Goal: Task Accomplishment & Management: Manage account settings

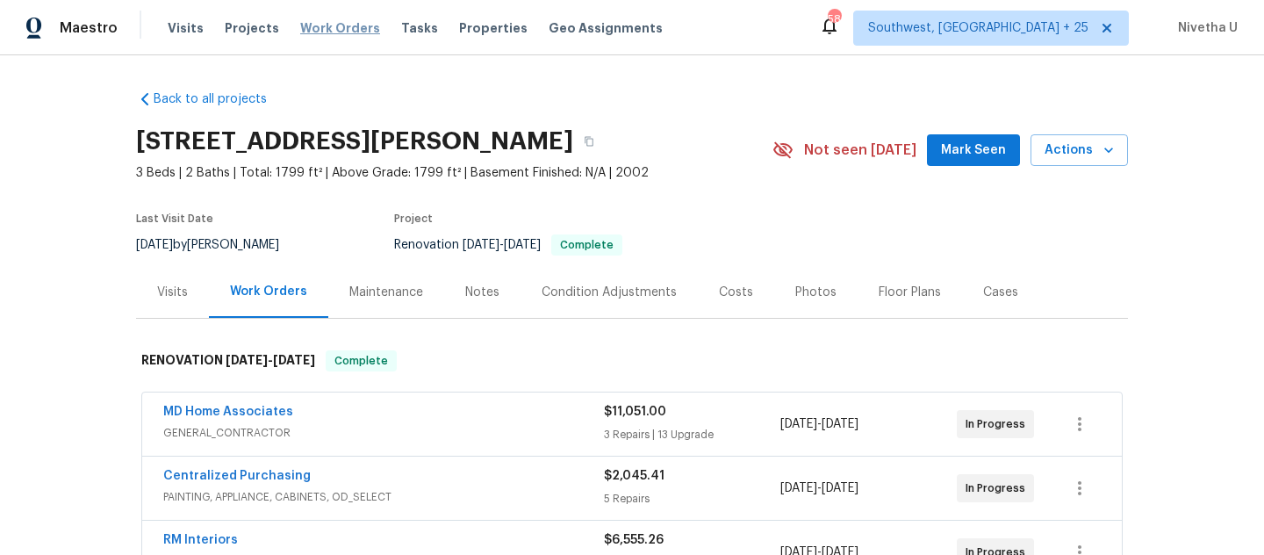
click at [335, 27] on span "Work Orders" at bounding box center [340, 28] width 80 height 18
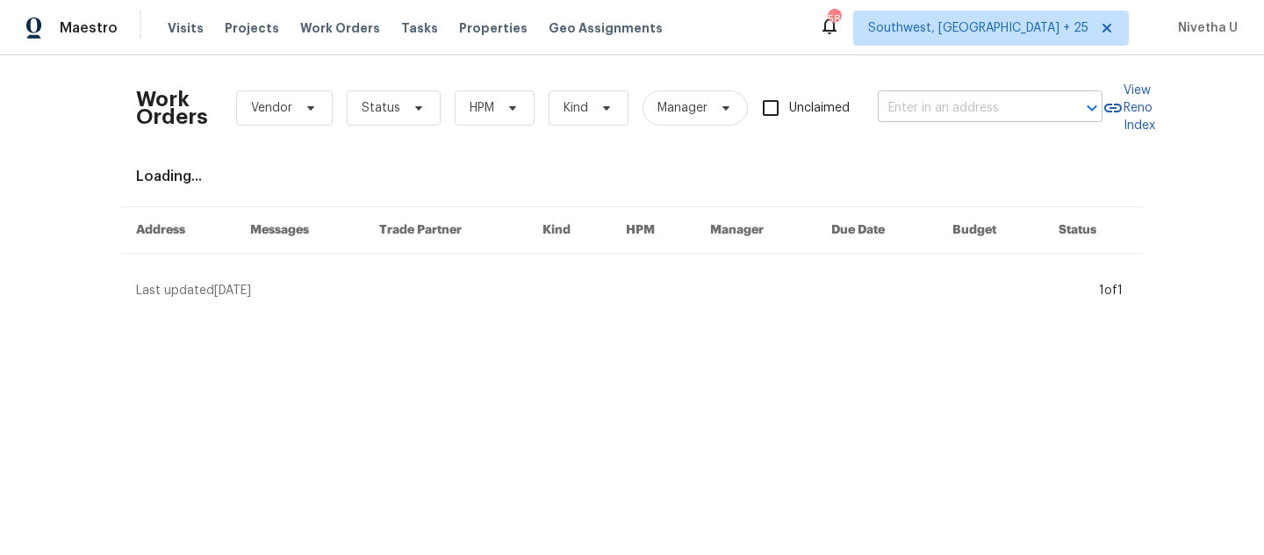
click at [935, 107] on input "text" at bounding box center [966, 108] width 176 height 27
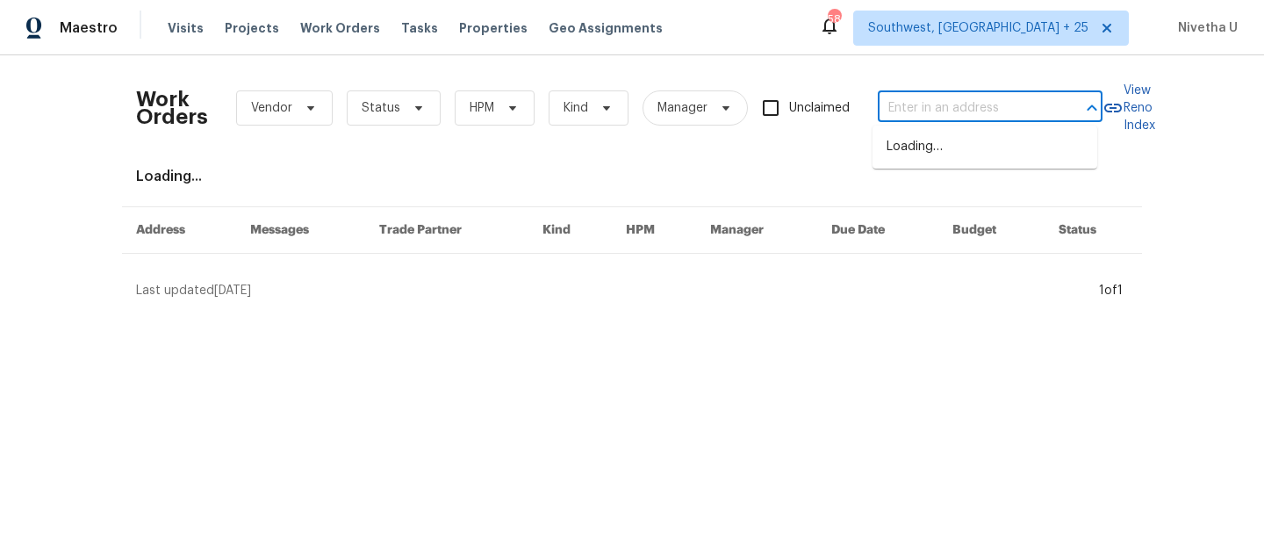
paste input "93 Wolfridge Ct Dallas, GA 30132"
type input "93 Wolfridge Ct Dallas, GA 30132"
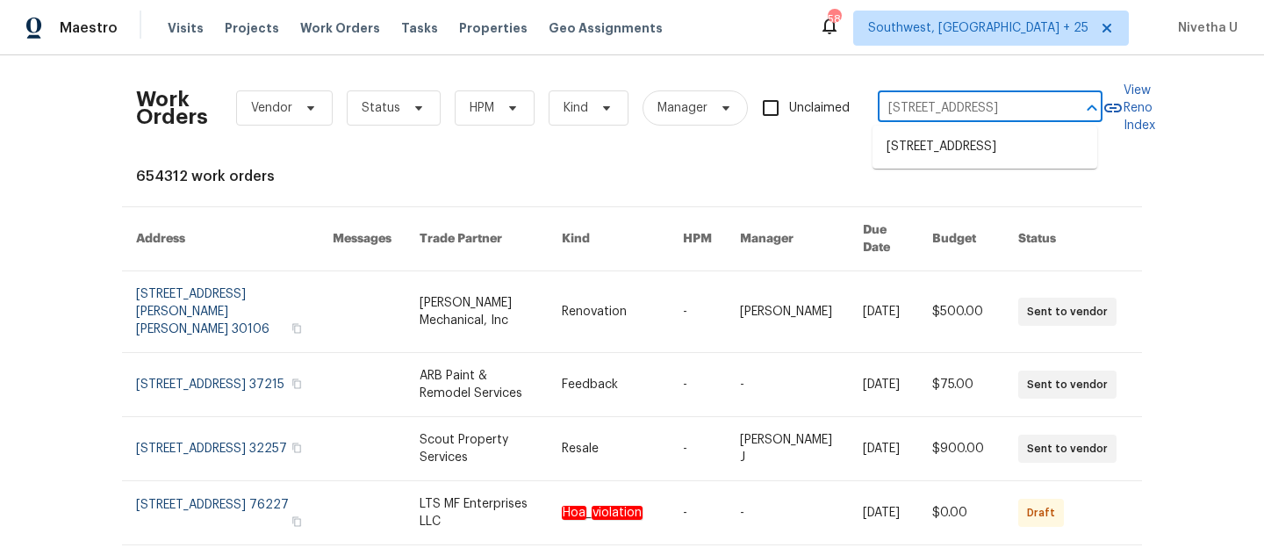
click at [969, 162] on ul "93 Wolfridge Ct, Dallas, GA 30132" at bounding box center [984, 147] width 225 height 43
click at [963, 147] on li "93 Wolfridge Ct, Dallas, GA 30132" at bounding box center [984, 147] width 225 height 29
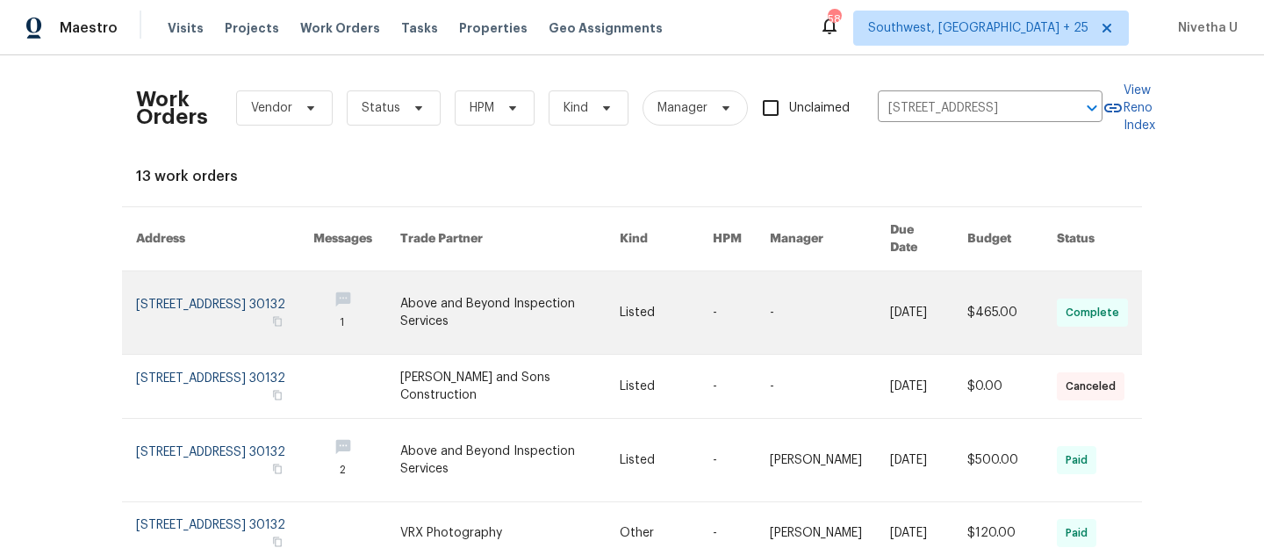
click at [145, 305] on link at bounding box center [224, 312] width 177 height 83
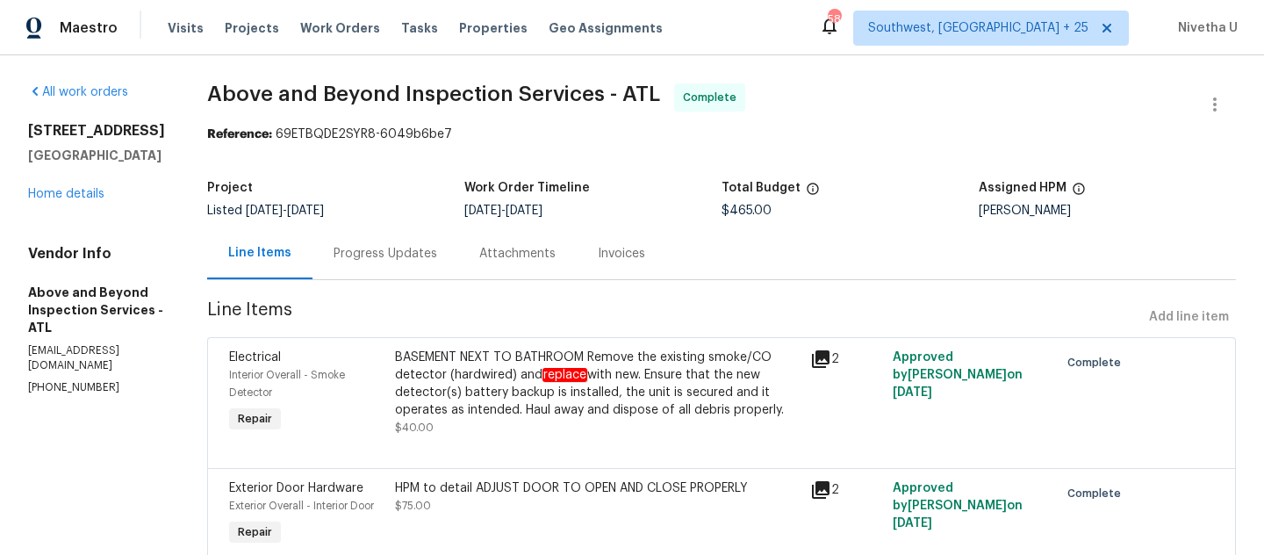
click at [58, 204] on div "All work orders 93 Wolfridge Ct Dallas, GA 30132 Home details Vendor Info Above…" at bounding box center [96, 239] width 137 height 312
click at [55, 198] on link "Home details" at bounding box center [66, 194] width 76 height 12
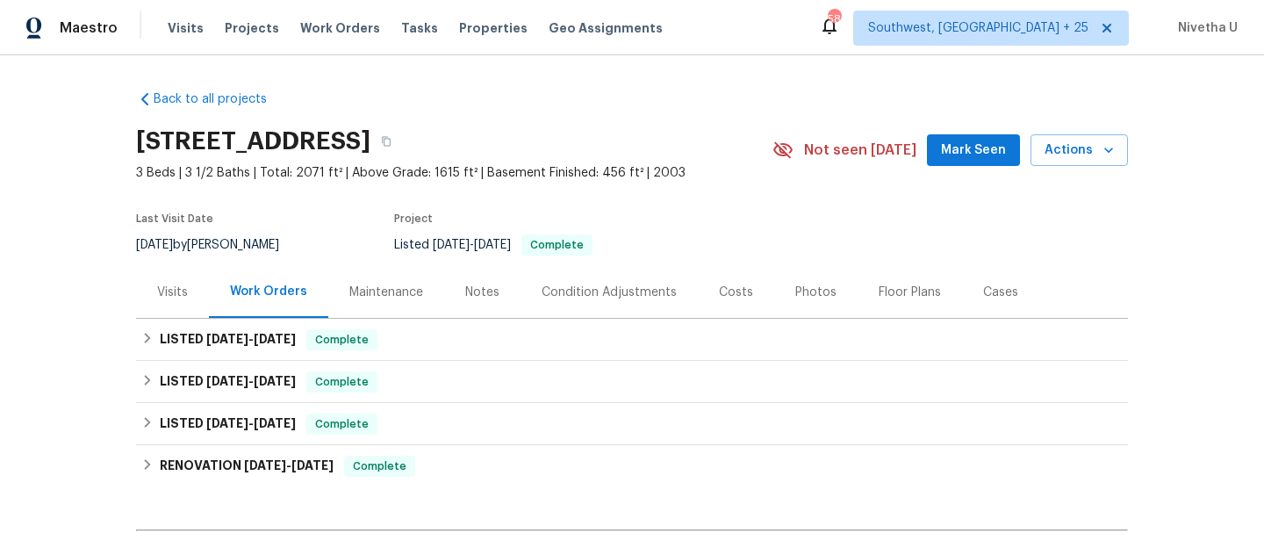
click at [337, 13] on div "Visits Projects Work Orders Tasks Properties Geo Assignments" at bounding box center [426, 28] width 516 height 35
click at [337, 34] on span "Work Orders" at bounding box center [340, 28] width 80 height 18
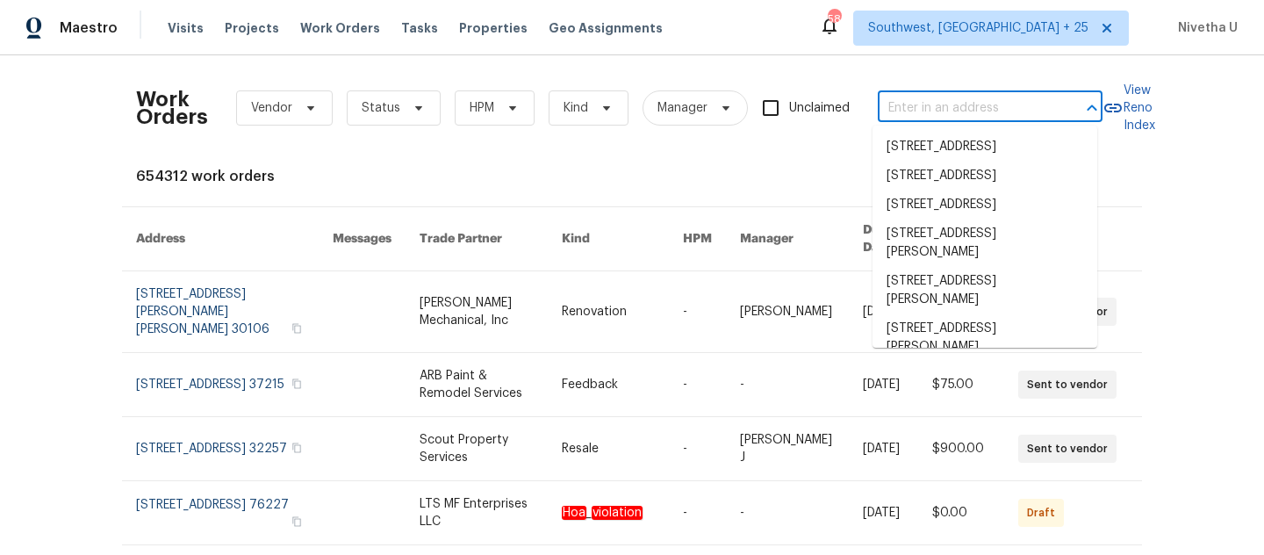
click at [970, 113] on input "text" at bounding box center [966, 108] width 176 height 27
paste input "2805 Shearer Rd Kansas City, KS 66106"
type input "2805 Shearer Rd Kansas City, KS 66106"
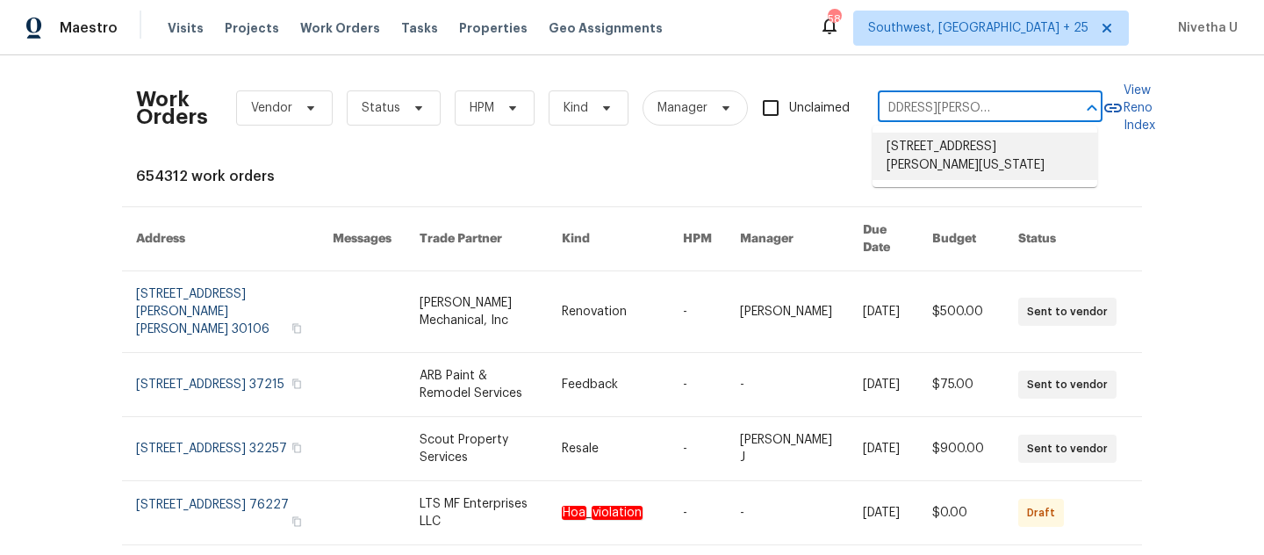
click at [983, 161] on li "2805 Shearer Rd, Kansas City, KS 66106" at bounding box center [984, 156] width 225 height 47
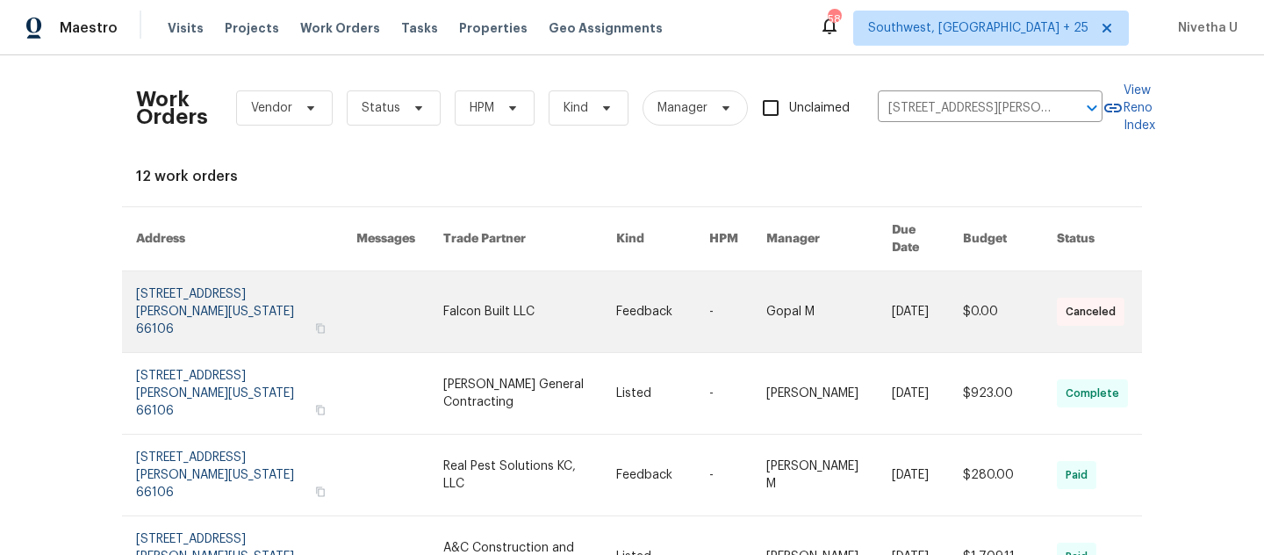
click at [155, 287] on link at bounding box center [246, 311] width 220 height 81
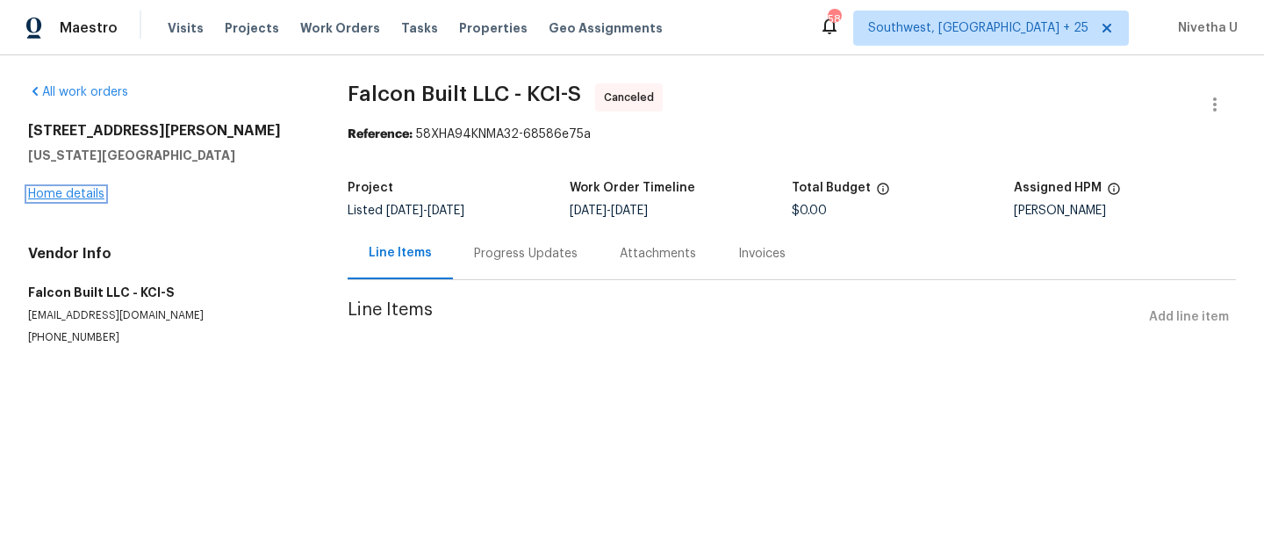
click at [51, 194] on link "Home details" at bounding box center [66, 194] width 76 height 12
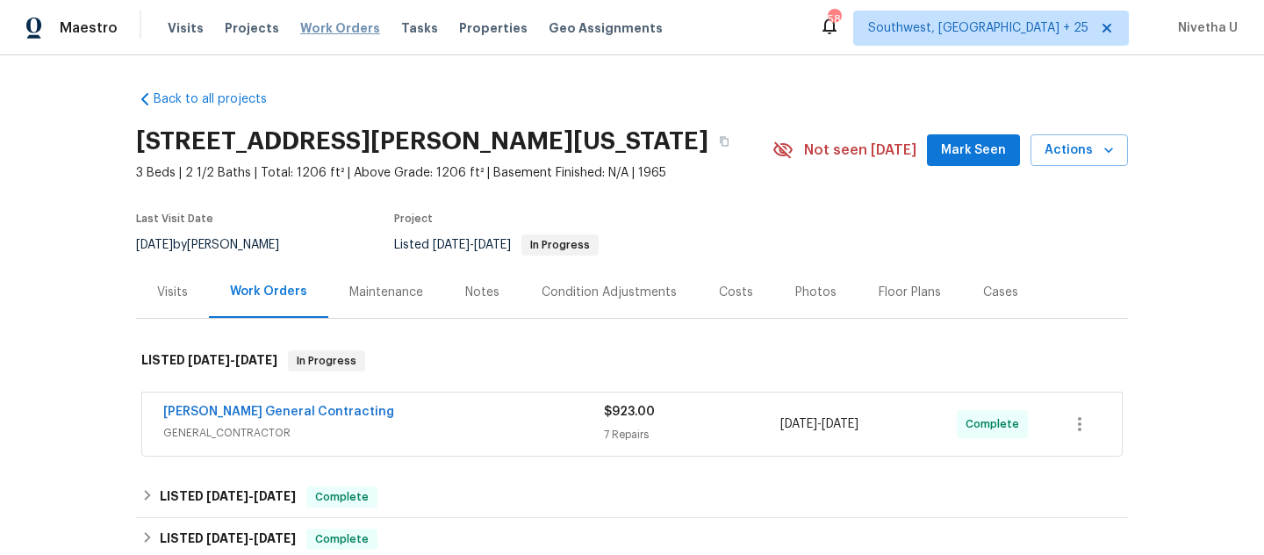
click at [301, 32] on span "Work Orders" at bounding box center [340, 28] width 80 height 18
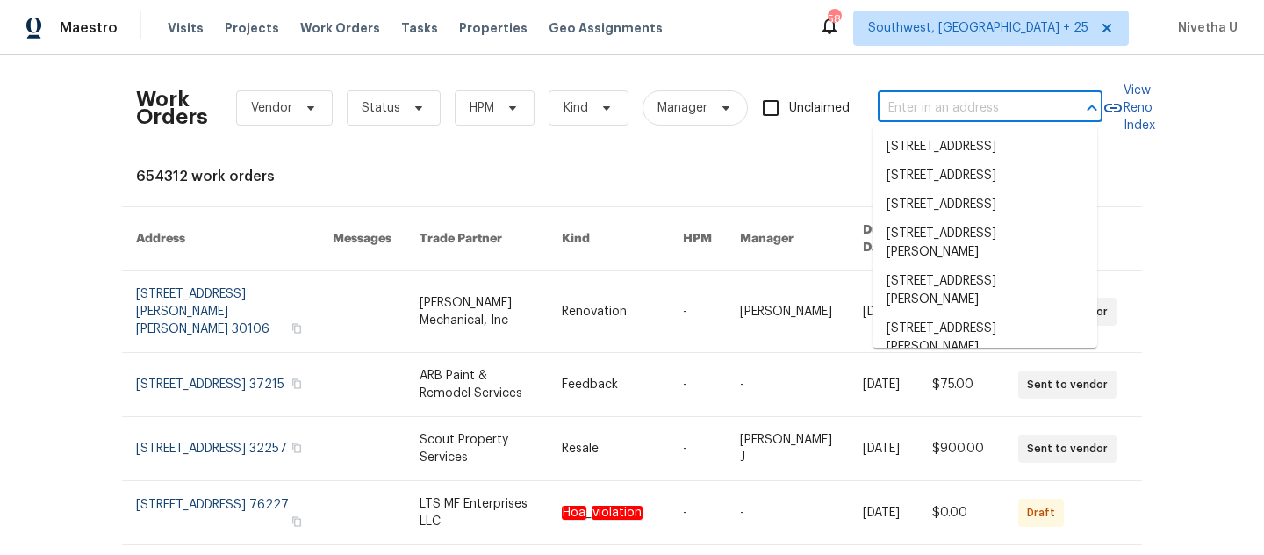
click at [909, 105] on input "text" at bounding box center [966, 108] width 176 height 27
paste input "2805 Shearer Rd Kansas City, KS 66106"
type input "2805 Shearer Rd Kansas City, KS 66106"
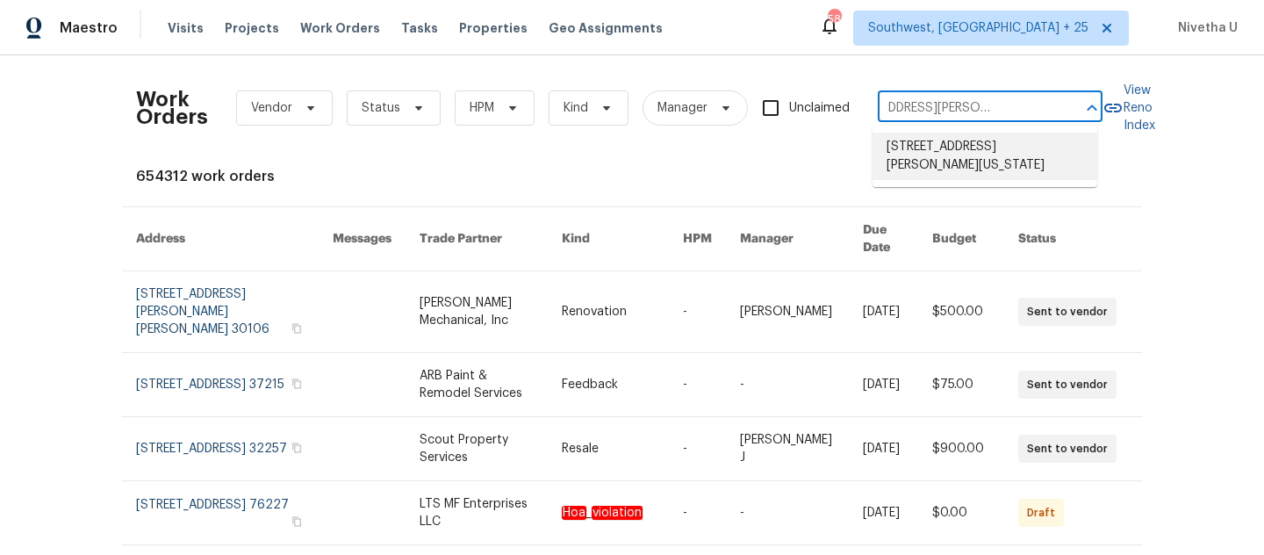
click at [944, 167] on li "2805 Shearer Rd, Kansas City, KS 66106" at bounding box center [984, 156] width 225 height 47
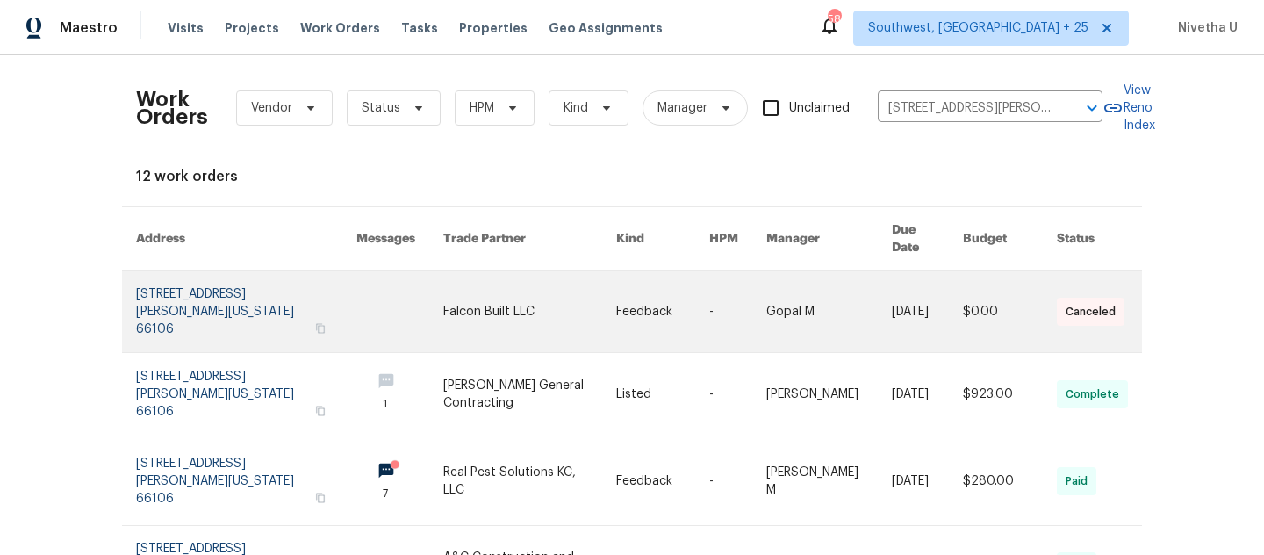
click at [199, 291] on link at bounding box center [246, 311] width 220 height 81
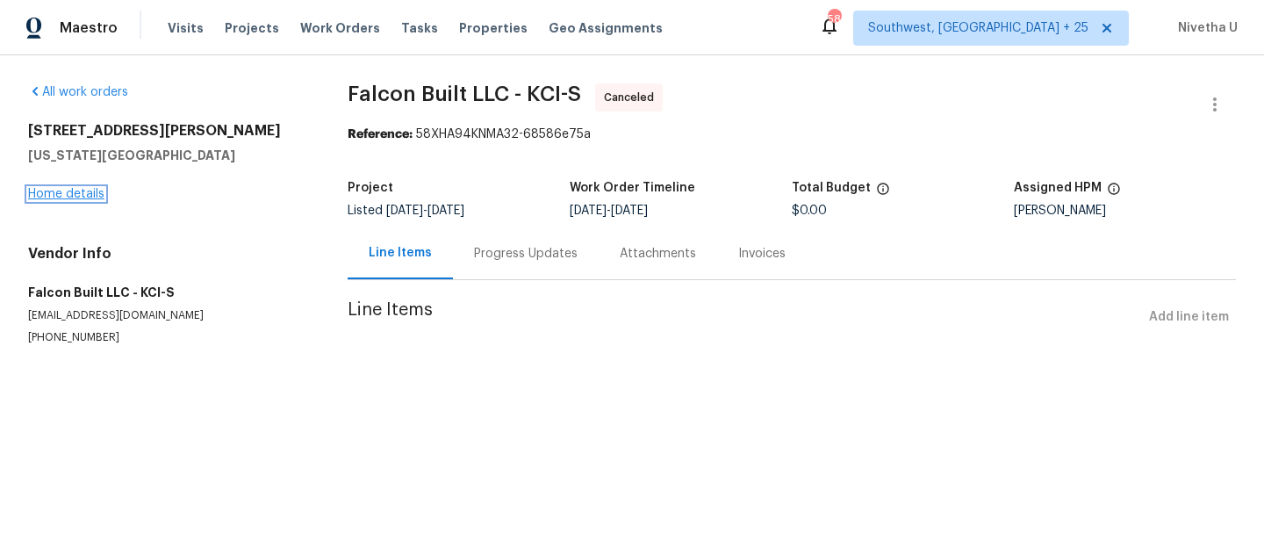
click at [71, 198] on link "Home details" at bounding box center [66, 194] width 76 height 12
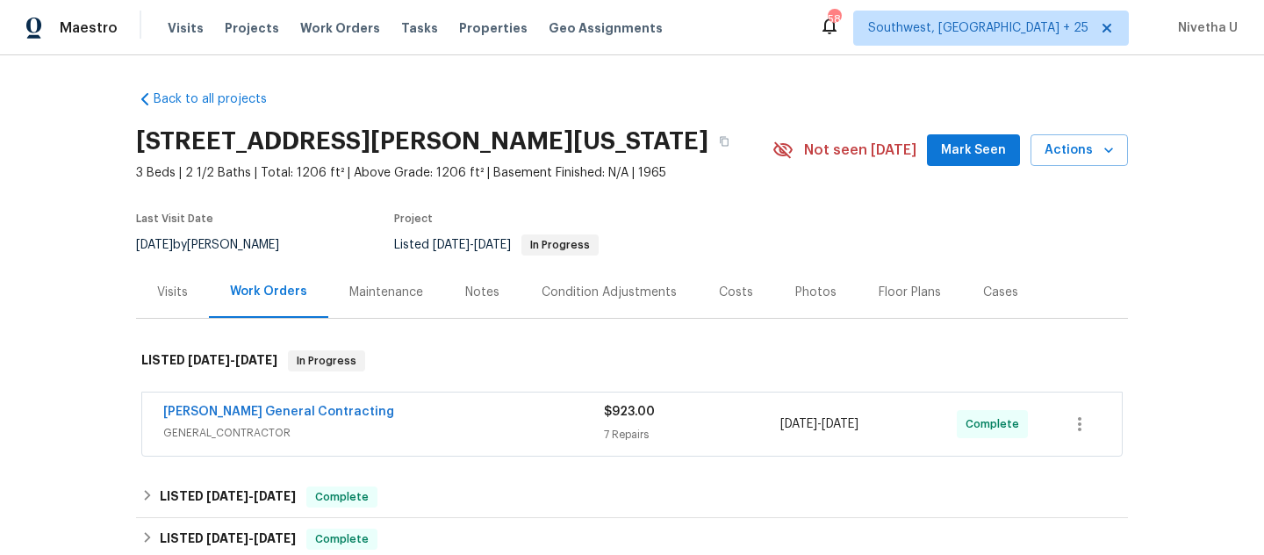
scroll to position [253, 0]
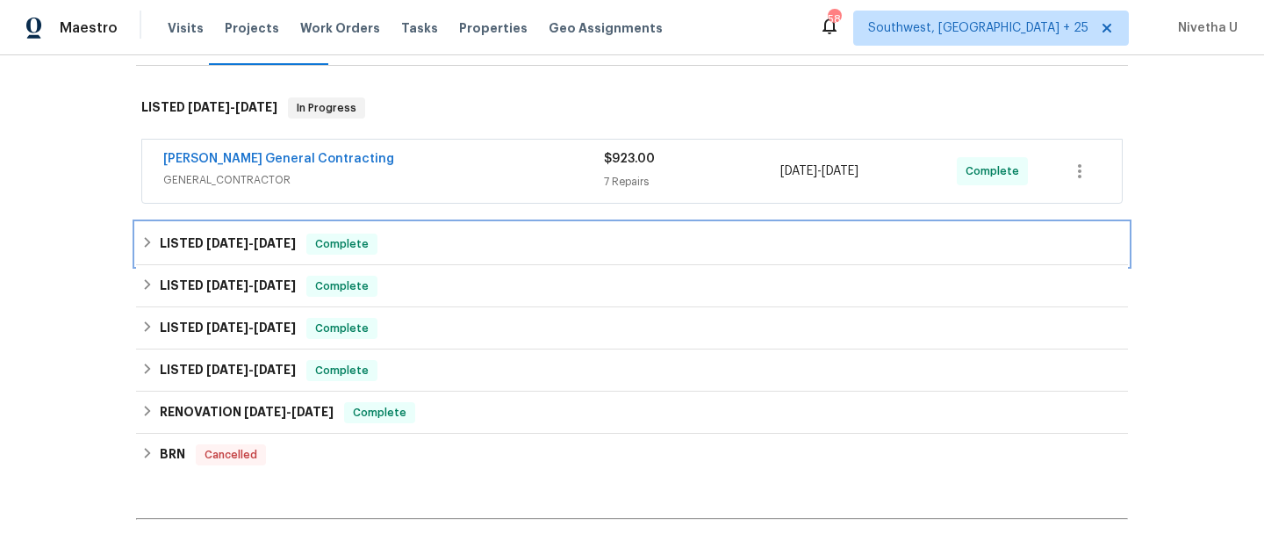
click at [418, 233] on div "LISTED 6/11/25 - 6/17/25 Complete" at bounding box center [631, 243] width 981 height 21
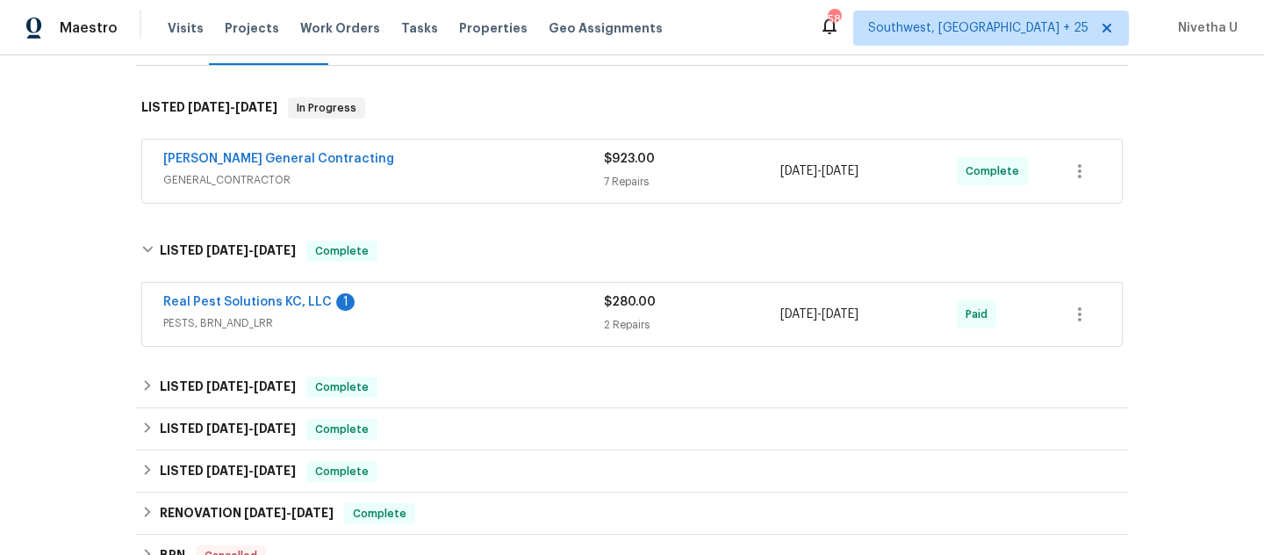
click at [511, 319] on span "PESTS, BRN_AND_LRR" at bounding box center [383, 323] width 441 height 18
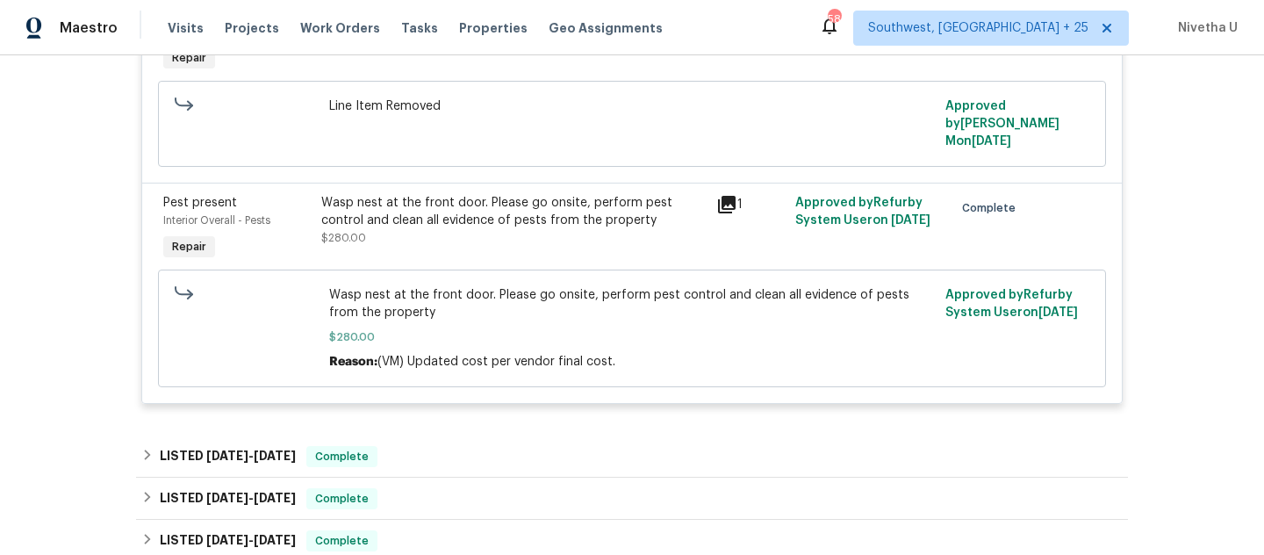
scroll to position [0, 0]
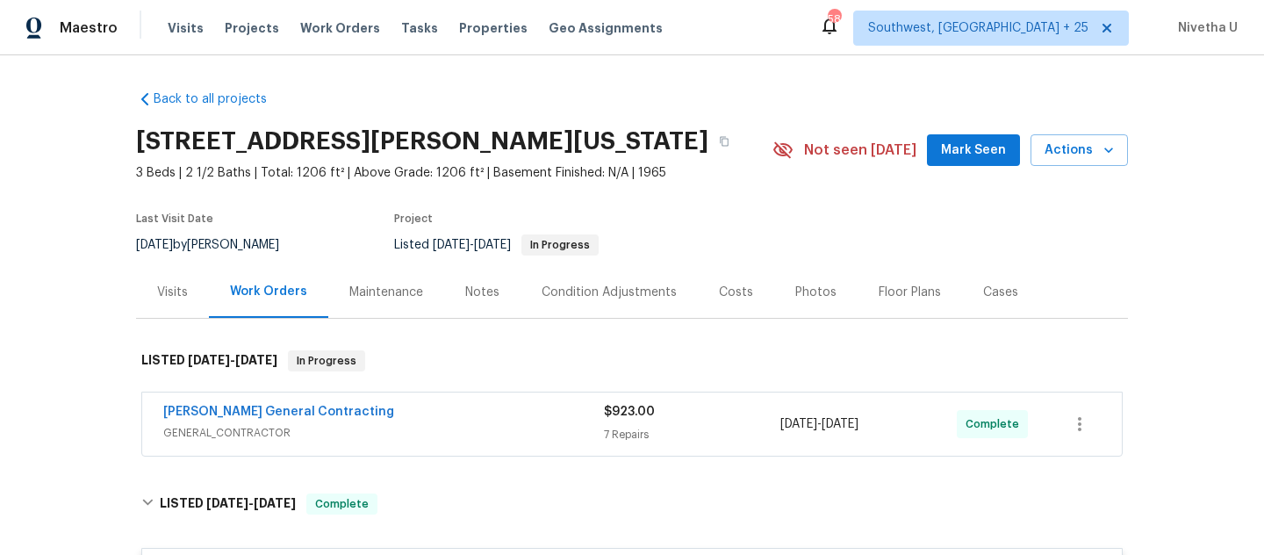
click at [343, 16] on div "Visits Projects Work Orders Tasks Properties Geo Assignments" at bounding box center [426, 28] width 516 height 35
click at [343, 32] on span "Work Orders" at bounding box center [340, 28] width 80 height 18
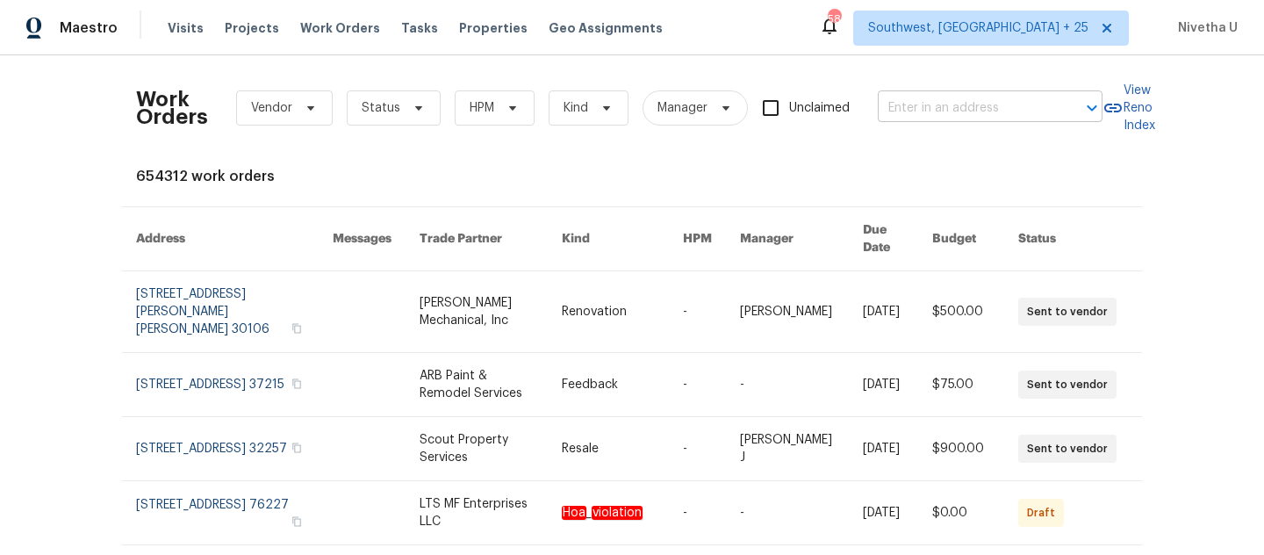
click at [976, 112] on input "text" at bounding box center [966, 108] width 176 height 27
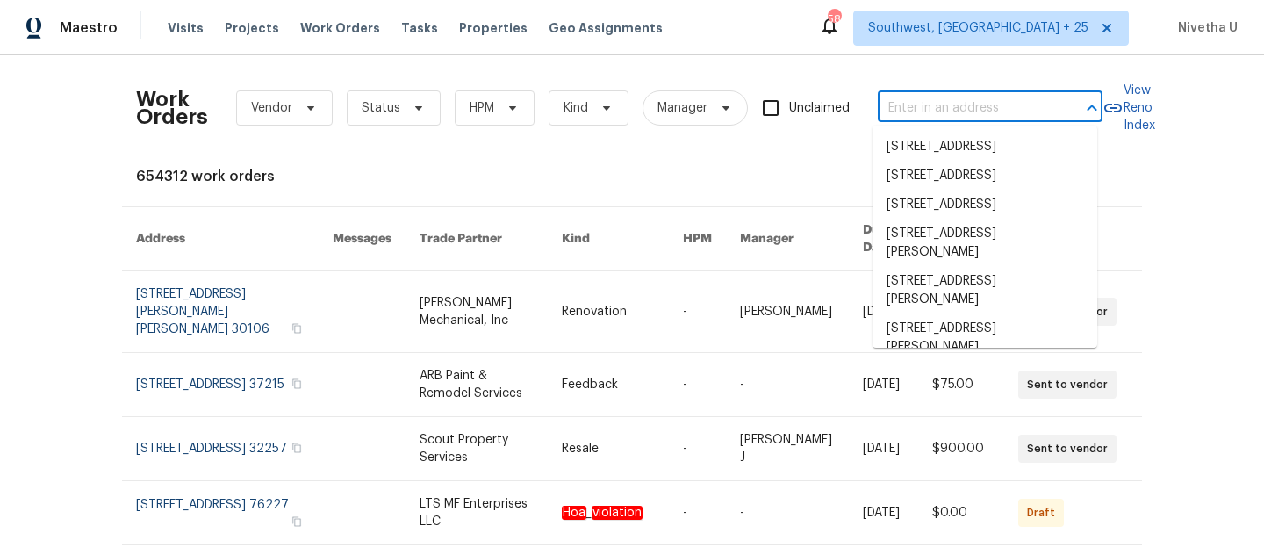
paste input "2805 Shearer Rd Kansas City, KS 66106"
type input "2805 Shearer Rd Kansas City, KS 66106"
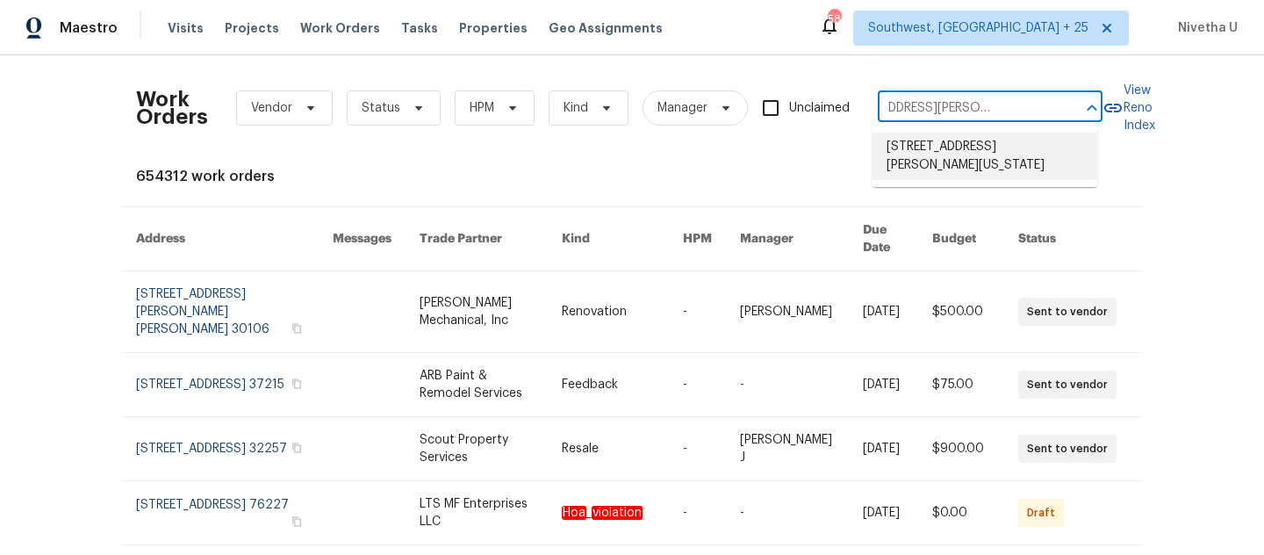
click at [1030, 150] on li "2805 Shearer Rd, Kansas City, KS 66106" at bounding box center [984, 156] width 225 height 47
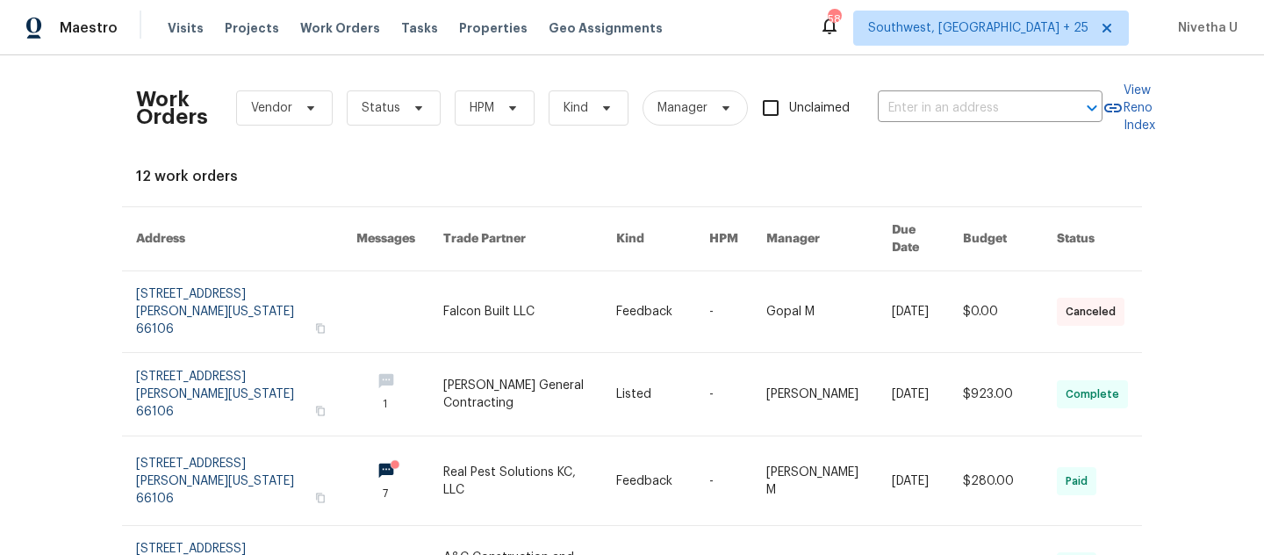
type input "2805 Shearer Rd, Kansas City, KS 66106"
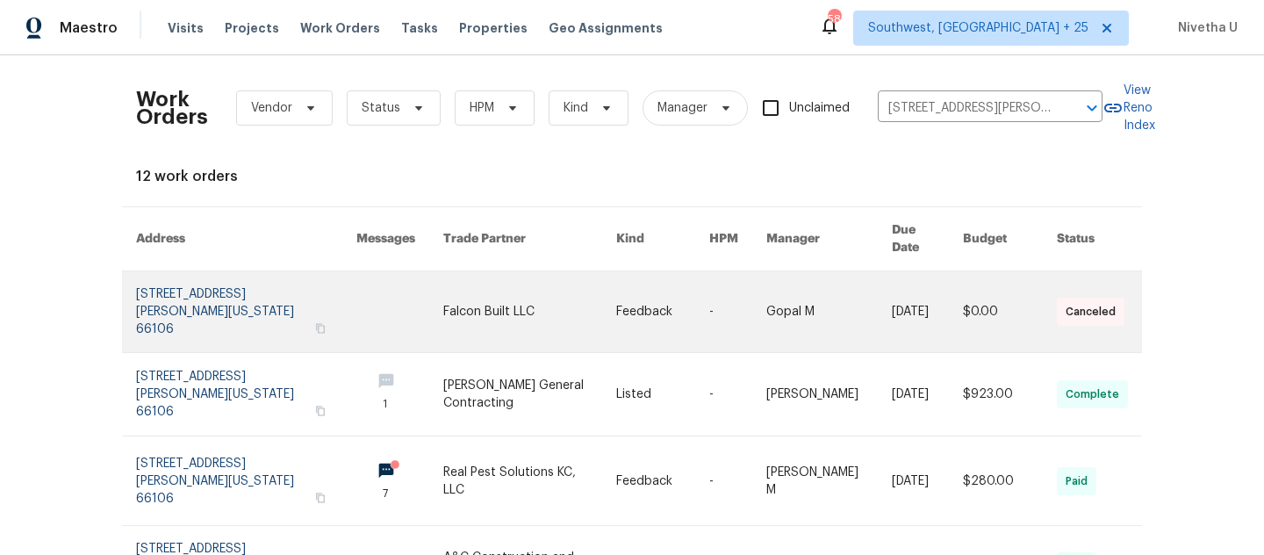
click at [211, 280] on link at bounding box center [246, 311] width 220 height 81
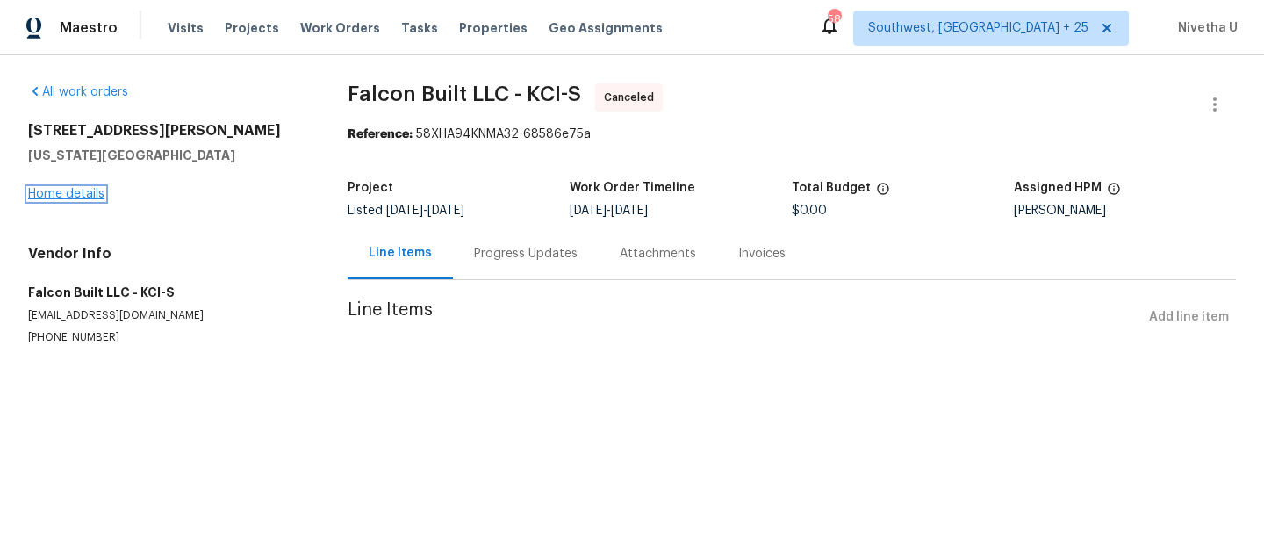
click at [81, 197] on link "Home details" at bounding box center [66, 194] width 76 height 12
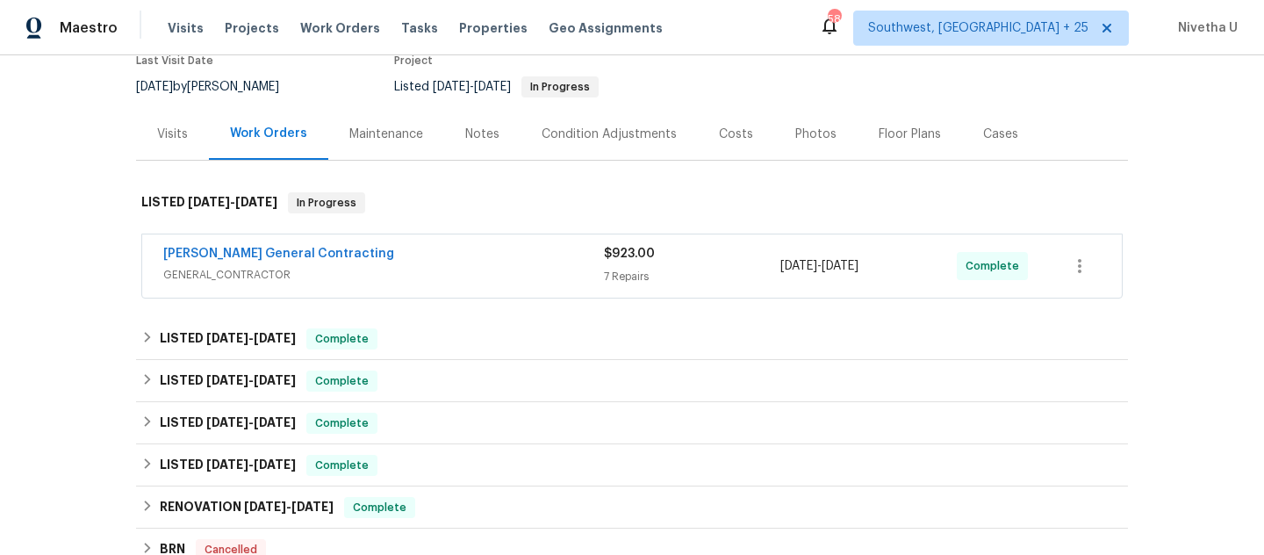
scroll to position [194, 0]
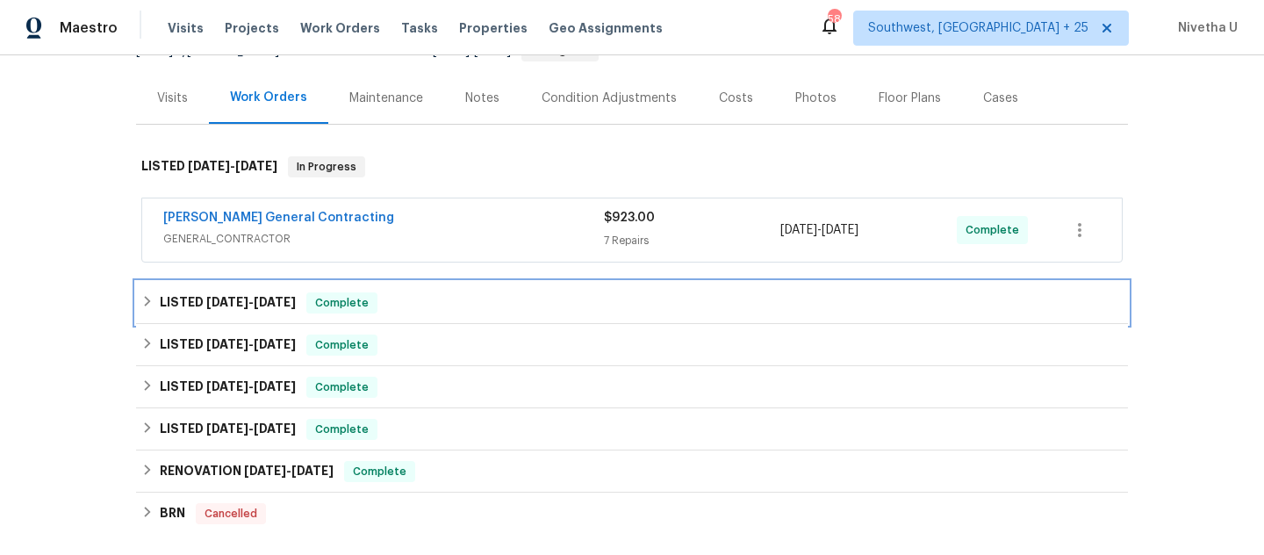
click at [399, 296] on div "LISTED 6/11/25 - 6/17/25 Complete" at bounding box center [631, 302] width 981 height 21
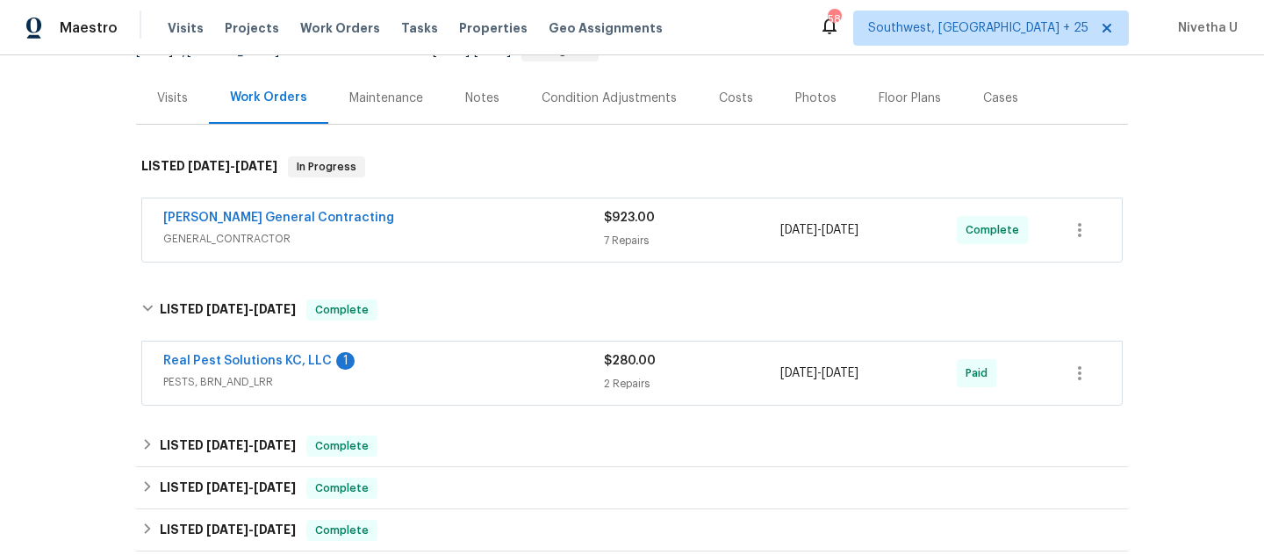
click at [397, 384] on span "PESTS, BRN_AND_LRR" at bounding box center [383, 382] width 441 height 18
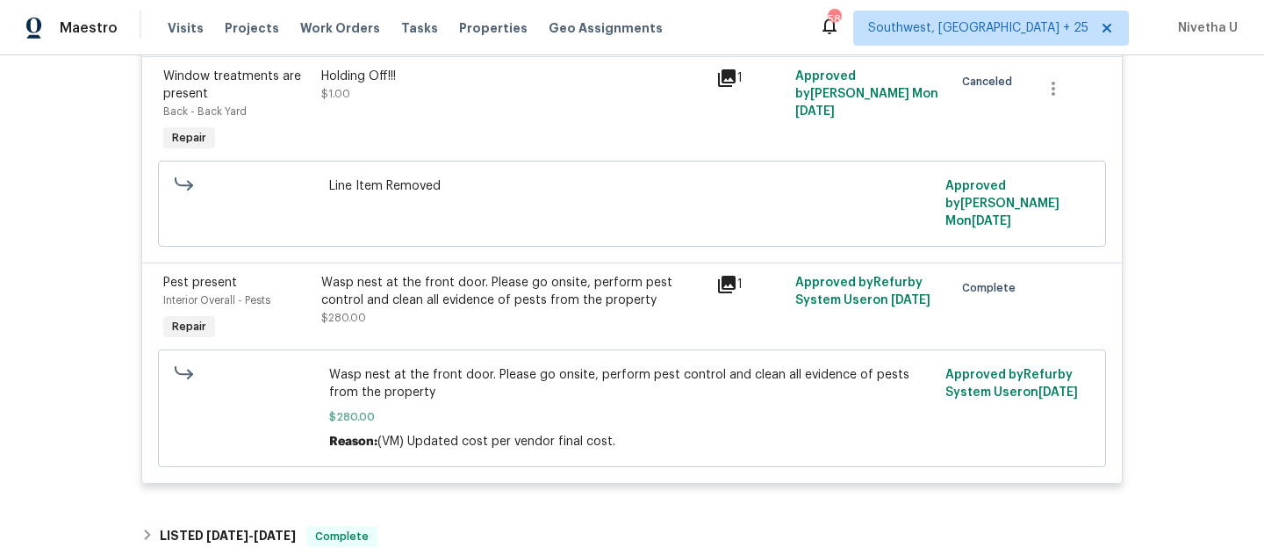
scroll to position [376, 0]
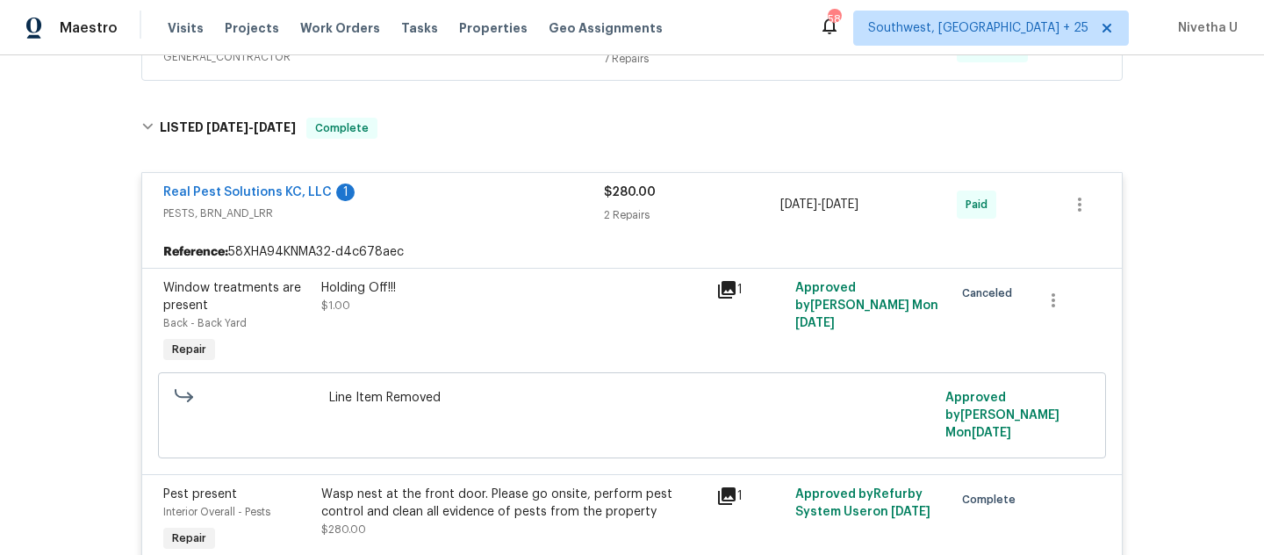
click at [517, 190] on div "Real Pest Solutions KC, LLC 1" at bounding box center [383, 193] width 441 height 21
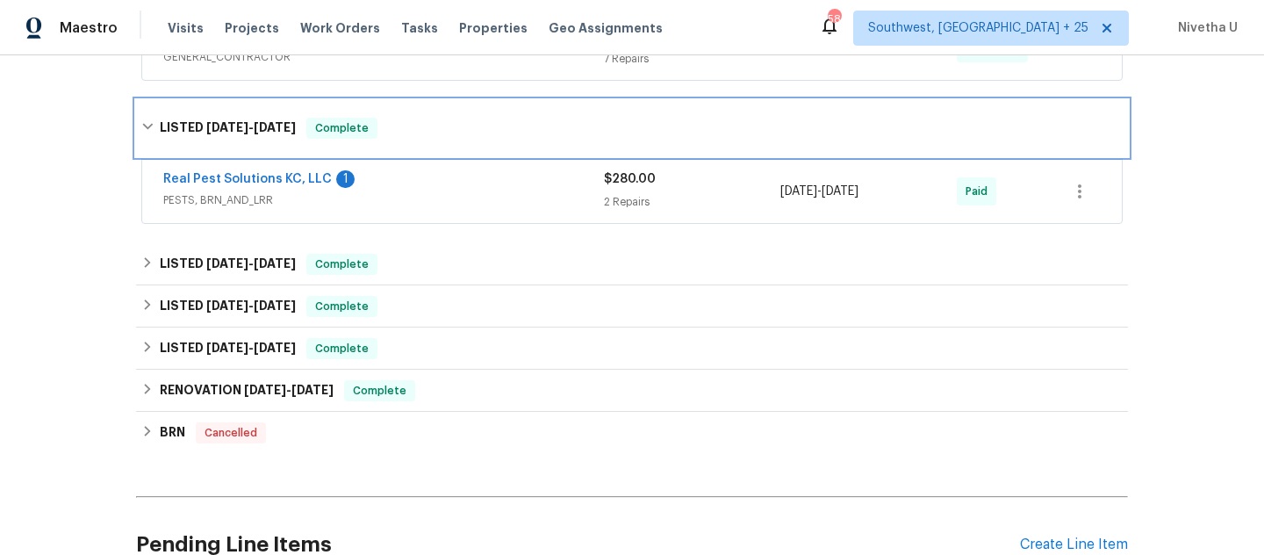
click at [502, 132] on div "LISTED 6/11/25 - 6/17/25 Complete" at bounding box center [631, 128] width 981 height 21
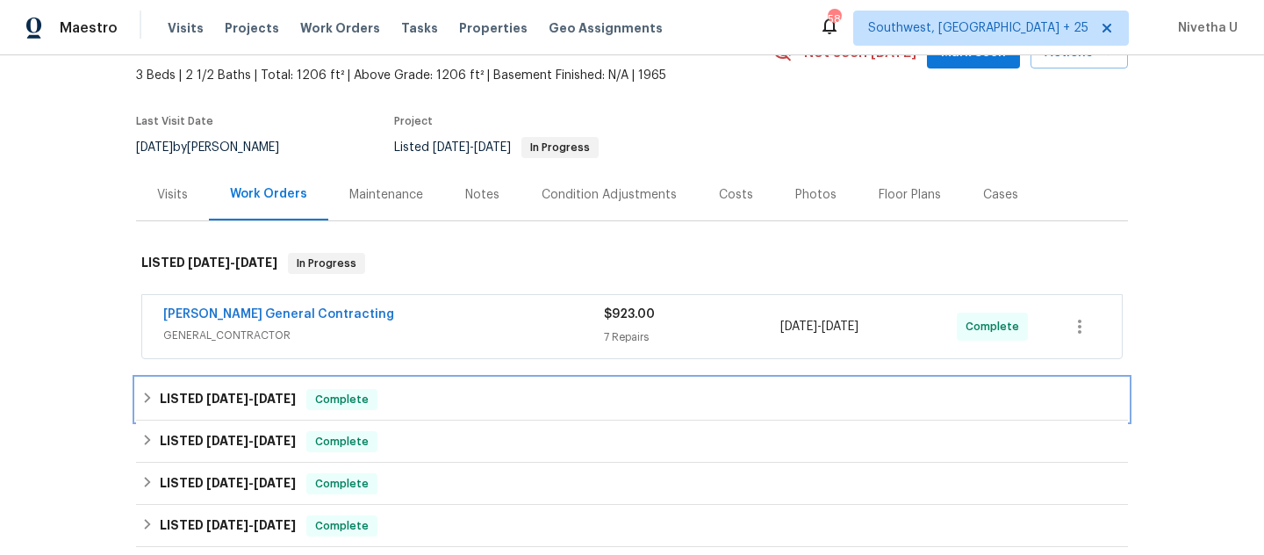
scroll to position [127, 0]
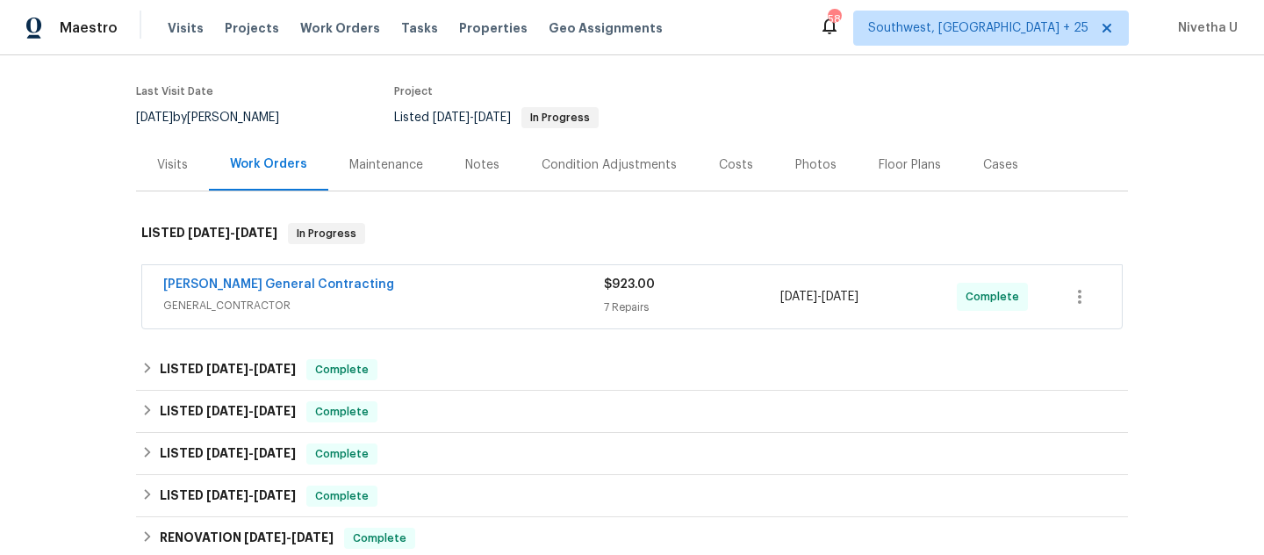
click at [489, 289] on div "Nicholson General Contracting" at bounding box center [383, 286] width 441 height 21
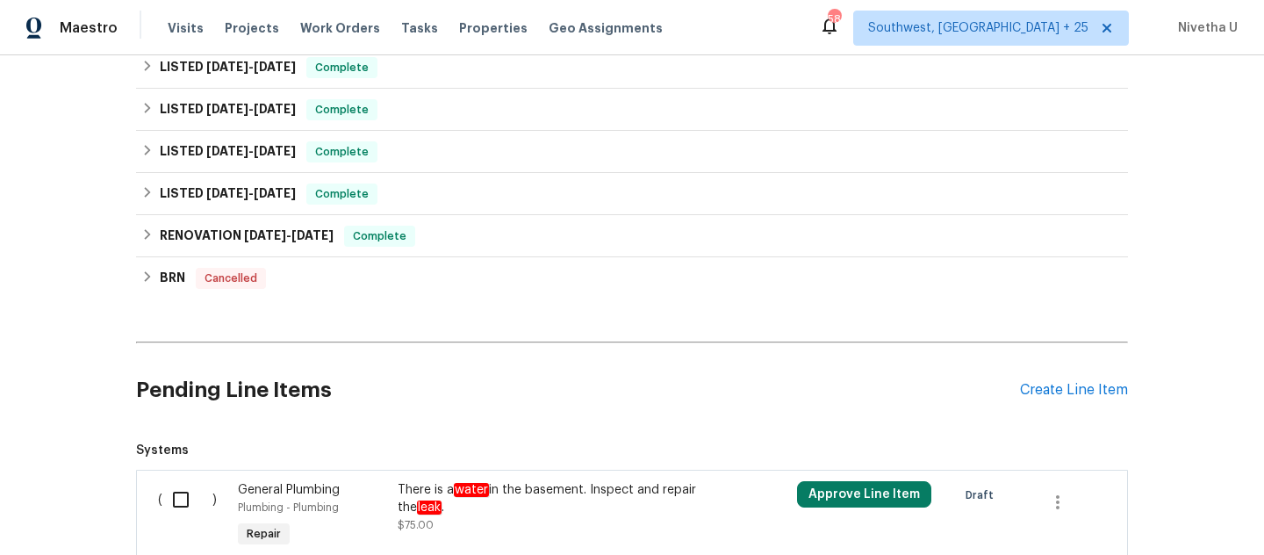
scroll to position [1546, 0]
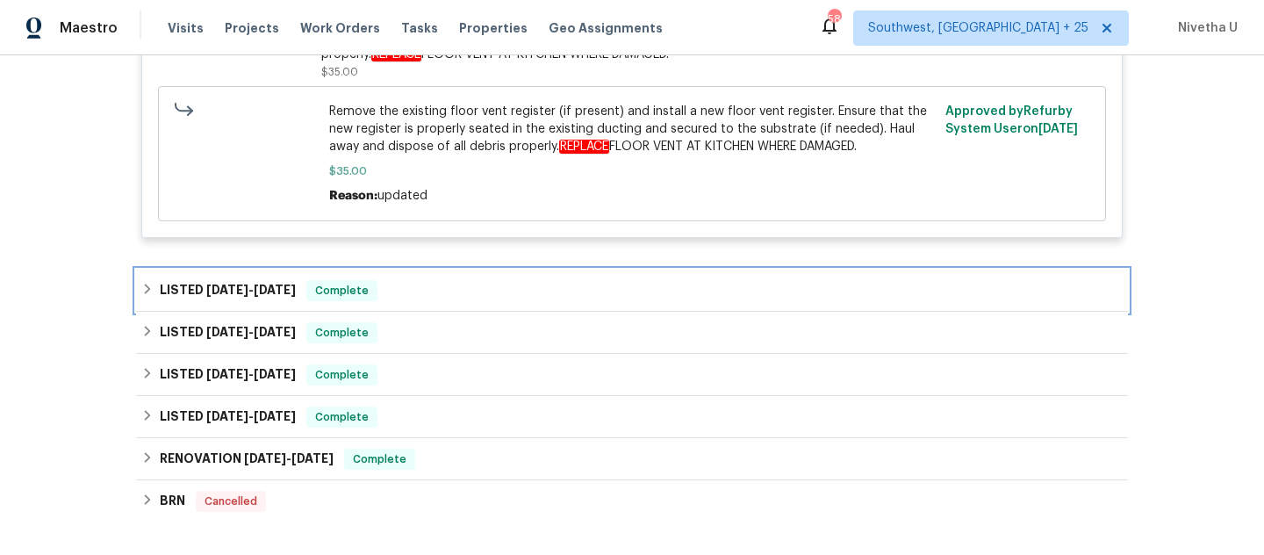
click at [426, 294] on div "LISTED 6/11/25 - 6/17/25 Complete" at bounding box center [631, 290] width 981 height 21
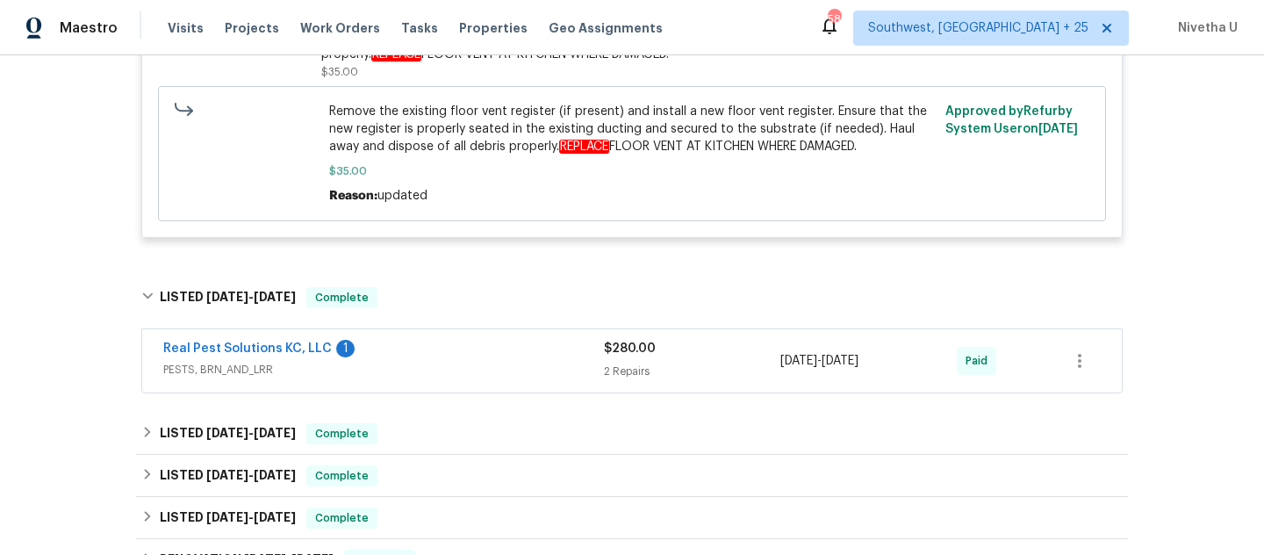
click at [407, 350] on div "Real Pest Solutions KC, LLC 1" at bounding box center [383, 350] width 441 height 21
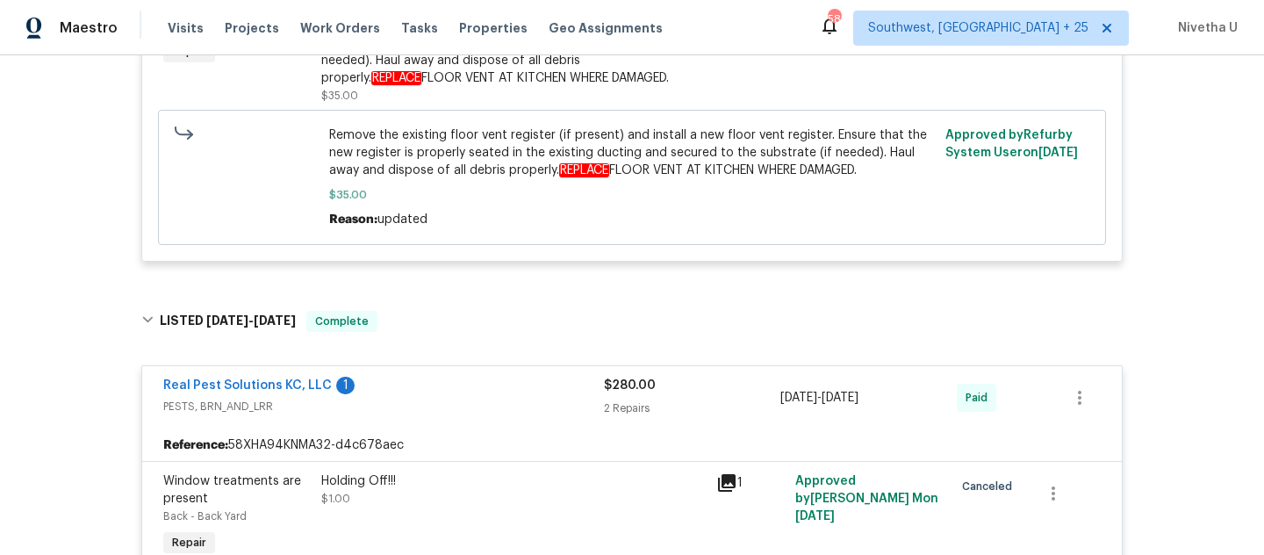
scroll to position [1513, 0]
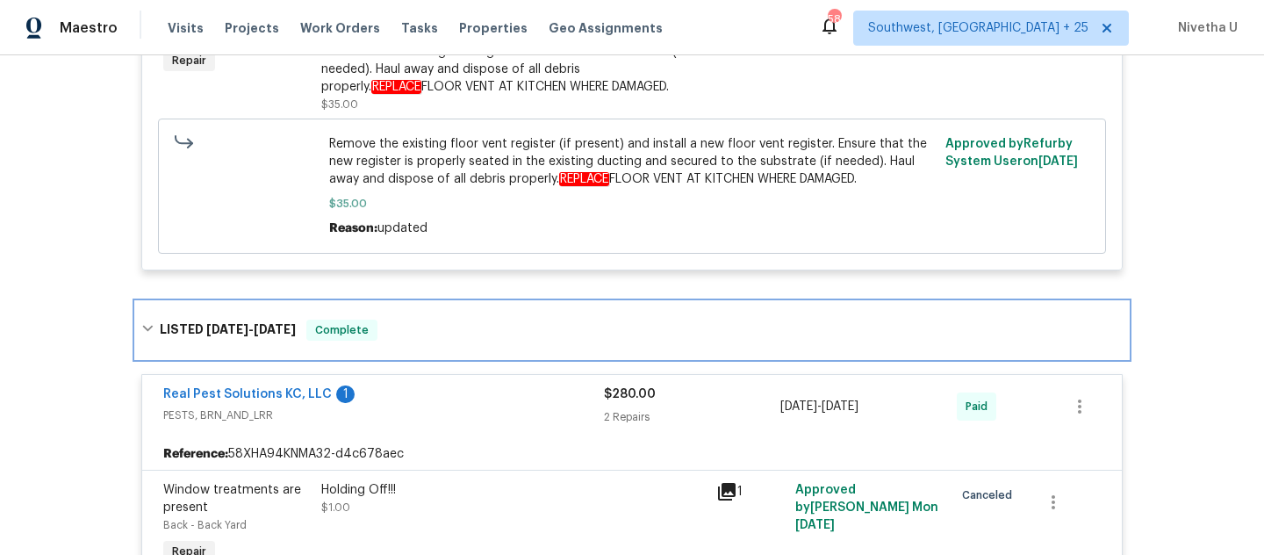
click at [407, 350] on div "LISTED 6/11/25 - 6/17/25 Complete" at bounding box center [632, 330] width 992 height 56
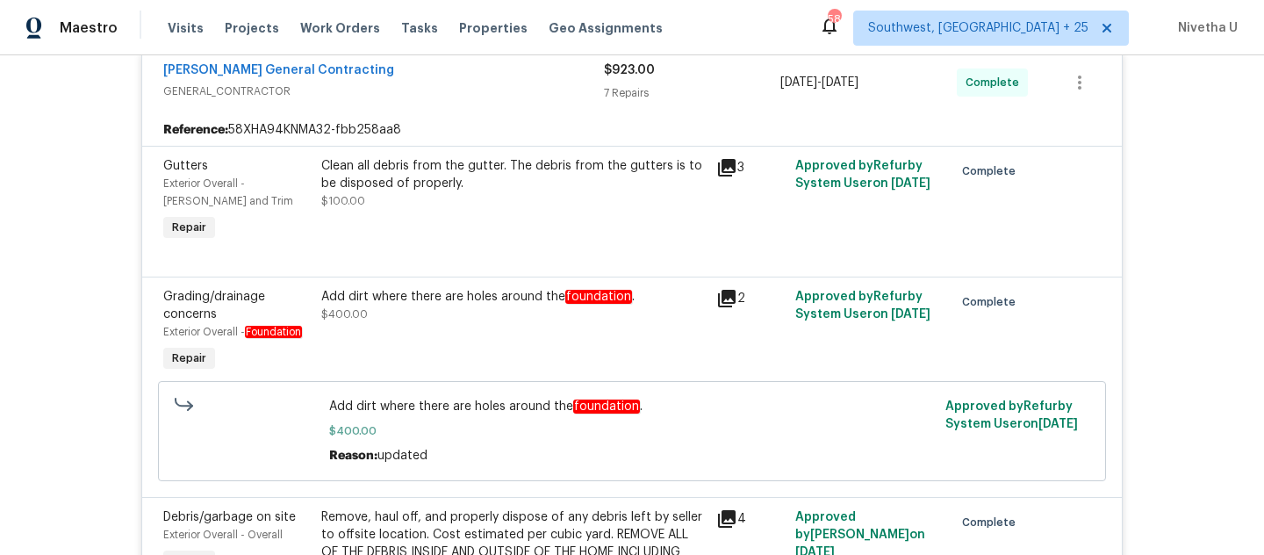
scroll to position [334, 0]
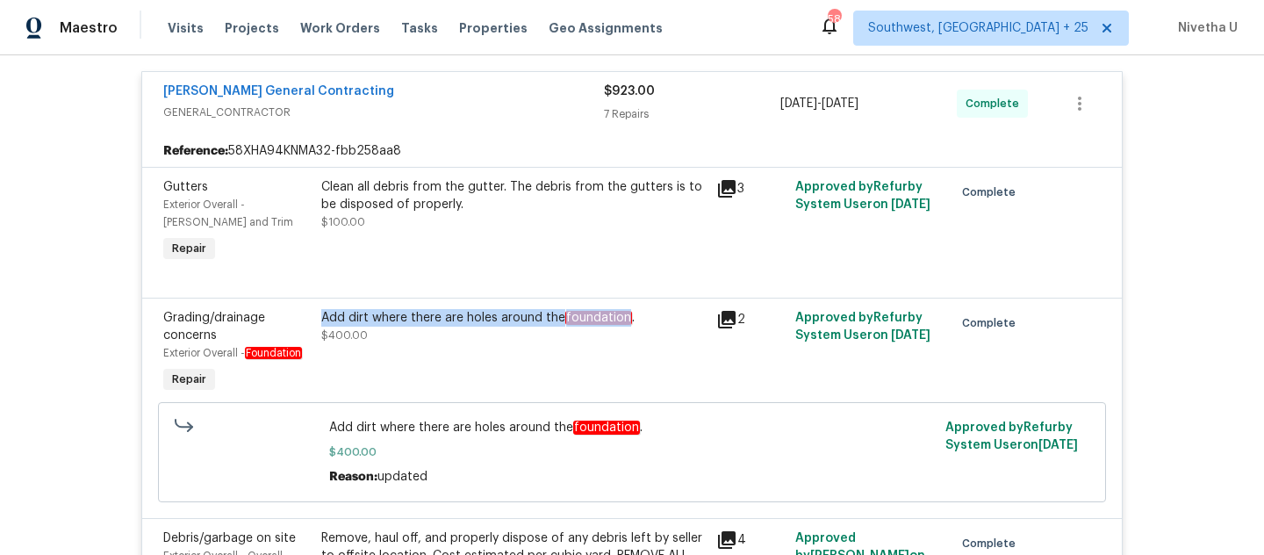
drag, startPoint x: 314, startPoint y: 319, endPoint x: 621, endPoint y: 314, distance: 306.4
click at [621, 314] on div "Add dirt where there are holes around the foundation ." at bounding box center [513, 318] width 384 height 18
copy div "Add dirt where there are holes around the foundation"
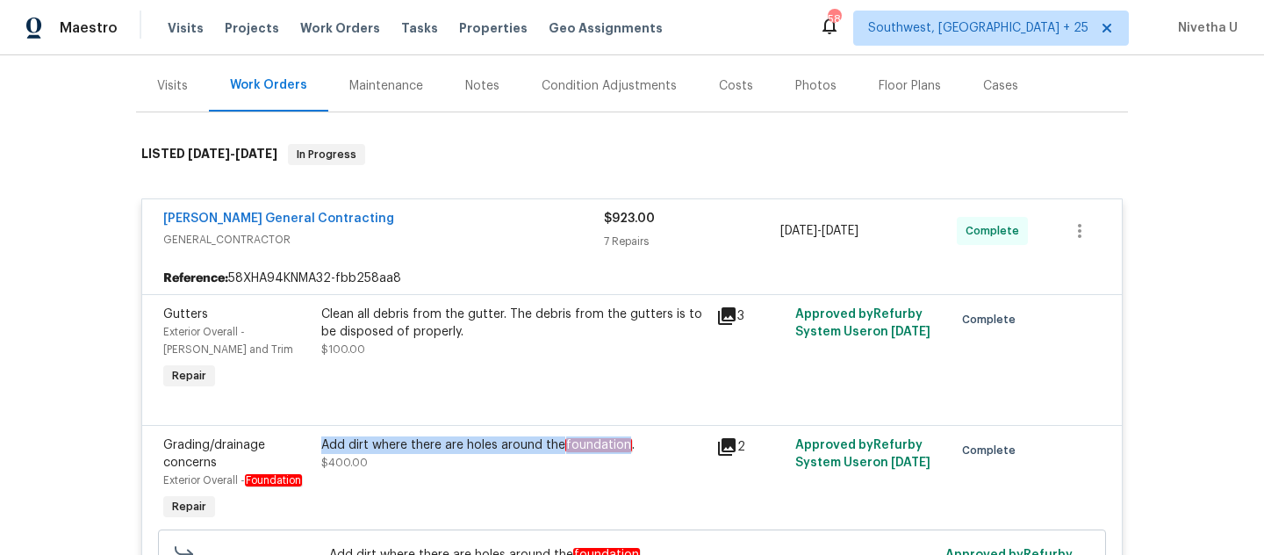
scroll to position [205, 0]
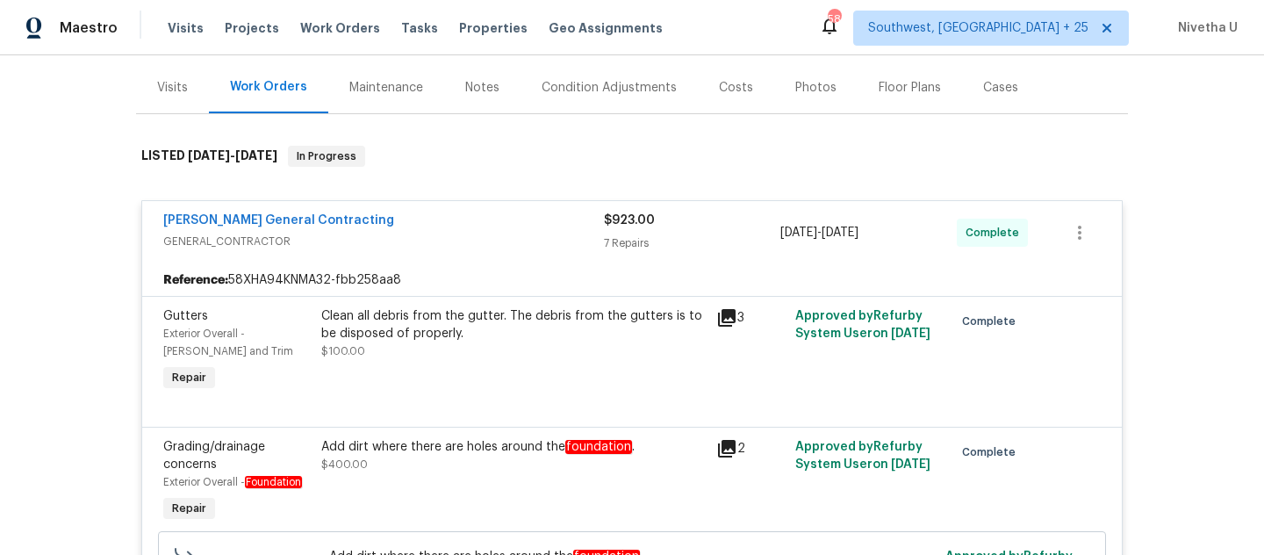
click at [469, 222] on div "Nicholson General Contracting" at bounding box center [383, 222] width 441 height 21
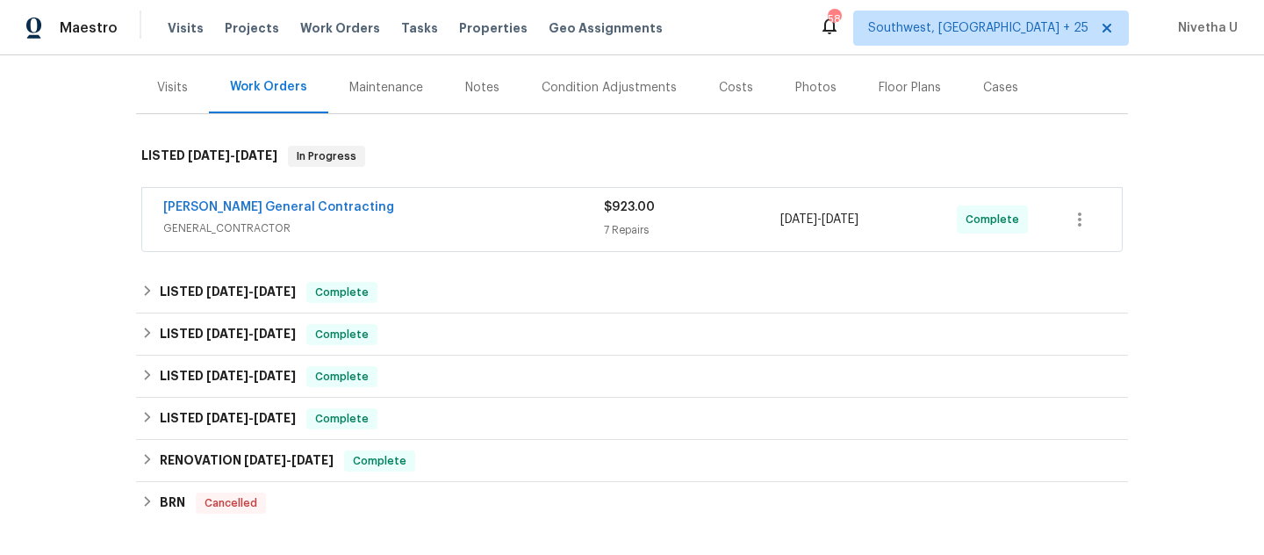
scroll to position [0, 0]
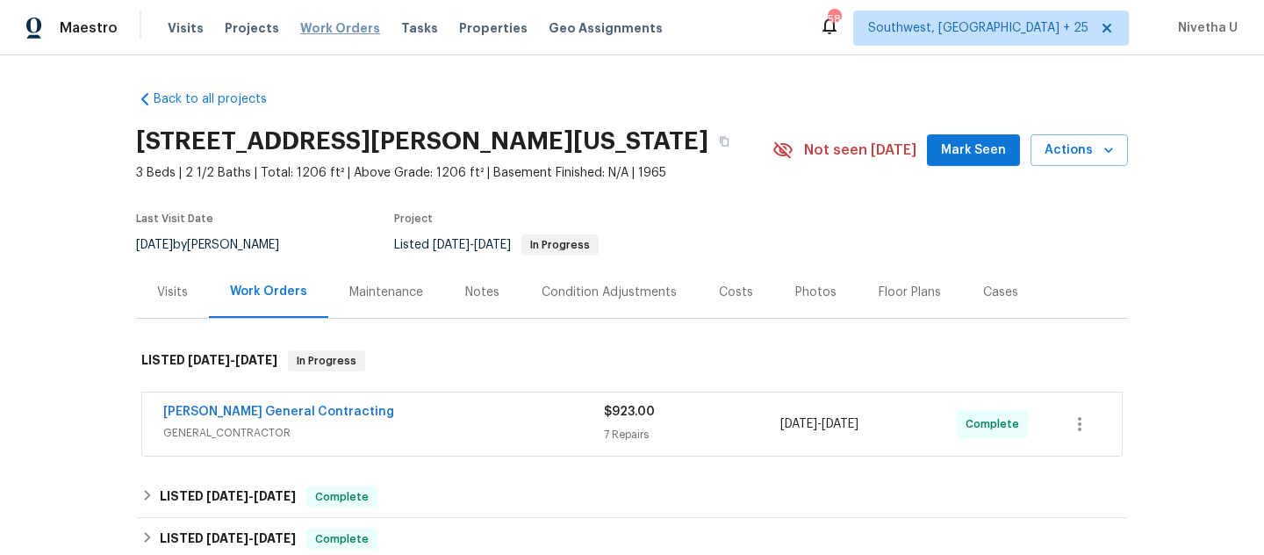
click at [330, 31] on span "Work Orders" at bounding box center [340, 28] width 80 height 18
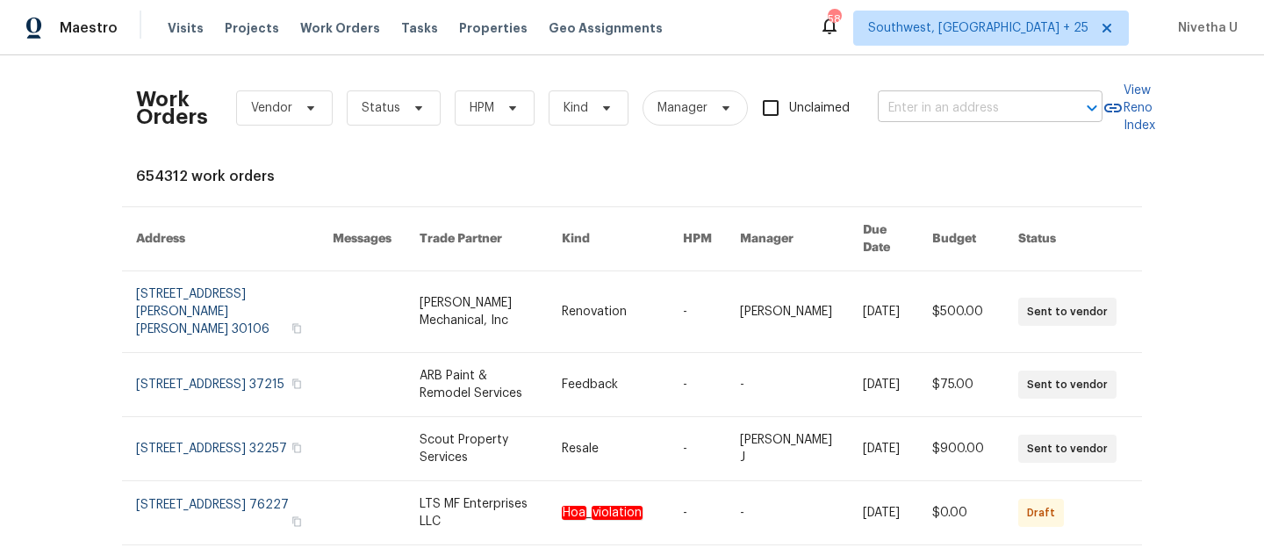
click at [942, 95] on input "text" at bounding box center [966, 108] width 176 height 27
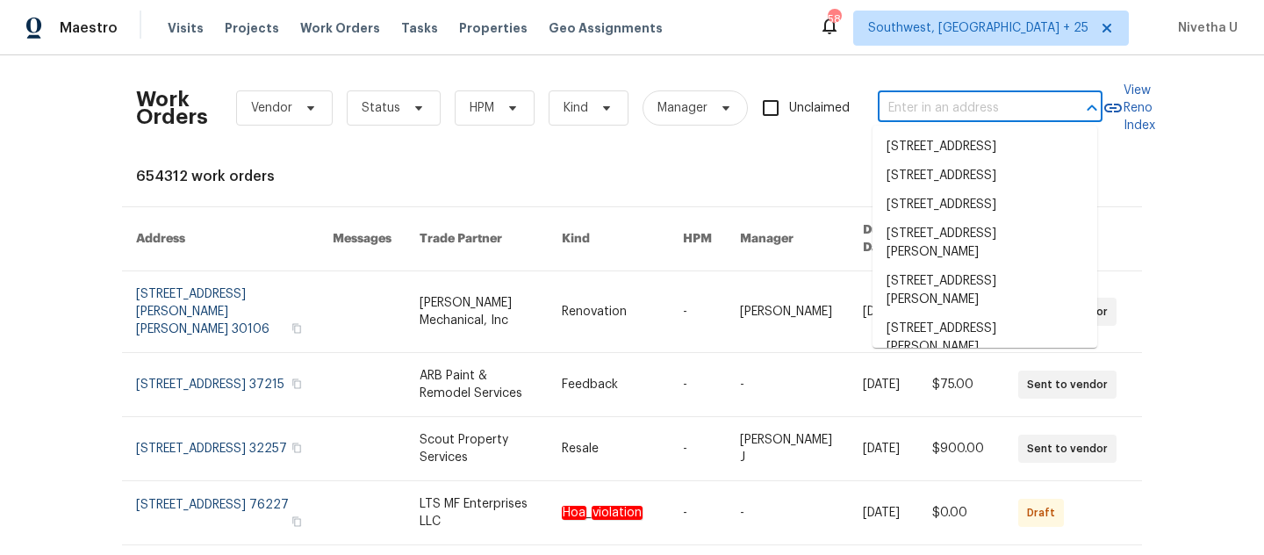
paste input "15416 Floyd St Overland Park, KS 66223"
type input "15416 Floyd St Overland Park, KS 66223"
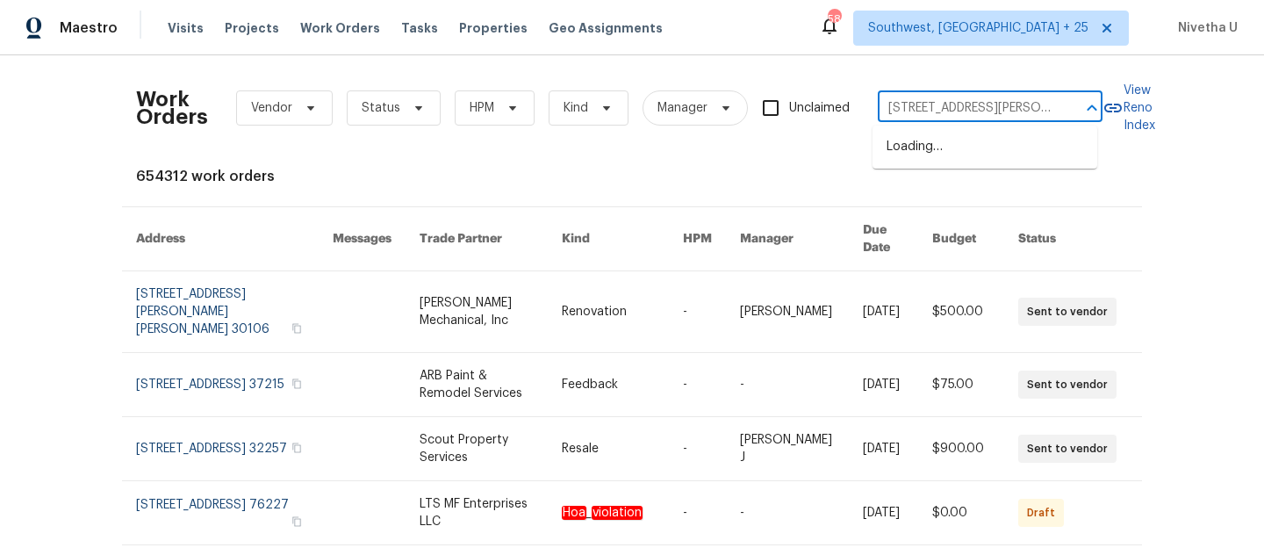
scroll to position [0, 61]
click at [958, 157] on li "15416 Floyd St, Overland Park, KS 66223" at bounding box center [984, 156] width 225 height 47
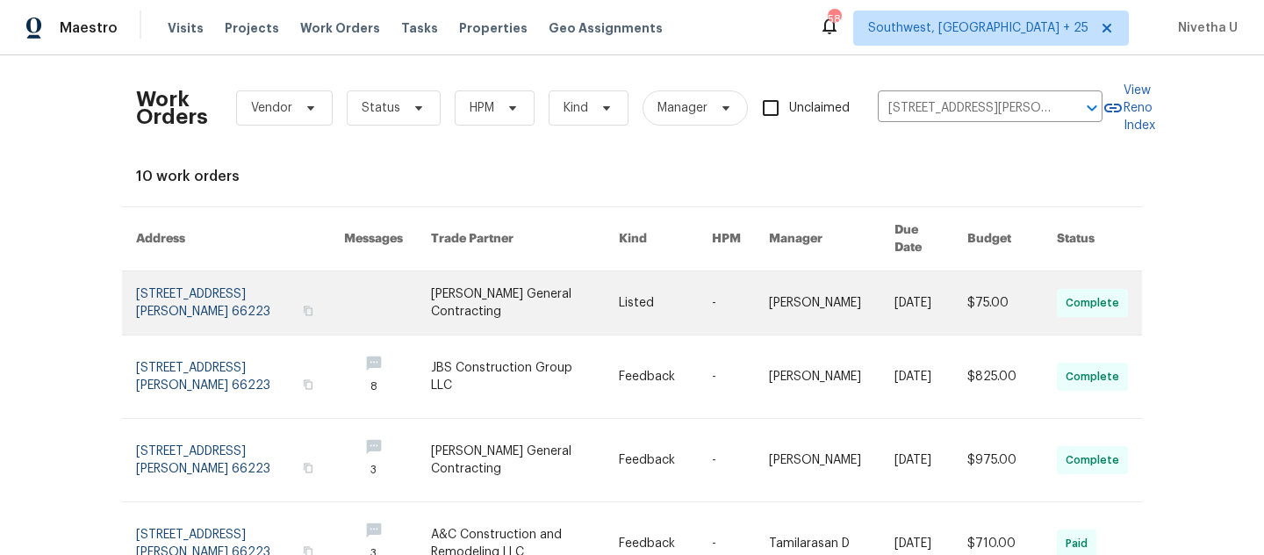
click at [154, 285] on link at bounding box center [240, 302] width 208 height 63
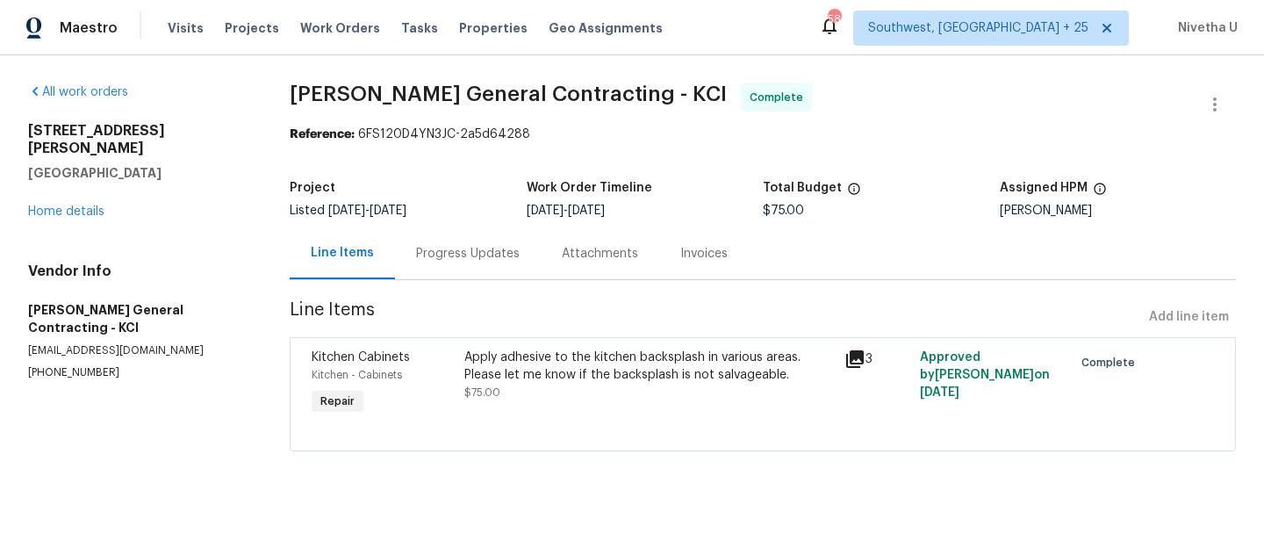
click at [66, 200] on div "15416 Floyd St Overland Park, KS 66223 Home details" at bounding box center [137, 171] width 219 height 98
click at [63, 205] on link "Home details" at bounding box center [66, 211] width 76 height 12
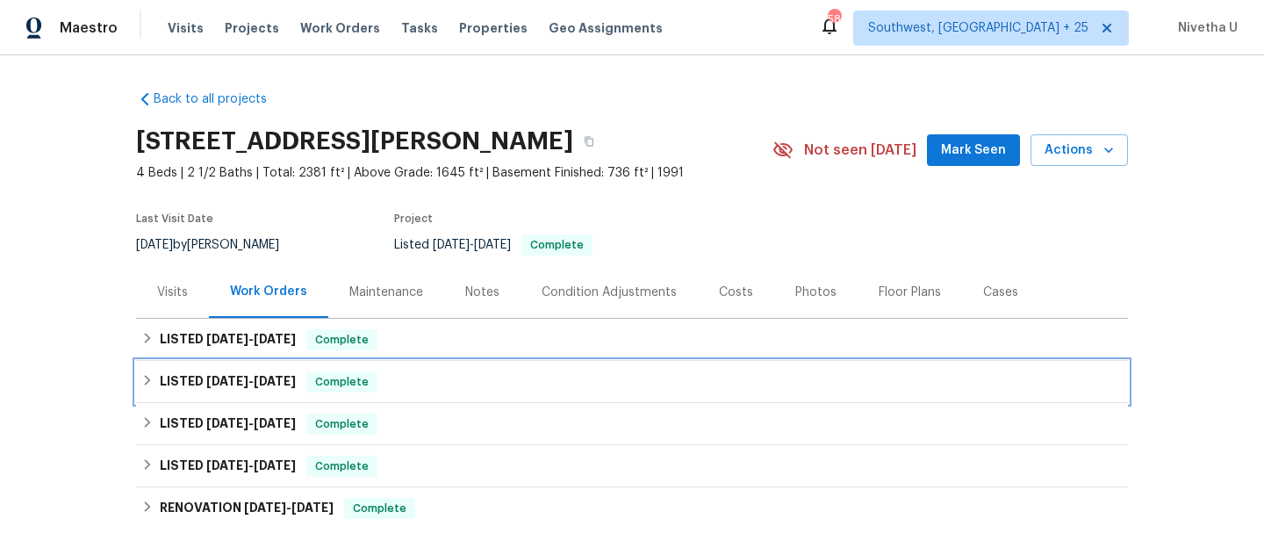
click at [402, 371] on div "LISTED 8/6/25 - 8/18/25 Complete" at bounding box center [631, 381] width 981 height 21
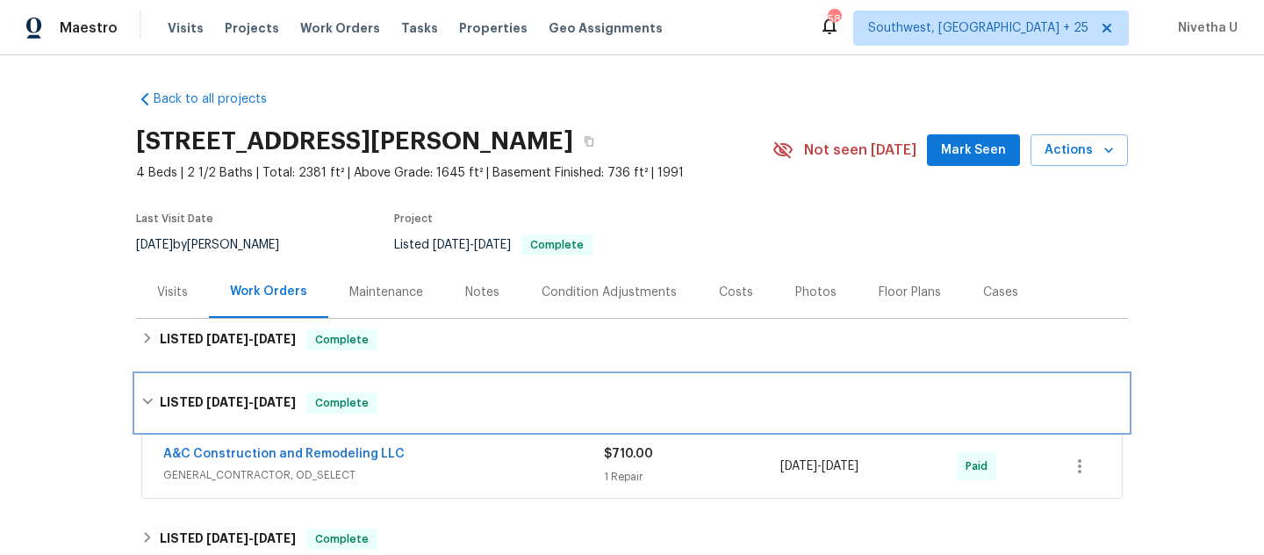
click at [411, 398] on div "LISTED 8/6/25 - 8/18/25 Complete" at bounding box center [631, 402] width 981 height 21
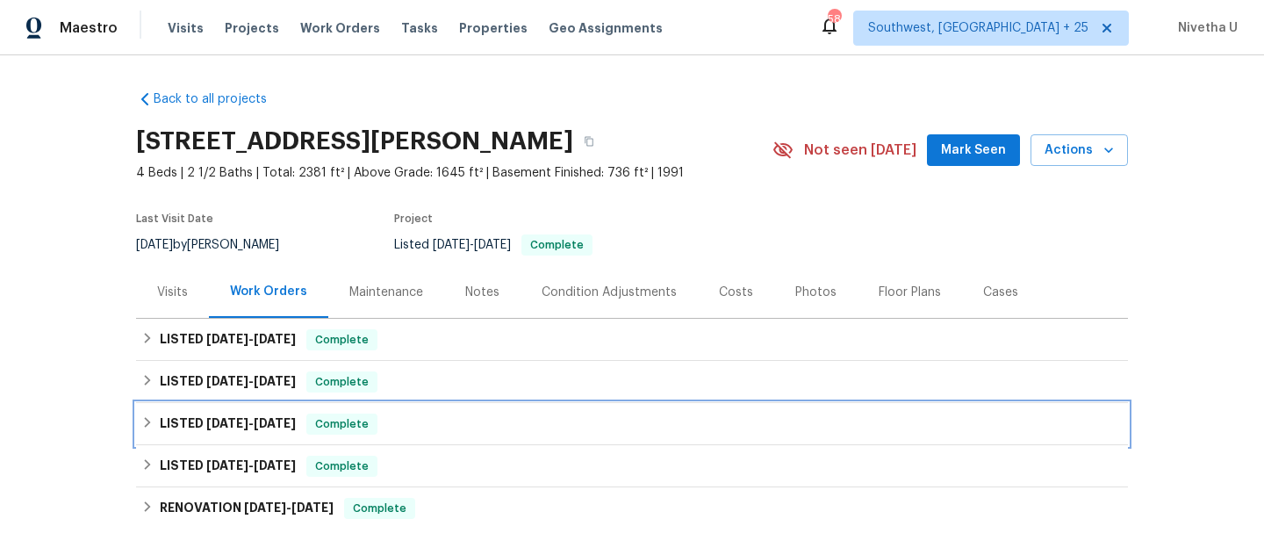
click at [385, 418] on div "LISTED 7/7/25 - 7/11/25 Complete" at bounding box center [631, 423] width 981 height 21
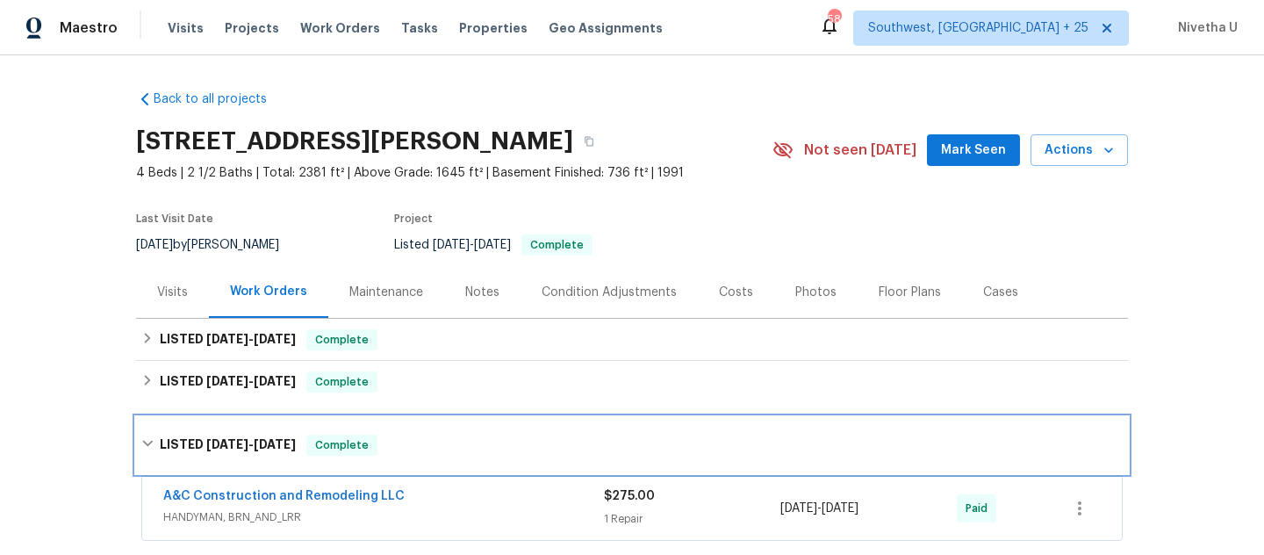
click at [385, 418] on div "LISTED 7/7/25 - 7/11/25 Complete" at bounding box center [632, 445] width 992 height 56
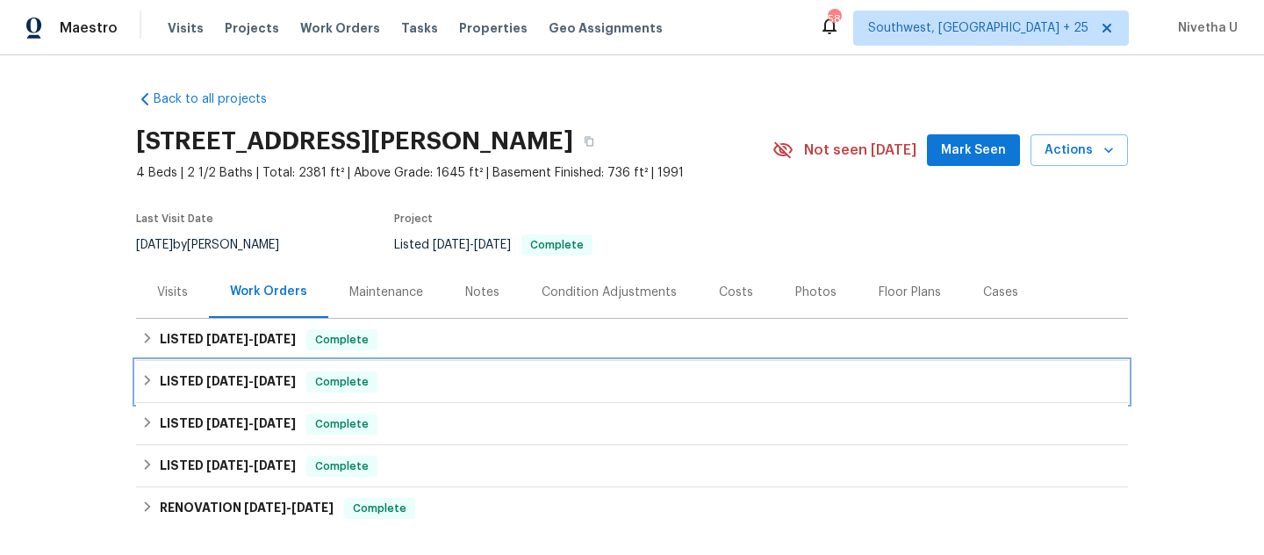
click at [385, 388] on div "LISTED 8/6/25 - 8/18/25 Complete" at bounding box center [631, 381] width 981 height 21
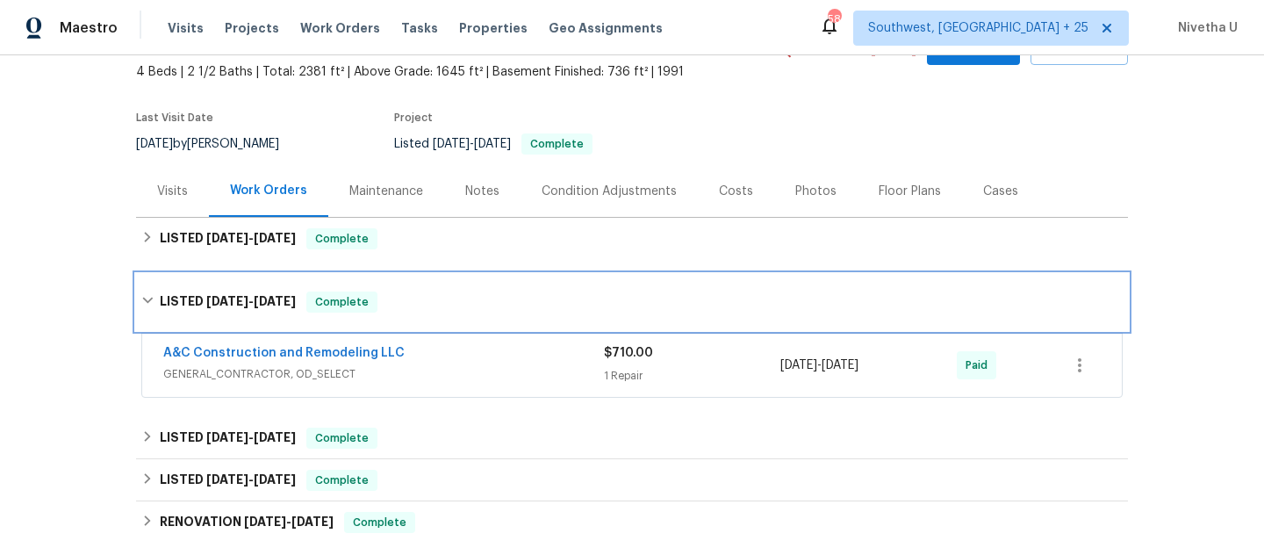
scroll to position [113, 0]
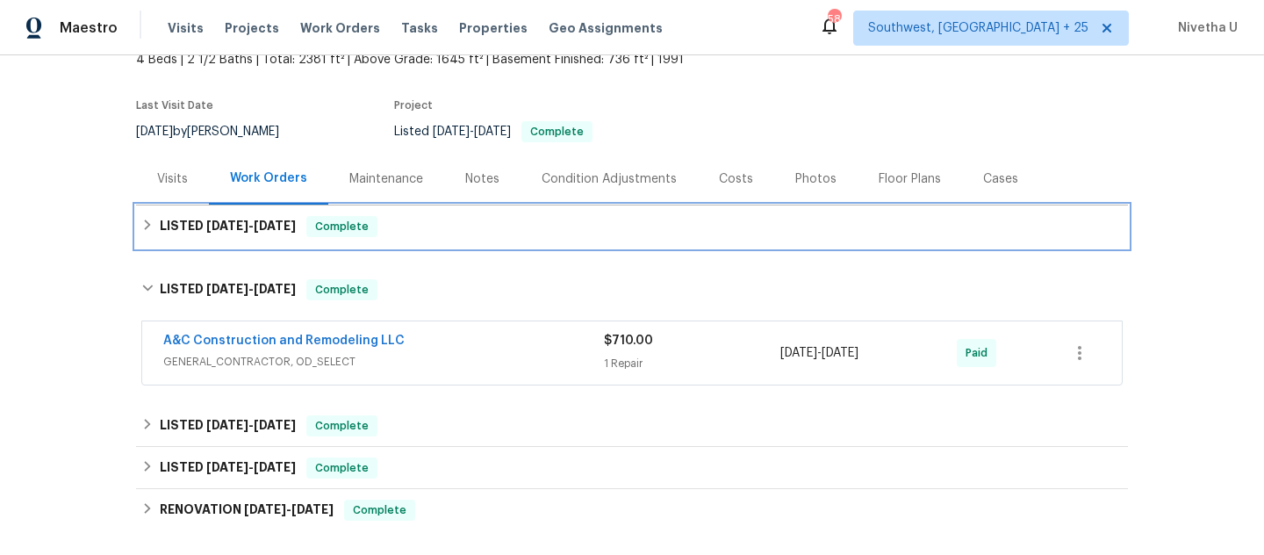
click at [384, 226] on div "LISTED 9/4/25 - 9/22/25 Complete" at bounding box center [631, 226] width 981 height 21
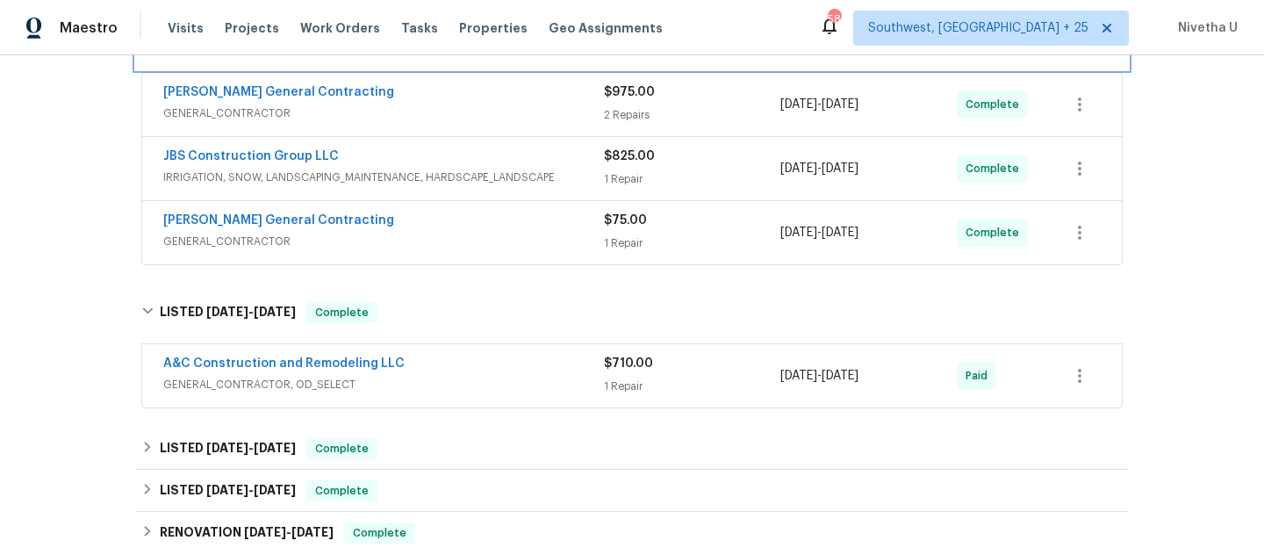
scroll to position [322, 0]
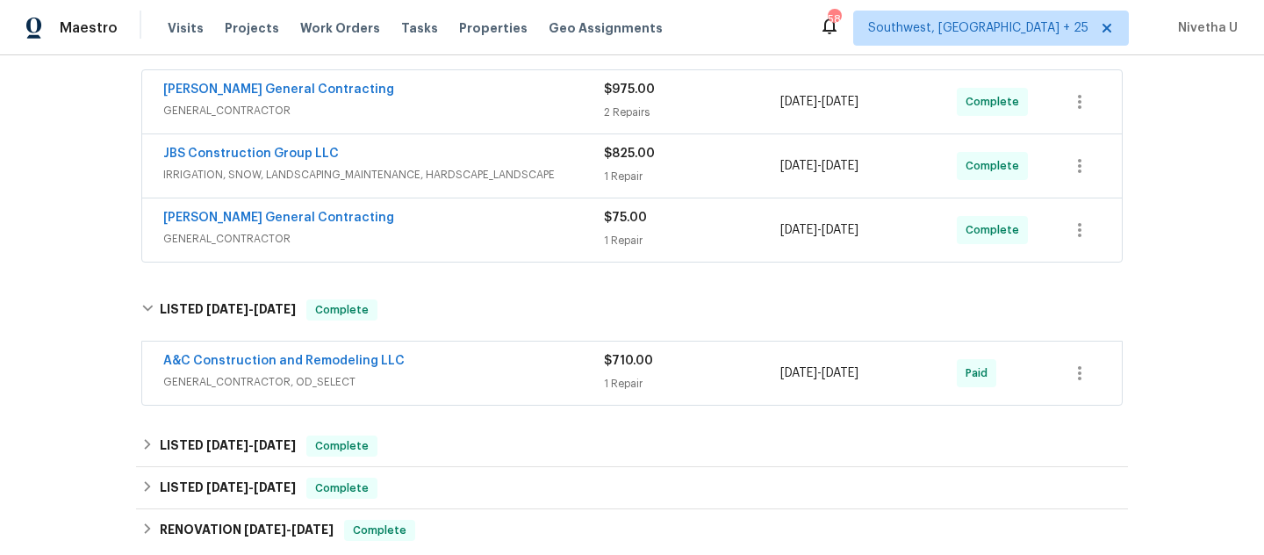
click at [492, 106] on span "GENERAL_CONTRACTOR" at bounding box center [383, 111] width 441 height 18
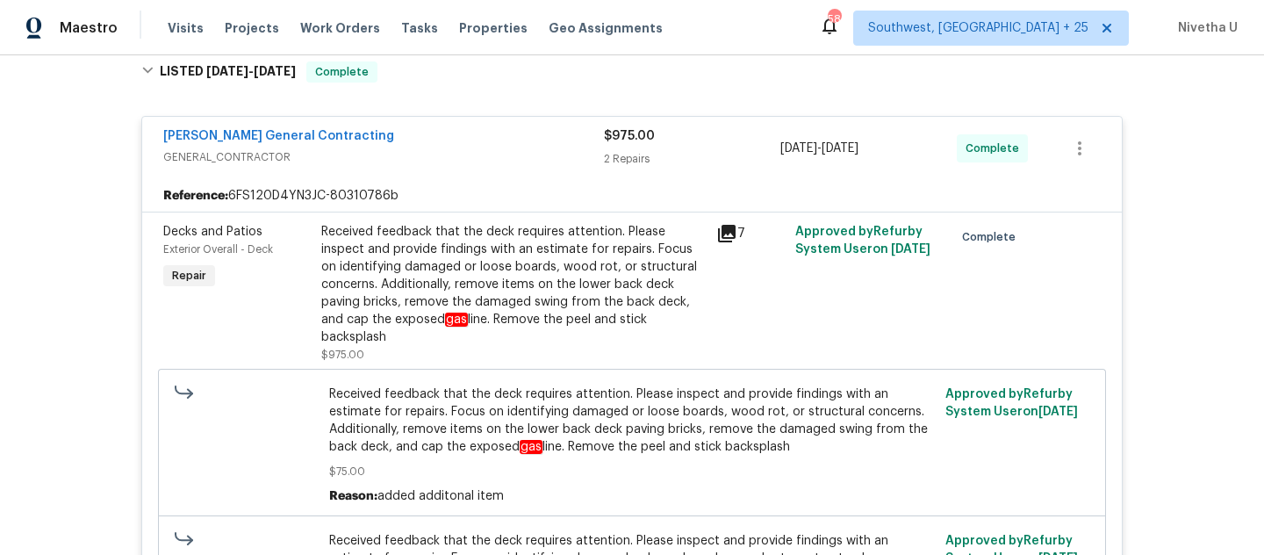
scroll to position [288, 0]
click at [499, 151] on span "GENERAL_CONTRACTOR" at bounding box center [383, 158] width 441 height 18
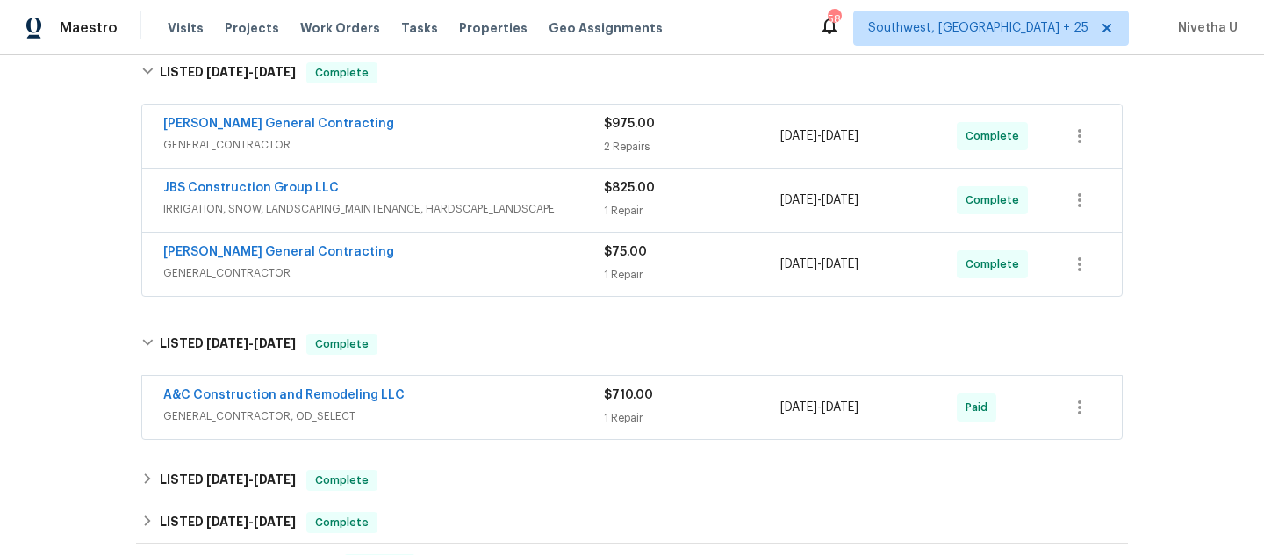
click at [542, 214] on span "IRRIGATION, SNOW, LANDSCAPING_MAINTENANCE, HARDSCAPE_LANDSCAPE" at bounding box center [383, 209] width 441 height 18
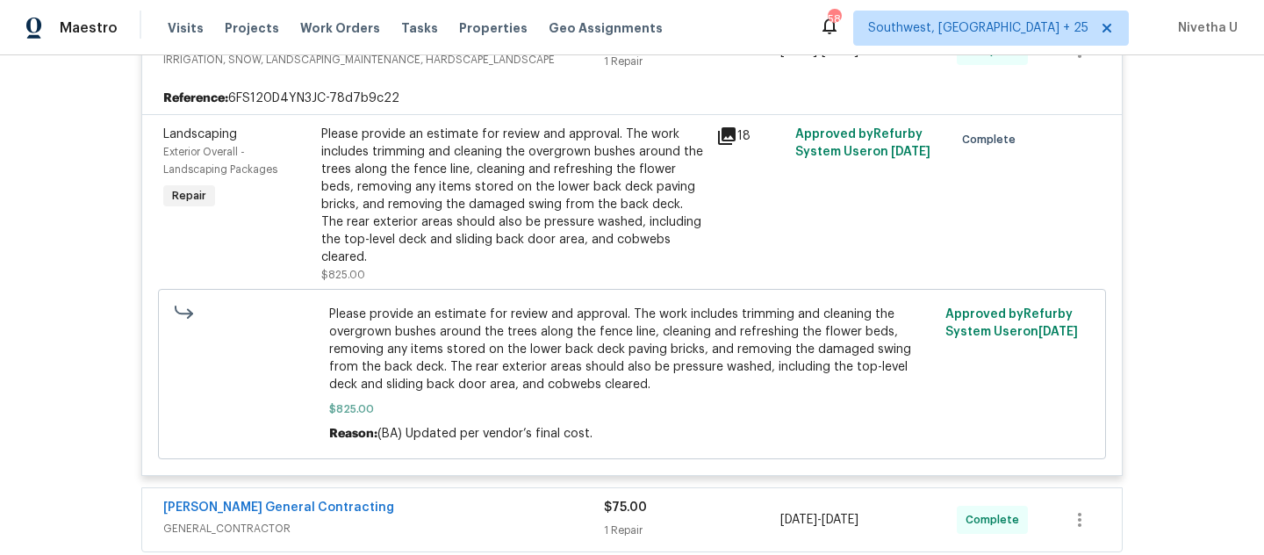
scroll to position [360, 0]
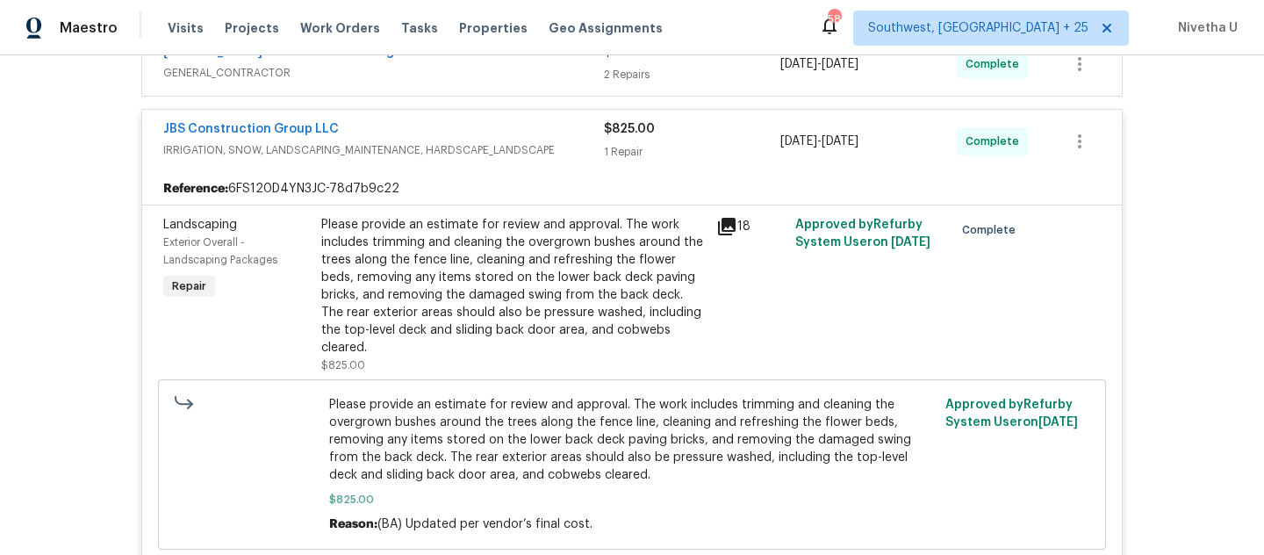
click at [571, 130] on div "JBS Construction Group LLC" at bounding box center [383, 130] width 441 height 21
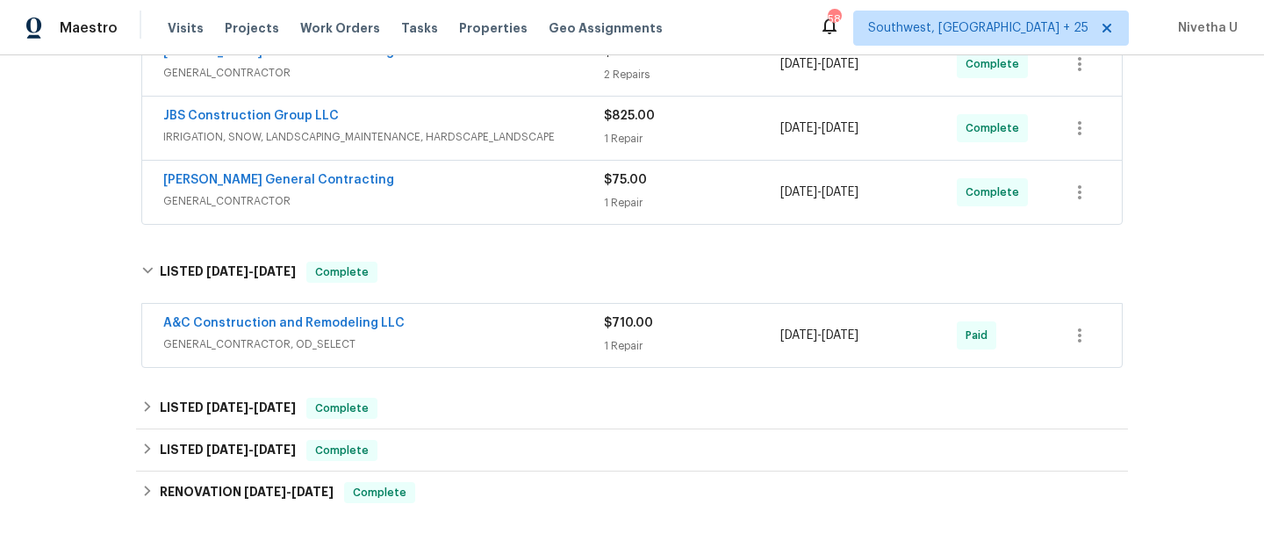
click at [535, 204] on span "GENERAL_CONTRACTOR" at bounding box center [383, 201] width 441 height 18
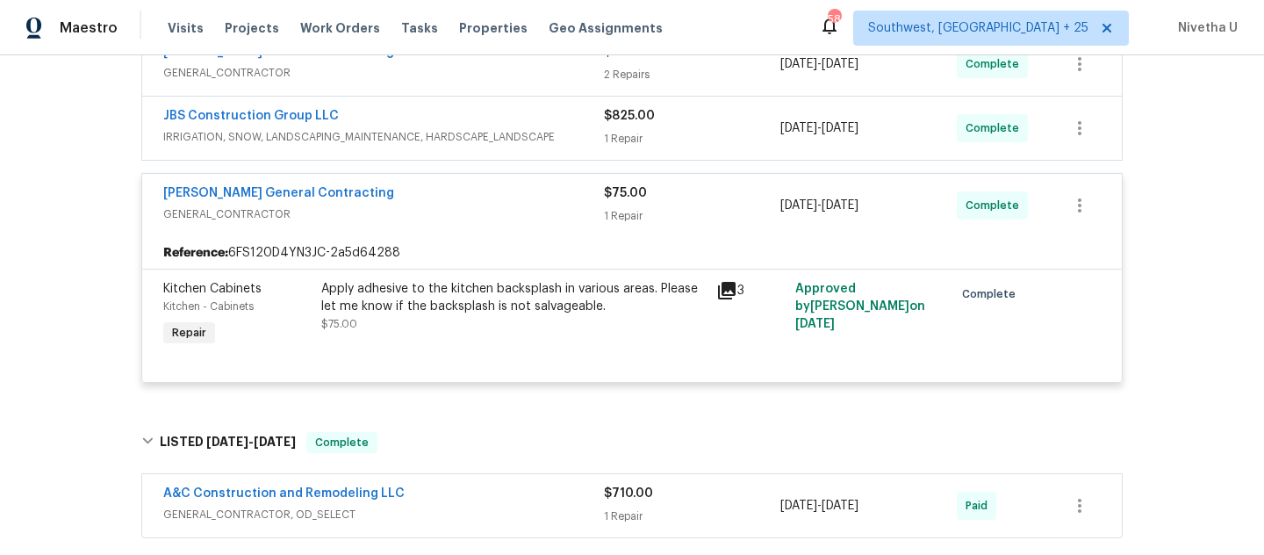
click at [535, 204] on div "Nicholson General Contracting" at bounding box center [383, 194] width 441 height 21
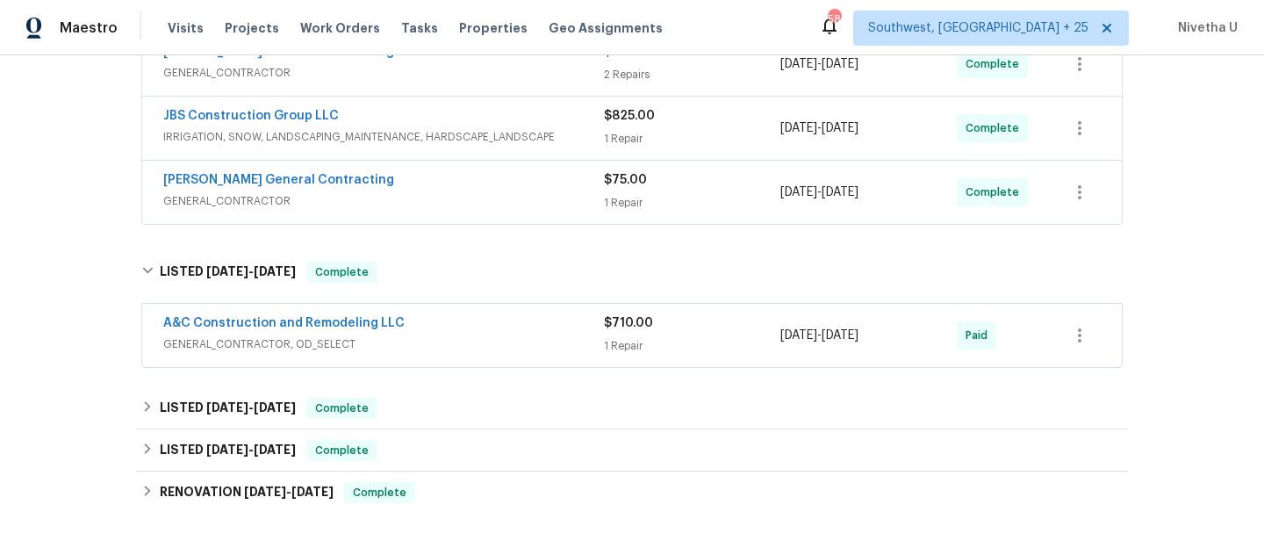
click at [479, 332] on div "A&C Construction and Remodeling LLC" at bounding box center [383, 324] width 441 height 21
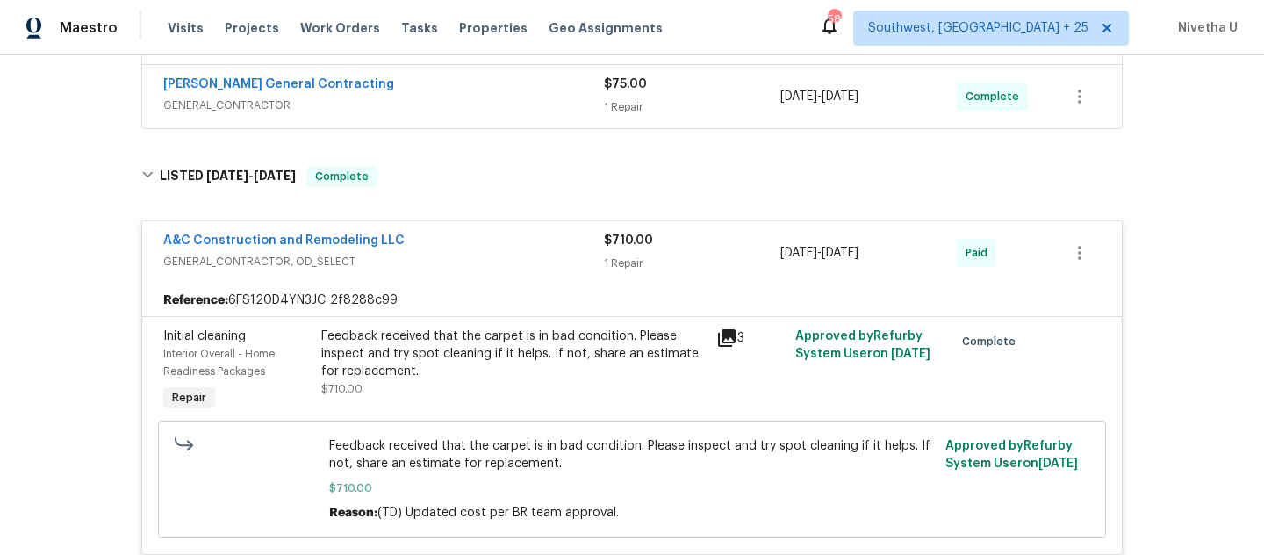
scroll to position [441, 0]
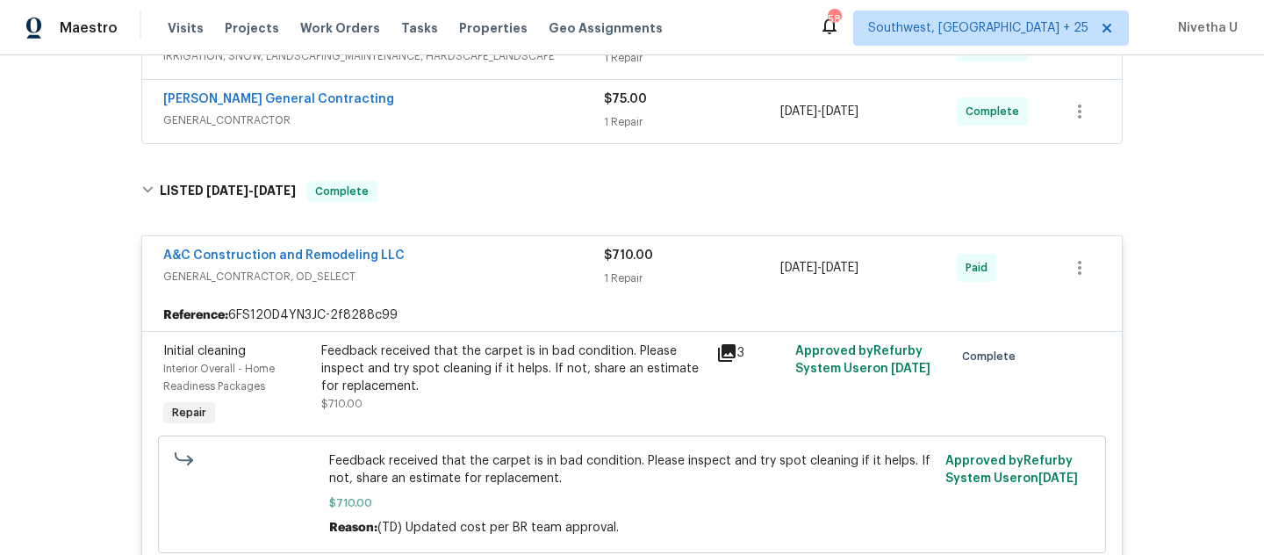
click at [480, 275] on span "GENERAL_CONTRACTOR, OD_SELECT" at bounding box center [383, 277] width 441 height 18
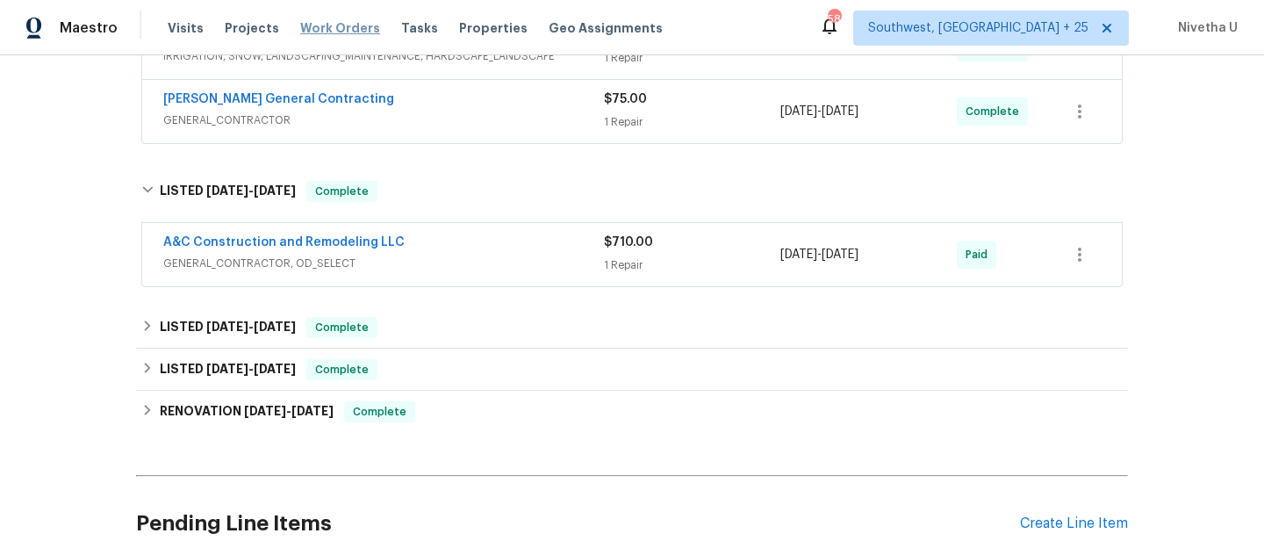
click at [341, 29] on span "Work Orders" at bounding box center [340, 28] width 80 height 18
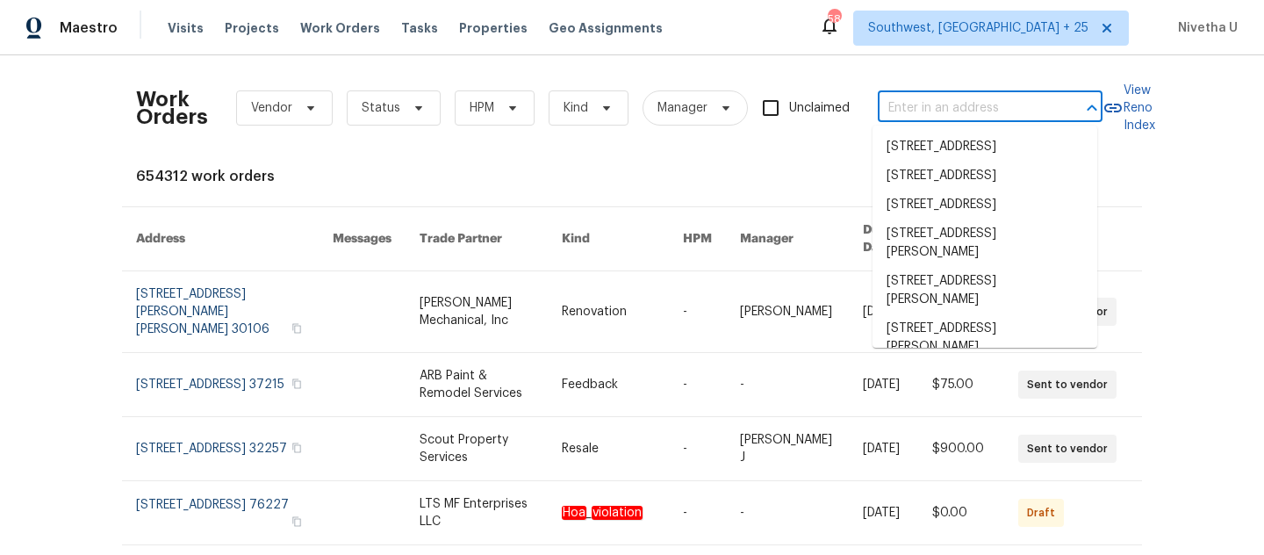
click at [1003, 121] on input "text" at bounding box center [966, 108] width 176 height 27
paste input "15416 Floyd St Overland Park, KS 66223"
type input "15416 Floyd St Overland Park, KS 66223"
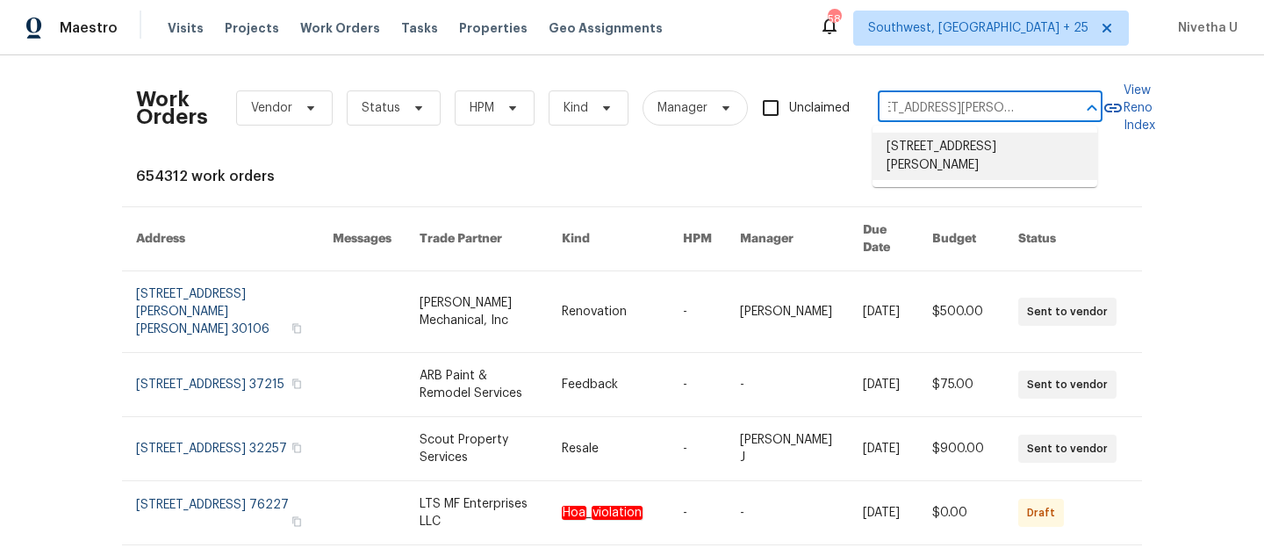
click at [1002, 149] on li "15416 Floyd St, Overland Park, KS 66223" at bounding box center [984, 156] width 225 height 47
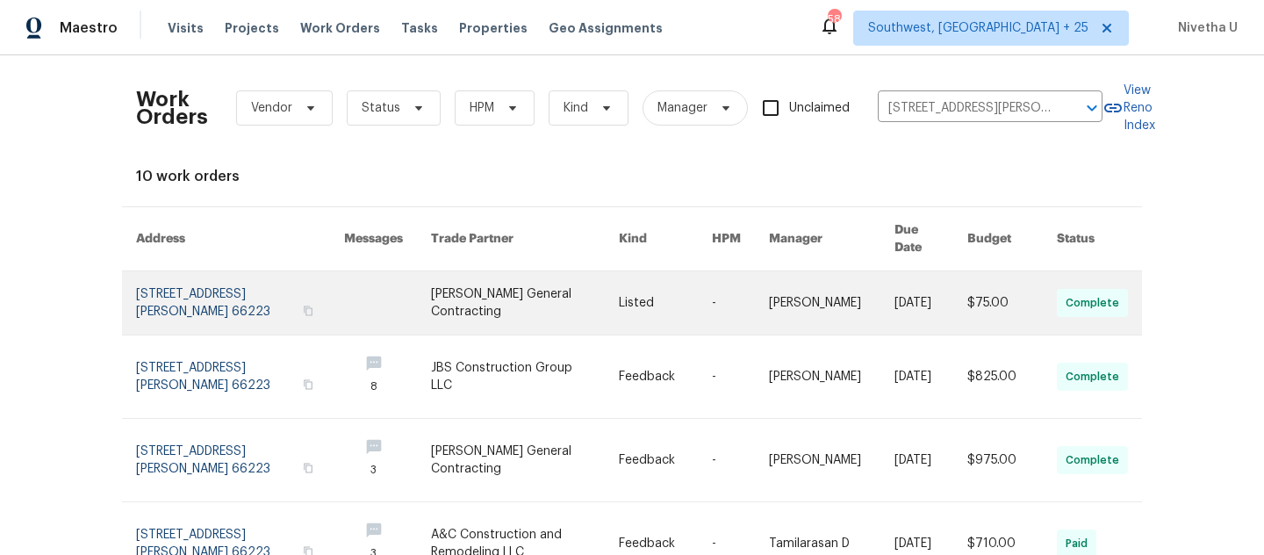
click at [211, 275] on link at bounding box center [240, 302] width 208 height 63
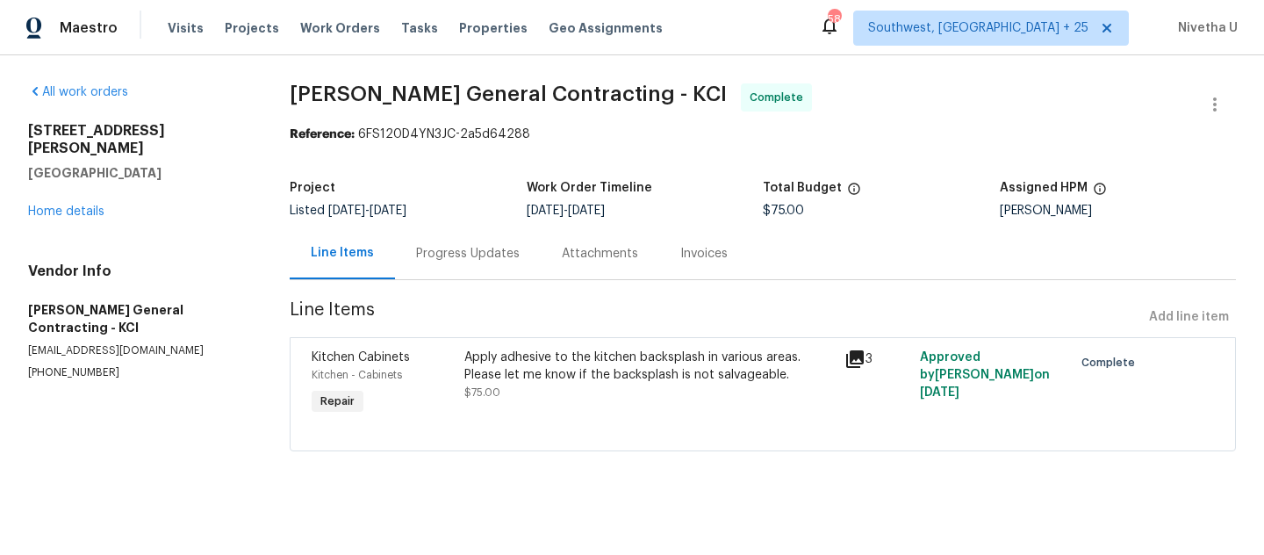
click at [57, 202] on div "15416 Floyd St Overland Park, KS 66223 Home details" at bounding box center [137, 171] width 219 height 98
click at [55, 205] on link "Home details" at bounding box center [66, 211] width 76 height 12
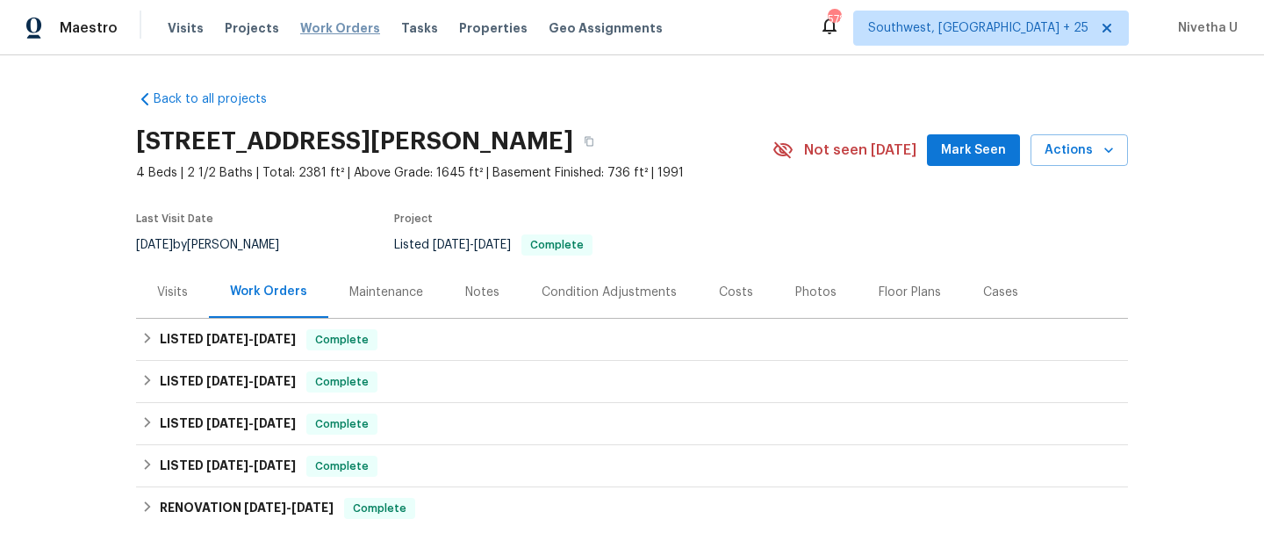
click at [312, 34] on span "Work Orders" at bounding box center [340, 28] width 80 height 18
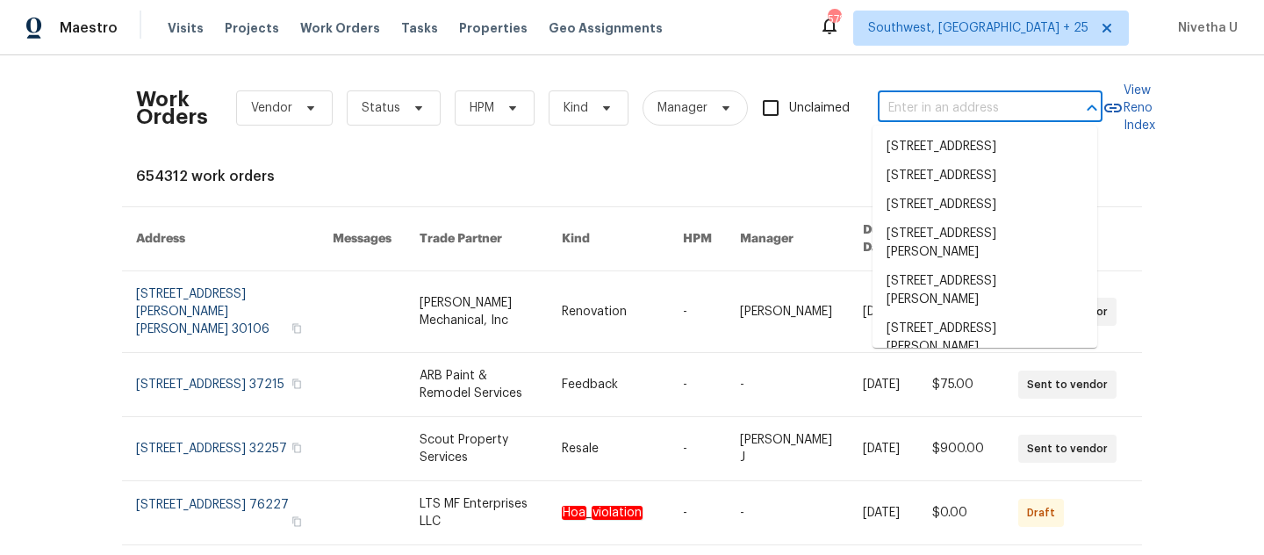
click at [952, 106] on input "text" at bounding box center [966, 108] width 176 height 27
paste input "385 32nd St Boulder, CO 80305"
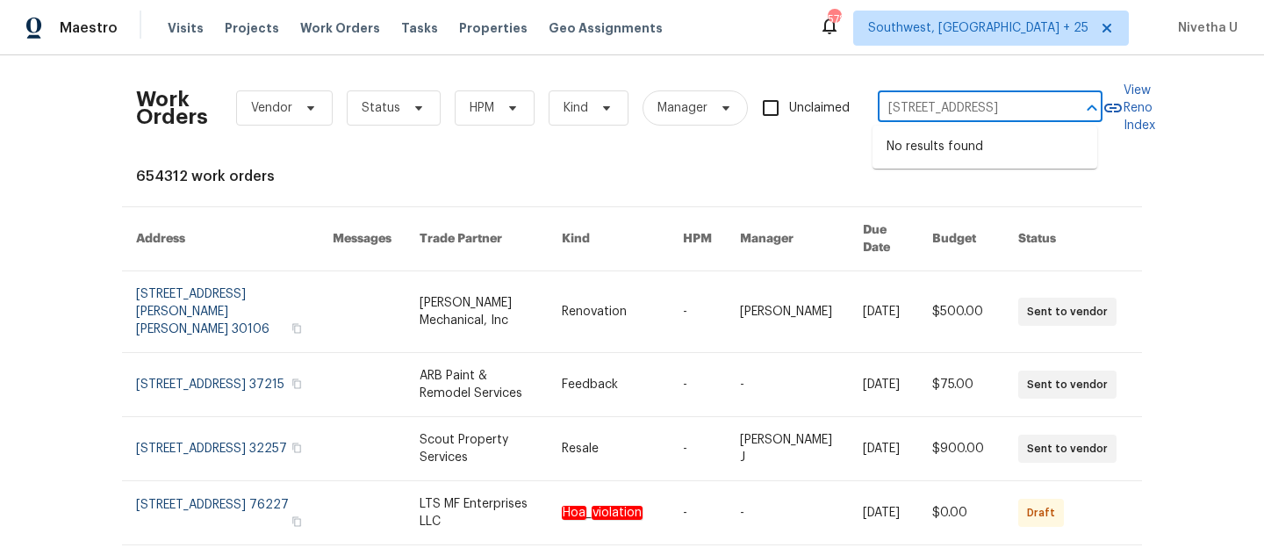
type input "385 32nd St Boulder, CO 80305"
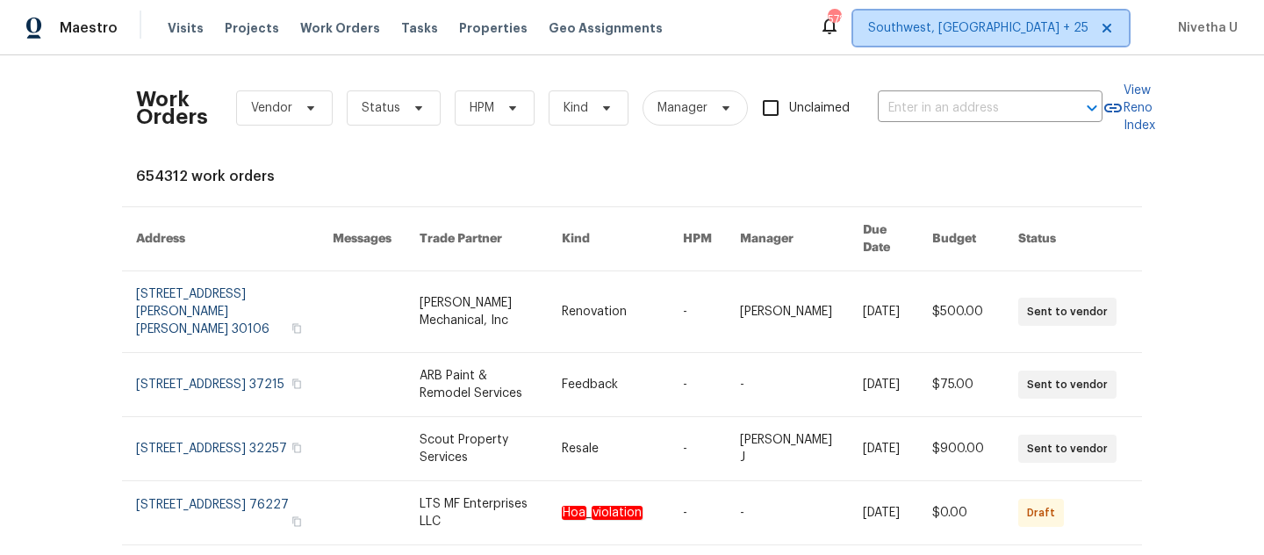
scroll to position [0, 0]
click at [1037, 34] on span "Southwest, FL + 25" at bounding box center [978, 28] width 220 height 18
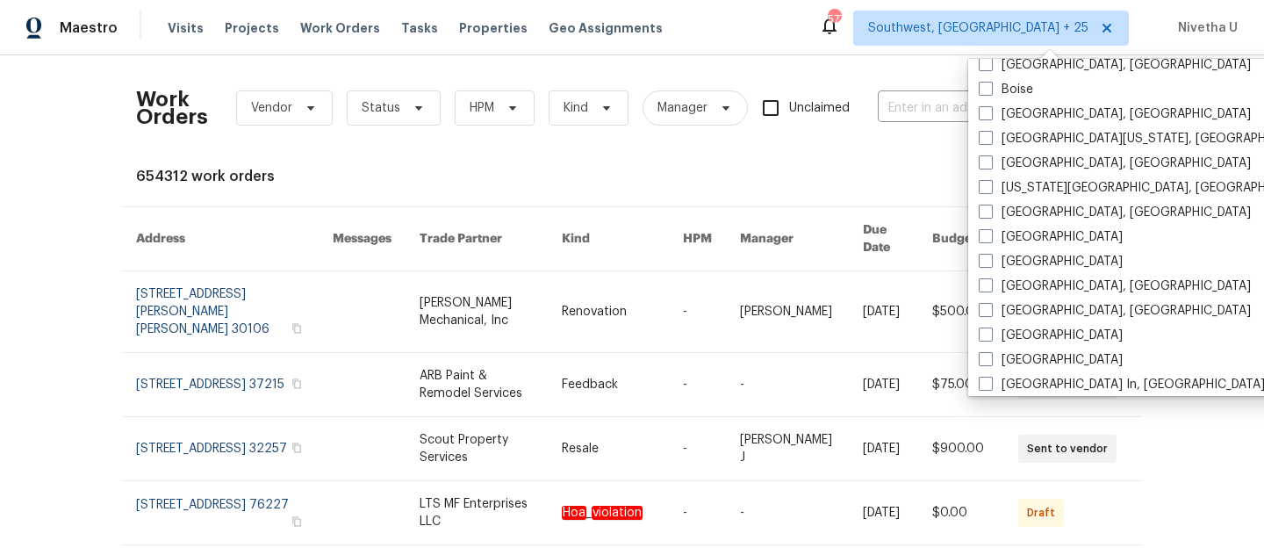
scroll to position [913, 0]
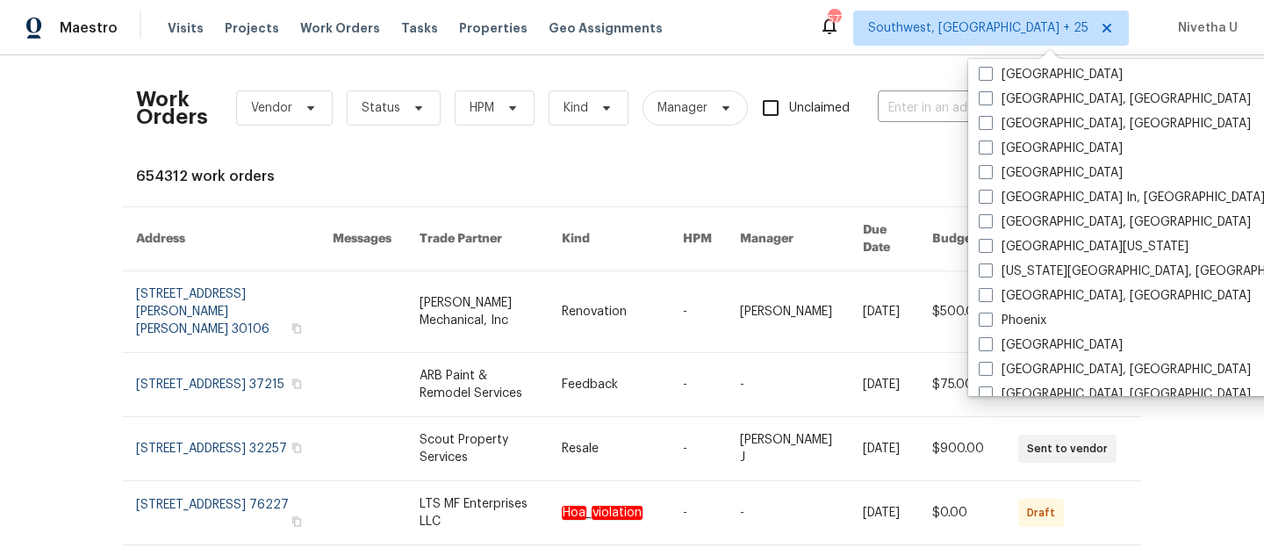
click at [1041, 241] on label "Northern Colorado" at bounding box center [1084, 247] width 210 height 18
click at [990, 241] on input "Northern Colorado" at bounding box center [984, 243] width 11 height 11
checkbox input "true"
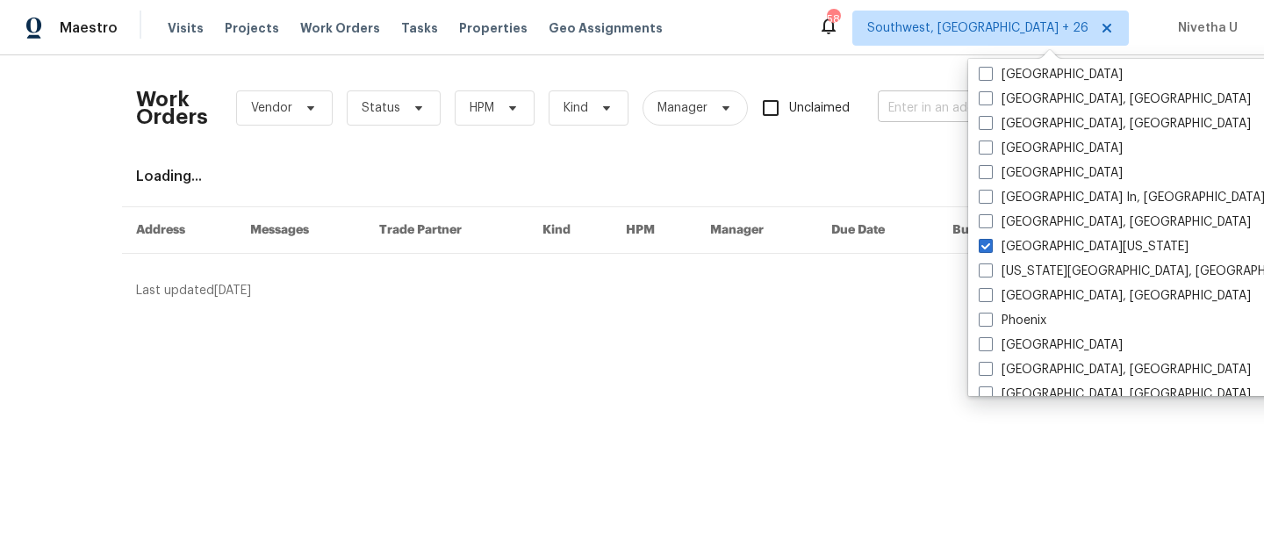
click at [894, 106] on input "text" at bounding box center [966, 108] width 176 height 27
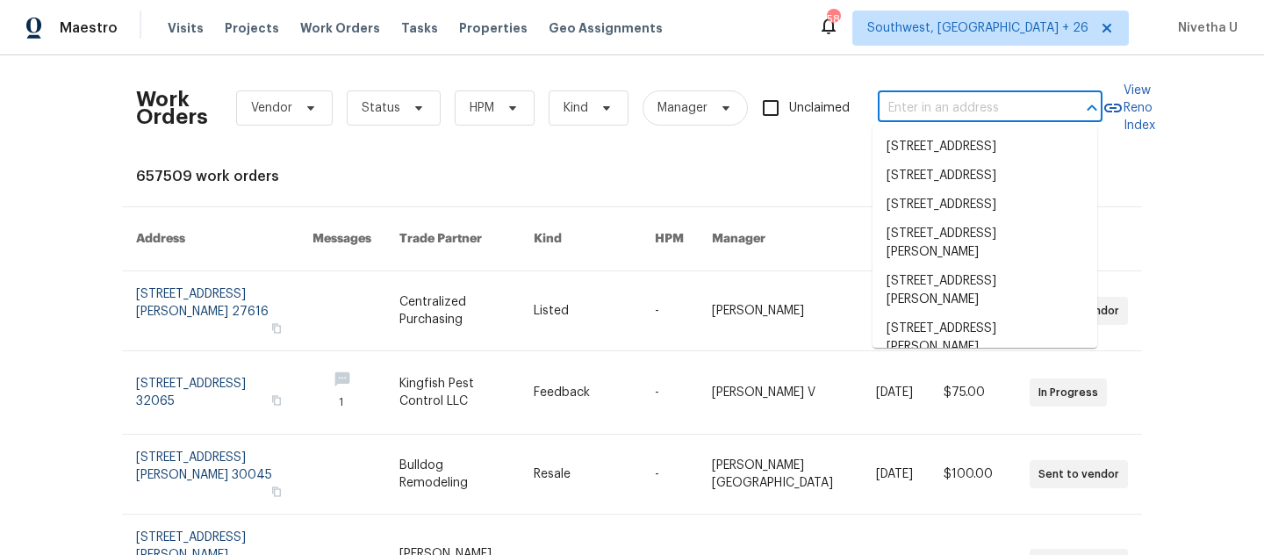
paste input "385 32nd St Boulder, CO 80305"
type input "385 32nd St Boulder, CO 80305"
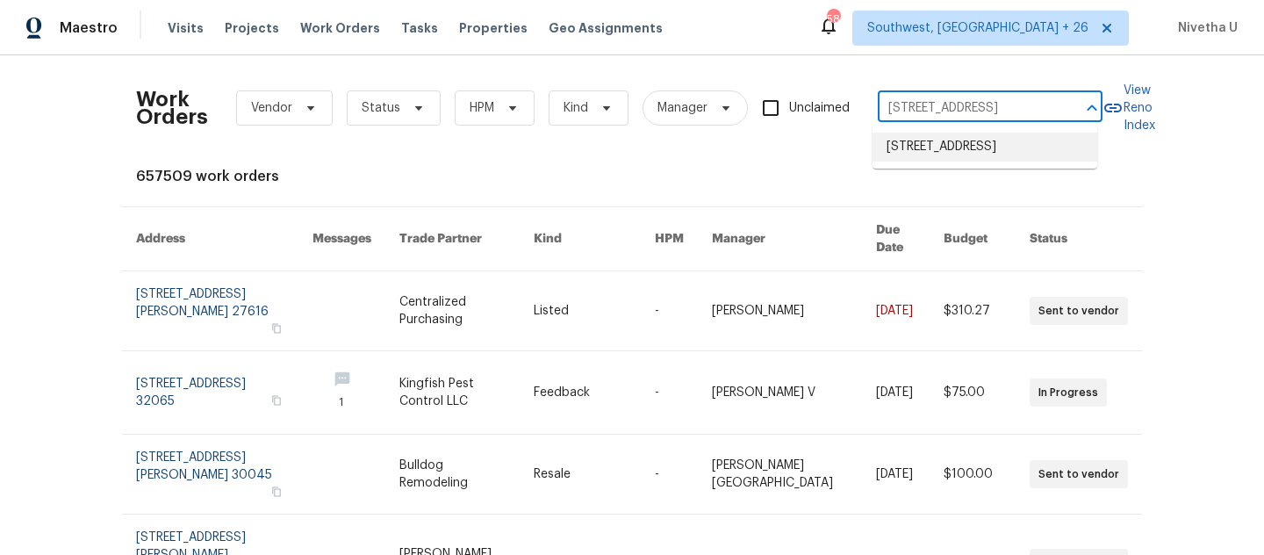
click at [908, 155] on li "385 32nd St, Boulder, CO 80305" at bounding box center [984, 147] width 225 height 29
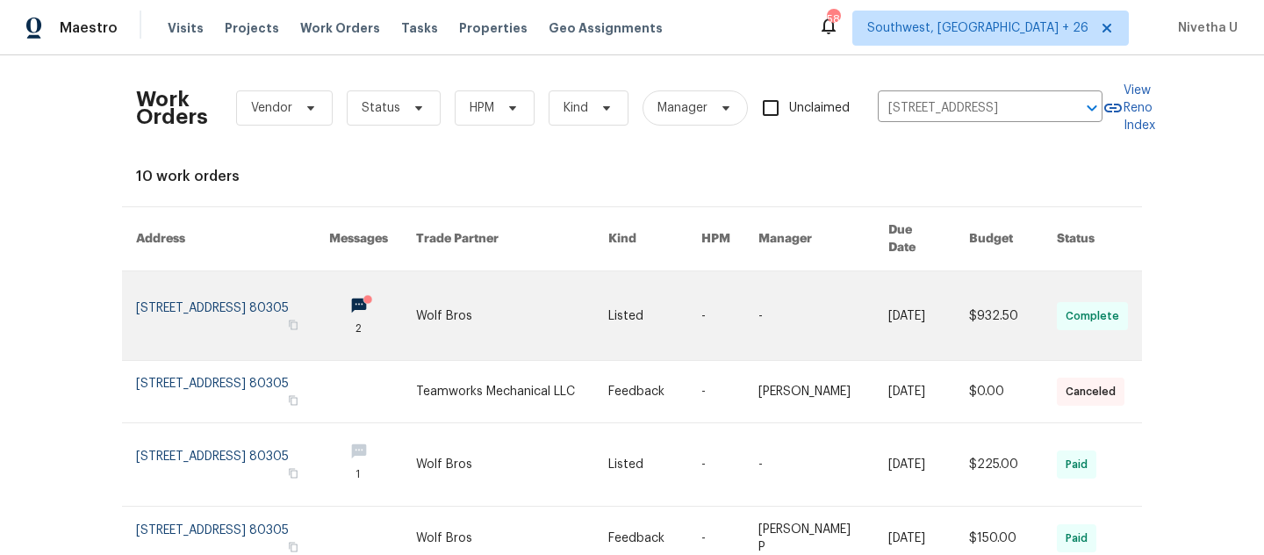
click at [163, 291] on link at bounding box center [232, 315] width 193 height 89
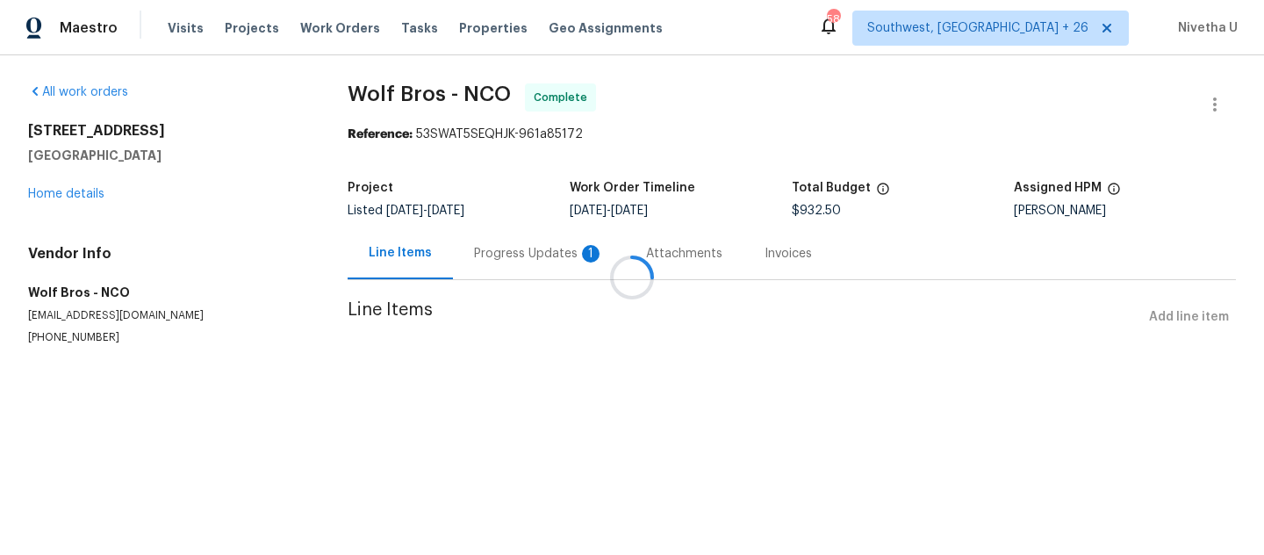
click at [76, 199] on div at bounding box center [632, 277] width 1264 height 555
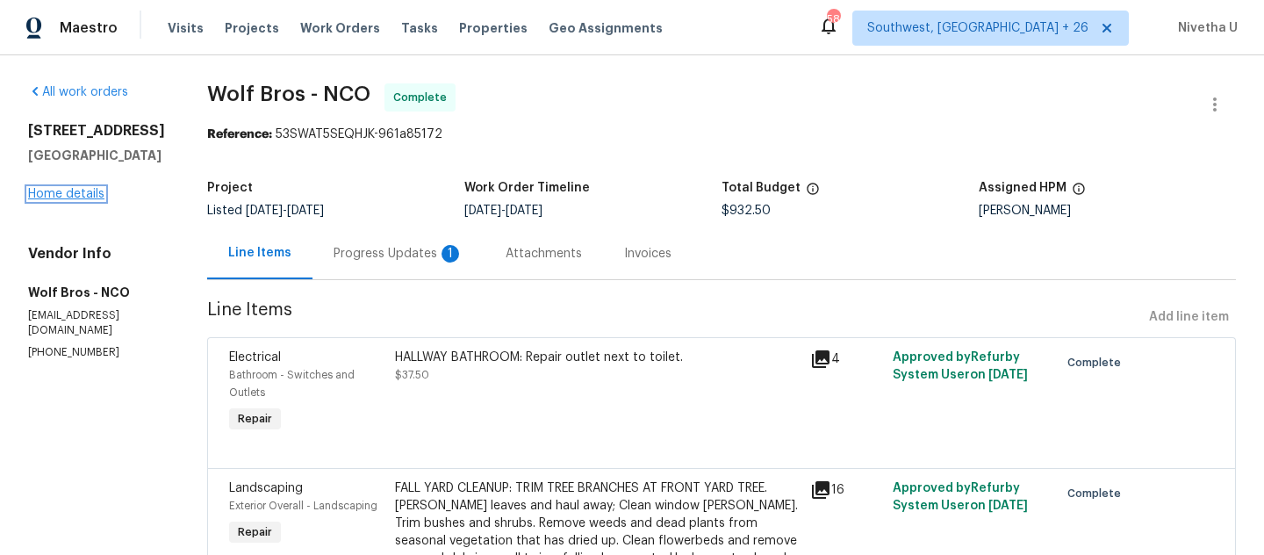
click at [72, 197] on link "Home details" at bounding box center [66, 194] width 76 height 12
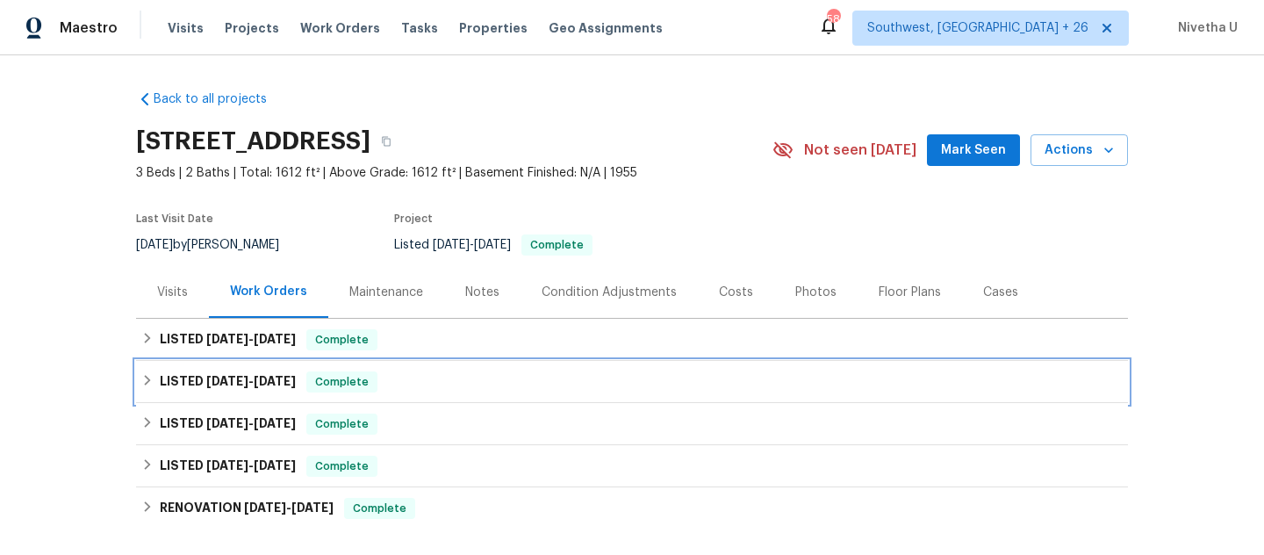
click at [386, 369] on div "LISTED 7/16/25 - 7/19/25 Complete" at bounding box center [632, 382] width 992 height 42
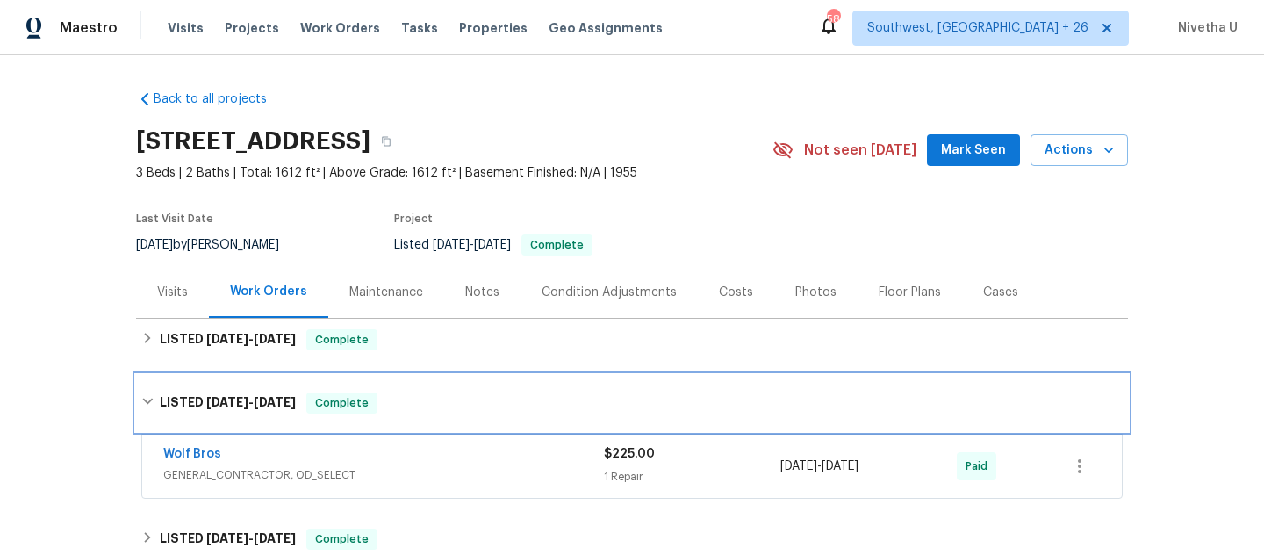
scroll to position [137, 0]
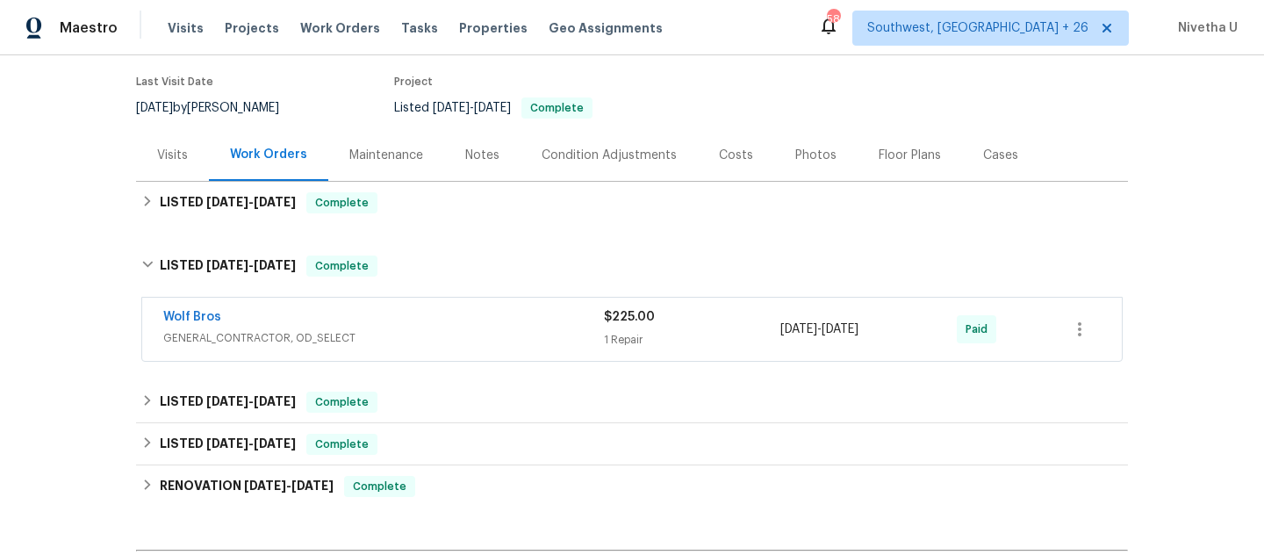
click at [386, 321] on div "Wolf Bros" at bounding box center [383, 318] width 441 height 21
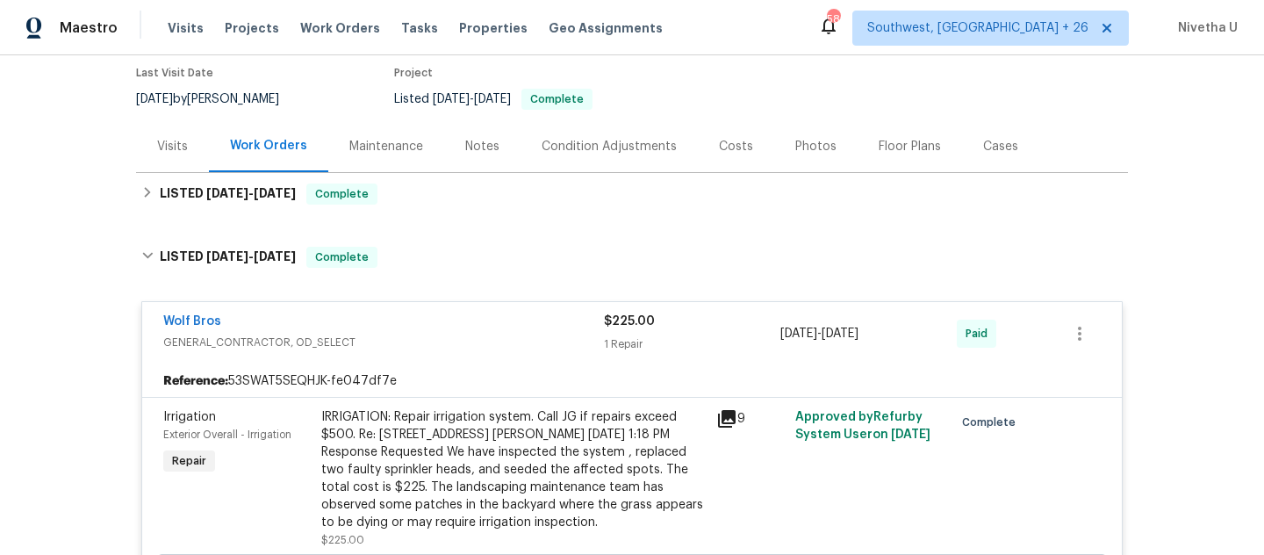
scroll to position [144, 0]
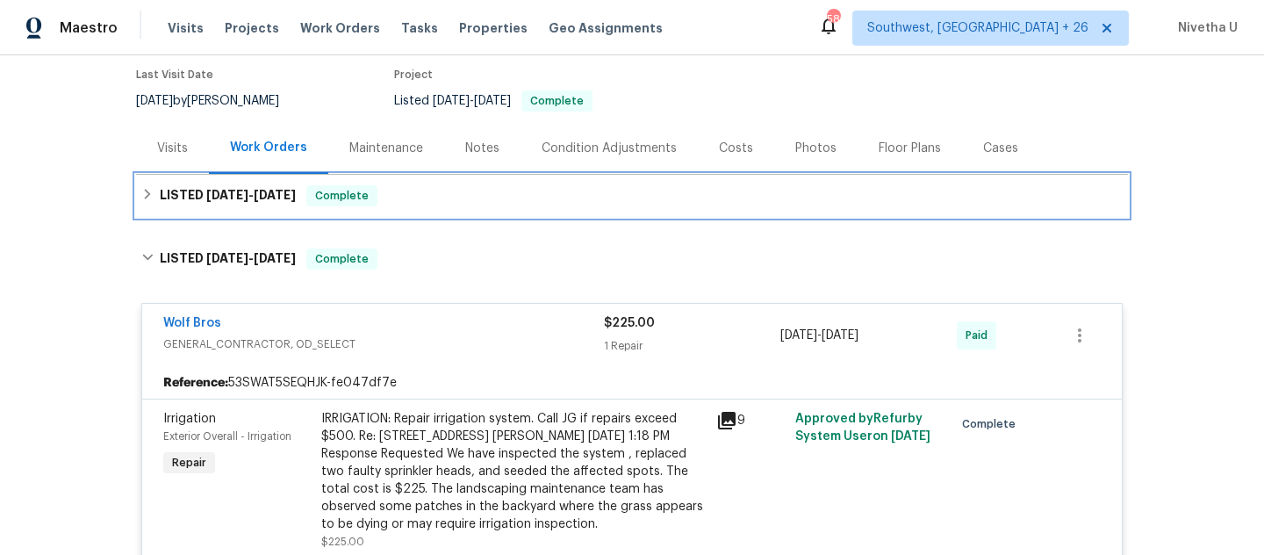
click at [407, 202] on div "LISTED 7/28/25 - 9/19/25 Complete" at bounding box center [631, 195] width 981 height 21
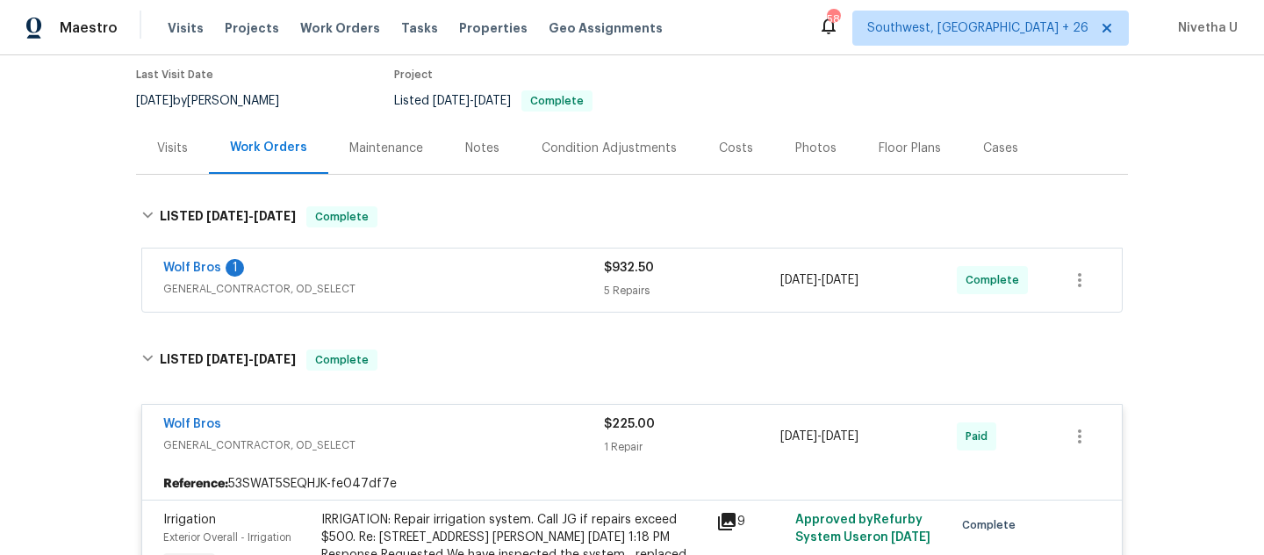
click at [417, 286] on span "GENERAL_CONTRACTOR, OD_SELECT" at bounding box center [383, 289] width 441 height 18
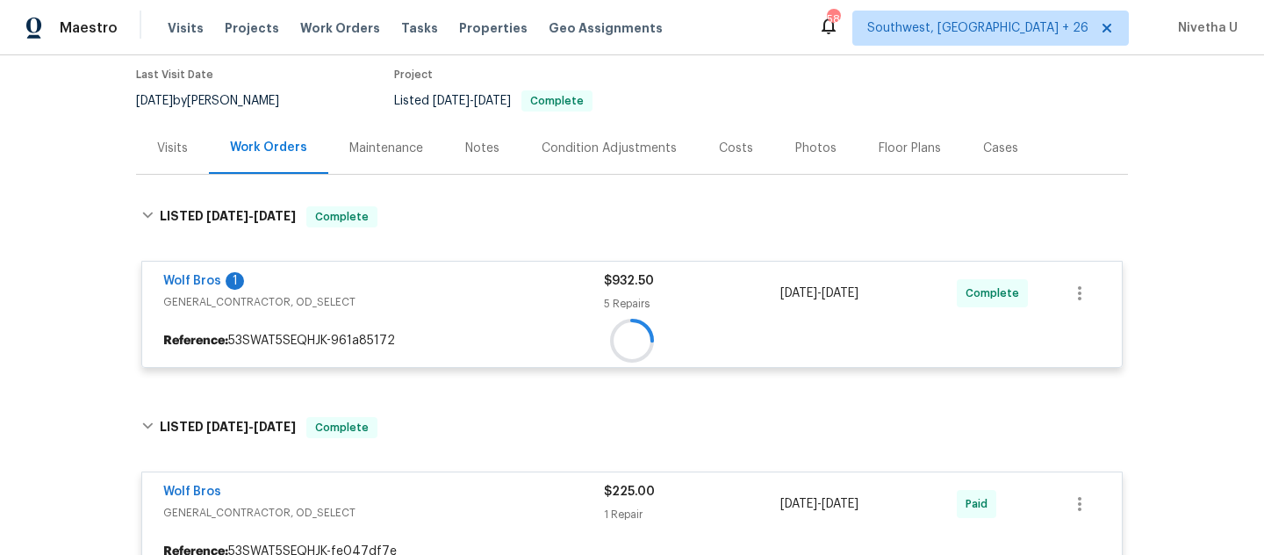
scroll to position [285, 0]
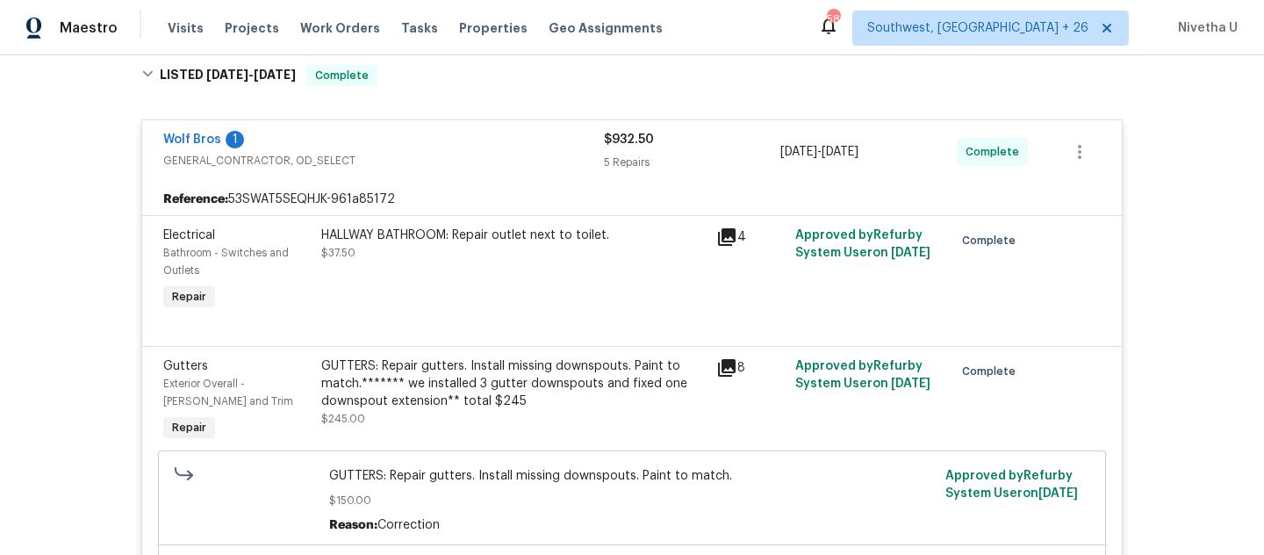
click at [427, 172] on div "Wolf Bros 1 GENERAL_CONTRACTOR, OD_SELECT" at bounding box center [383, 152] width 441 height 42
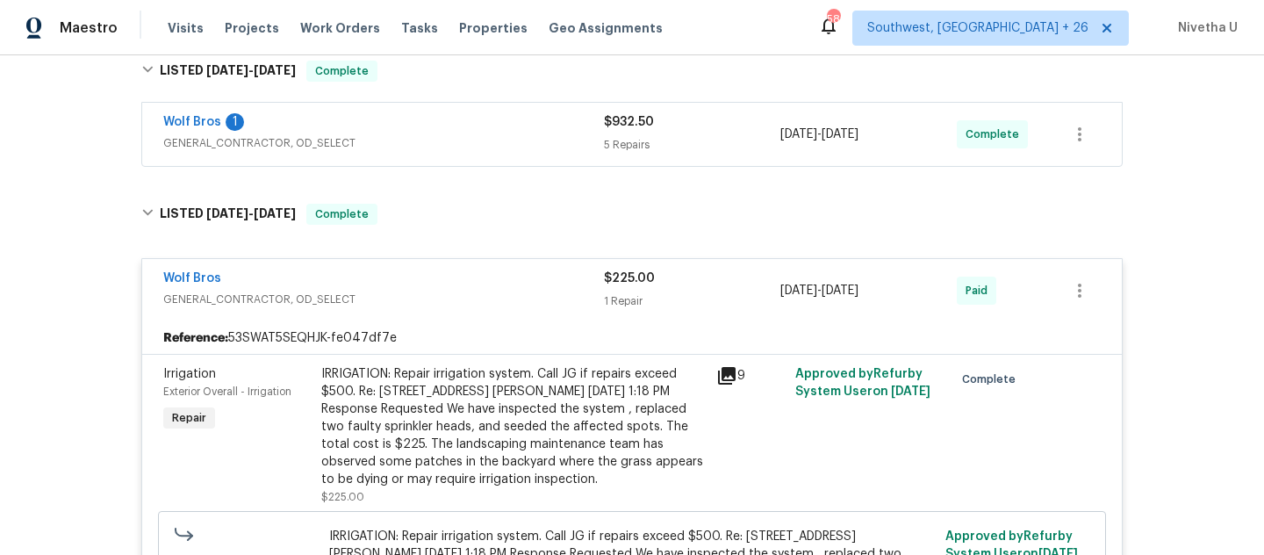
scroll to position [289, 0]
click at [559, 280] on div "Wolf Bros" at bounding box center [383, 280] width 441 height 21
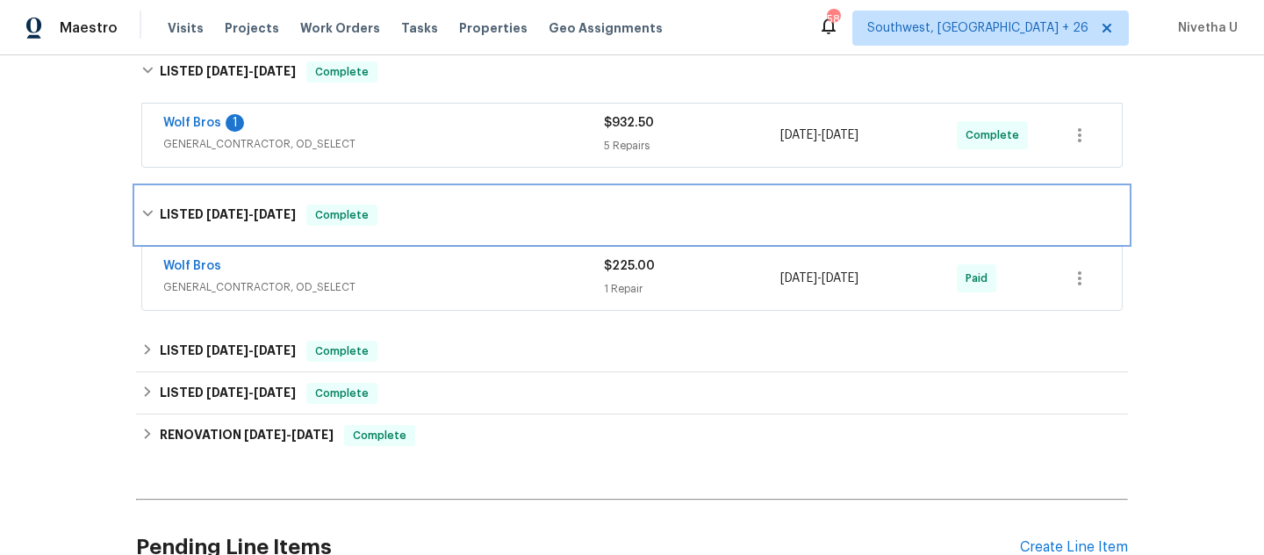
drag, startPoint x: 531, startPoint y: 219, endPoint x: 533, endPoint y: 305, distance: 86.9
click at [530, 219] on div "LISTED 7/16/25 - 7/19/25 Complete" at bounding box center [631, 215] width 981 height 21
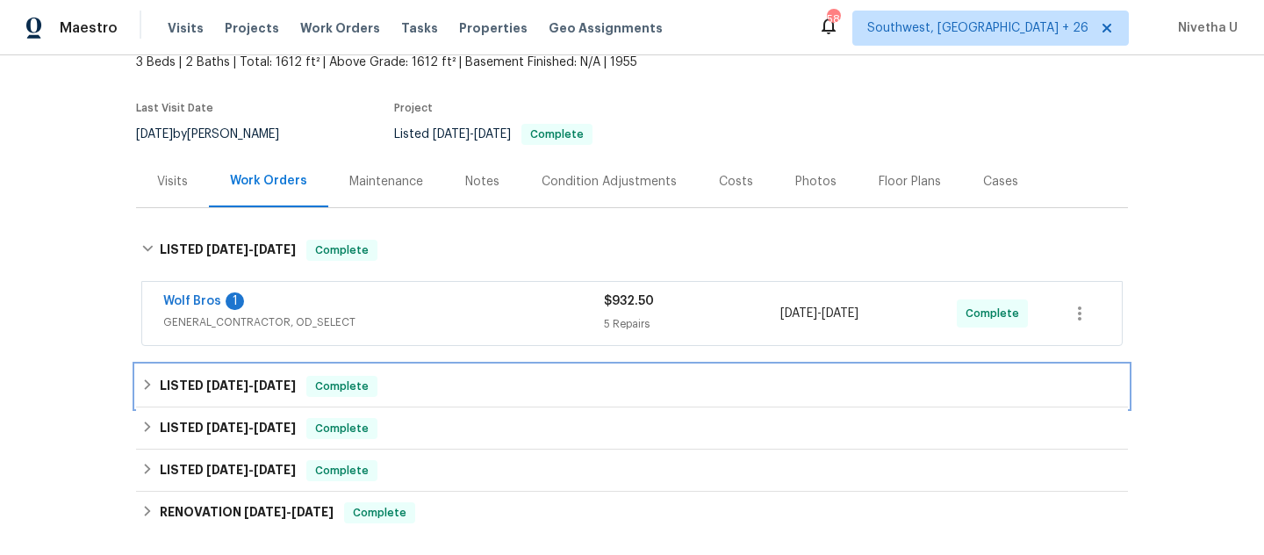
scroll to position [109, 0]
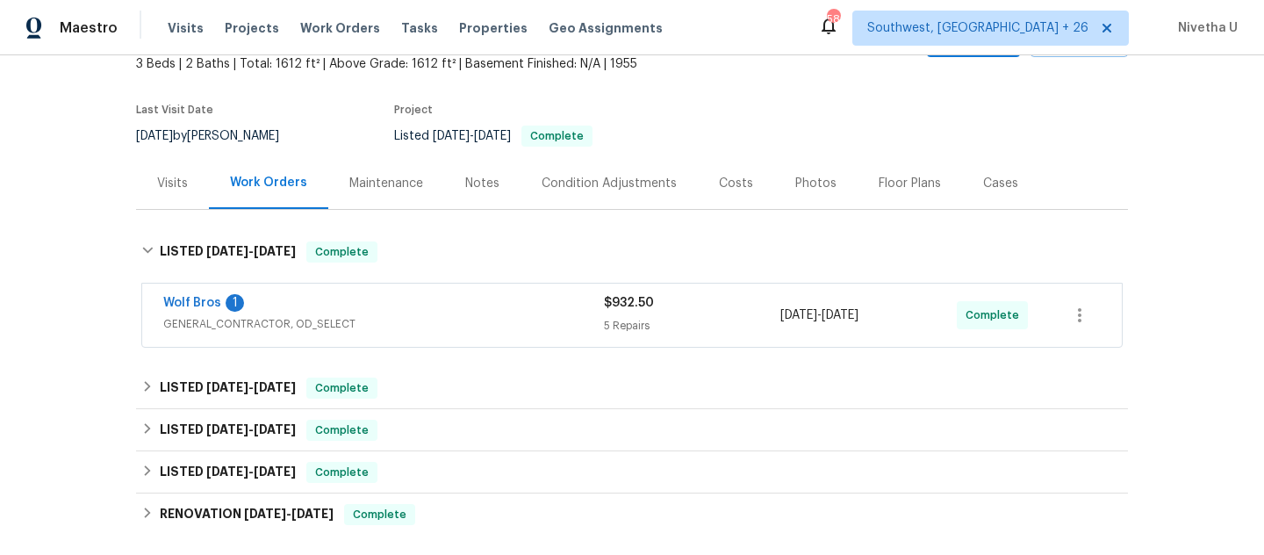
click at [525, 312] on div "Wolf Bros 1" at bounding box center [383, 304] width 441 height 21
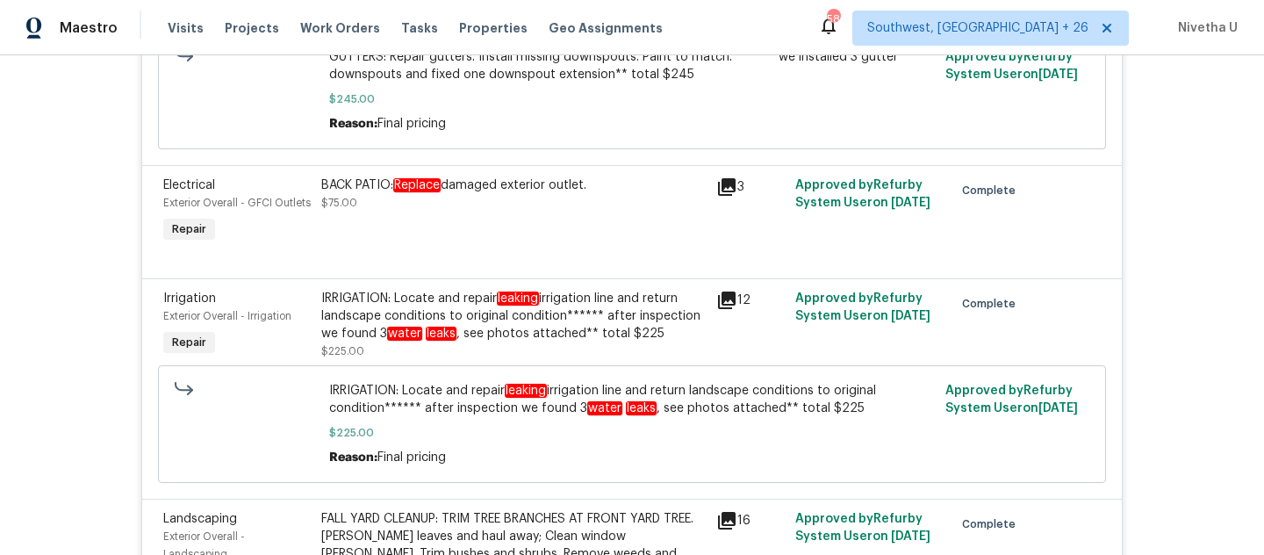
scroll to position [784, 0]
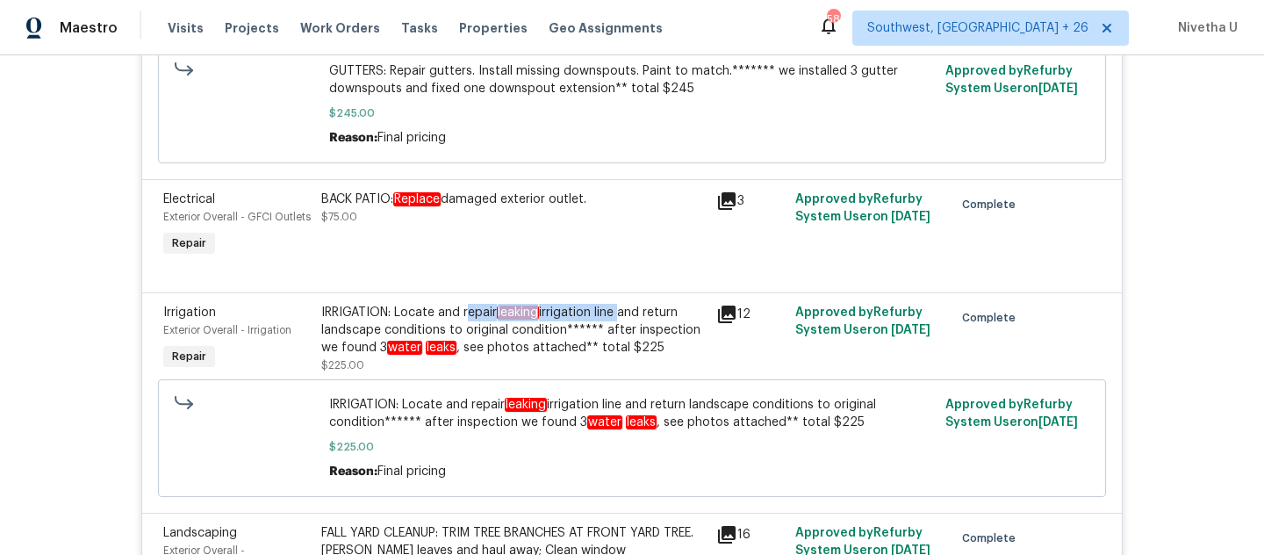
drag, startPoint x: 460, startPoint y: 334, endPoint x: 612, endPoint y: 337, distance: 151.9
click at [612, 337] on div "IRRIGATION: Locate and repair leaking irrigation line and return landscape cond…" at bounding box center [513, 330] width 384 height 53
copy div "epair leaking irrigation line"
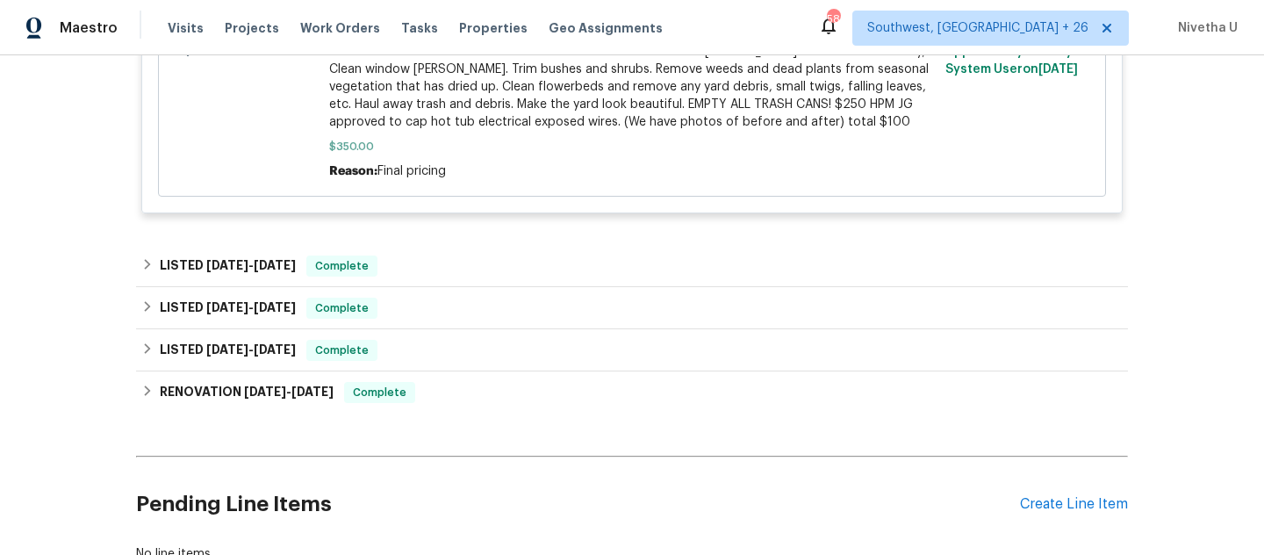
scroll to position [1464, 0]
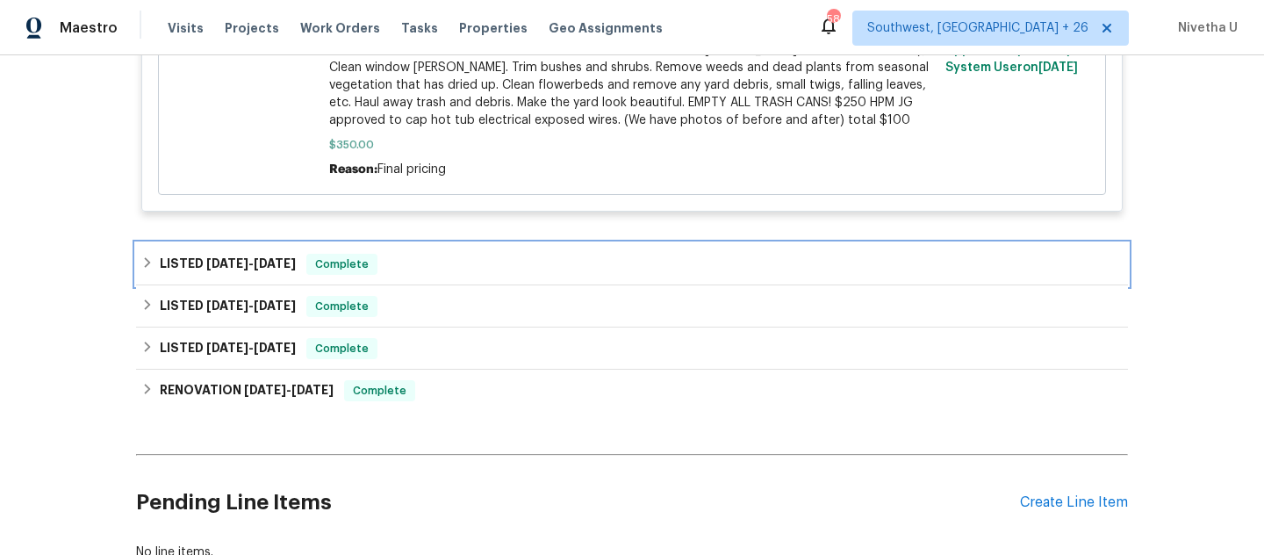
click at [427, 280] on div "LISTED 7/16/25 - 7/19/25 Complete" at bounding box center [632, 264] width 992 height 42
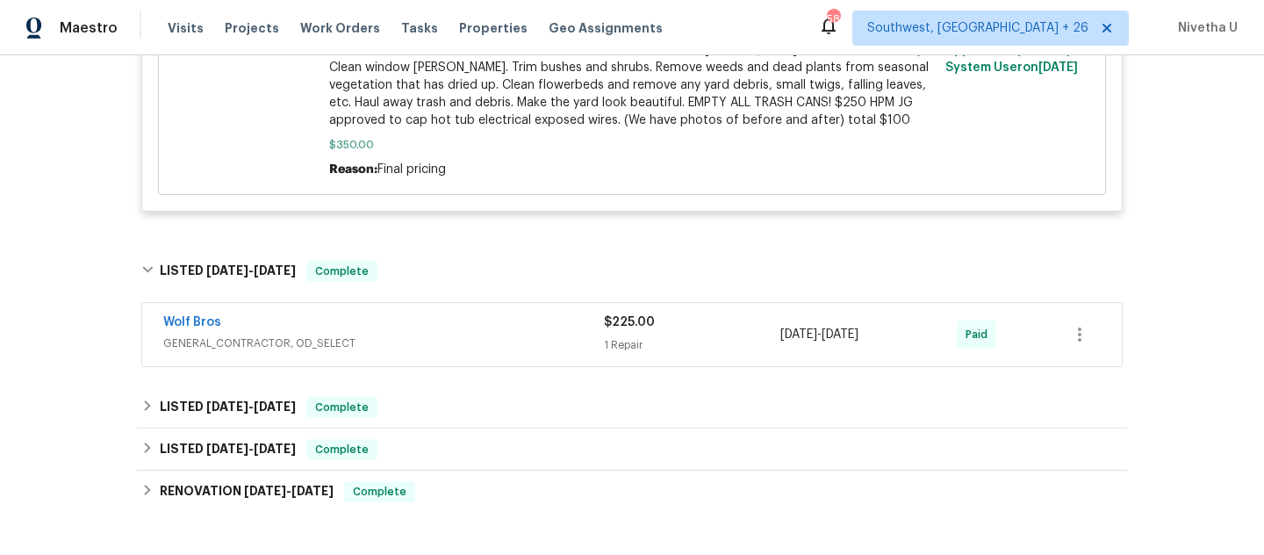
click at [427, 345] on span "GENERAL_CONTRACTOR, OD_SELECT" at bounding box center [383, 343] width 441 height 18
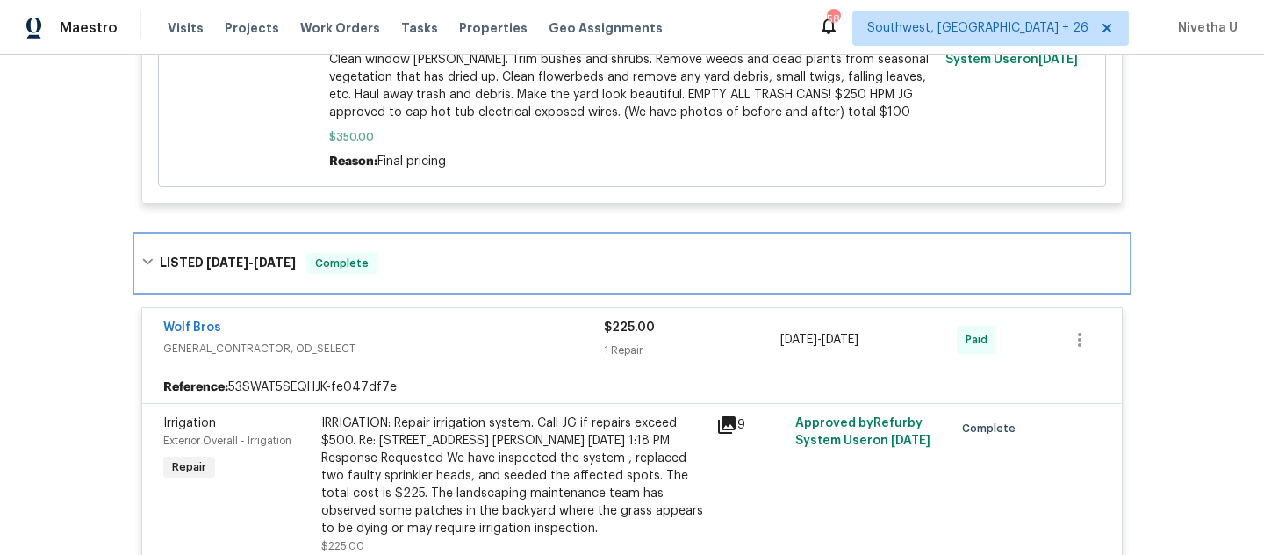
click at [388, 244] on div "LISTED 7/16/25 - 7/19/25 Complete" at bounding box center [632, 263] width 992 height 56
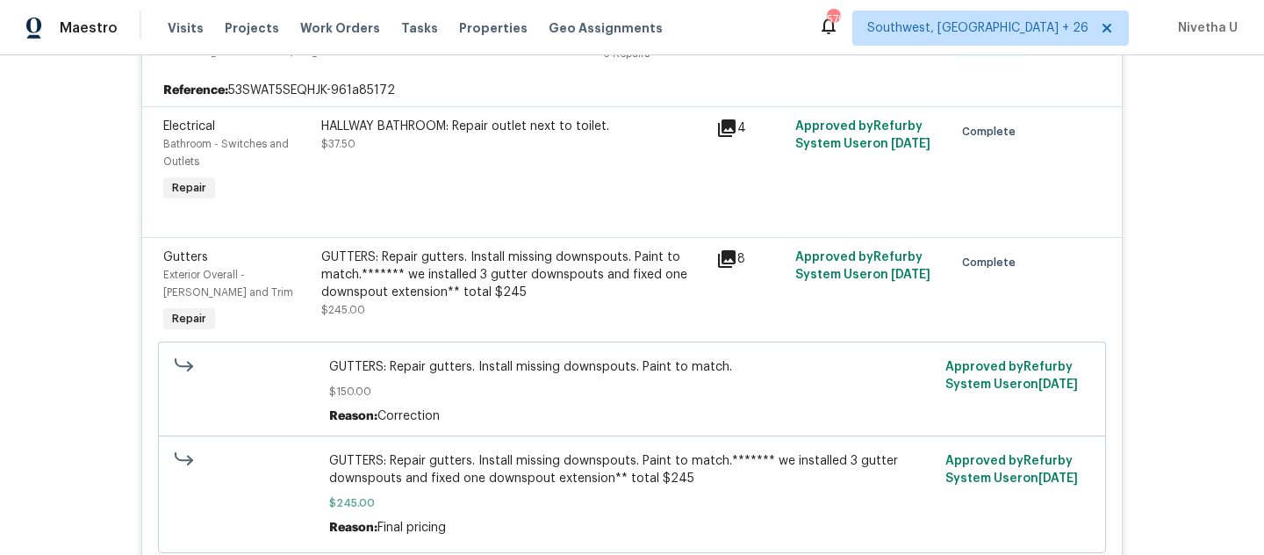
scroll to position [396, 0]
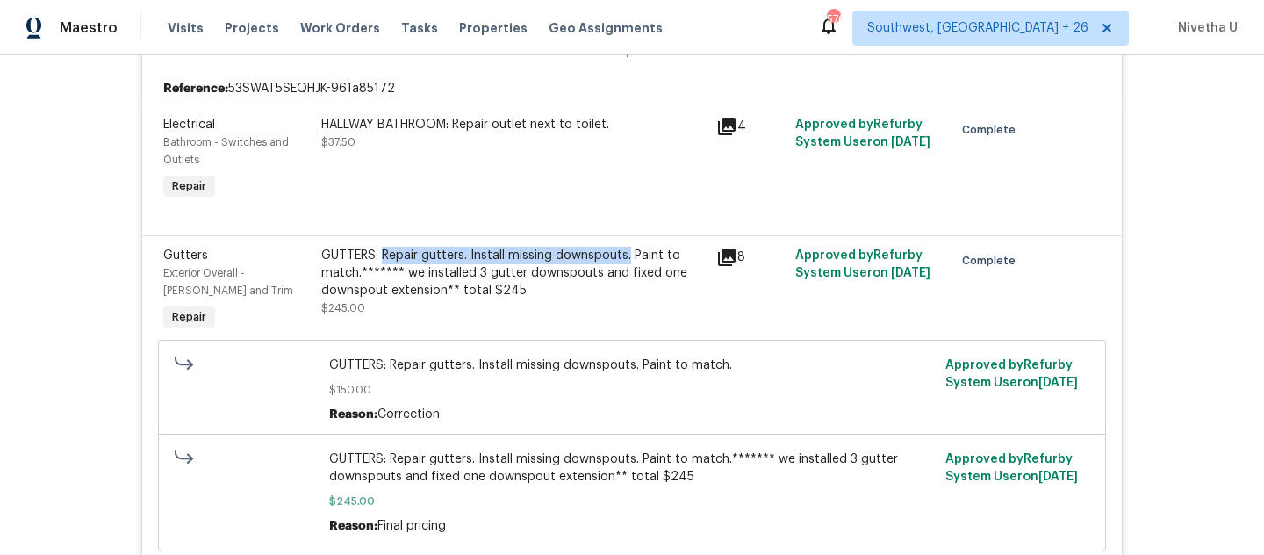
drag, startPoint x: 376, startPoint y: 255, endPoint x: 624, endPoint y: 258, distance: 248.4
click at [624, 258] on div "GUTTERS: Repair gutters. Install missing downspouts. Paint to match.******* we …" at bounding box center [513, 273] width 384 height 53
copy div "Repair gutters. Install missing downspouts."
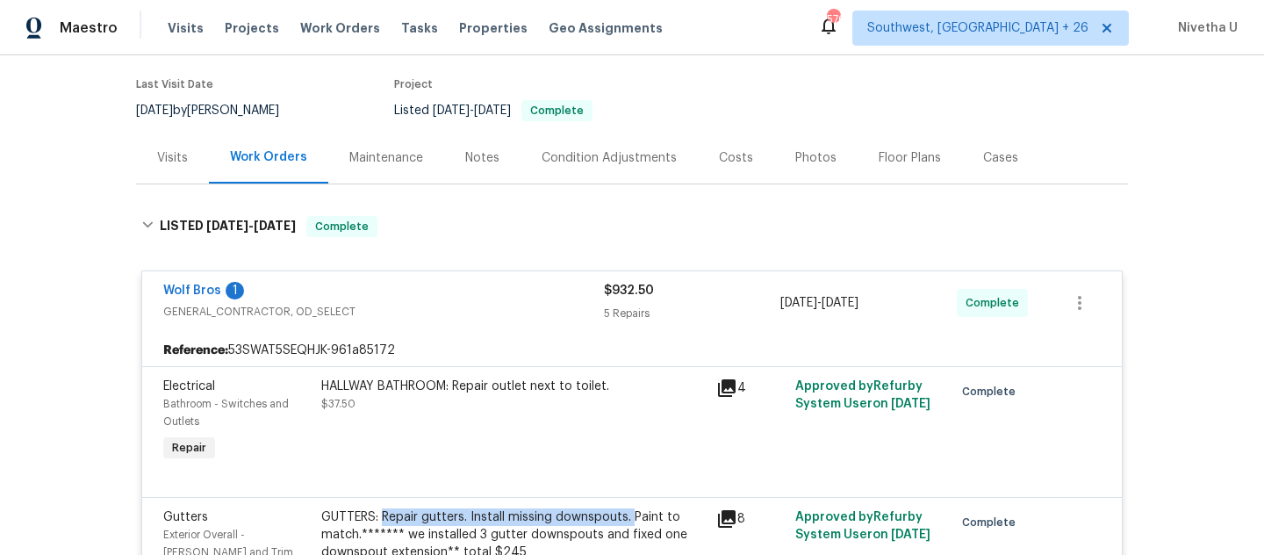
scroll to position [133, 0]
click at [475, 312] on span "GENERAL_CONTRACTOR, OD_SELECT" at bounding box center [383, 313] width 441 height 18
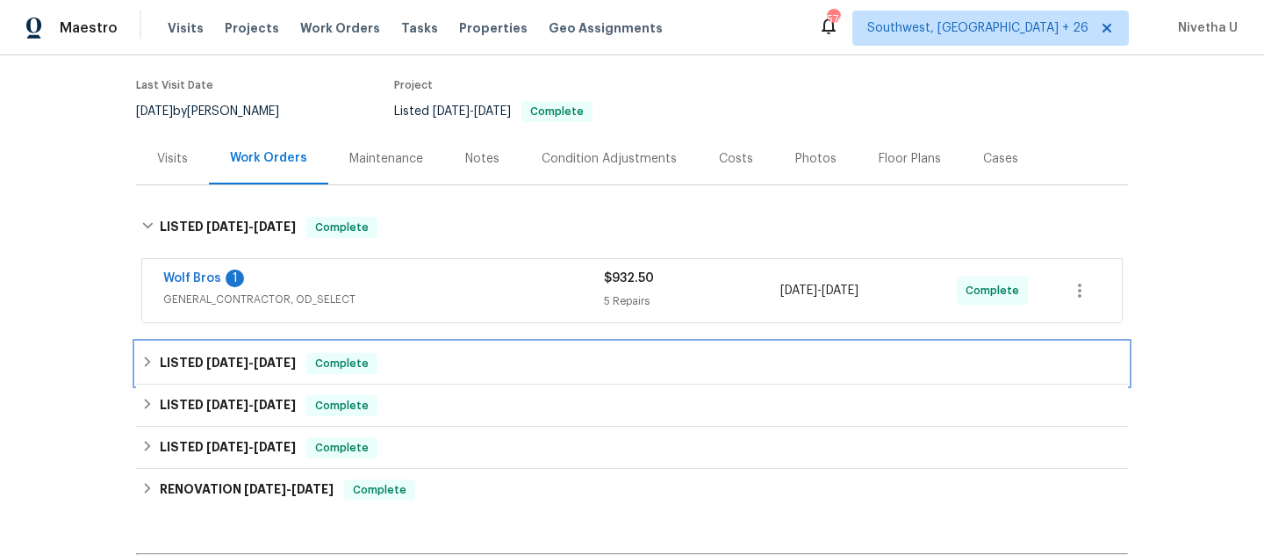
click at [366, 368] on span "Complete" at bounding box center [342, 364] width 68 height 18
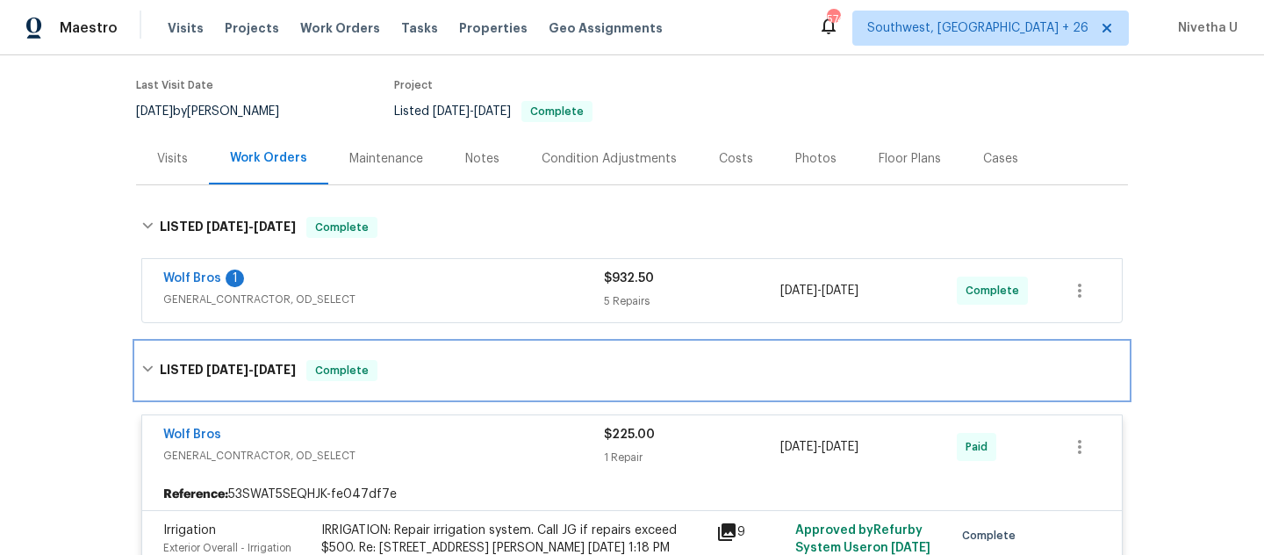
click at [366, 368] on span "Complete" at bounding box center [342, 371] width 68 height 18
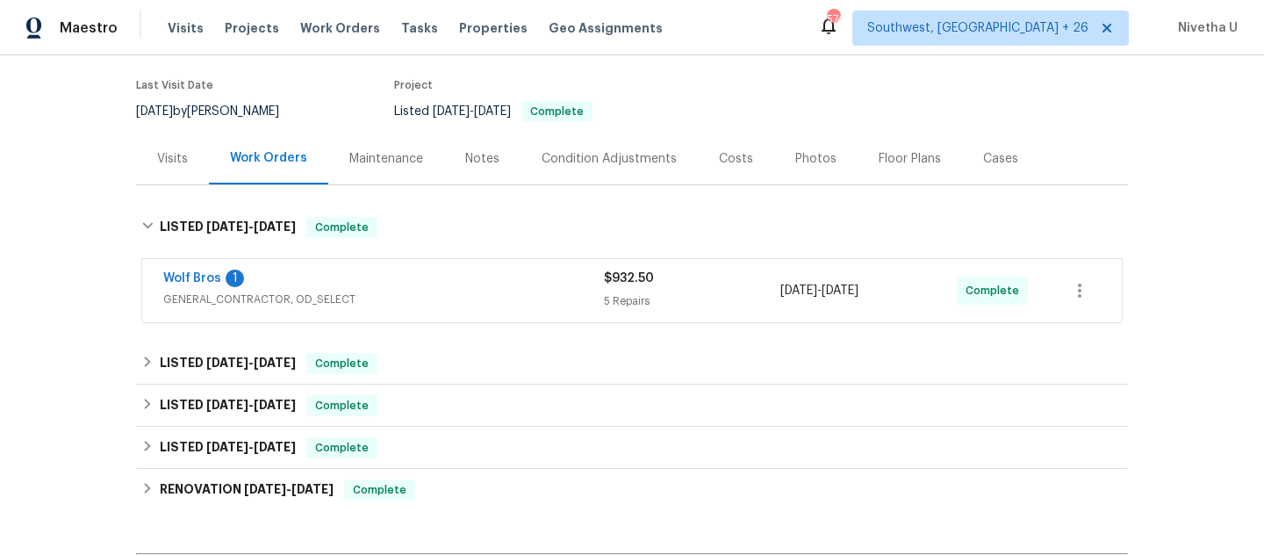
click at [382, 301] on span "GENERAL_CONTRACTOR, OD_SELECT" at bounding box center [383, 300] width 441 height 18
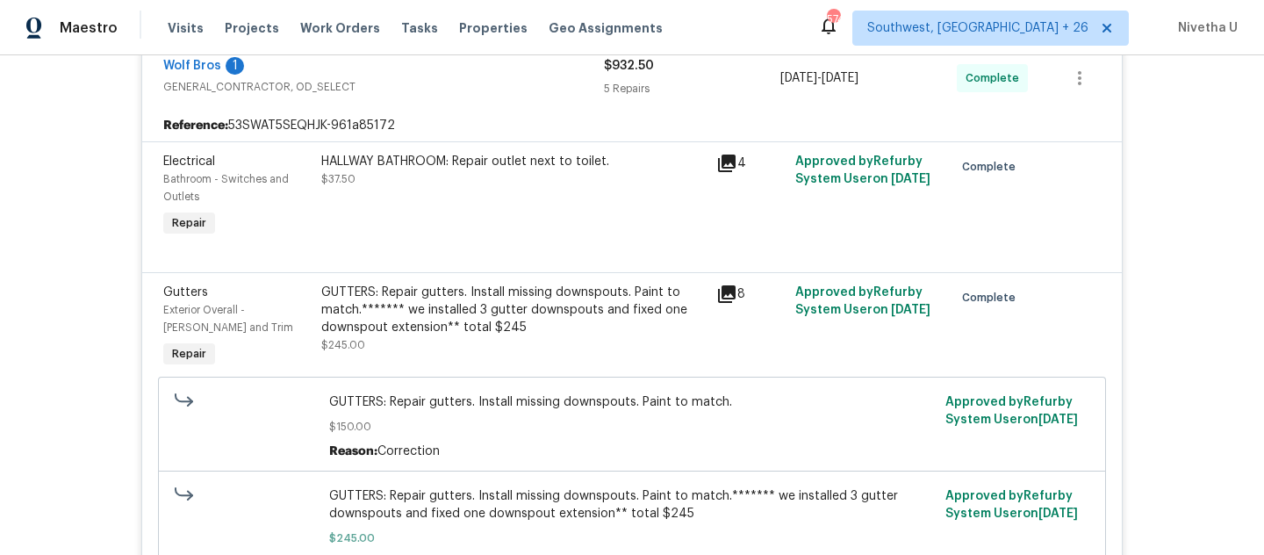
scroll to position [360, 0]
click at [355, 22] on span "Work Orders" at bounding box center [340, 28] width 80 height 18
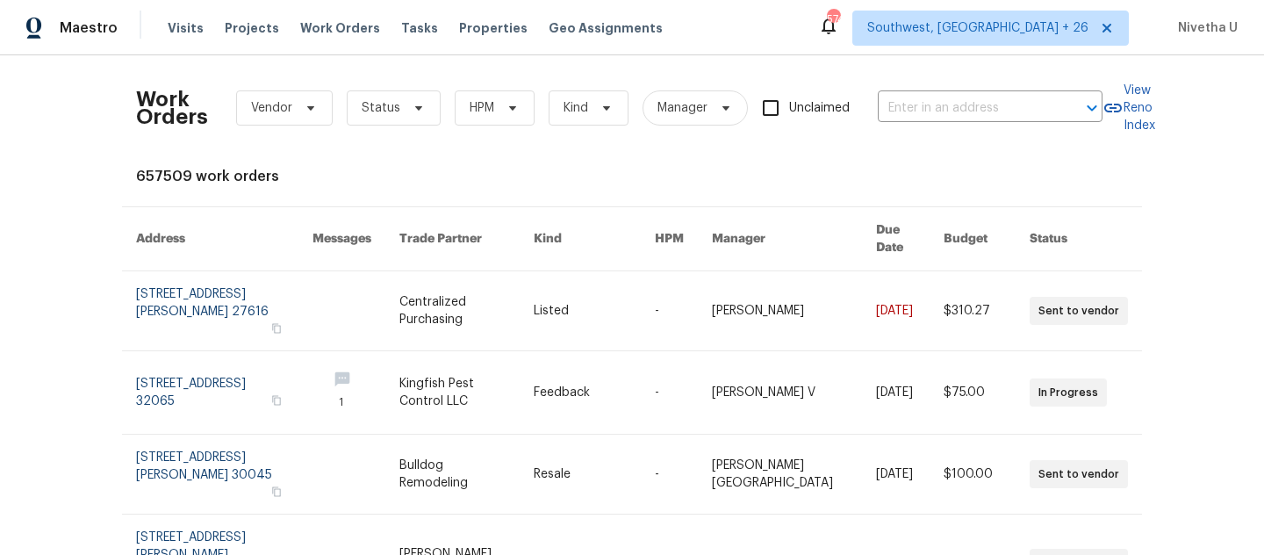
click at [896, 83] on div "Work Orders Vendor Status HPM Kind Manager Unclaimed ​" at bounding box center [619, 107] width 966 height 77
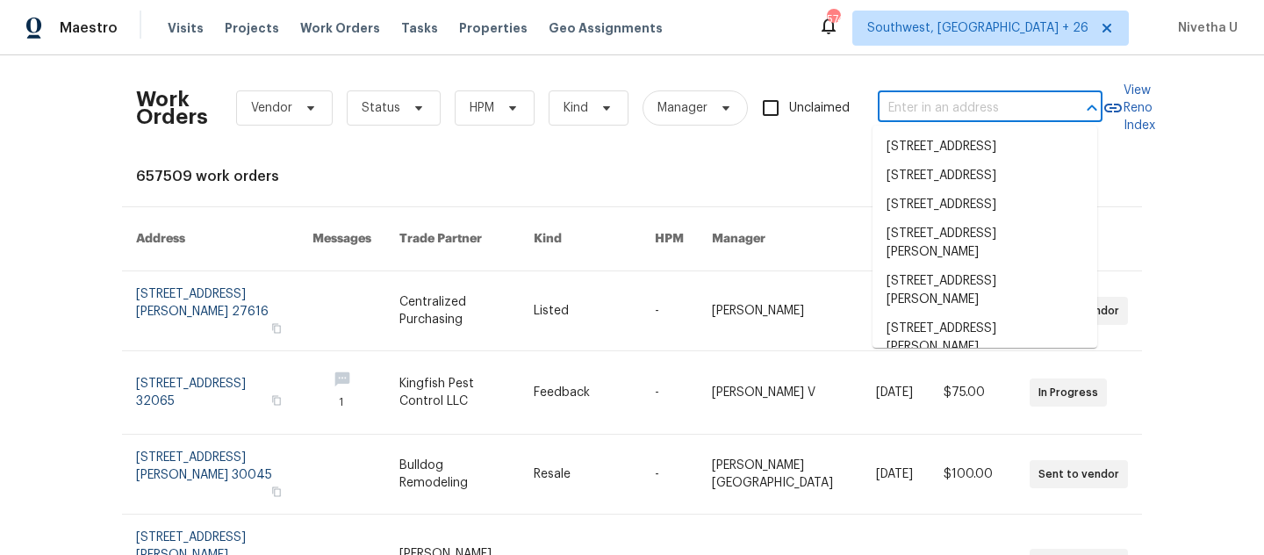
click at [896, 102] on input "text" at bounding box center [966, 108] width 176 height 27
paste input "15416 Floyd St Overland Park, KS 66223"
type input "15416 Floyd St Overland Park, KS 66223"
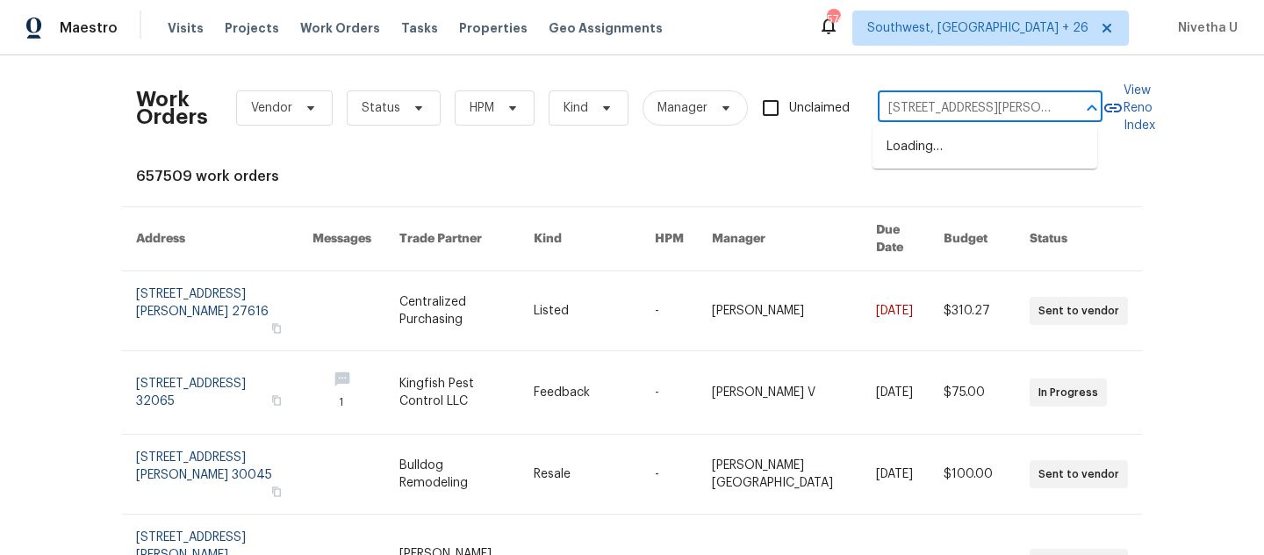
scroll to position [0, 61]
click at [922, 163] on li "15416 Floyd St, Overland Park, KS 66223" at bounding box center [984, 156] width 225 height 47
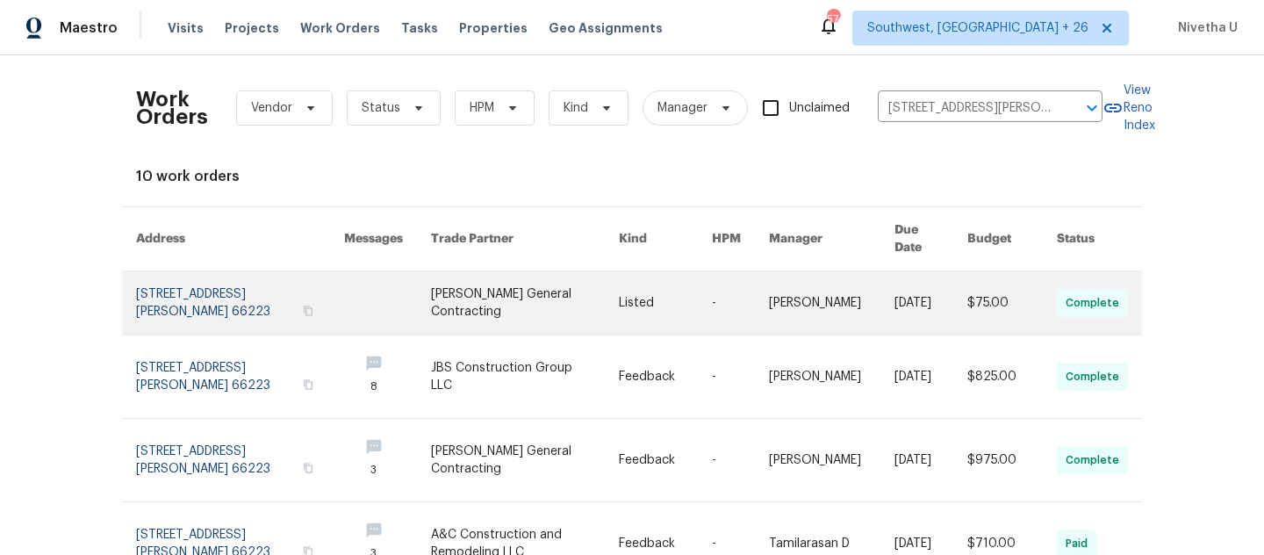
click at [149, 303] on link at bounding box center [240, 302] width 208 height 63
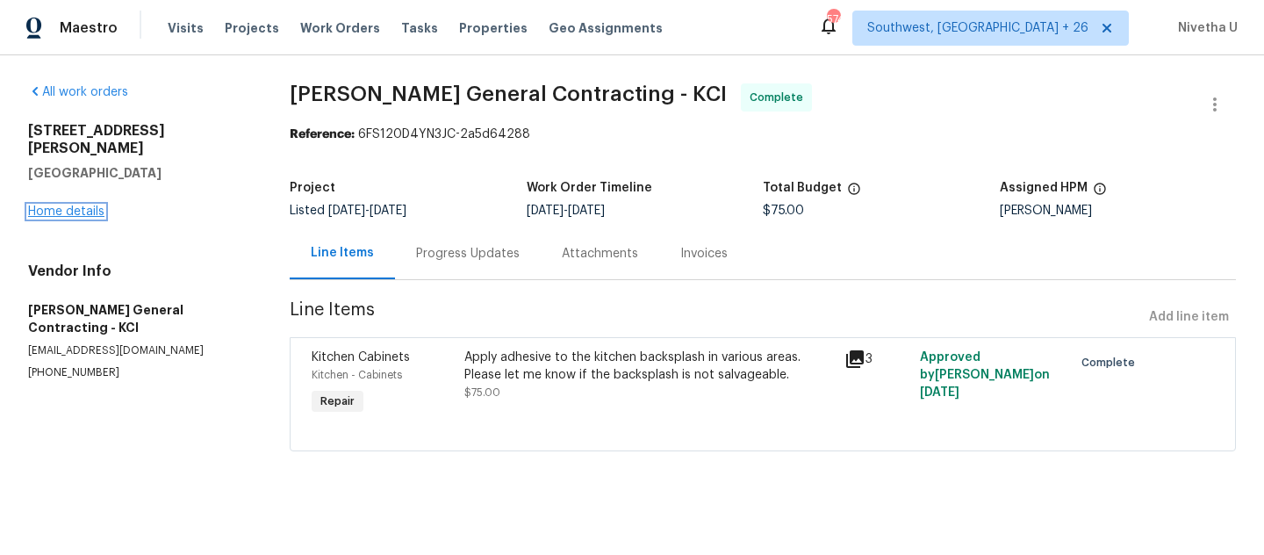
click at [39, 205] on link "Home details" at bounding box center [66, 211] width 76 height 12
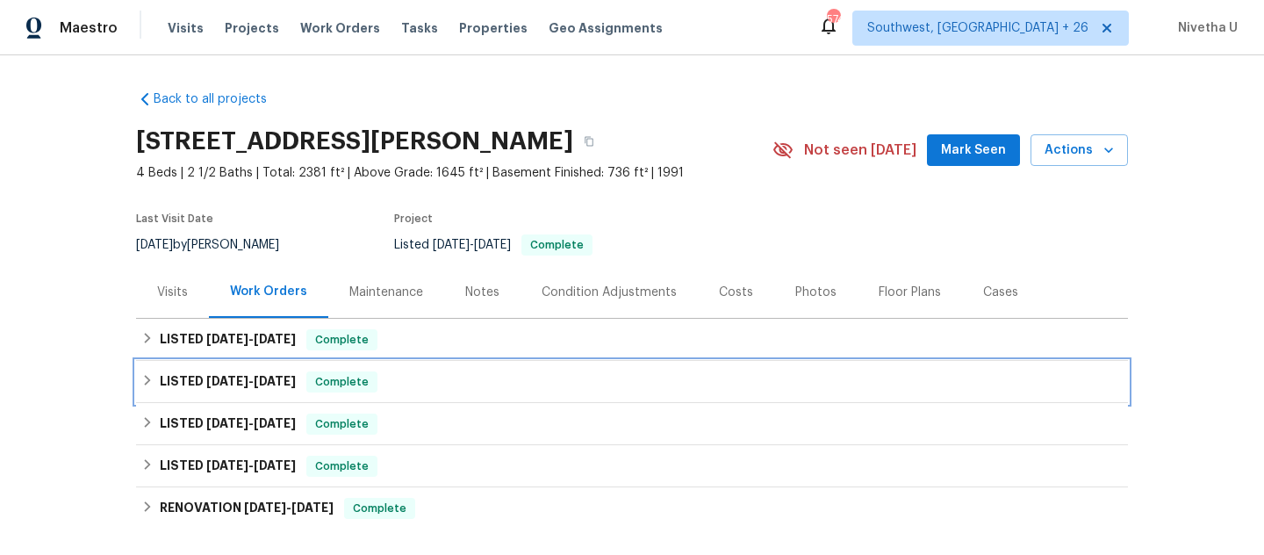
click at [363, 390] on span "Complete" at bounding box center [342, 382] width 68 height 18
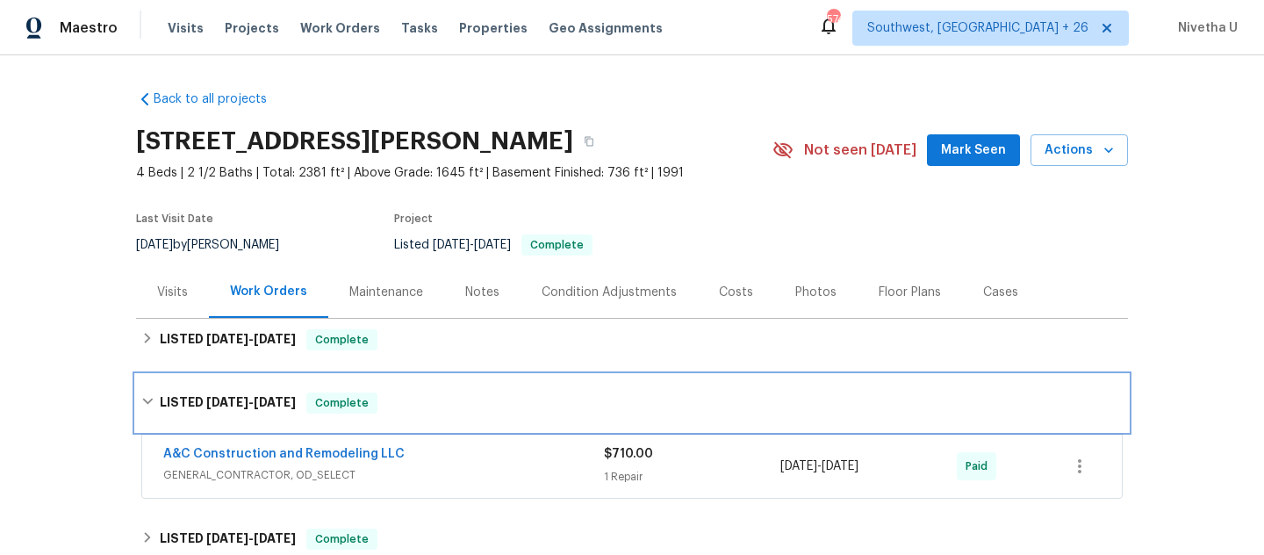
scroll to position [74, 0]
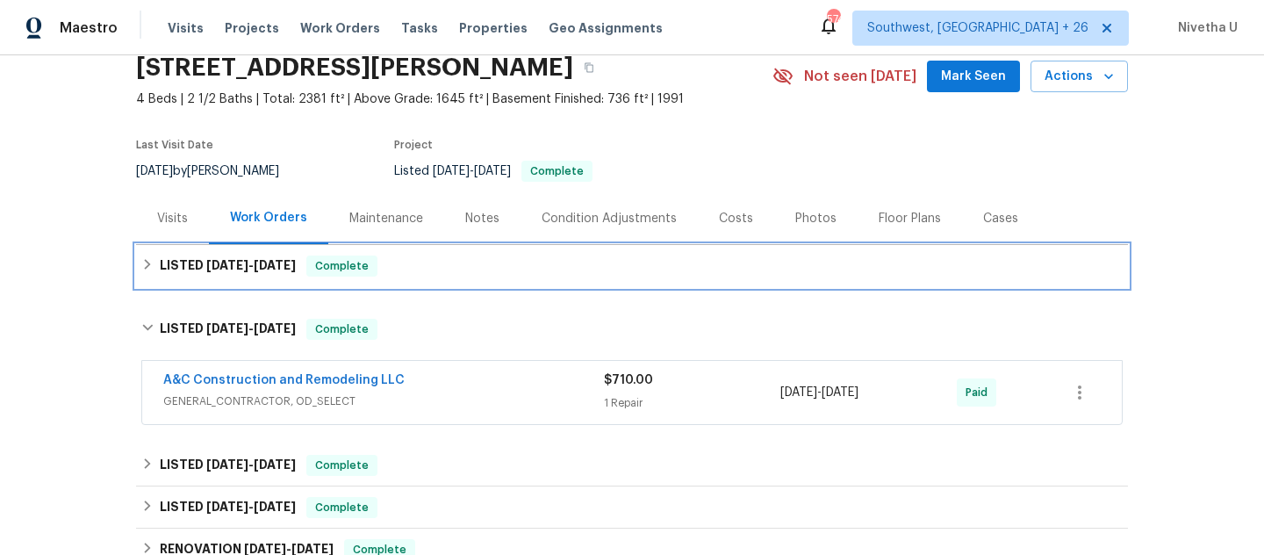
click at [370, 272] on div "Complete" at bounding box center [341, 265] width 71 height 21
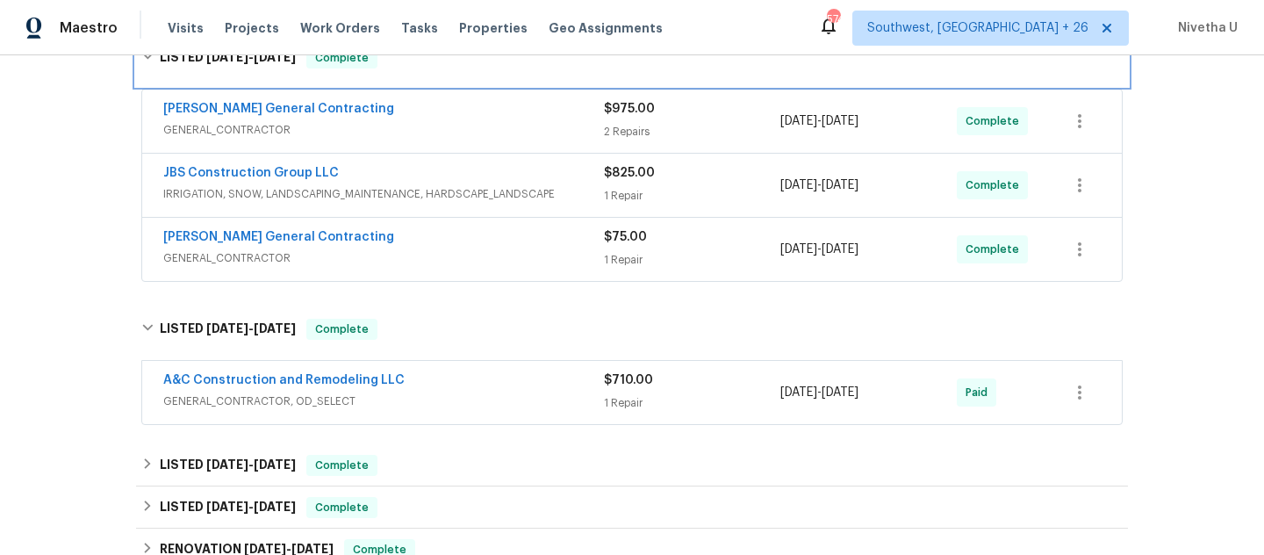
scroll to position [309, 0]
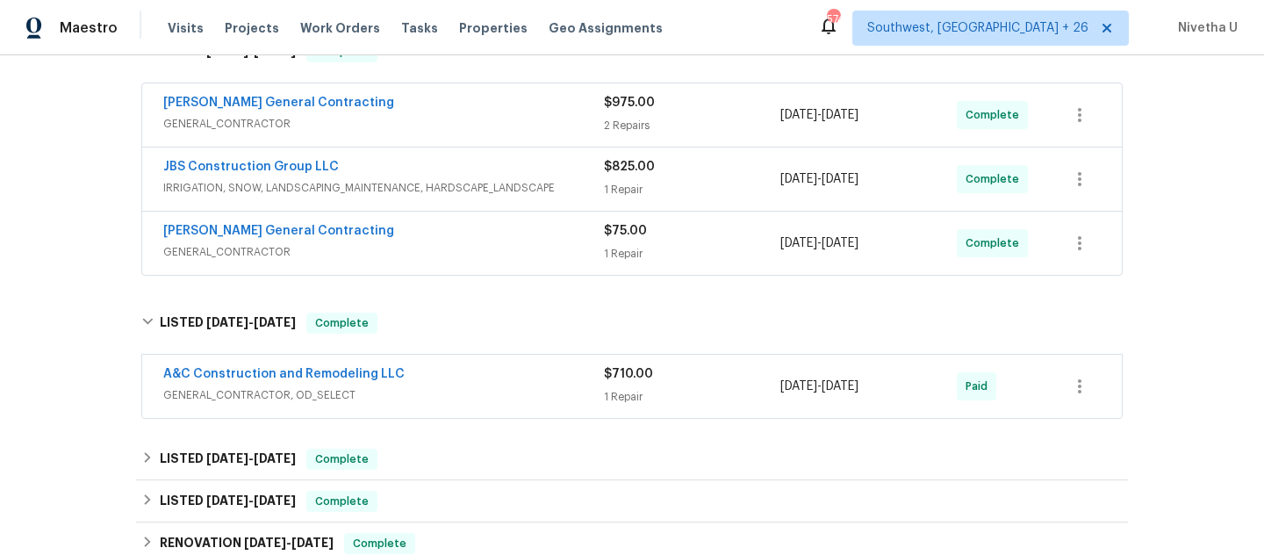
click at [480, 391] on span "GENERAL_CONTRACTOR, OD_SELECT" at bounding box center [383, 395] width 441 height 18
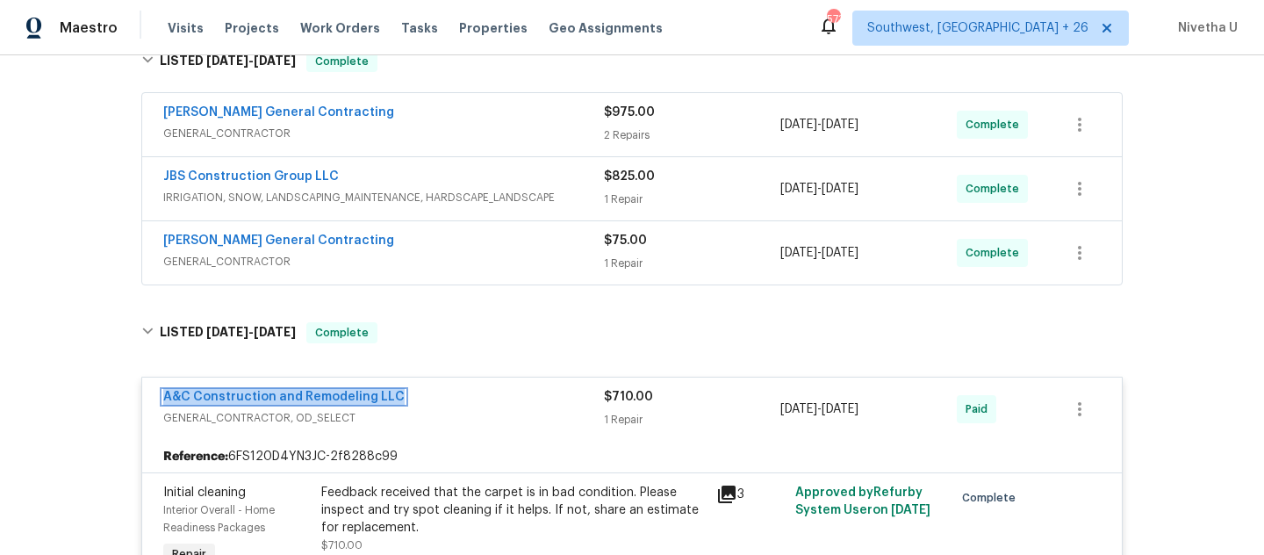
scroll to position [261, 0]
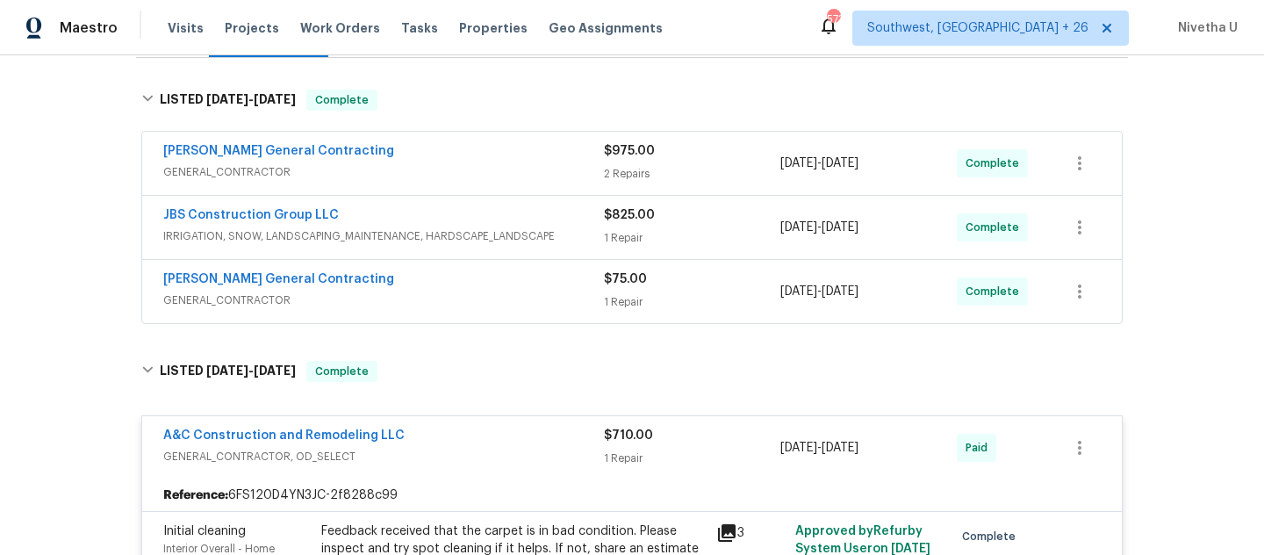
click at [475, 288] on div "Nicholson General Contracting" at bounding box center [383, 280] width 441 height 21
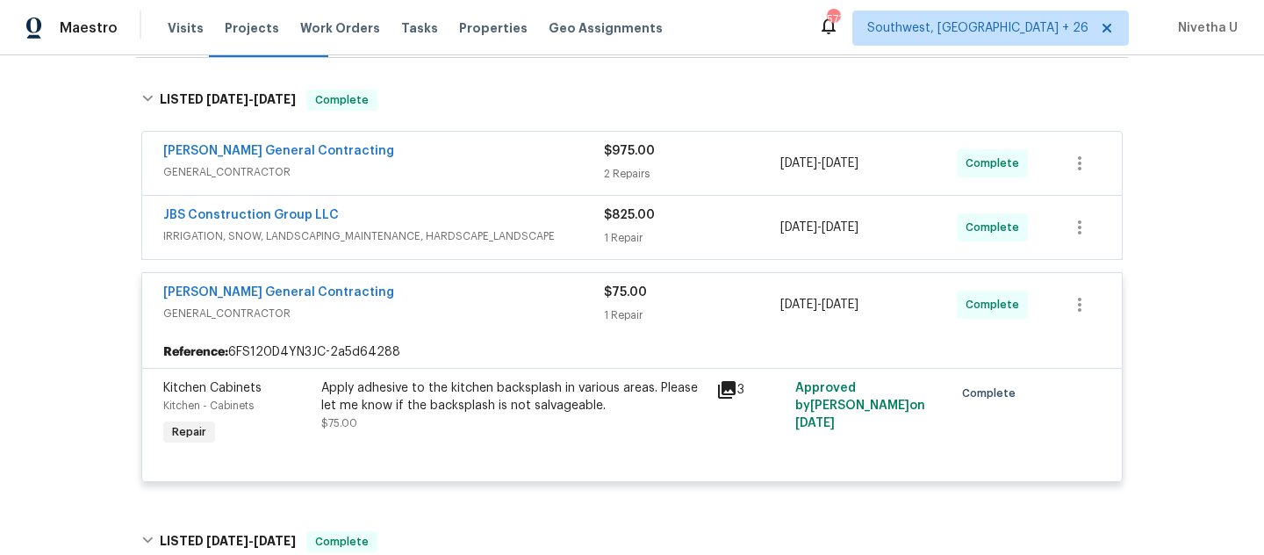
click at [520, 241] on span "IRRIGATION, SNOW, LANDSCAPING_MAINTENANCE, HARDSCAPE_LANDSCAPE" at bounding box center [383, 236] width 441 height 18
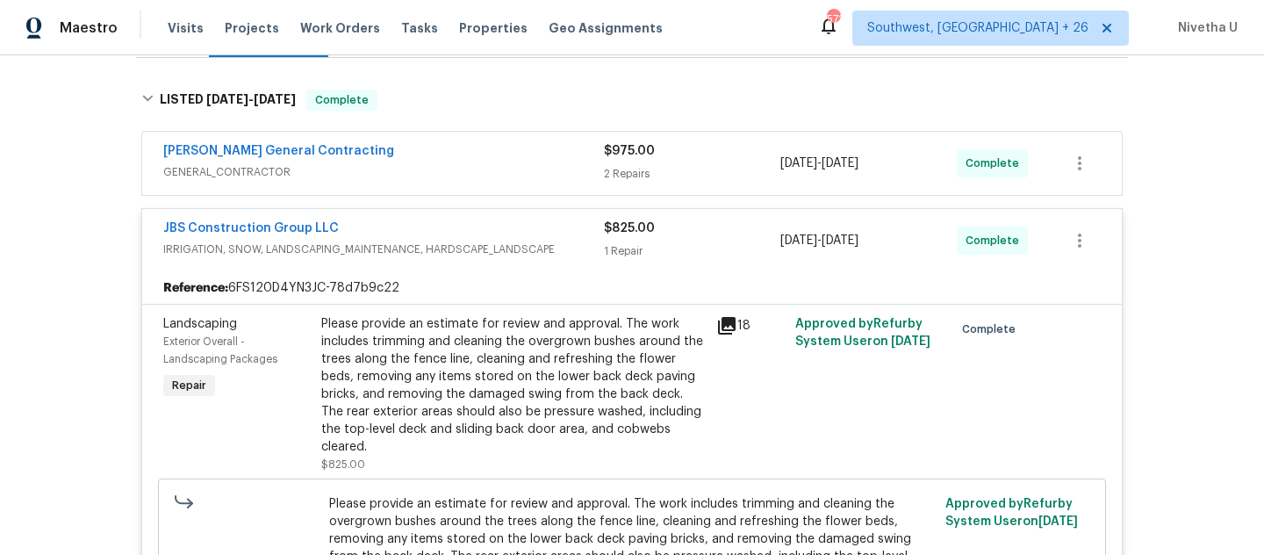
click at [514, 160] on div "Nicholson General Contracting" at bounding box center [383, 152] width 441 height 21
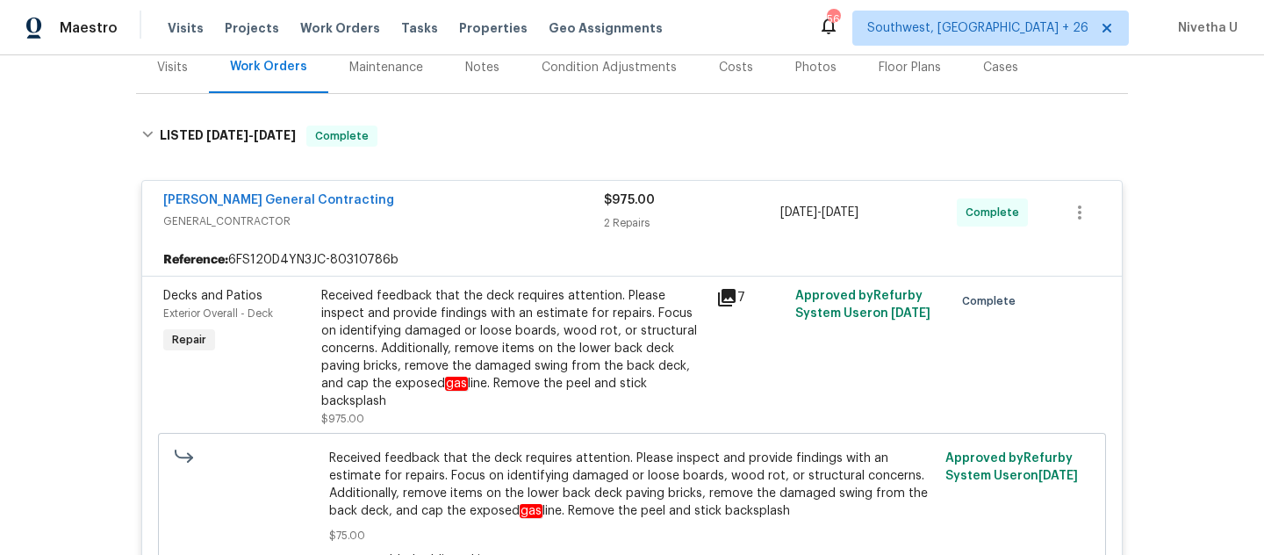
scroll to position [224, 0]
click at [470, 220] on span "GENERAL_CONTRACTOR" at bounding box center [383, 222] width 441 height 18
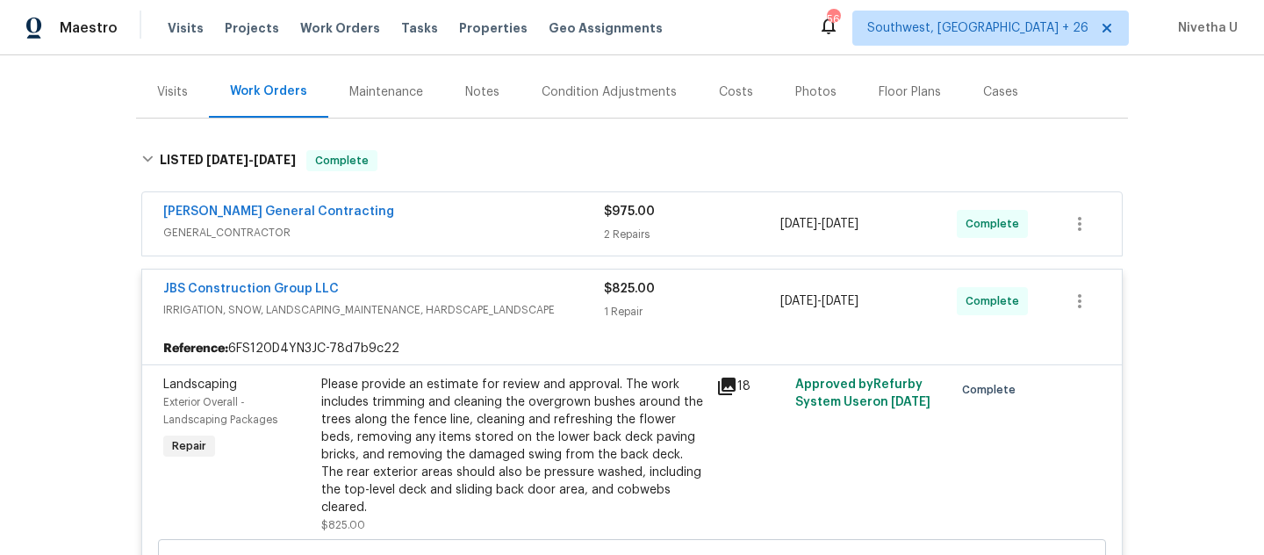
scroll to position [195, 0]
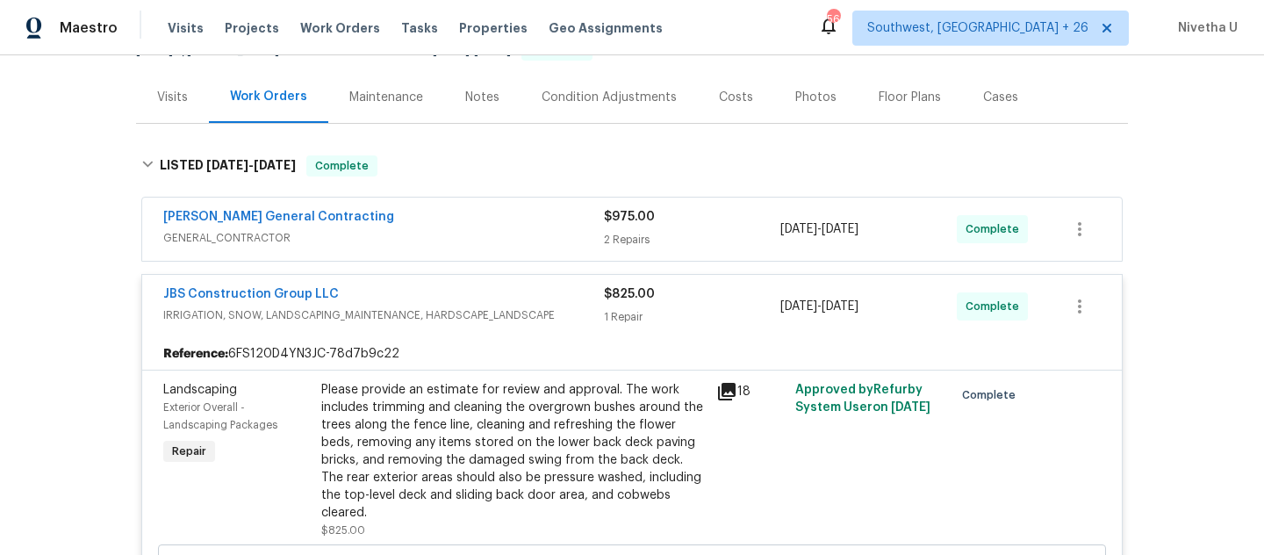
click at [470, 220] on div "Nicholson General Contracting" at bounding box center [383, 218] width 441 height 21
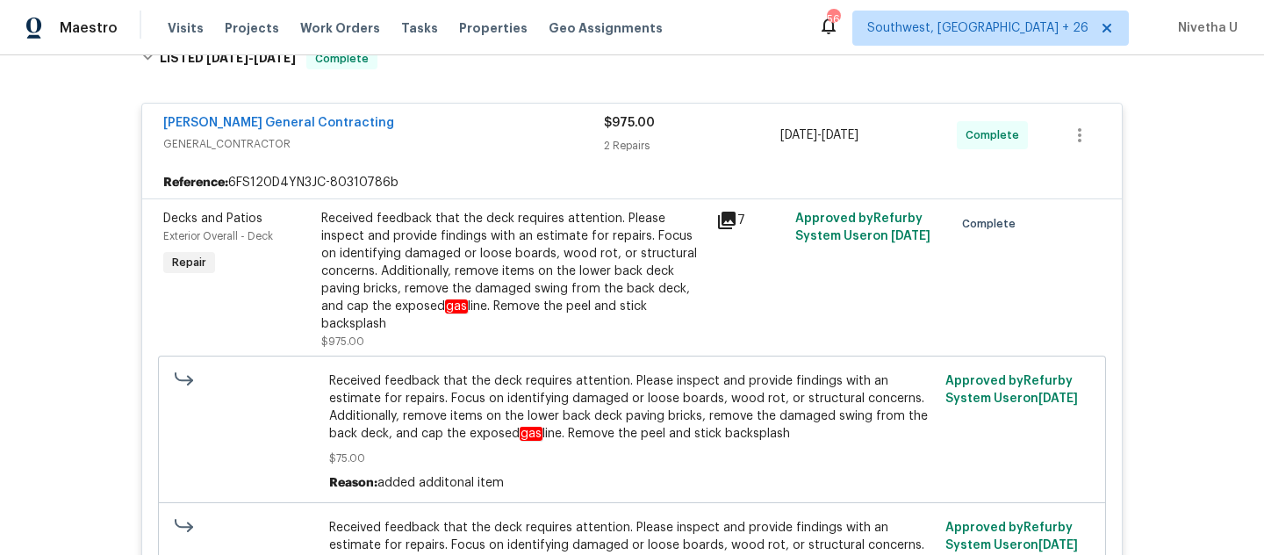
scroll to position [298, 0]
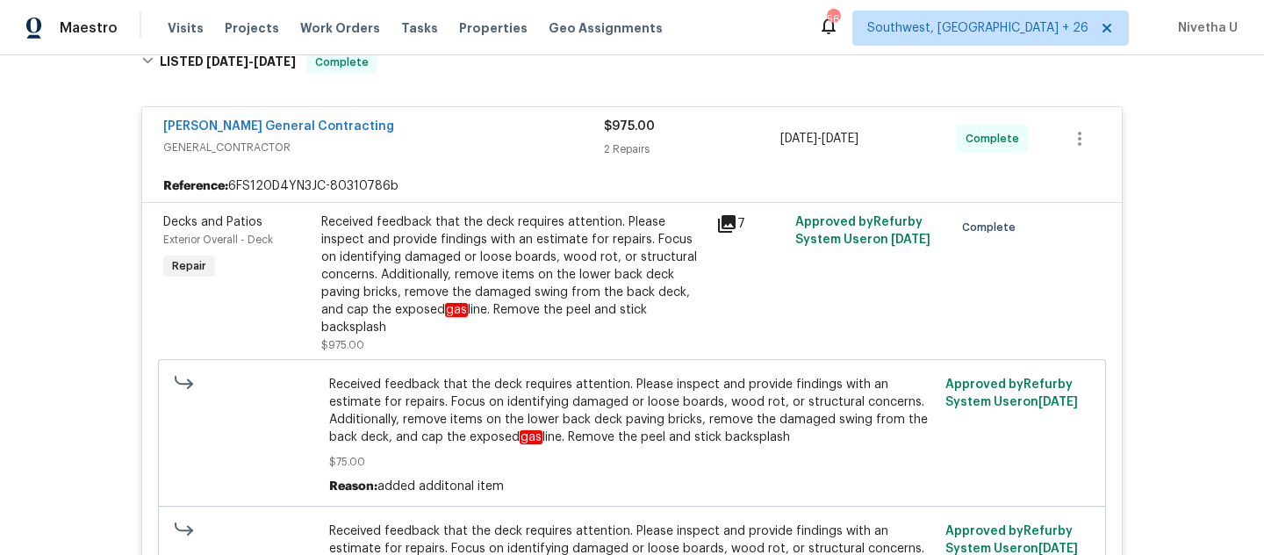
click at [565, 139] on span "GENERAL_CONTRACTOR" at bounding box center [383, 148] width 441 height 18
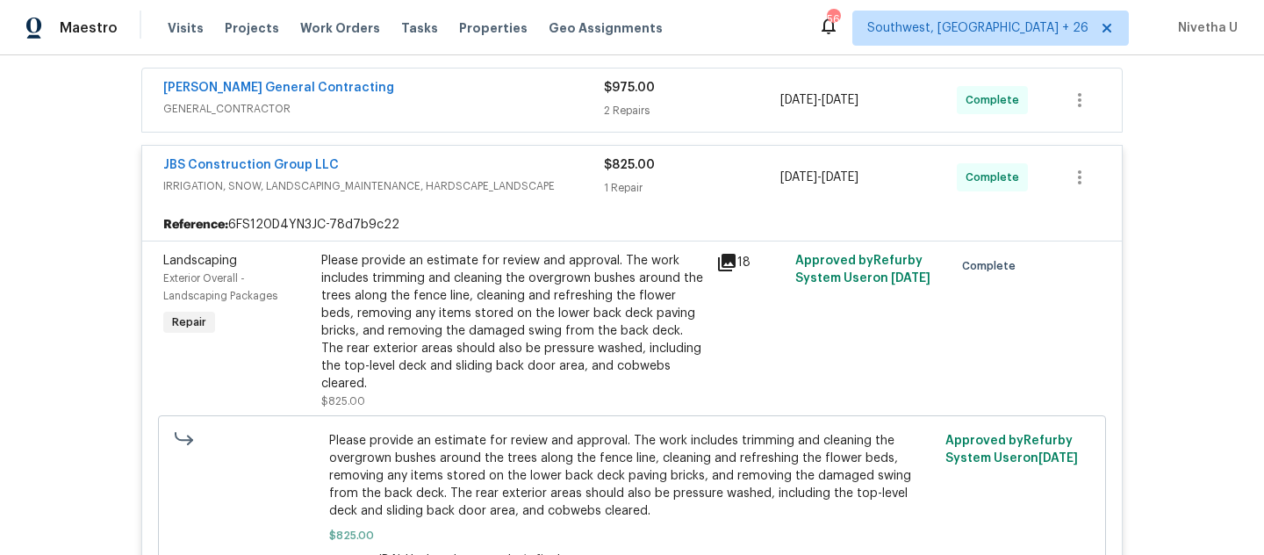
scroll to position [312, 0]
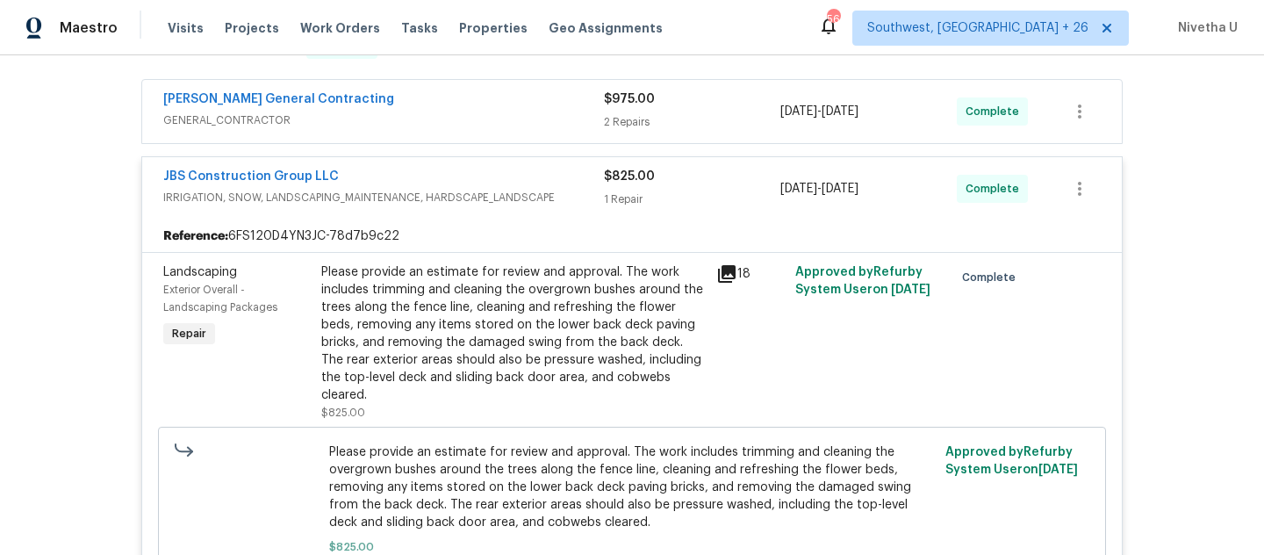
click at [540, 110] on div "Nicholson General Contracting" at bounding box center [383, 100] width 441 height 21
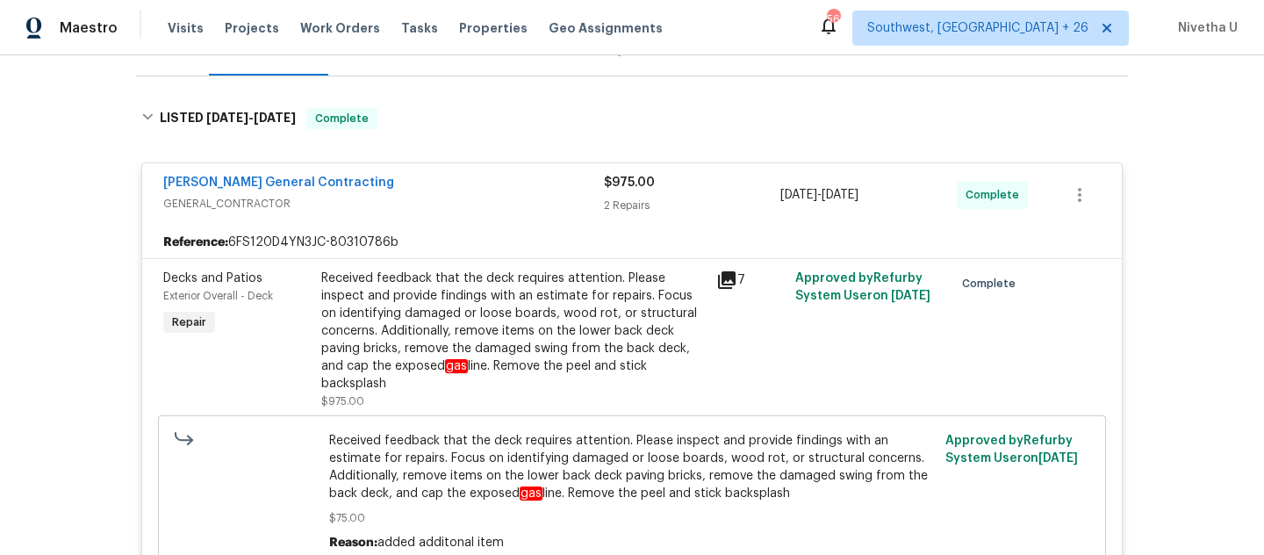
scroll to position [242, 0]
click at [525, 201] on span "GENERAL_CONTRACTOR" at bounding box center [383, 204] width 441 height 18
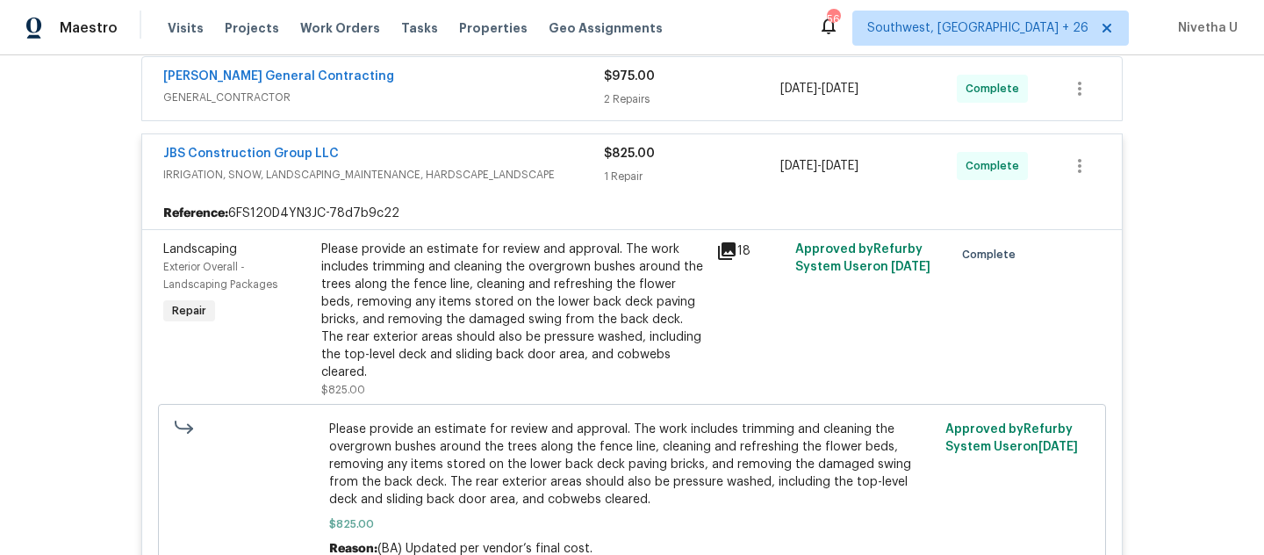
scroll to position [333, 0]
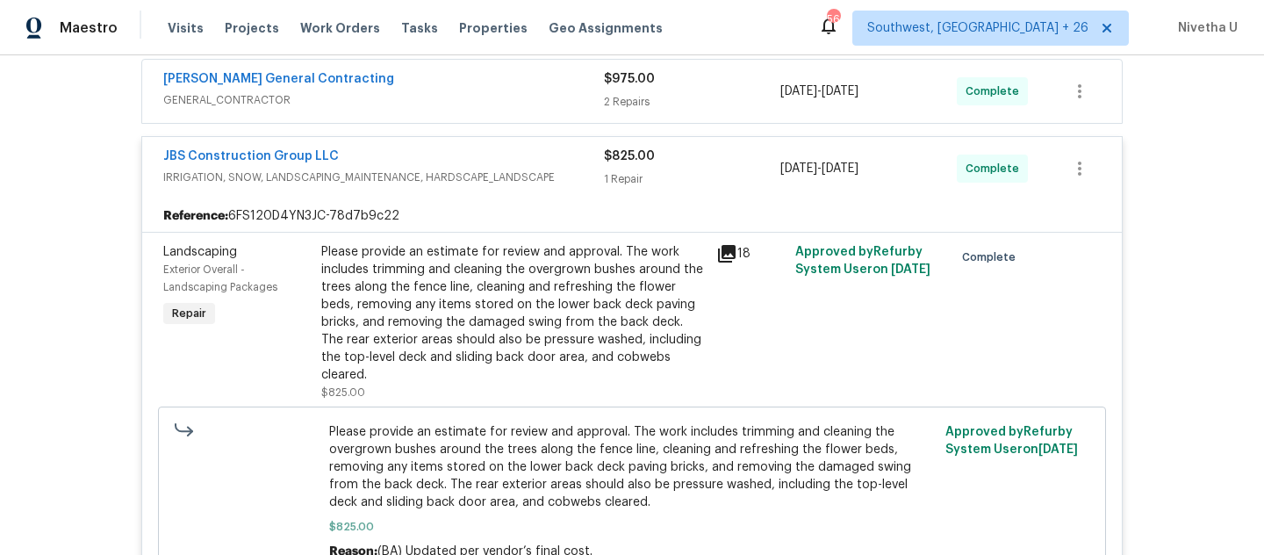
click at [563, 160] on div "JBS Construction Group LLC" at bounding box center [383, 157] width 441 height 21
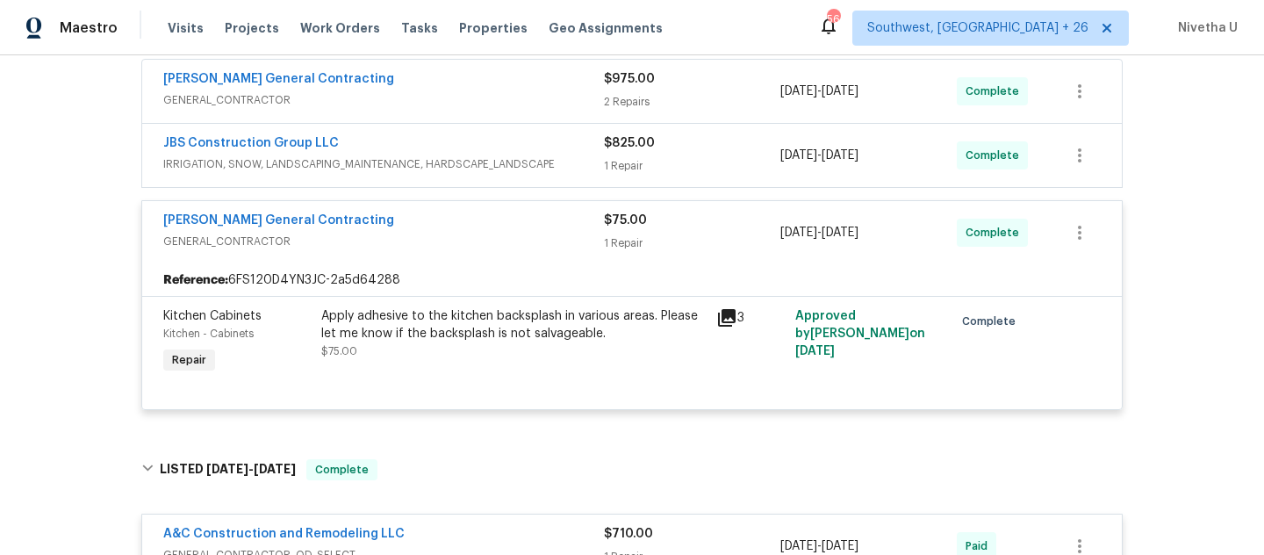
click at [576, 139] on div "JBS Construction Group LLC" at bounding box center [383, 144] width 441 height 21
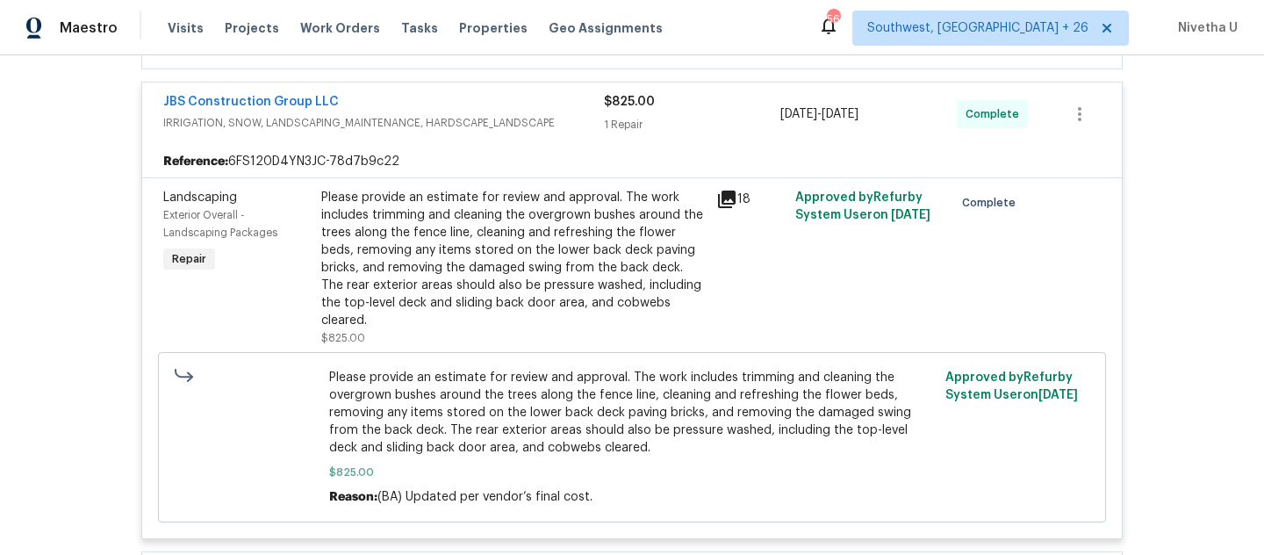
scroll to position [316, 0]
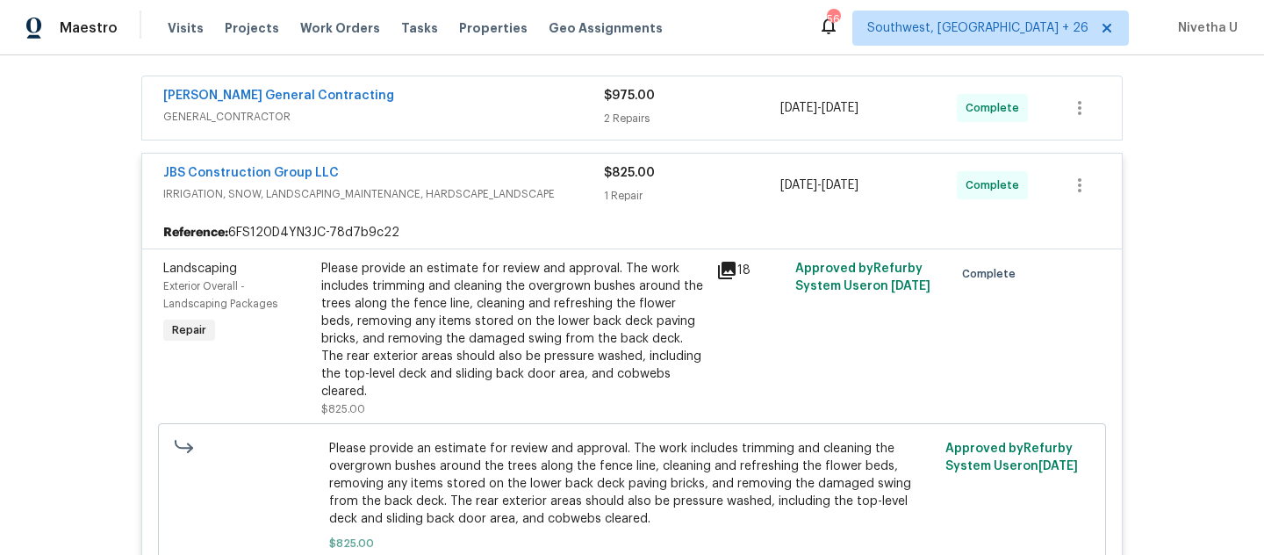
click at [538, 123] on span "GENERAL_CONTRACTOR" at bounding box center [383, 117] width 441 height 18
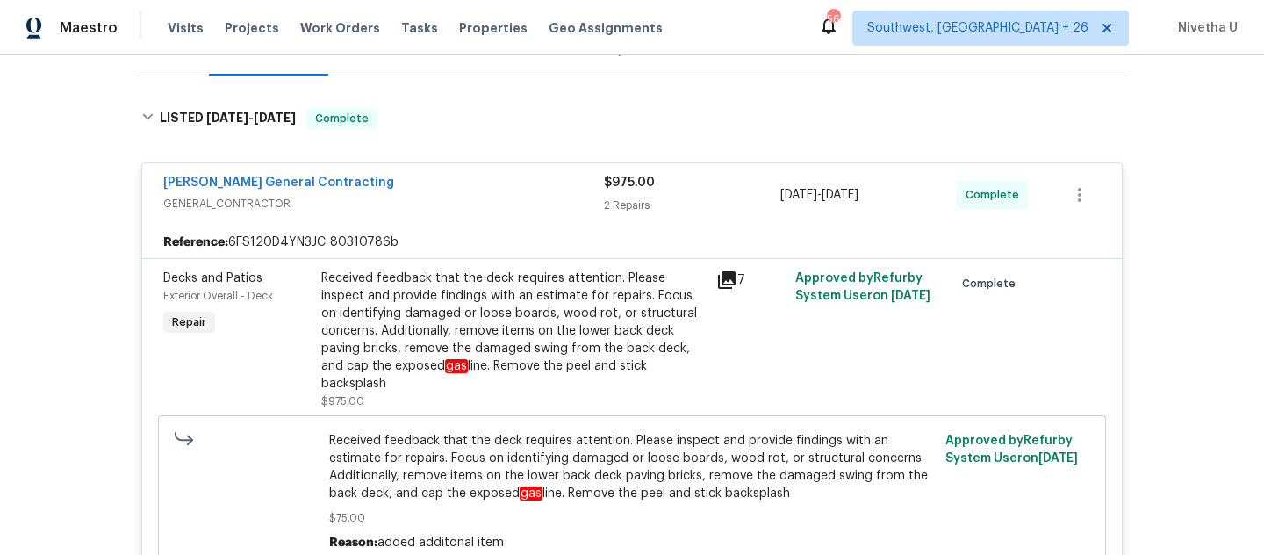
scroll to position [108, 0]
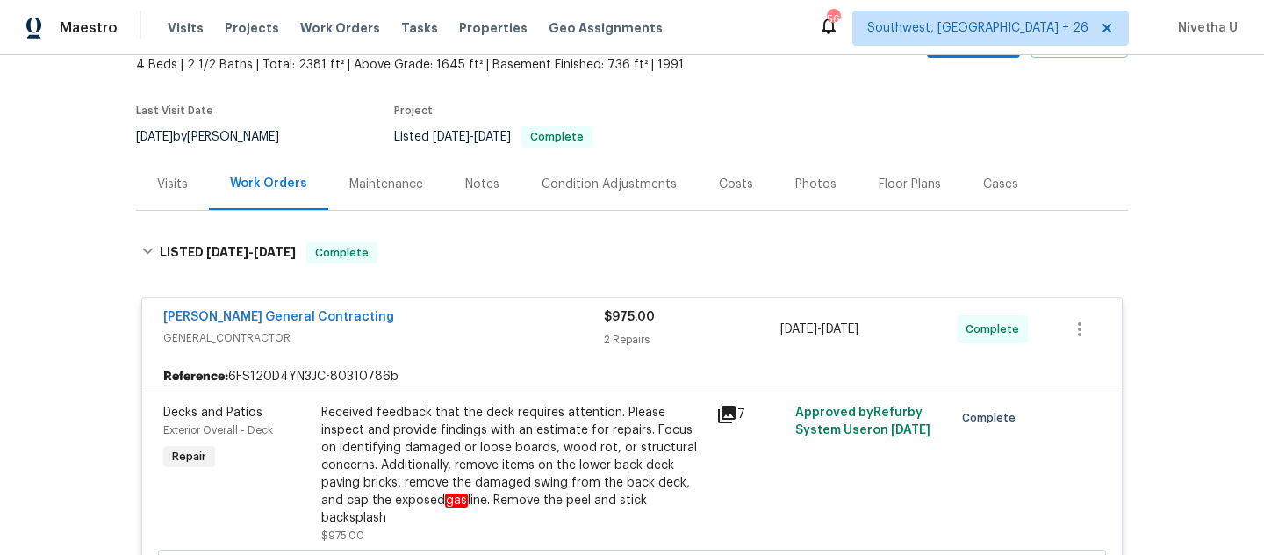
click at [511, 345] on span "GENERAL_CONTRACTOR" at bounding box center [383, 338] width 441 height 18
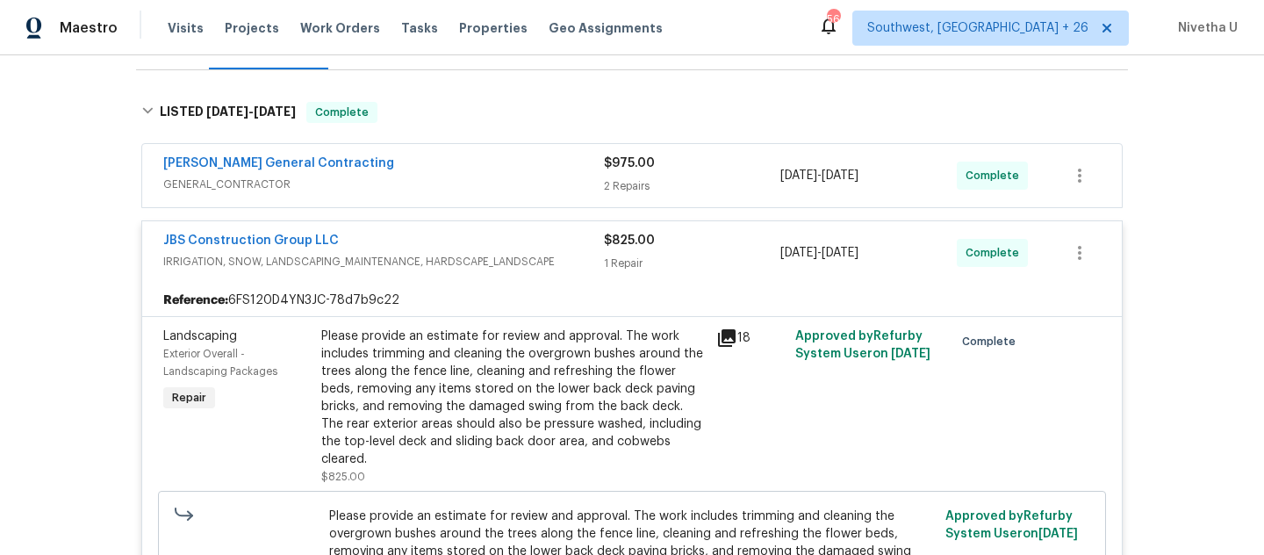
scroll to position [252, 0]
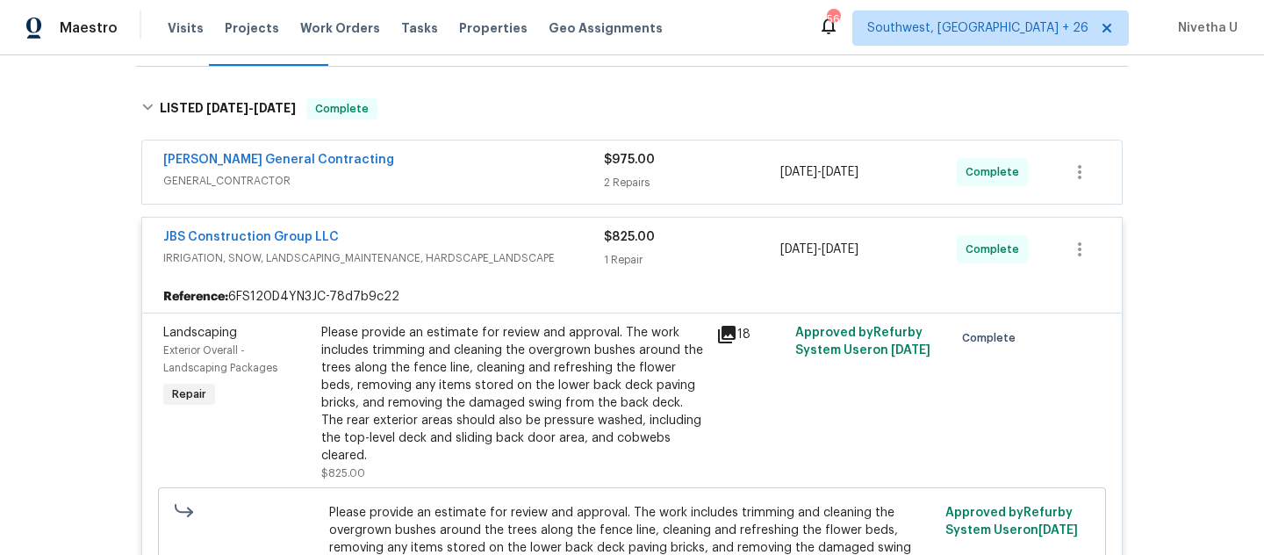
click at [565, 237] on div "JBS Construction Group LLC" at bounding box center [383, 238] width 441 height 21
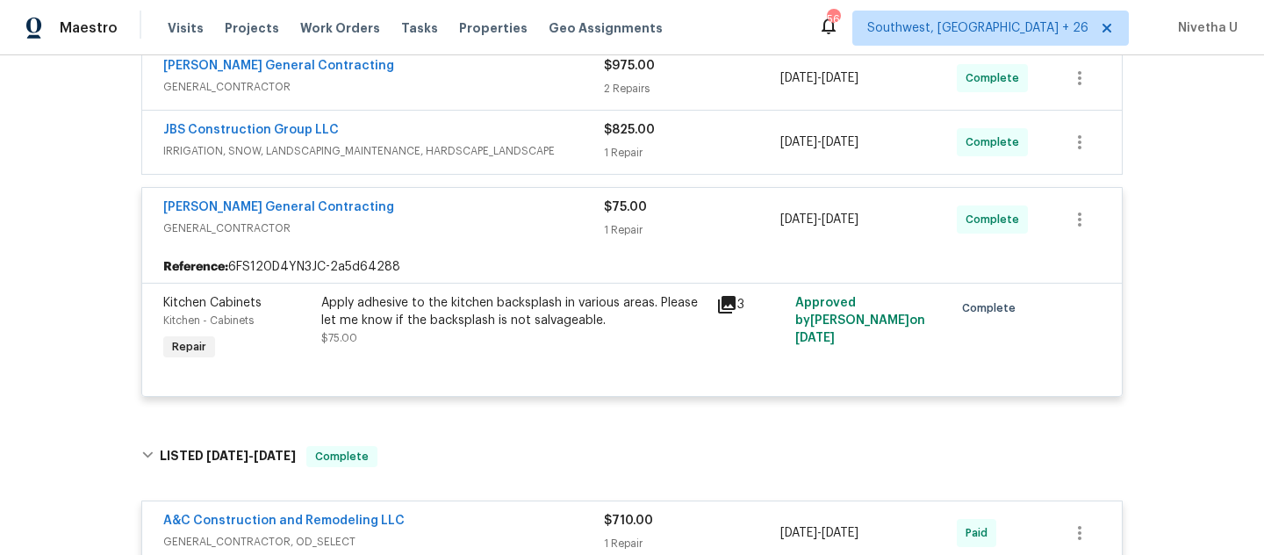
scroll to position [347, 0]
click at [554, 219] on span "GENERAL_CONTRACTOR" at bounding box center [383, 228] width 441 height 18
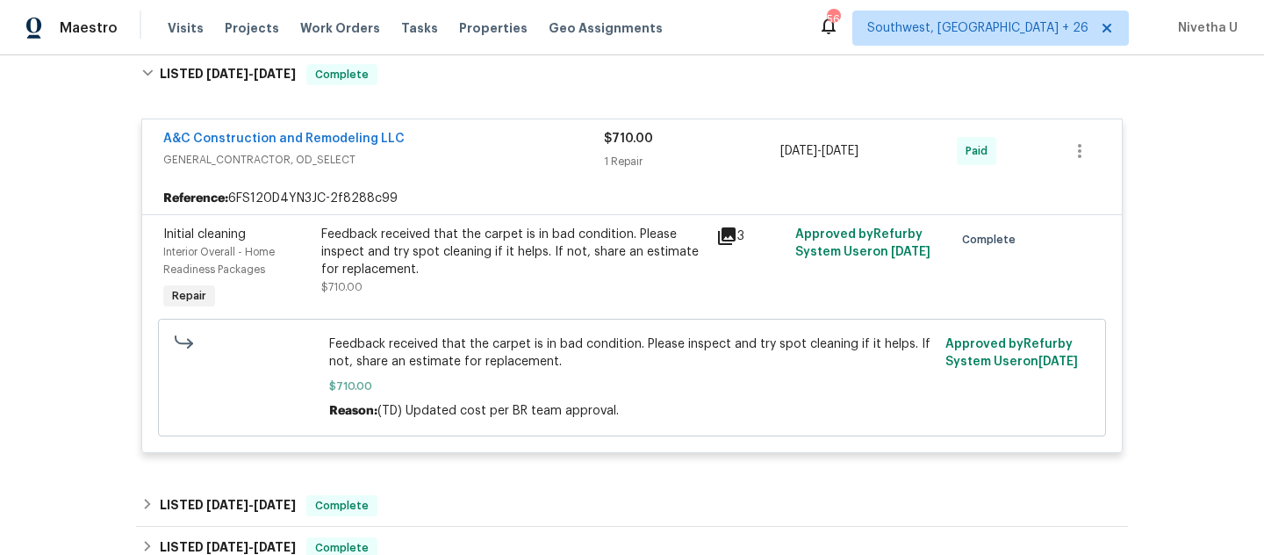
scroll to position [566, 0]
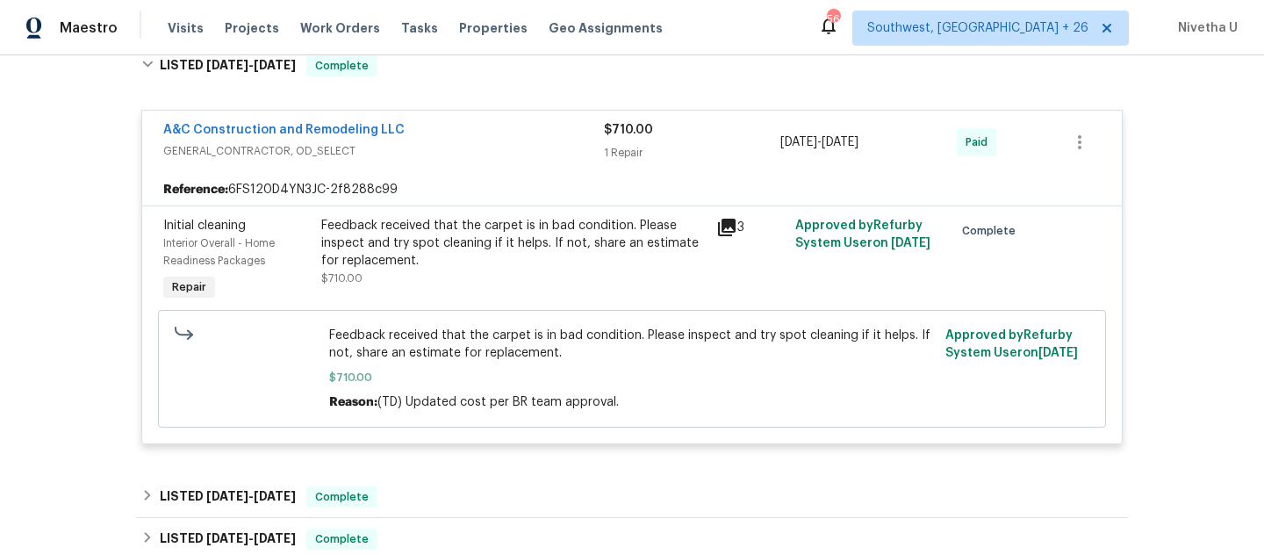
click at [556, 140] on div "A&C Construction and Remodeling LLC" at bounding box center [383, 131] width 441 height 21
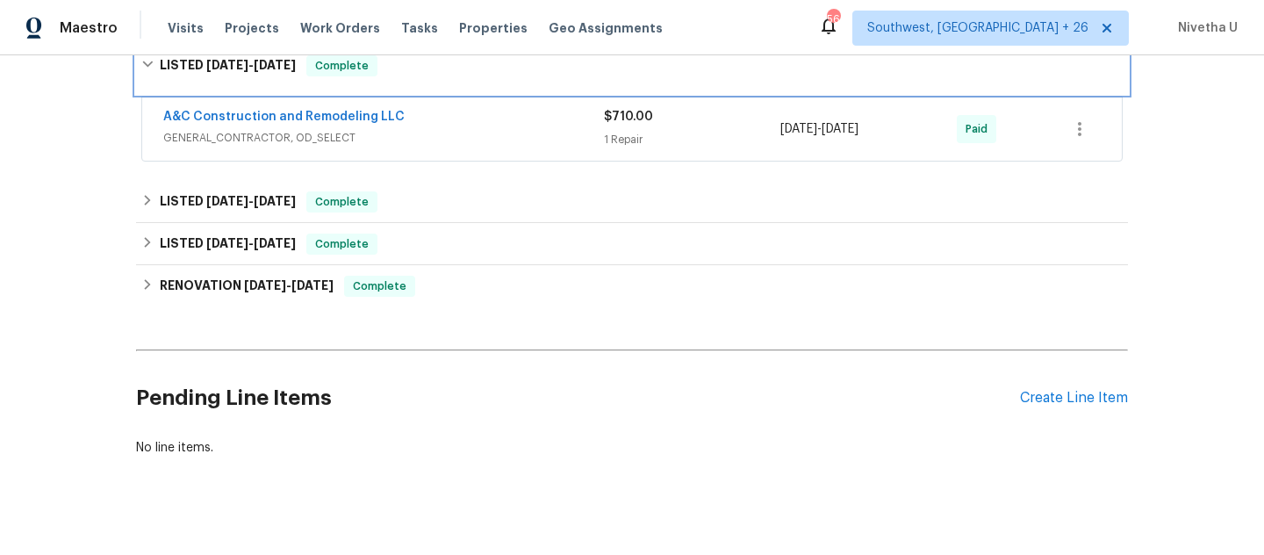
click at [467, 79] on div "LISTED 8/6/25 - 8/18/25 Complete" at bounding box center [632, 66] width 992 height 56
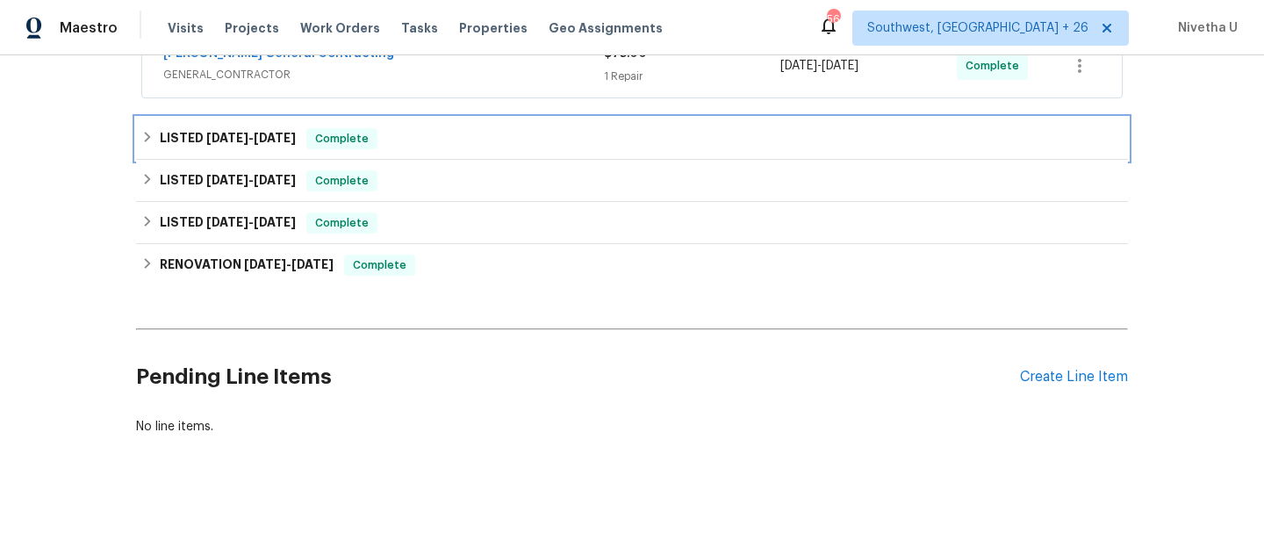
scroll to position [499, 0]
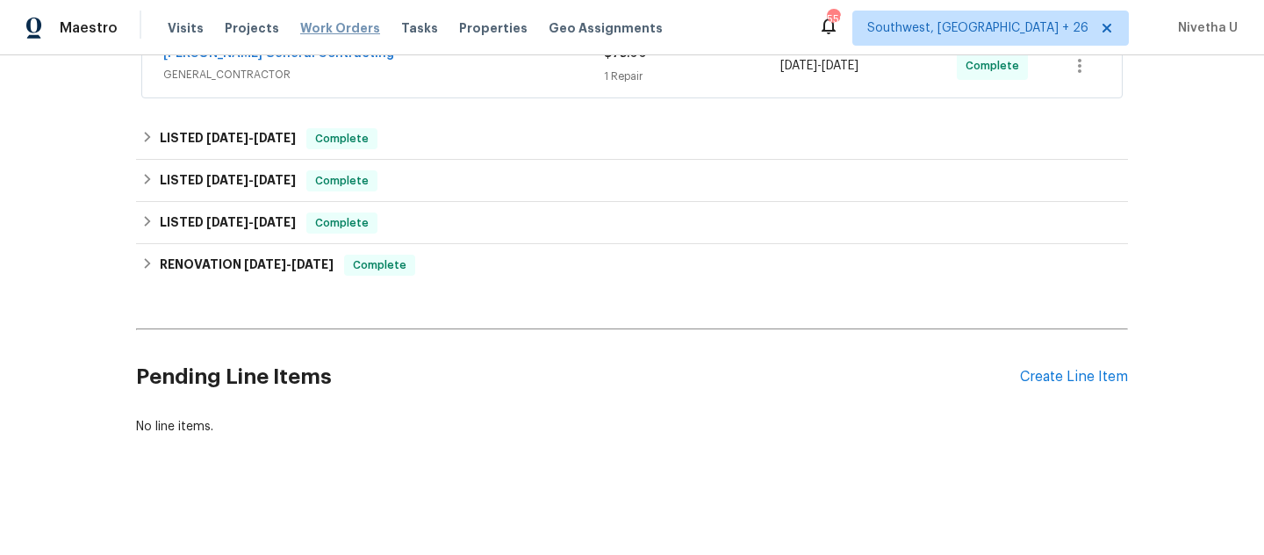
click at [334, 32] on span "Work Orders" at bounding box center [340, 28] width 80 height 18
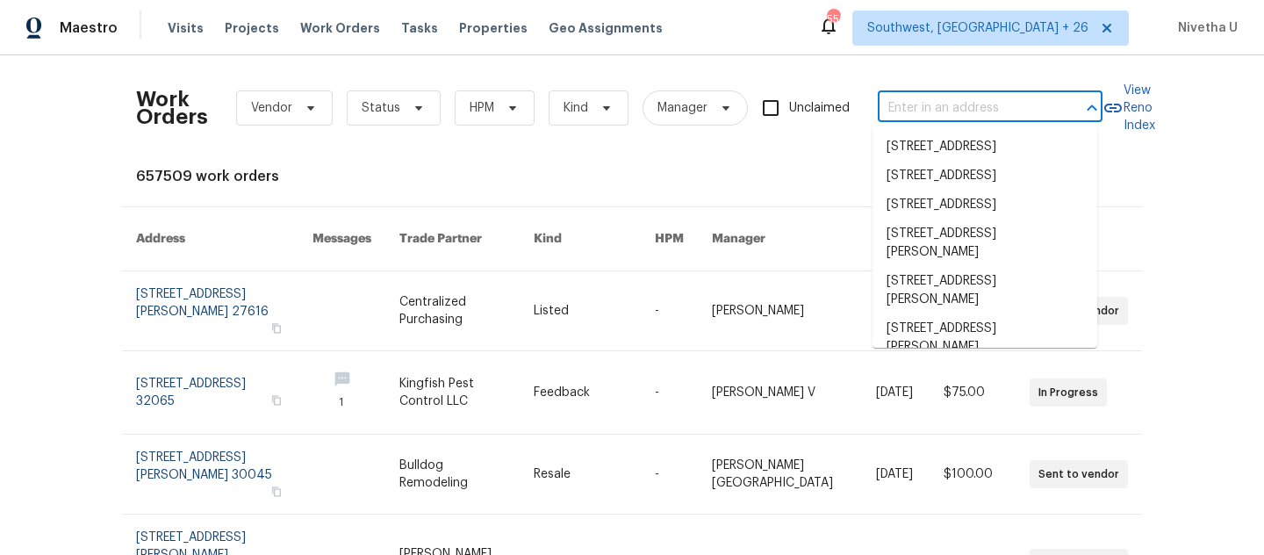
click at [924, 111] on input "text" at bounding box center [966, 108] width 176 height 27
paste input "93 Wolfridge Ct Dallas, GA 30132"
type input "93 Wolfridge Ct Dallas, GA 30132"
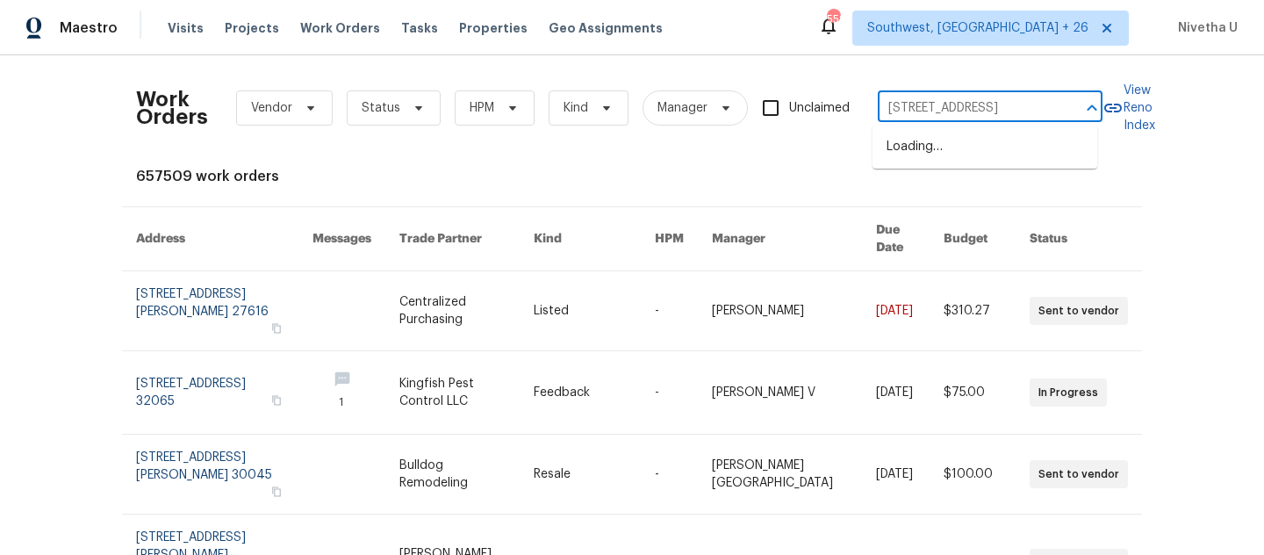
scroll to position [0, 25]
click at [937, 142] on li "93 Wolfridge Ct, Dallas, GA 30132" at bounding box center [984, 147] width 225 height 29
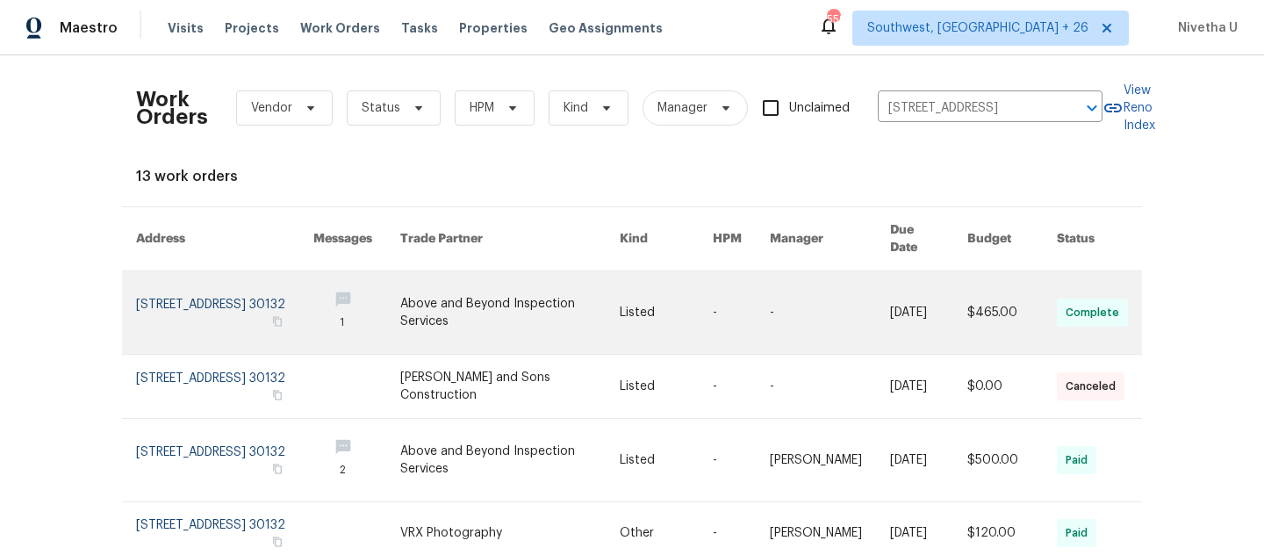
click at [127, 314] on td "93 Wolfridge Ct, Dallas, GA 30132" at bounding box center [210, 312] width 177 height 83
click at [185, 332] on link at bounding box center [224, 312] width 177 height 83
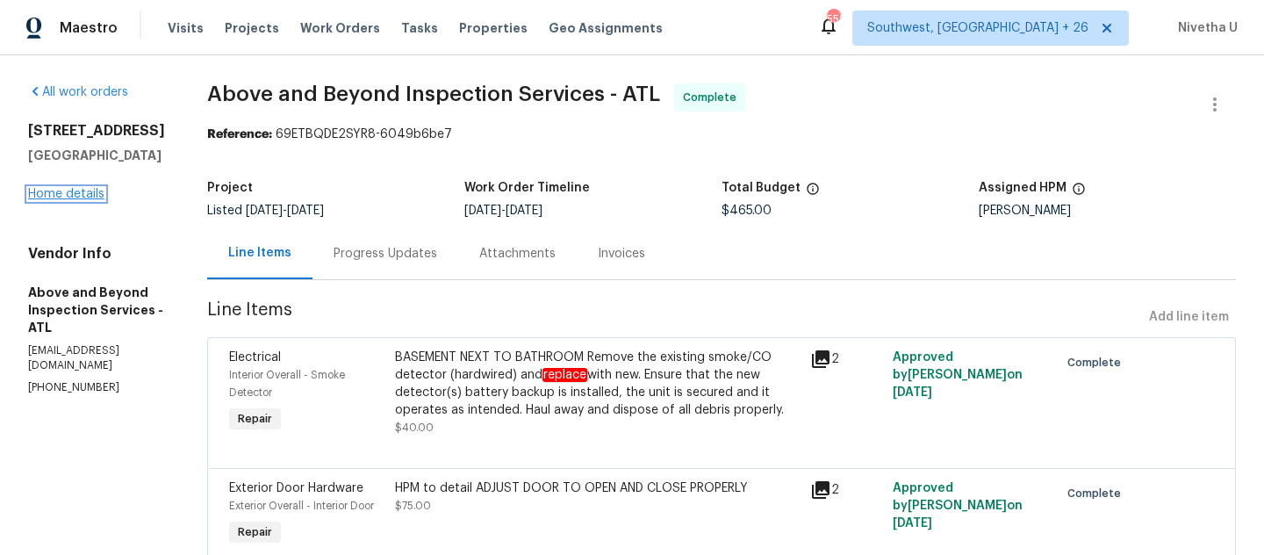
click at [53, 196] on link "Home details" at bounding box center [66, 194] width 76 height 12
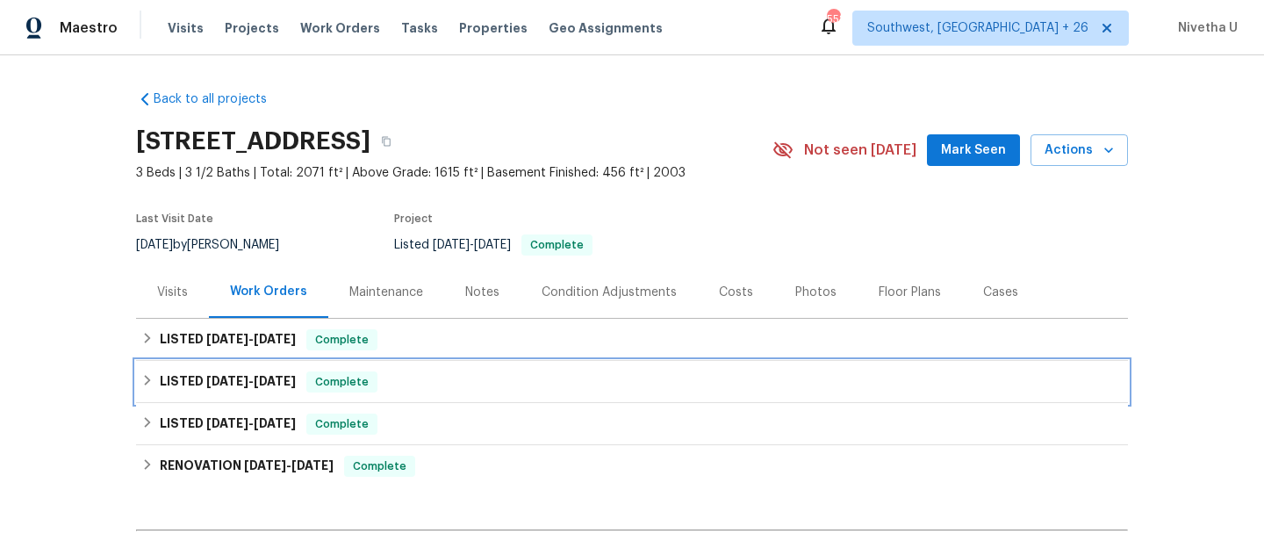
click at [391, 392] on div "LISTED 5/5/25 - 5/6/25 Complete" at bounding box center [632, 382] width 992 height 42
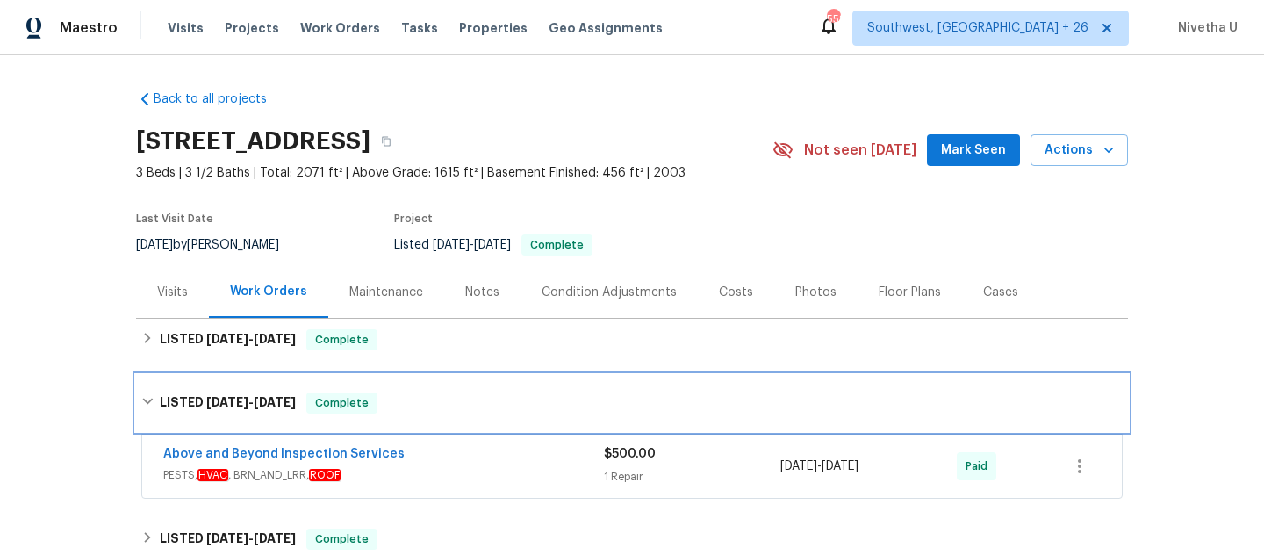
click at [447, 406] on div "LISTED 5/5/25 - 5/6/25 Complete" at bounding box center [631, 402] width 981 height 21
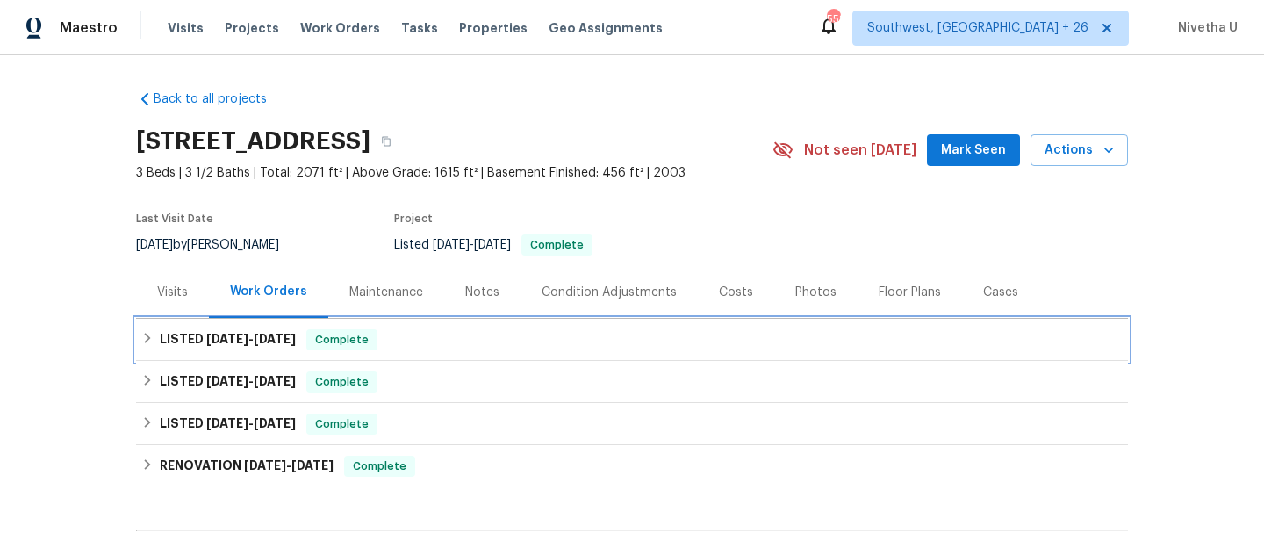
click at [417, 336] on div "LISTED 9/19/25 - 9/24/25 Complete" at bounding box center [631, 339] width 981 height 21
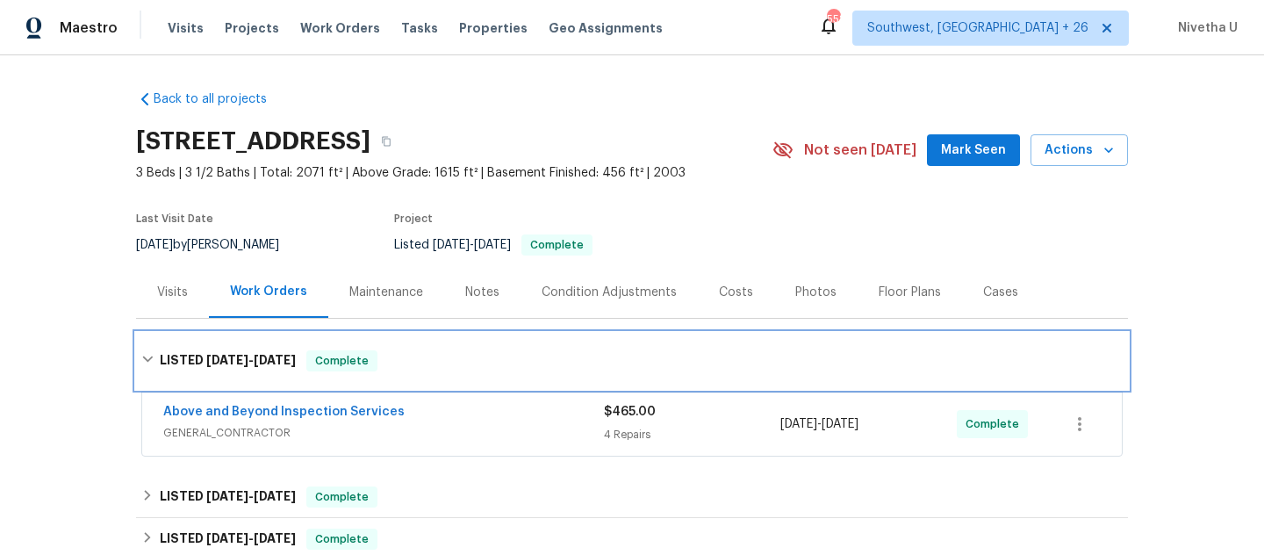
scroll to position [85, 0]
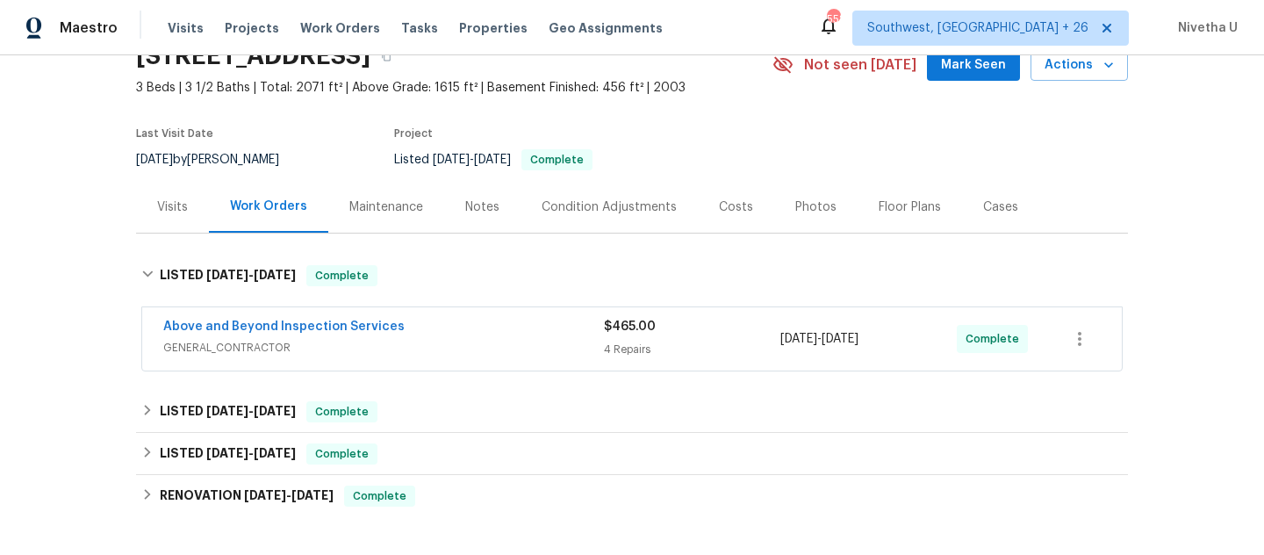
click at [443, 370] on div "Above and Beyond Inspection Services GENERAL_CONTRACTOR $465.00 4 Repairs 9/19/…" at bounding box center [631, 338] width 981 height 65
click at [432, 331] on div "Above and Beyond Inspection Services" at bounding box center [383, 328] width 441 height 21
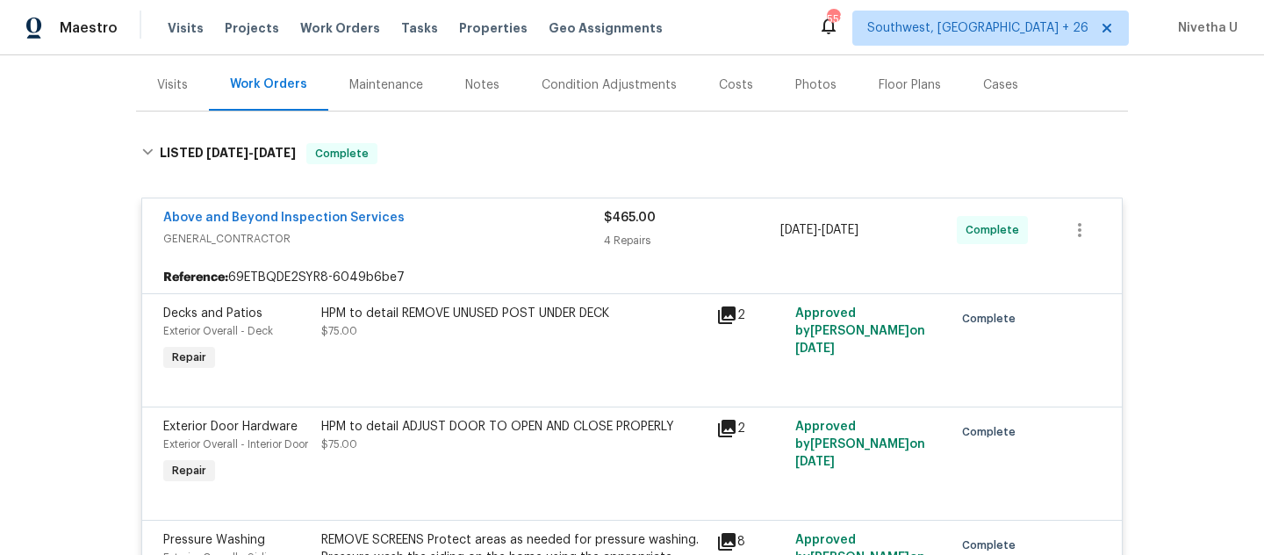
scroll to position [175, 0]
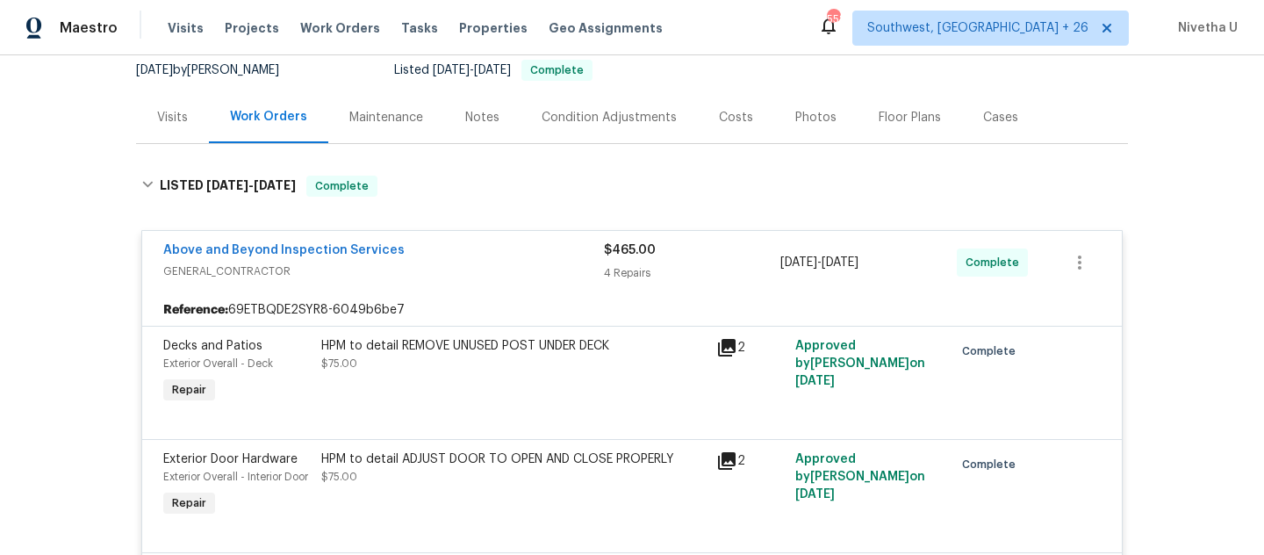
click at [512, 282] on div "Above and Beyond Inspection Services GENERAL_CONTRACTOR" at bounding box center [383, 262] width 441 height 42
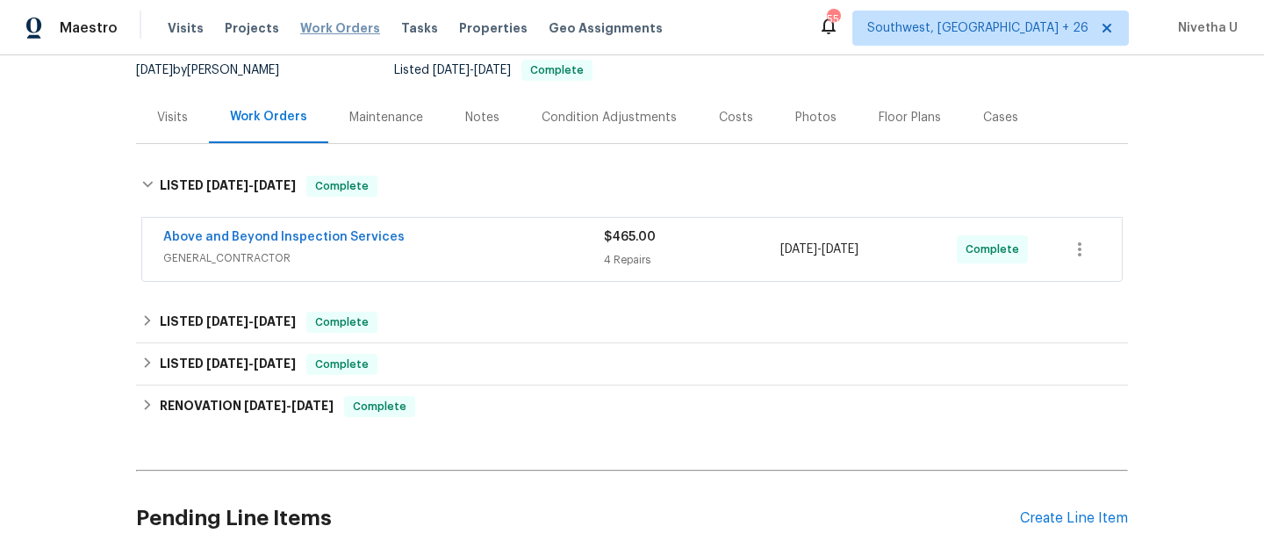
click at [300, 36] on span "Work Orders" at bounding box center [340, 28] width 80 height 18
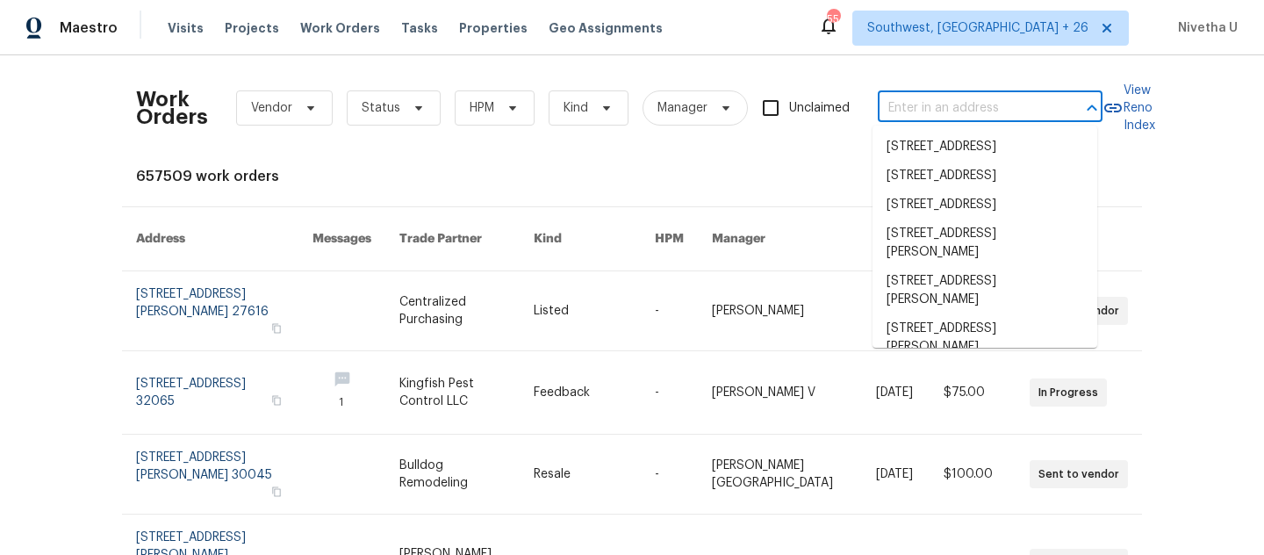
click at [919, 112] on input "text" at bounding box center [966, 108] width 176 height 27
paste input "196 Riverbend Dr Altamonte Springs true 101, FL 32714"
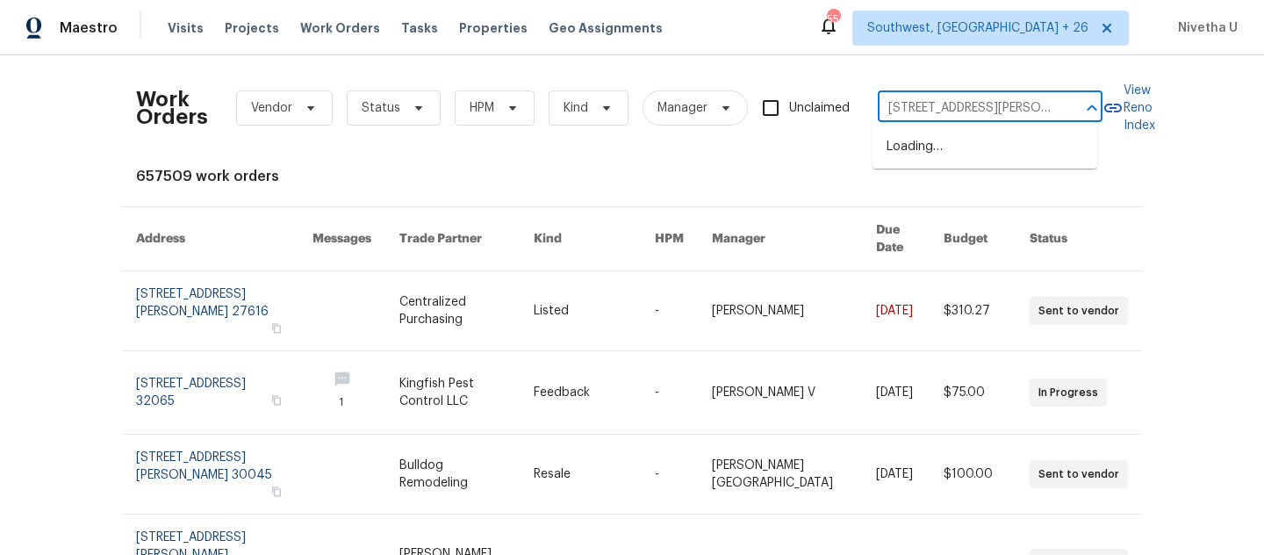
scroll to position [0, 147]
drag, startPoint x: 948, startPoint y: 111, endPoint x: 1131, endPoint y: 111, distance: 182.6
click at [1128, 111] on div "Work Orders Vendor Status HPM Kind Manager Unclaimed 196 Riverbend Dr Altamonte…" at bounding box center [632, 107] width 992 height 77
type input "196 Riverbend Dr Altamonte Springs"
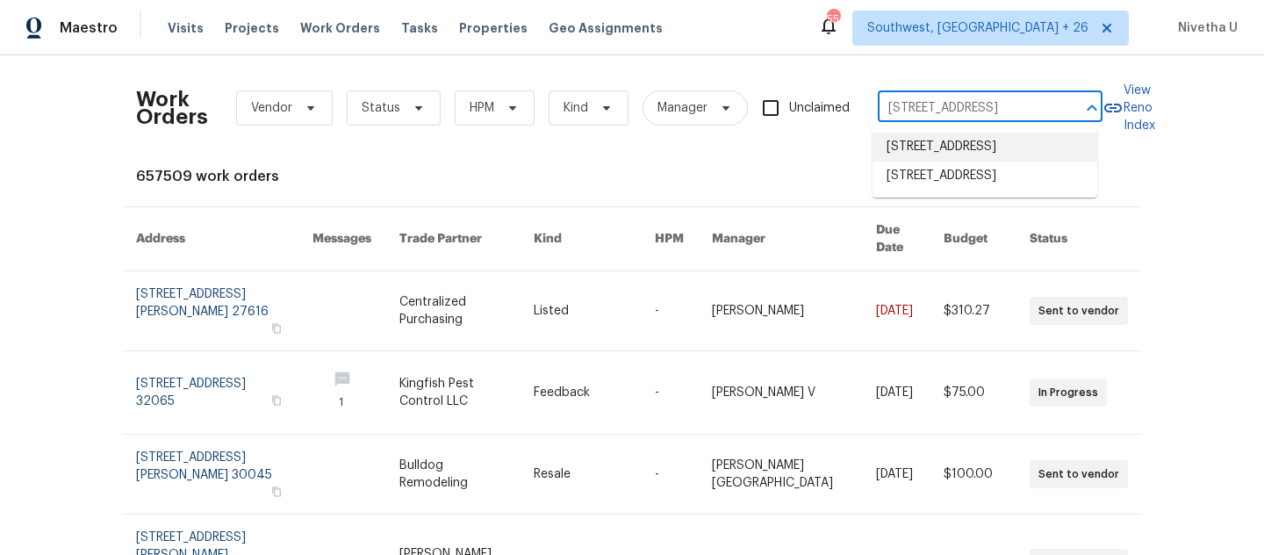
click at [983, 159] on li "196 Riverbend Dr Unit 101, Altamonte Springs, FL 32714" at bounding box center [984, 147] width 225 height 29
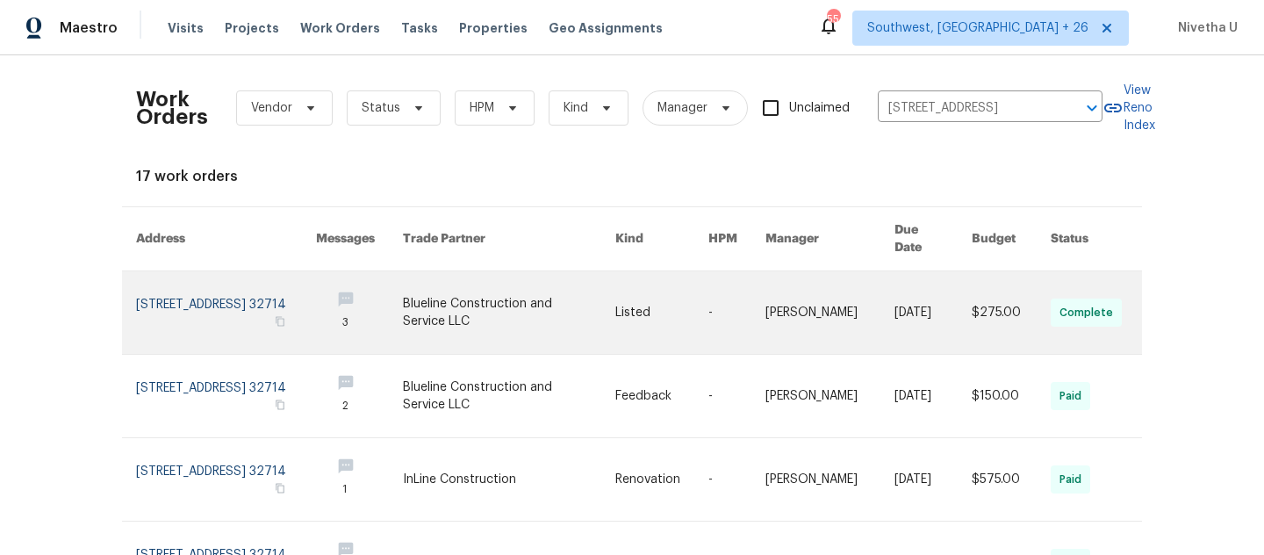
click at [205, 293] on link at bounding box center [226, 312] width 180 height 83
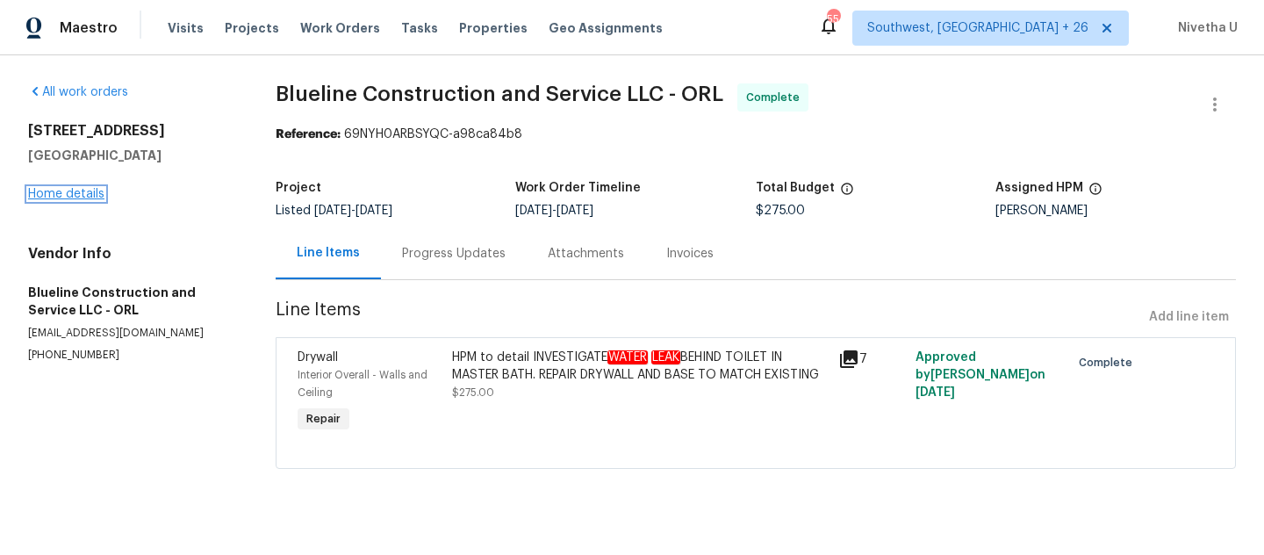
click at [47, 193] on link "Home details" at bounding box center [66, 194] width 76 height 12
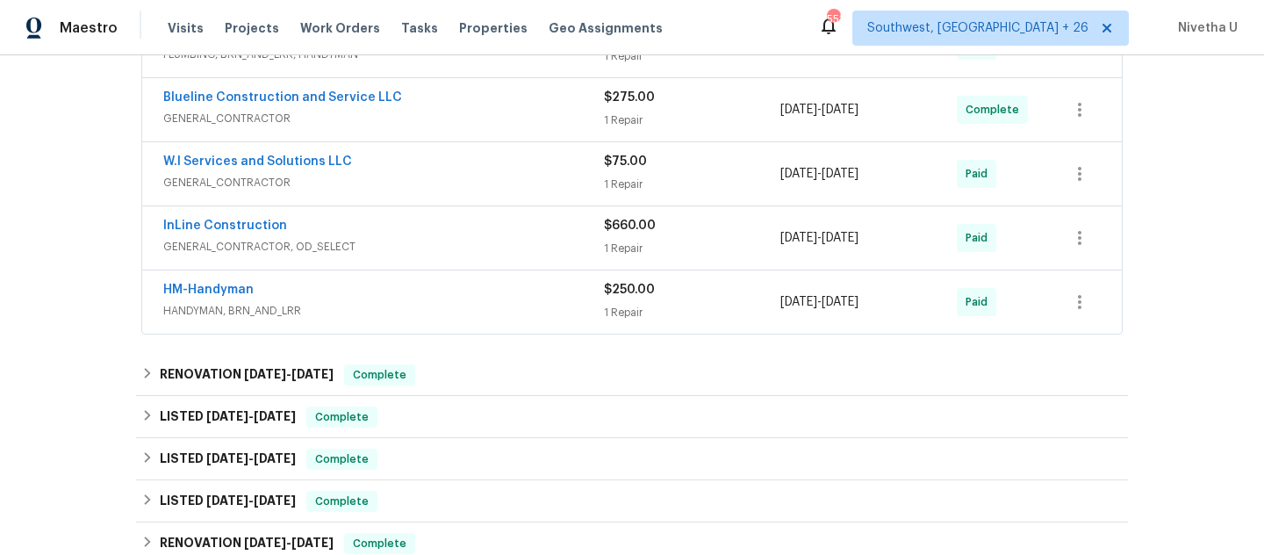
scroll to position [479, 0]
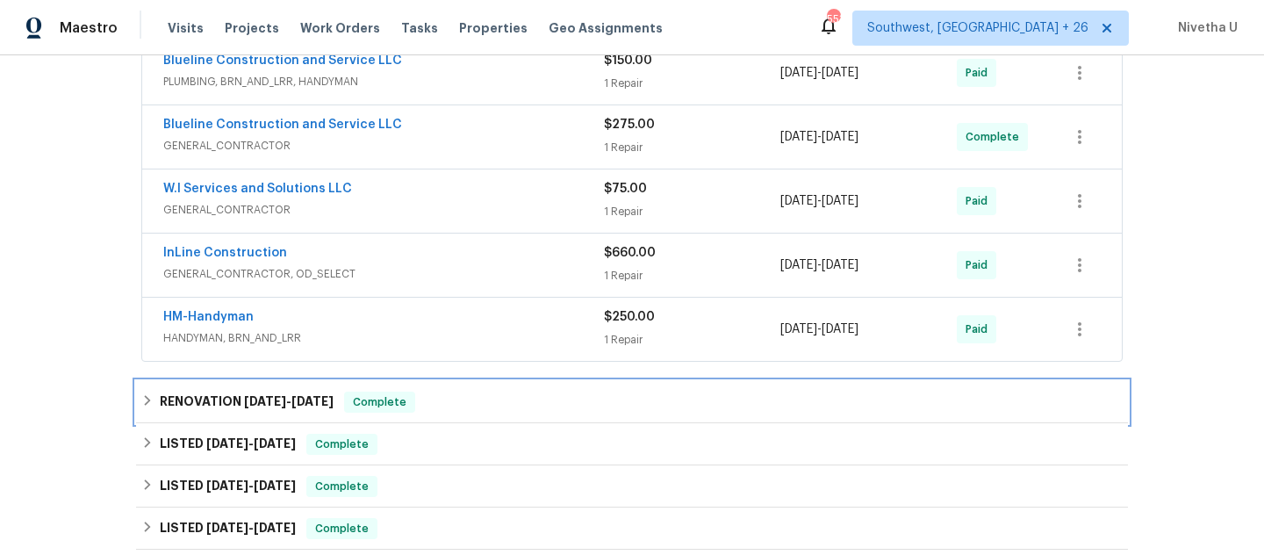
click at [422, 413] on div "RENOVATION 8/1/25 - 8/6/25 Complete" at bounding box center [631, 401] width 981 height 21
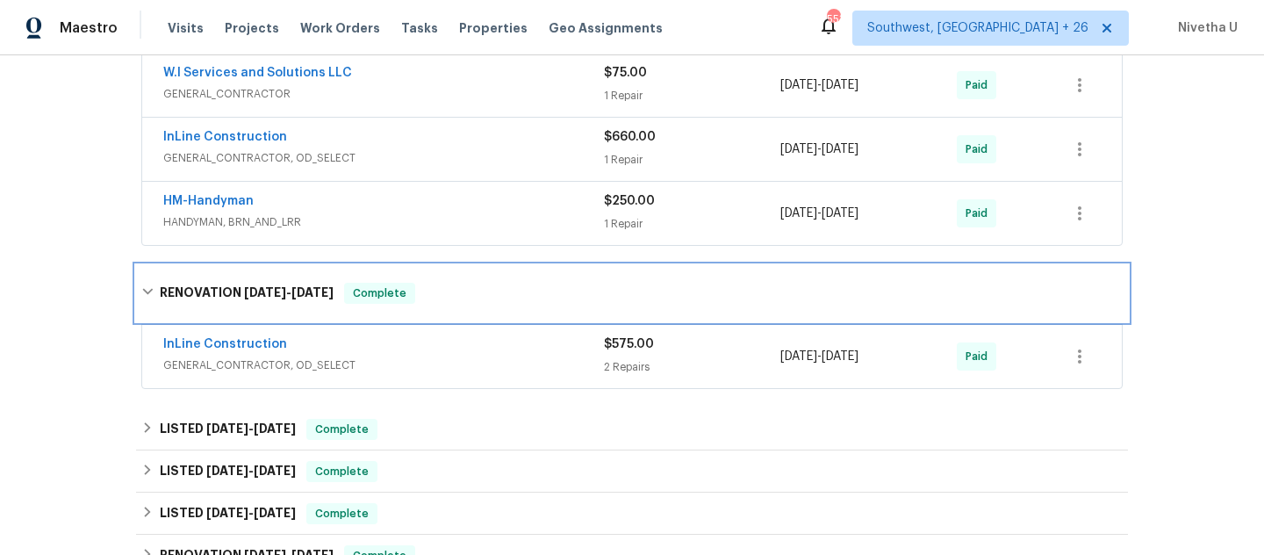
scroll to position [597, 0]
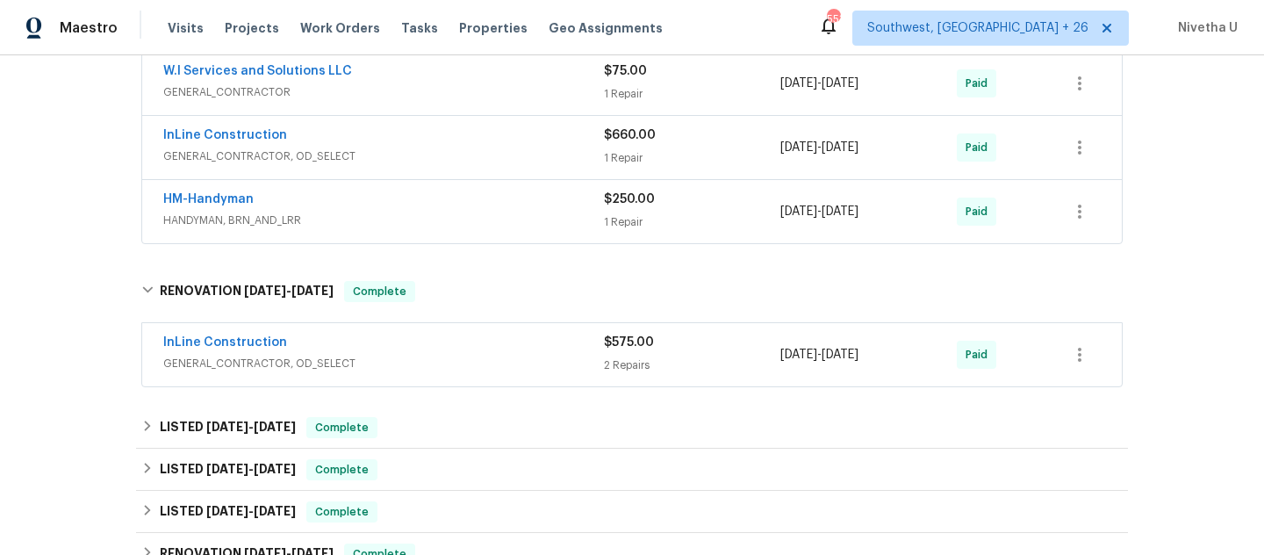
click at [460, 355] on div "InLine Construction" at bounding box center [383, 344] width 441 height 21
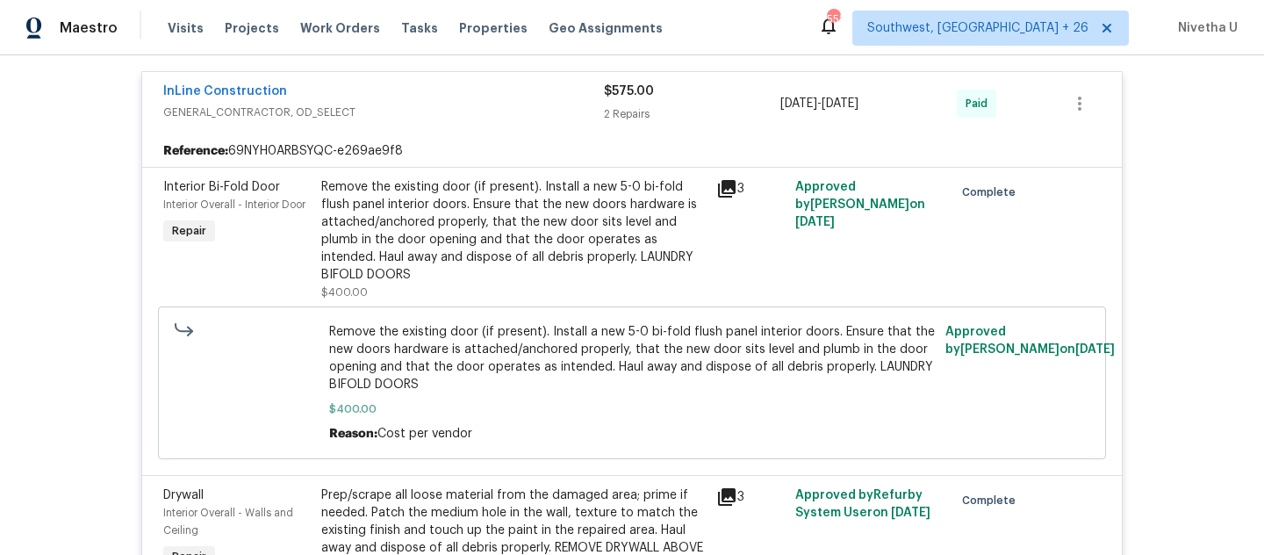
scroll to position [674, 0]
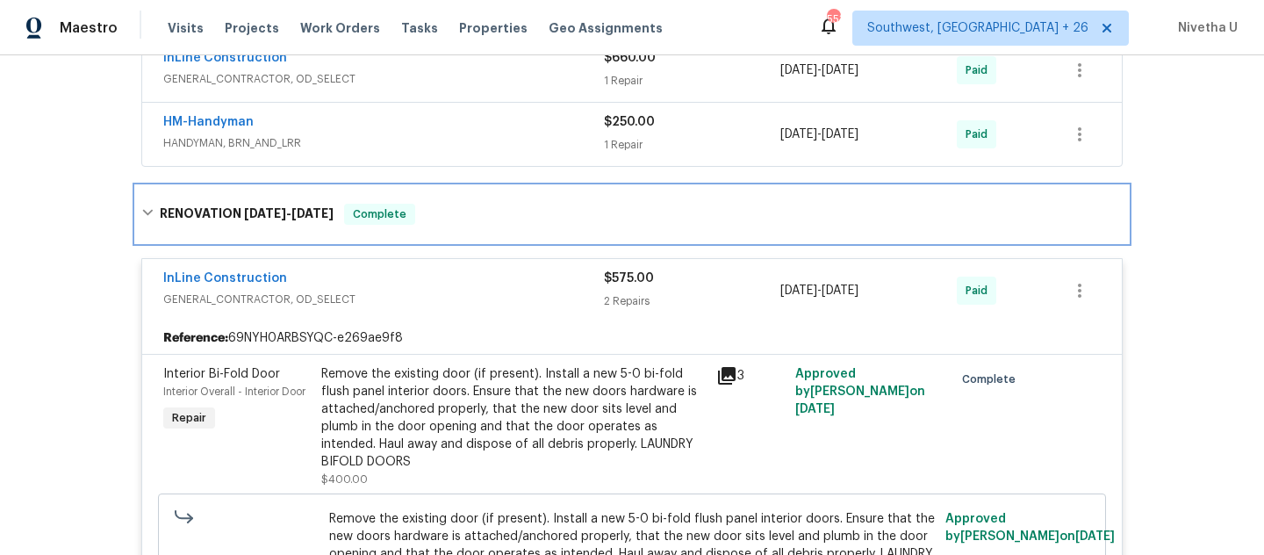
drag, startPoint x: 458, startPoint y: 242, endPoint x: 458, endPoint y: 269, distance: 27.2
click at [458, 242] on div "RENOVATION 8/1/25 - 8/6/25 Complete" at bounding box center [632, 214] width 992 height 56
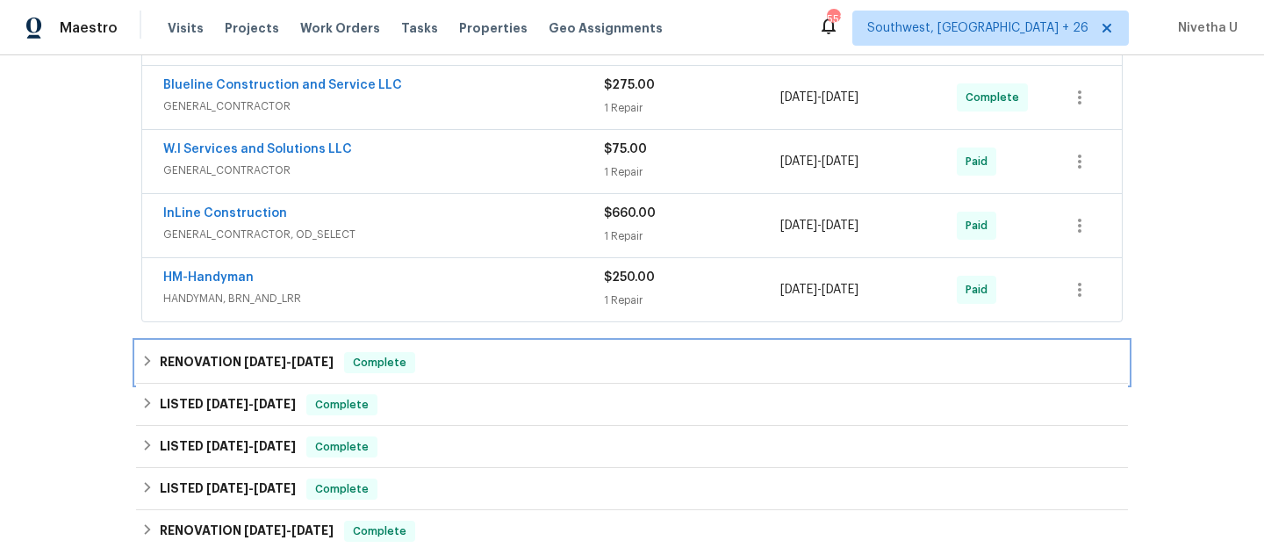
scroll to position [513, 0]
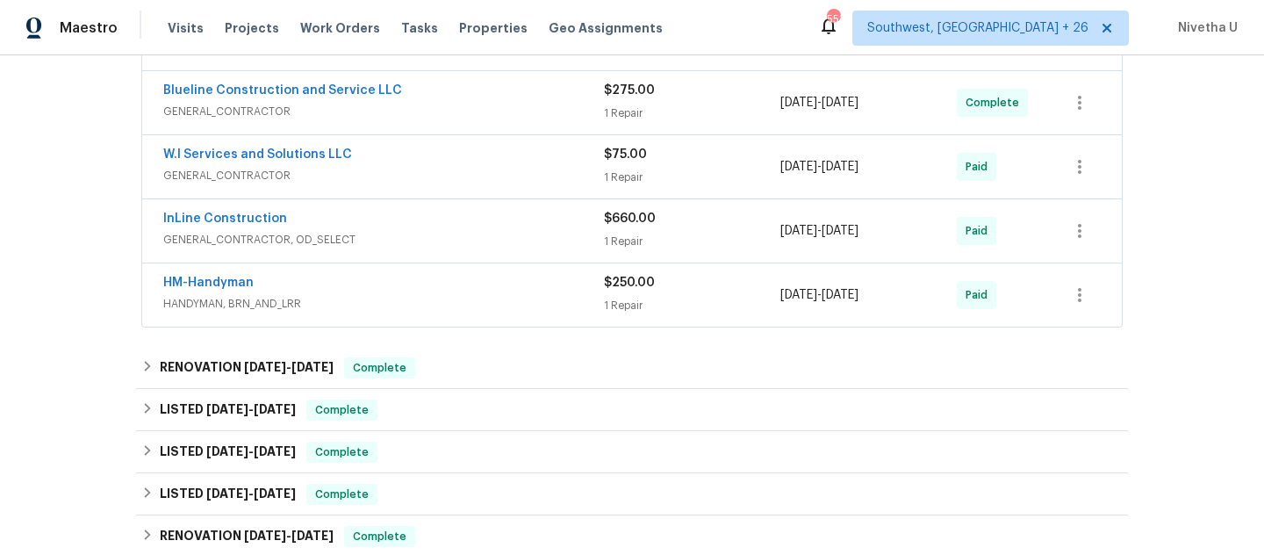
click at [470, 312] on span "HANDYMAN, BRN_AND_LRR" at bounding box center [383, 304] width 441 height 18
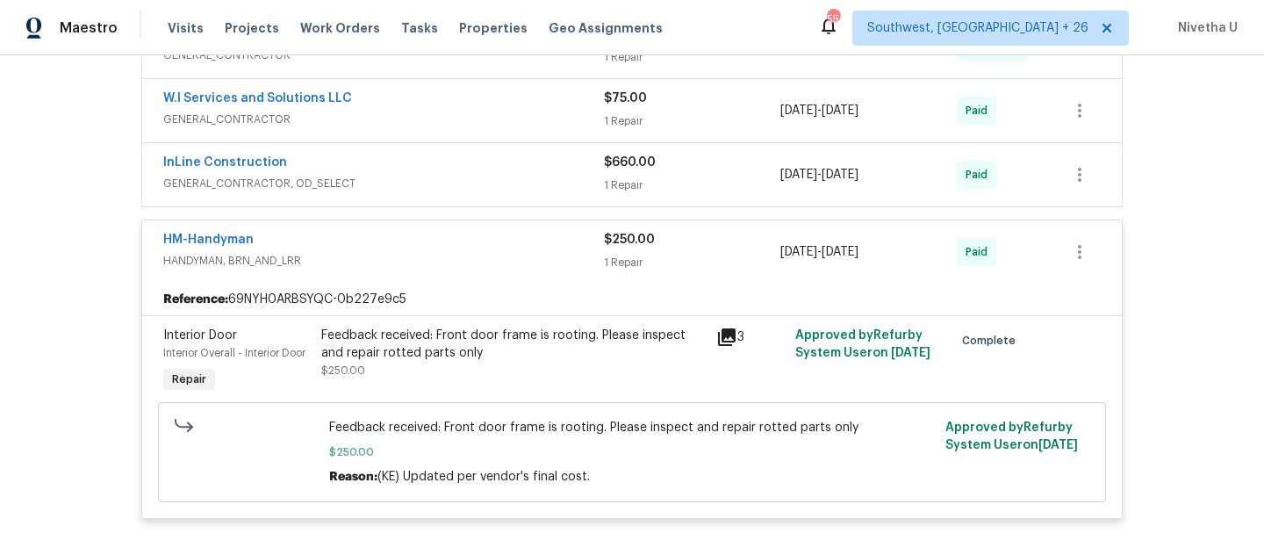
scroll to position [567, 0]
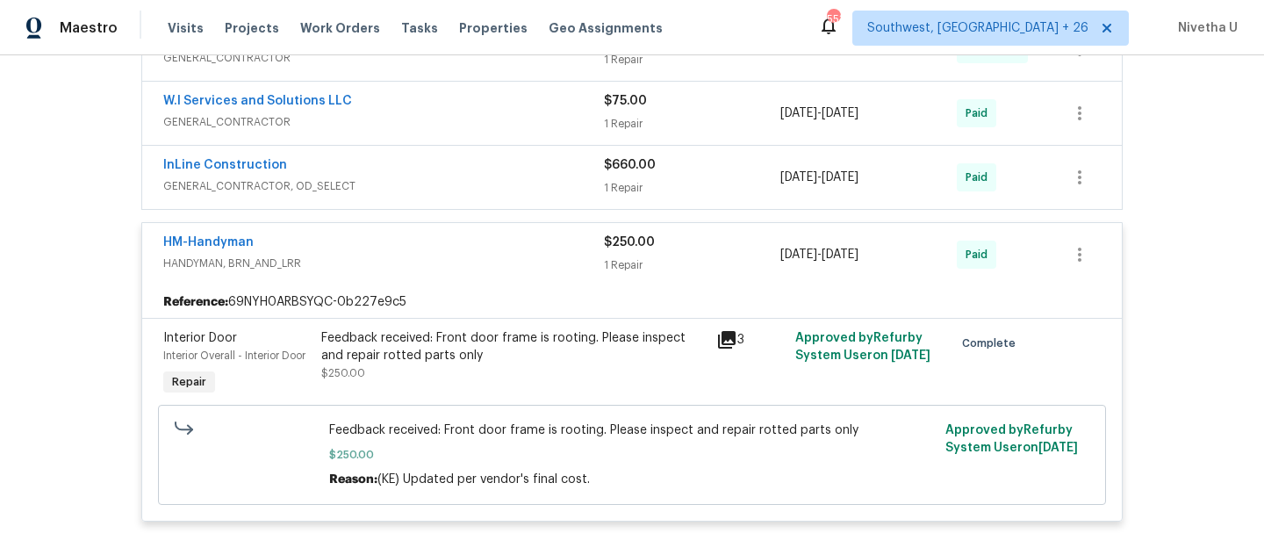
click at [454, 255] on div "HM-Handyman" at bounding box center [383, 243] width 441 height 21
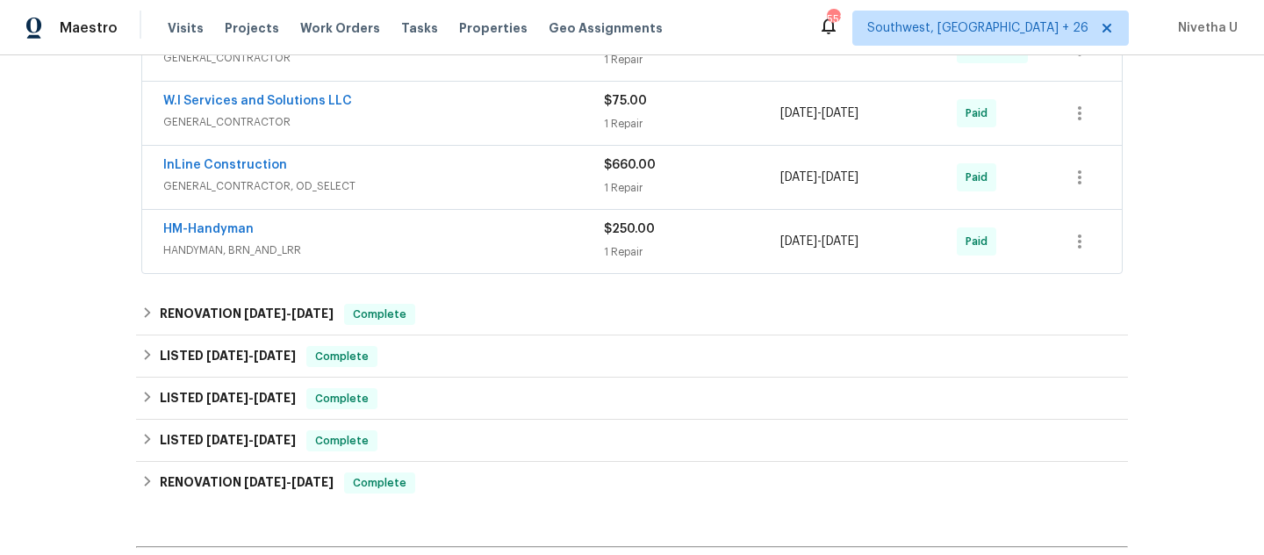
click at [445, 195] on span "GENERAL_CONTRACTOR, OD_SELECT" at bounding box center [383, 186] width 441 height 18
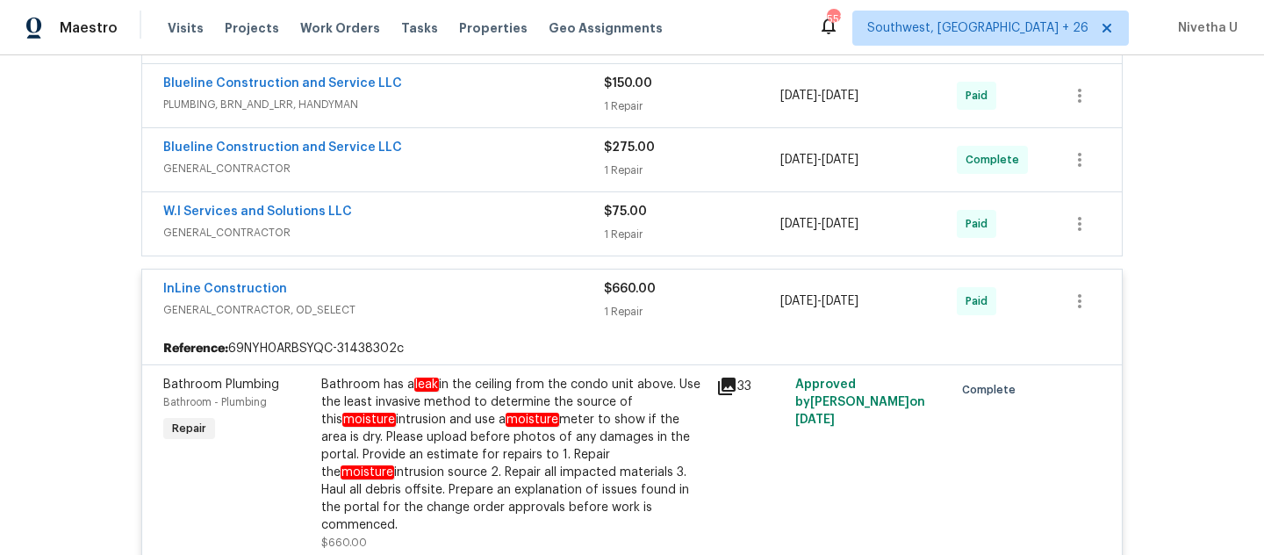
scroll to position [455, 0]
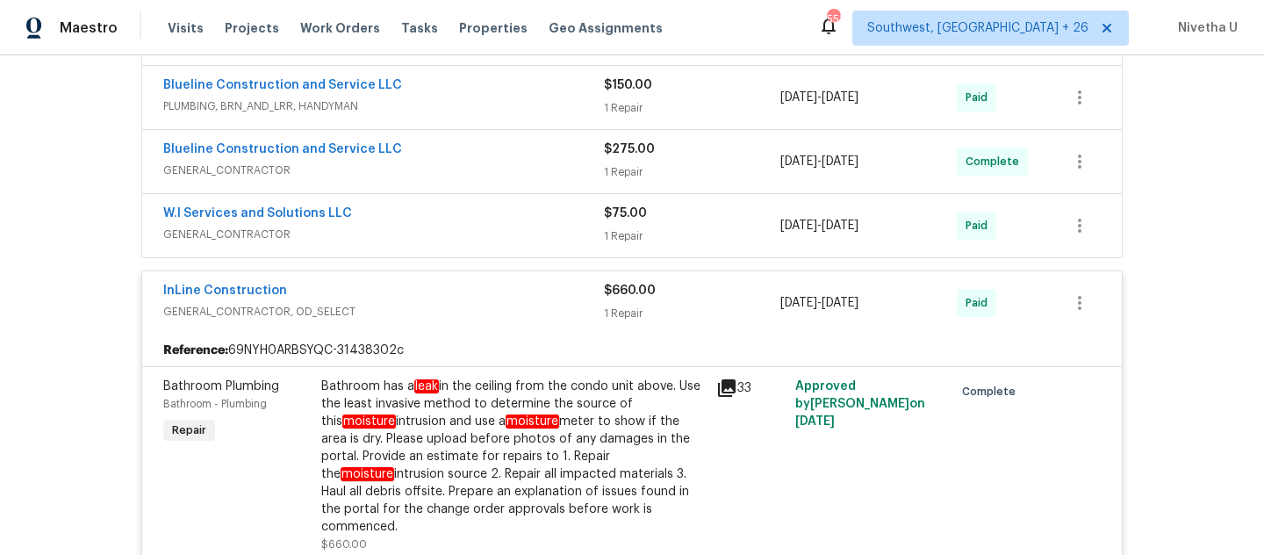
click at [486, 303] on div "InLine Construction" at bounding box center [383, 292] width 441 height 21
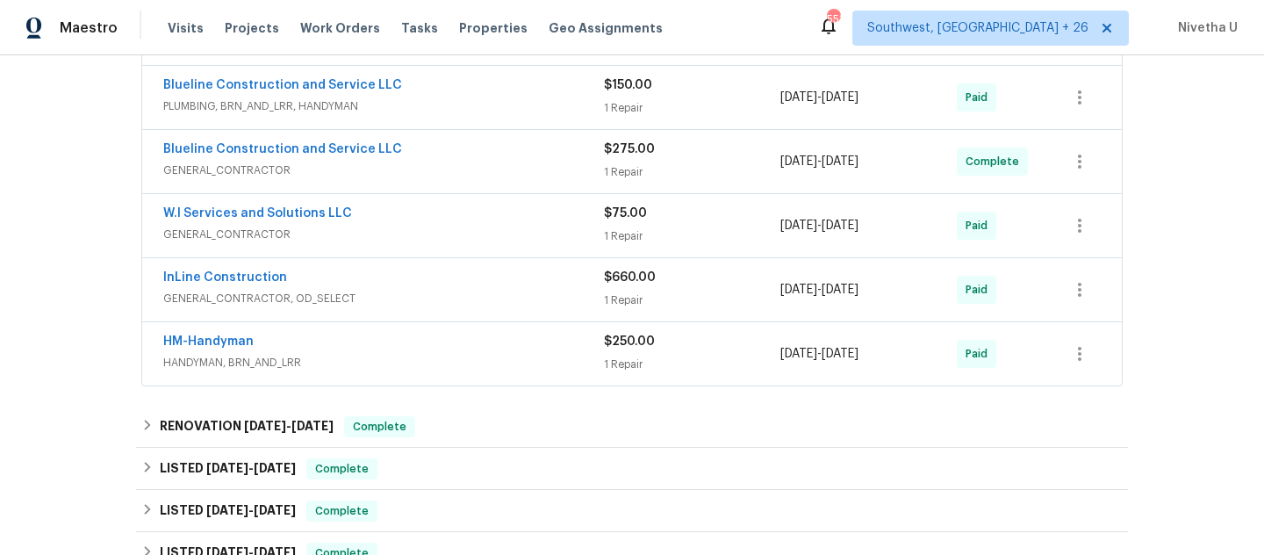
click at [483, 243] on span "GENERAL_CONTRACTOR" at bounding box center [383, 235] width 441 height 18
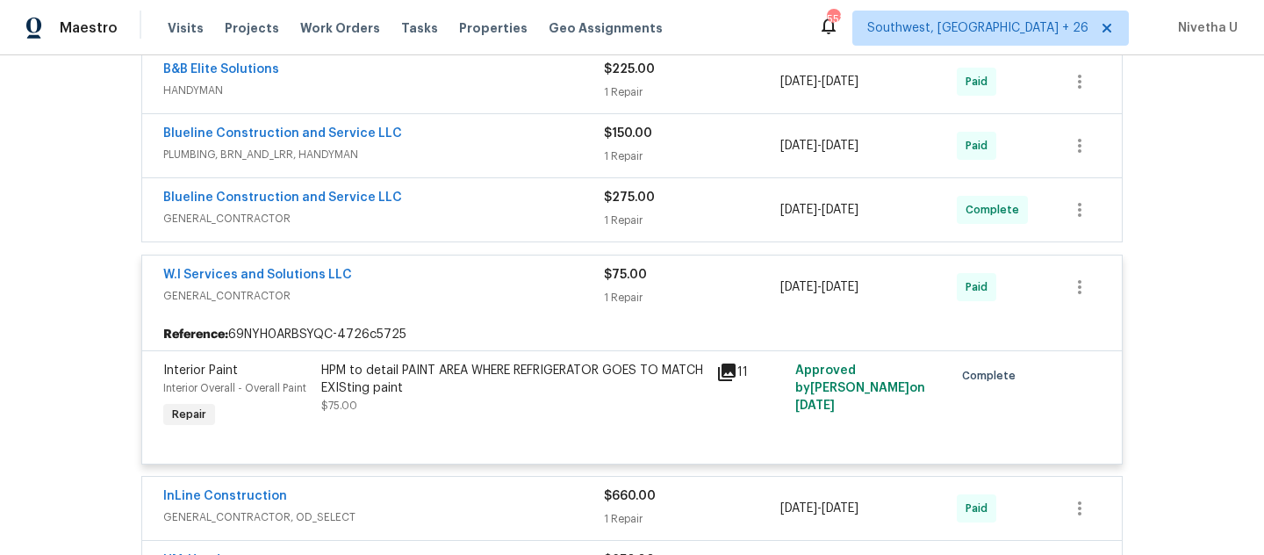
scroll to position [398, 0]
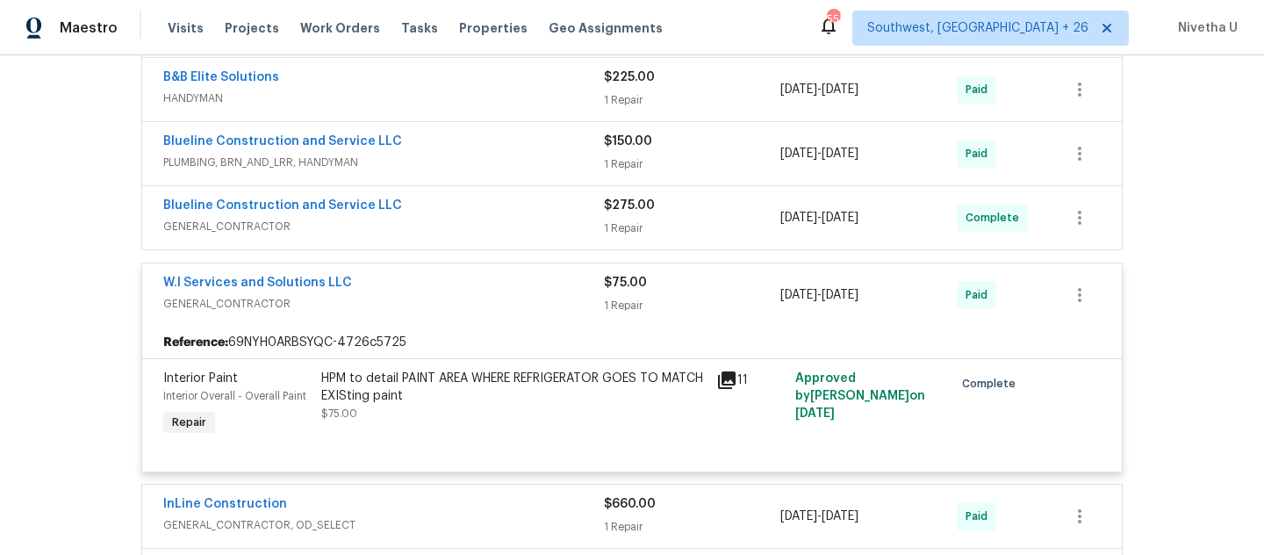
click at [494, 312] on span "GENERAL_CONTRACTOR" at bounding box center [383, 304] width 441 height 18
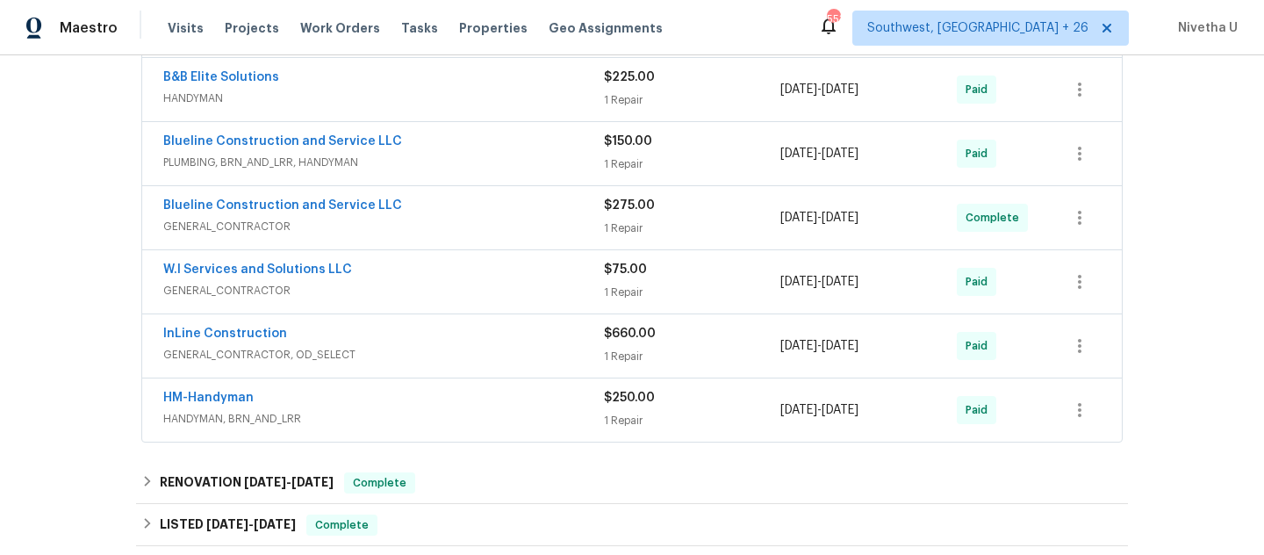
click at [489, 235] on span "GENERAL_CONTRACTOR" at bounding box center [383, 227] width 441 height 18
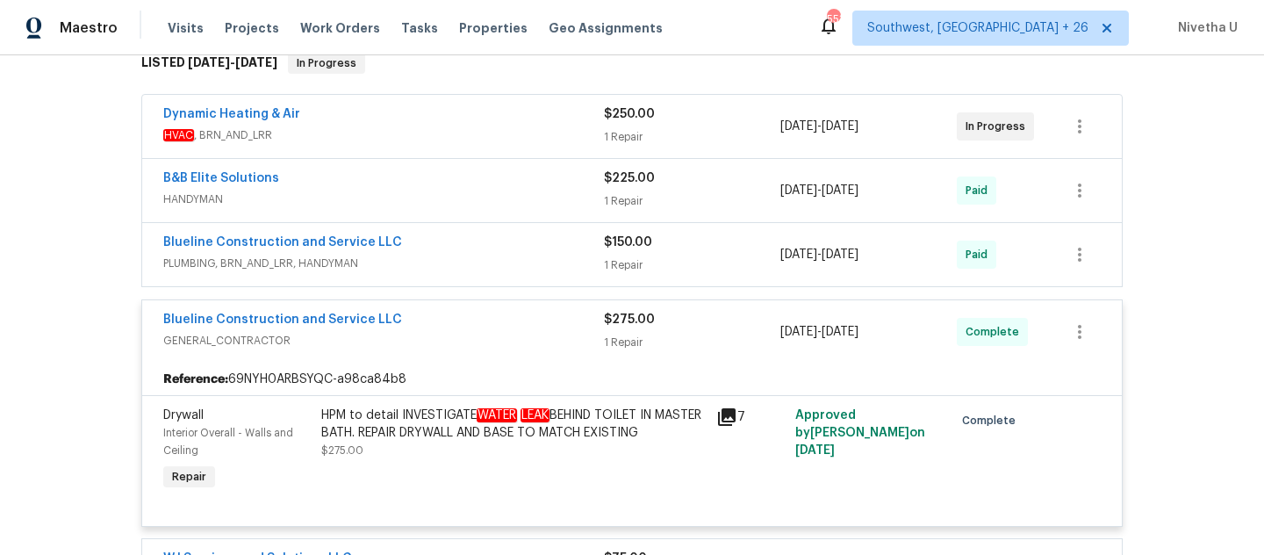
scroll to position [249, 0]
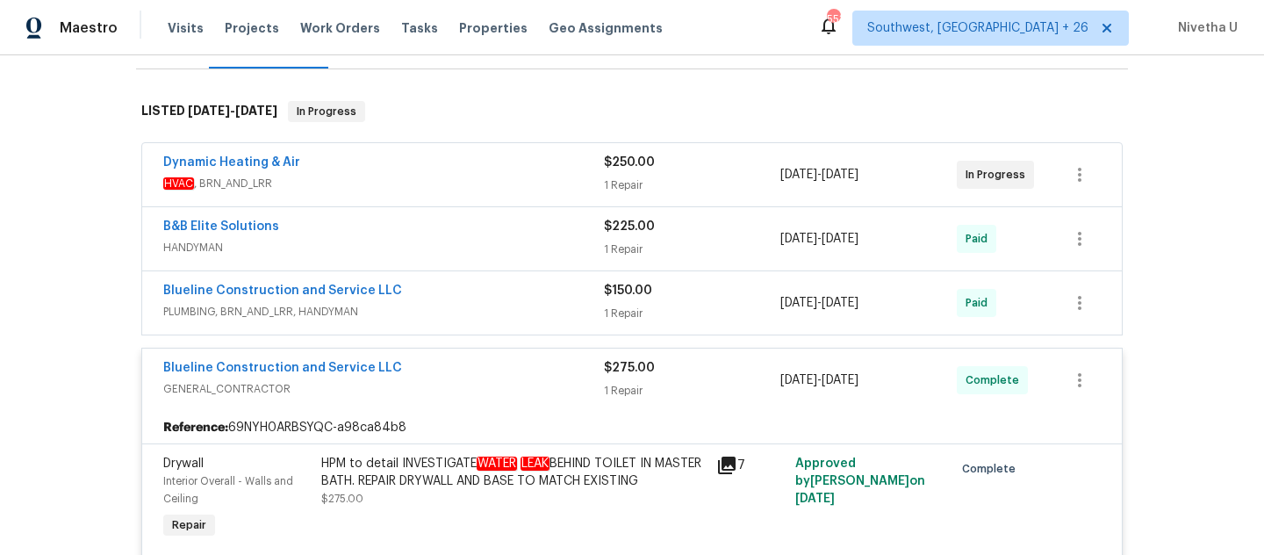
click at [485, 320] on span "PLUMBING, BRN_AND_LRR, HANDYMAN" at bounding box center [383, 312] width 441 height 18
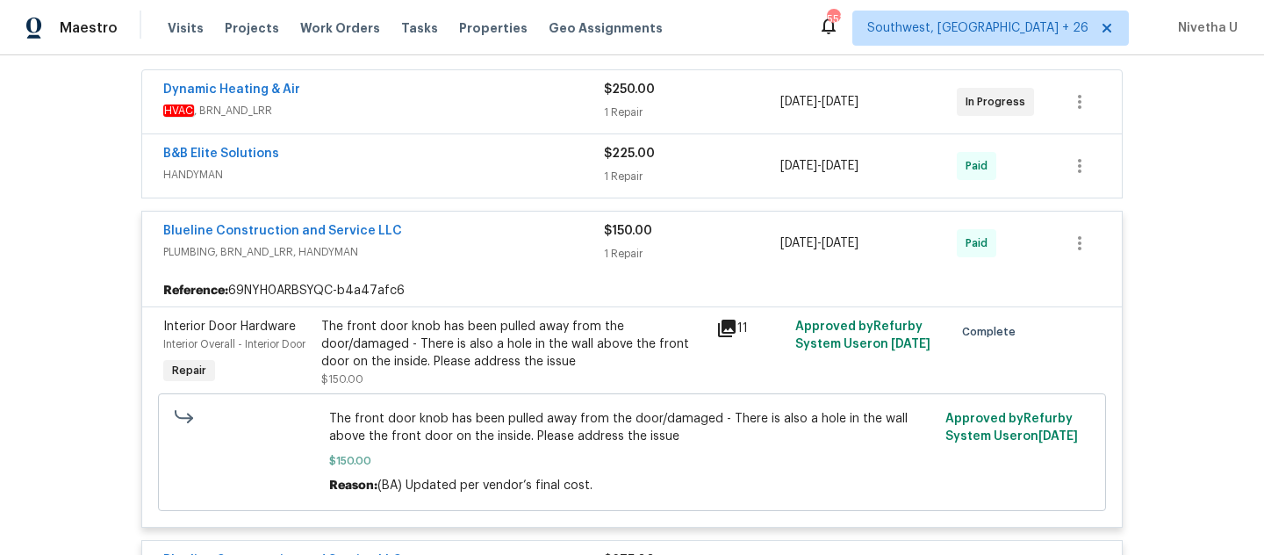
scroll to position [313, 0]
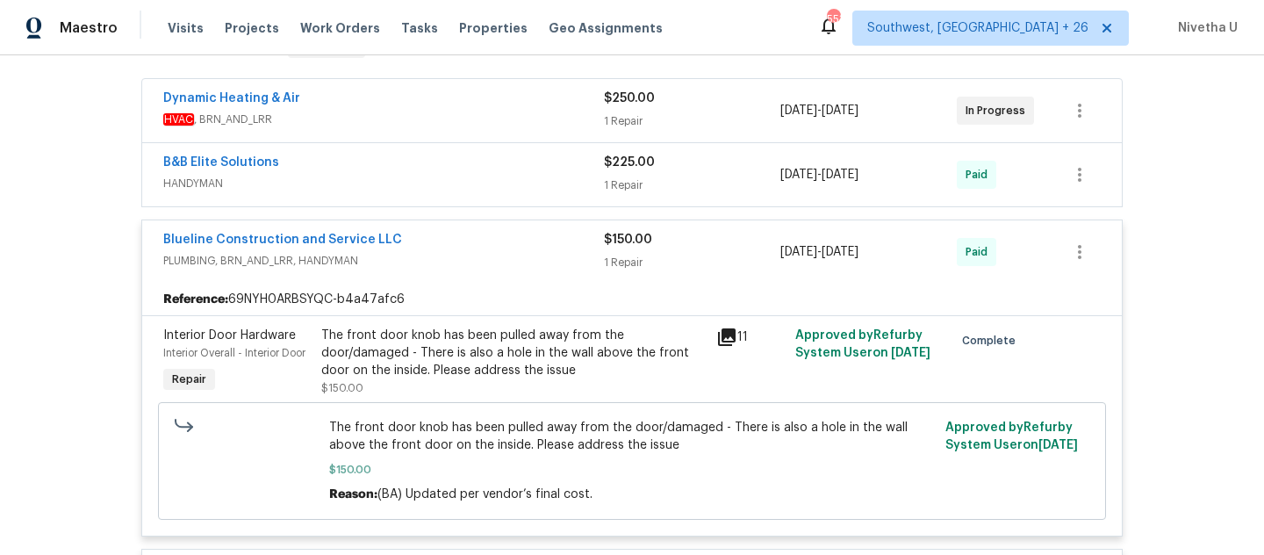
click at [463, 252] on div "Blueline Construction and Service LLC" at bounding box center [383, 241] width 441 height 21
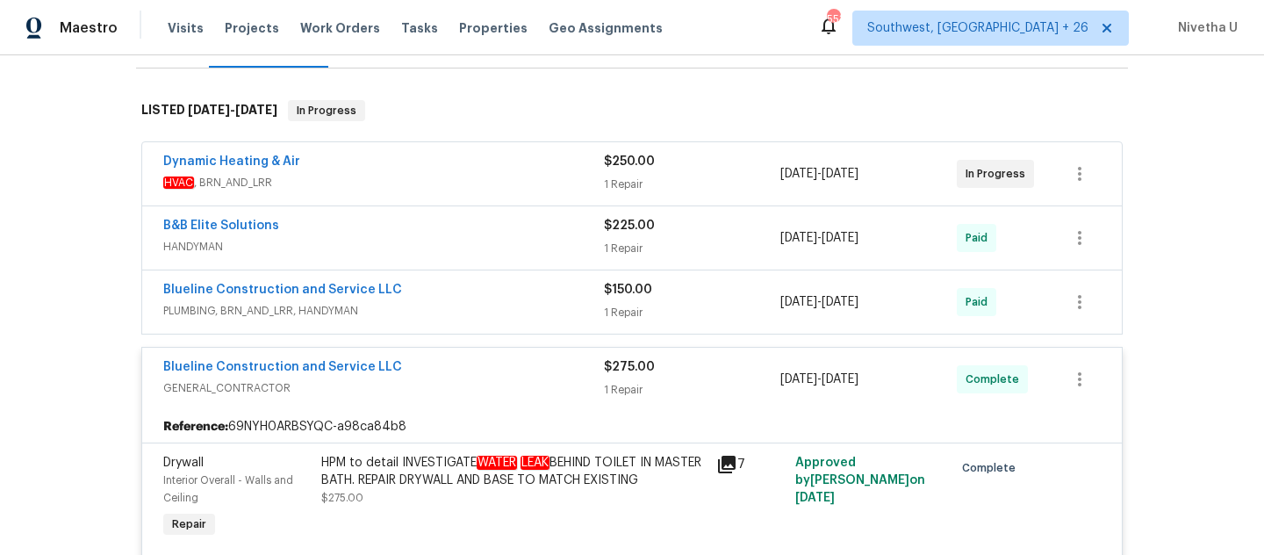
scroll to position [240, 0]
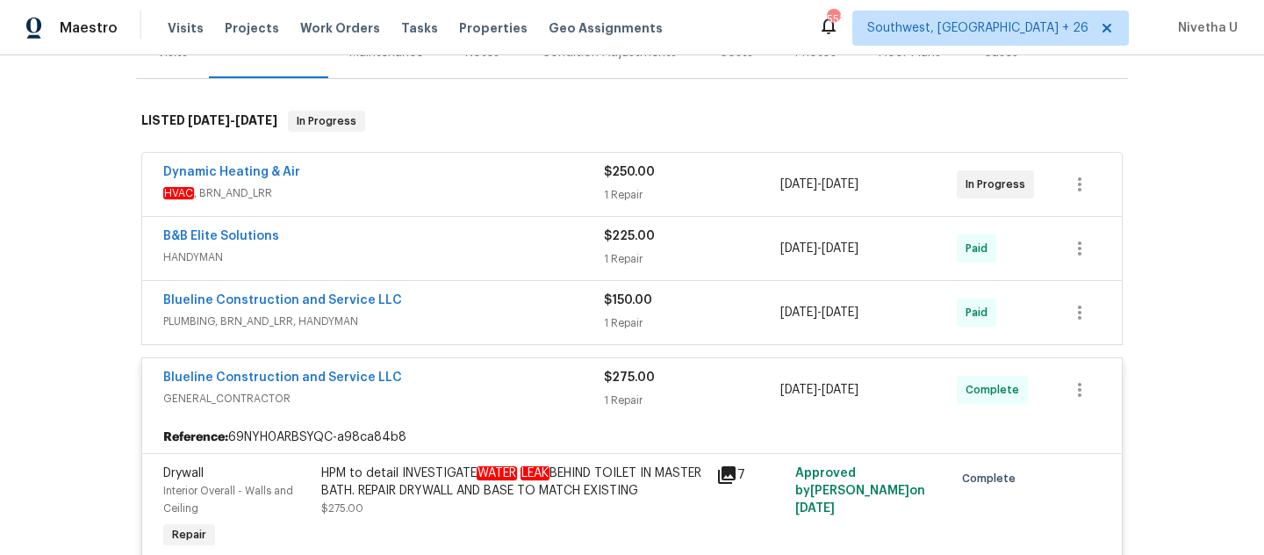
click at [463, 248] on div "B&B Elite Solutions" at bounding box center [383, 237] width 441 height 21
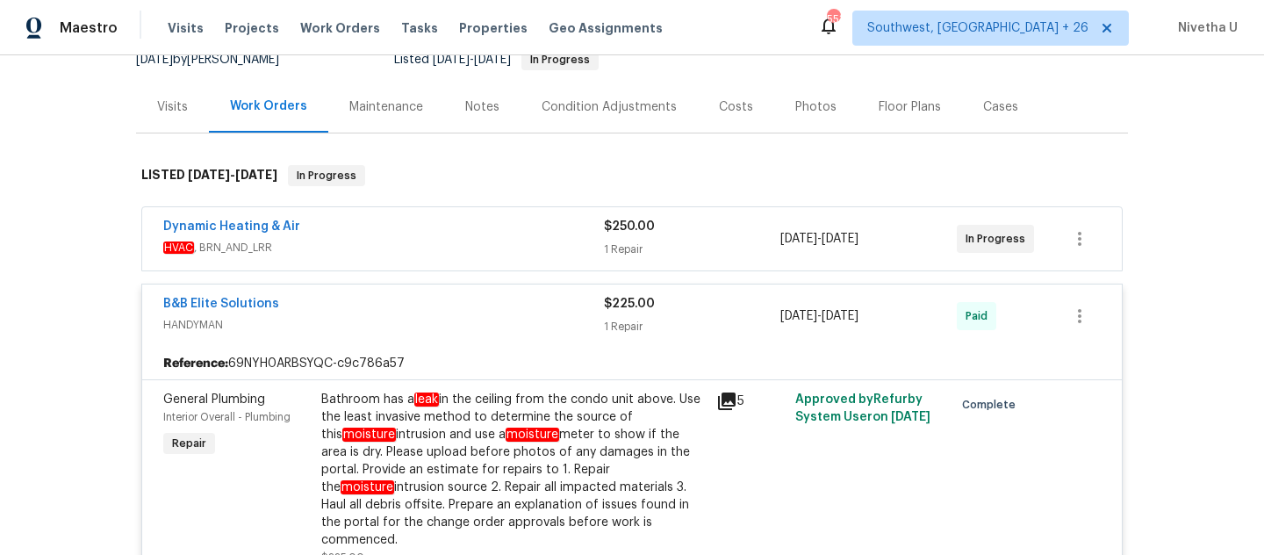
scroll to position [133, 0]
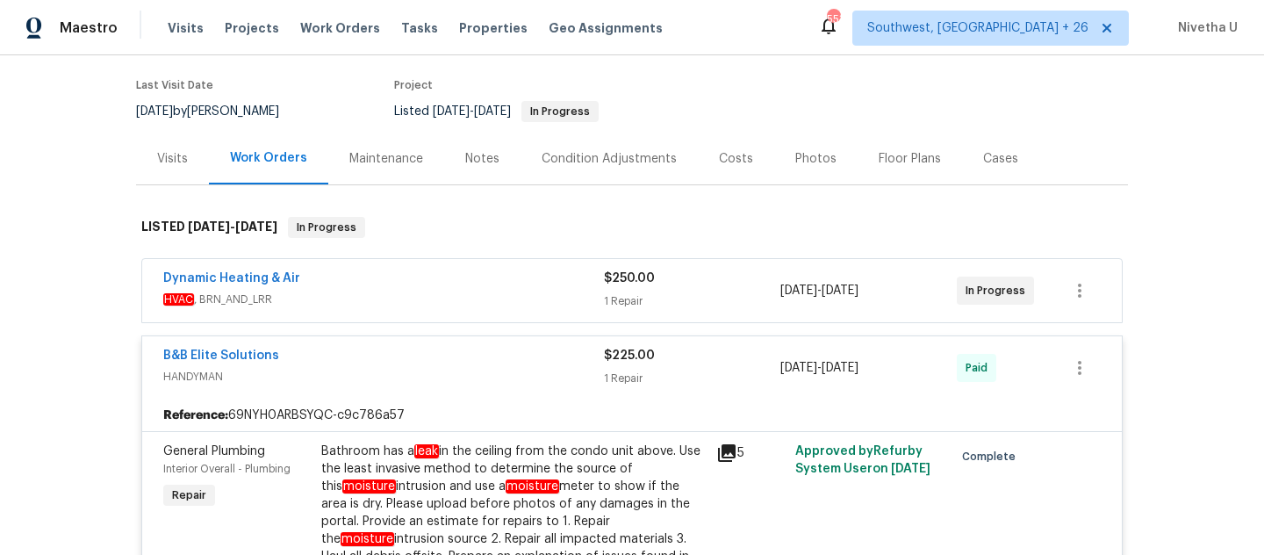
click at [431, 277] on div "Dynamic Heating & Air HVAC , BRN_AND_LRR $250.00 1 Repair 4/7/2025 - 4/10/2025 …" at bounding box center [632, 290] width 980 height 63
click at [434, 308] on span "HVAC , BRN_AND_LRR" at bounding box center [383, 300] width 441 height 18
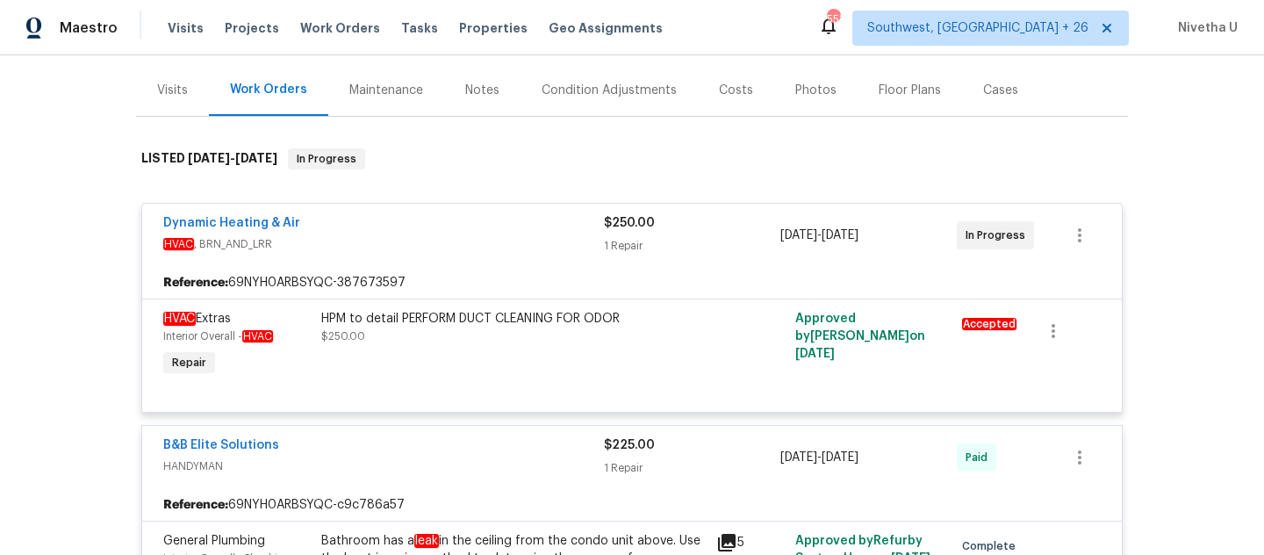
click at [429, 235] on div "Dynamic Heating & Air" at bounding box center [383, 224] width 441 height 21
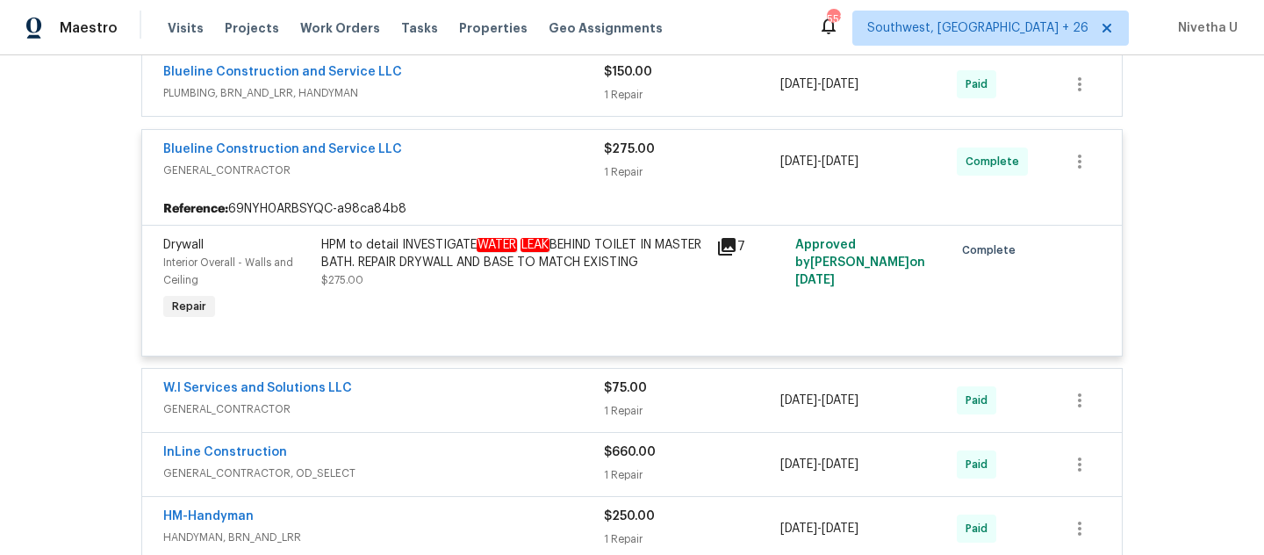
scroll to position [958, 0]
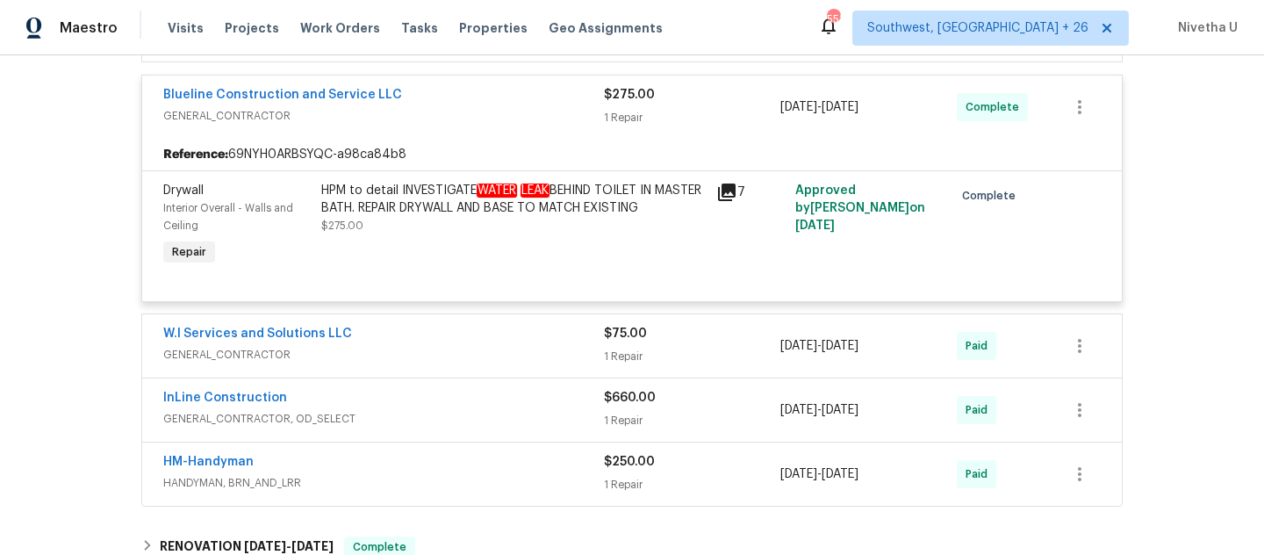
click at [431, 334] on div "W.I Services and Solutions LLC" at bounding box center [383, 335] width 441 height 21
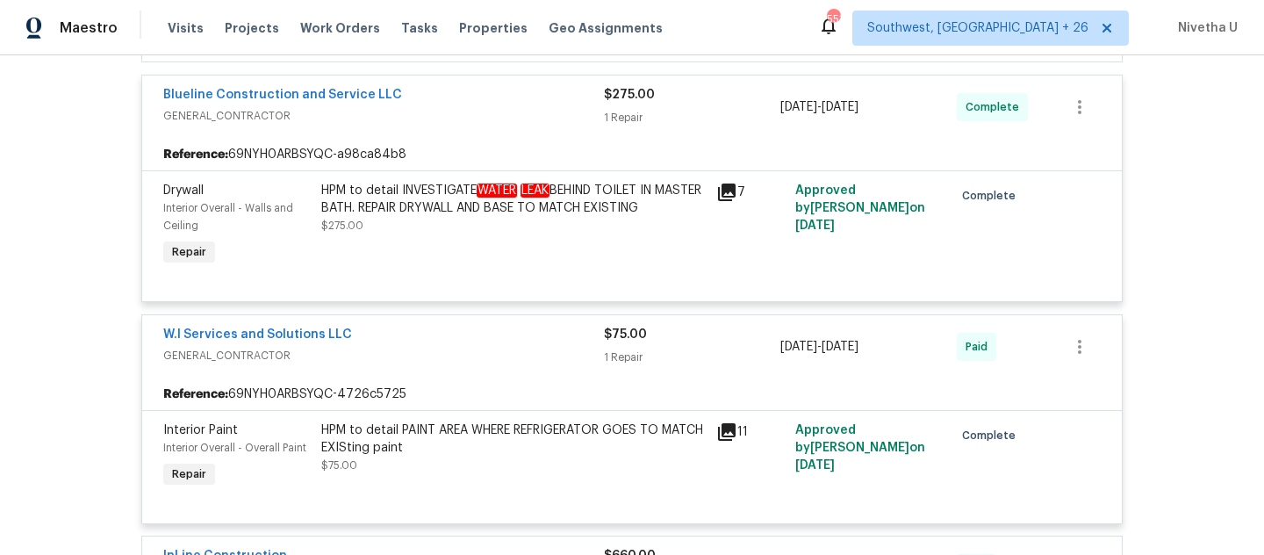
click at [431, 334] on div "W.I Services and Solutions LLC" at bounding box center [383, 336] width 441 height 21
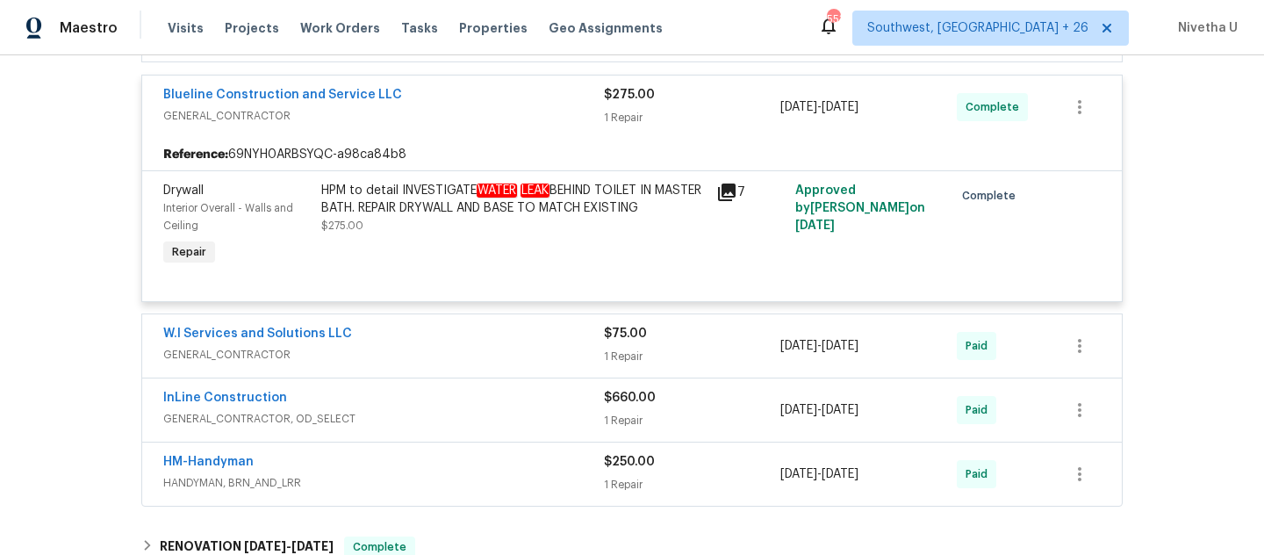
click at [432, 409] on div "InLine Construction" at bounding box center [383, 399] width 441 height 21
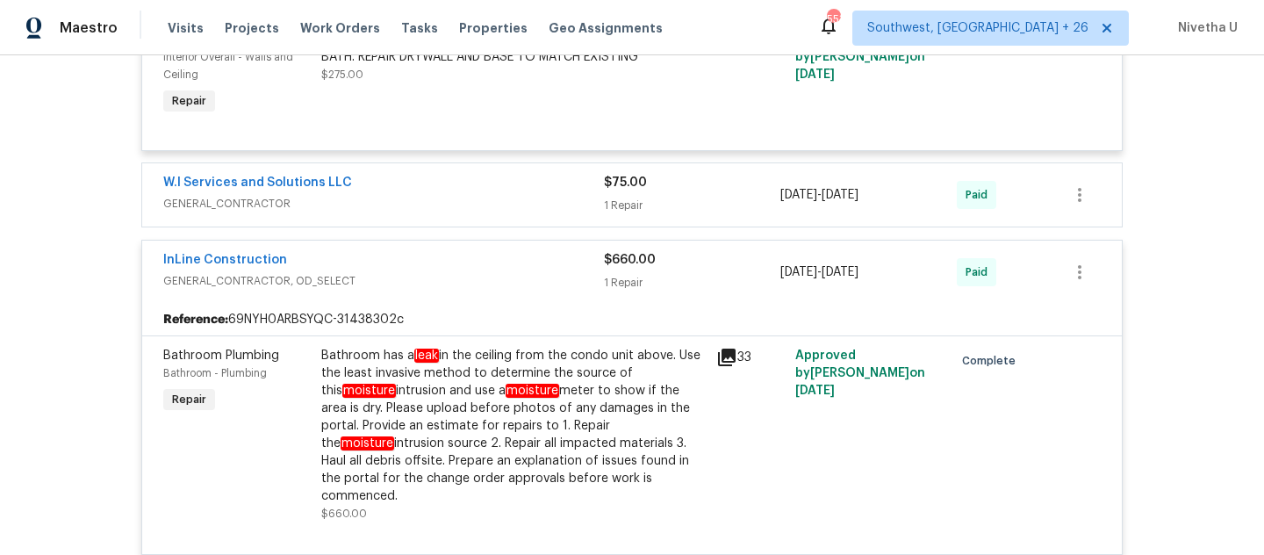
scroll to position [1108, 0]
click at [491, 305] on div "InLine Construction GENERAL_CONTRACTOR, OD_SELECT $660.00 1 Repair 6/10/2025 - …" at bounding box center [632, 272] width 980 height 63
click at [483, 279] on span "GENERAL_CONTRACTOR, OD_SELECT" at bounding box center [383, 282] width 441 height 18
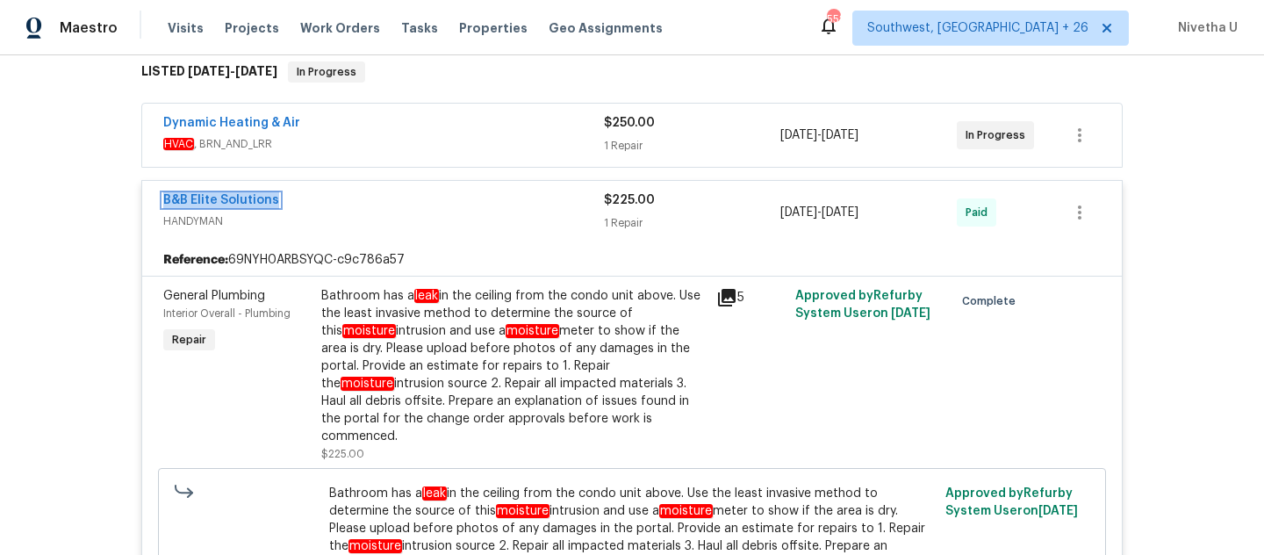
scroll to position [287, 0]
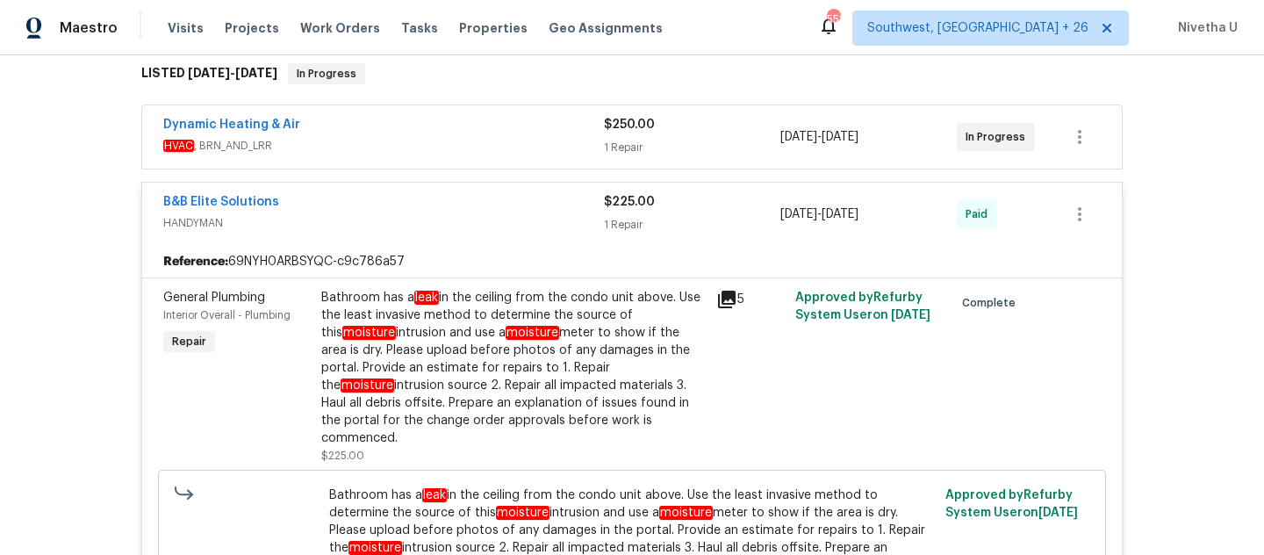
click at [513, 214] on div "B&B Elite Solutions" at bounding box center [383, 203] width 441 height 21
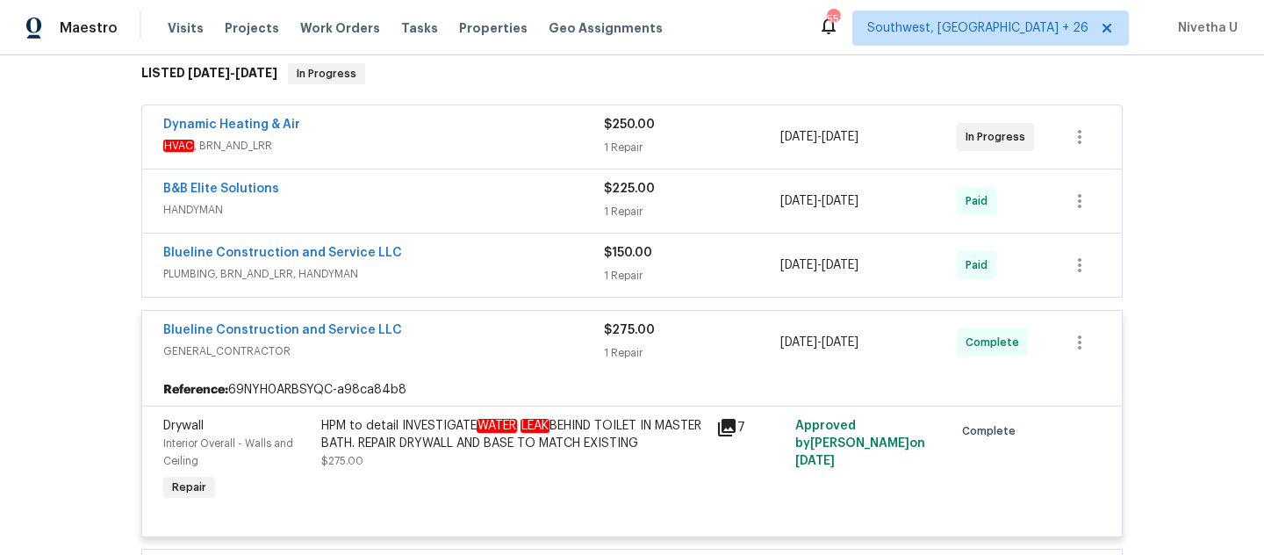
scroll to position [482, 0]
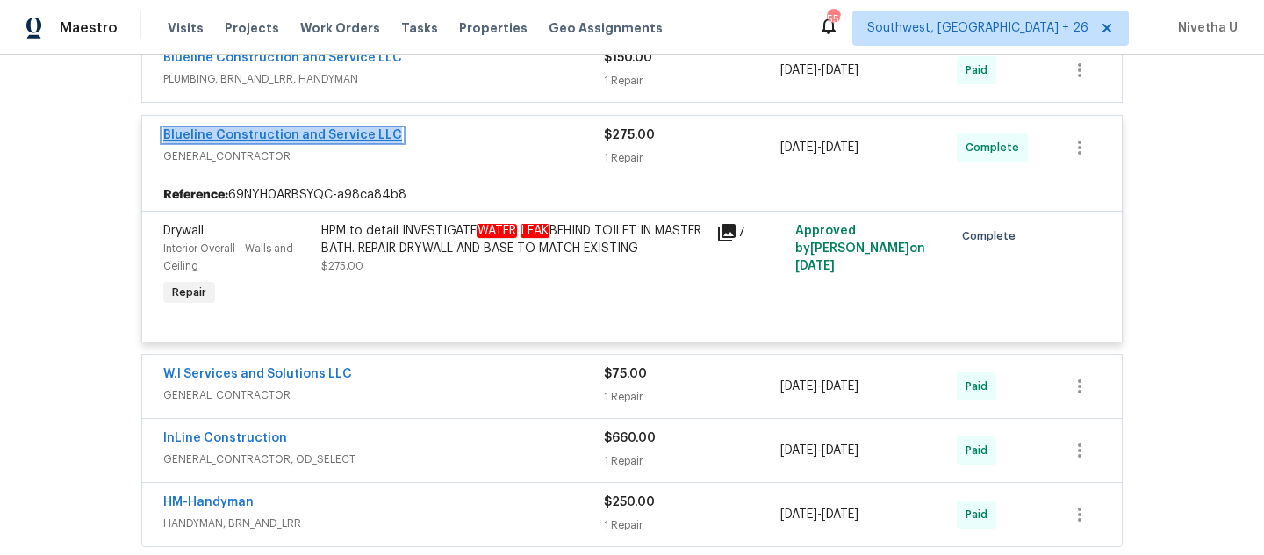
click at [346, 141] on link "Blueline Construction and Service LLC" at bounding box center [282, 135] width 239 height 12
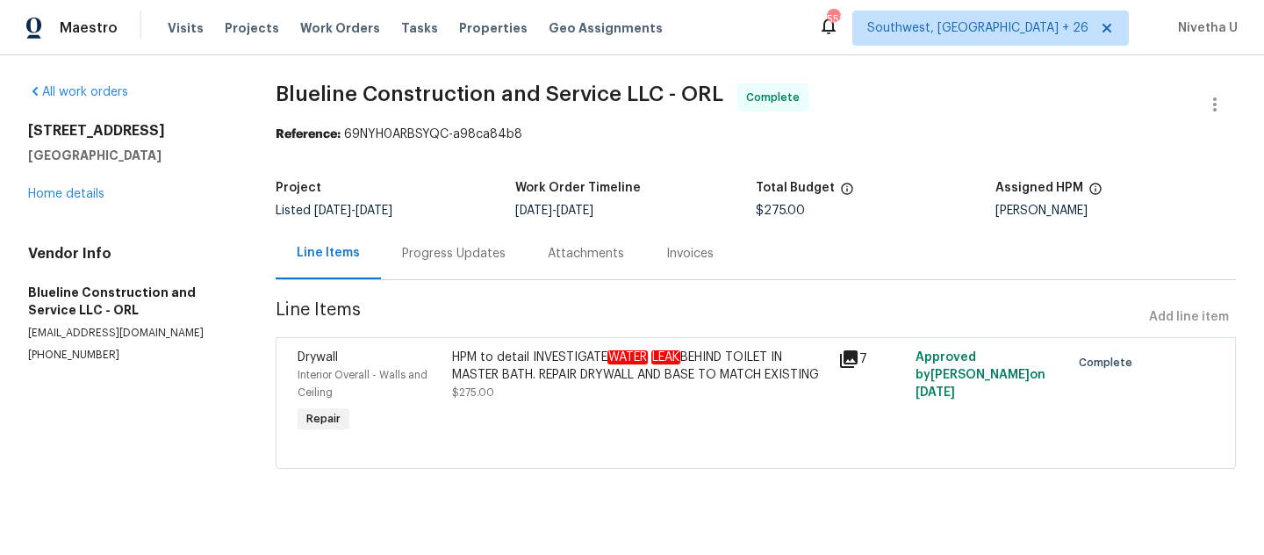
click at [419, 274] on div "Progress Updates" at bounding box center [454, 253] width 146 height 52
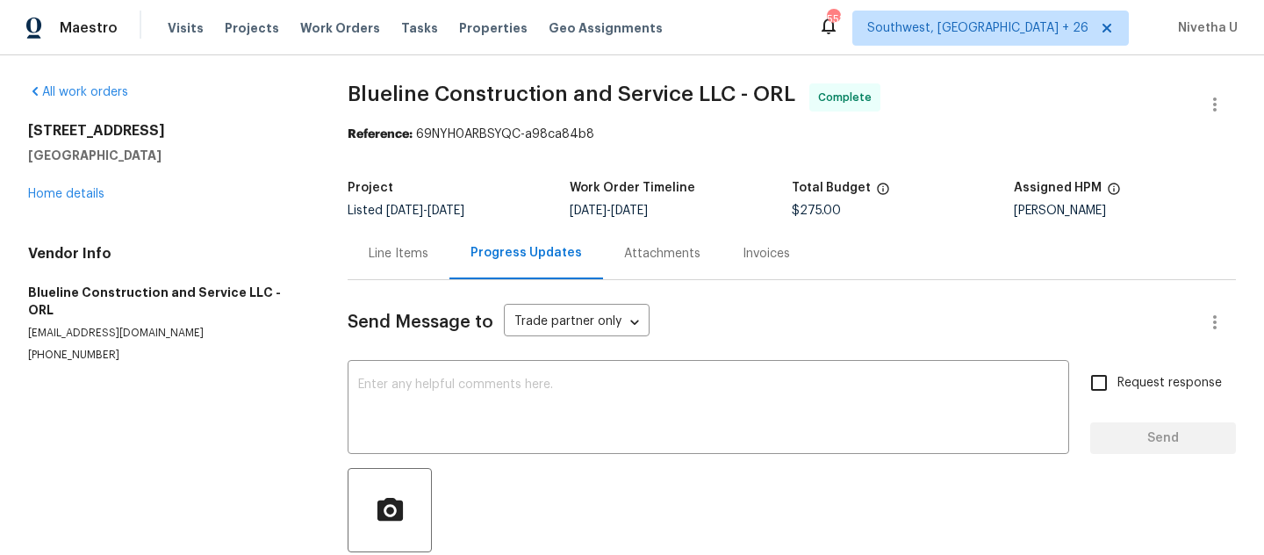
click at [686, 267] on div "Attachments" at bounding box center [662, 253] width 118 height 52
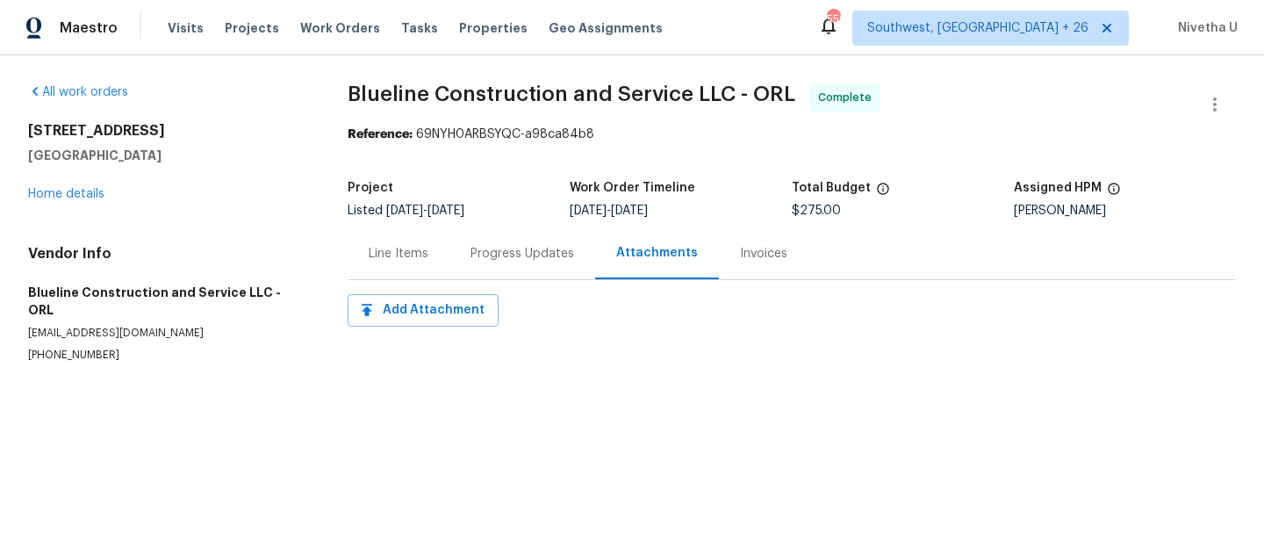
click at [767, 268] on div "Invoices" at bounding box center [764, 253] width 90 height 52
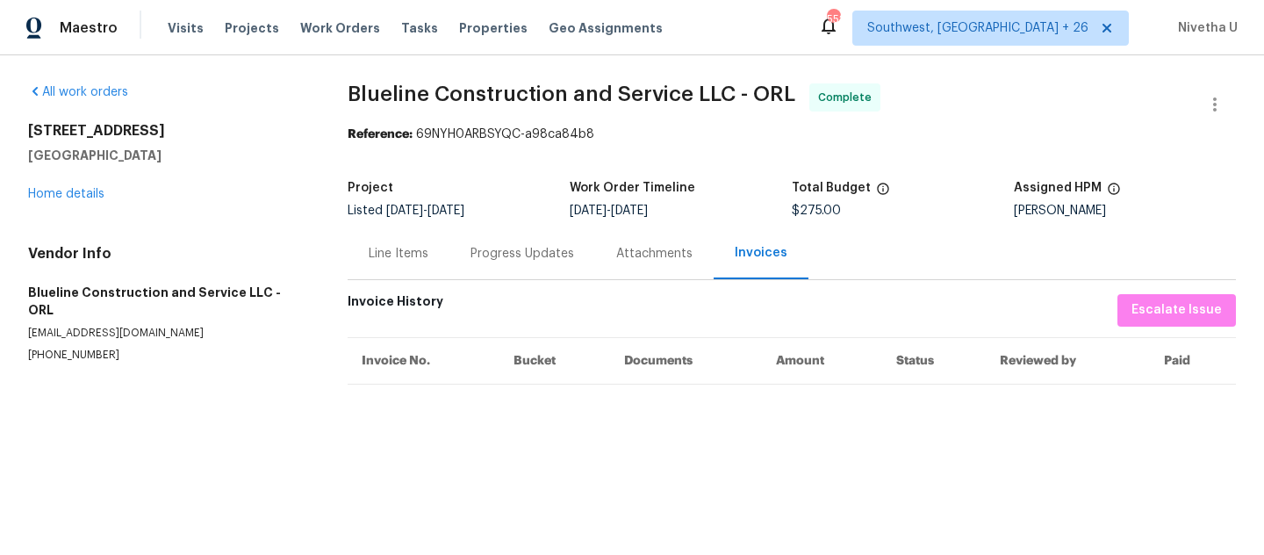
click at [665, 258] on div "Attachments" at bounding box center [654, 254] width 76 height 18
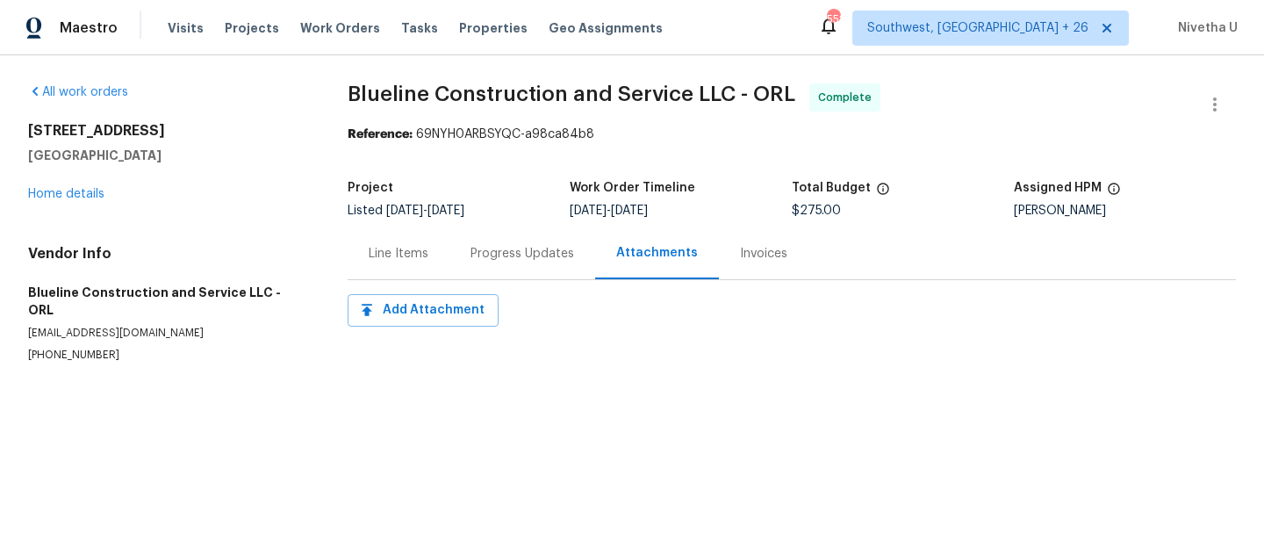
click at [474, 256] on div "Progress Updates" at bounding box center [522, 254] width 104 height 18
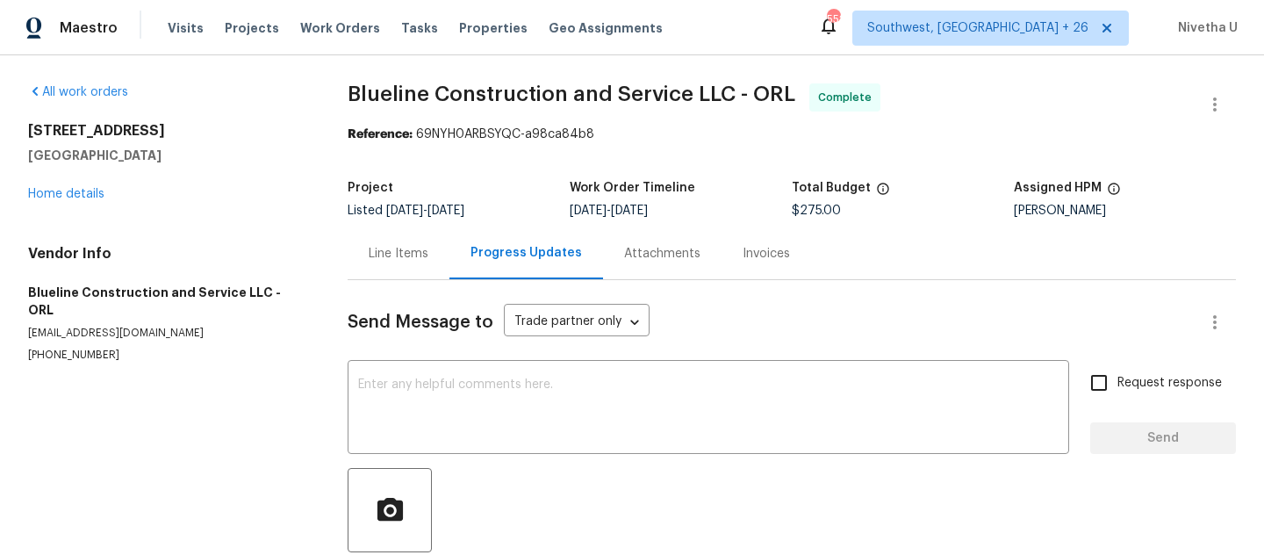
click at [375, 256] on div "Line Items" at bounding box center [399, 254] width 60 height 18
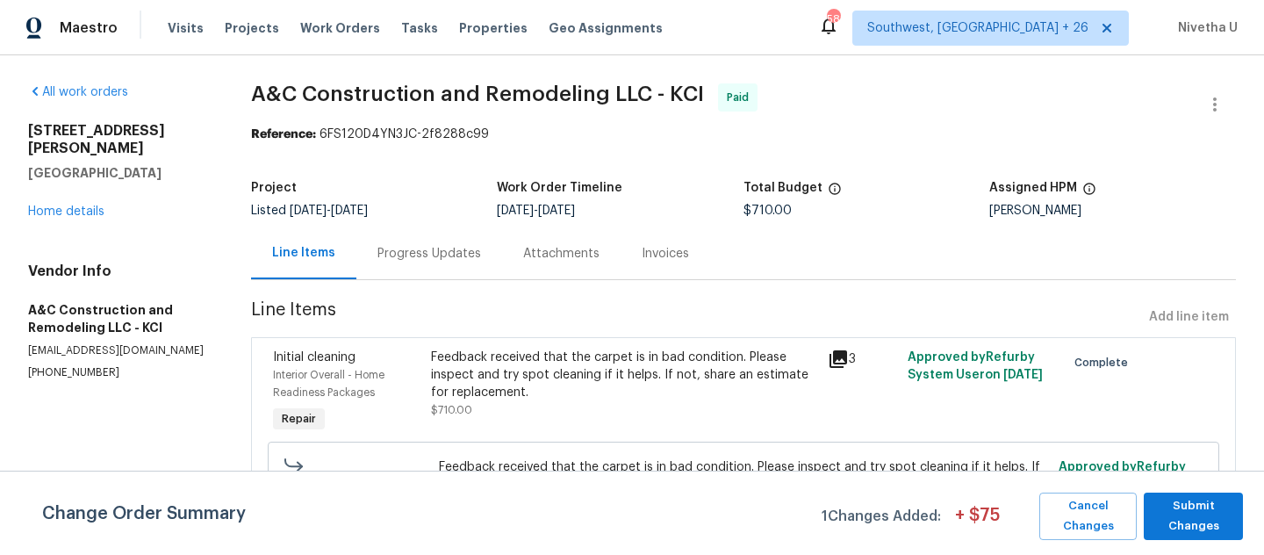
click at [400, 268] on div "Progress Updates" at bounding box center [429, 253] width 146 height 52
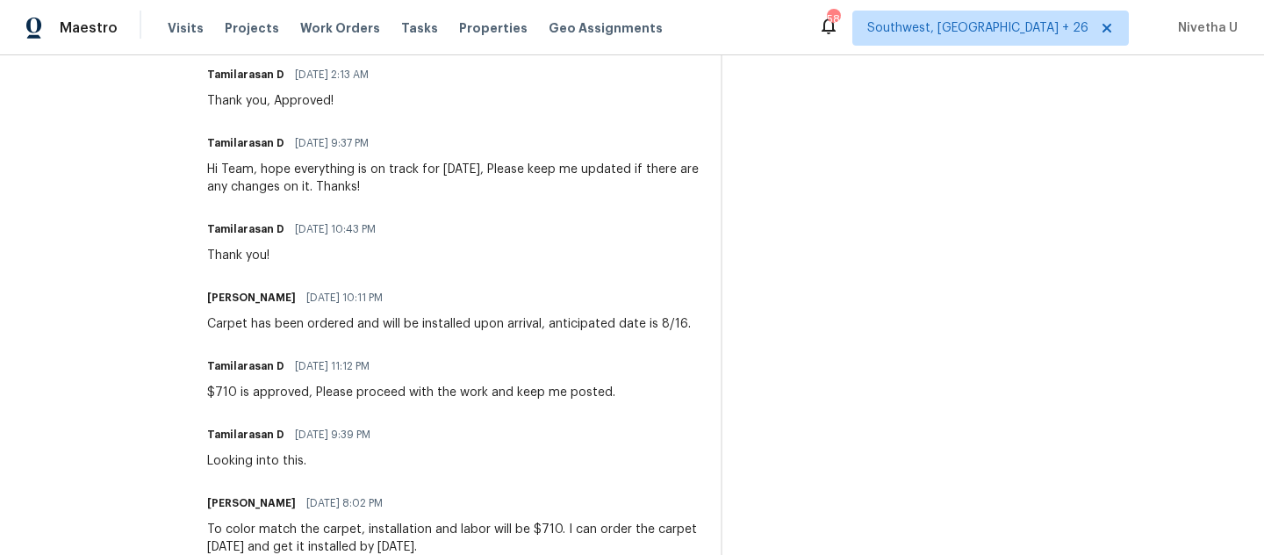
scroll to position [161, 0]
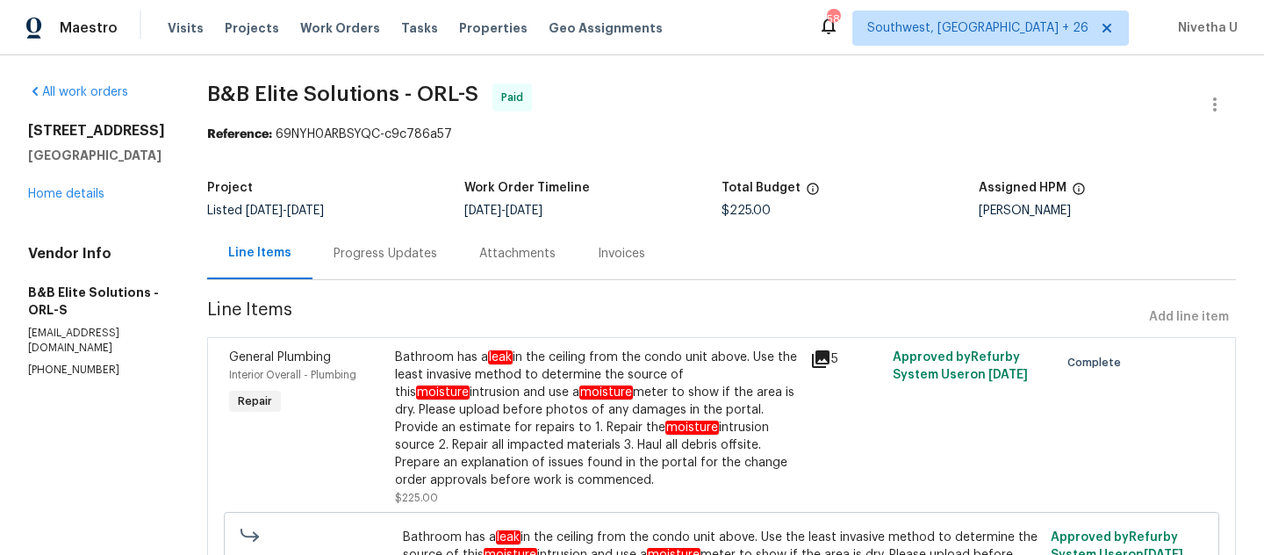
click at [403, 253] on div "Progress Updates" at bounding box center [386, 254] width 104 height 18
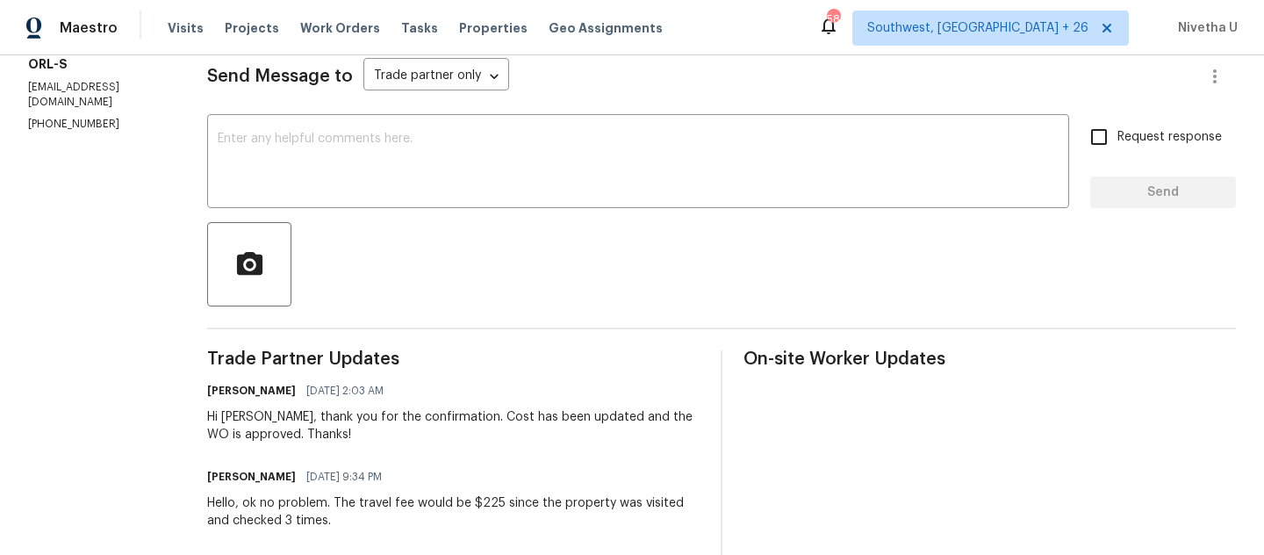
scroll to position [230, 0]
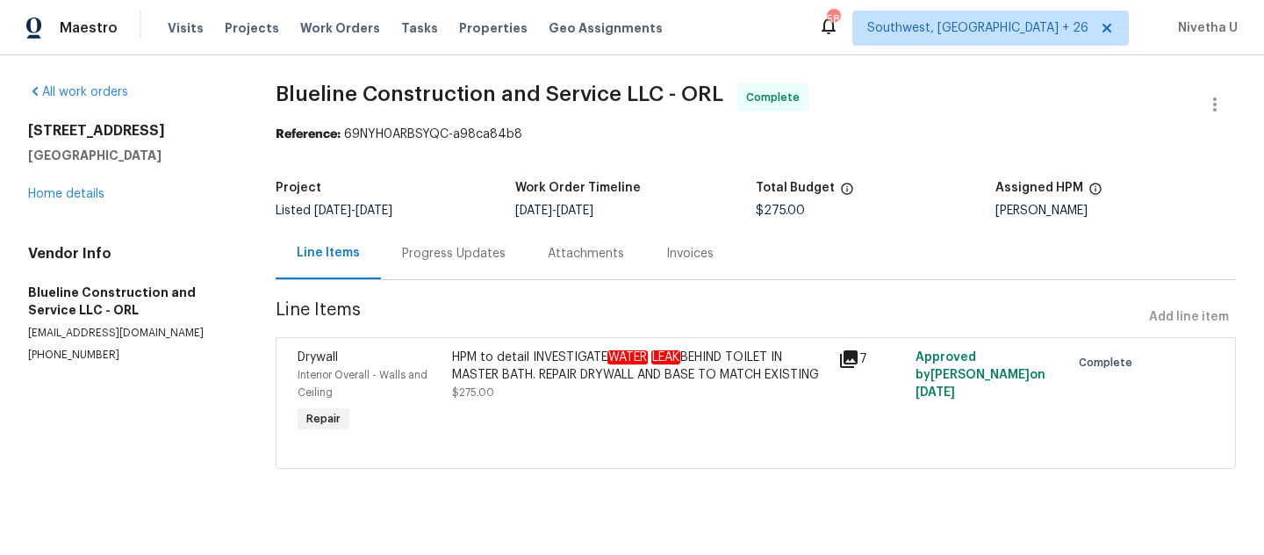
click at [485, 265] on div "Progress Updates" at bounding box center [454, 253] width 146 height 52
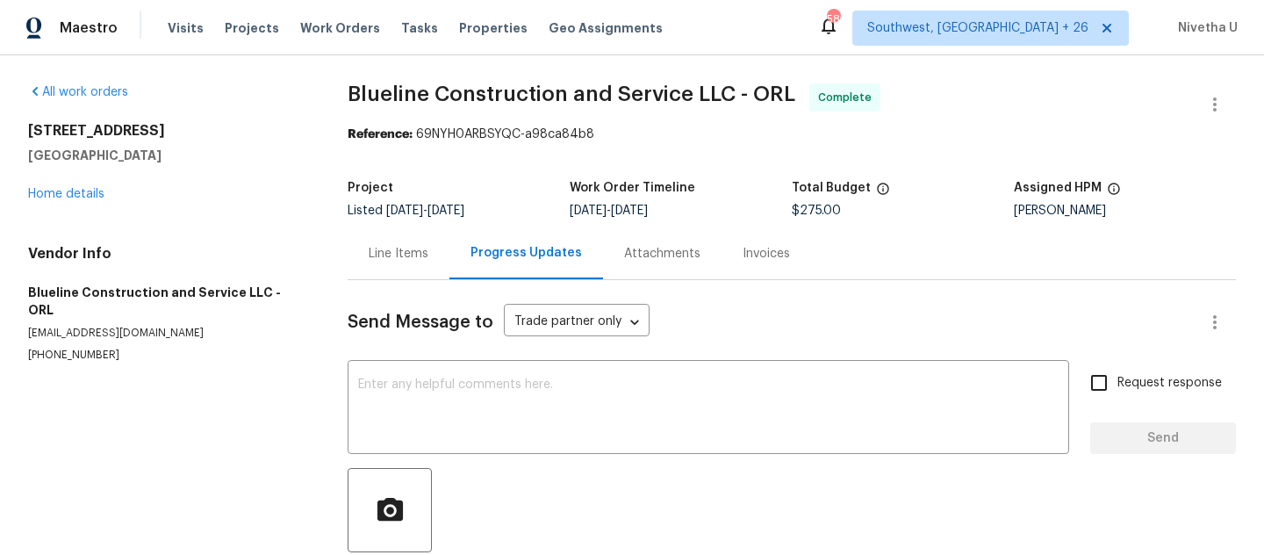
scroll to position [265, 0]
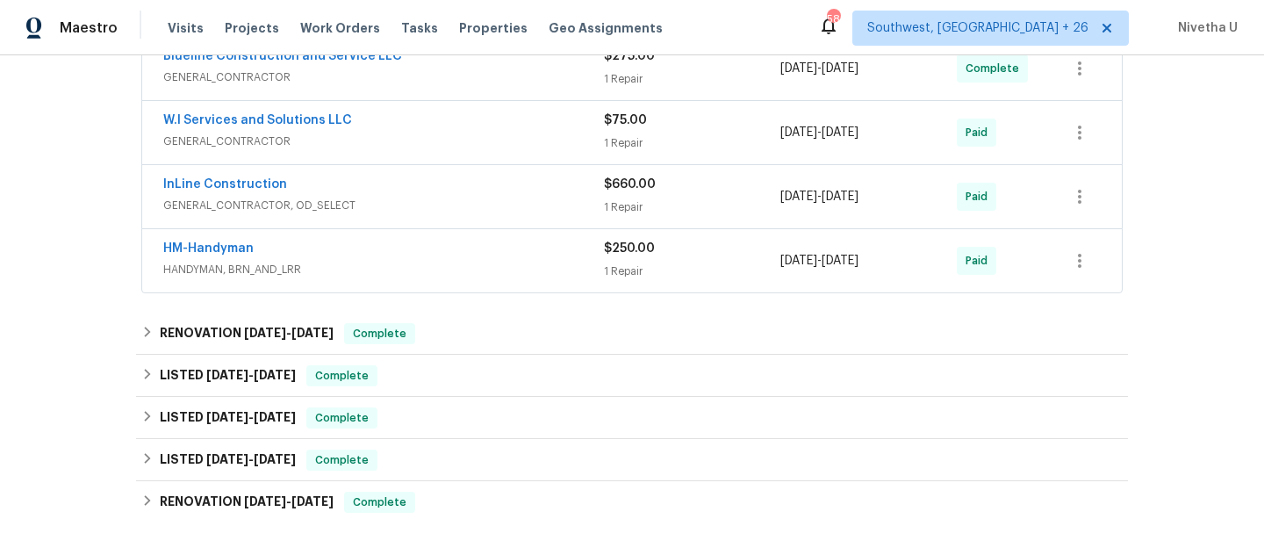
scroll to position [552, 0]
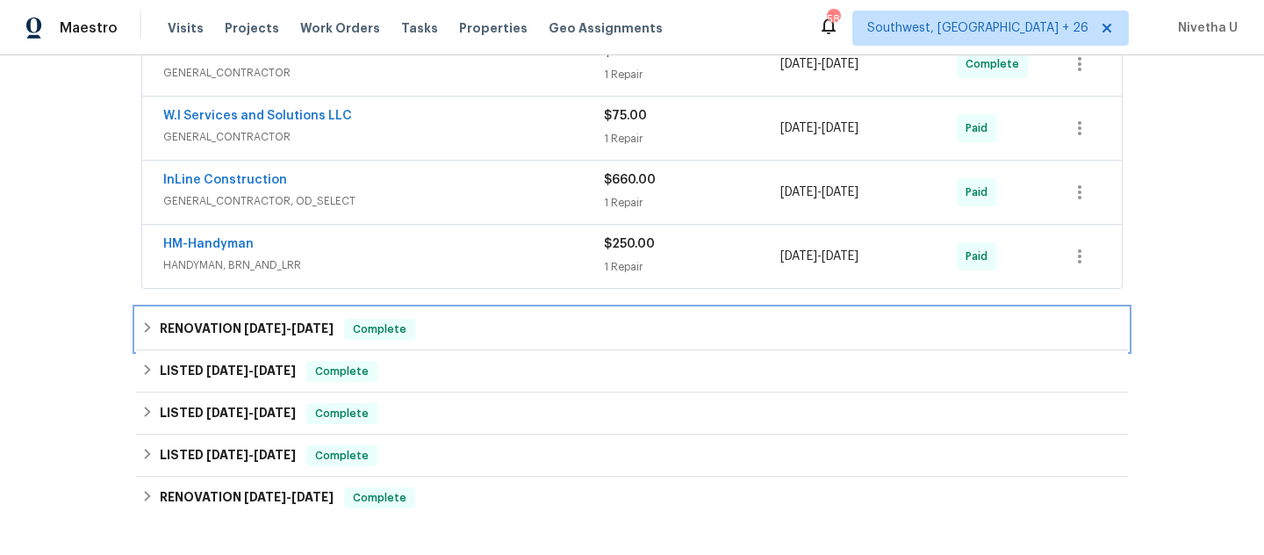
click at [413, 340] on div "RENOVATION 8/1/25 - 8/6/25 Complete" at bounding box center [631, 329] width 981 height 21
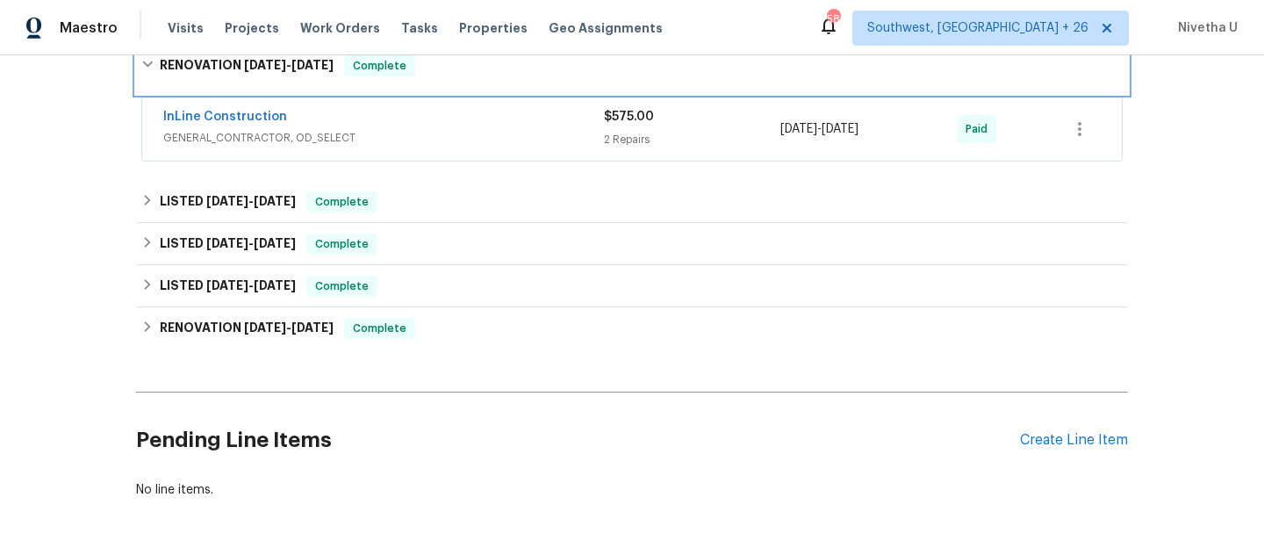
scroll to position [828, 0]
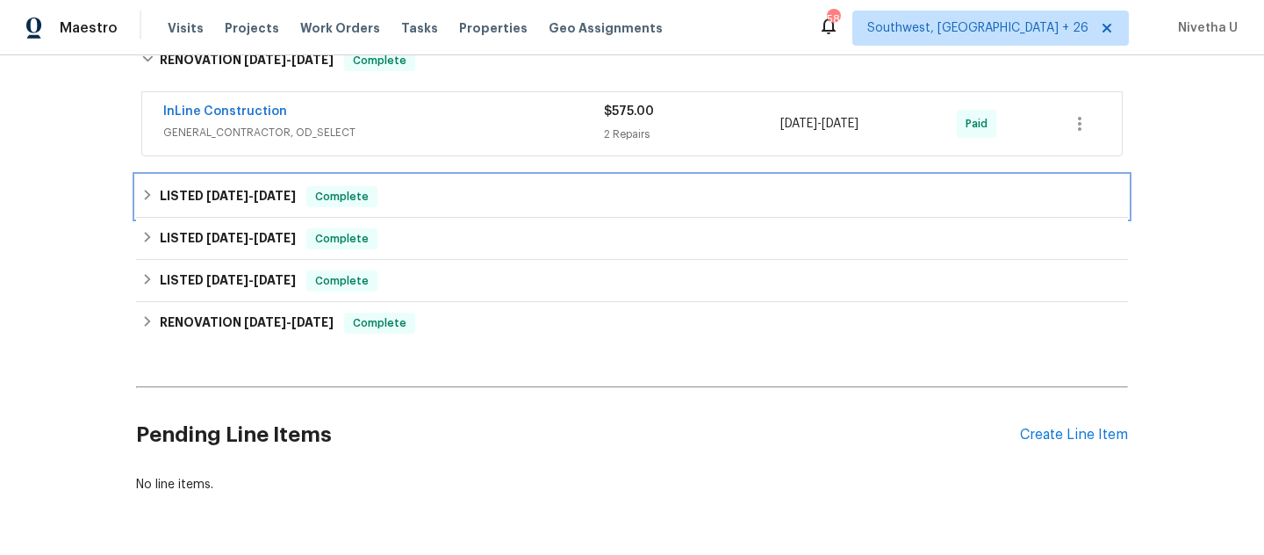
click at [384, 207] on div "LISTED 12/9/24 - 2/11/25 Complete" at bounding box center [631, 196] width 981 height 21
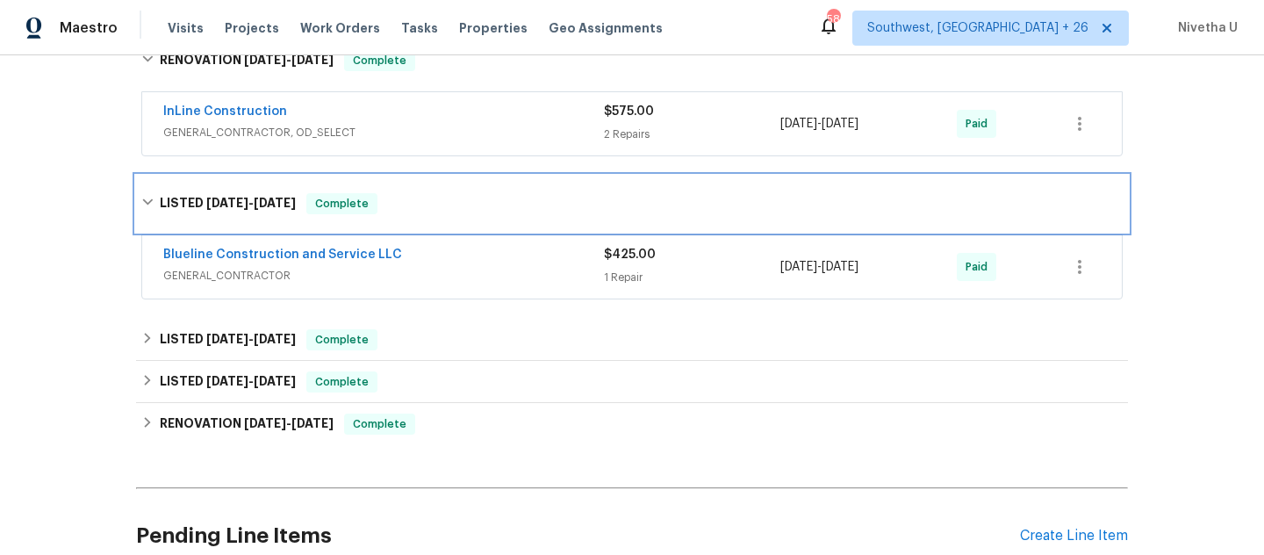
click at [384, 214] on div "LISTED 12/9/24 - 2/11/25 Complete" at bounding box center [631, 203] width 981 height 21
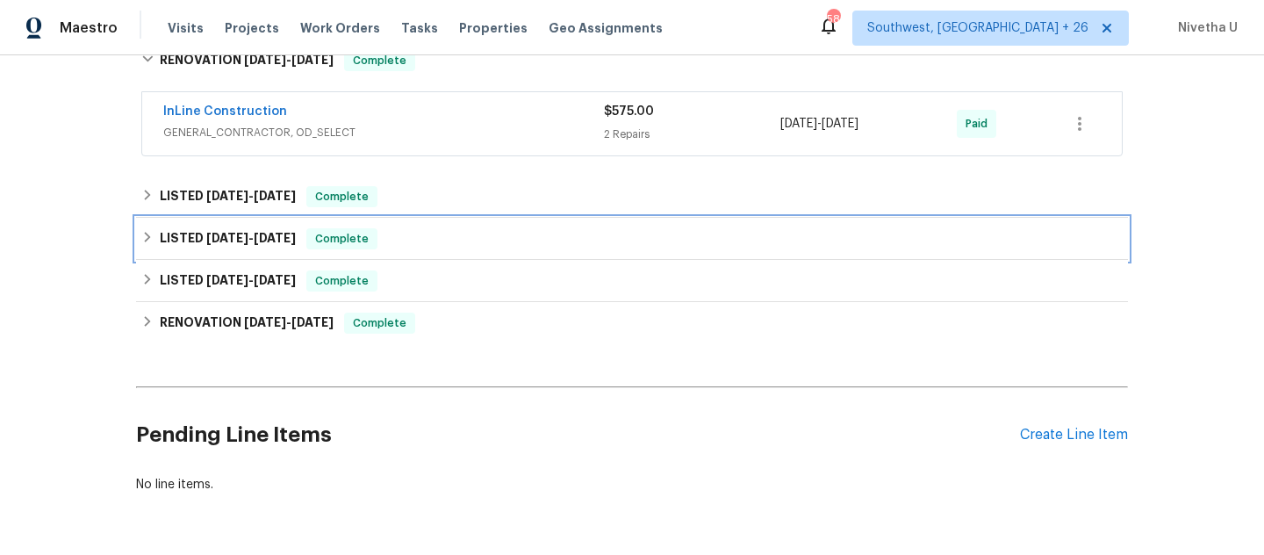
click at [385, 249] on div "LISTED 7/11/24 - 7/18/24 Complete" at bounding box center [631, 238] width 981 height 21
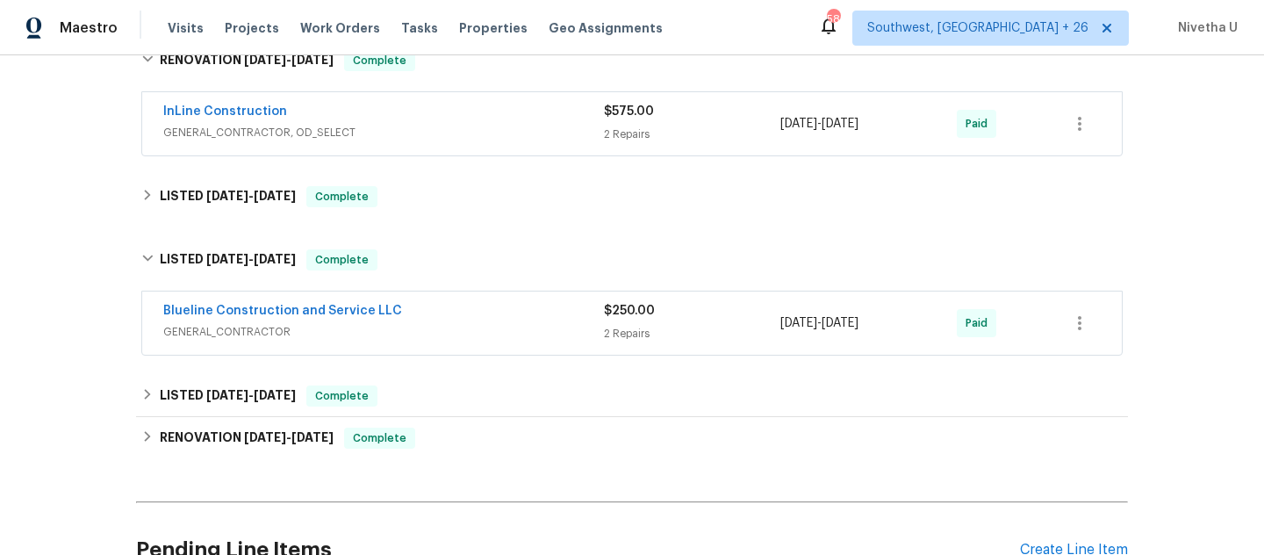
click at [402, 341] on span "GENERAL_CONTRACTOR" at bounding box center [383, 332] width 441 height 18
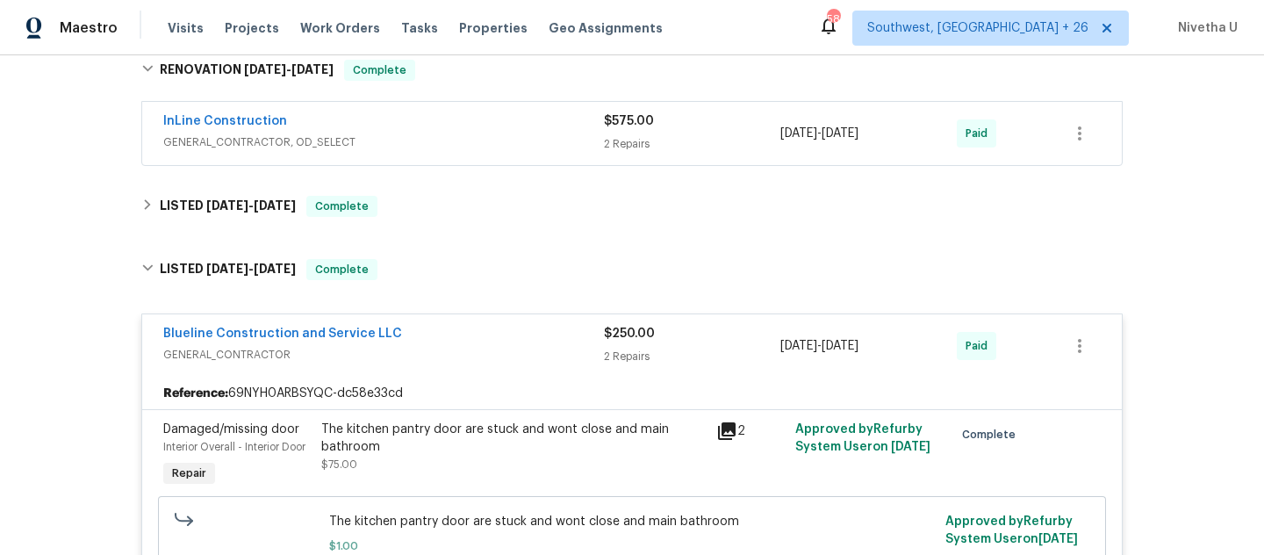
scroll to position [819, 0]
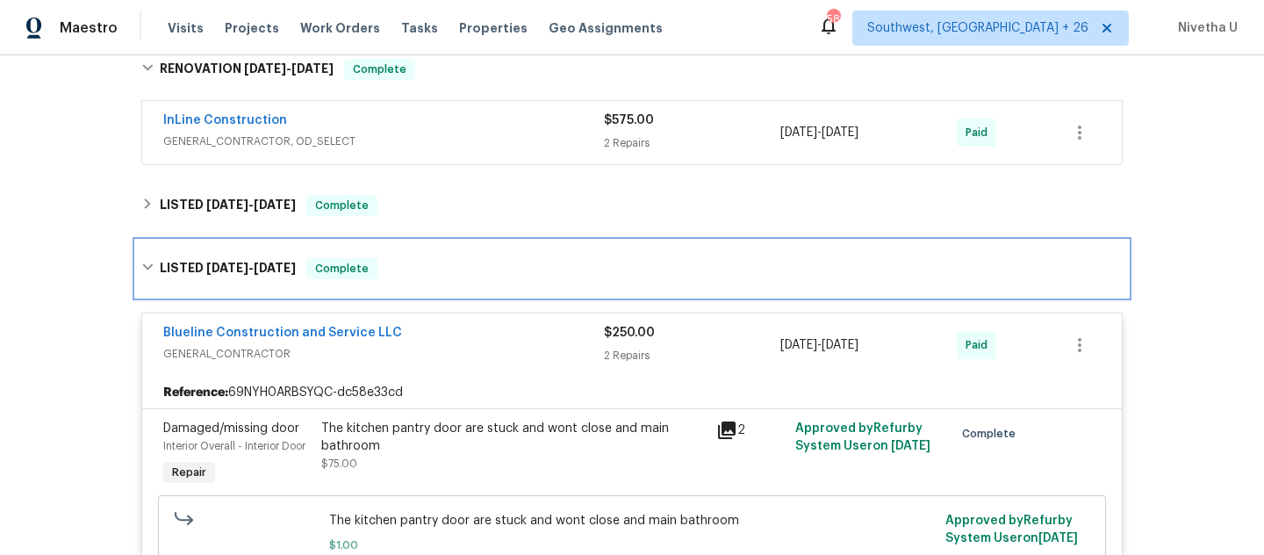
click at [387, 279] on div "LISTED 7/11/24 - 7/18/24 Complete" at bounding box center [631, 268] width 981 height 21
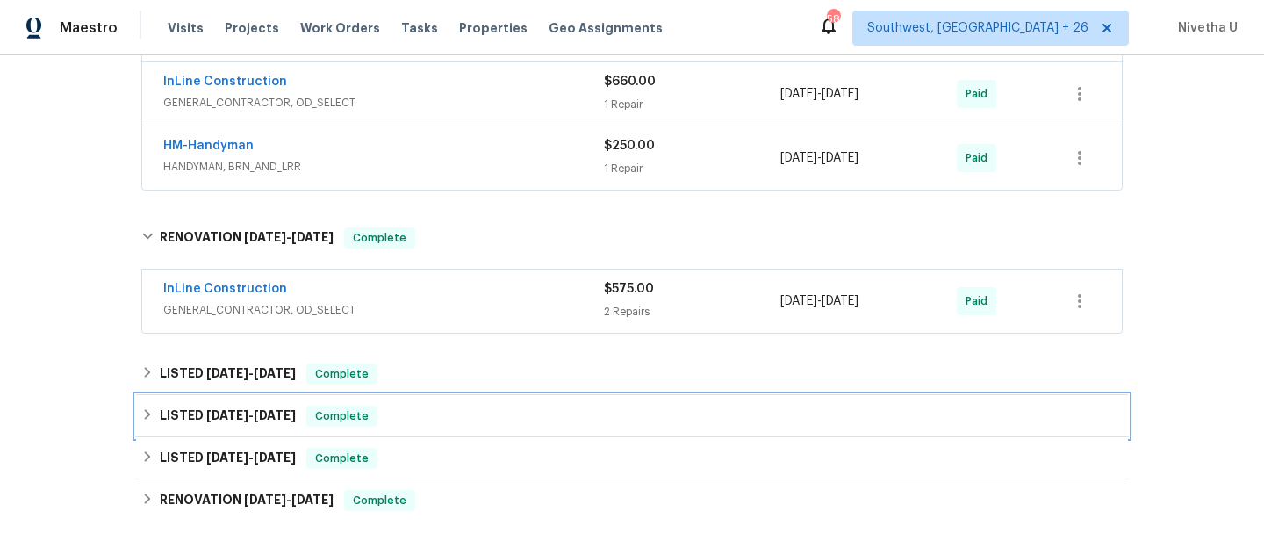
scroll to position [653, 0]
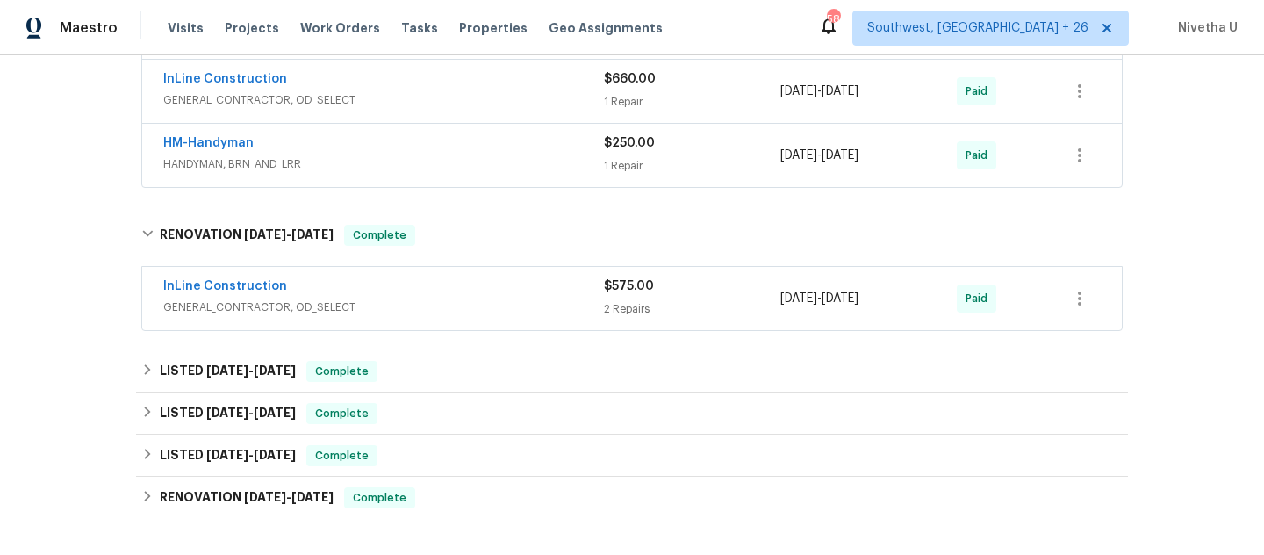
click at [449, 316] on span "GENERAL_CONTRACTOR, OD_SELECT" at bounding box center [383, 307] width 441 height 18
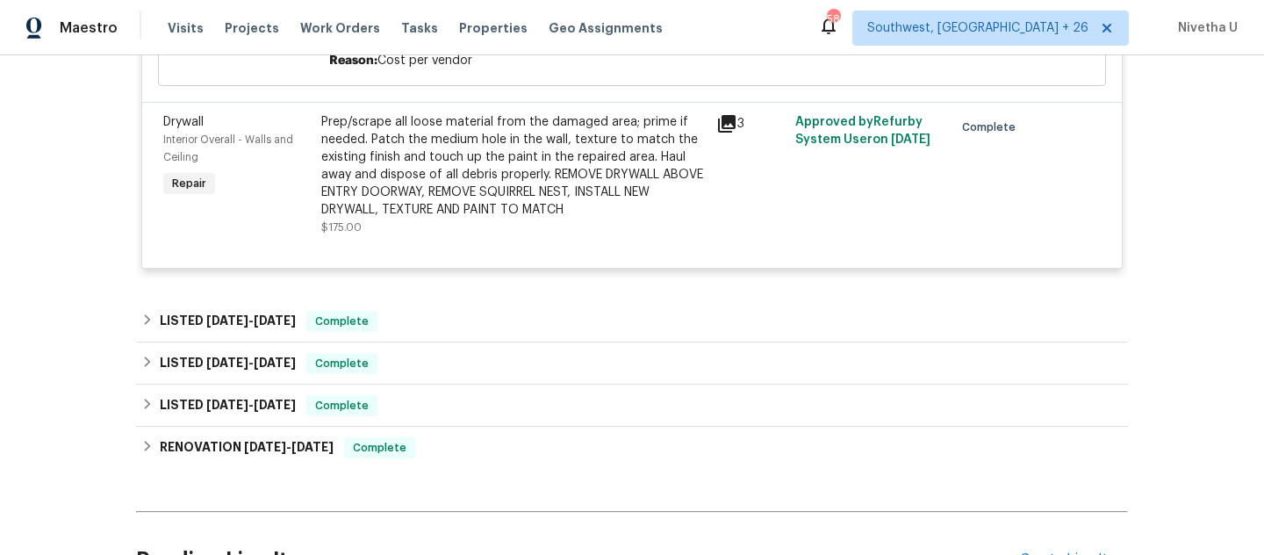
scroll to position [1233, 0]
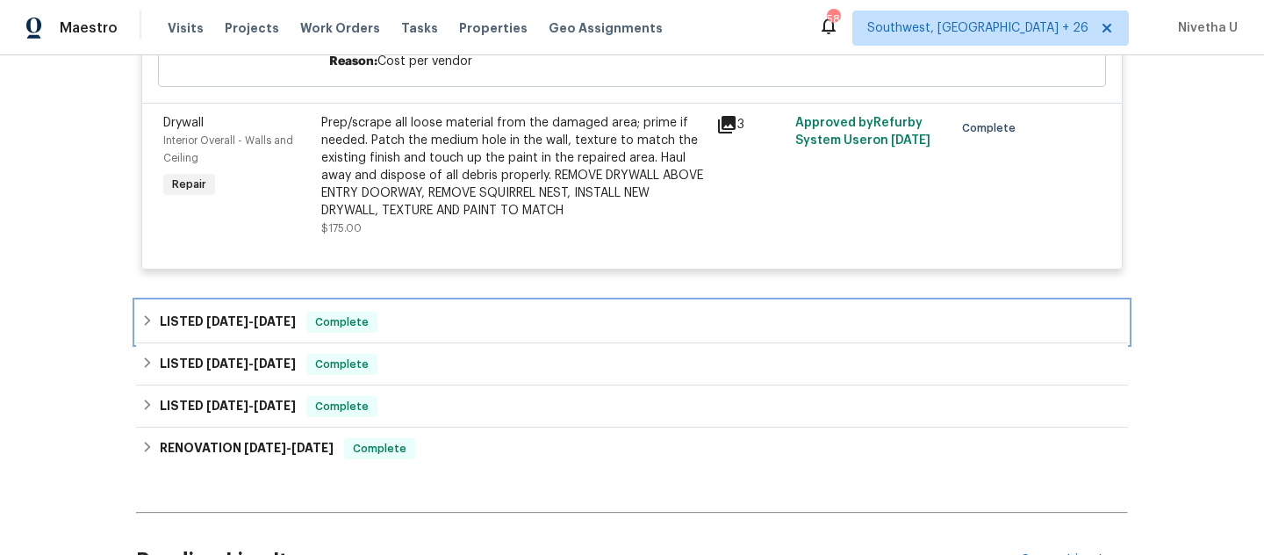
click at [438, 333] on div "LISTED 12/9/24 - 2/11/25 Complete" at bounding box center [631, 322] width 981 height 21
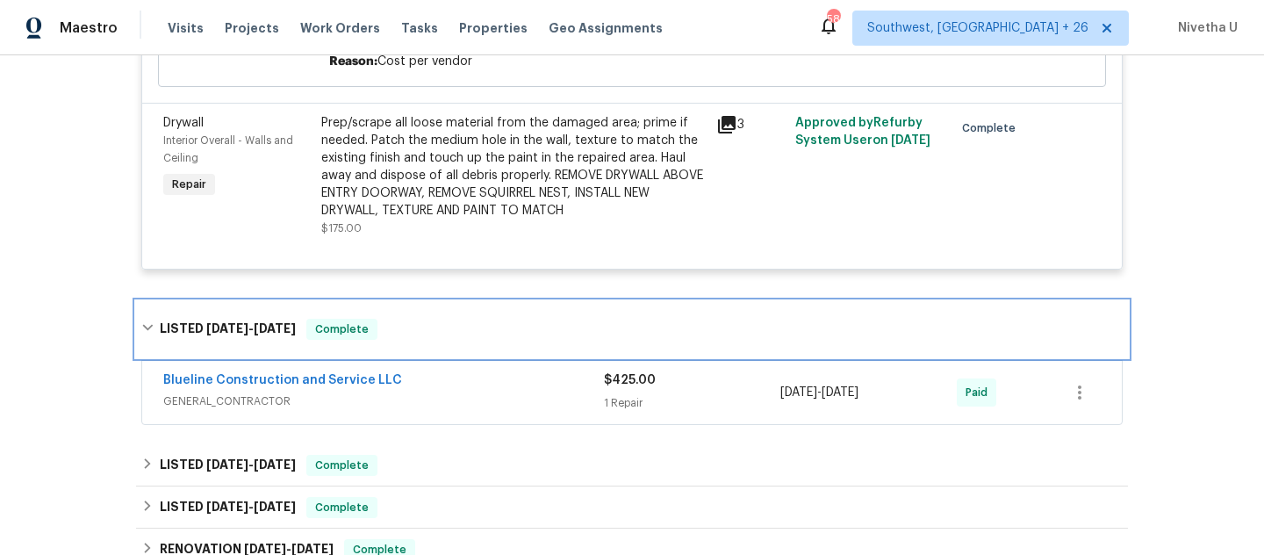
click at [438, 340] on div "LISTED 12/9/24 - 2/11/25 Complete" at bounding box center [631, 329] width 981 height 21
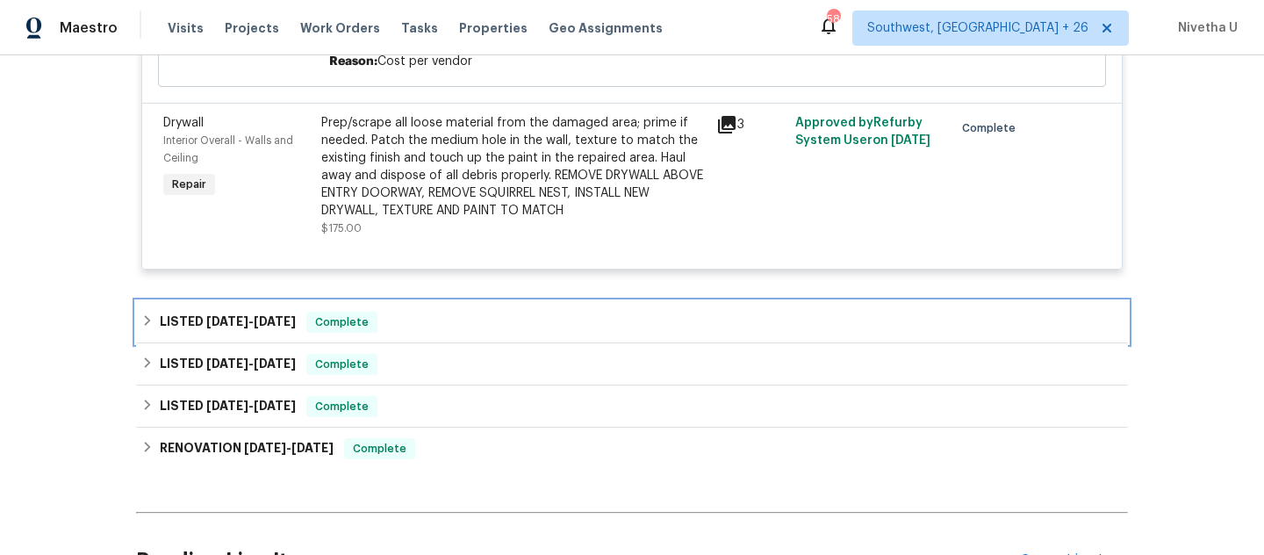
click at [449, 333] on div "LISTED 12/9/24 - 2/11/25 Complete" at bounding box center [631, 322] width 981 height 21
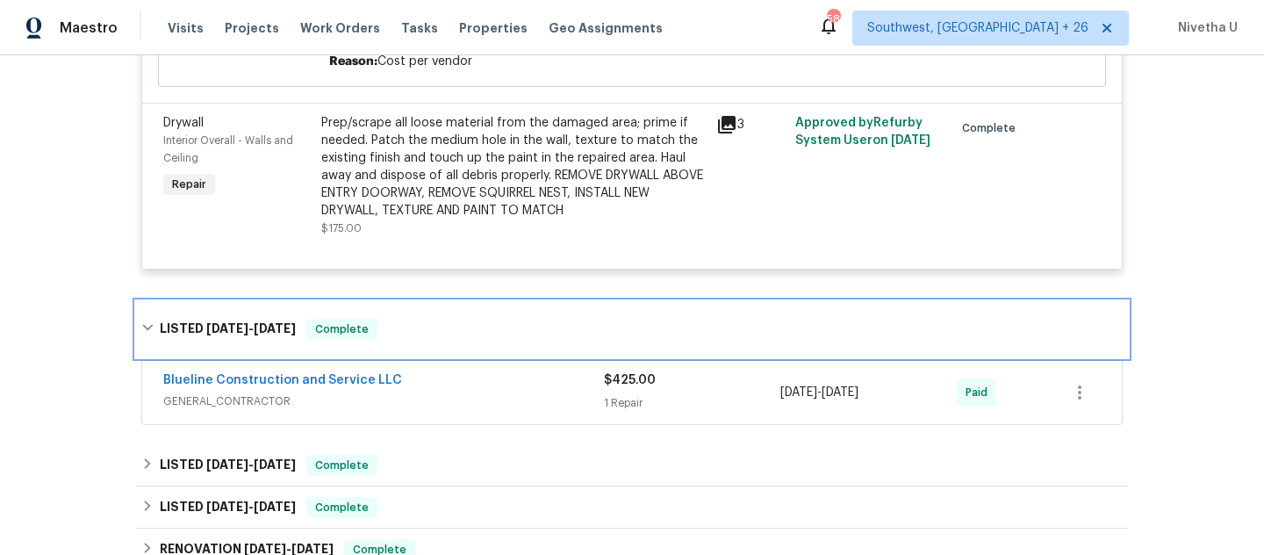
click at [449, 338] on div "LISTED 12/9/24 - 2/11/25 Complete" at bounding box center [631, 329] width 981 height 21
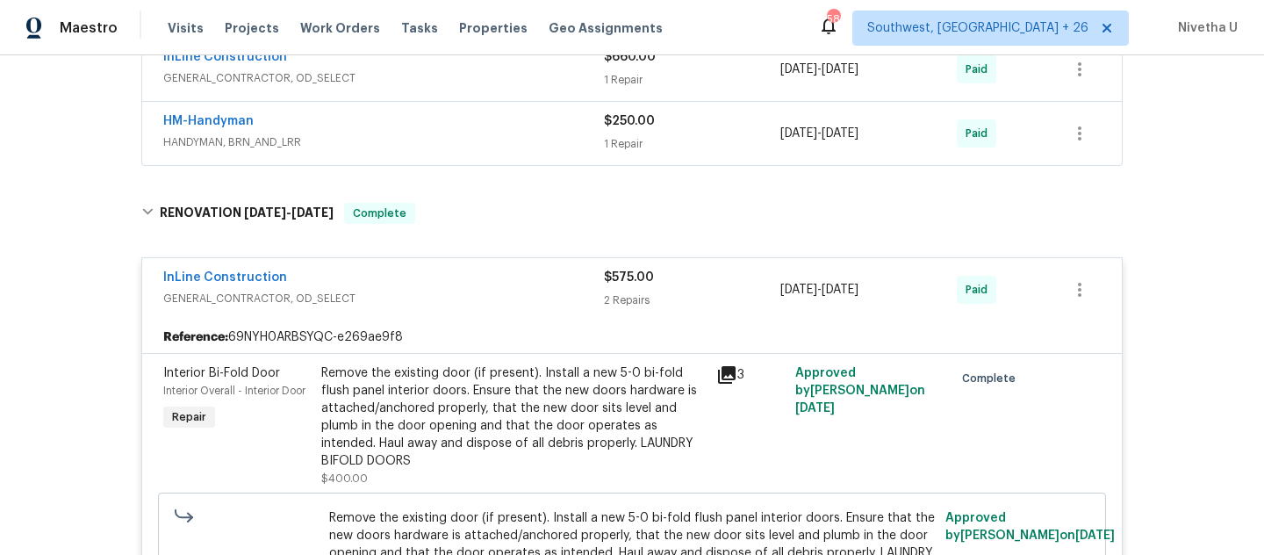
scroll to position [673, 0]
click at [517, 291] on div "InLine Construction" at bounding box center [383, 280] width 441 height 21
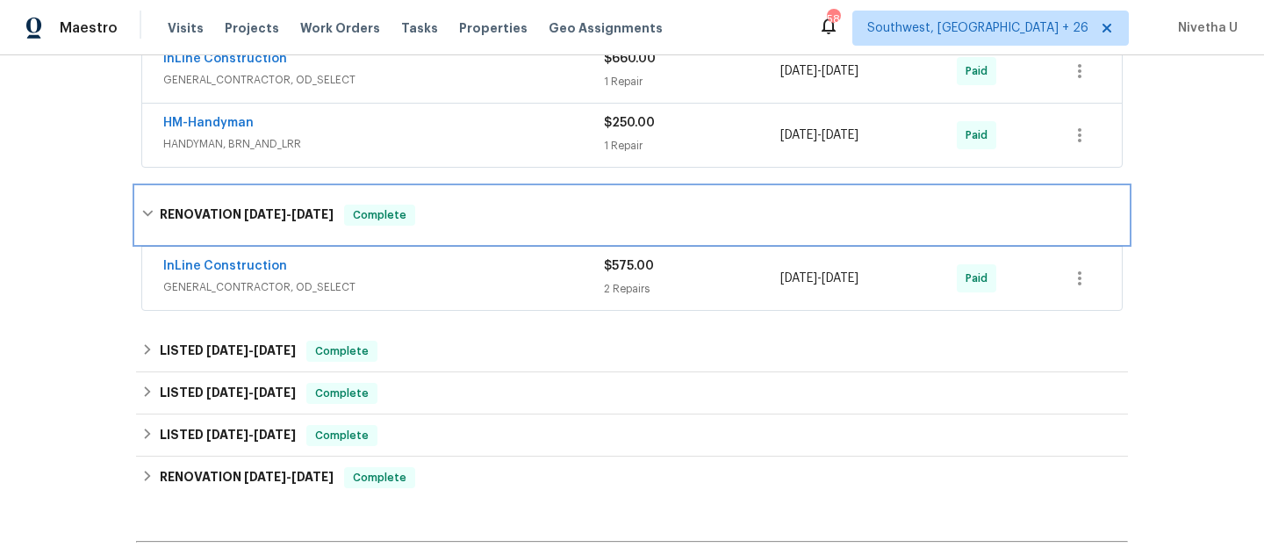
click at [501, 243] on div "RENOVATION [DATE] - [DATE] Complete" at bounding box center [632, 215] width 992 height 56
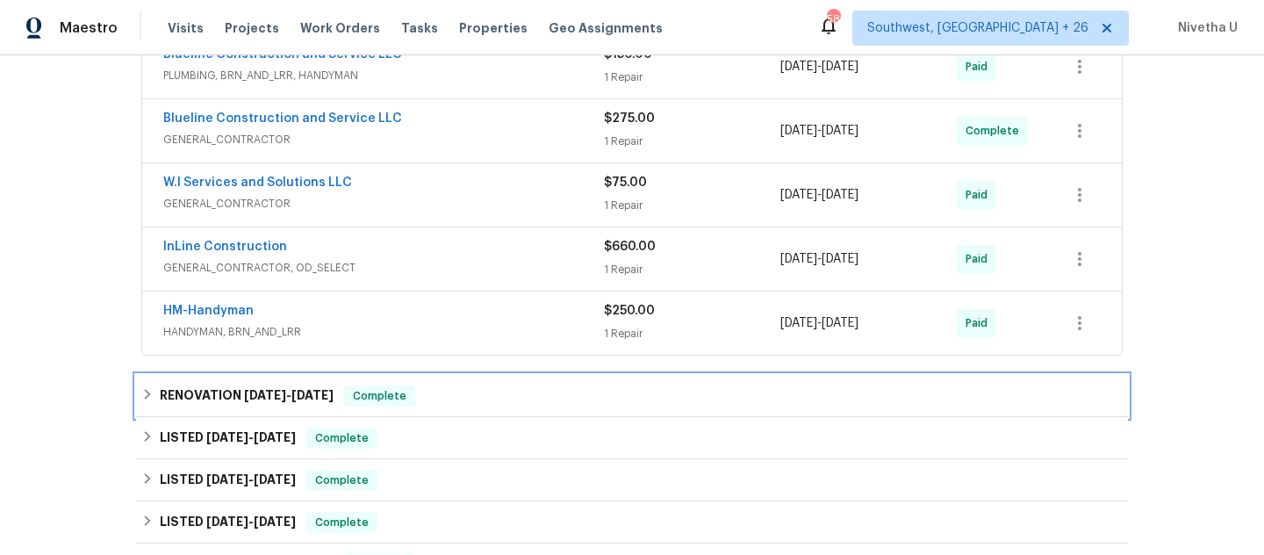
scroll to position [486, 0]
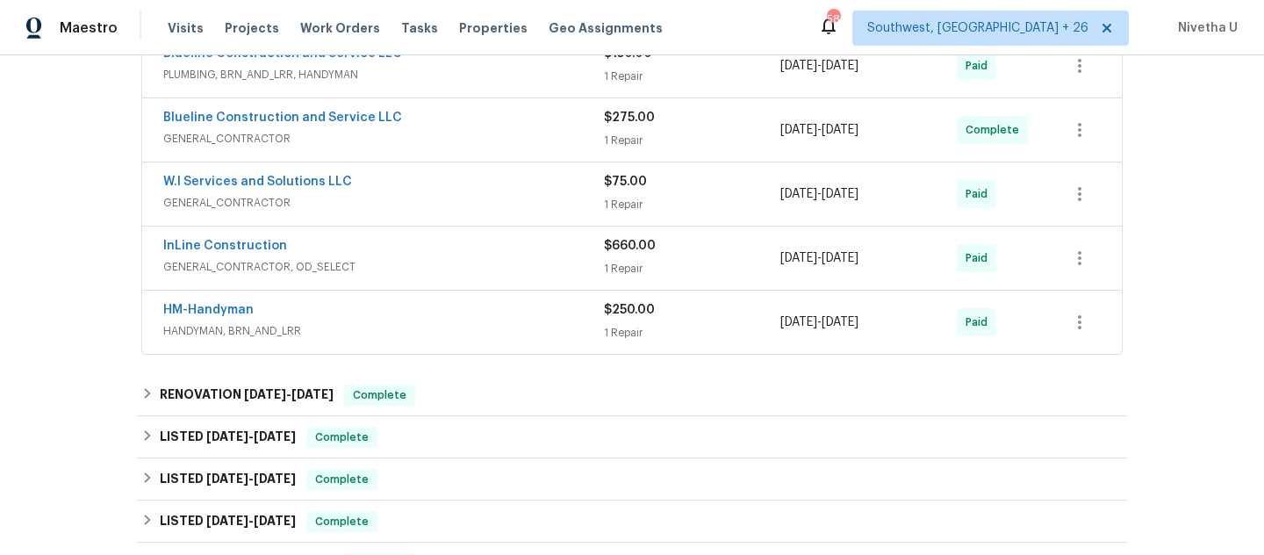
click at [514, 322] on div "HM-Handyman" at bounding box center [383, 311] width 441 height 21
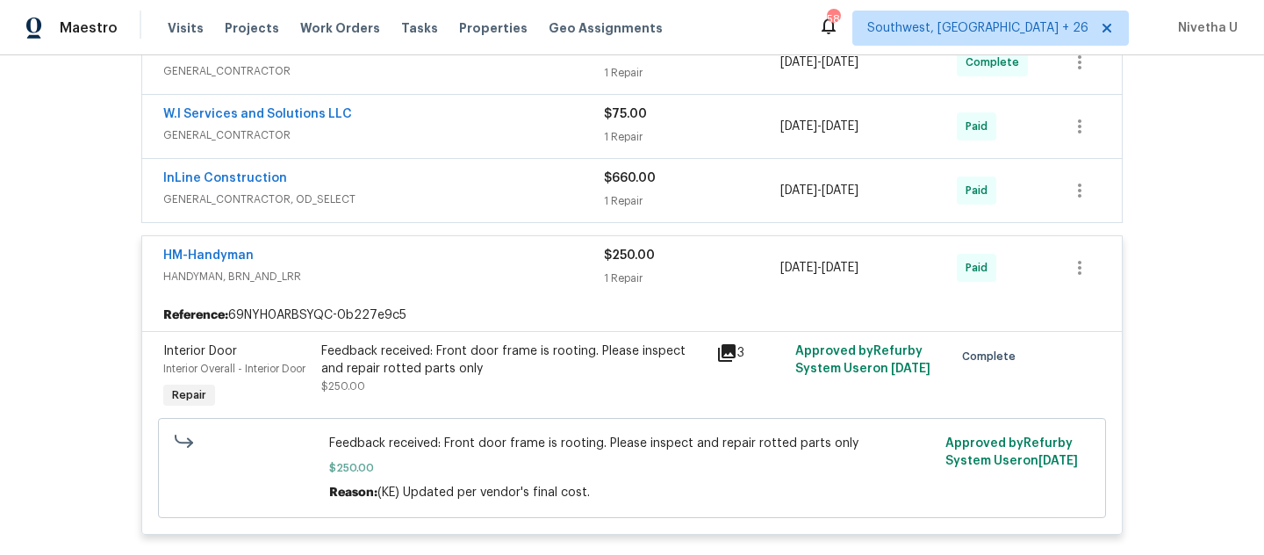
scroll to position [547, 0]
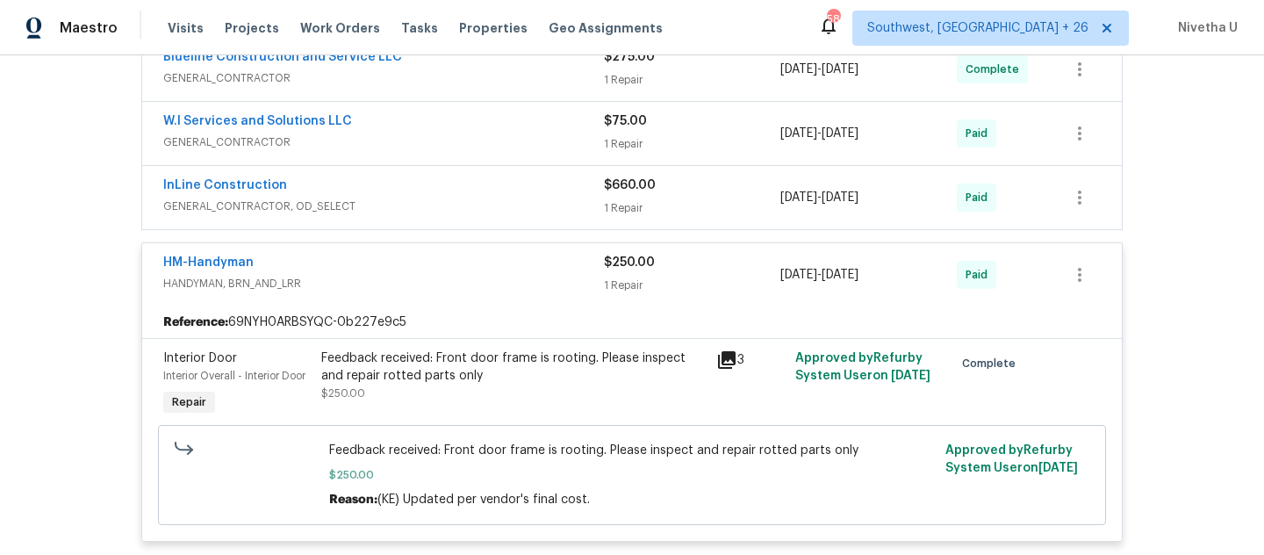
click at [490, 306] on div "HM-Handyman HANDYMAN, BRN_AND_LRR $250.00 1 Repair 5/29/2025 - 5/29/2025 Paid" at bounding box center [632, 274] width 980 height 63
click at [484, 292] on span "HANDYMAN, BRN_AND_LRR" at bounding box center [383, 284] width 441 height 18
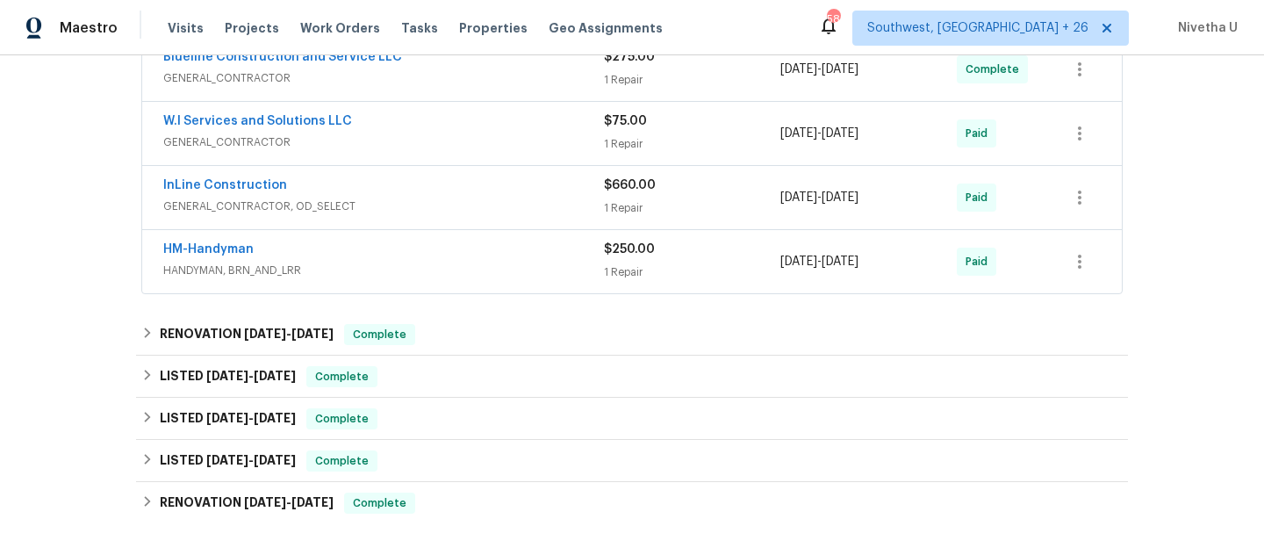
click at [470, 215] on span "GENERAL_CONTRACTOR, OD_SELECT" at bounding box center [383, 206] width 441 height 18
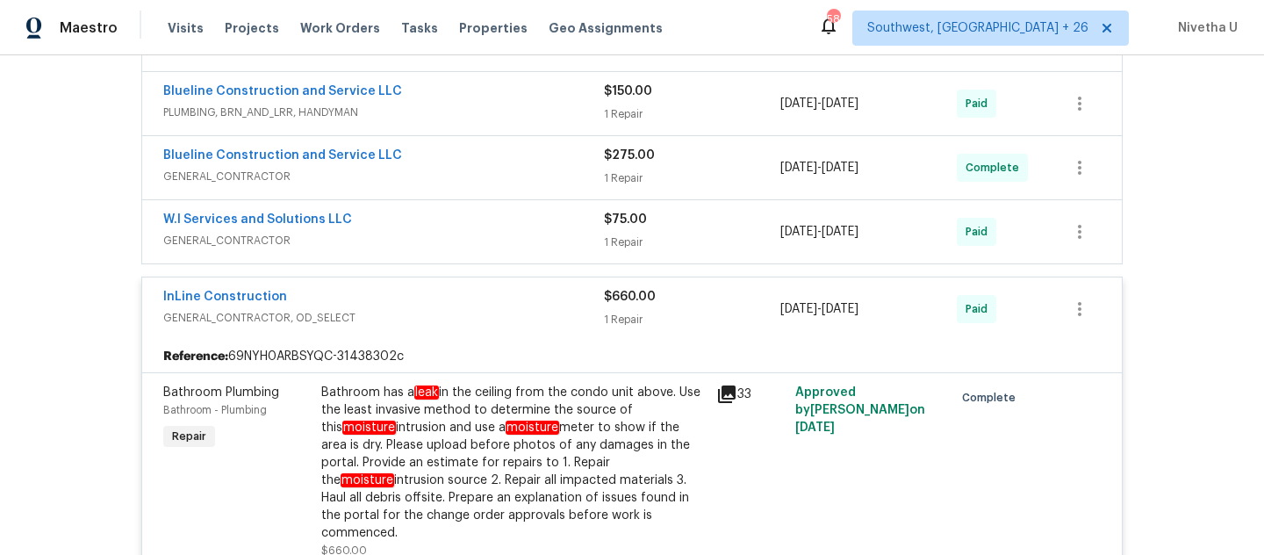
scroll to position [430, 0]
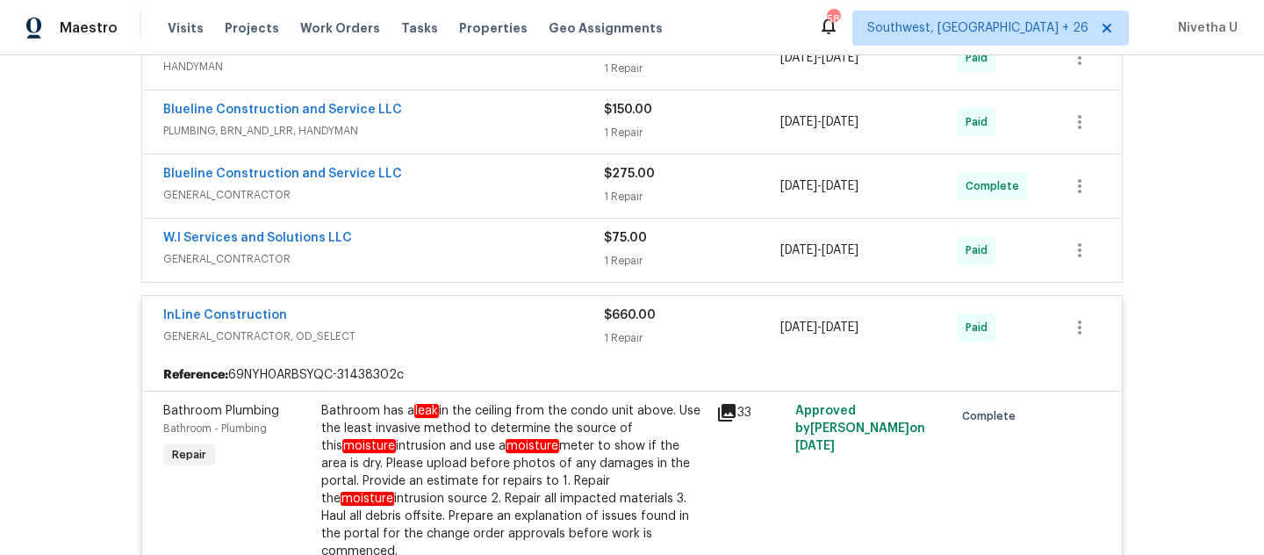
click at [495, 345] on span "GENERAL_CONTRACTOR, OD_SELECT" at bounding box center [383, 336] width 441 height 18
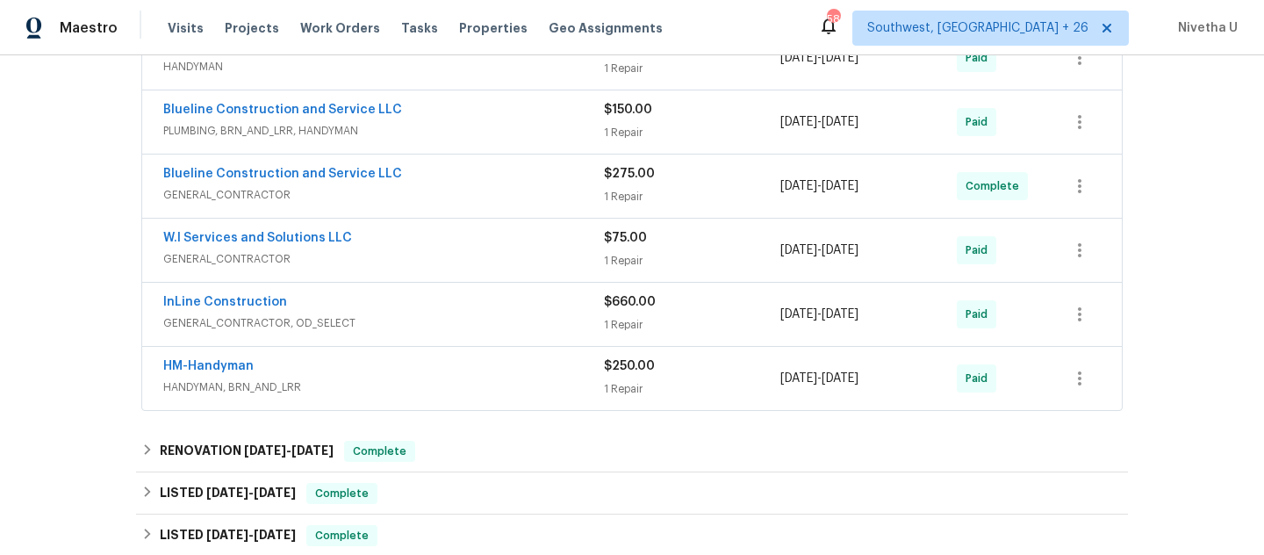
click at [482, 268] on span "GENERAL_CONTRACTOR" at bounding box center [383, 259] width 441 height 18
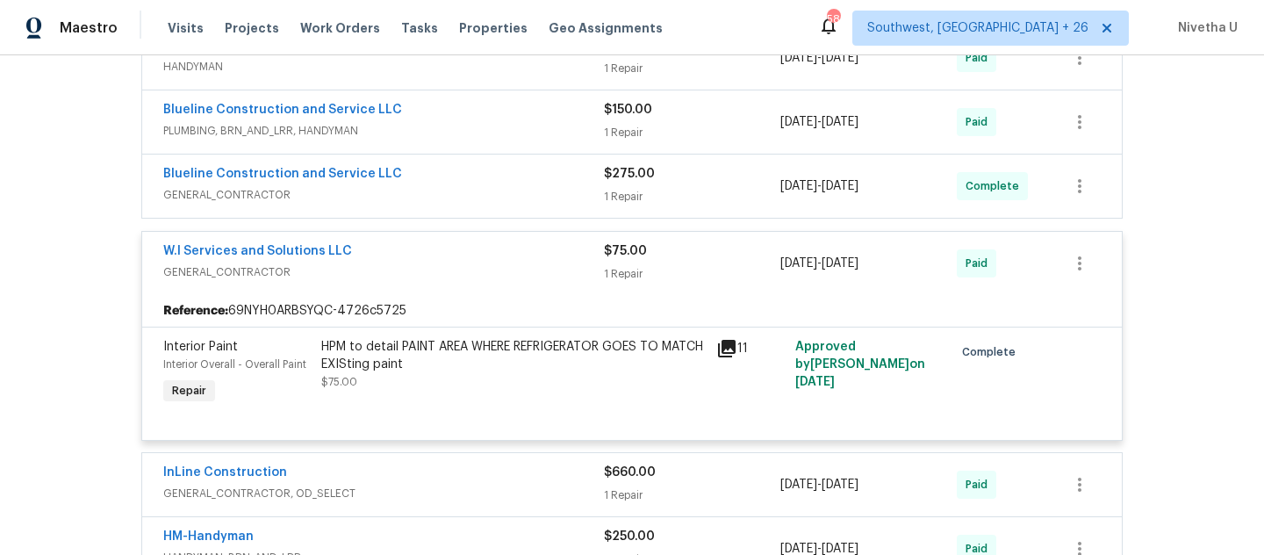
click at [481, 263] on div "W.I Services and Solutions LLC" at bounding box center [383, 252] width 441 height 21
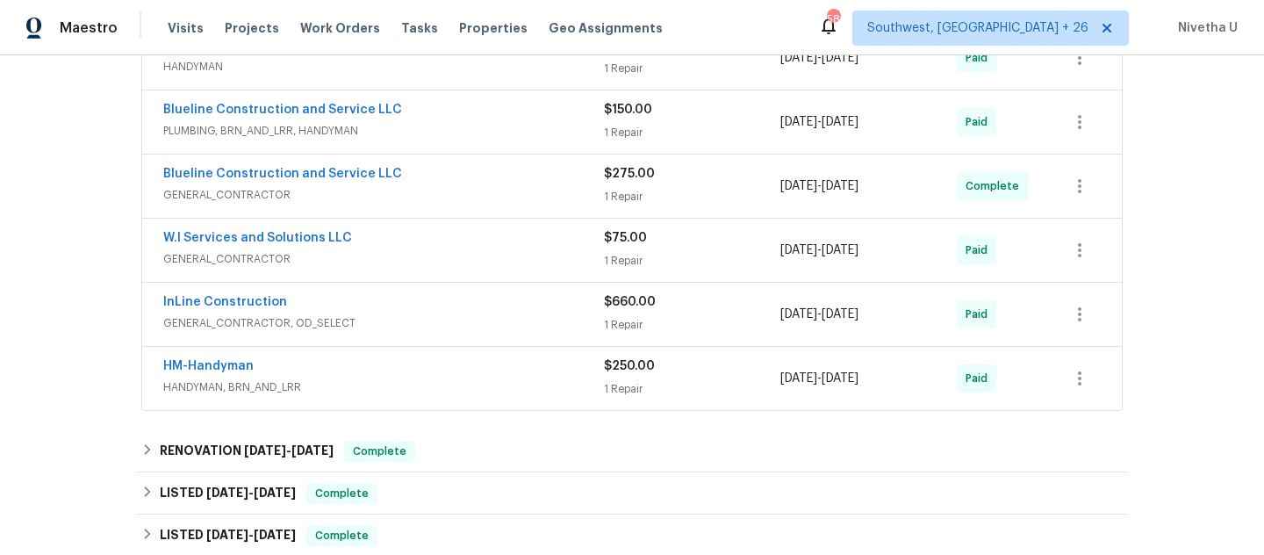
click at [470, 204] on span "GENERAL_CONTRACTOR" at bounding box center [383, 195] width 441 height 18
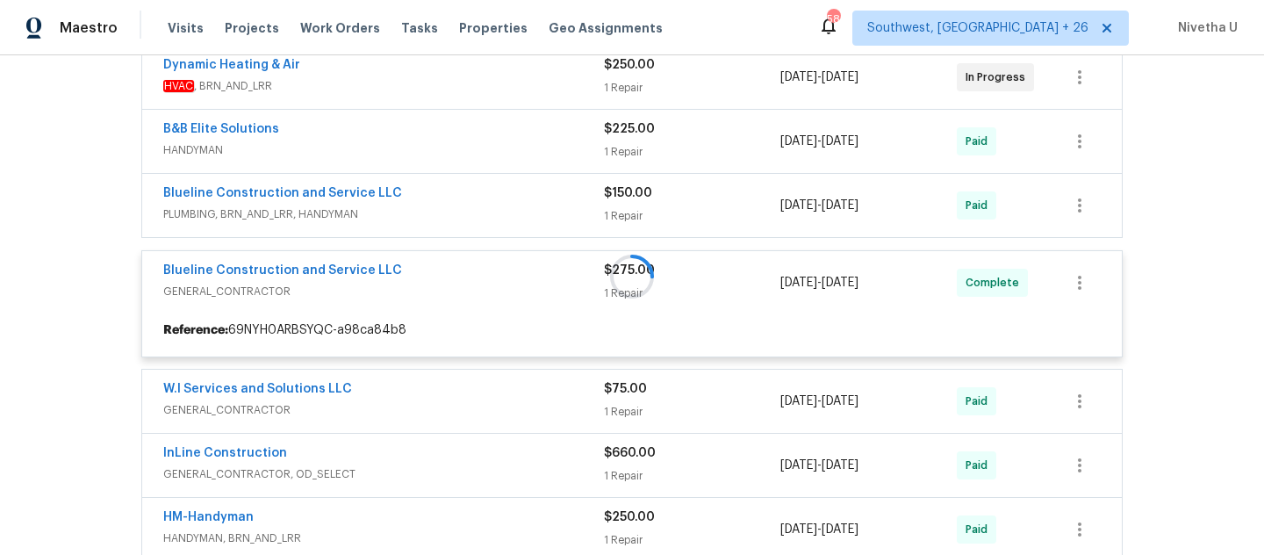
scroll to position [331, 0]
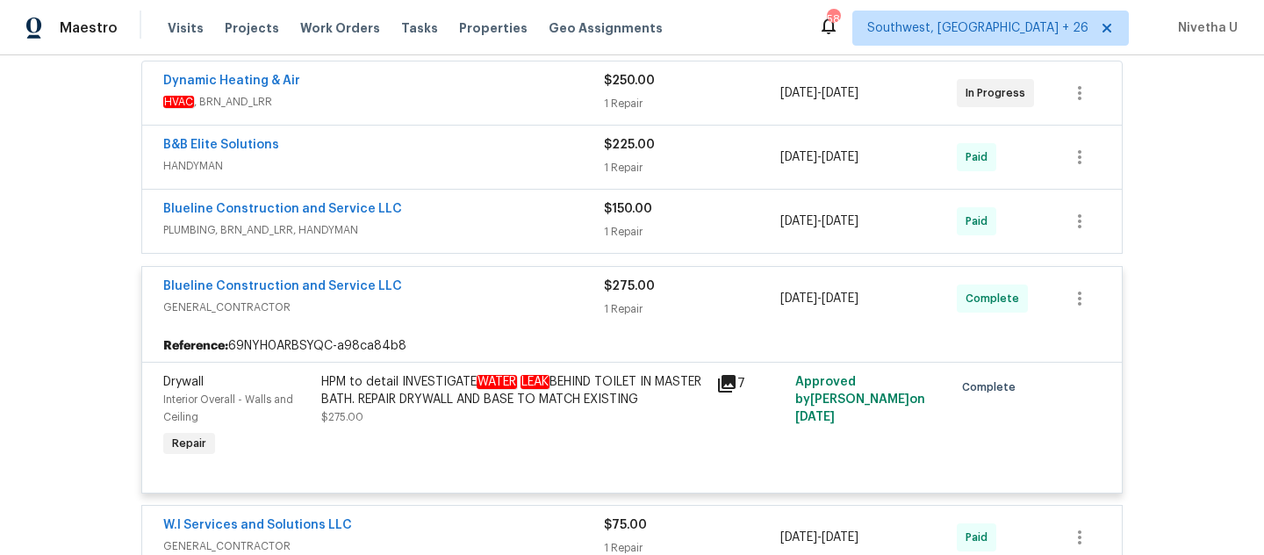
click at [470, 221] on div "Blueline Construction and Service LLC" at bounding box center [383, 210] width 441 height 21
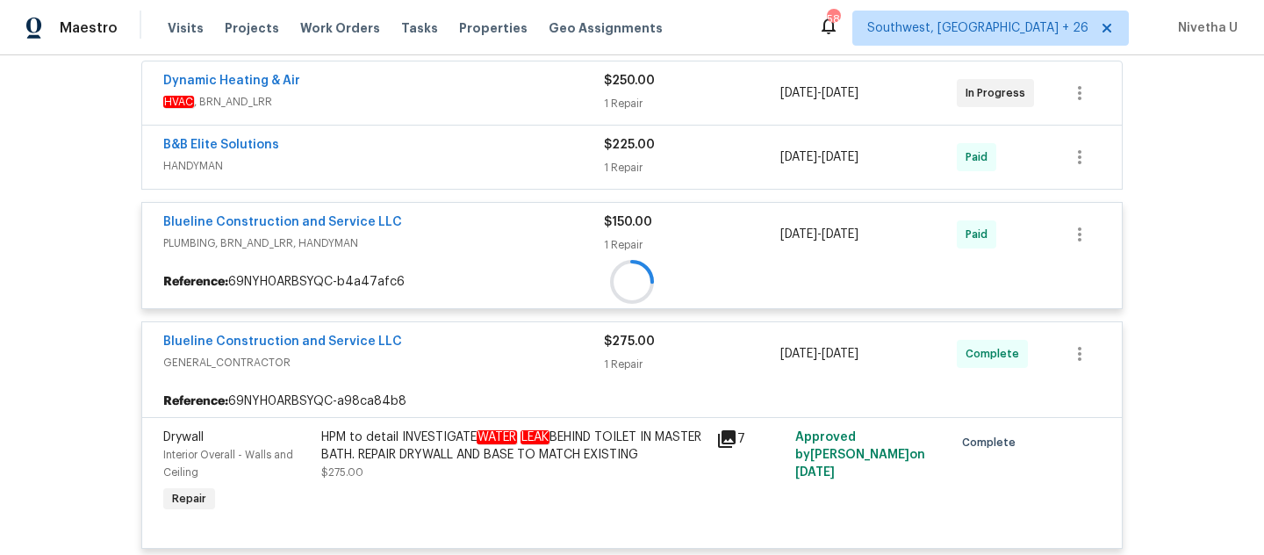
scroll to position [259, 0]
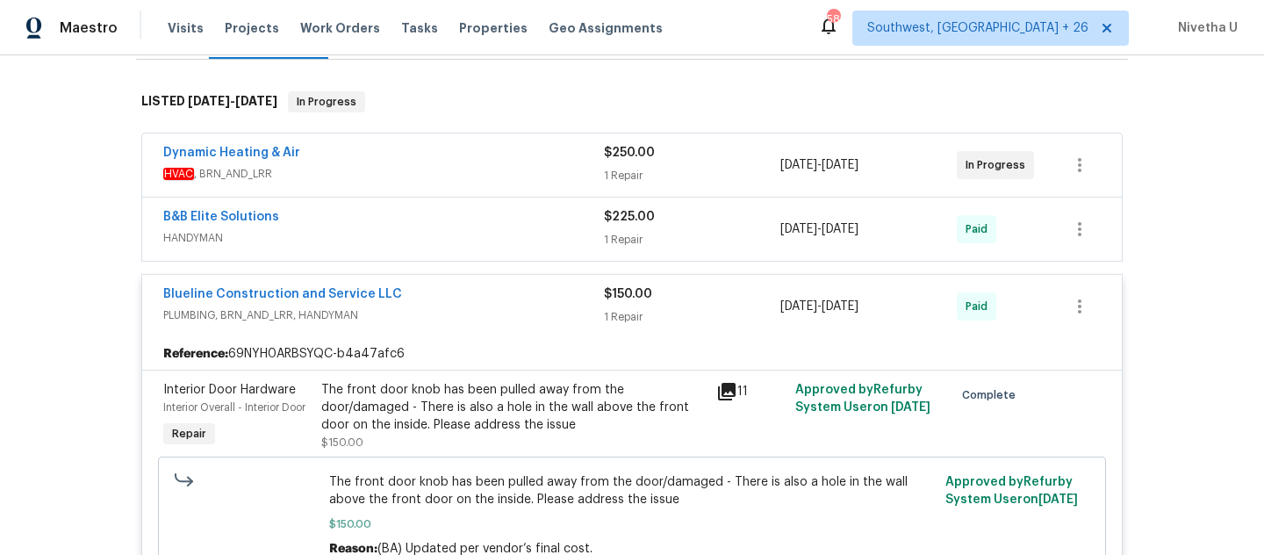
click at [471, 247] on span "HANDYMAN" at bounding box center [383, 238] width 441 height 18
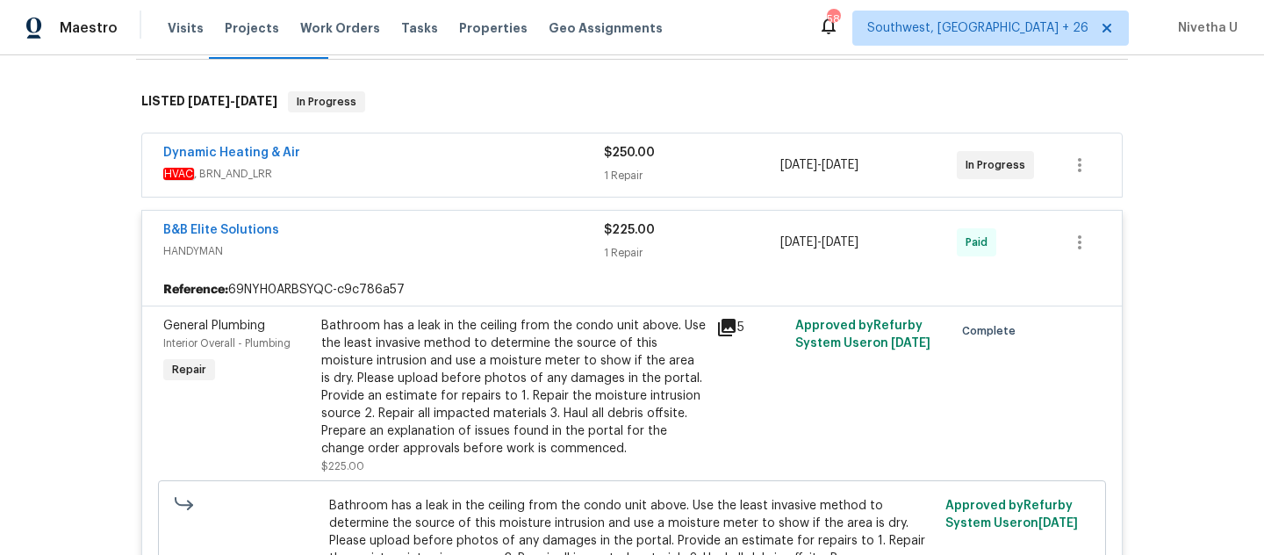
click at [465, 197] on div "Dynamic Heating & Air HVAC , BRN_AND_LRR $250.00 1 Repair [DATE] - [DATE] In Pr…" at bounding box center [632, 164] width 980 height 63
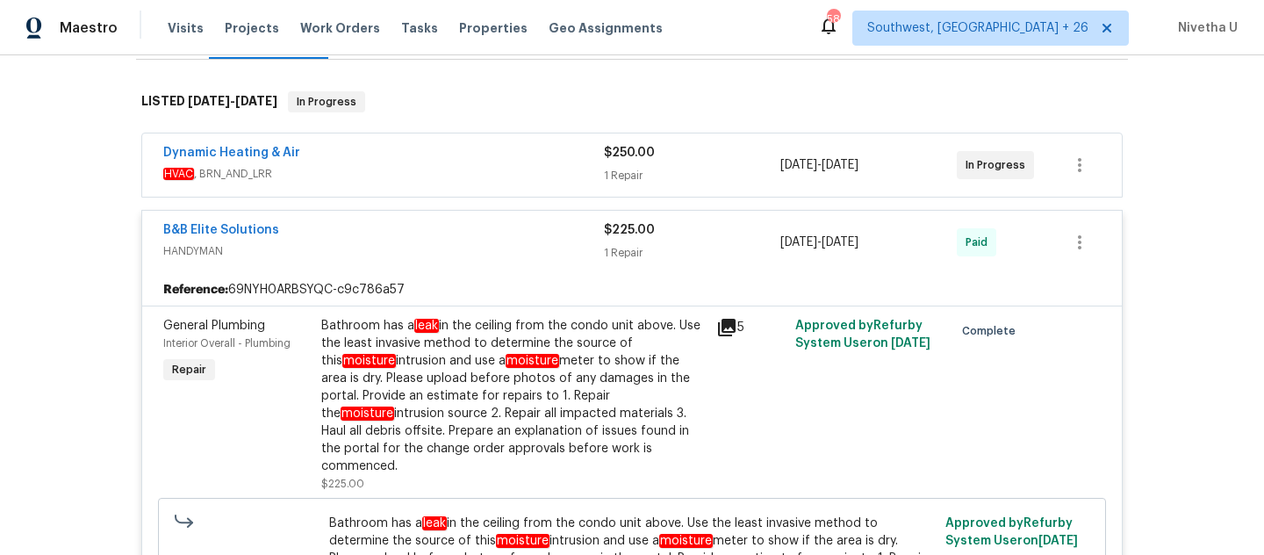
click at [458, 183] on span "HVAC , BRN_AND_LRR" at bounding box center [383, 174] width 441 height 18
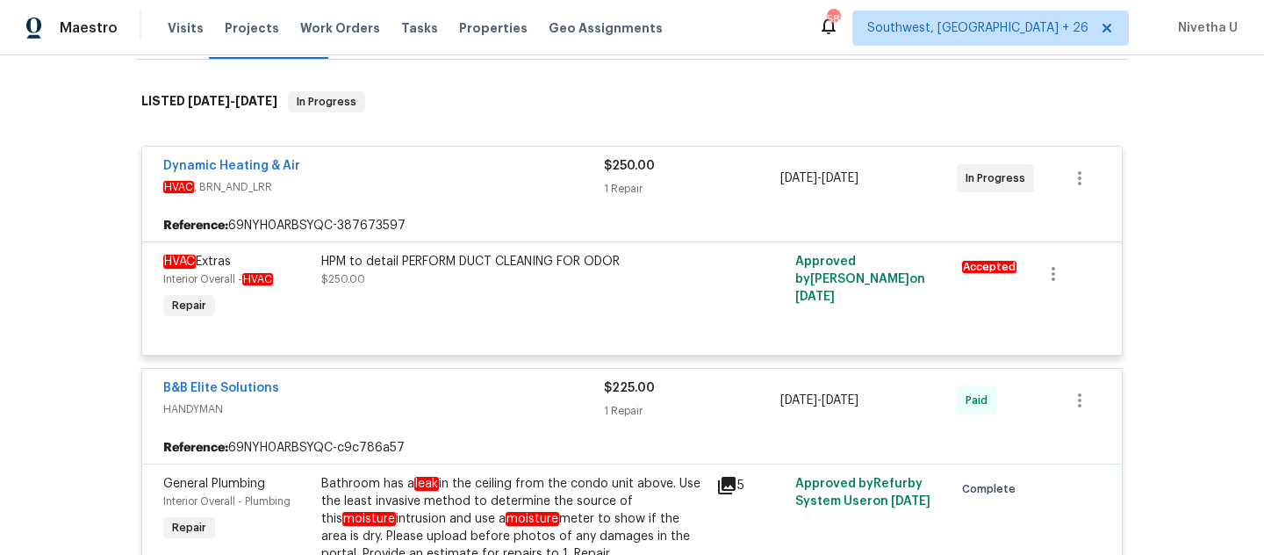
click at [460, 178] on div "Dynamic Heating & Air" at bounding box center [383, 167] width 441 height 21
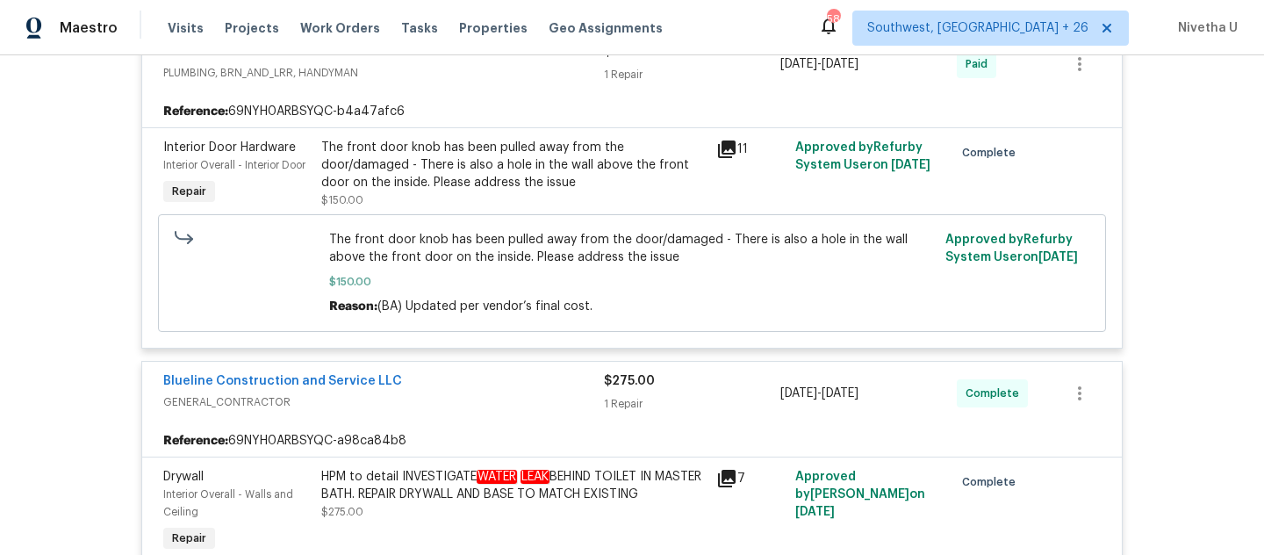
scroll to position [780, 0]
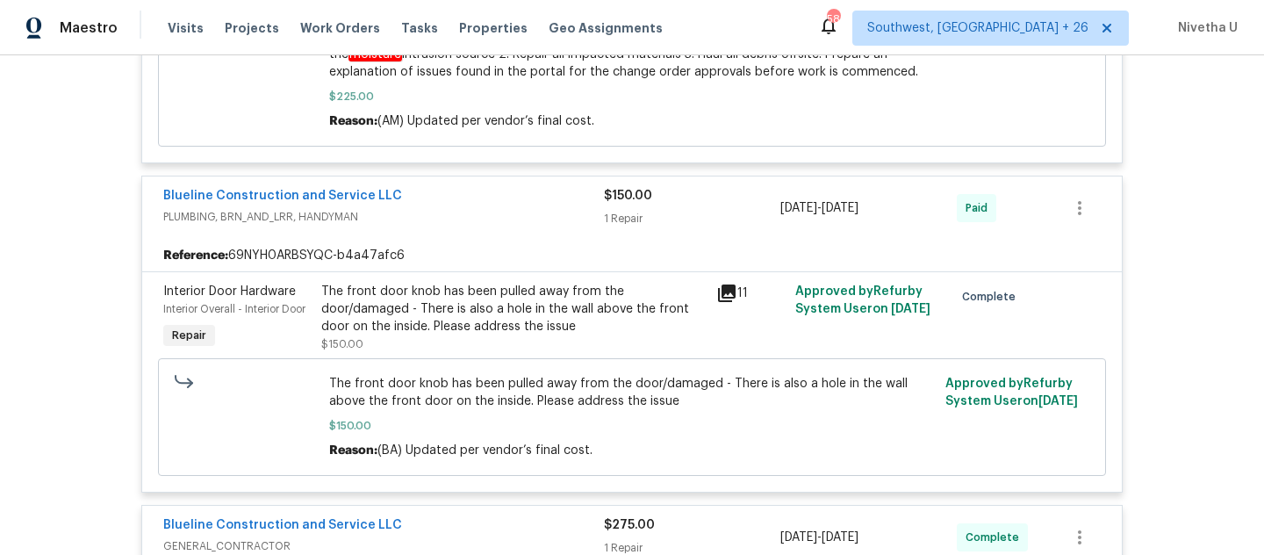
click at [517, 212] on span "PLUMBING, BRN_AND_LRR, HANDYMAN" at bounding box center [383, 217] width 441 height 18
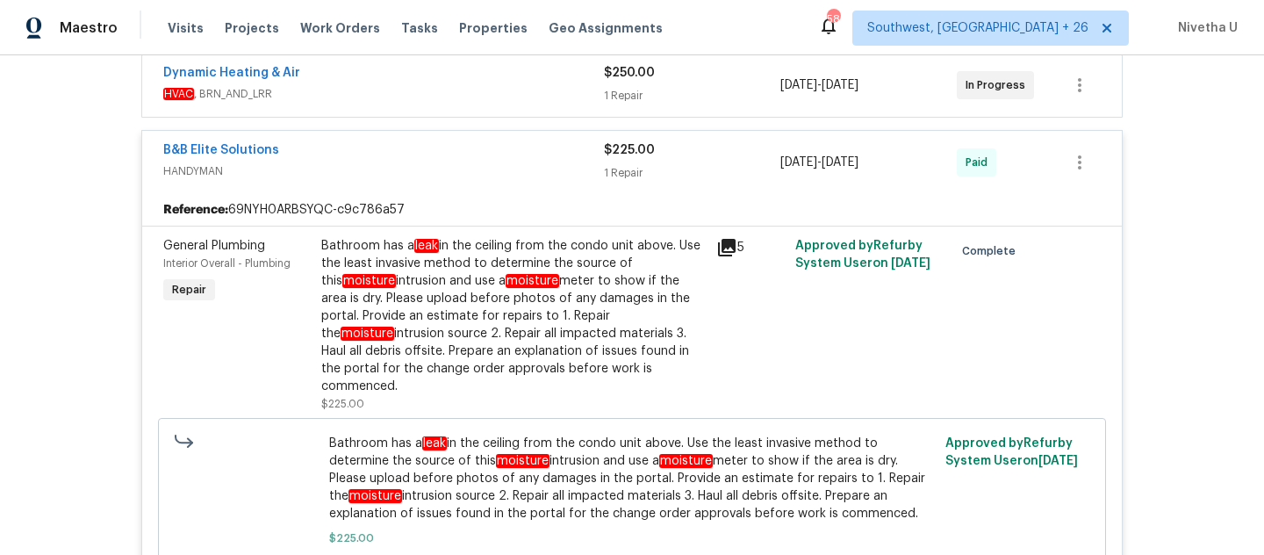
scroll to position [310, 0]
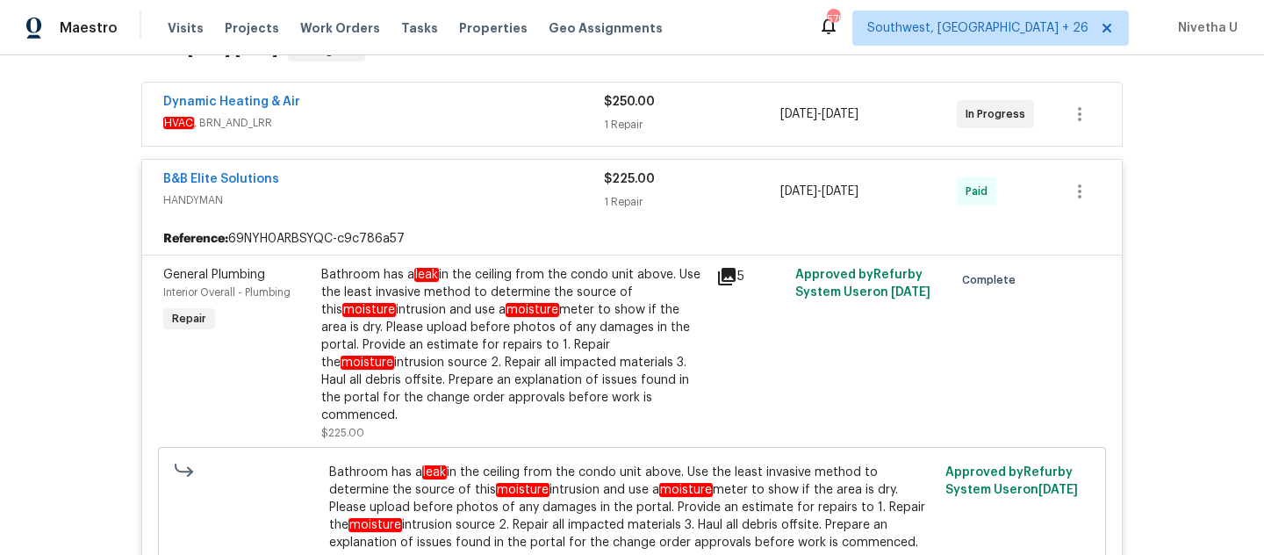
click at [489, 209] on span "HANDYMAN" at bounding box center [383, 200] width 441 height 18
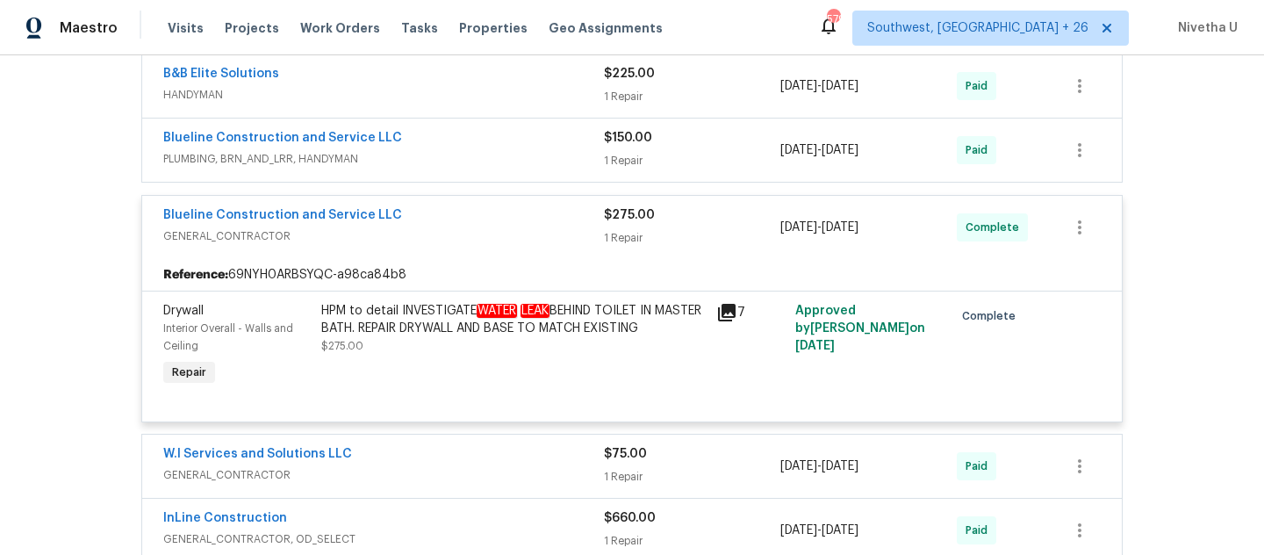
scroll to position [422, 0]
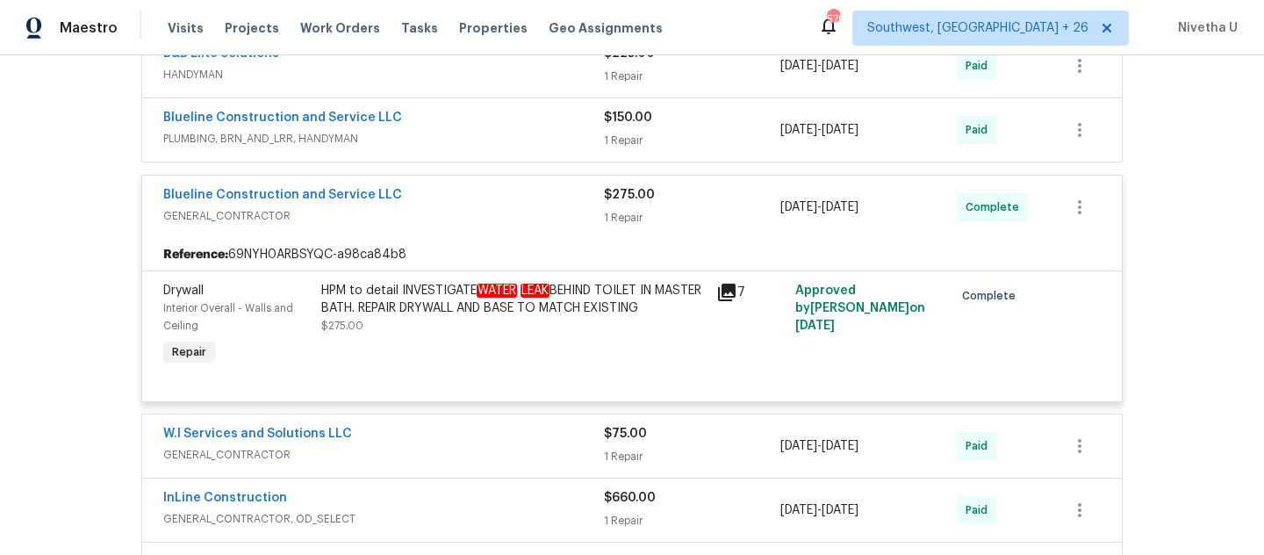
click at [569, 375] on div "HPM to detail INVESTIGATE WATER LEAK BEHIND TOILET IN MASTER BATH. REPAIR DRYWA…" at bounding box center [513, 325] width 395 height 98
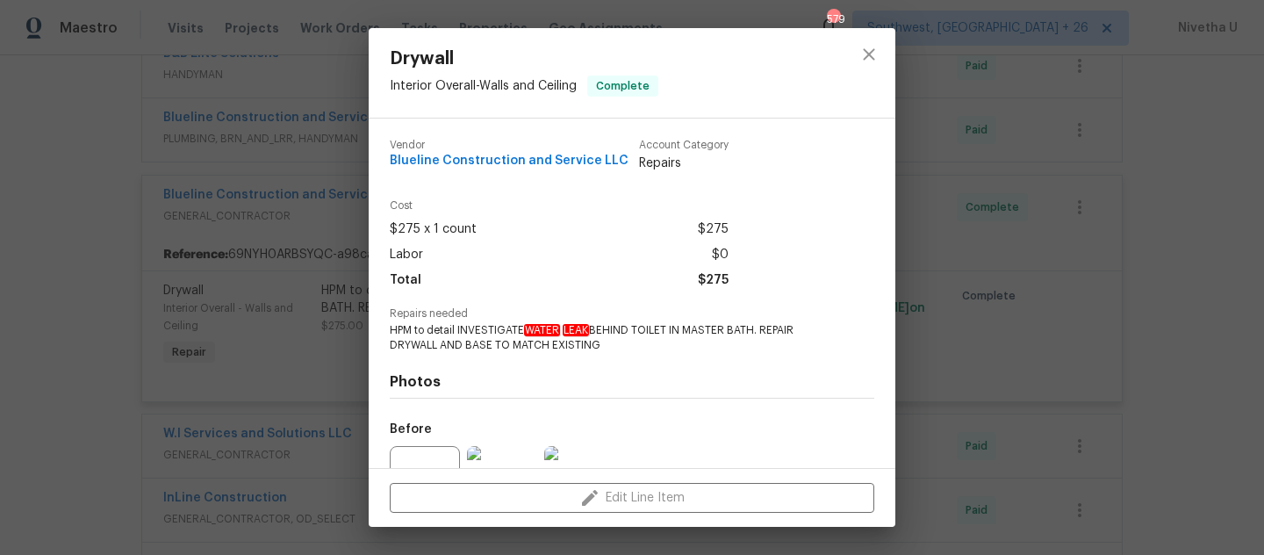
scroll to position [180, 0]
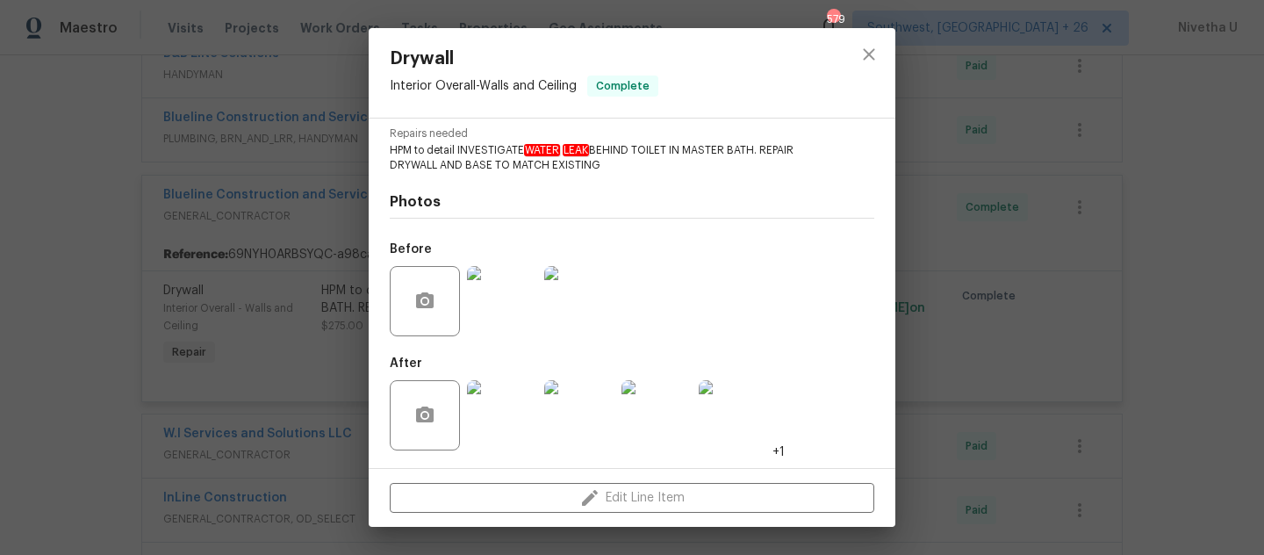
click at [497, 304] on img at bounding box center [502, 301] width 70 height 70
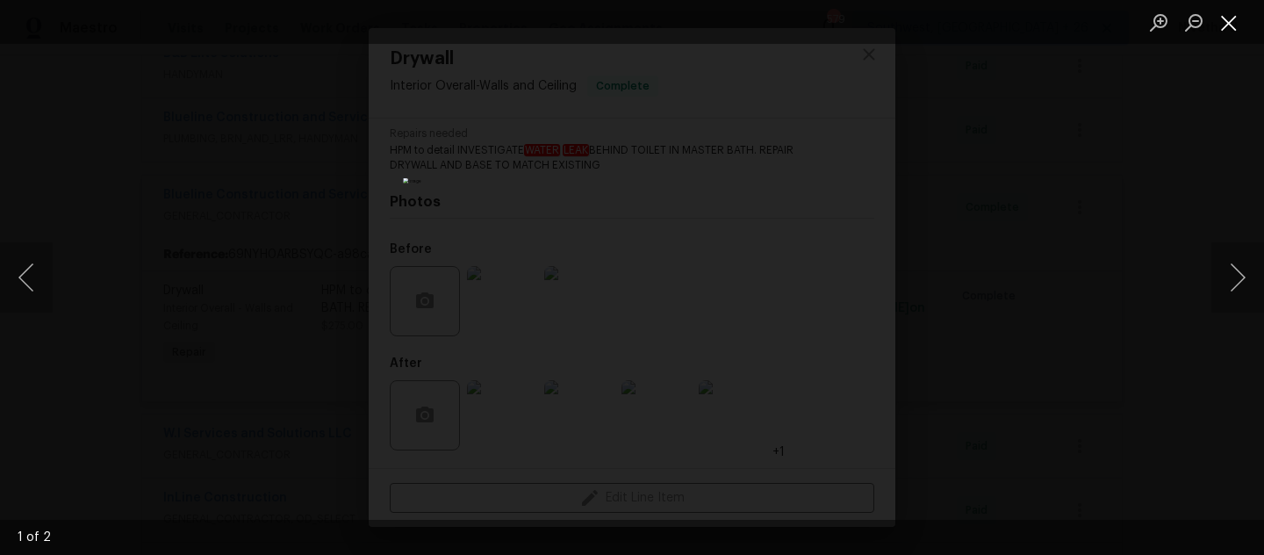
click at [1235, 25] on button "Close lightbox" at bounding box center [1228, 22] width 35 height 31
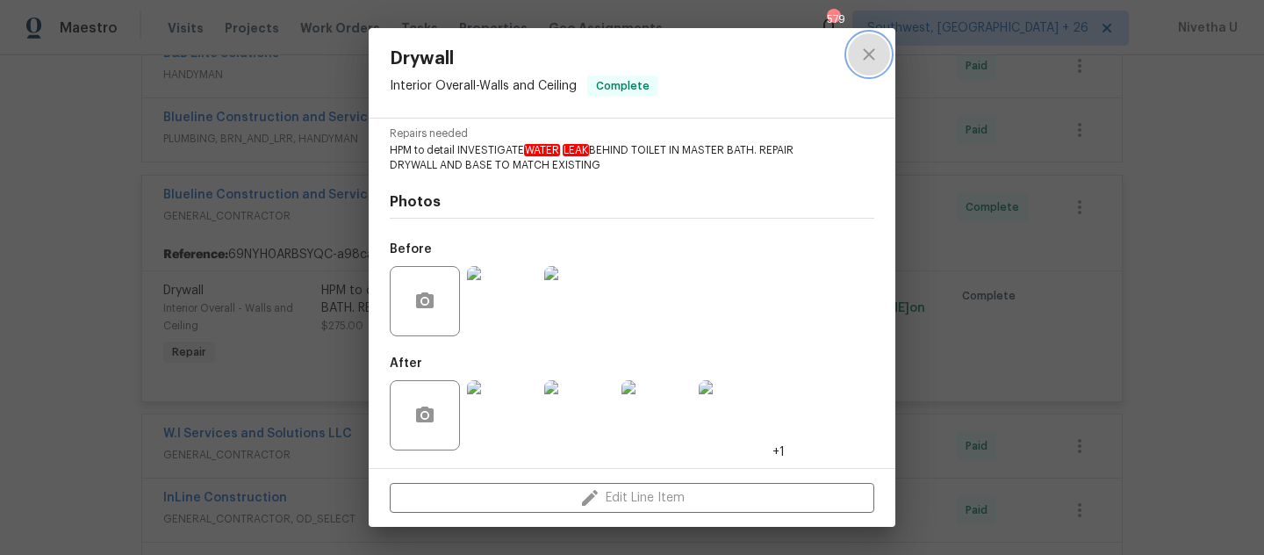
click at [871, 61] on icon "close" at bounding box center [868, 54] width 21 height 21
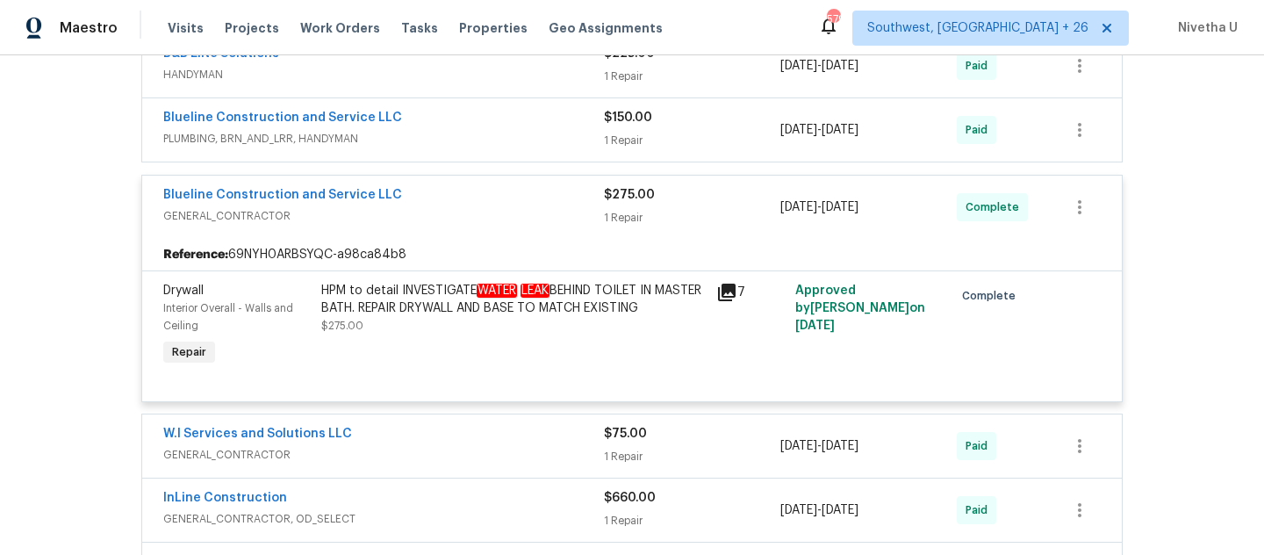
click at [623, 294] on div "HPM to detail INVESTIGATE WATER LEAK BEHIND TOILET IN MASTER BATH. REPAIR DRYWA…" at bounding box center [513, 325] width 395 height 98
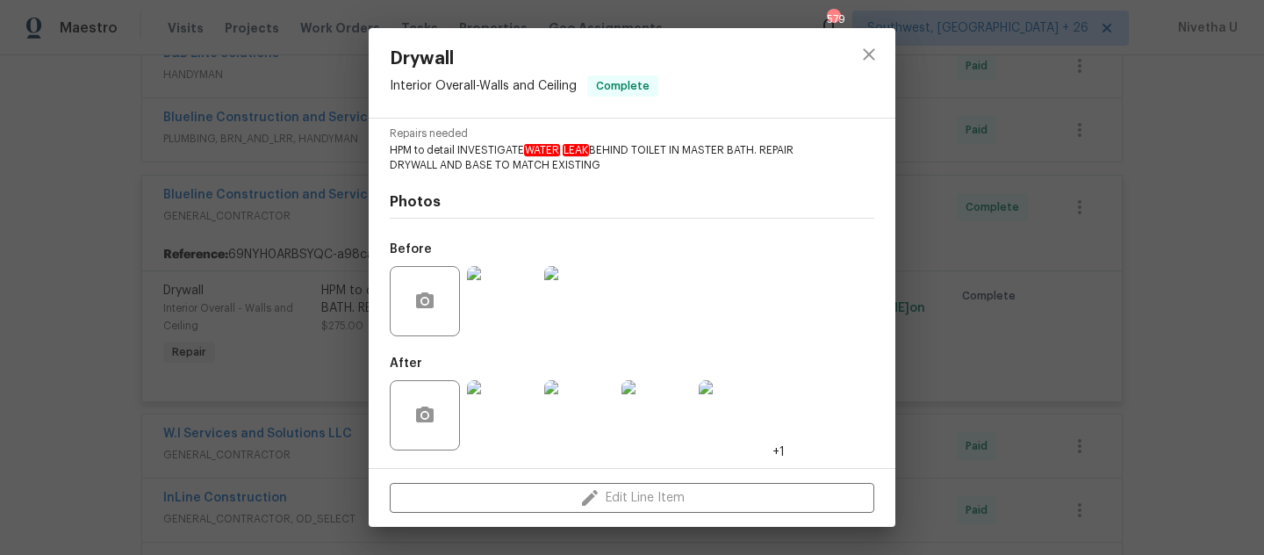
click at [522, 314] on img at bounding box center [502, 301] width 70 height 70
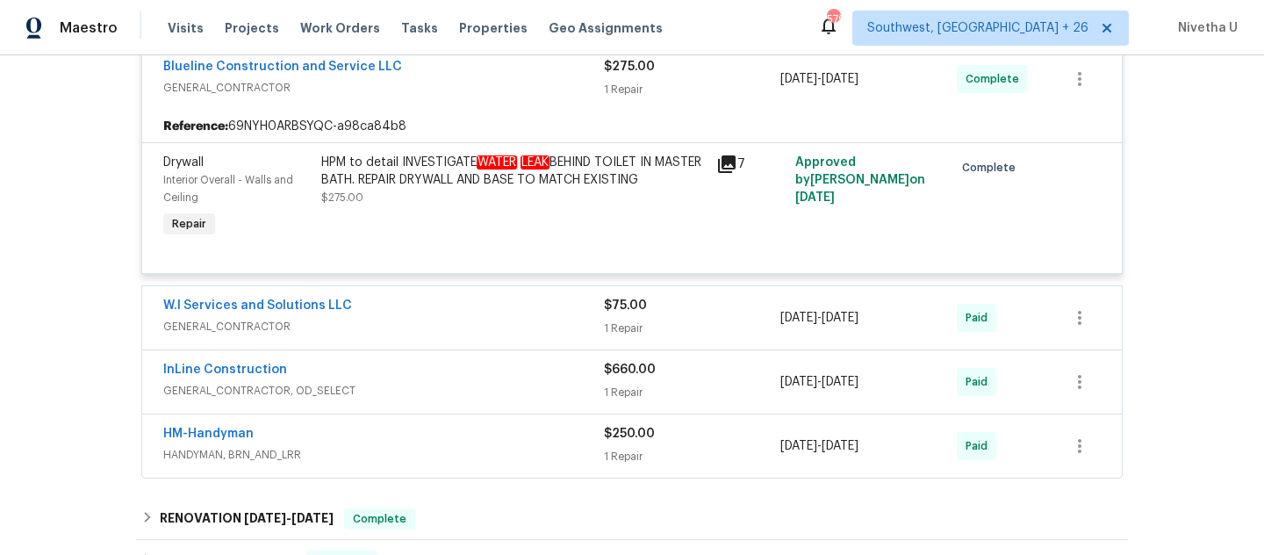
scroll to position [542, 0]
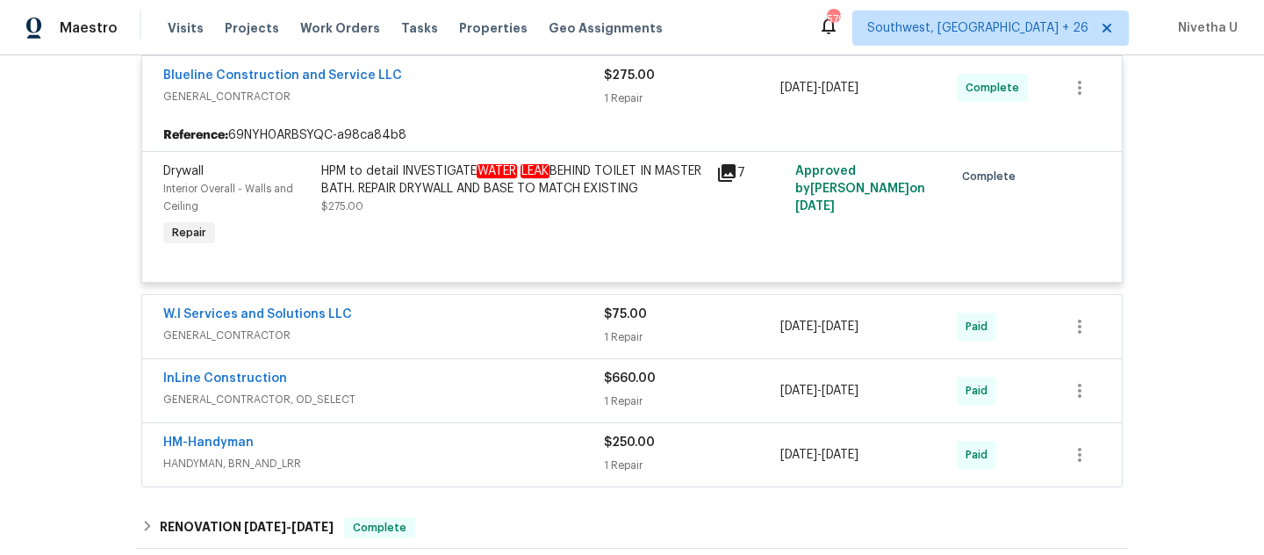
click at [555, 215] on div "HPM to detail INVESTIGATE WATER LEAK BEHIND TOILET IN MASTER BATH. REPAIR DRYWA…" at bounding box center [513, 188] width 384 height 53
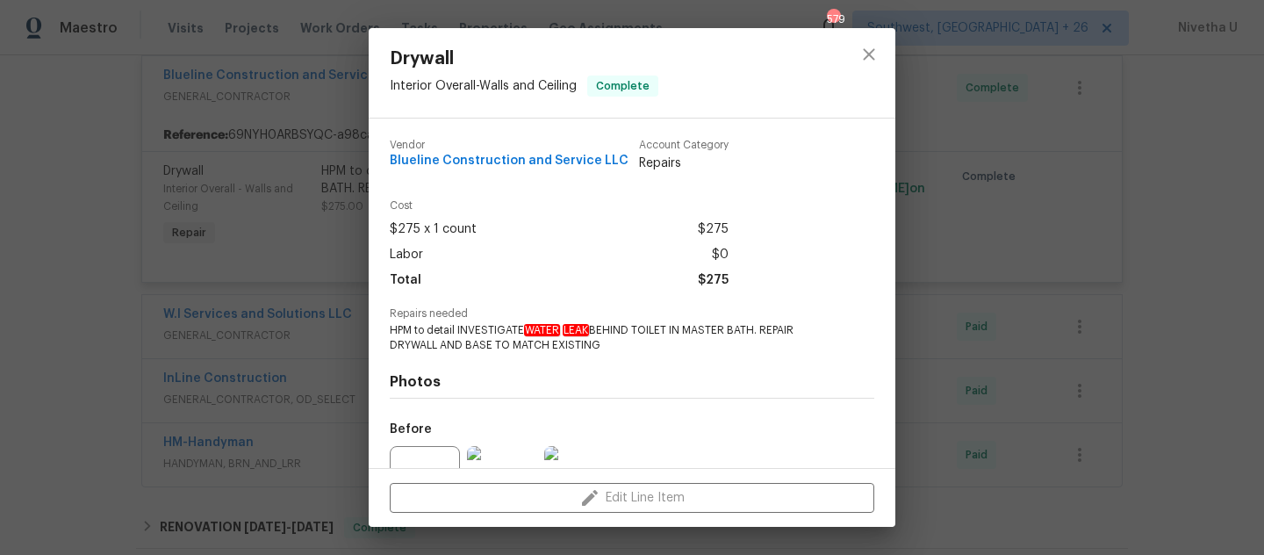
scroll to position [180, 0]
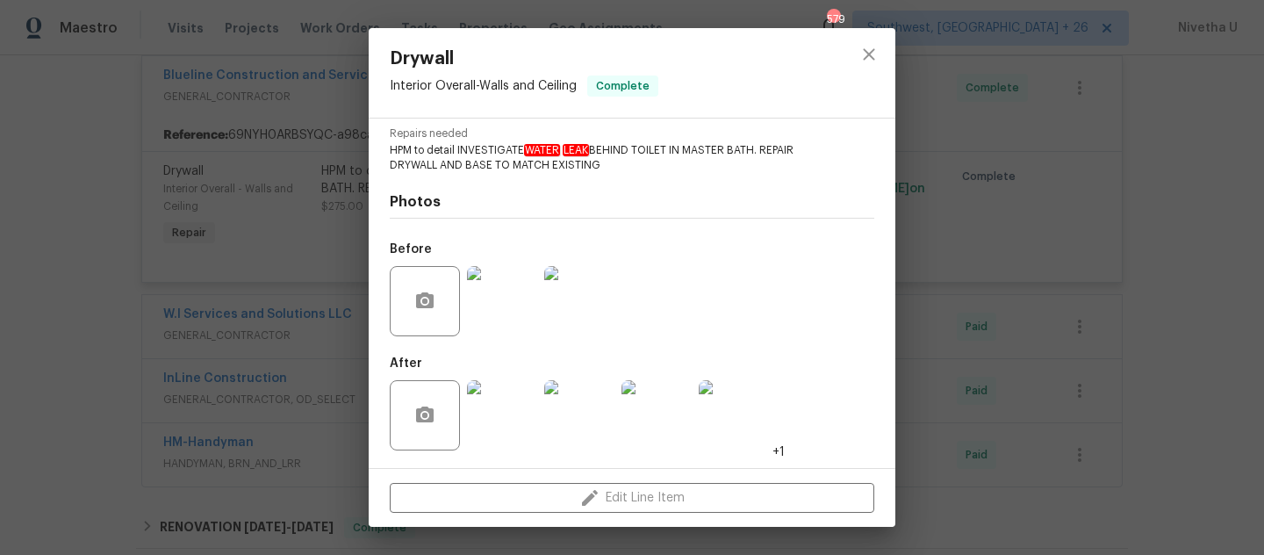
click at [501, 358] on div "After +1" at bounding box center [587, 404] width 395 height 114
click at [501, 323] on img at bounding box center [502, 301] width 70 height 70
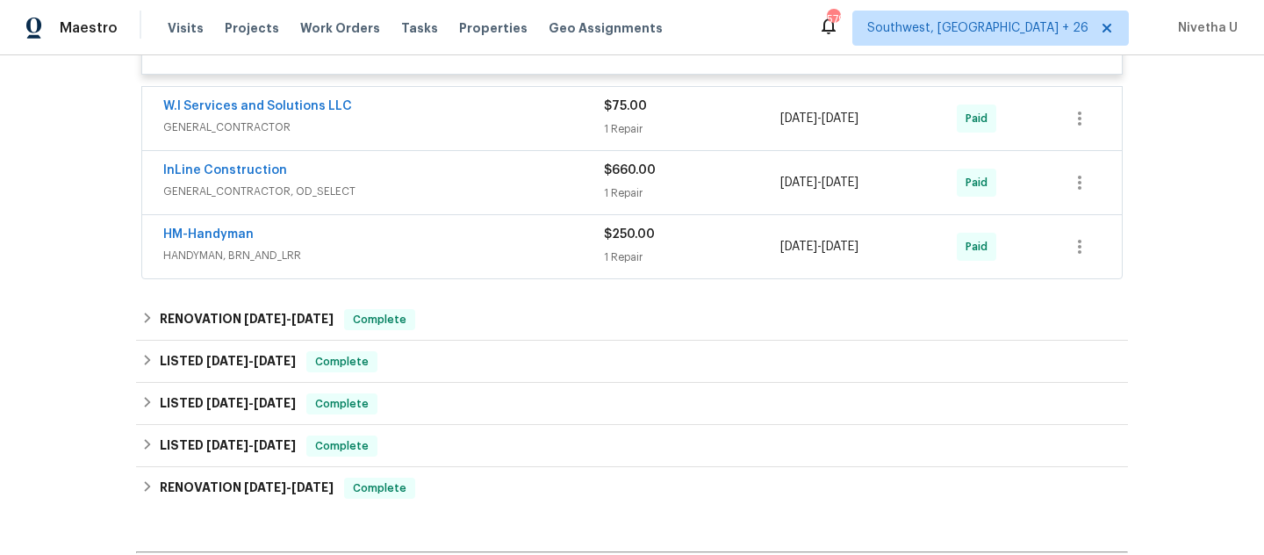
scroll to position [752, 0]
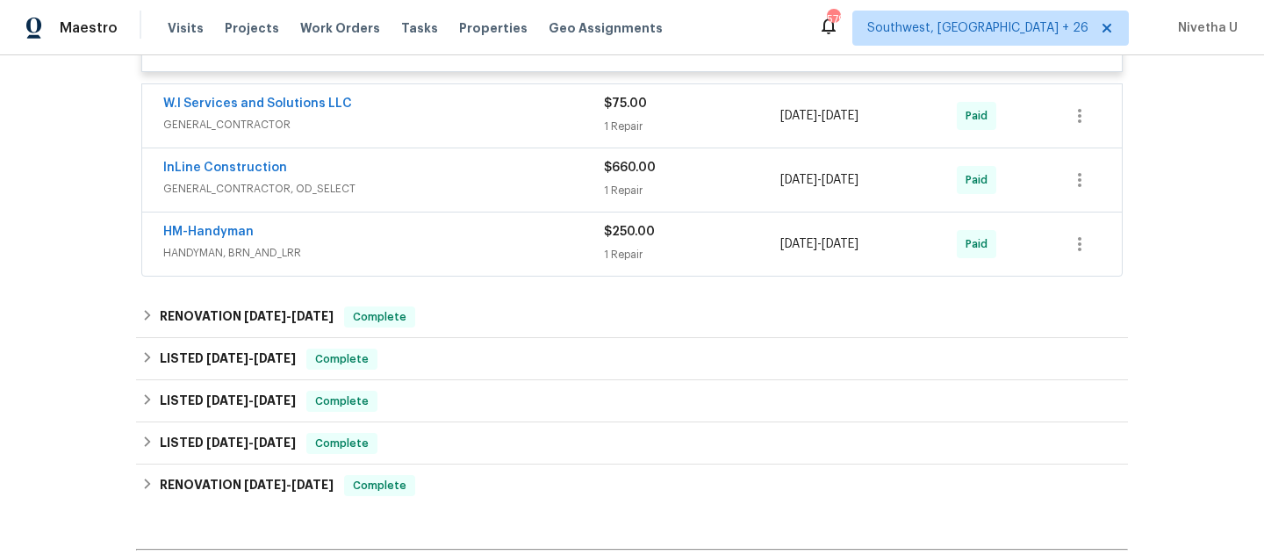
click at [511, 180] on div "InLine Construction" at bounding box center [383, 169] width 441 height 21
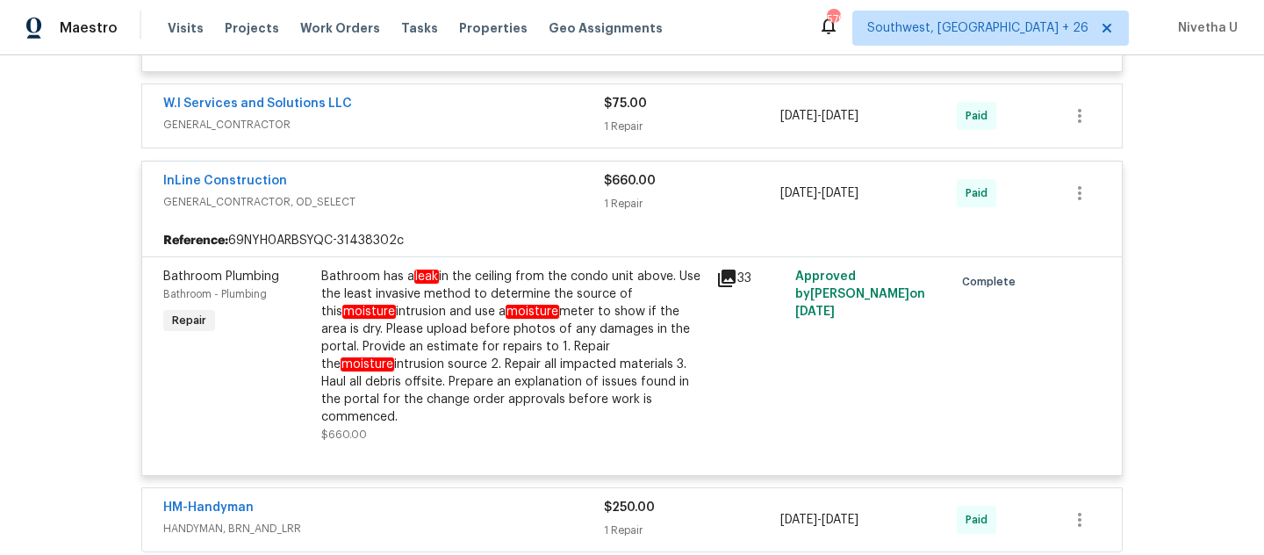
click at [521, 344] on div "Bathroom has a leak in the ceiling from the condo unit above. Use the least inv…" at bounding box center [513, 347] width 384 height 158
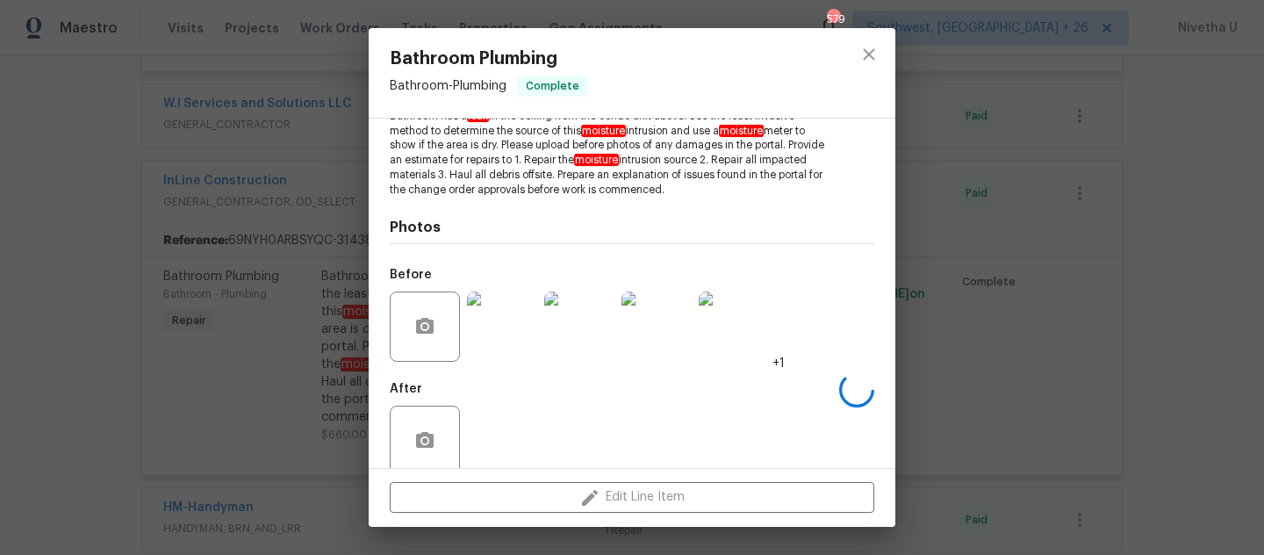
scroll to position [239, 0]
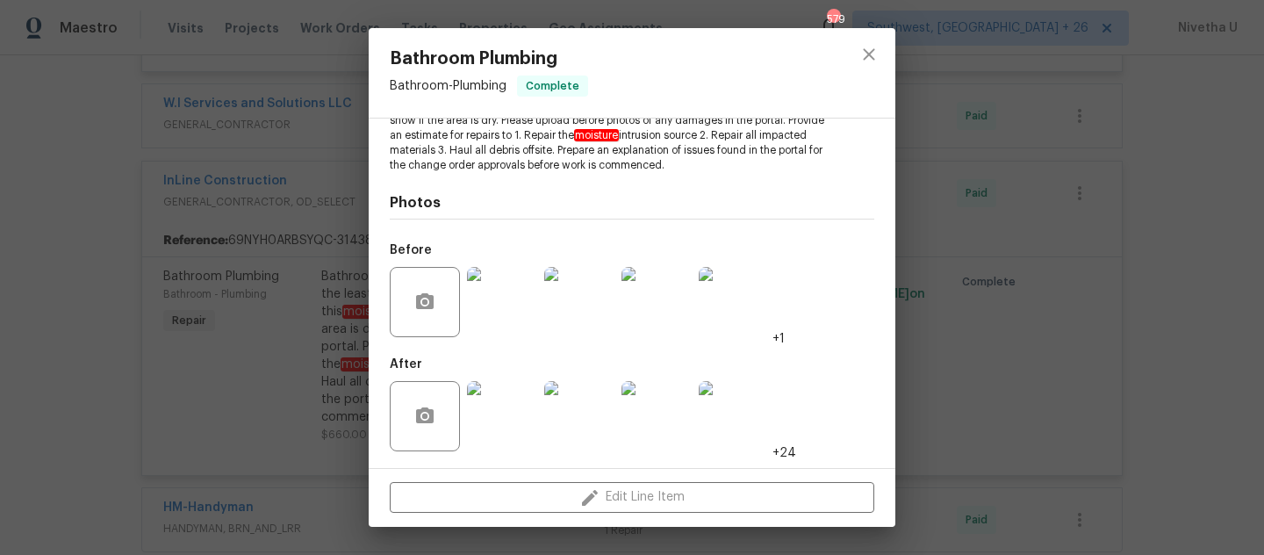
click at [487, 300] on img at bounding box center [502, 302] width 70 height 70
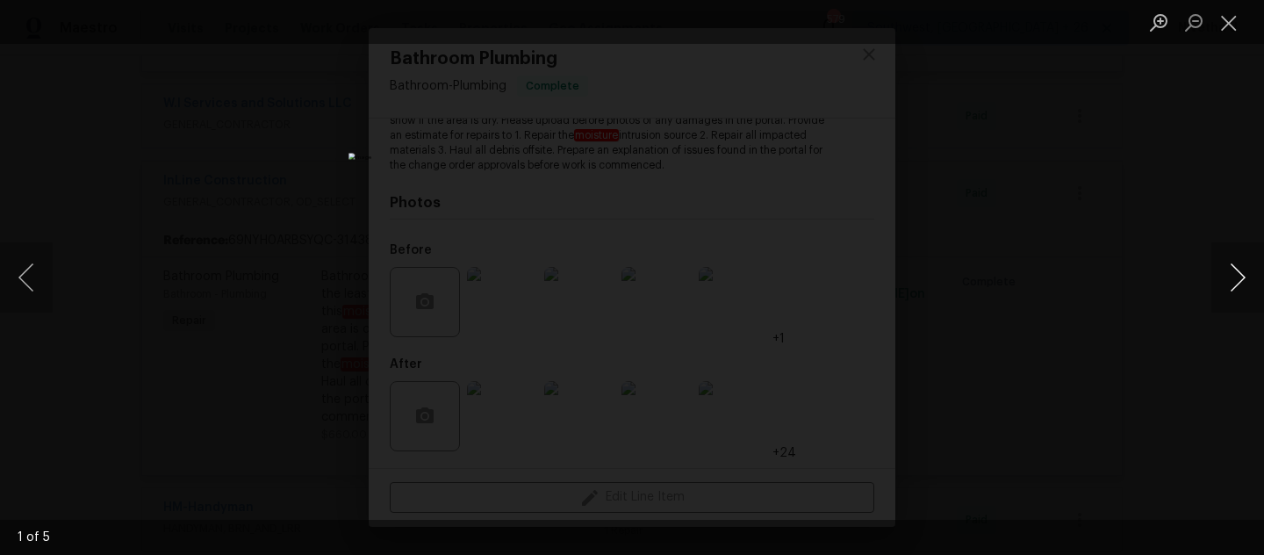
click at [1243, 291] on button "Next image" at bounding box center [1237, 277] width 53 height 70
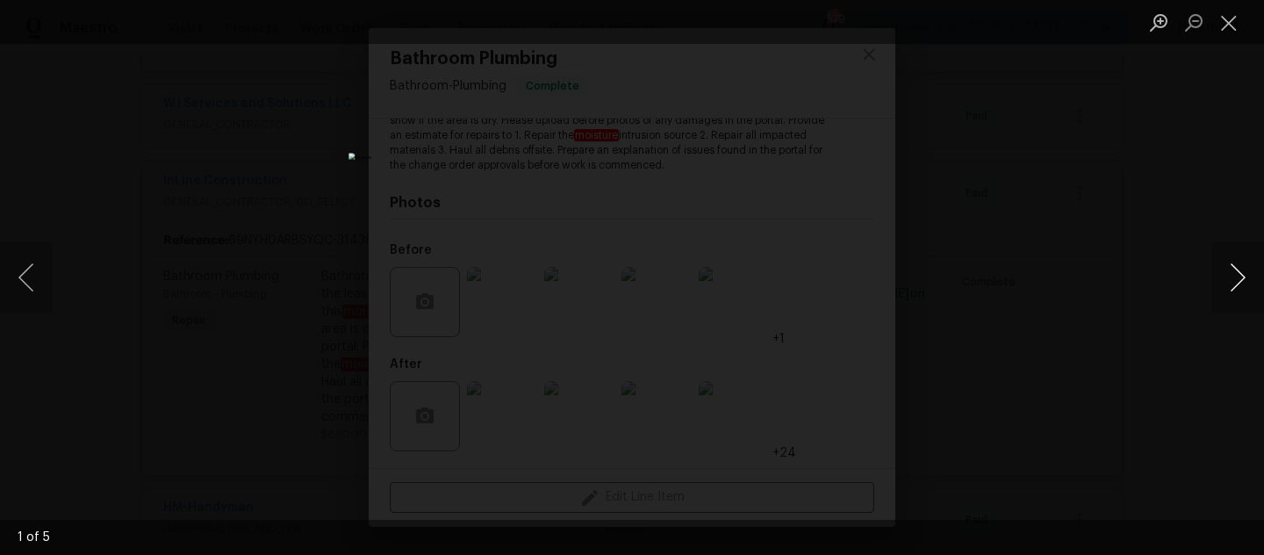
click at [1243, 291] on button "Next image" at bounding box center [1237, 277] width 53 height 70
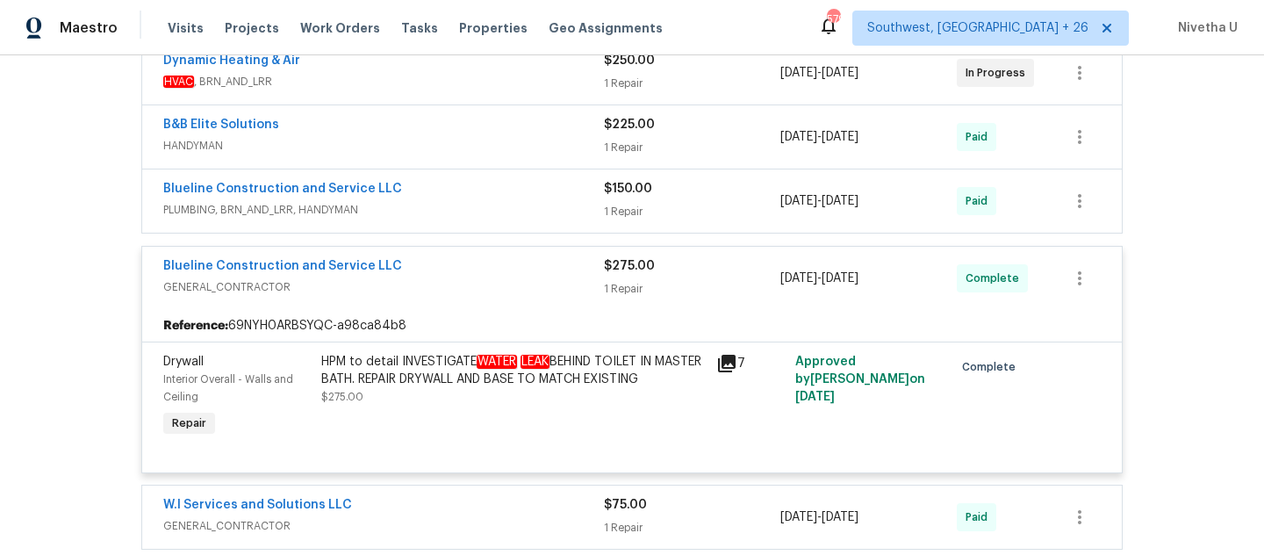
scroll to position [352, 0]
click at [531, 341] on div "Reference: 69NYH0ARBSYQC-a98ca84b8" at bounding box center [632, 325] width 980 height 32
click at [506, 295] on span "GENERAL_CONTRACTOR" at bounding box center [383, 286] width 441 height 18
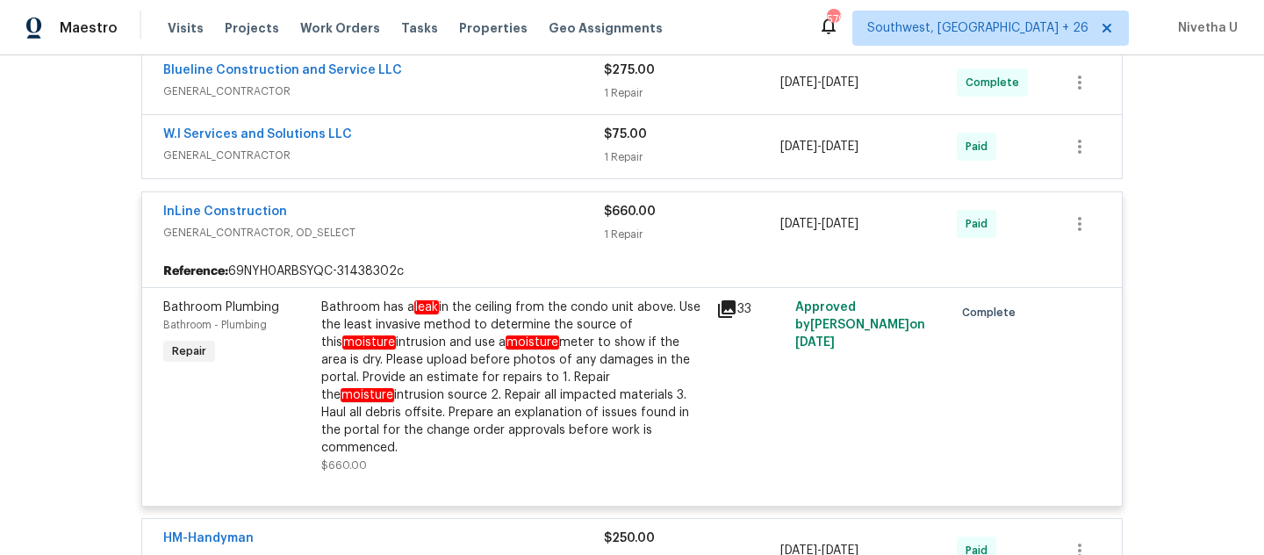
scroll to position [441, 0]
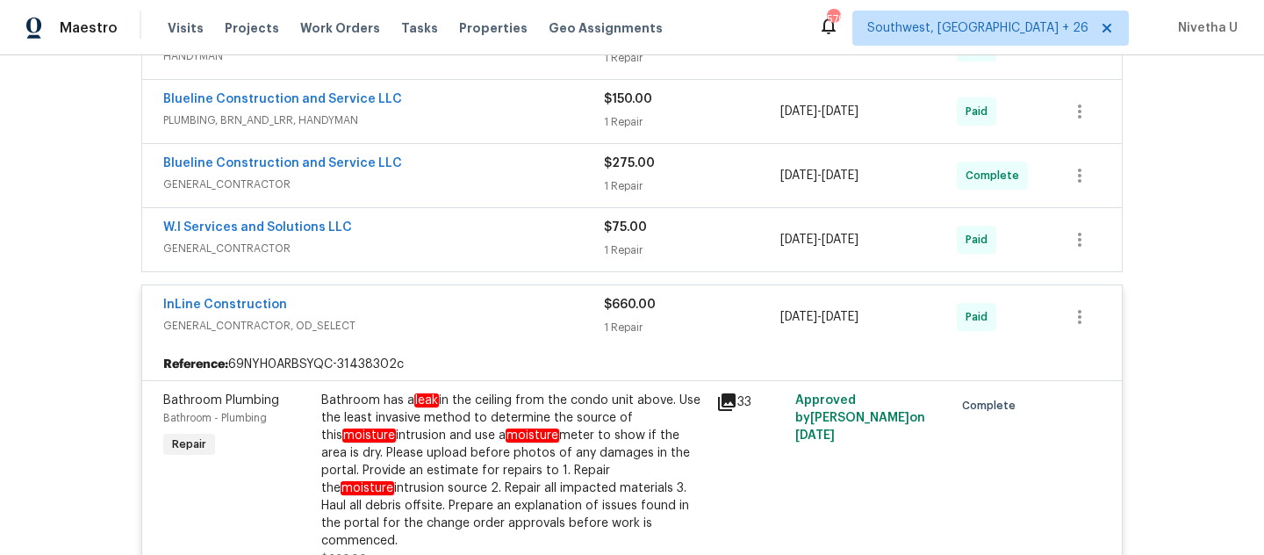
click at [498, 193] on span "GENERAL_CONTRACTOR" at bounding box center [383, 185] width 441 height 18
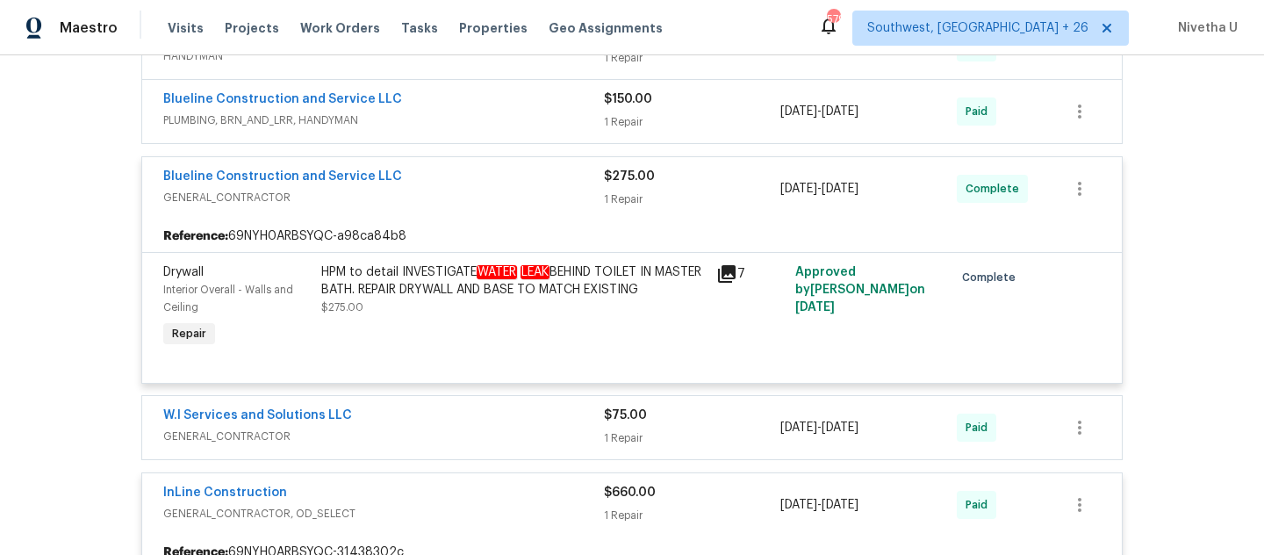
click at [510, 298] on div "HPM to detail INVESTIGATE WATER LEAK BEHIND TOILET IN MASTER BATH. REPAIR DRYWA…" at bounding box center [513, 280] width 384 height 35
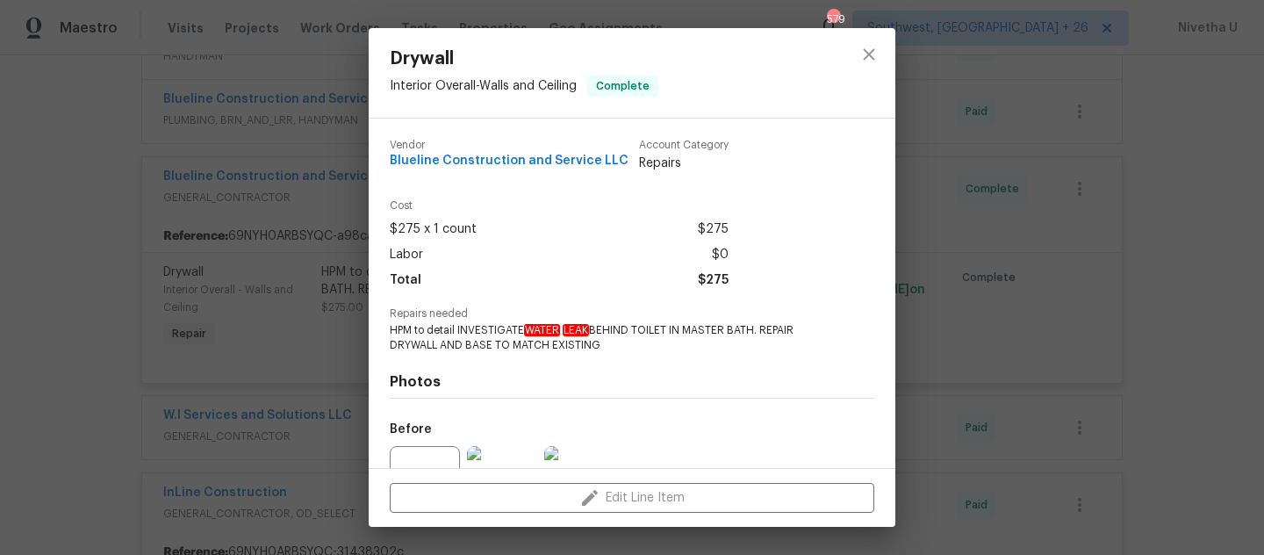
scroll to position [180, 0]
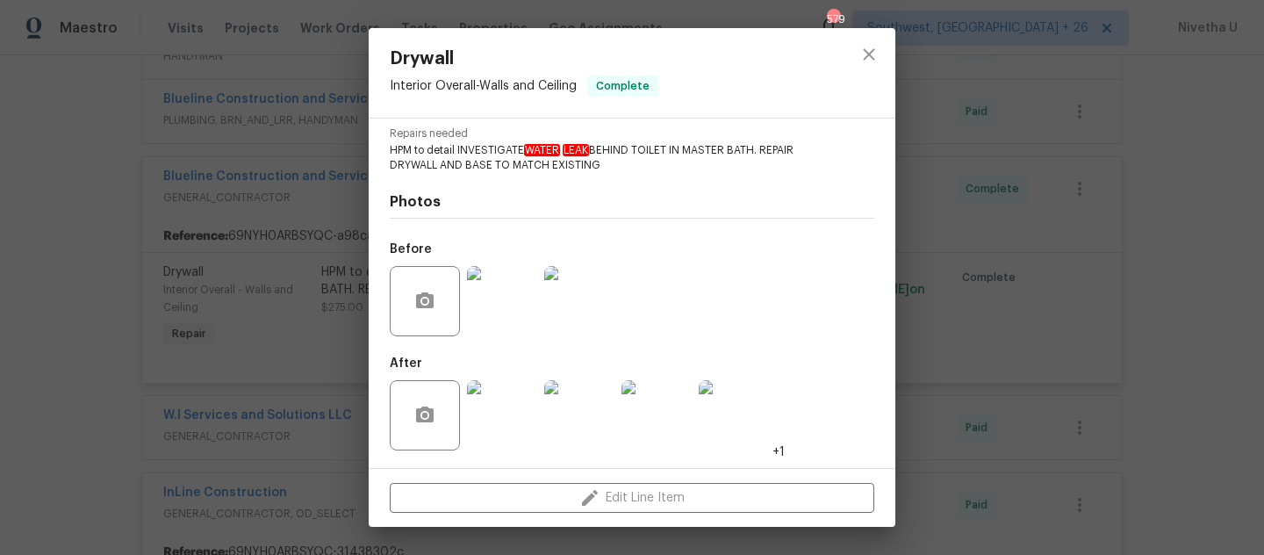
click at [510, 311] on img at bounding box center [502, 301] width 70 height 70
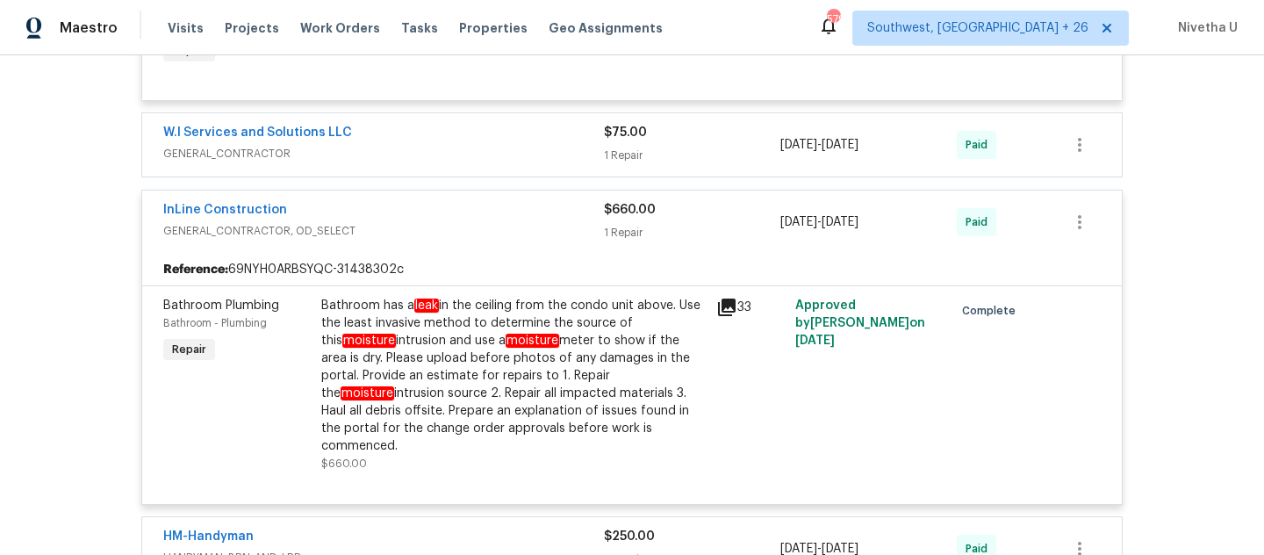
scroll to position [725, 0]
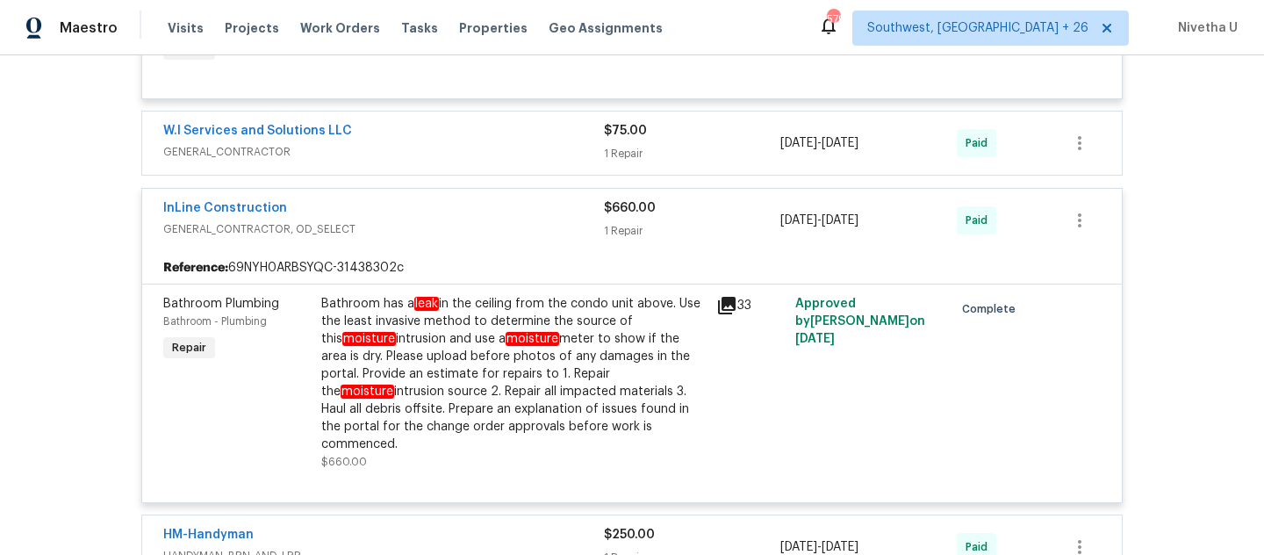
click at [568, 362] on div "Bathroom has a leak in the ceiling from the condo unit above. Use the least inv…" at bounding box center [513, 374] width 384 height 158
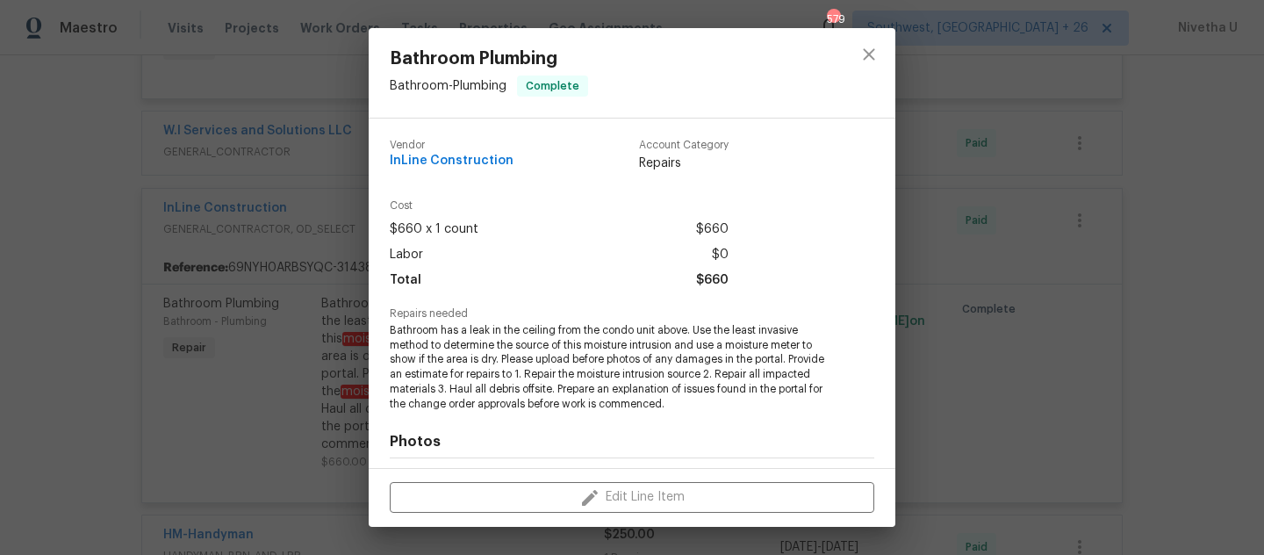
scroll to position [239, 0]
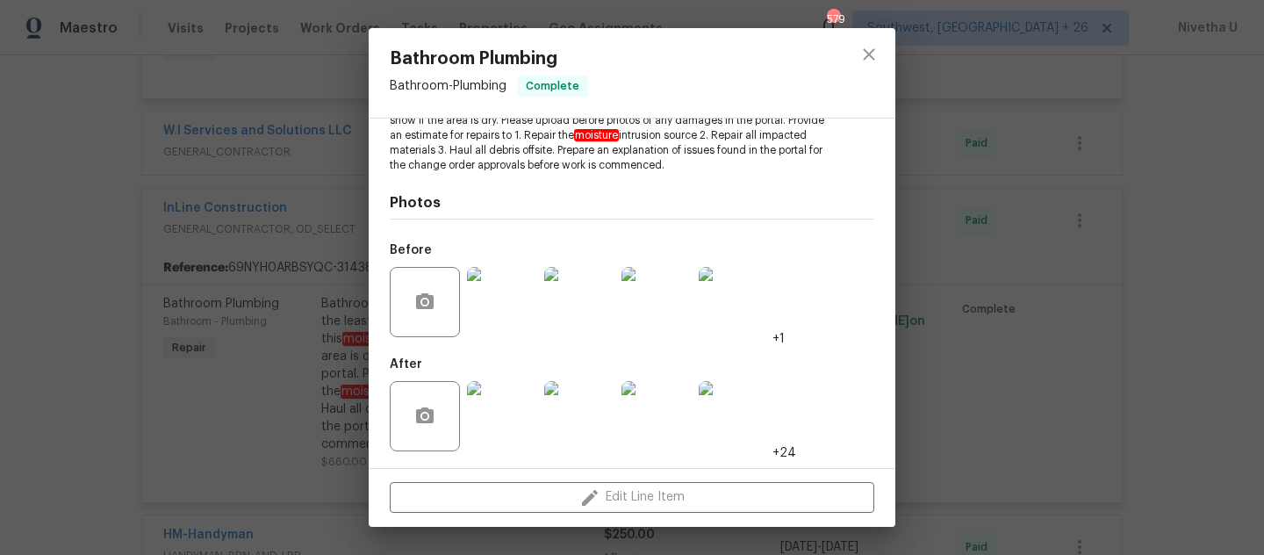
click at [517, 299] on img at bounding box center [502, 302] width 70 height 70
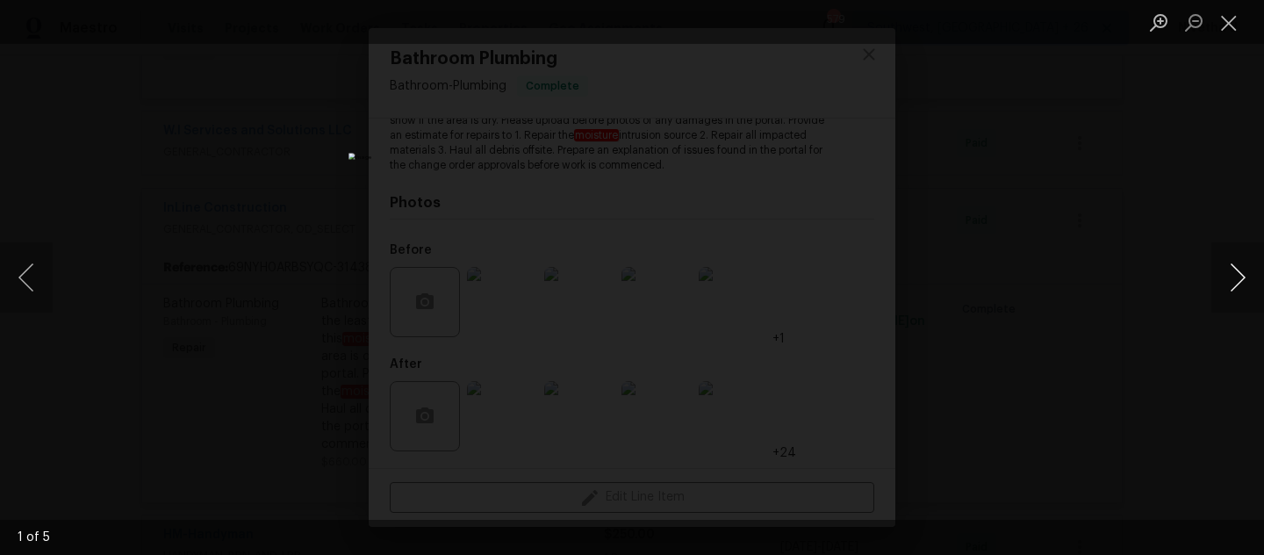
click at [1233, 292] on button "Next image" at bounding box center [1237, 277] width 53 height 70
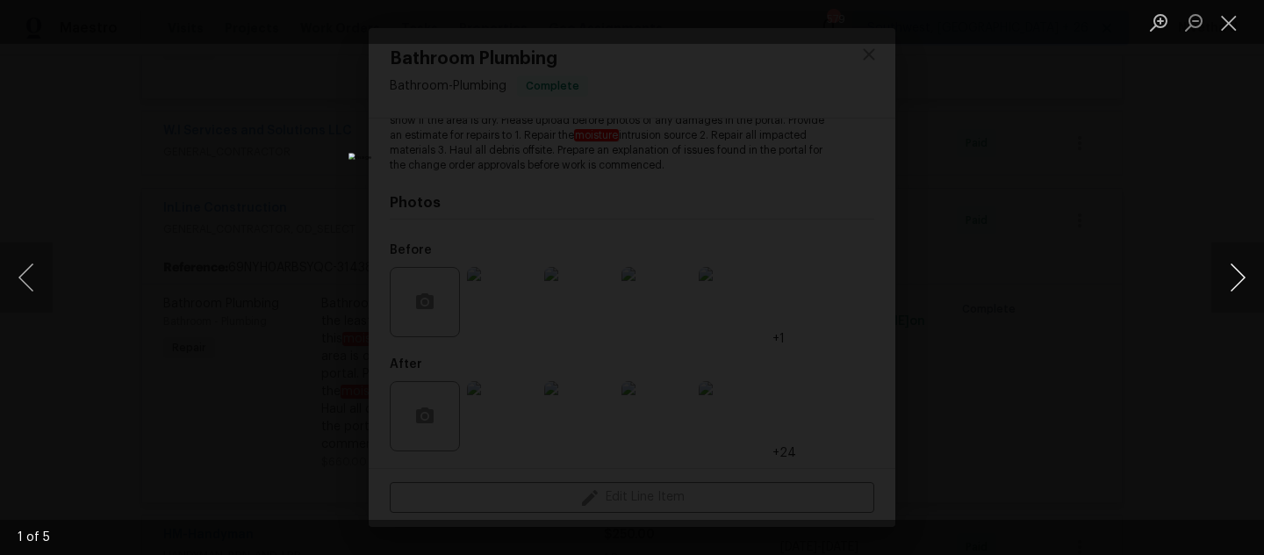
click at [1233, 292] on button "Next image" at bounding box center [1237, 277] width 53 height 70
click at [1067, 221] on div "Lightbox" at bounding box center [632, 277] width 1264 height 555
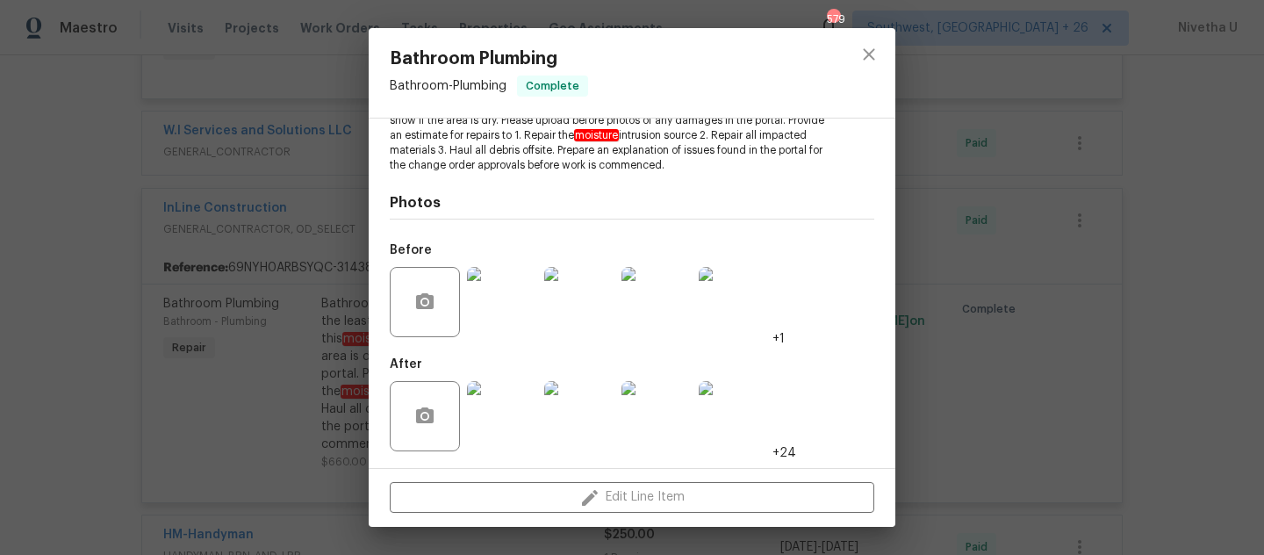
click at [978, 257] on div "Bathroom Plumbing Bathroom - Plumbing Complete Vendor InLine Construction Accou…" at bounding box center [632, 277] width 1264 height 555
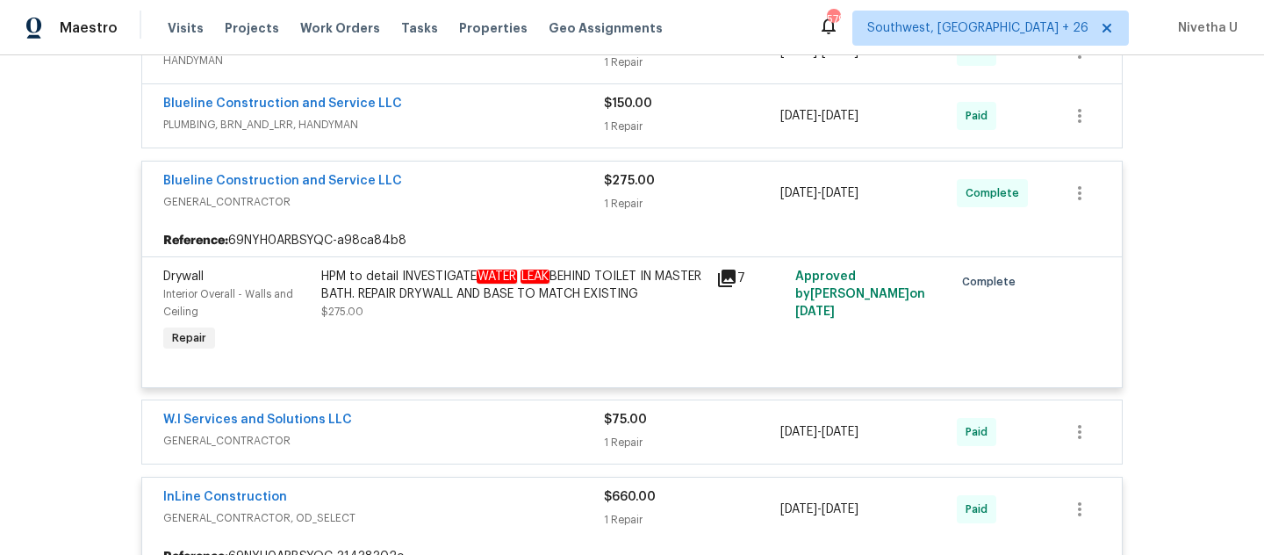
scroll to position [362, 0]
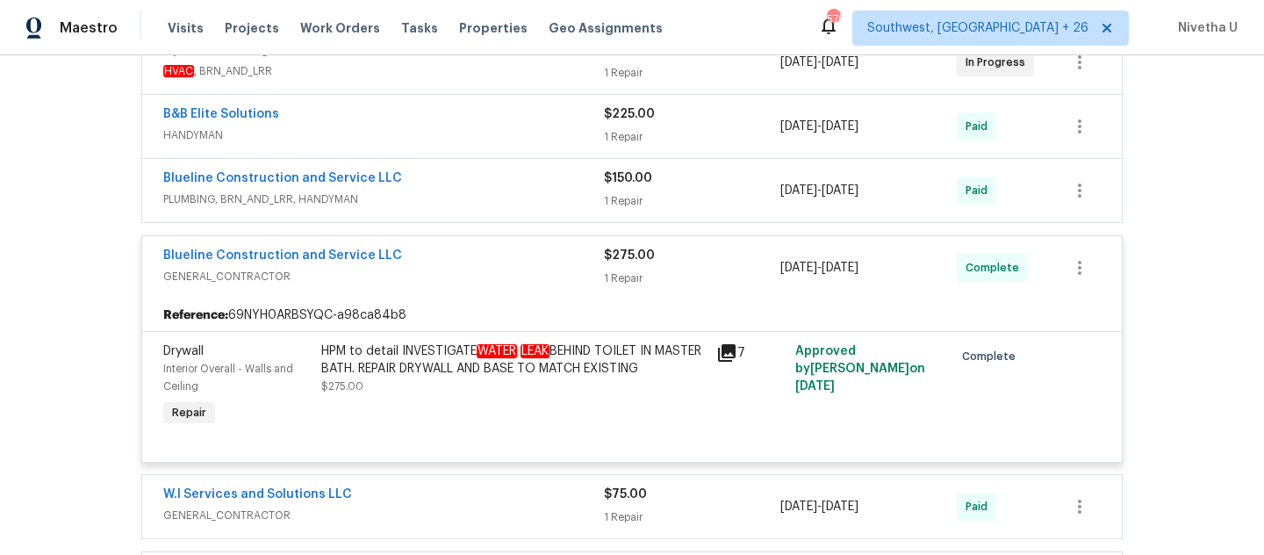
click at [401, 359] on div "HPM to detail INVESTIGATE WATER LEAK BEHIND TOILET IN MASTER BATH. REPAIR DRYWA…" at bounding box center [513, 359] width 384 height 35
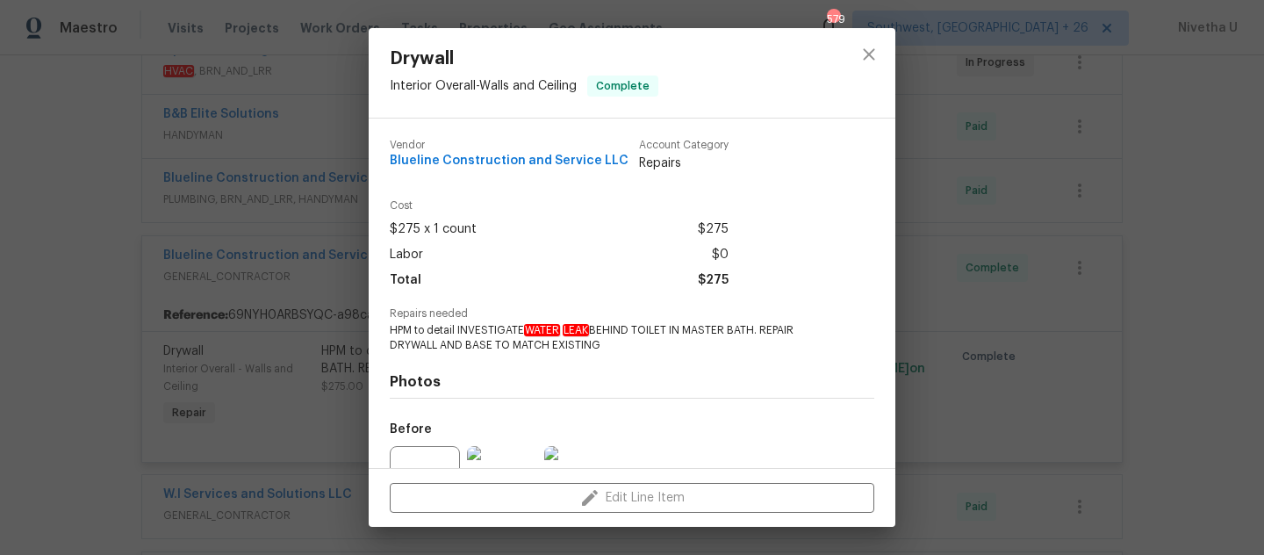
scroll to position [180, 0]
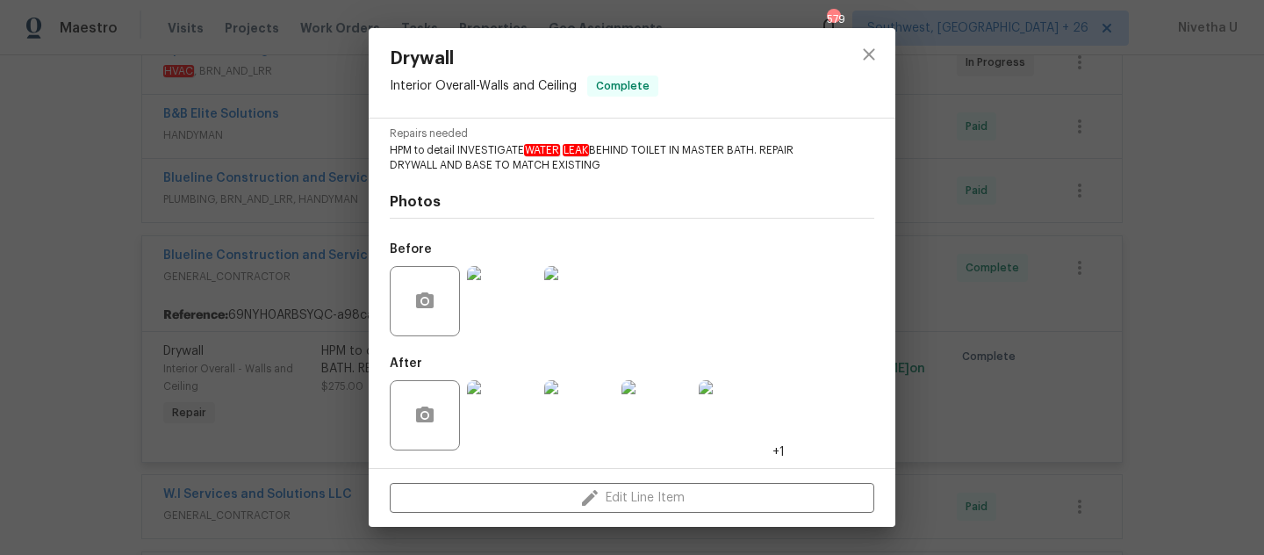
click at [511, 312] on img at bounding box center [502, 301] width 70 height 70
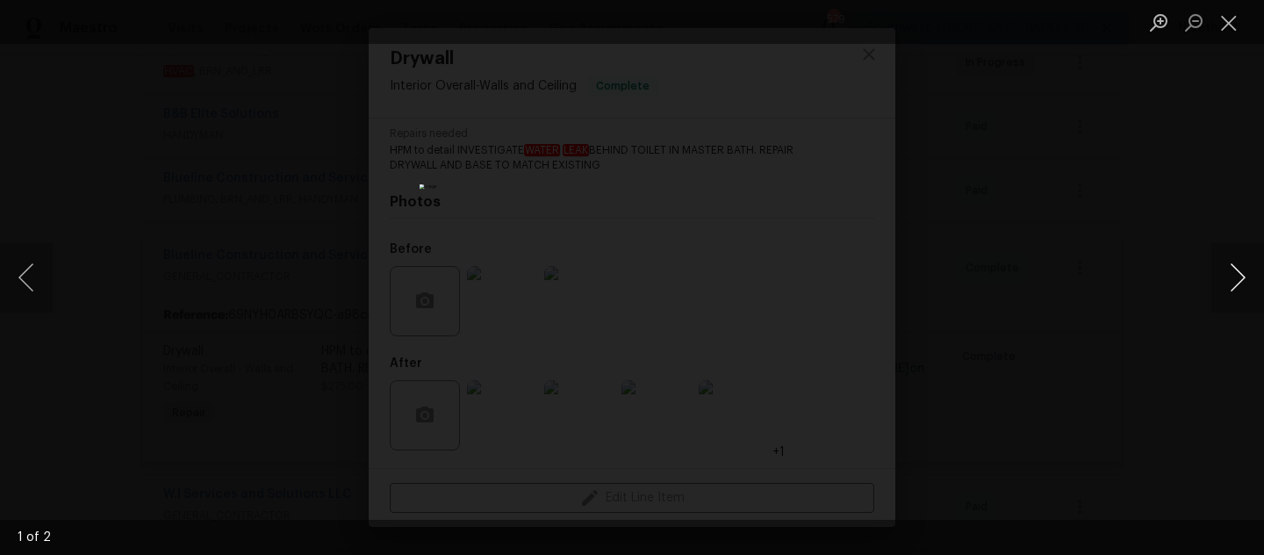
click at [1243, 284] on button "Next image" at bounding box center [1237, 277] width 53 height 70
click at [1120, 233] on div "Lightbox" at bounding box center [632, 277] width 1264 height 555
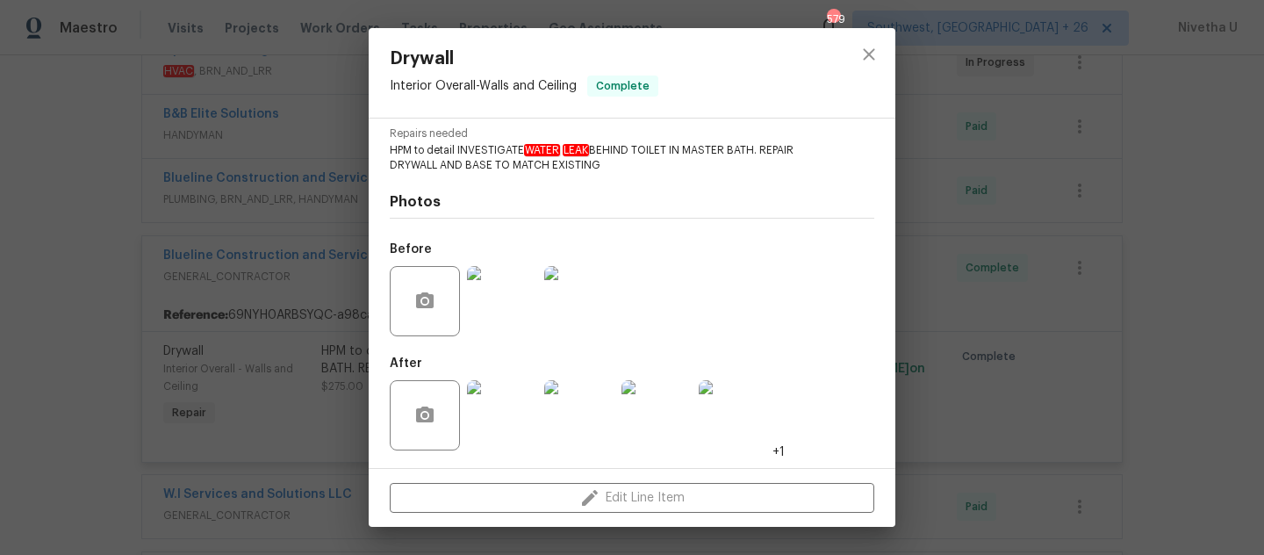
click at [501, 287] on img at bounding box center [502, 301] width 70 height 70
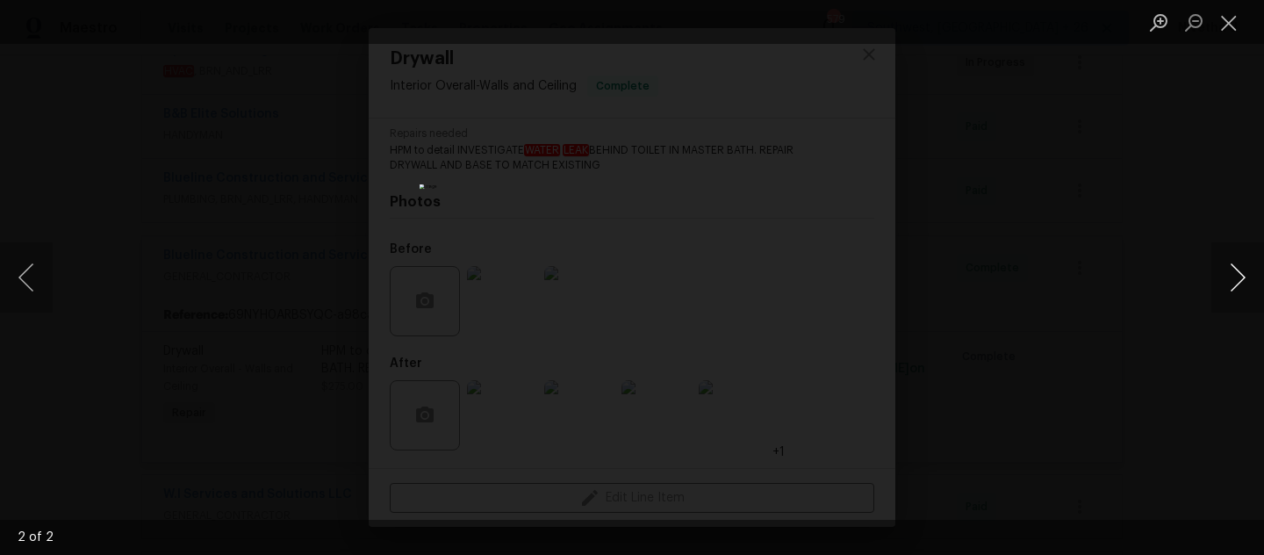
click at [1237, 285] on button "Next image" at bounding box center [1237, 277] width 53 height 70
click at [1181, 201] on div "Lightbox" at bounding box center [632, 277] width 1264 height 555
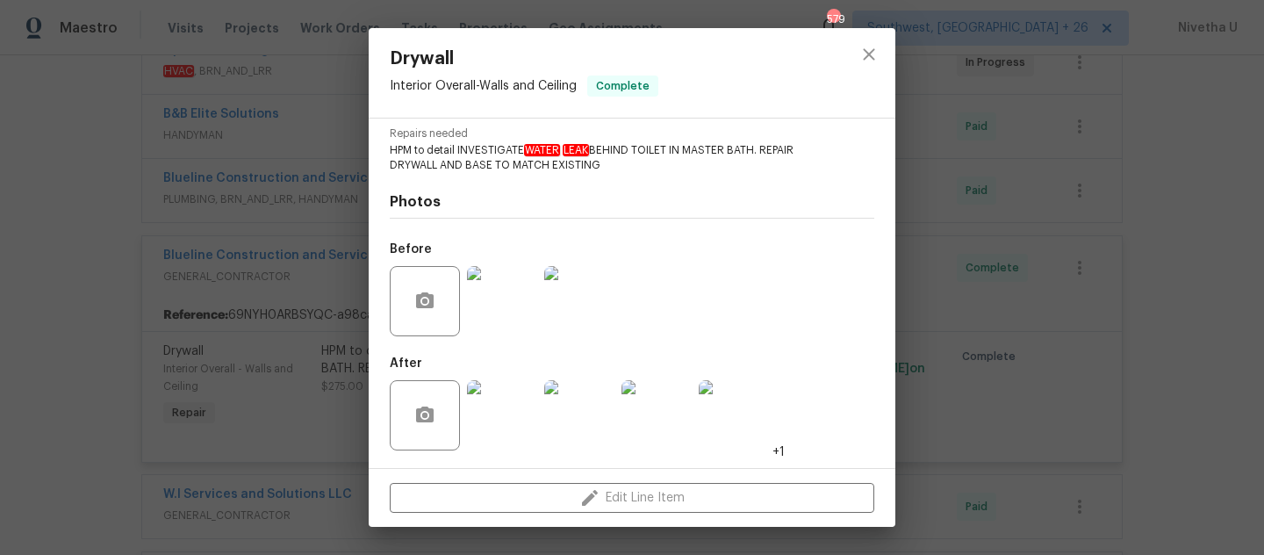
click at [458, 154] on span "HPM to detail INVESTIGATE WATER LEAK BEHIND TOILET IN MASTER BATH. REPAIR DRYWA…" at bounding box center [608, 158] width 436 height 30
click at [869, 49] on icon "close" at bounding box center [868, 54] width 21 height 21
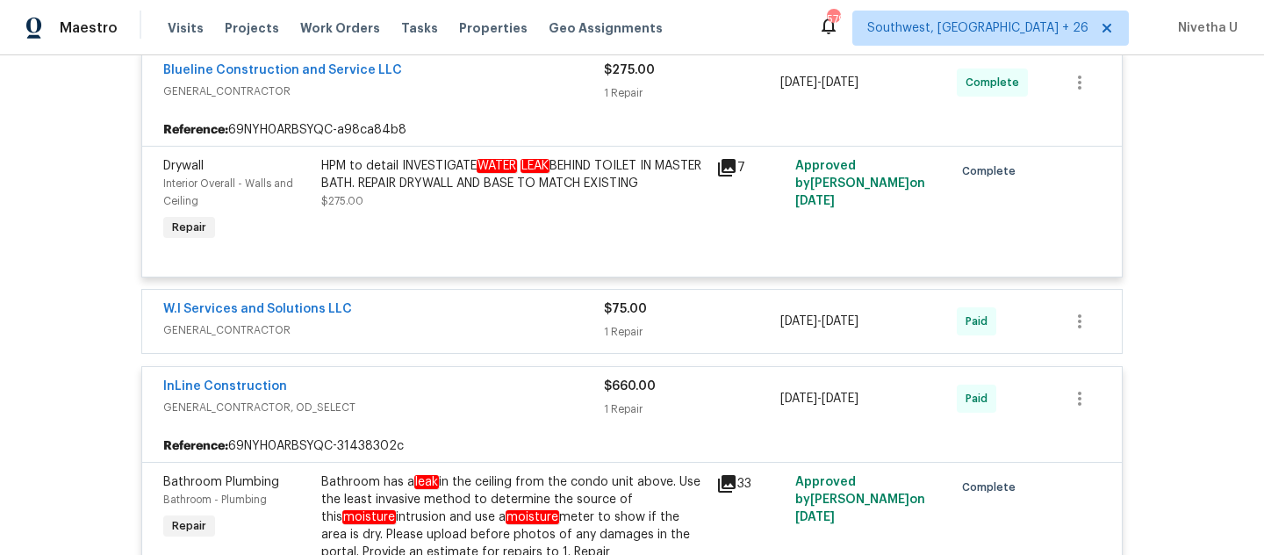
scroll to position [546, 0]
click at [520, 101] on span "GENERAL_CONTRACTOR" at bounding box center [383, 92] width 441 height 18
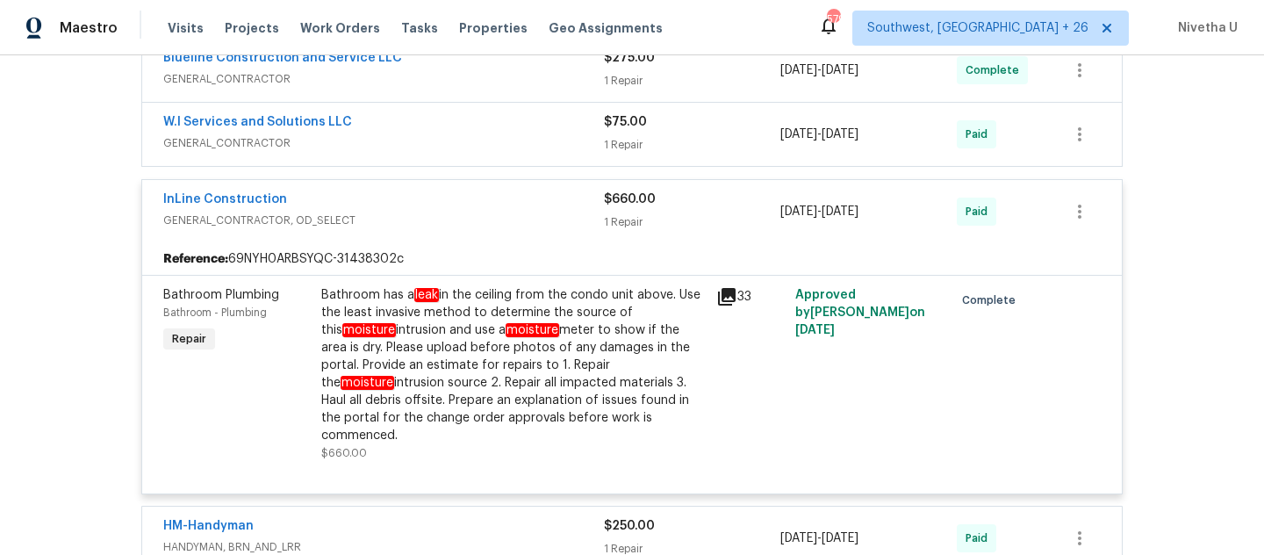
click at [529, 229] on span "GENERAL_CONTRACTOR, OD_SELECT" at bounding box center [383, 221] width 441 height 18
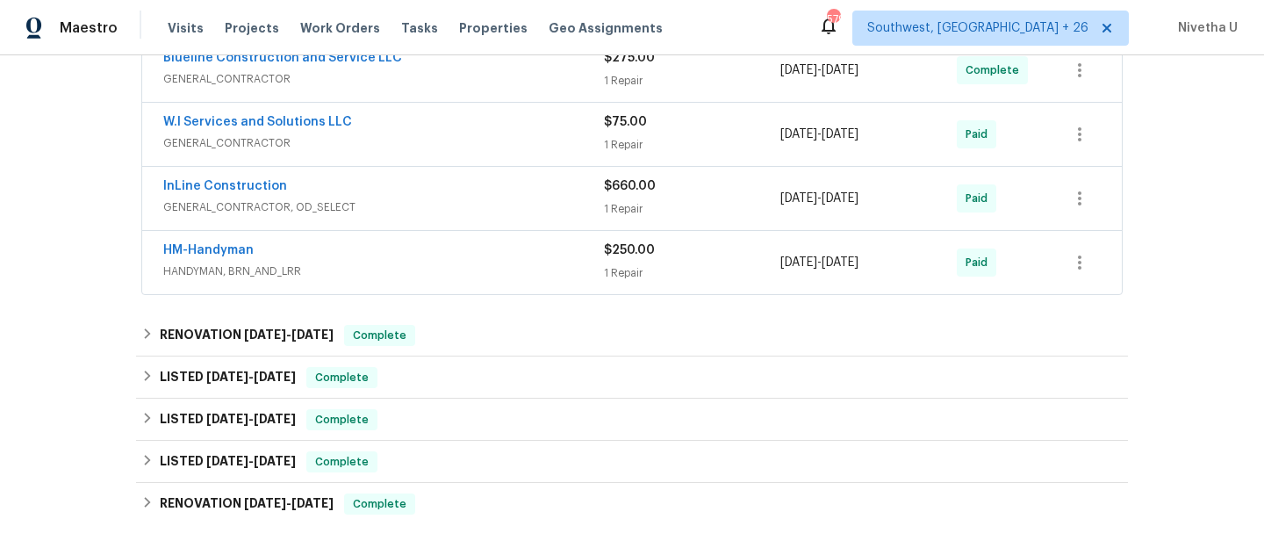
scroll to position [445, 0]
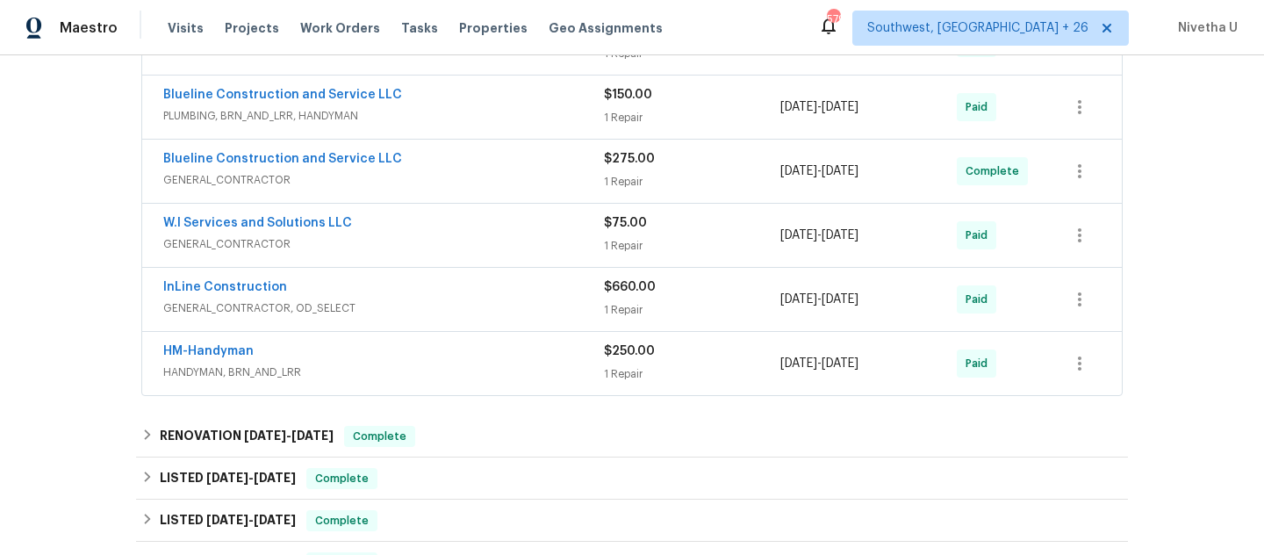
click at [506, 317] on span "GENERAL_CONTRACTOR, OD_SELECT" at bounding box center [383, 308] width 441 height 18
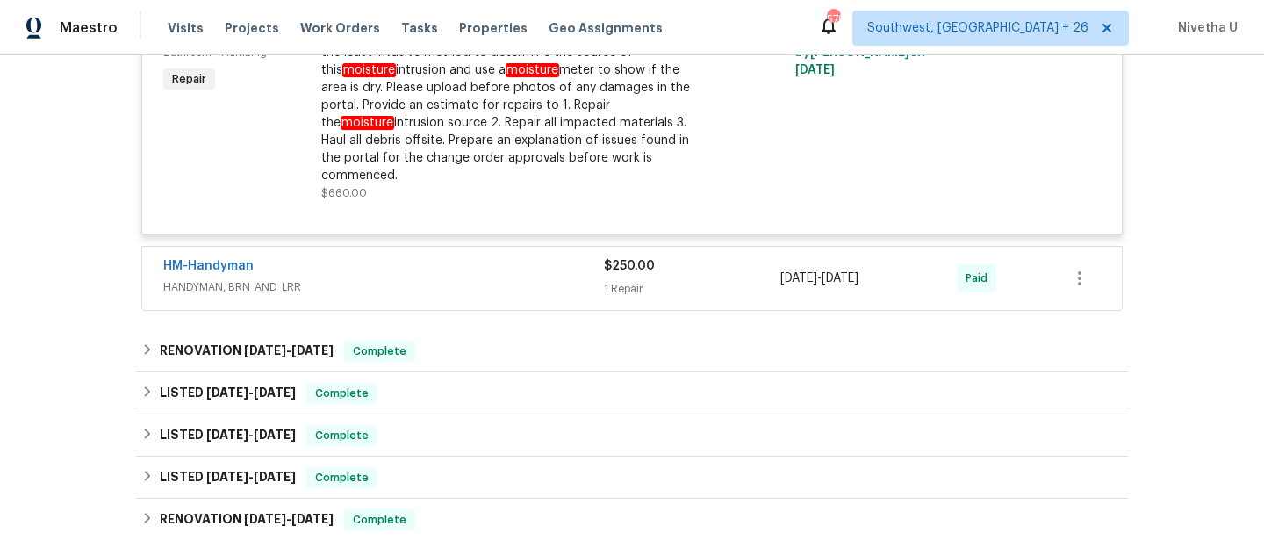
scroll to position [376, 0]
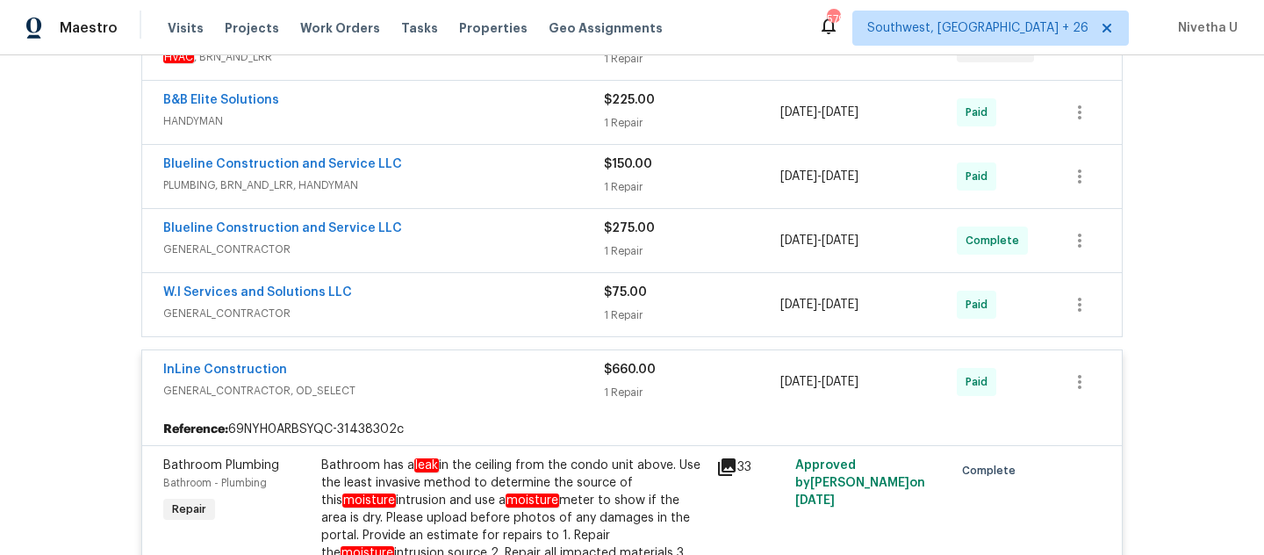
click at [539, 241] on div "Blueline Construction and Service LLC" at bounding box center [383, 229] width 441 height 21
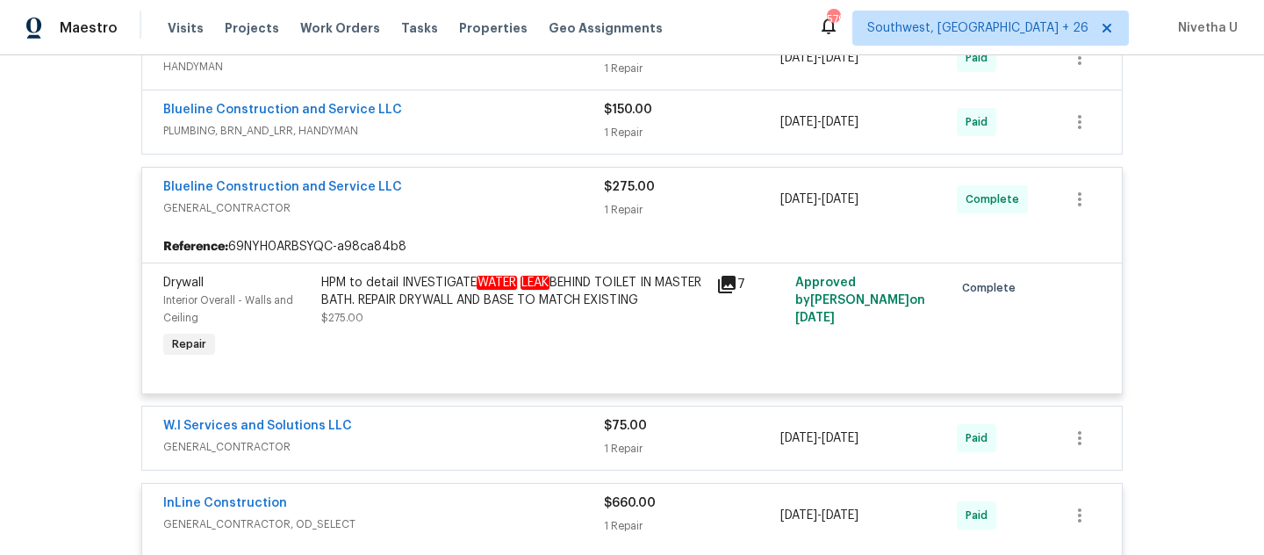
scroll to position [427, 0]
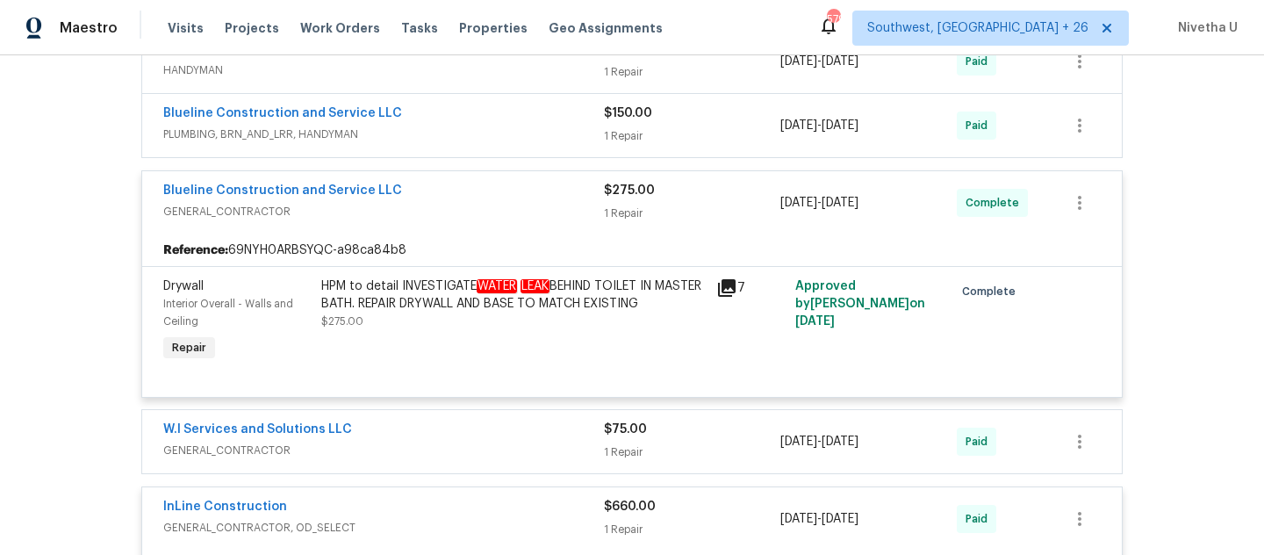
click at [556, 312] on div "HPM to detail INVESTIGATE WATER LEAK BEHIND TOILET IN MASTER BATH. REPAIR DRYWA…" at bounding box center [513, 294] width 384 height 35
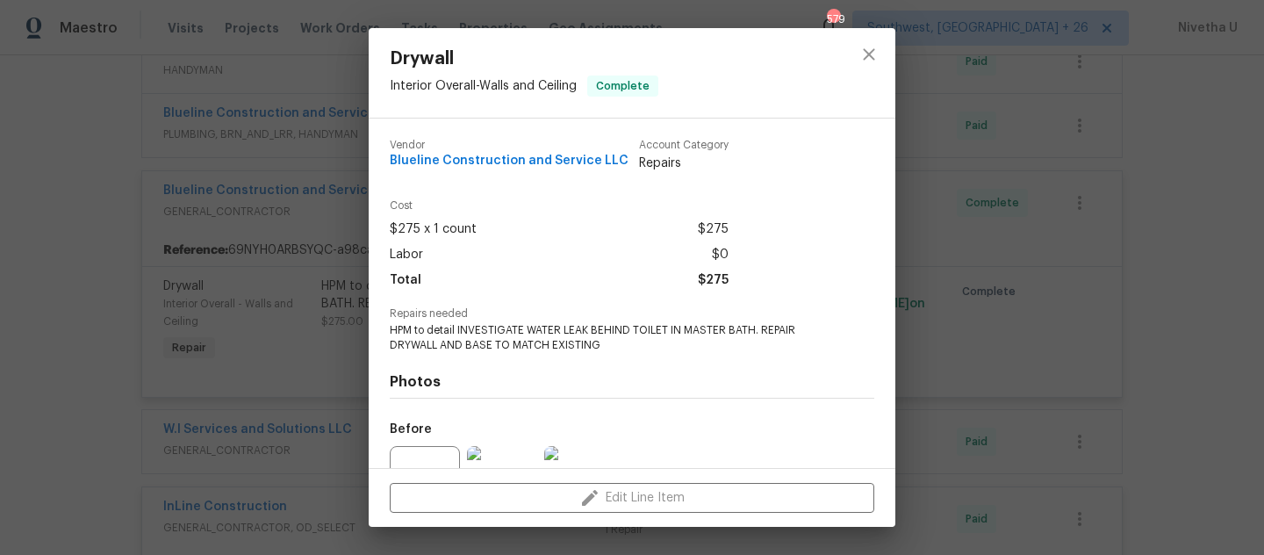
scroll to position [180, 0]
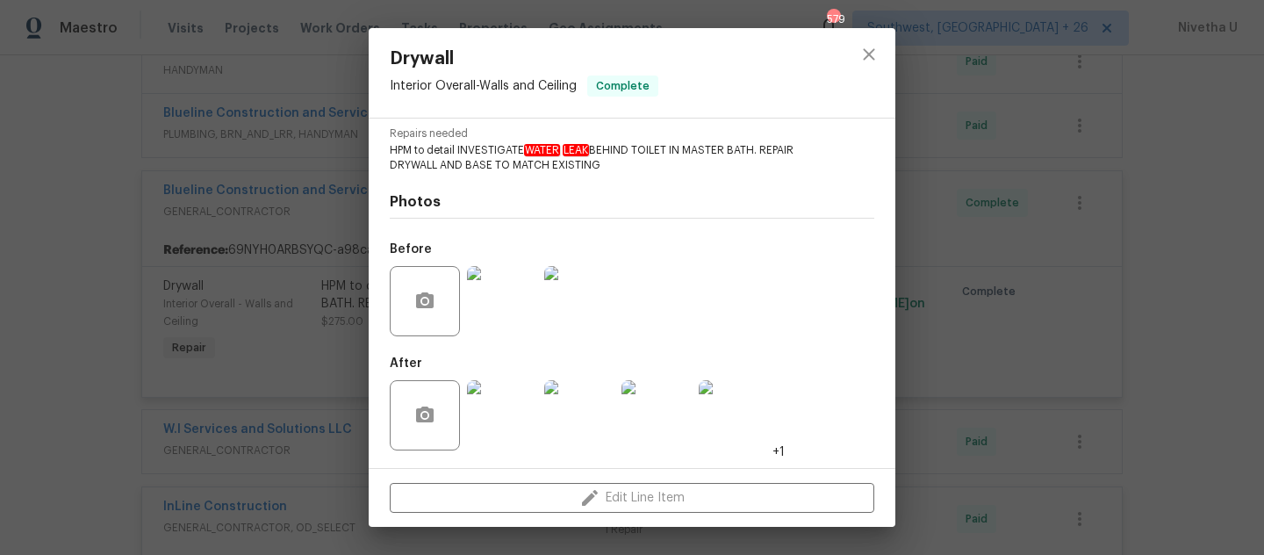
click at [501, 392] on img at bounding box center [502, 415] width 70 height 70
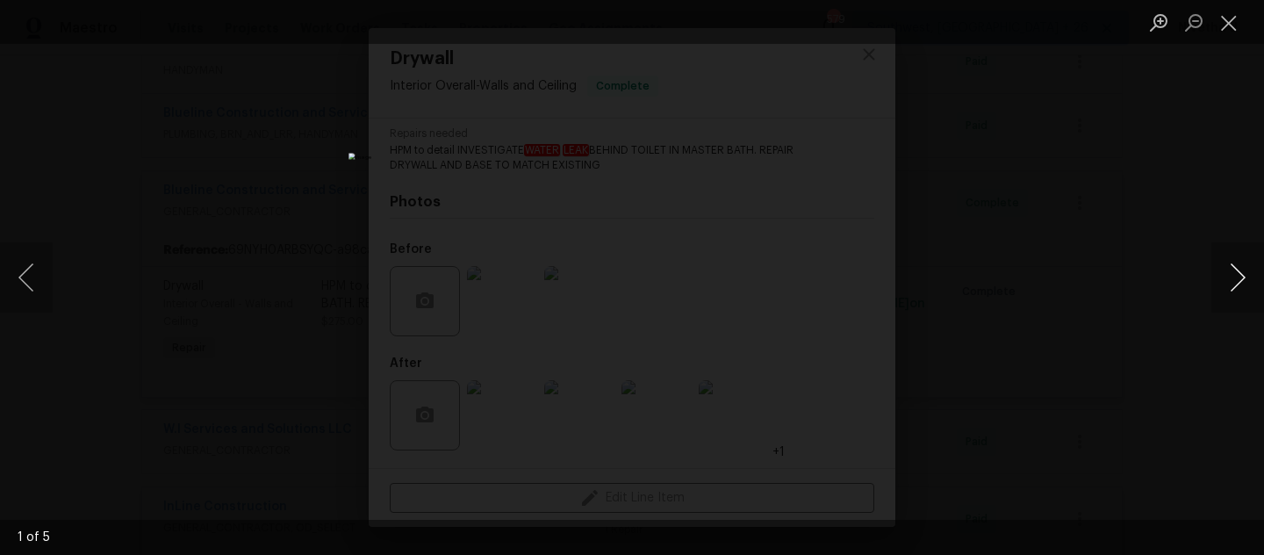
click at [1238, 267] on button "Next image" at bounding box center [1237, 277] width 53 height 70
click at [1238, 260] on button "Next image" at bounding box center [1237, 277] width 53 height 70
click at [1140, 176] on div "Lightbox" at bounding box center [632, 277] width 1264 height 555
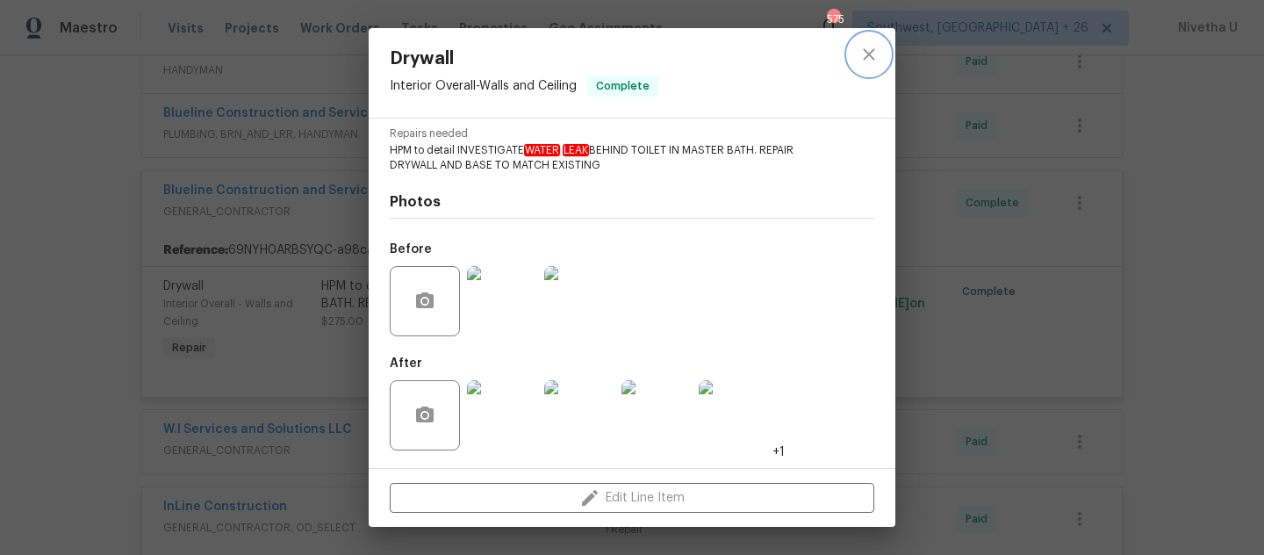
click at [876, 48] on icon "close" at bounding box center [868, 54] width 21 height 21
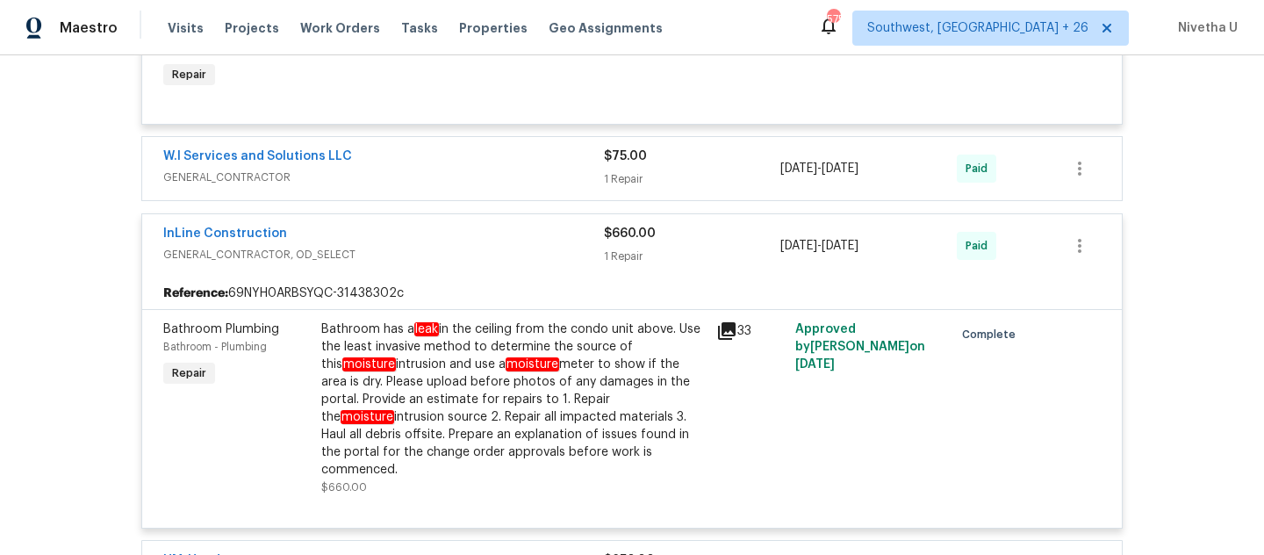
scroll to position [700, 0]
click at [551, 262] on span "GENERAL_CONTRACTOR, OD_SELECT" at bounding box center [383, 254] width 441 height 18
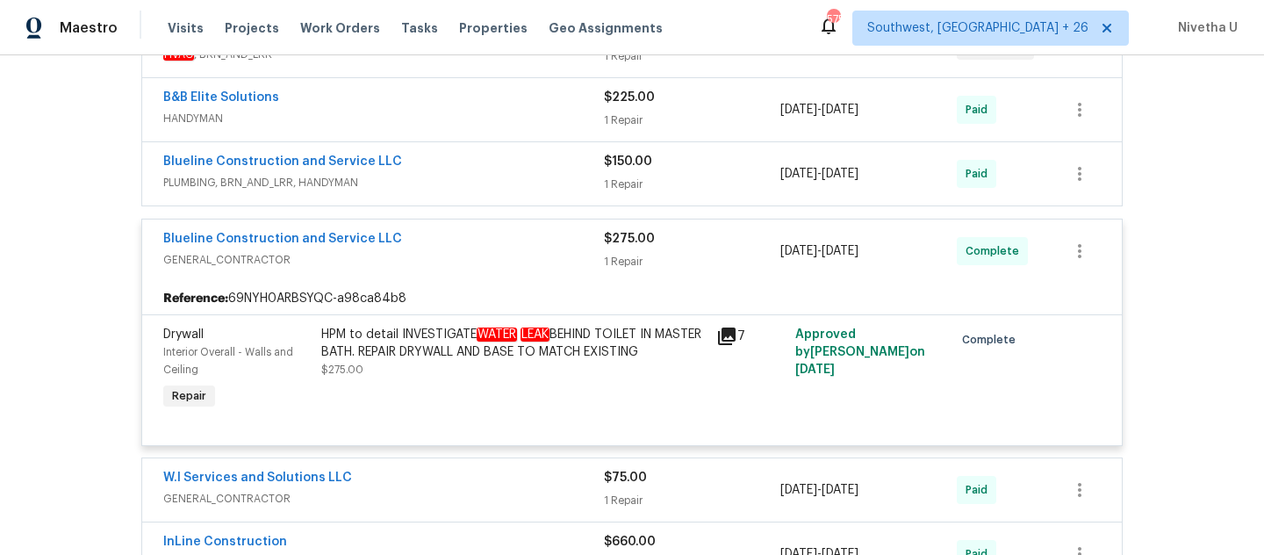
scroll to position [288, 0]
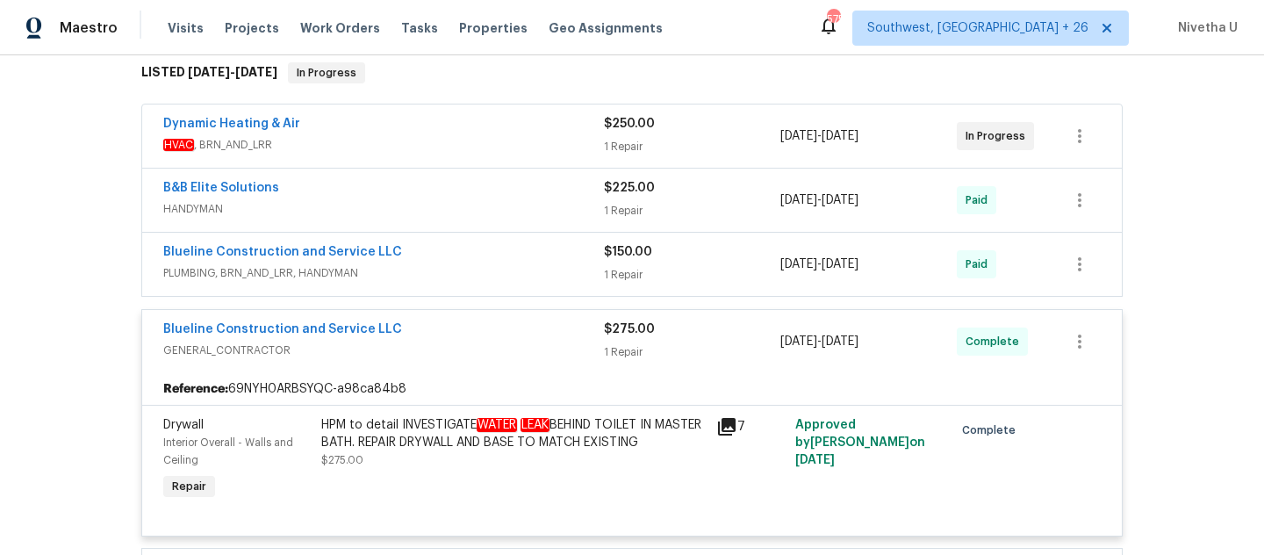
click at [490, 282] on span "PLUMBING, BRN_AND_LRR, HANDYMAN" at bounding box center [383, 273] width 441 height 18
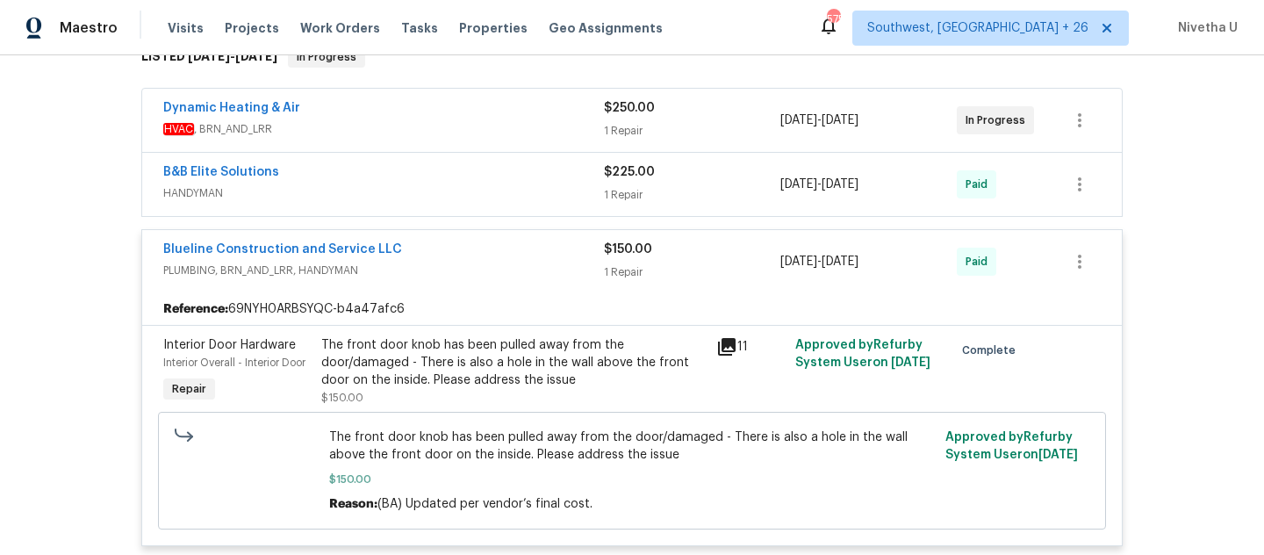
scroll to position [303, 0]
click at [470, 262] on div "Blueline Construction and Service LLC" at bounding box center [383, 251] width 441 height 21
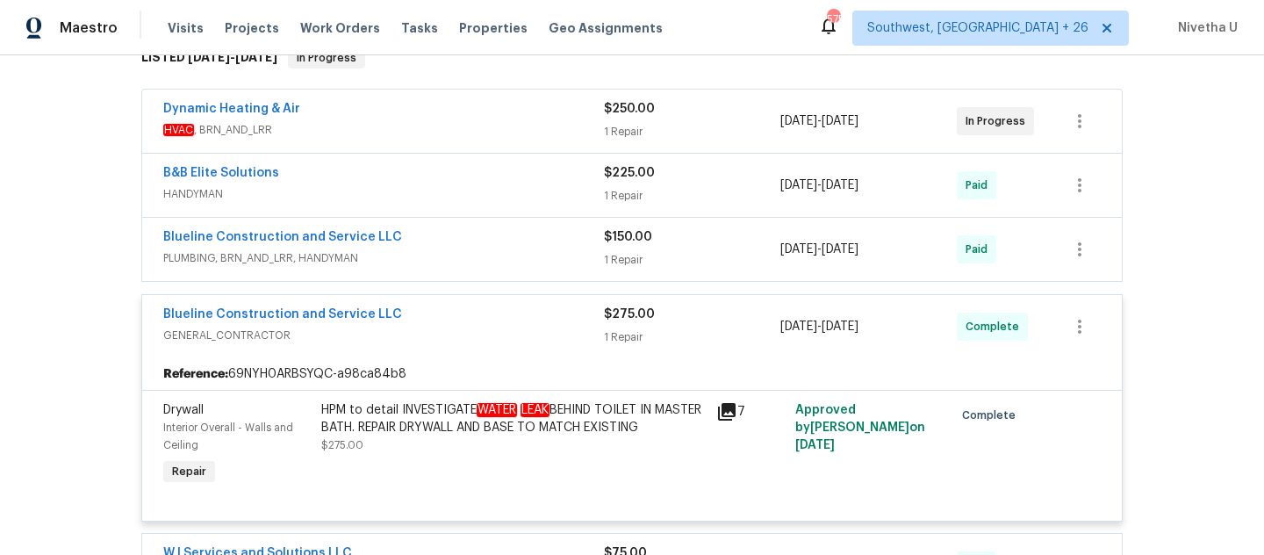
click at [466, 185] on div "B&B Elite Solutions" at bounding box center [383, 174] width 441 height 21
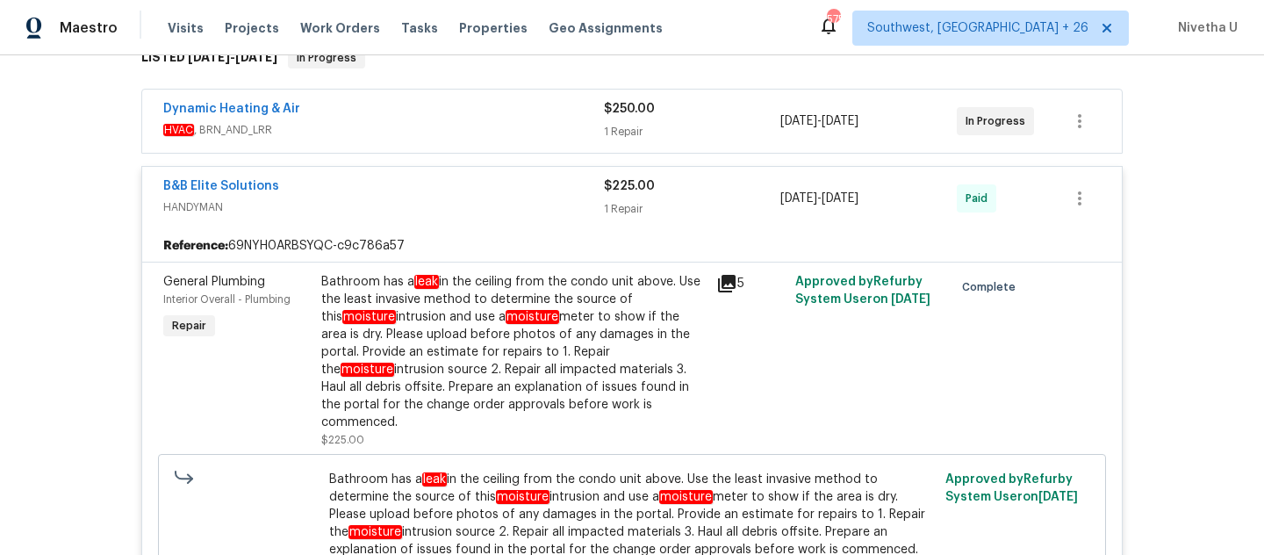
click at [472, 216] on span "HANDYMAN" at bounding box center [383, 207] width 441 height 18
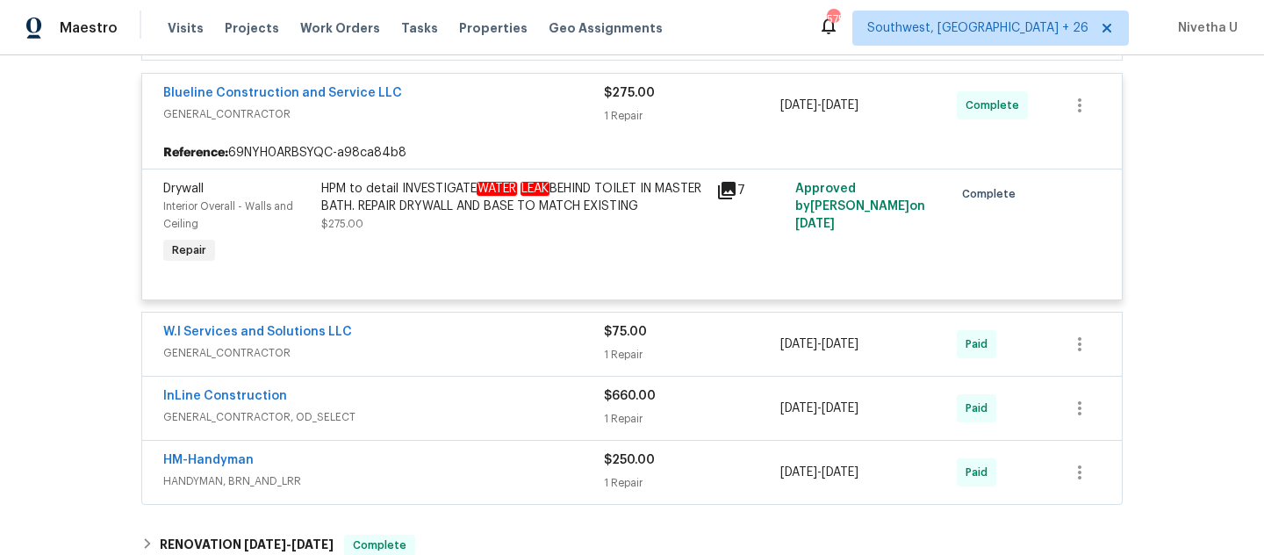
scroll to position [525, 0]
click at [481, 232] on div "HPM to detail INVESTIGATE WATER LEAK BEHIND TOILET IN MASTER BATH. REPAIR DRYWA…" at bounding box center [513, 205] width 384 height 53
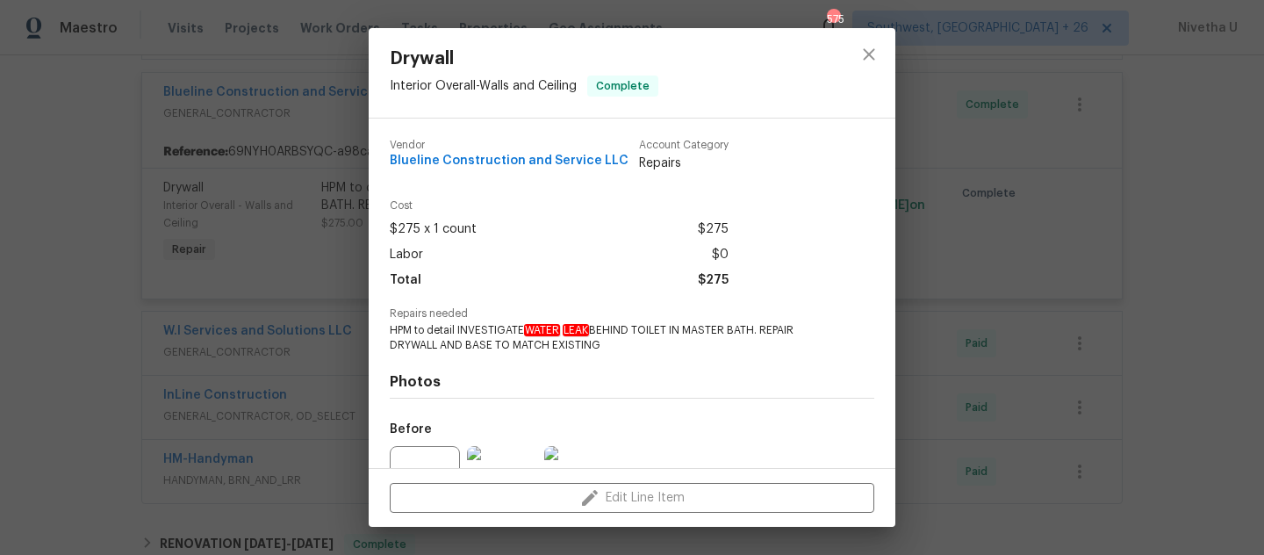
scroll to position [180, 0]
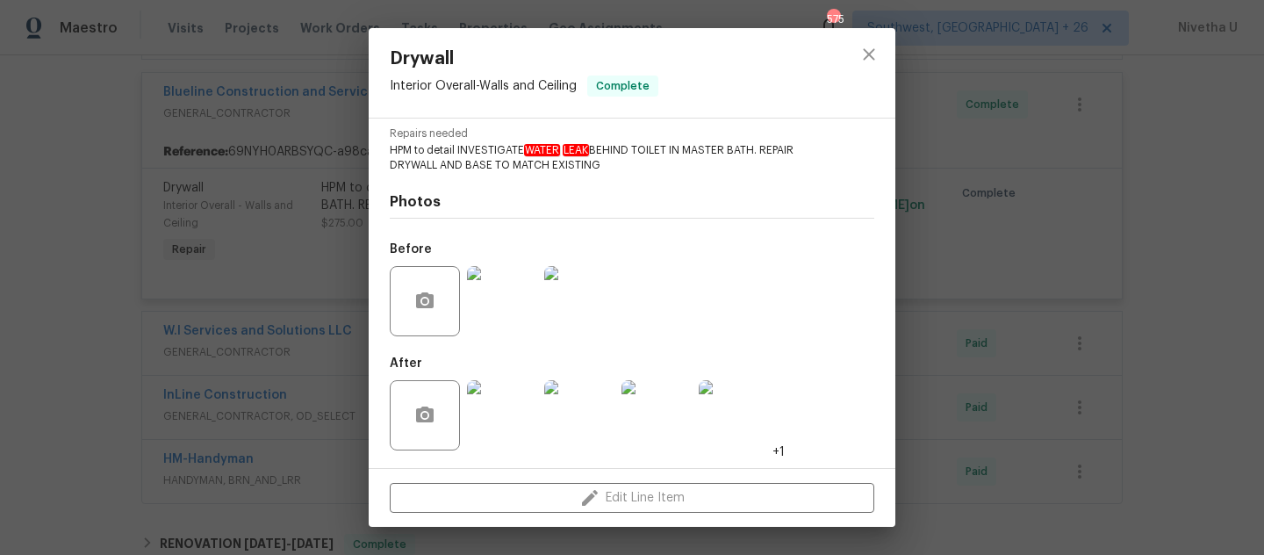
click at [480, 300] on img at bounding box center [502, 301] width 70 height 70
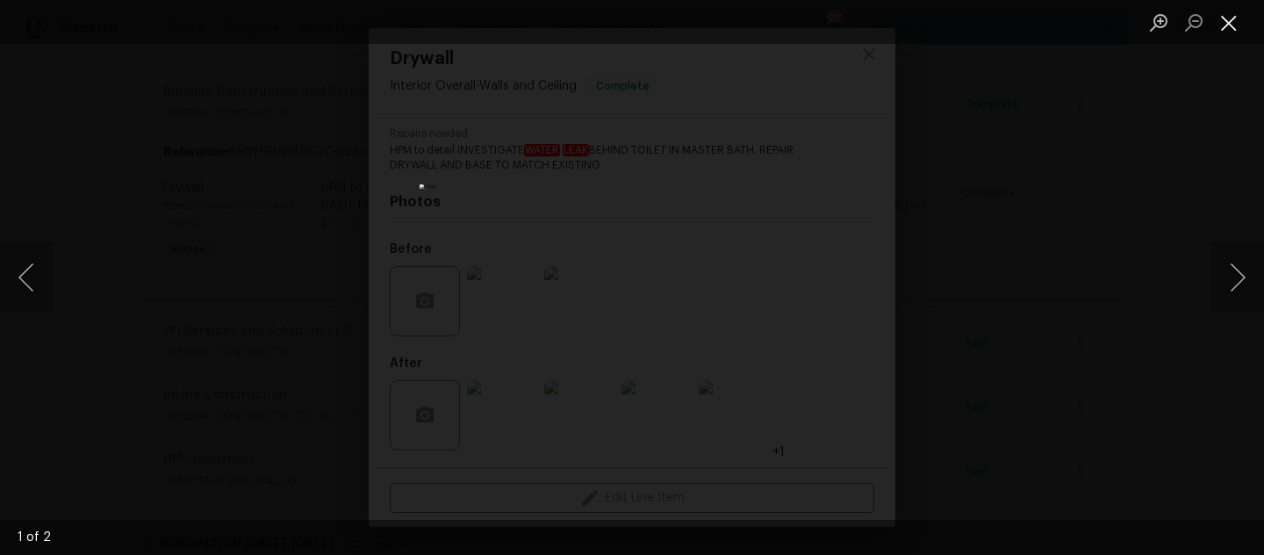
click at [1226, 29] on button "Close lightbox" at bounding box center [1228, 22] width 35 height 31
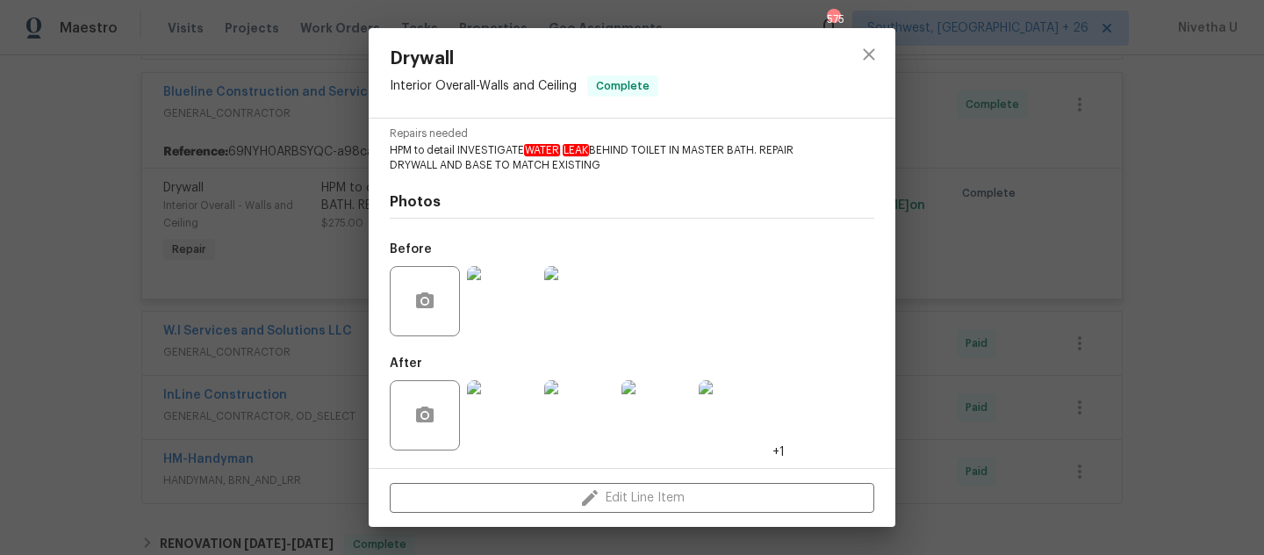
click at [491, 419] on img at bounding box center [502, 415] width 70 height 70
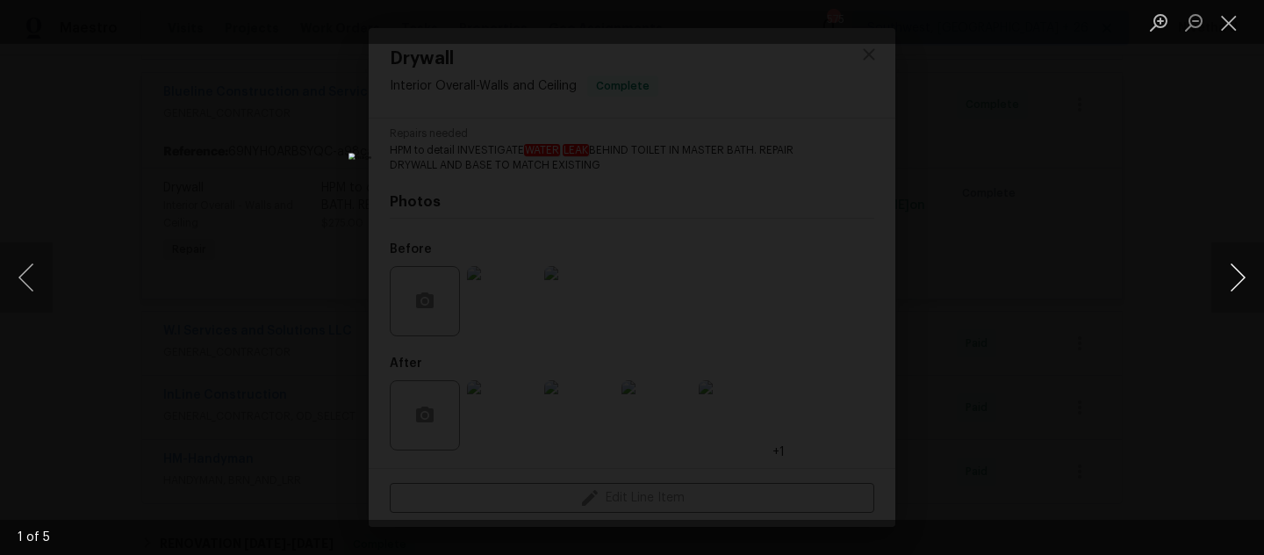
click at [1254, 284] on button "Next image" at bounding box center [1237, 277] width 53 height 70
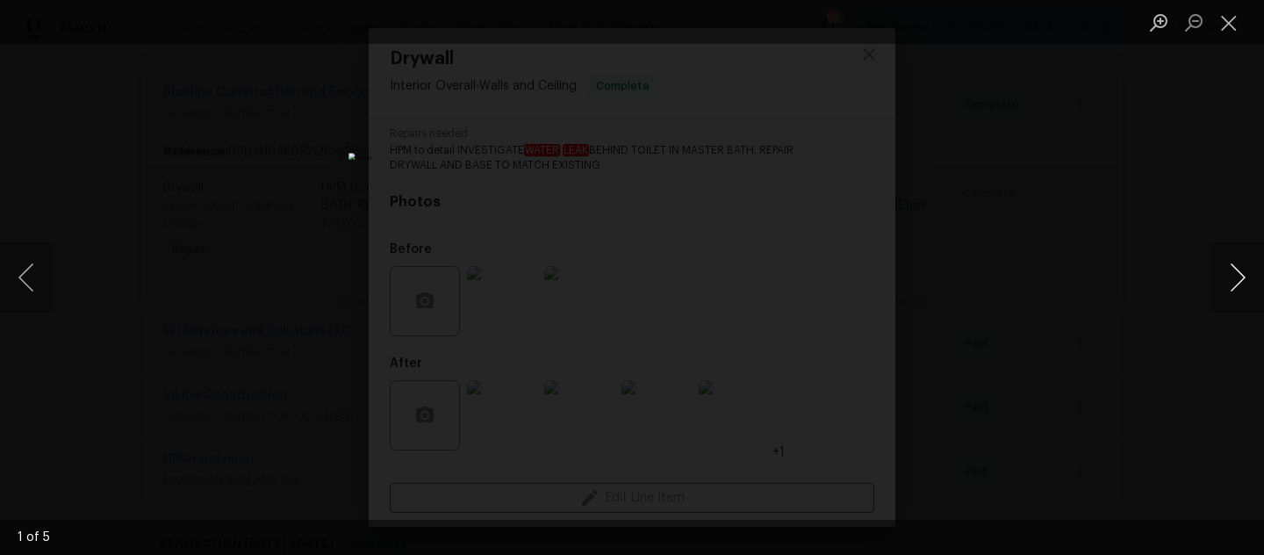
click at [1254, 284] on button "Next image" at bounding box center [1237, 277] width 53 height 70
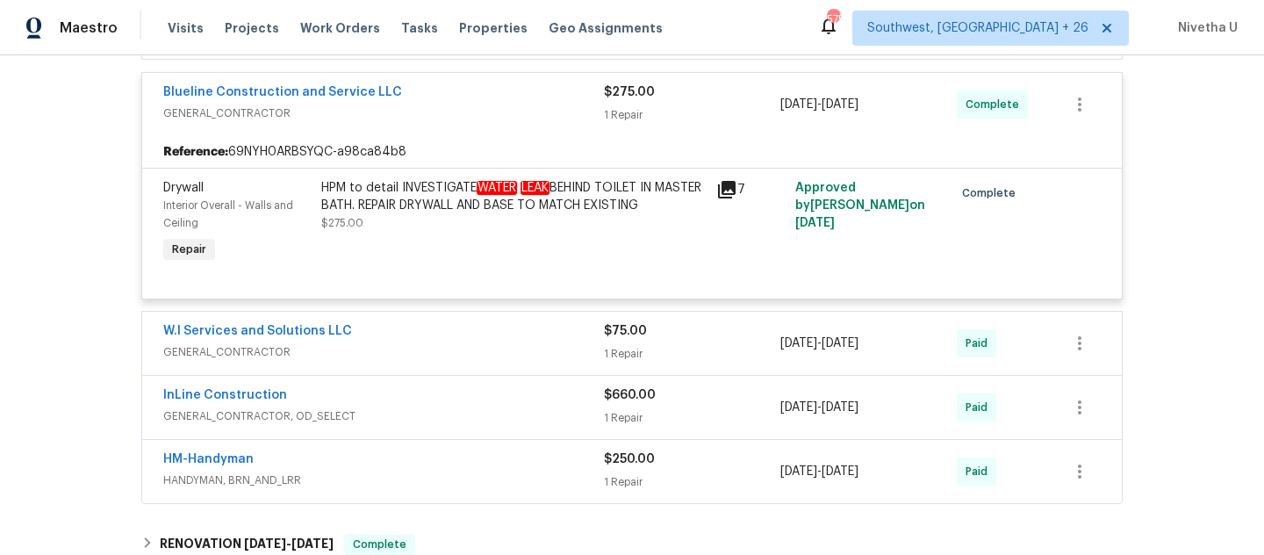
click at [601, 232] on div "HPM to detail INVESTIGATE WATER LEAK BEHIND TOILET IN MASTER BATH. REPAIR DRYWA…" at bounding box center [513, 205] width 384 height 53
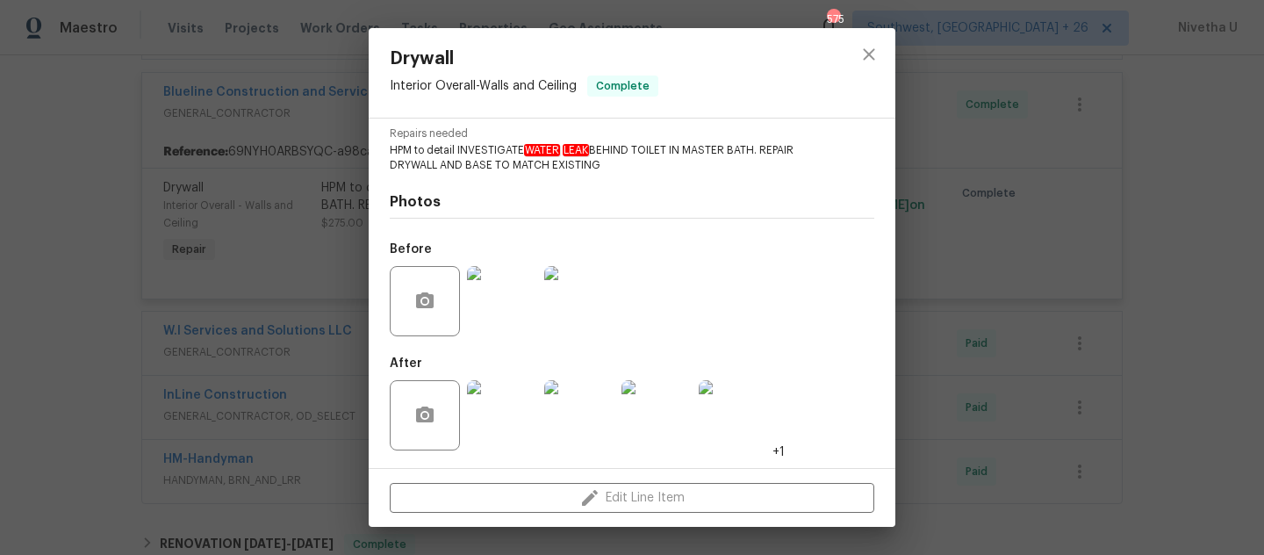
click at [520, 309] on img at bounding box center [502, 301] width 70 height 70
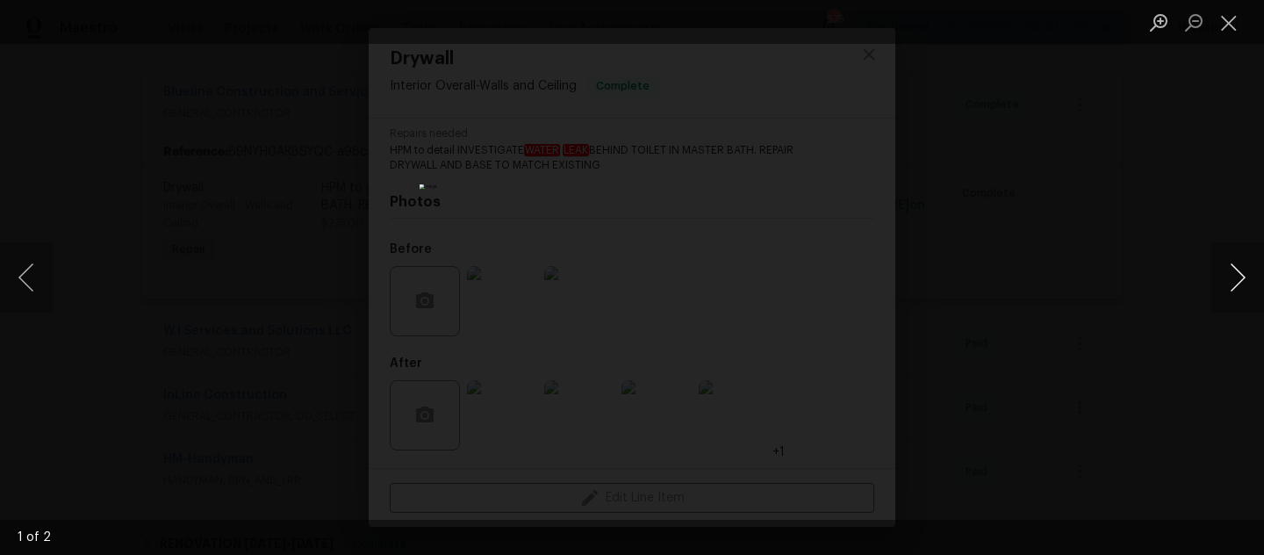
click at [1247, 279] on button "Next image" at bounding box center [1237, 277] width 53 height 70
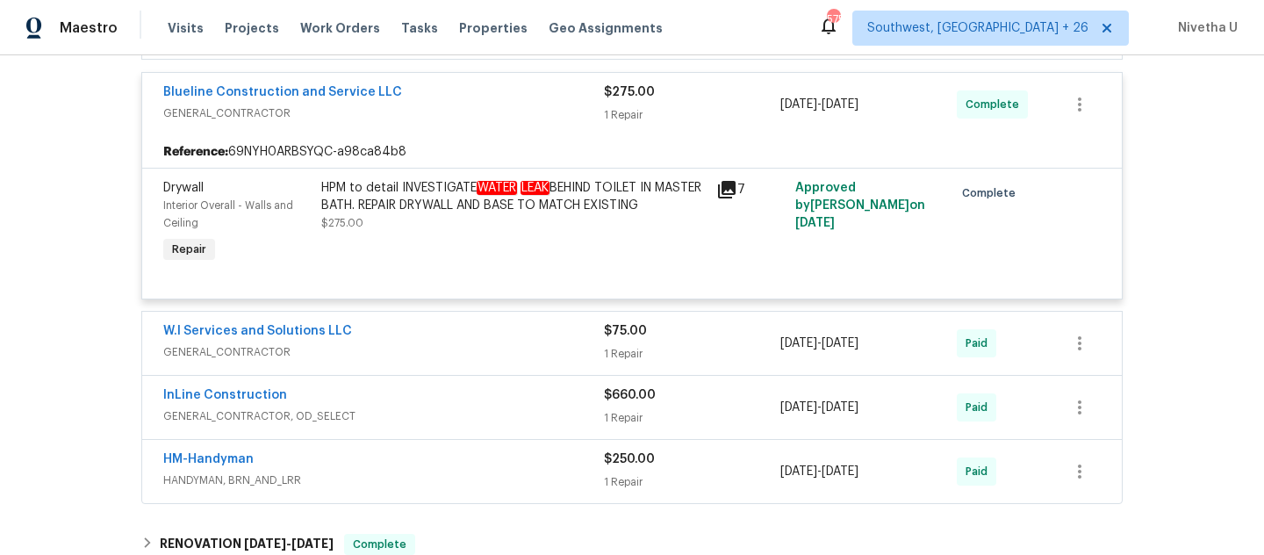
click at [585, 214] on div "HPM to detail INVESTIGATE WATER LEAK BEHIND TOILET IN MASTER BATH. REPAIR DRYWA…" at bounding box center [513, 196] width 384 height 35
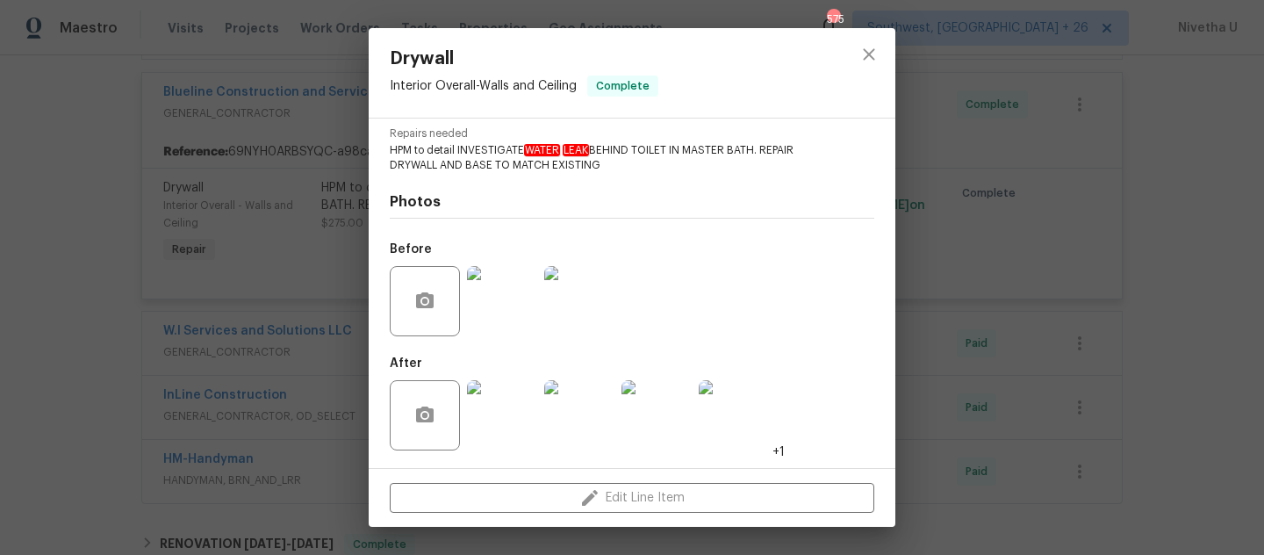
click at [488, 428] on img at bounding box center [502, 415] width 70 height 70
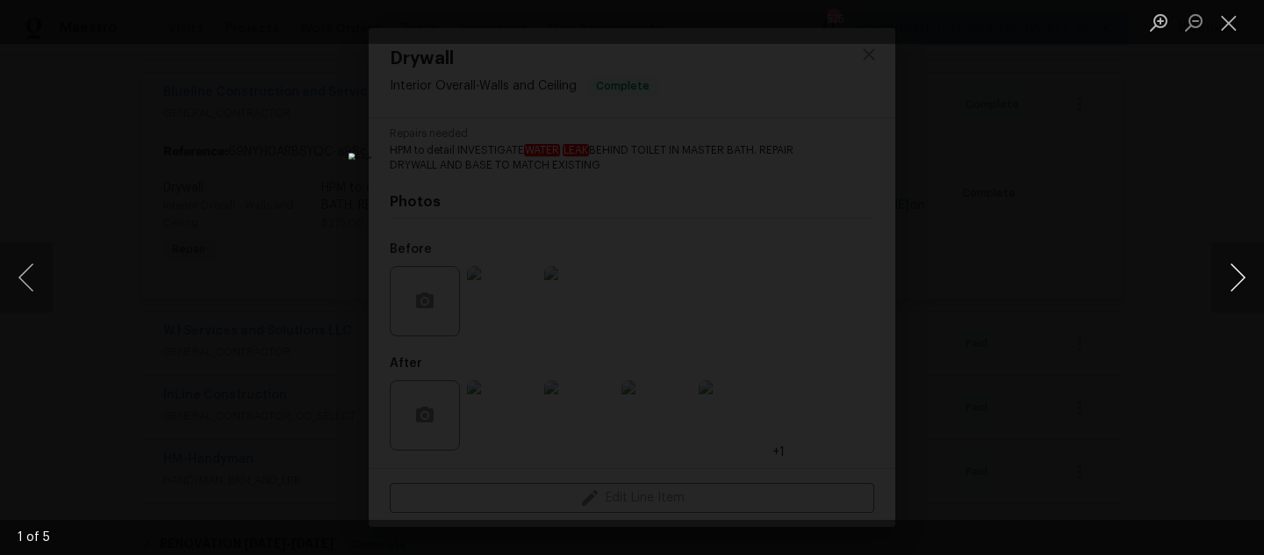
click at [1234, 283] on button "Next image" at bounding box center [1237, 277] width 53 height 70
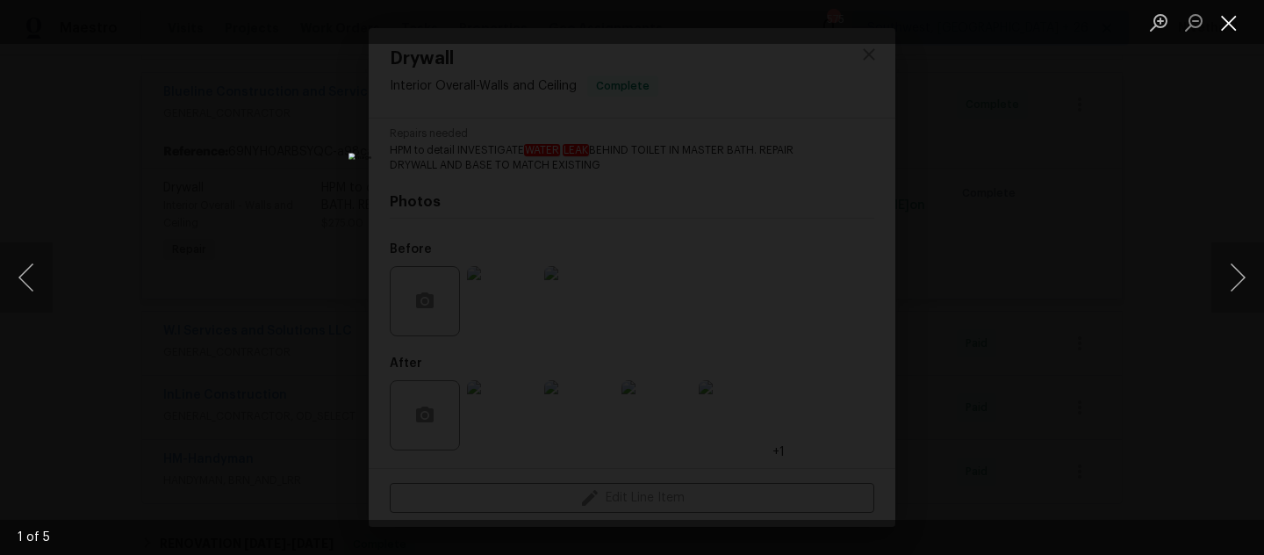
click at [1233, 18] on button "Close lightbox" at bounding box center [1228, 22] width 35 height 31
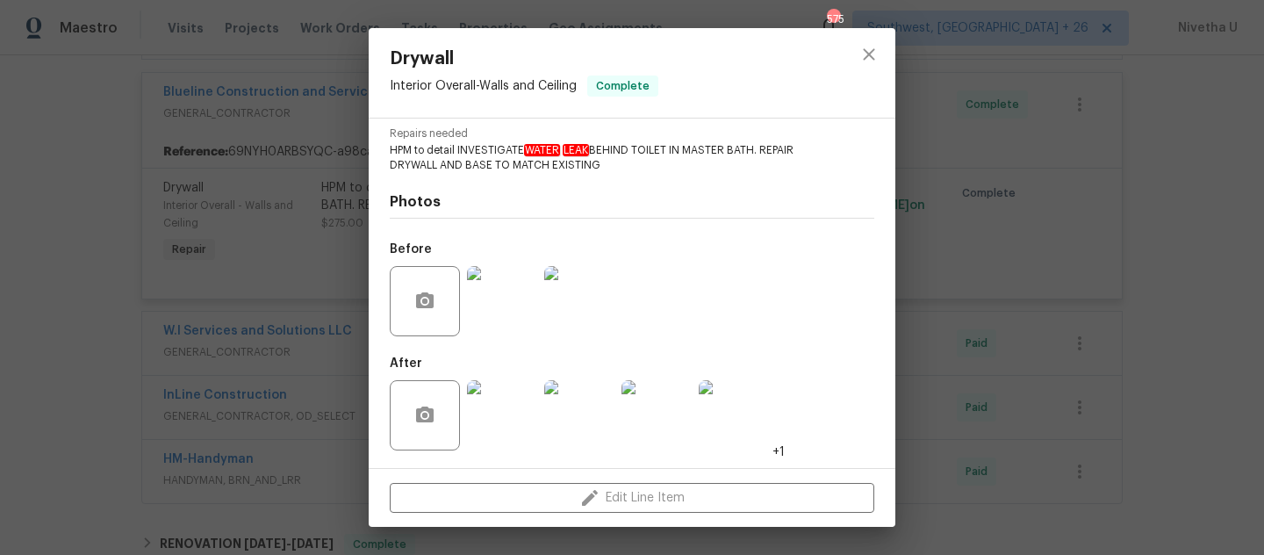
click at [883, 31] on div at bounding box center [869, 73] width 53 height 90
click at [872, 47] on icon "close" at bounding box center [868, 54] width 21 height 21
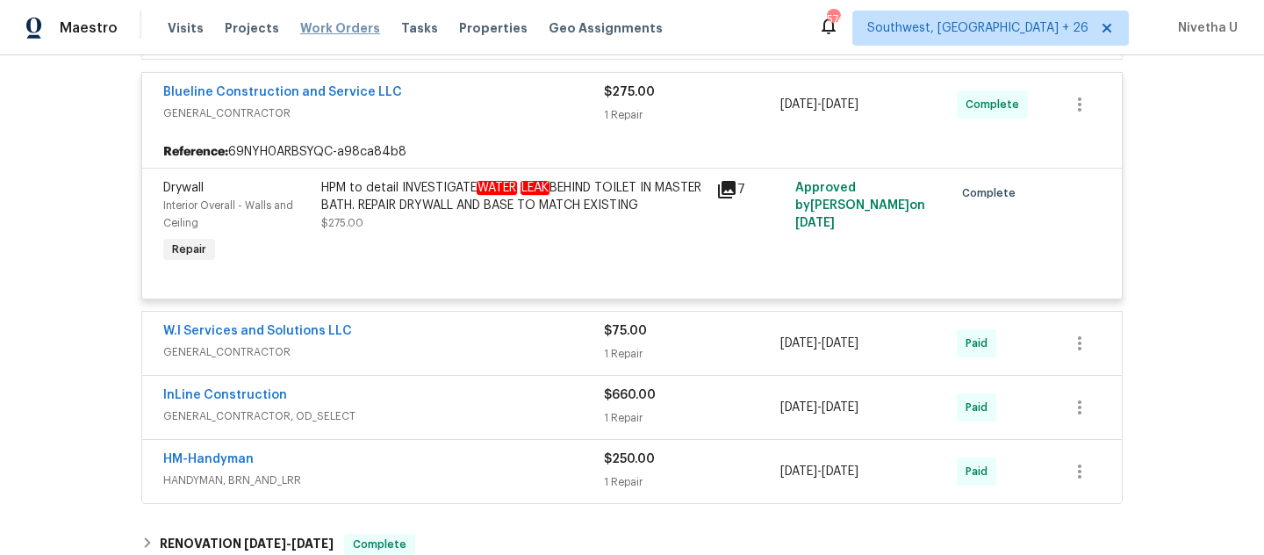
click at [336, 25] on span "Work Orders" at bounding box center [340, 28] width 80 height 18
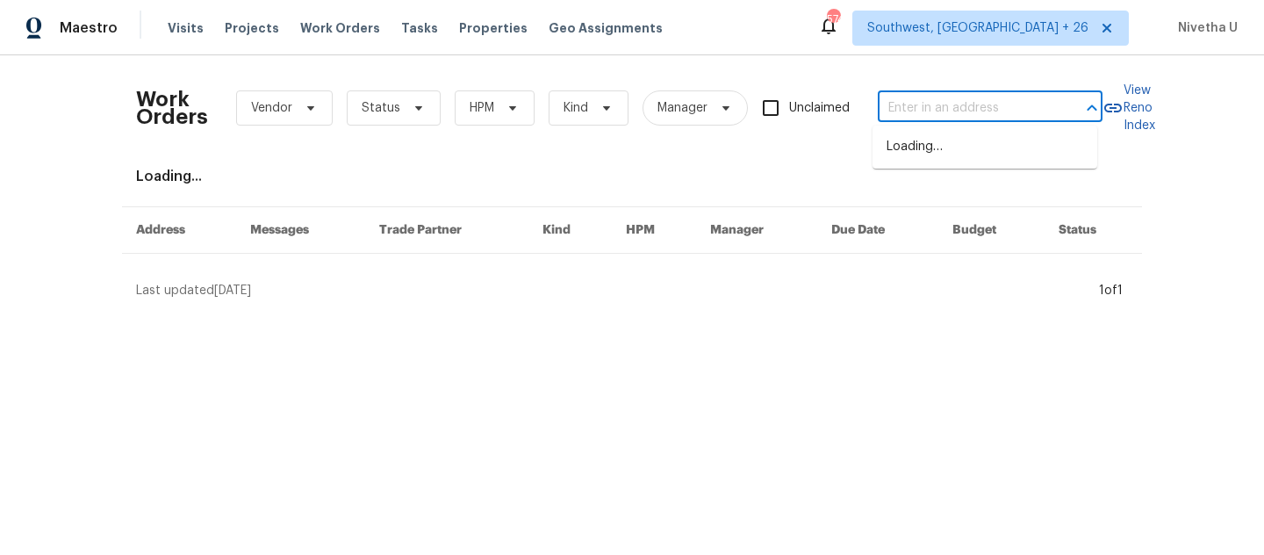
click at [918, 112] on input "text" at bounding box center [966, 108] width 176 height 27
paste input "7977 Sweet Rose Ln Jacksonville, FL 32244"
type input "7977 Sweet Rose Ln Jacksonville, FL 32244"
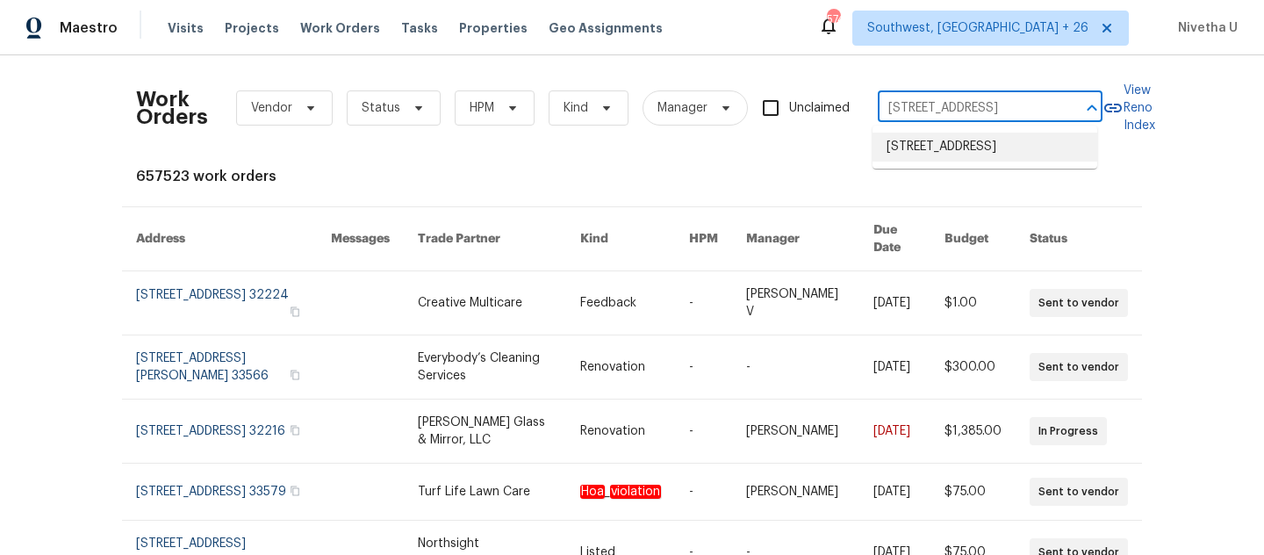
click at [935, 162] on li "7977 Sweet Rose Ln, Jacksonville, FL 32244" at bounding box center [984, 147] width 225 height 29
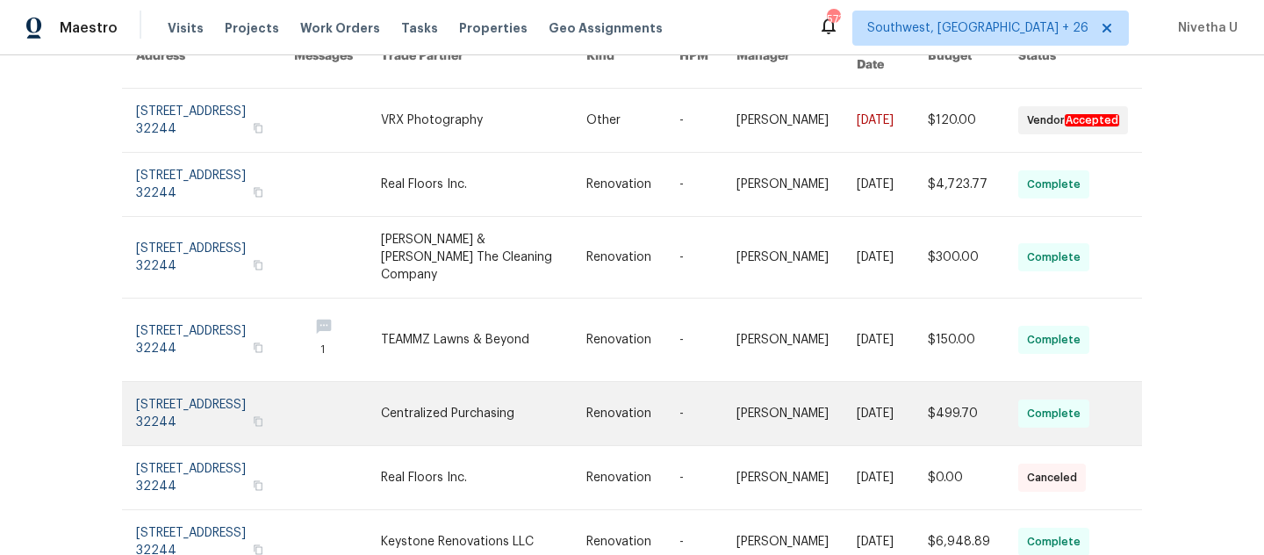
scroll to position [303, 0]
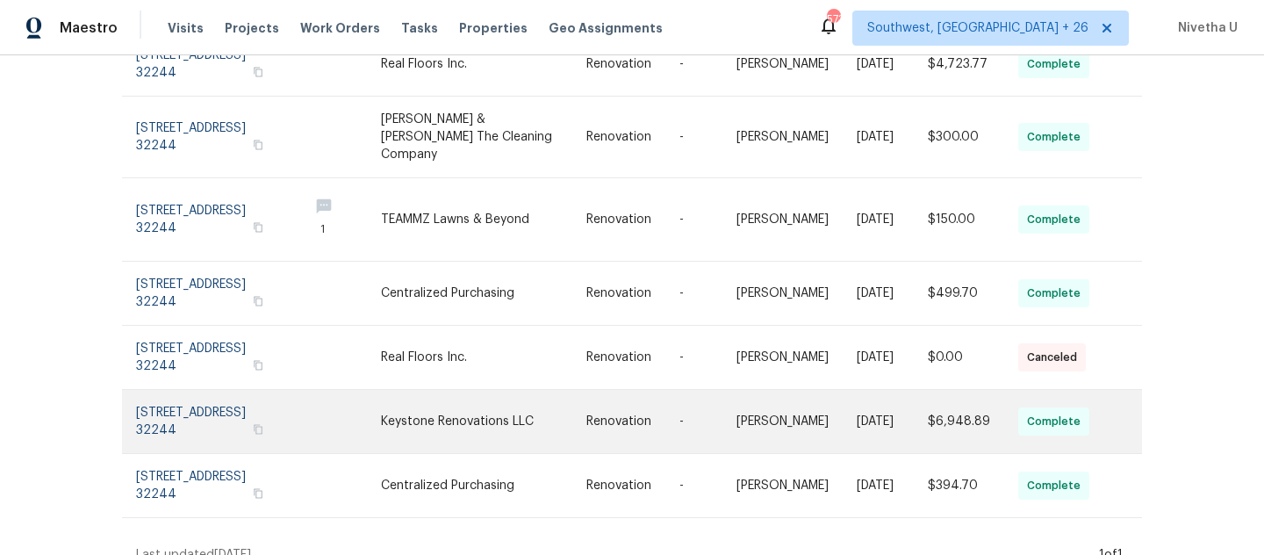
click at [178, 390] on link at bounding box center [215, 421] width 158 height 63
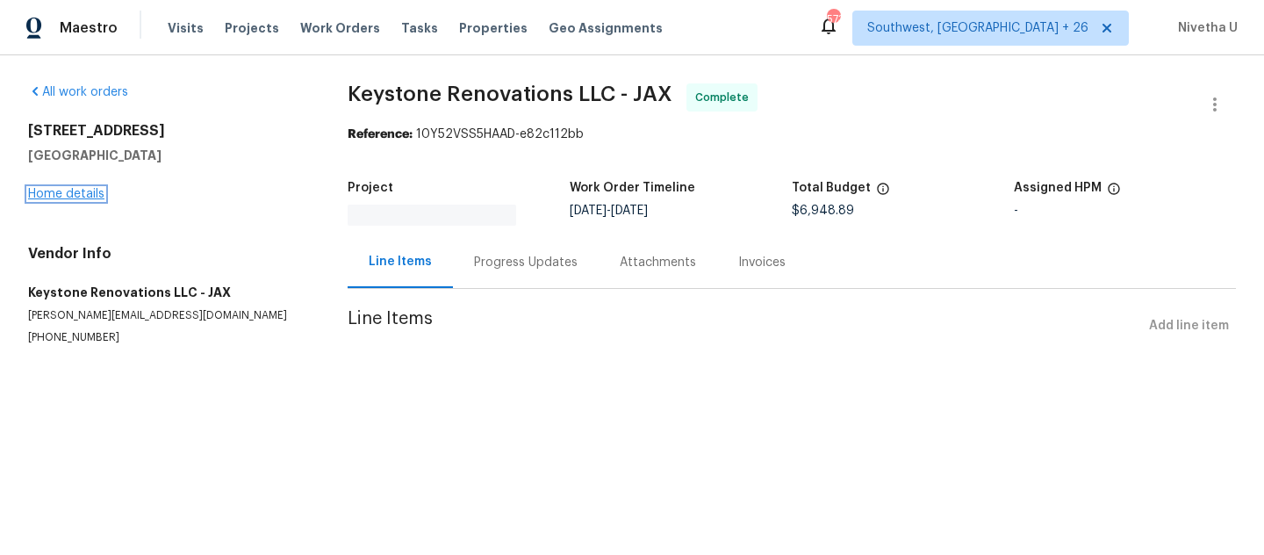
click at [86, 196] on link "Home details" at bounding box center [66, 194] width 76 height 12
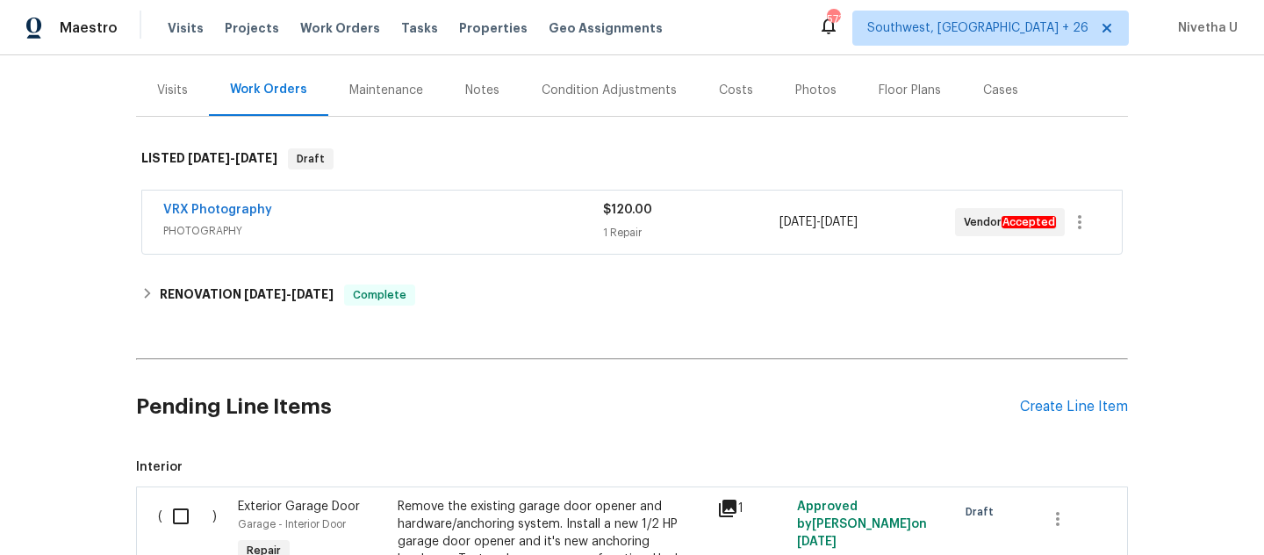
scroll to position [220, 0]
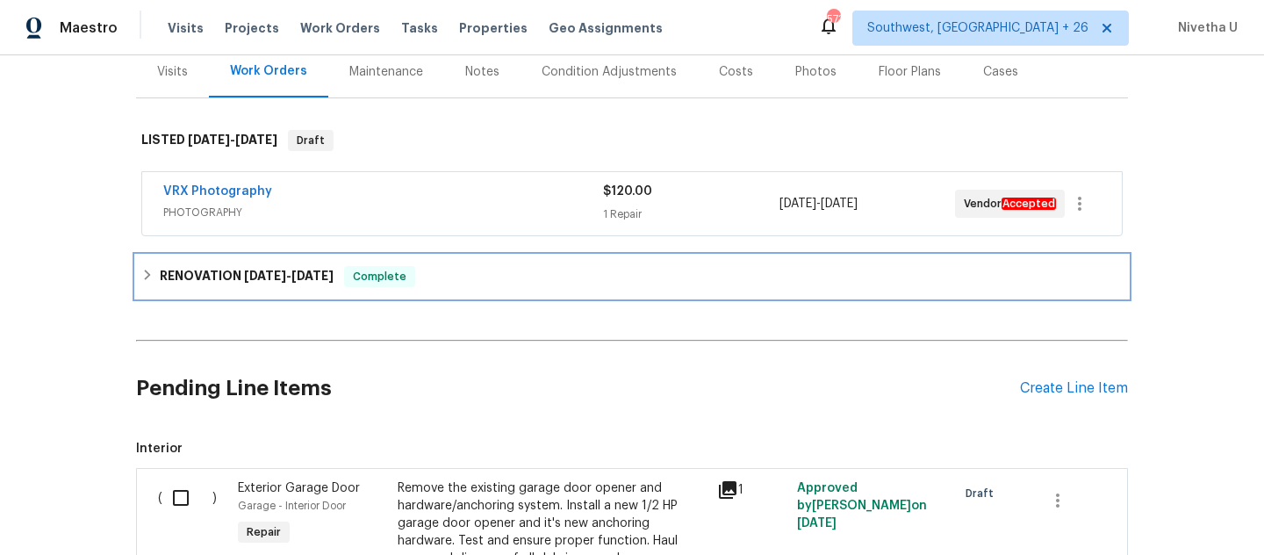
click at [411, 272] on div "RENOVATION 9/9/25 - 10/1/25 Complete" at bounding box center [631, 276] width 981 height 21
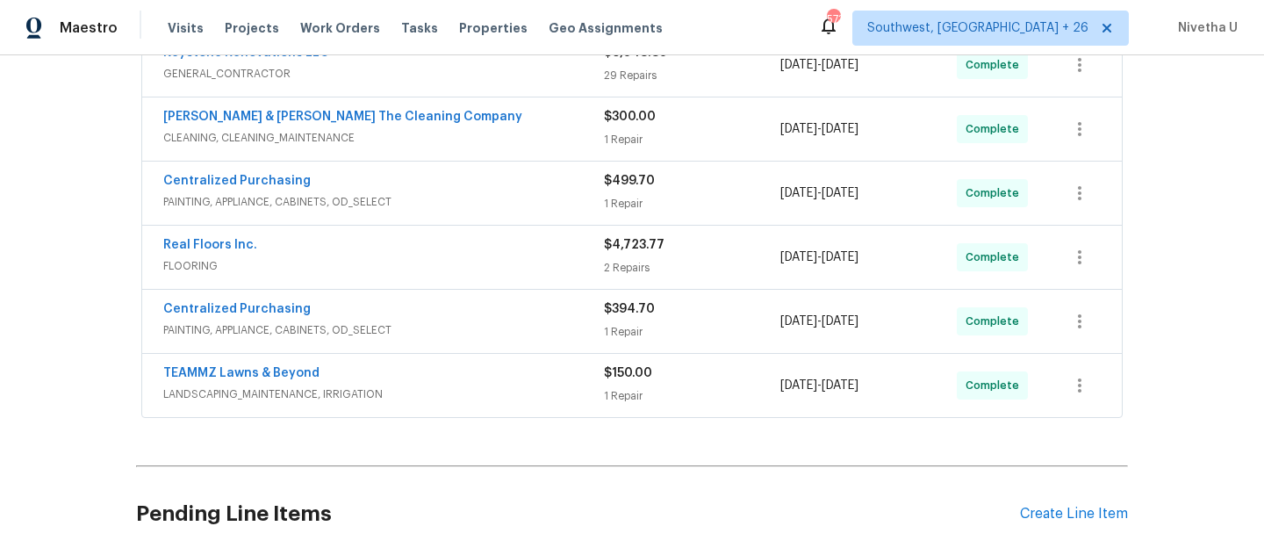
scroll to position [569, 0]
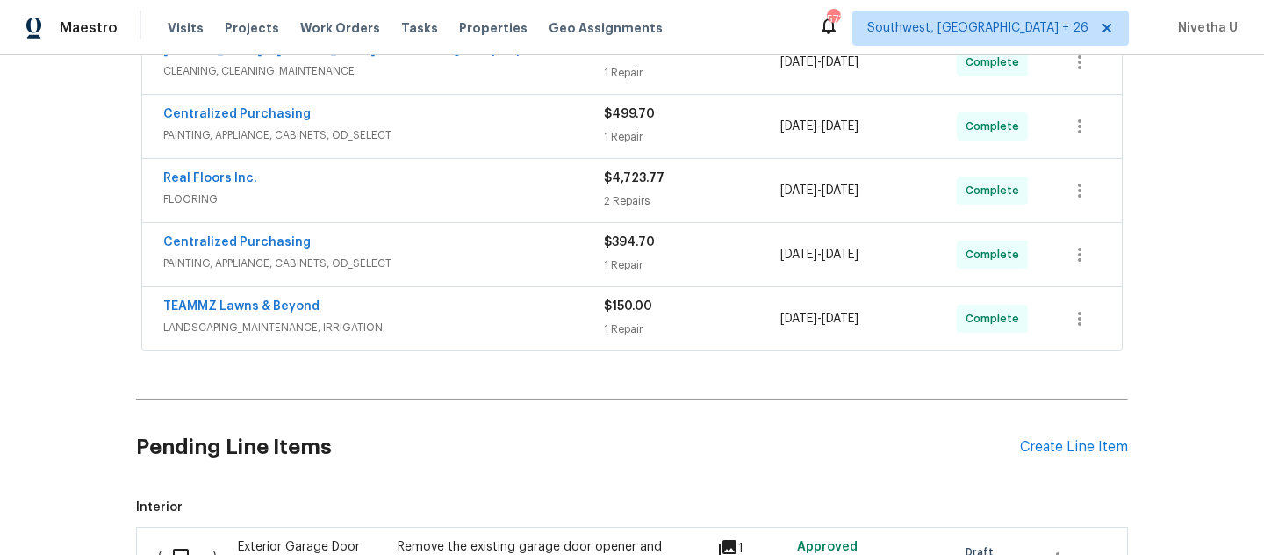
click at [413, 307] on div "TEAMMZ Lawns & Beyond" at bounding box center [383, 308] width 441 height 21
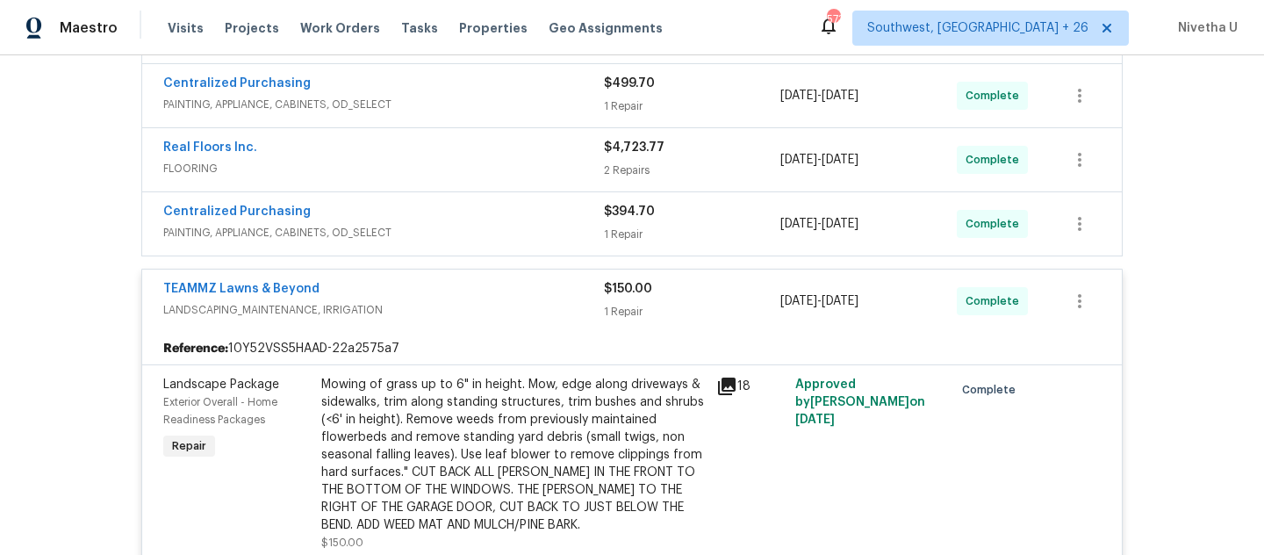
scroll to position [595, 0]
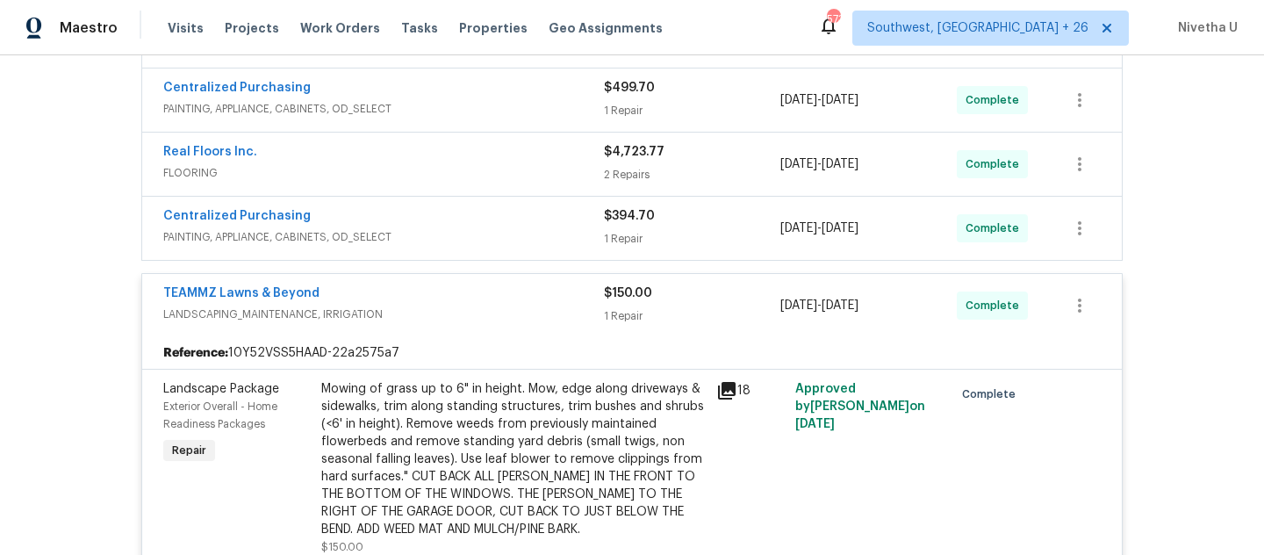
click at [406, 297] on div "TEAMMZ Lawns & Beyond" at bounding box center [383, 294] width 441 height 21
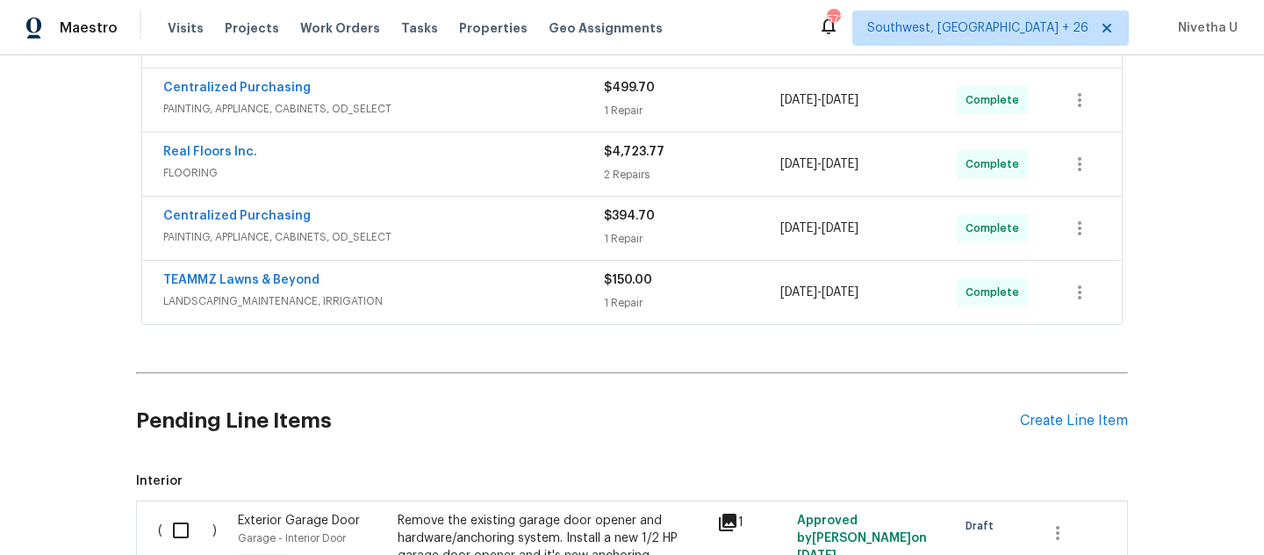
click at [405, 203] on div "Centralized Purchasing PAINTING, APPLIANCE, CABINETS, OD_SELECT $394.70 1 Repai…" at bounding box center [632, 228] width 980 height 63
click at [409, 236] on span "PAINTING, APPLIANCE, CABINETS, OD_SELECT" at bounding box center [383, 237] width 441 height 18
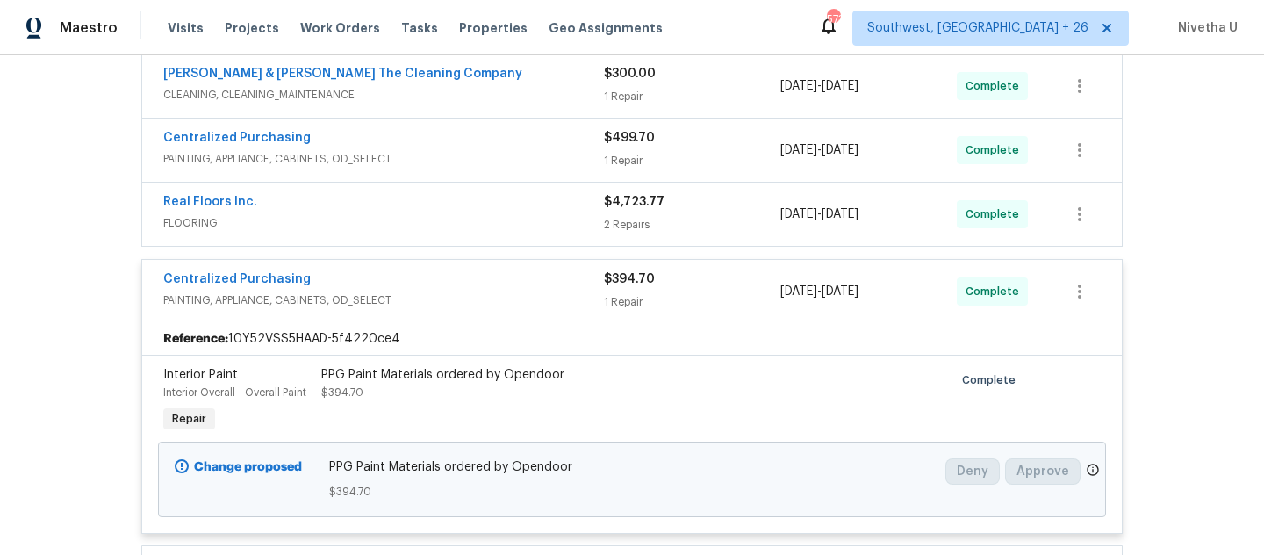
scroll to position [542, 0]
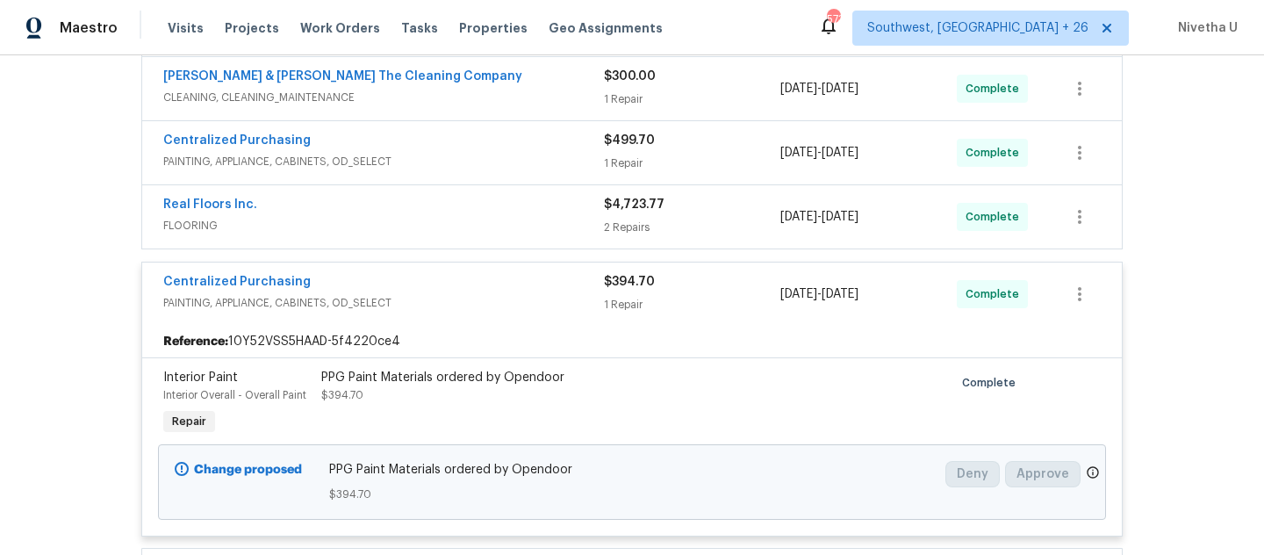
click at [416, 281] on div "Centralized Purchasing" at bounding box center [383, 283] width 441 height 21
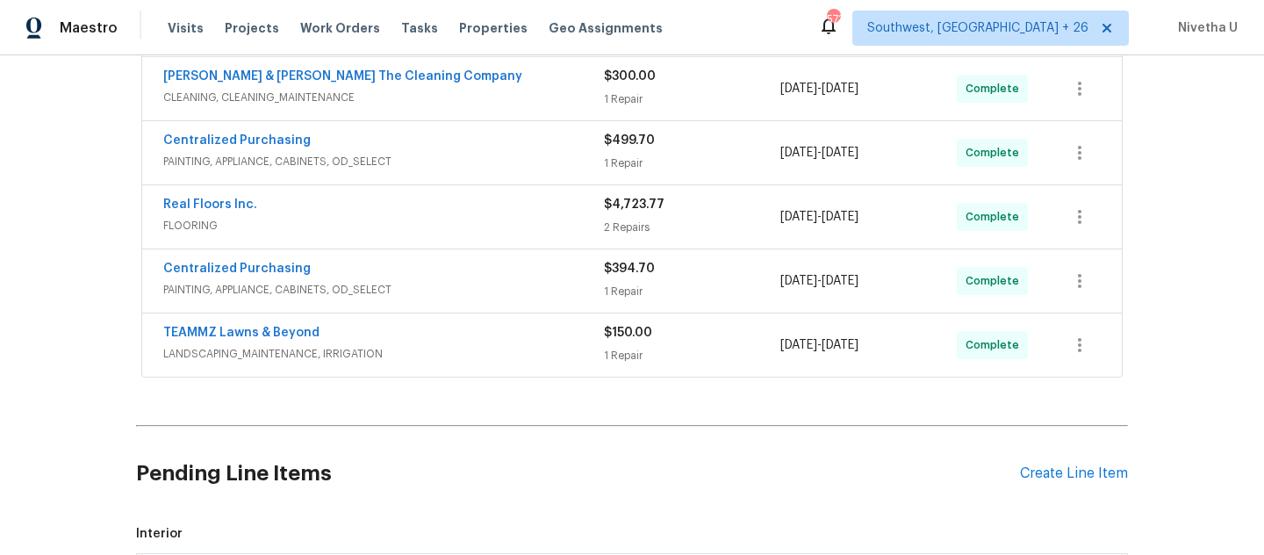
click at [396, 238] on div "Real Floors Inc. FLOORING $4,723.77 2 Repairs 9/15/2025 - 9/16/2025 Complete" at bounding box center [632, 216] width 980 height 63
click at [403, 235] on div "Real Floors Inc. FLOORING" at bounding box center [383, 217] width 441 height 42
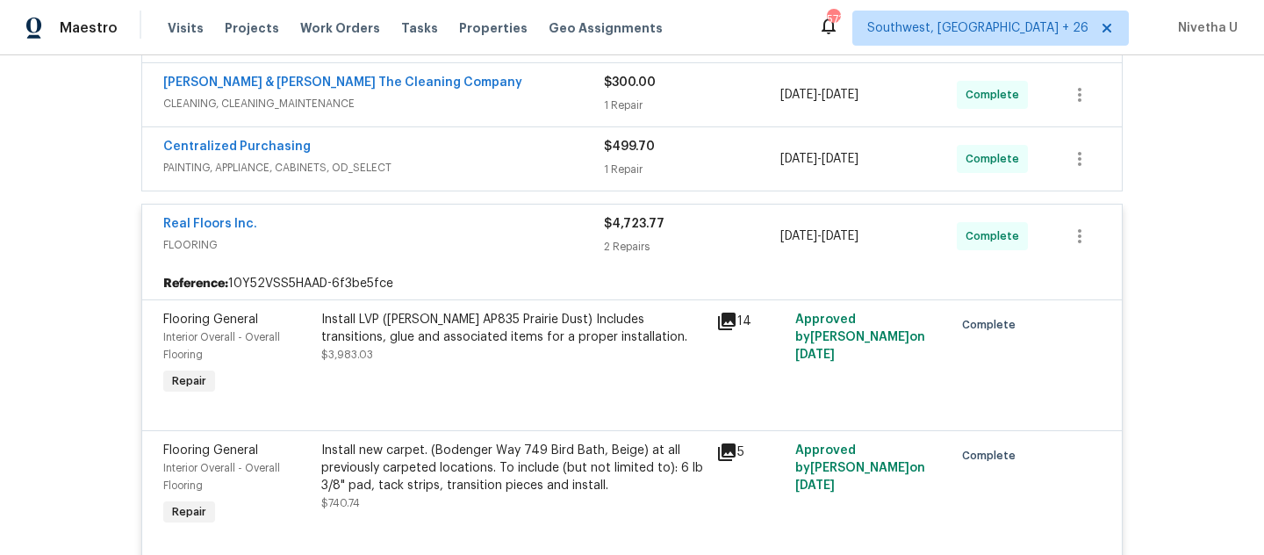
scroll to position [516, 0]
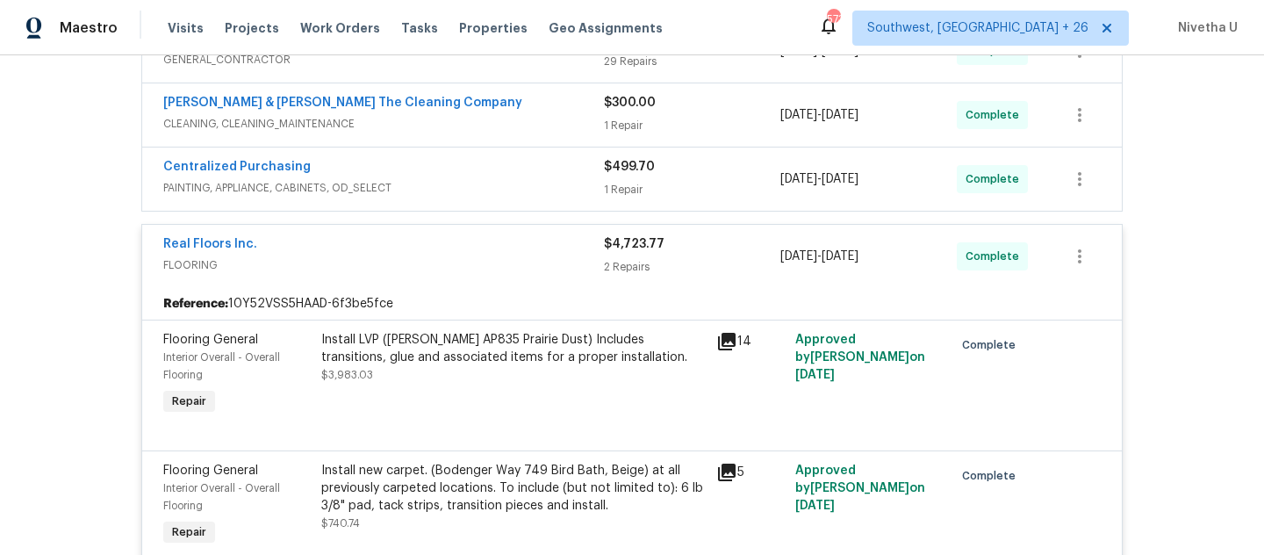
click at [523, 257] on span "FLOORING" at bounding box center [383, 265] width 441 height 18
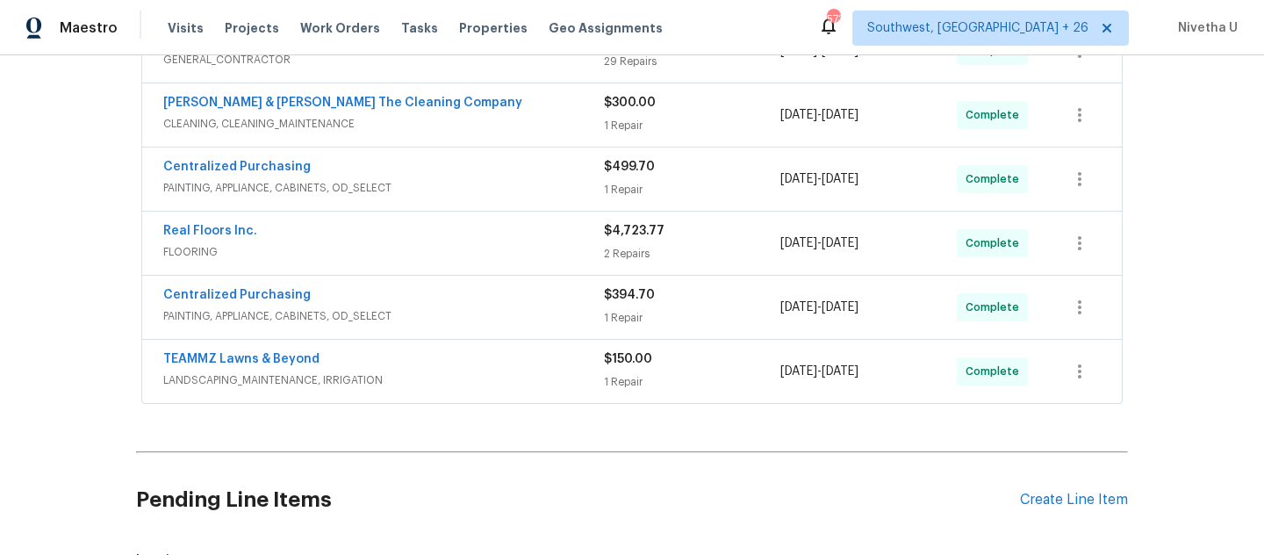
click at [507, 152] on div "Centralized Purchasing PAINTING, APPLIANCE, CABINETS, OD_SELECT $499.70 1 Repai…" at bounding box center [632, 178] width 980 height 63
click at [502, 170] on div "Centralized Purchasing" at bounding box center [383, 168] width 441 height 21
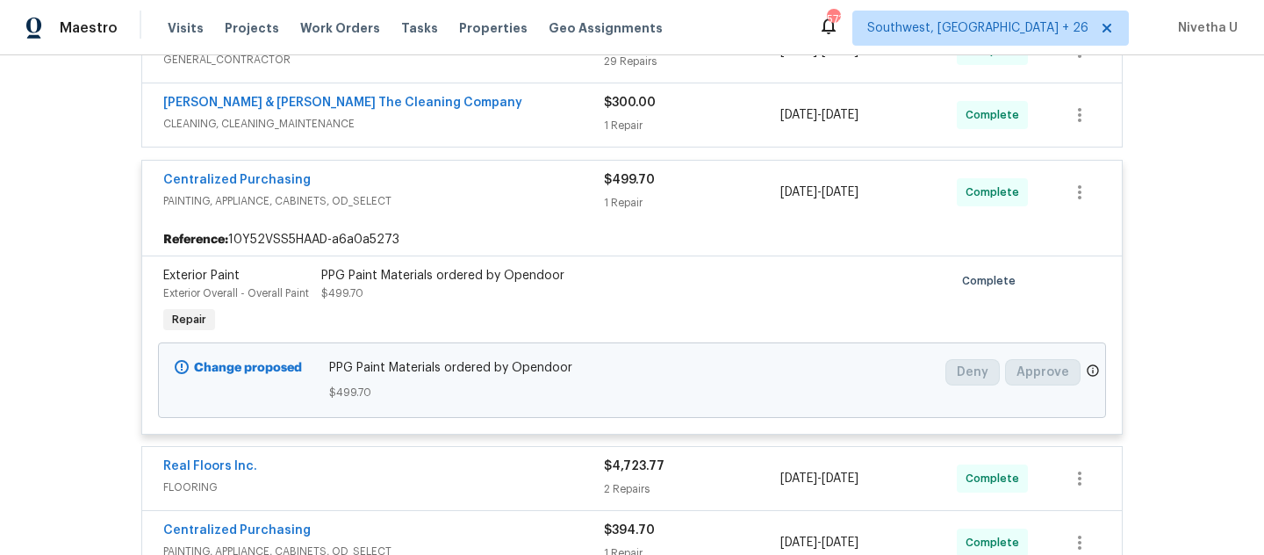
drag, startPoint x: 506, startPoint y: 191, endPoint x: 515, endPoint y: 296, distance: 104.9
click at [506, 191] on div "Centralized Purchasing" at bounding box center [383, 181] width 441 height 21
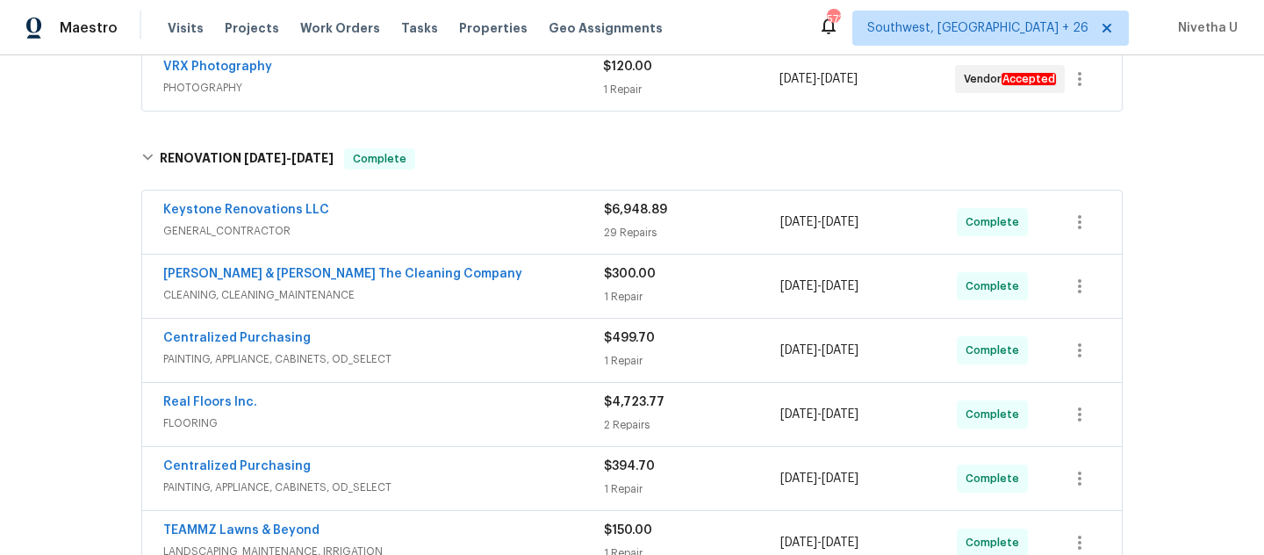
scroll to position [344, 0]
click at [515, 296] on span "CLEANING, CLEANING_MAINTENANCE" at bounding box center [383, 296] width 441 height 18
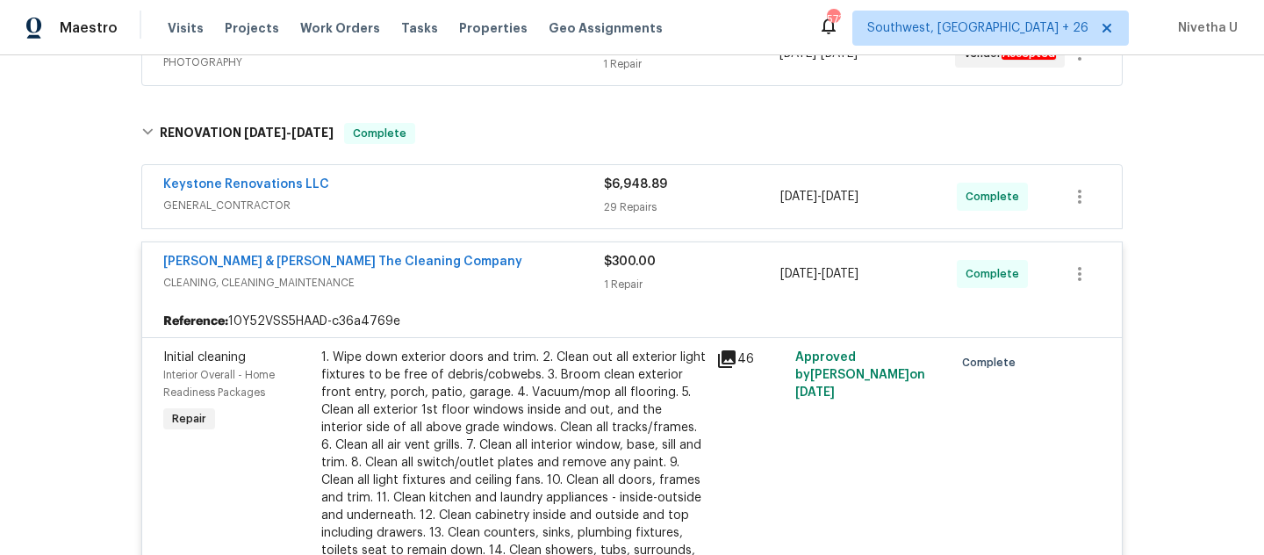
scroll to position [297, 0]
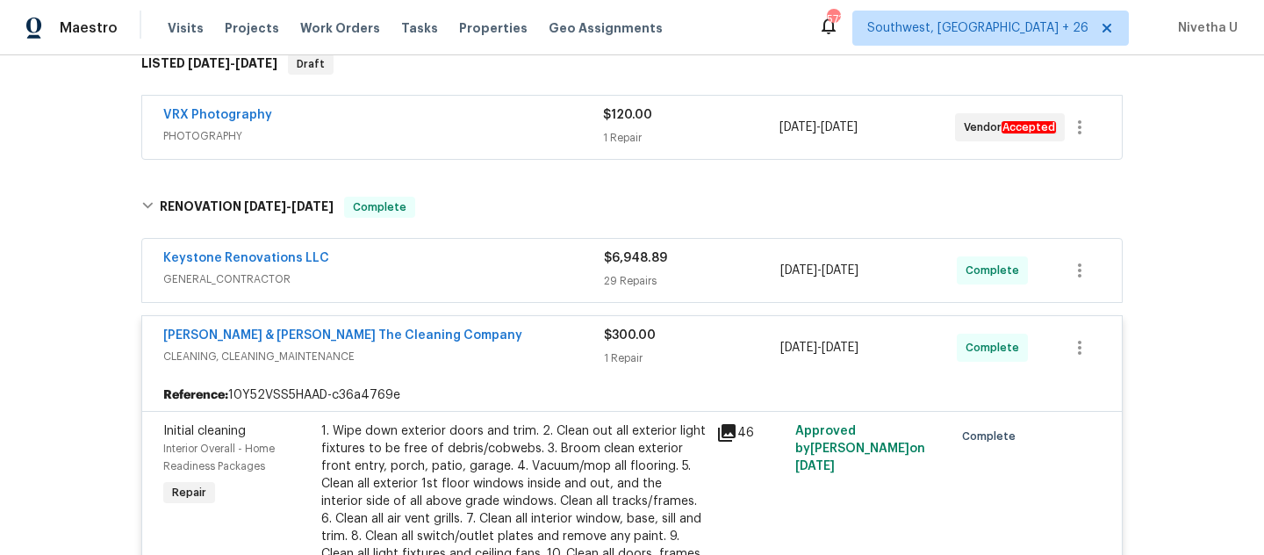
click at [519, 360] on span "CLEANING, CLEANING_MAINTENANCE" at bounding box center [383, 357] width 441 height 18
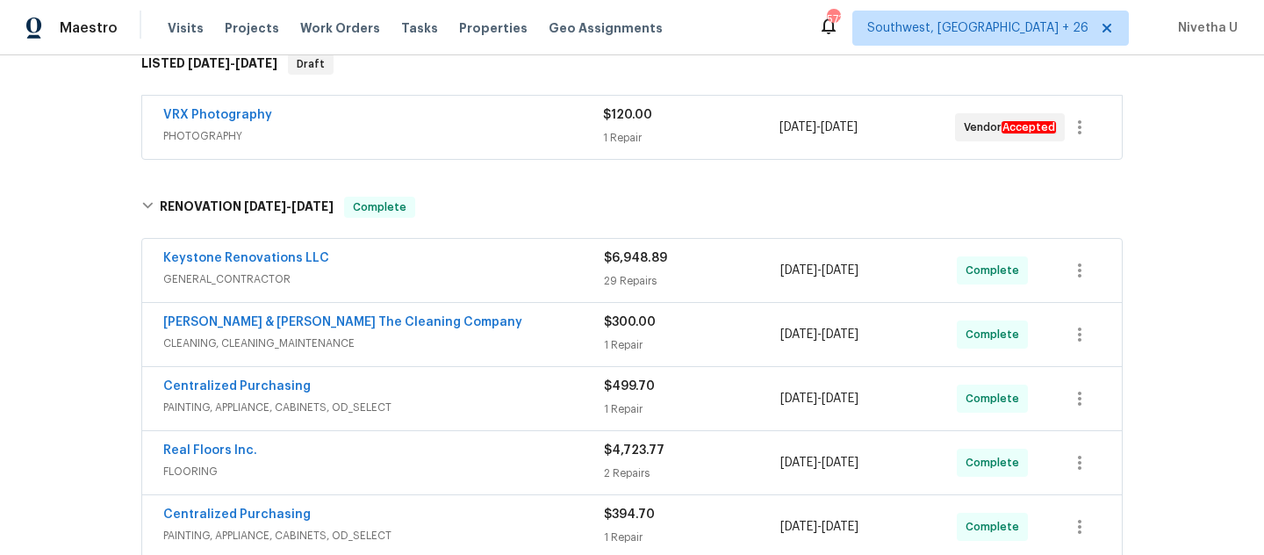
click at [495, 279] on span "GENERAL_CONTRACTOR" at bounding box center [383, 279] width 441 height 18
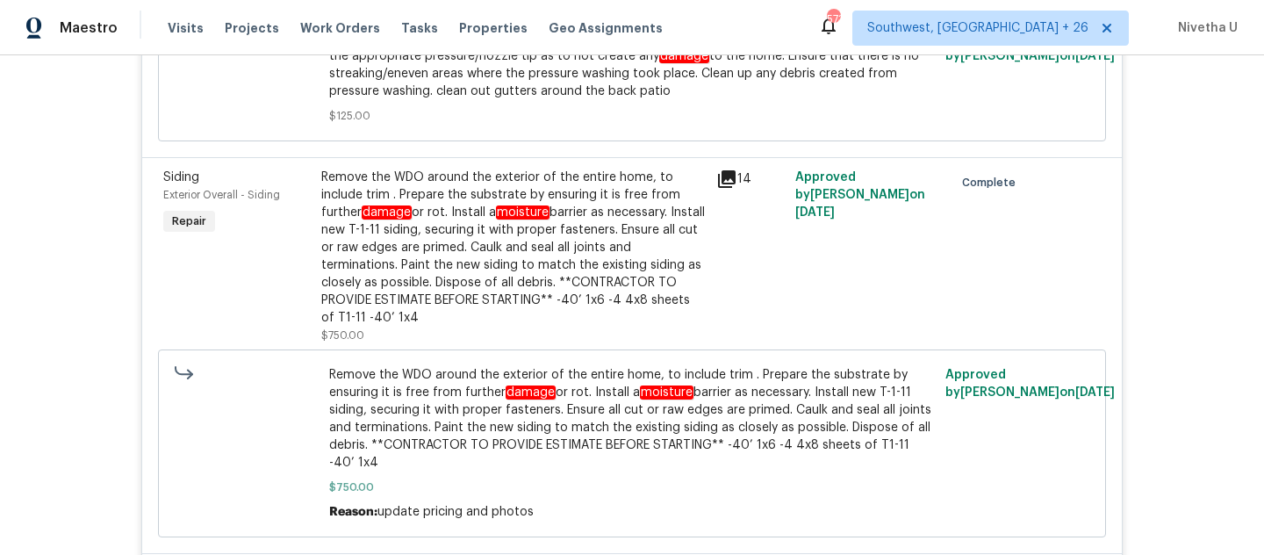
scroll to position [2846, 0]
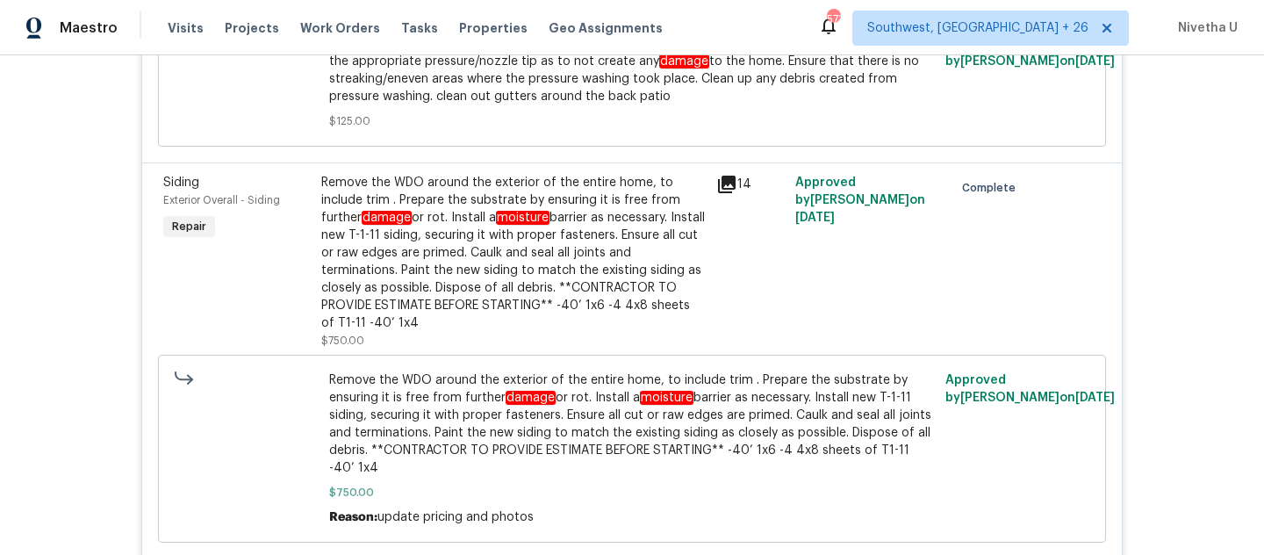
click at [493, 313] on div "Remove the WDO around the exterior of the entire home, to include trim . Prepar…" at bounding box center [513, 253] width 384 height 158
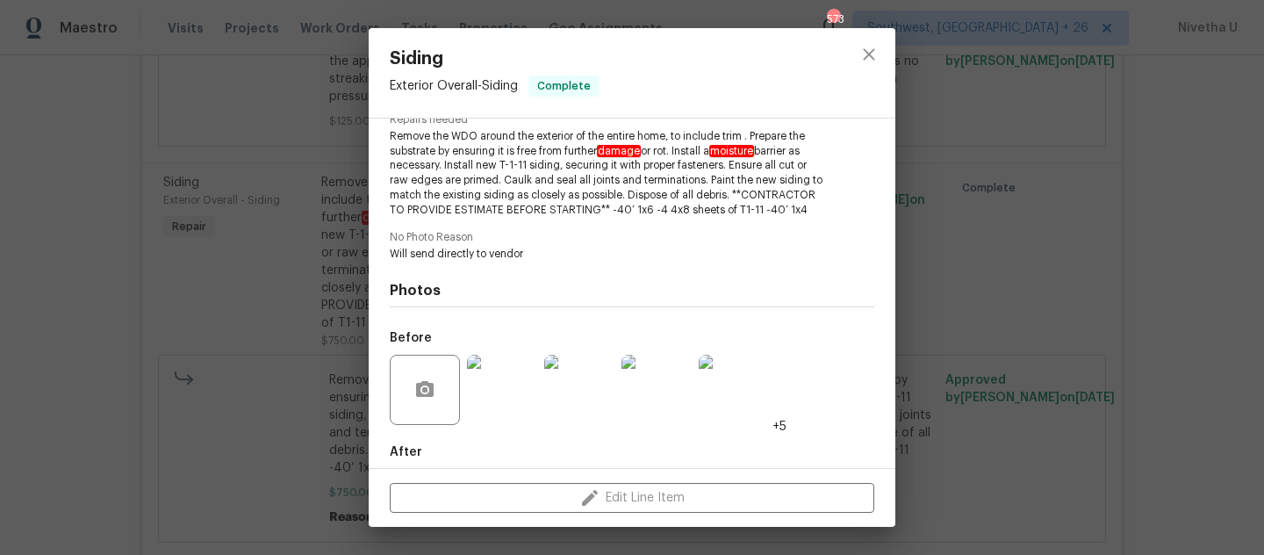
scroll to position [298, 0]
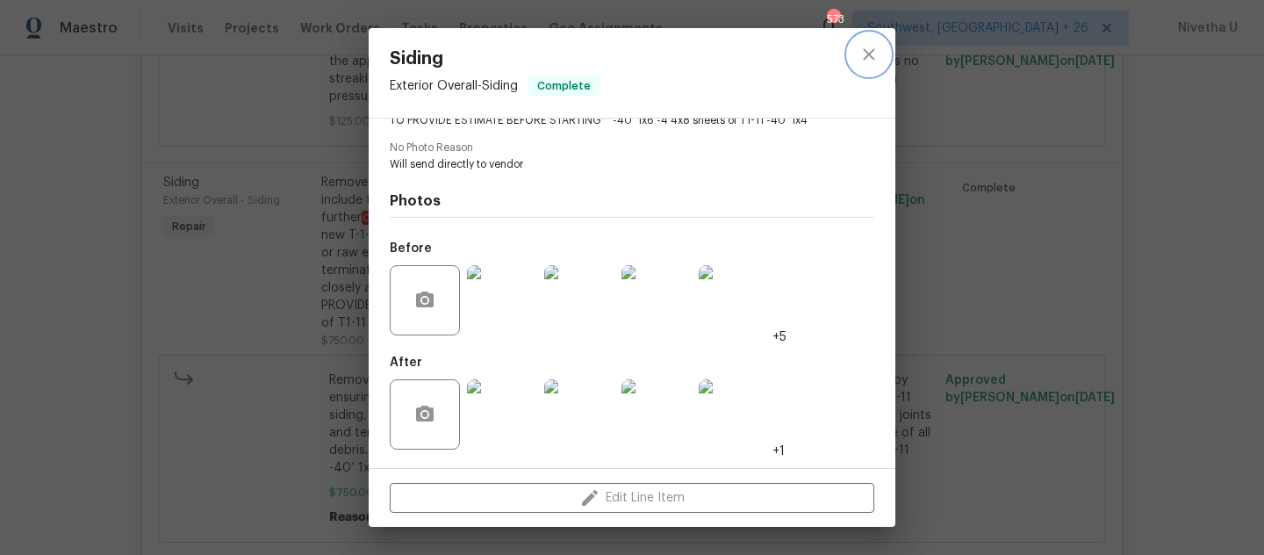
click at [858, 56] on icon "close" at bounding box center [868, 54] width 21 height 21
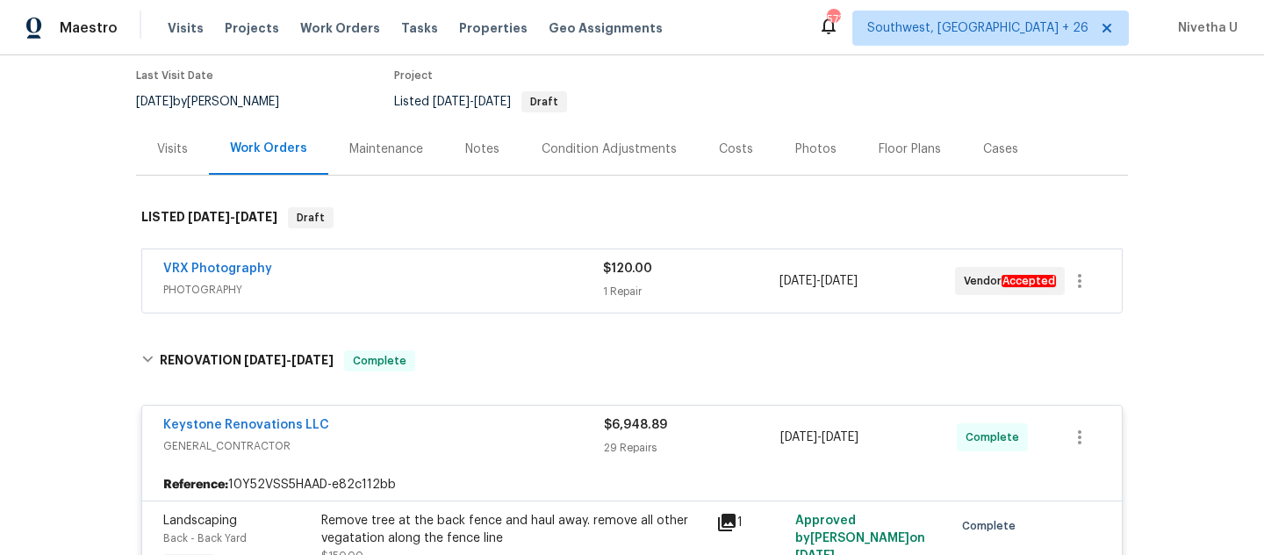
scroll to position [162, 0]
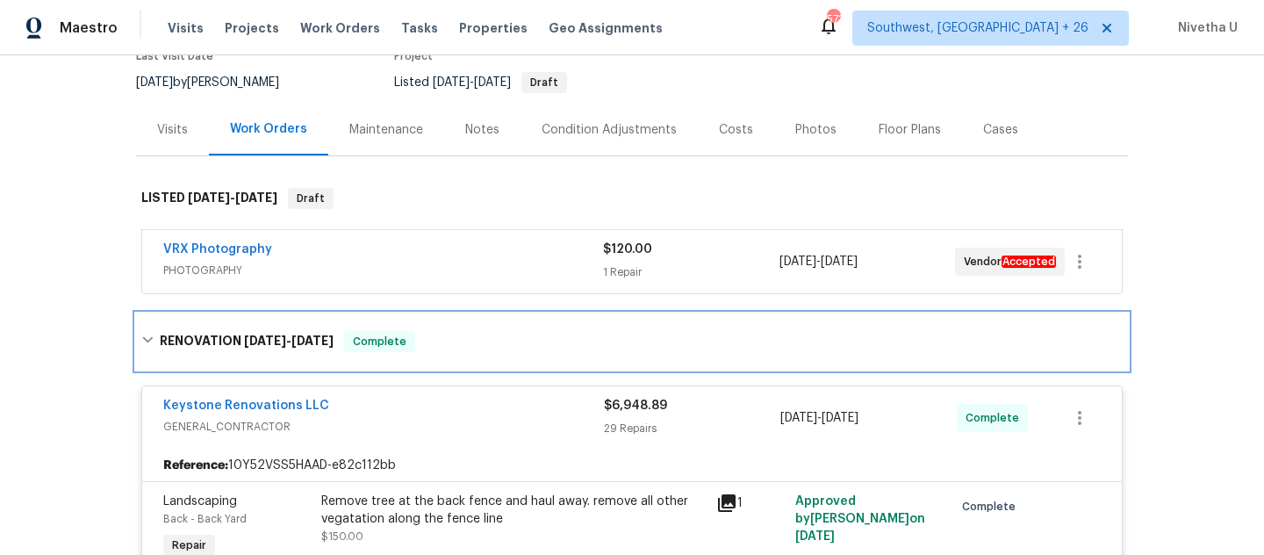
click at [423, 347] on div "RENOVATION 9/9/25 - 10/1/25 Complete" at bounding box center [631, 341] width 981 height 21
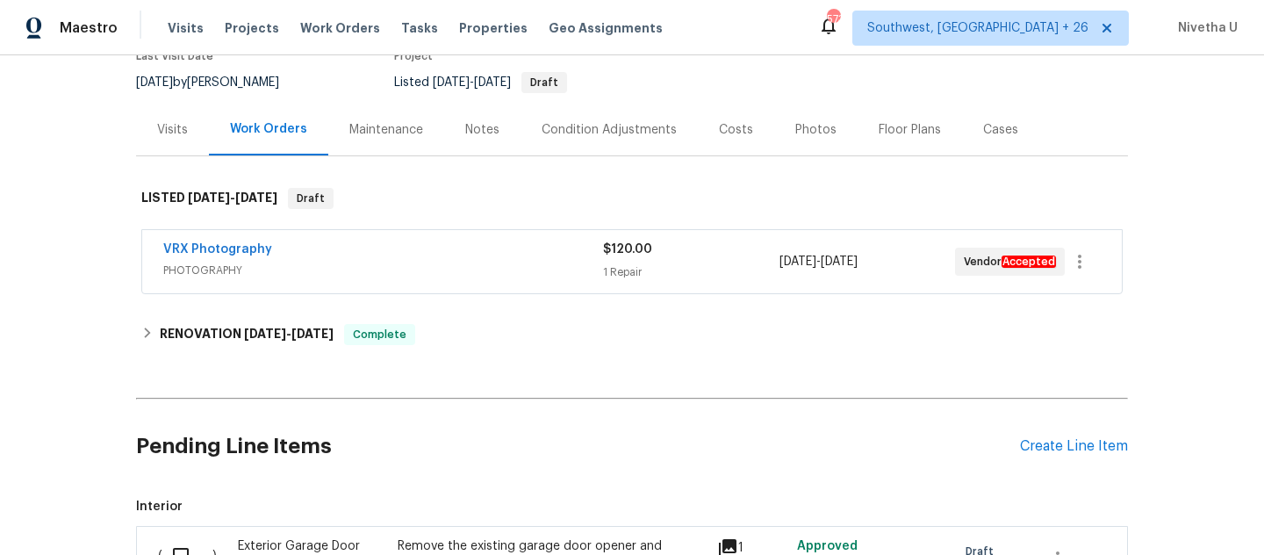
click at [397, 273] on span "PHOTOGRAPHY" at bounding box center [383, 271] width 440 height 18
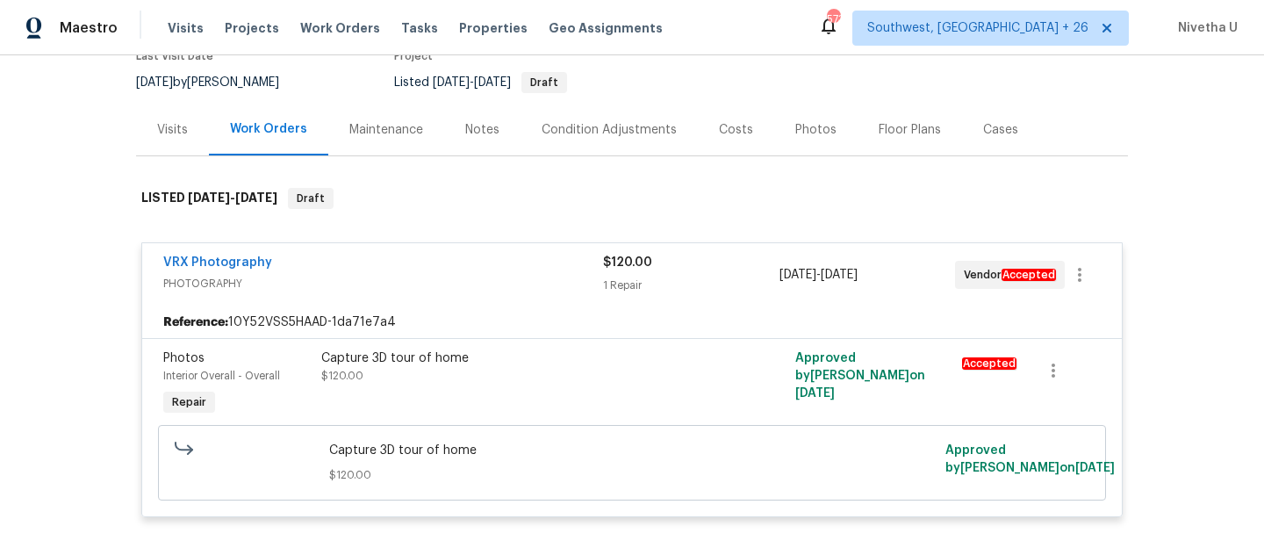
click at [397, 273] on div "VRX Photography" at bounding box center [383, 264] width 440 height 21
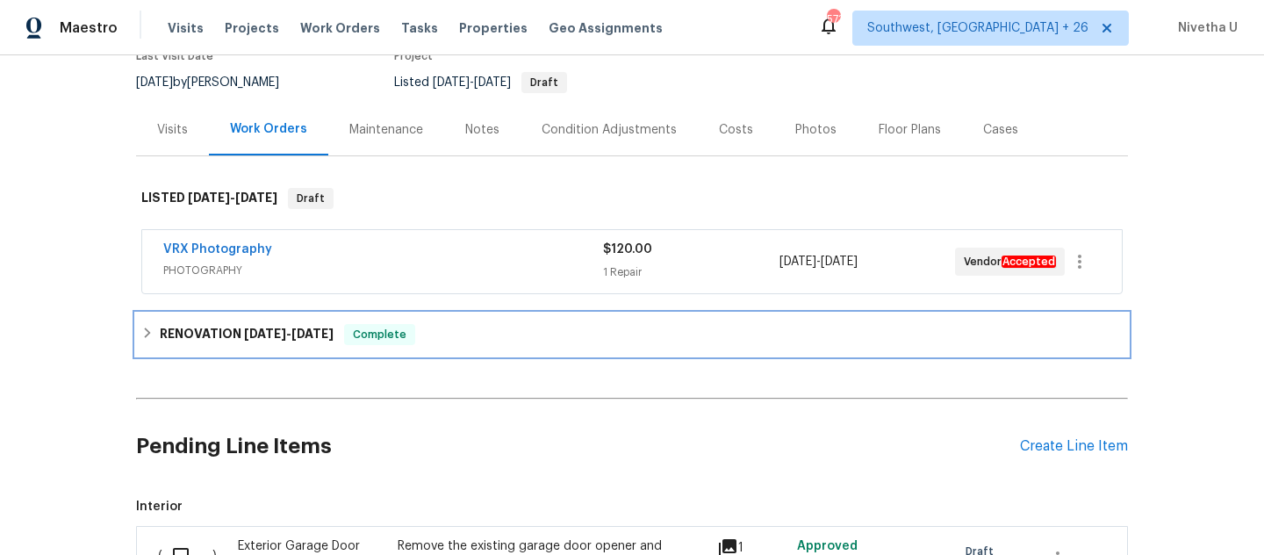
click at [399, 343] on div "Complete" at bounding box center [379, 334] width 71 height 21
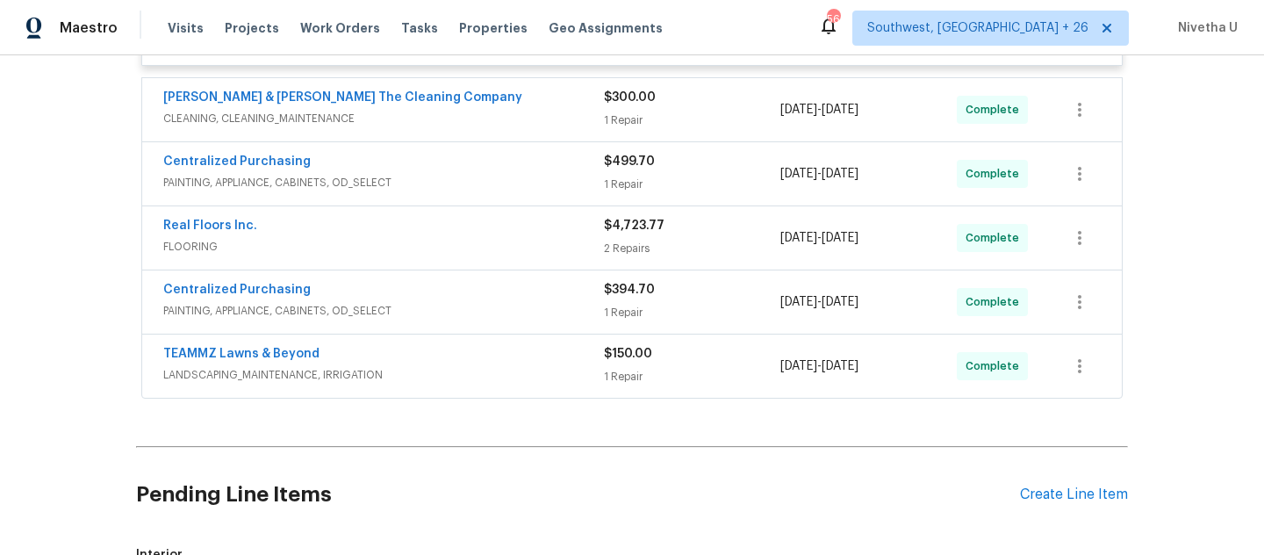
scroll to position [6192, 0]
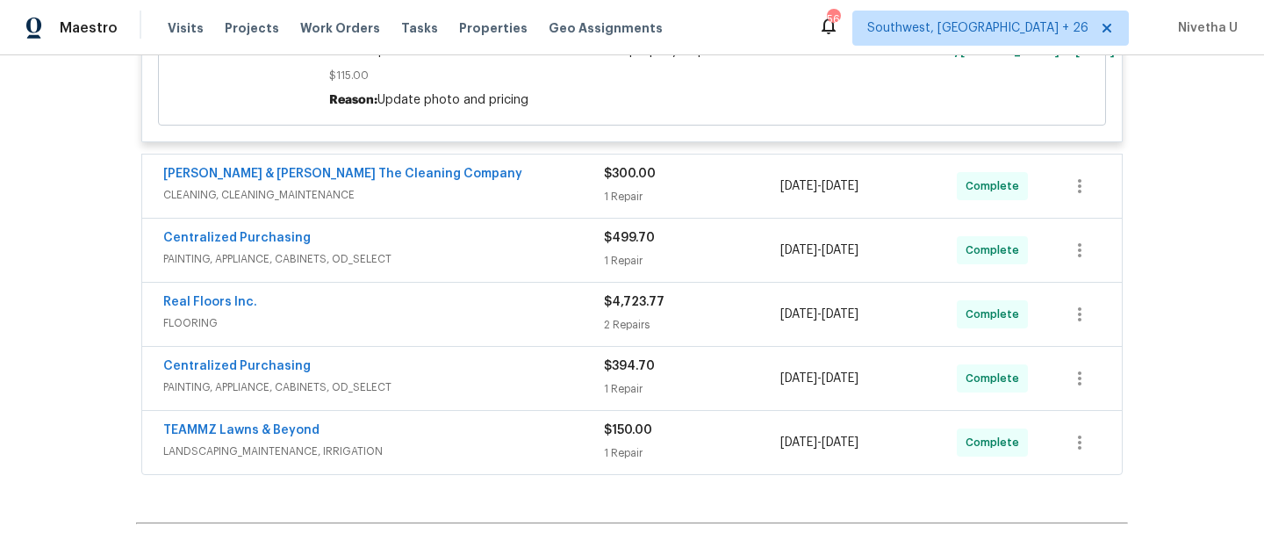
click at [500, 166] on div "Montalvo & Sangalang The Cleaning Company" at bounding box center [383, 175] width 441 height 21
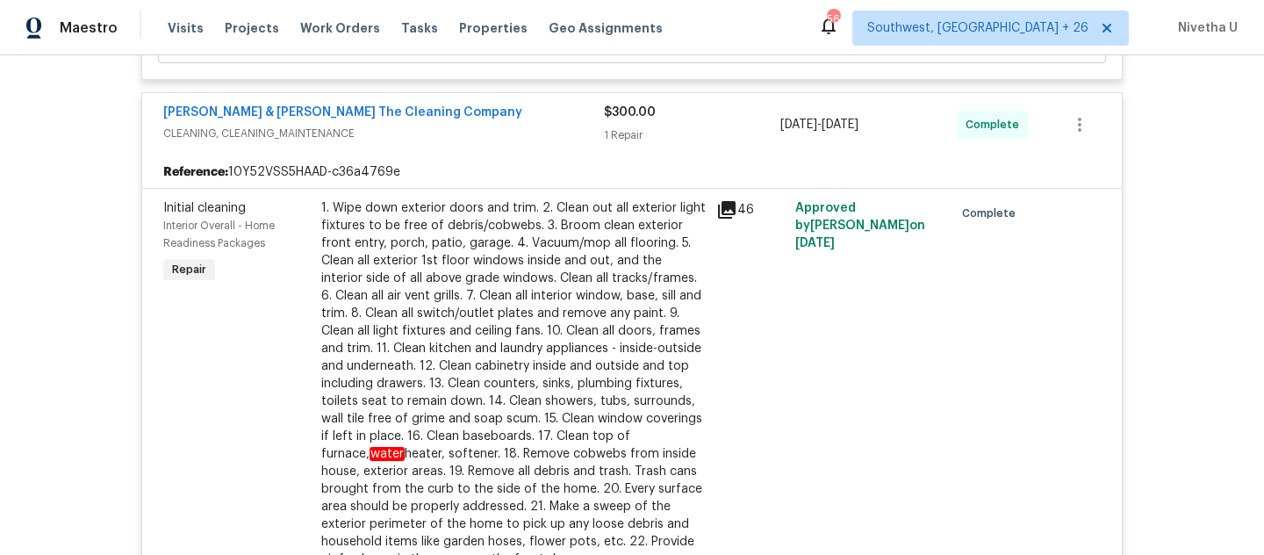
scroll to position [6168, 0]
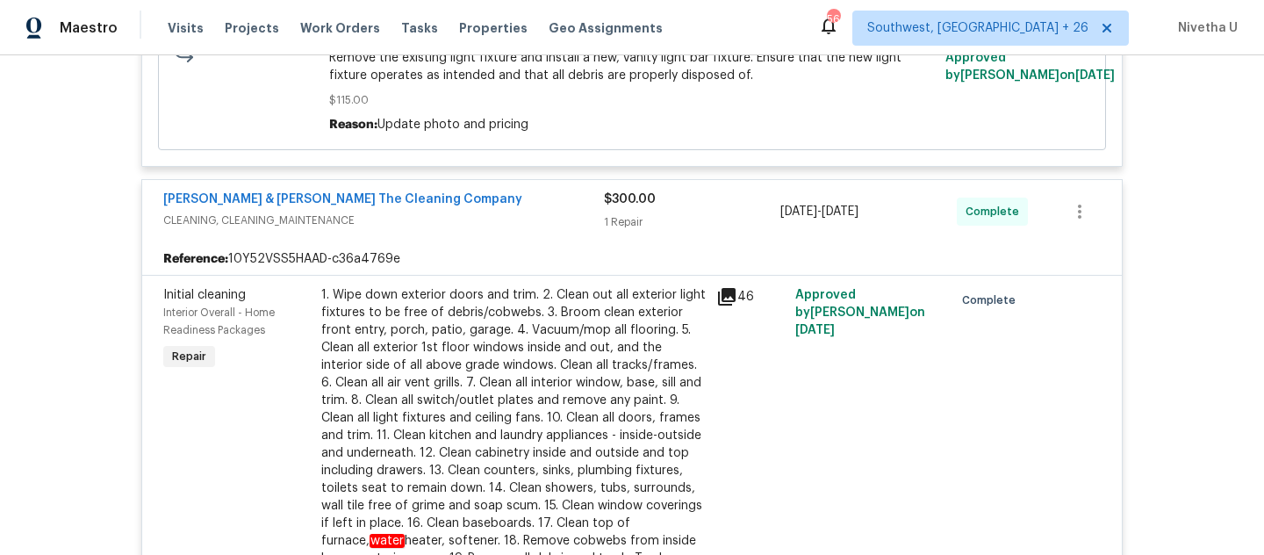
click at [504, 193] on div "Montalvo & Sangalang The Cleaning Company" at bounding box center [383, 200] width 441 height 21
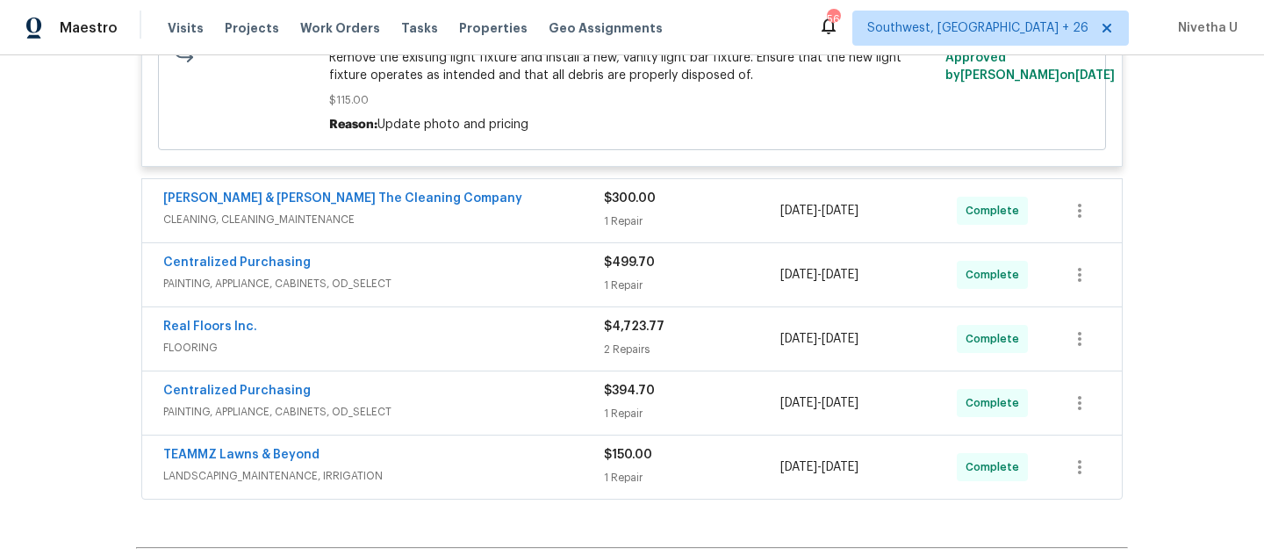
click at [497, 263] on div "Centralized Purchasing" at bounding box center [383, 264] width 441 height 21
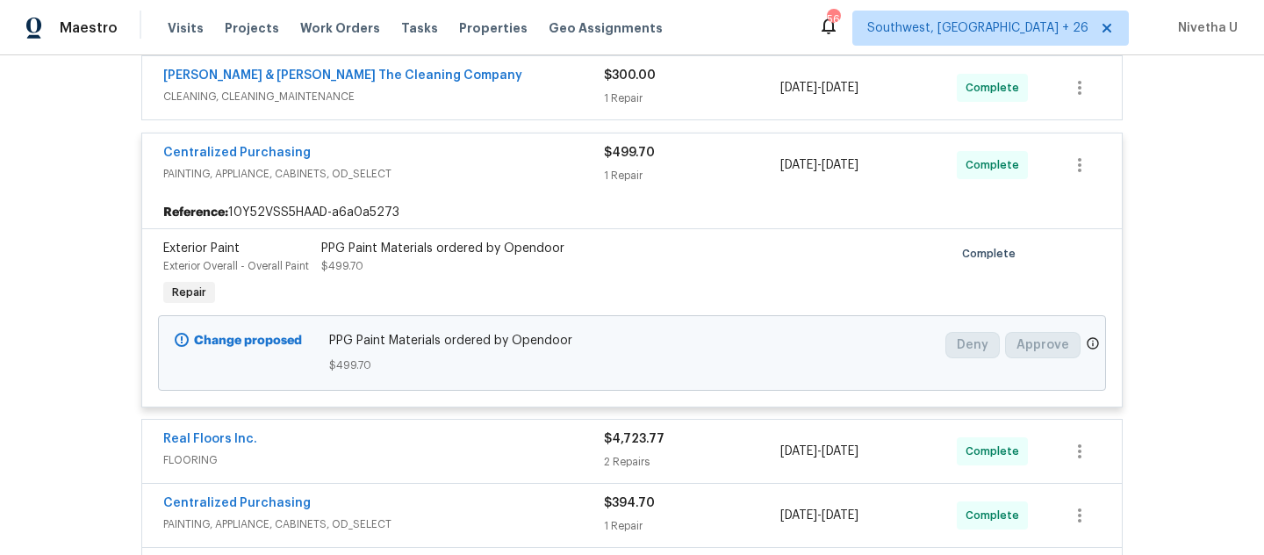
scroll to position [6293, 0]
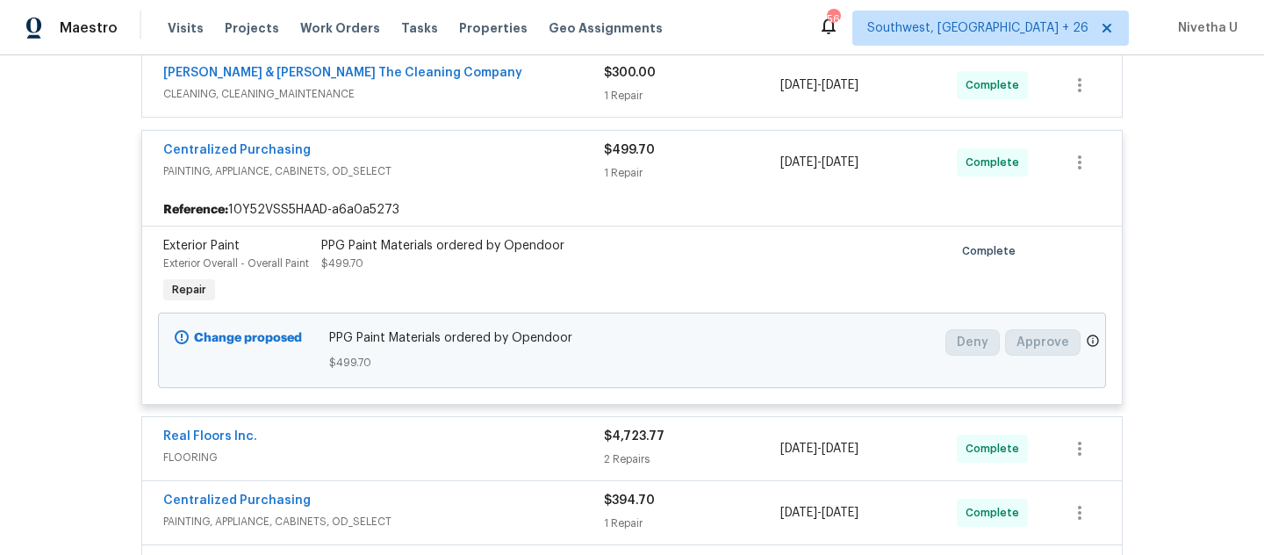
click at [507, 181] on div "Centralized Purchasing PAINTING, APPLIANCE, CABINETS, OD_SELECT" at bounding box center [383, 162] width 441 height 42
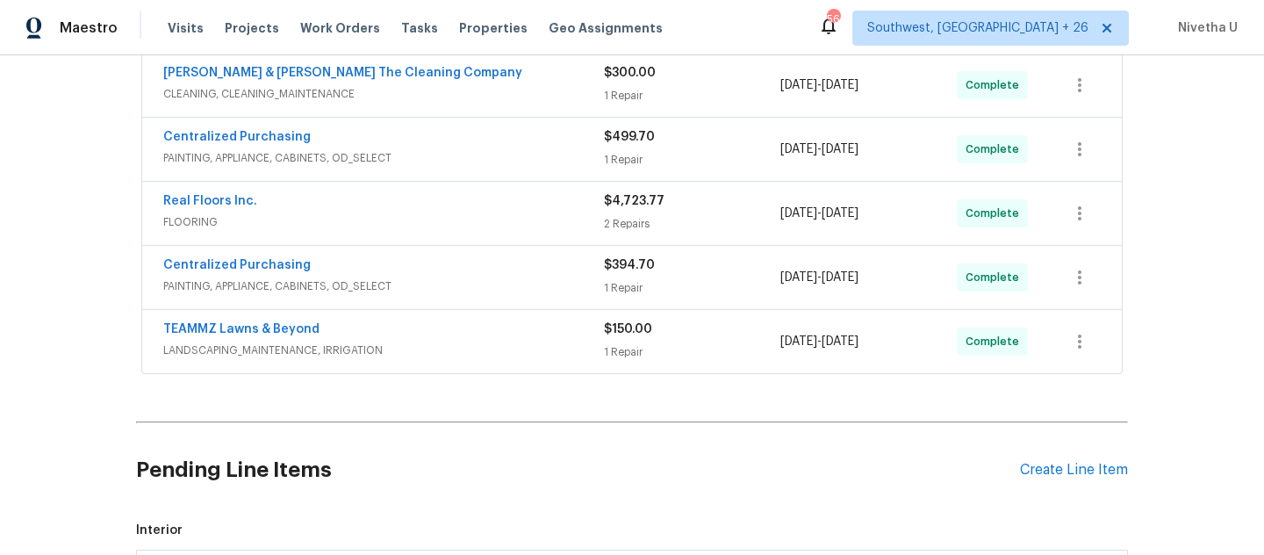
click at [503, 220] on span "FLOORING" at bounding box center [383, 222] width 441 height 18
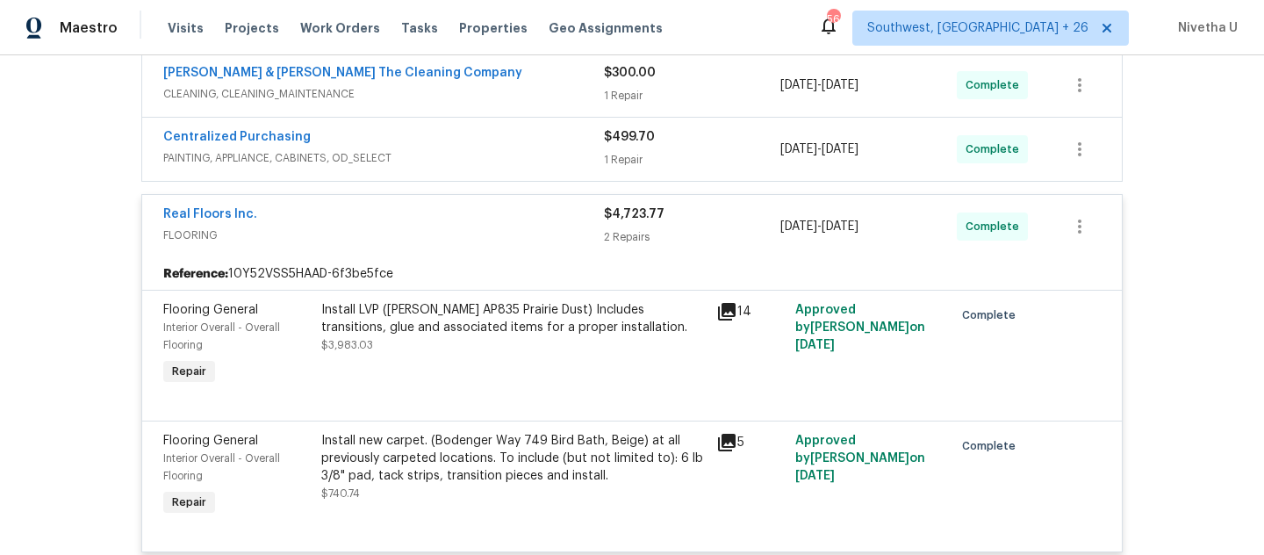
click at [503, 220] on div "Real Floors Inc." at bounding box center [383, 215] width 441 height 21
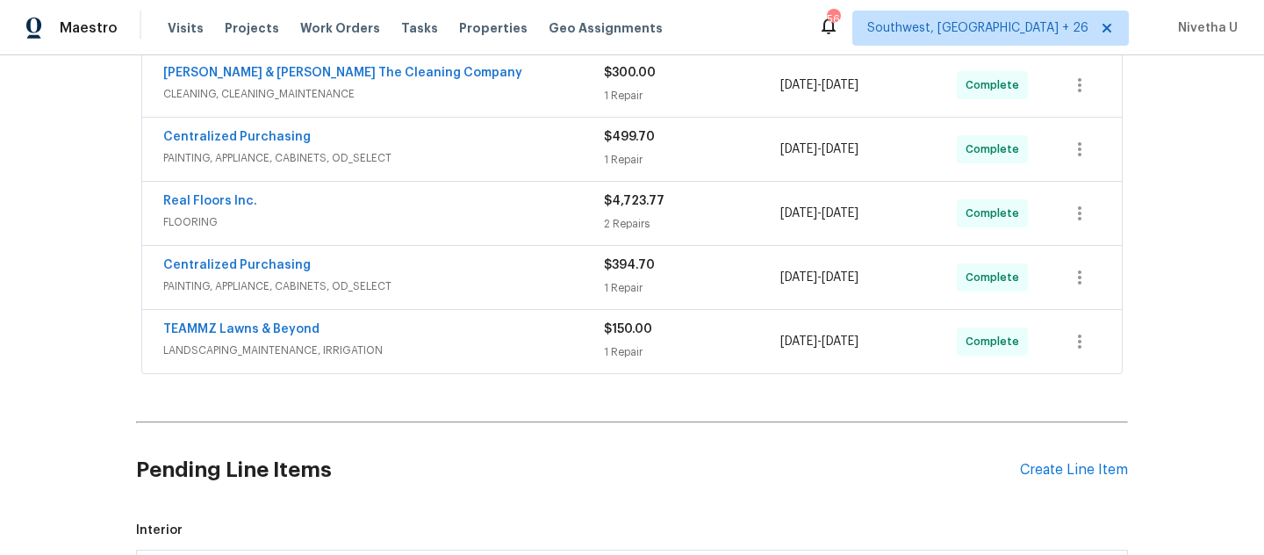
click at [494, 273] on div "Centralized Purchasing" at bounding box center [383, 266] width 441 height 21
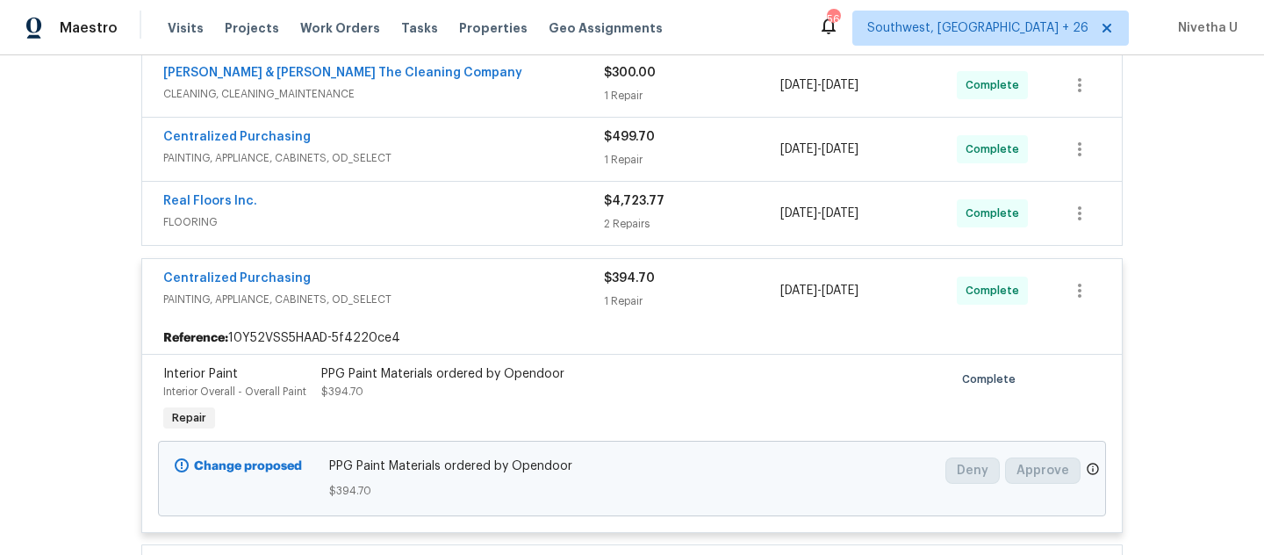
click at [491, 300] on span "PAINTING, APPLIANCE, CABINETS, OD_SELECT" at bounding box center [383, 300] width 441 height 18
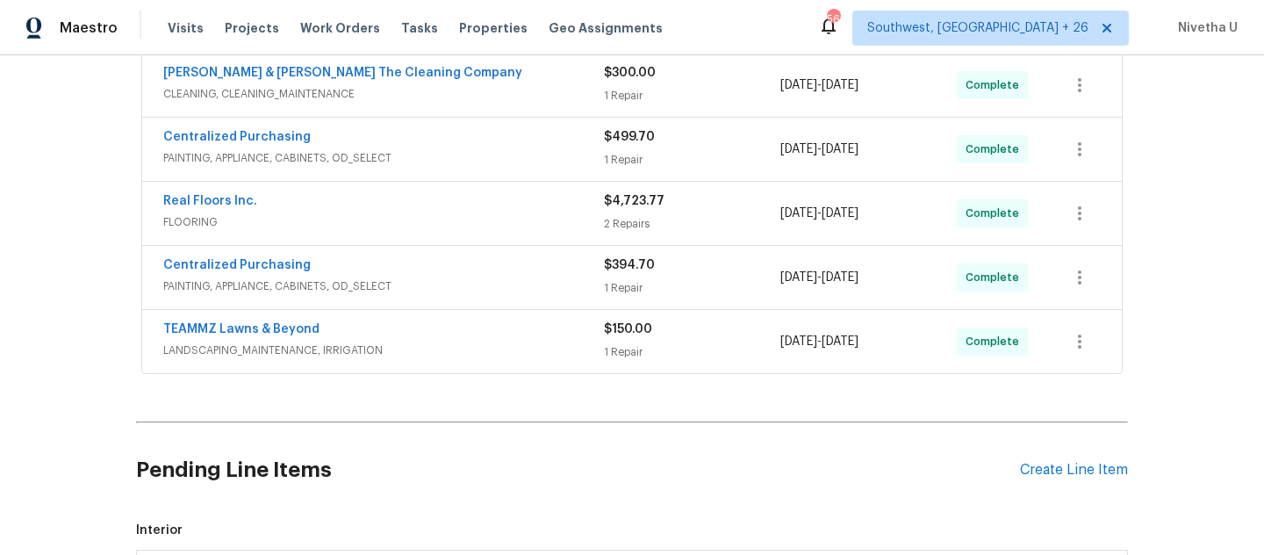
scroll to position [6373, 0]
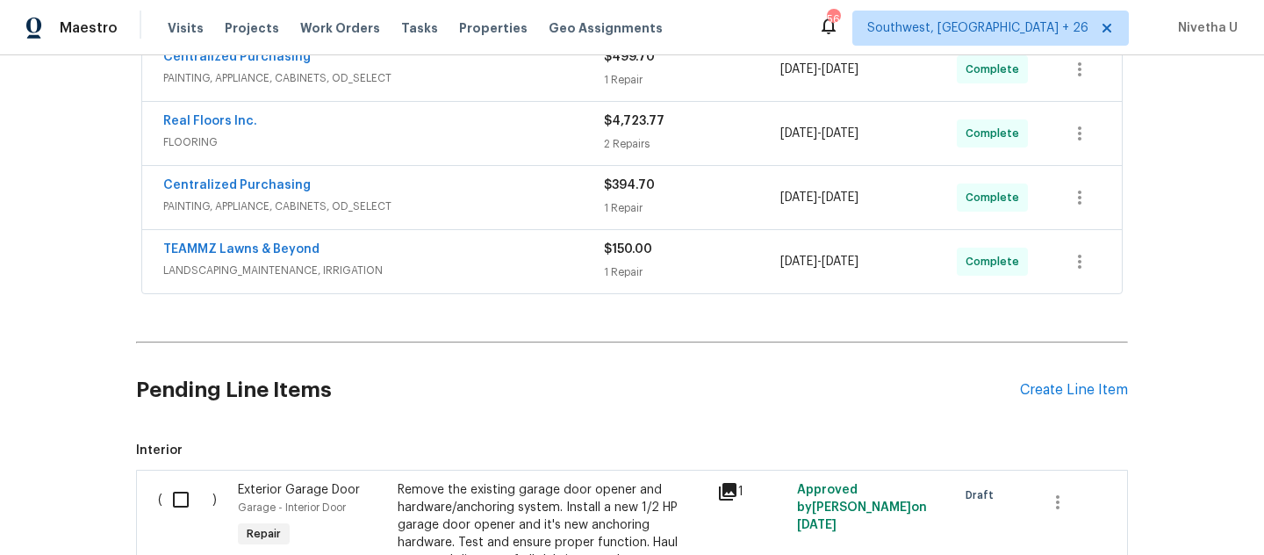
click at [477, 266] on span "LANDSCAPING_MAINTENANCE, IRRIGATION" at bounding box center [383, 271] width 441 height 18
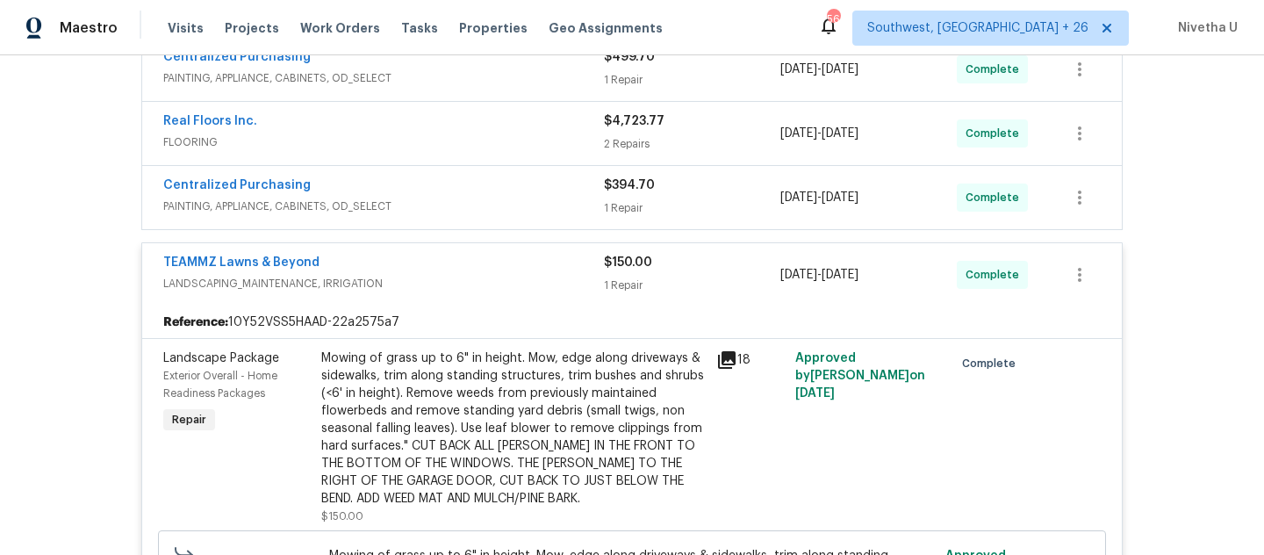
click at [477, 275] on span "LANDSCAPING_MAINTENANCE, IRRIGATION" at bounding box center [383, 284] width 441 height 18
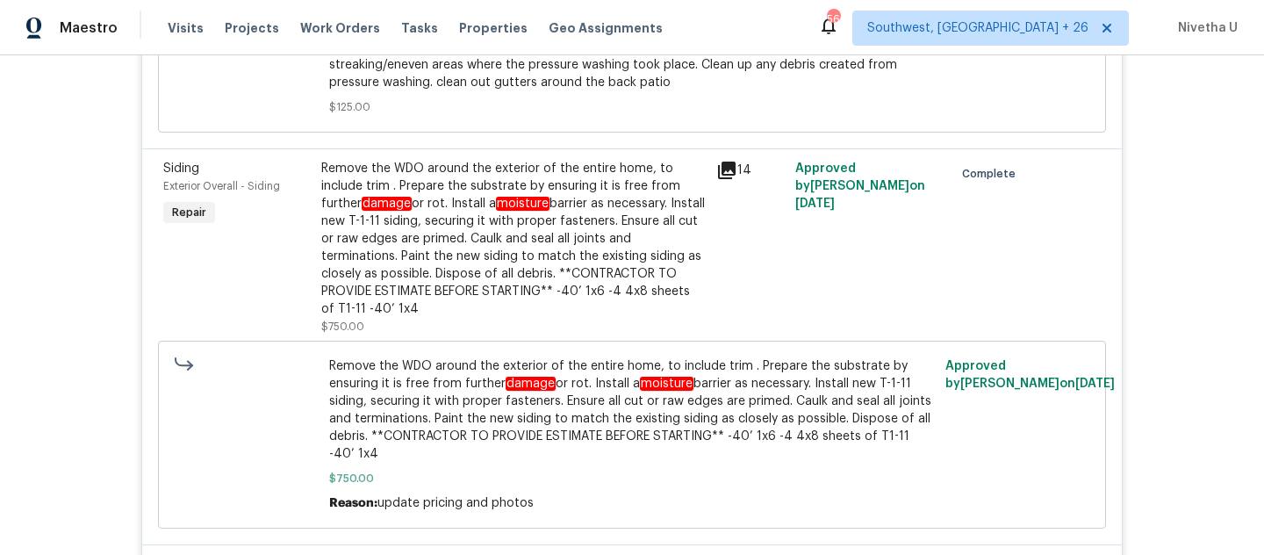
scroll to position [2852, 0]
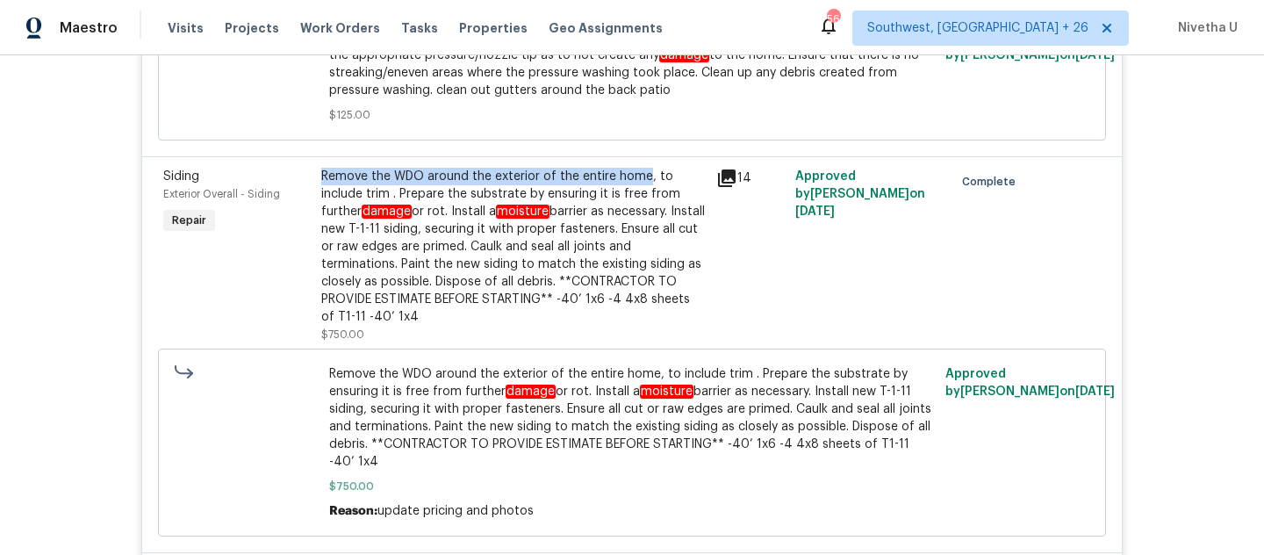
drag, startPoint x: 317, startPoint y: 166, endPoint x: 637, endPoint y: 167, distance: 320.4
click at [637, 168] on div "Remove the WDO around the exterior of the entire home, to include trim . Prepar…" at bounding box center [513, 247] width 384 height 158
copy div "Remove the WDO around the exterior of the entire home"
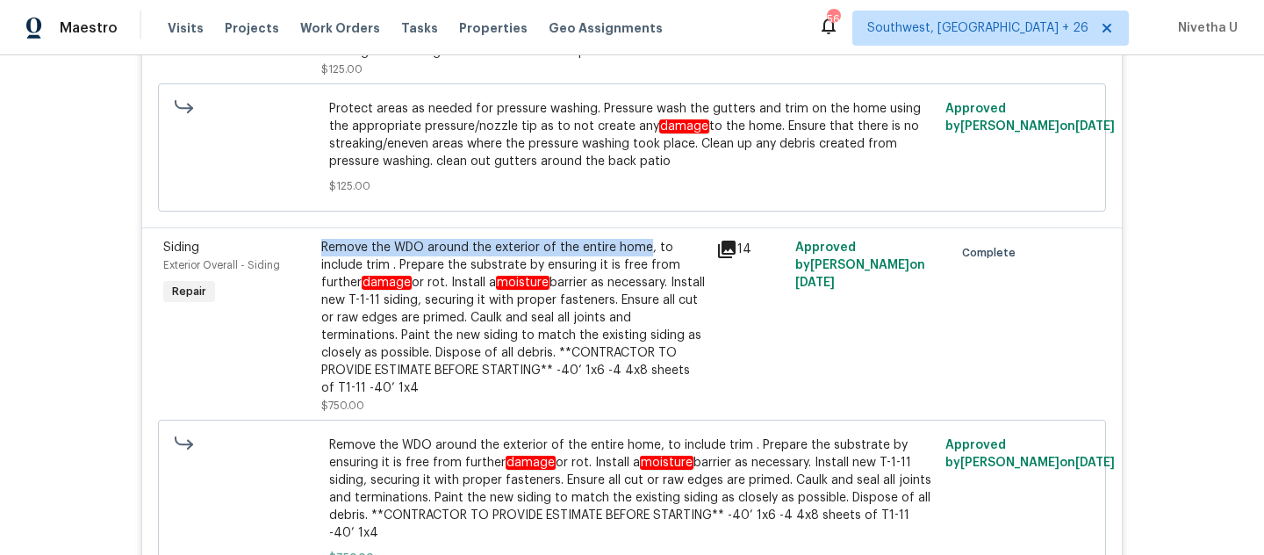
scroll to position [2780, 0]
click at [447, 306] on div "Remove the WDO around the exterior of the entire home, to include trim . Prepar…" at bounding box center [513, 319] width 384 height 158
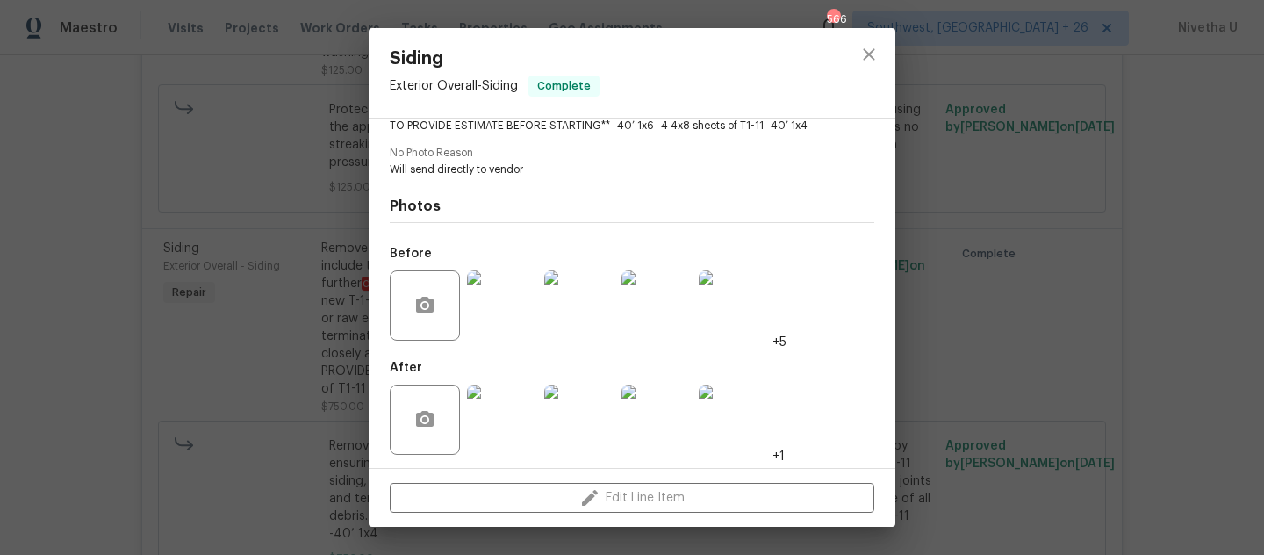
scroll to position [298, 0]
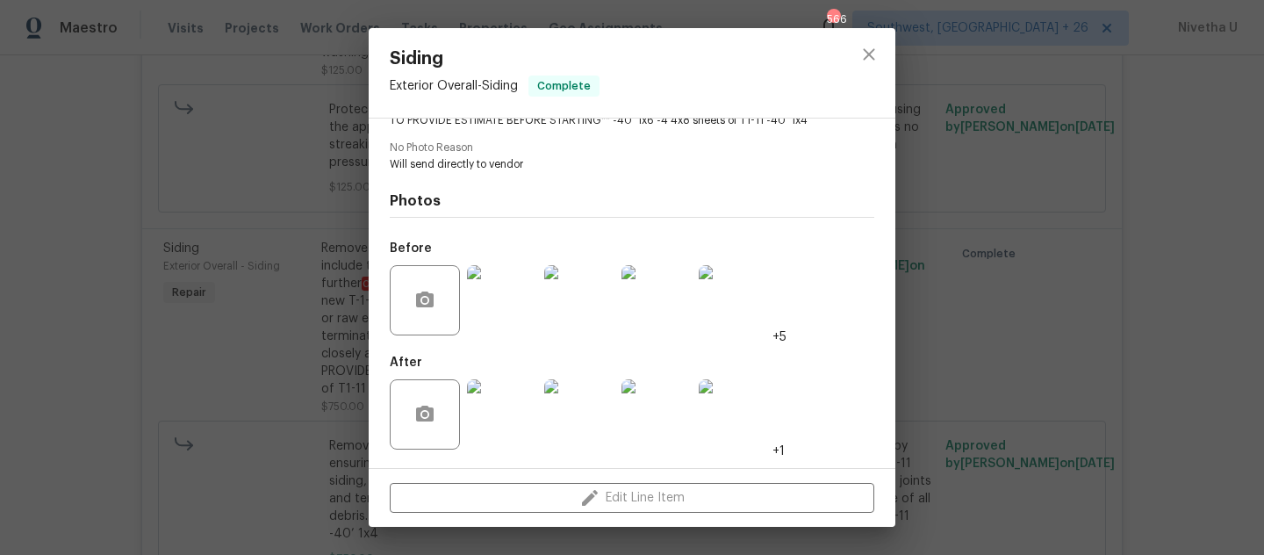
click at [492, 313] on img at bounding box center [502, 300] width 70 height 70
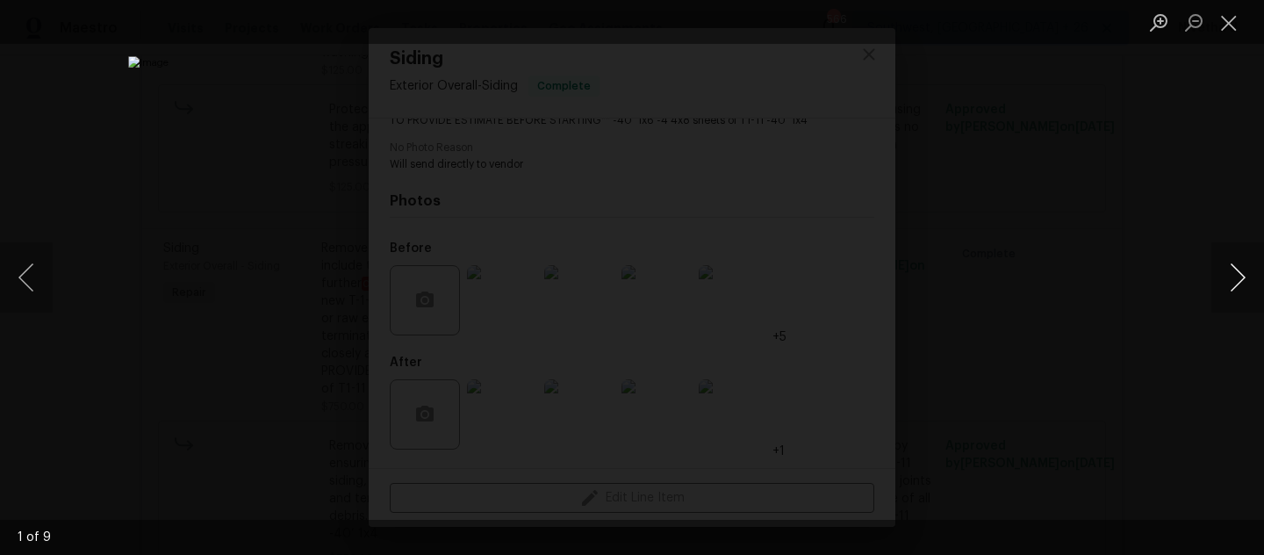
click at [1242, 277] on button "Next image" at bounding box center [1237, 277] width 53 height 70
click at [1233, 19] on button "Close lightbox" at bounding box center [1228, 22] width 35 height 31
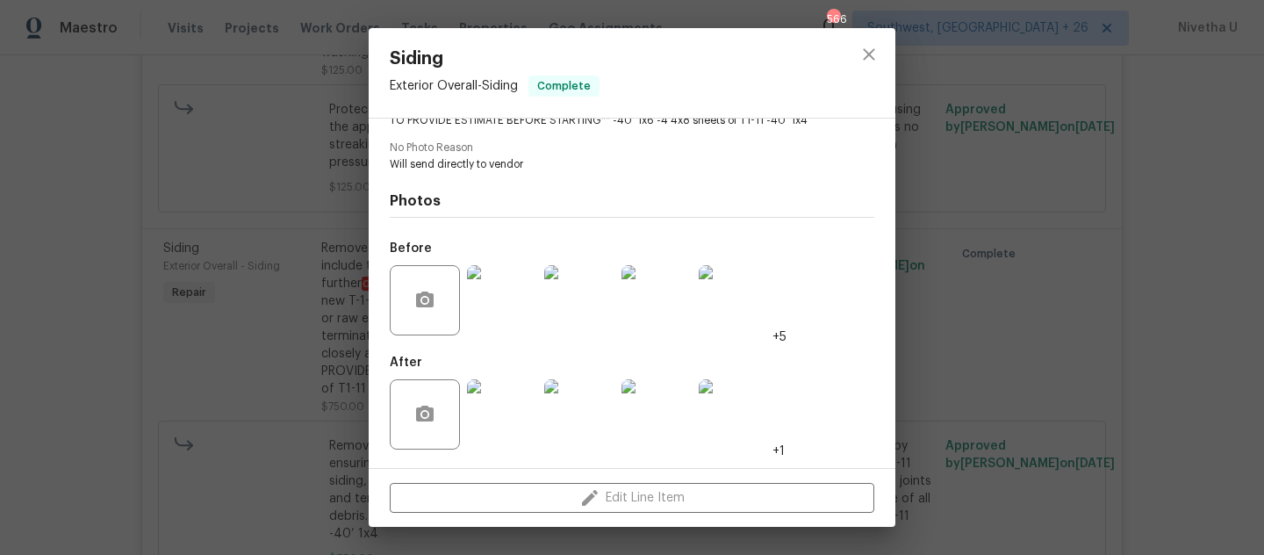
click at [257, 378] on div "Siding Exterior Overall - Siding Complete Vendor Keystone Renovations LLC Accou…" at bounding box center [632, 277] width 1264 height 555
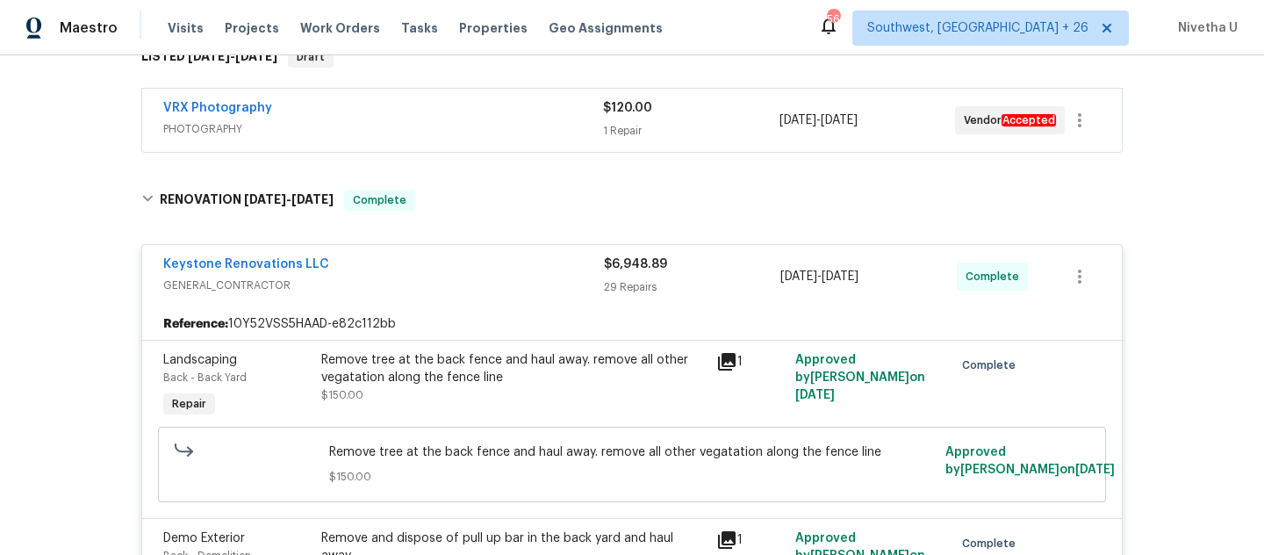
scroll to position [302, 0]
click at [471, 263] on div "Keystone Renovations LLC" at bounding box center [383, 267] width 441 height 21
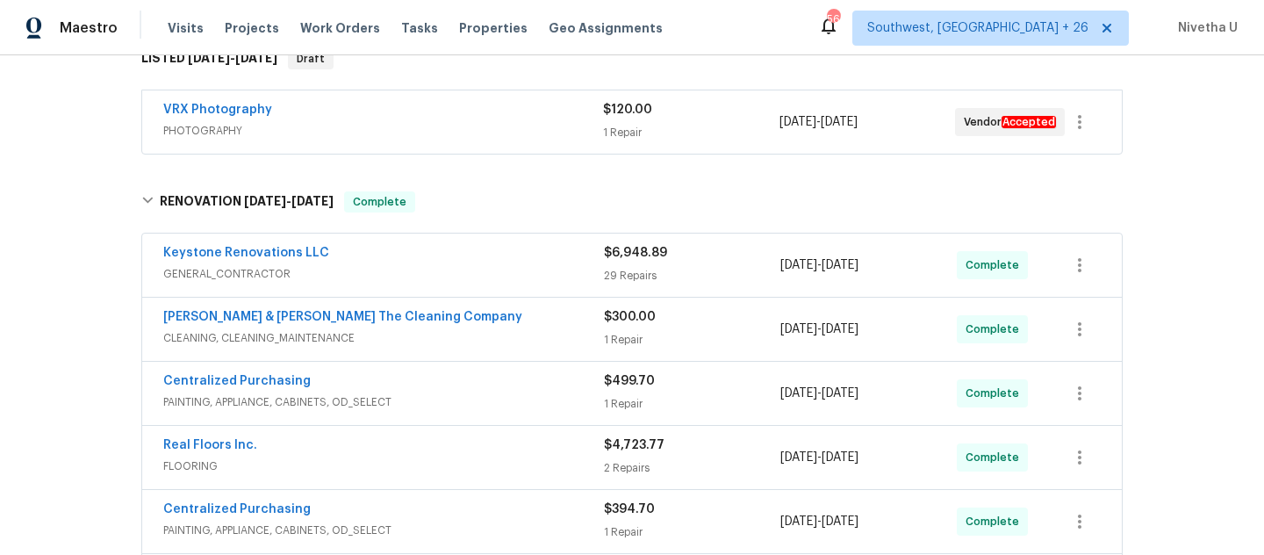
click at [463, 267] on span "GENERAL_CONTRACTOR" at bounding box center [383, 274] width 441 height 18
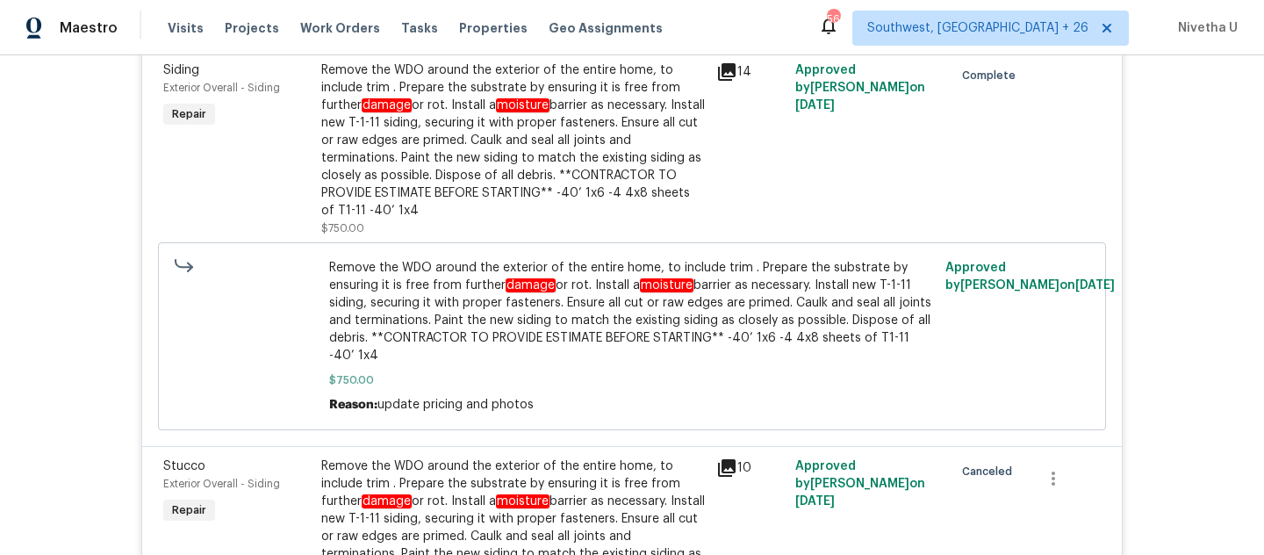
scroll to position [2955, 0]
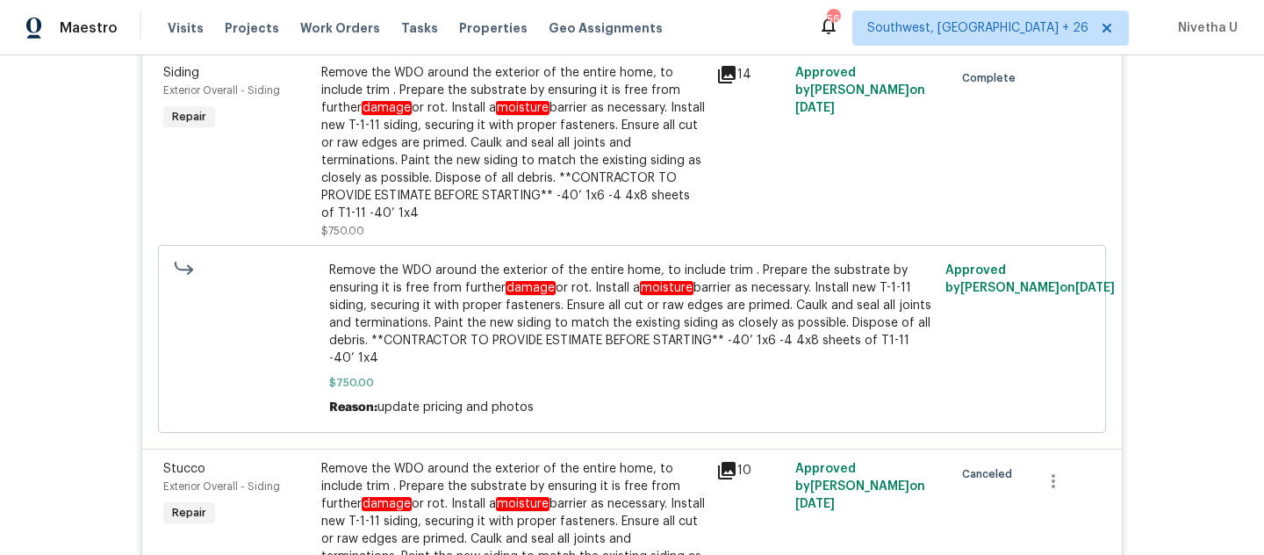
drag, startPoint x: 810, startPoint y: 276, endPoint x: 880, endPoint y: 276, distance: 70.2
click at [880, 276] on span "Remove the WDO around the exterior of the entire home, to include trim . Prepar…" at bounding box center [632, 314] width 607 height 105
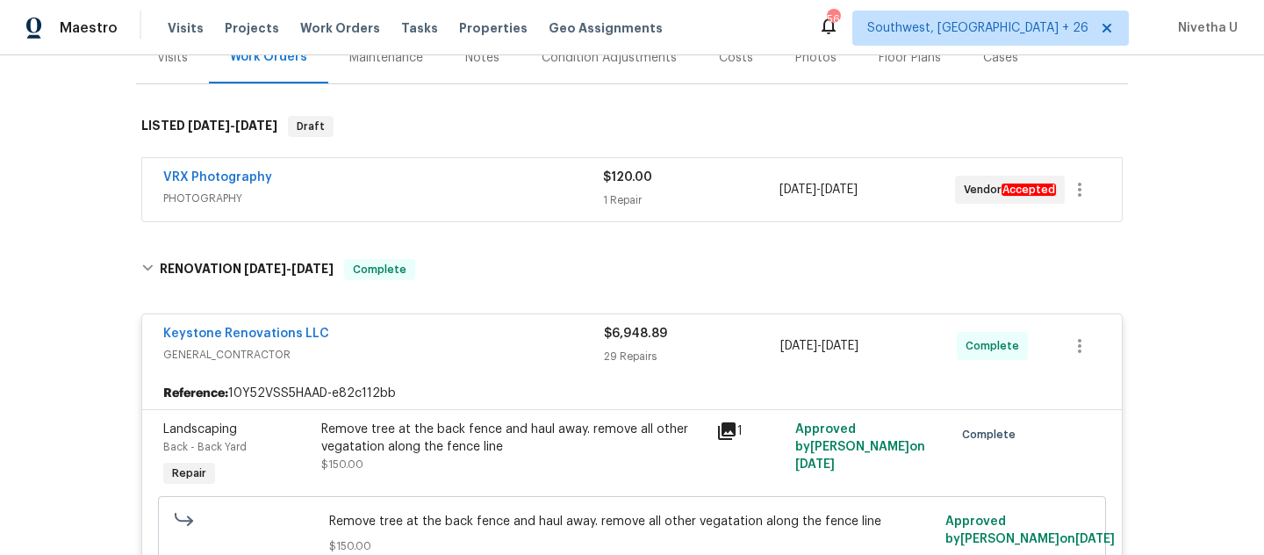
scroll to position [224, 0]
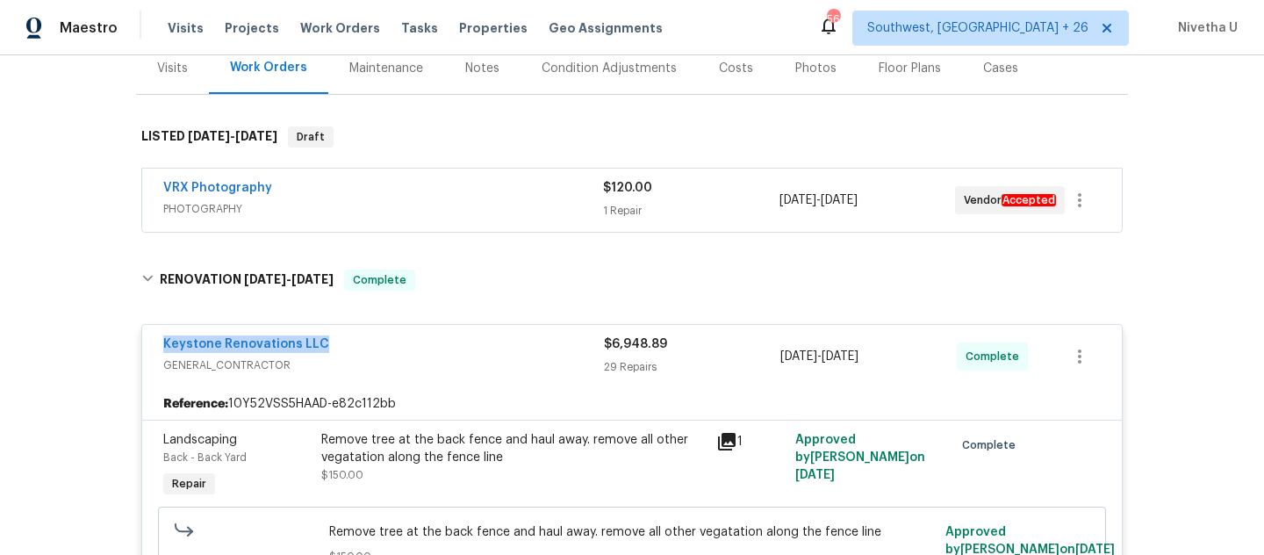
drag, startPoint x: 321, startPoint y: 337, endPoint x: 97, endPoint y: 336, distance: 223.8
click at [97, 336] on div "Back to all projects 7977 Sweet Rose Ln, Jacksonville, FL 32244 3 Beds | 2 Bath…" at bounding box center [632, 304] width 1264 height 499
copy link "Keystone Renovations LLC"
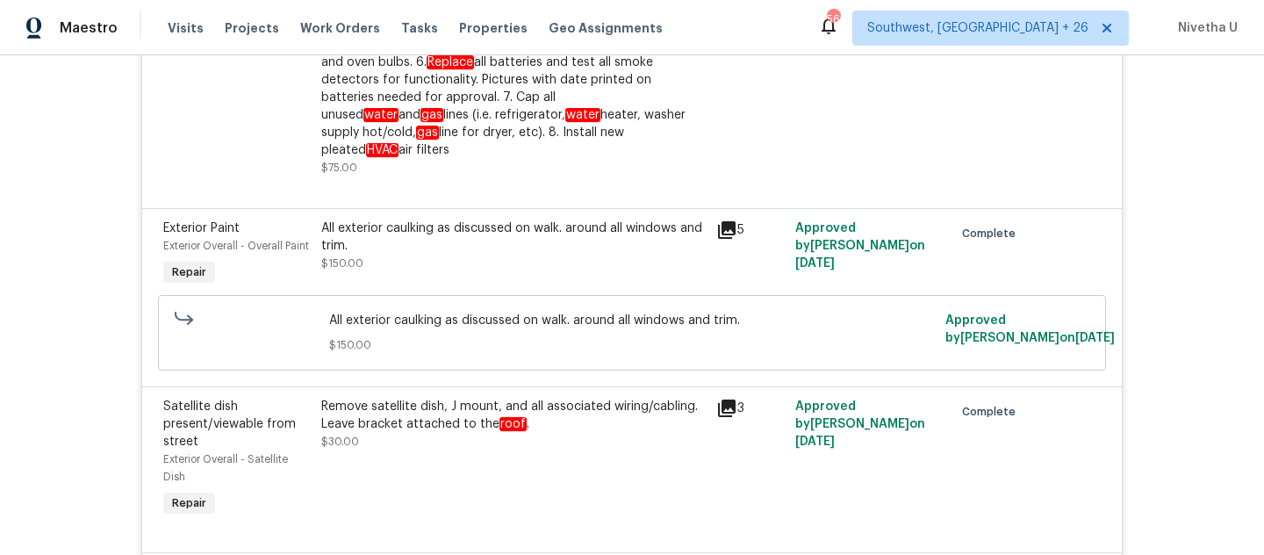
scroll to position [2717, 0]
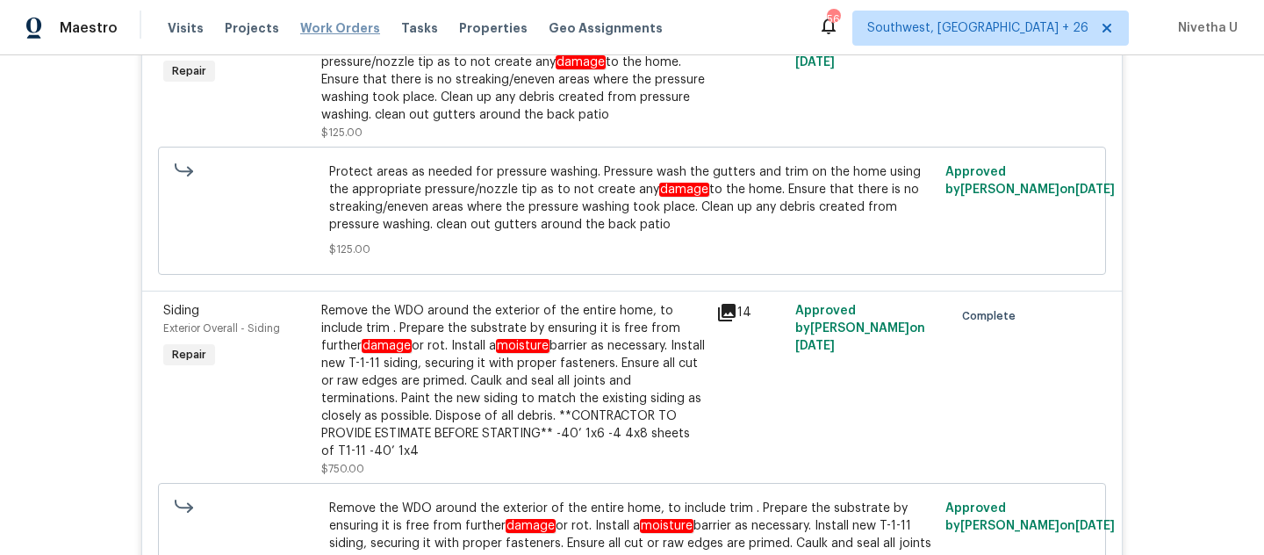
click at [355, 25] on span "Work Orders" at bounding box center [340, 28] width 80 height 18
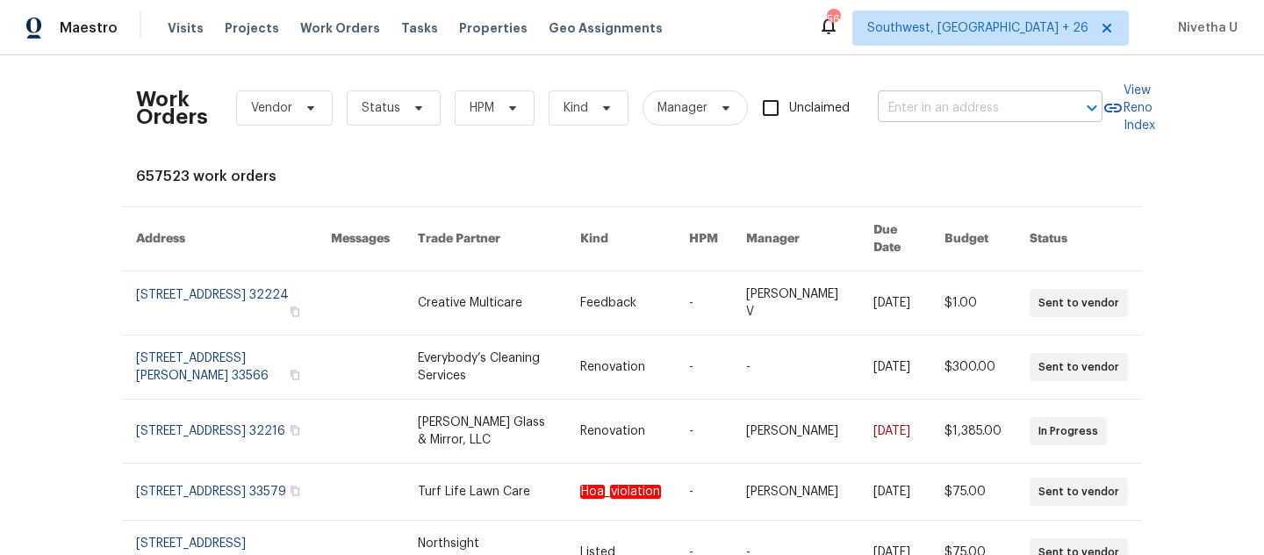
click at [915, 104] on input "text" at bounding box center [966, 108] width 176 height 27
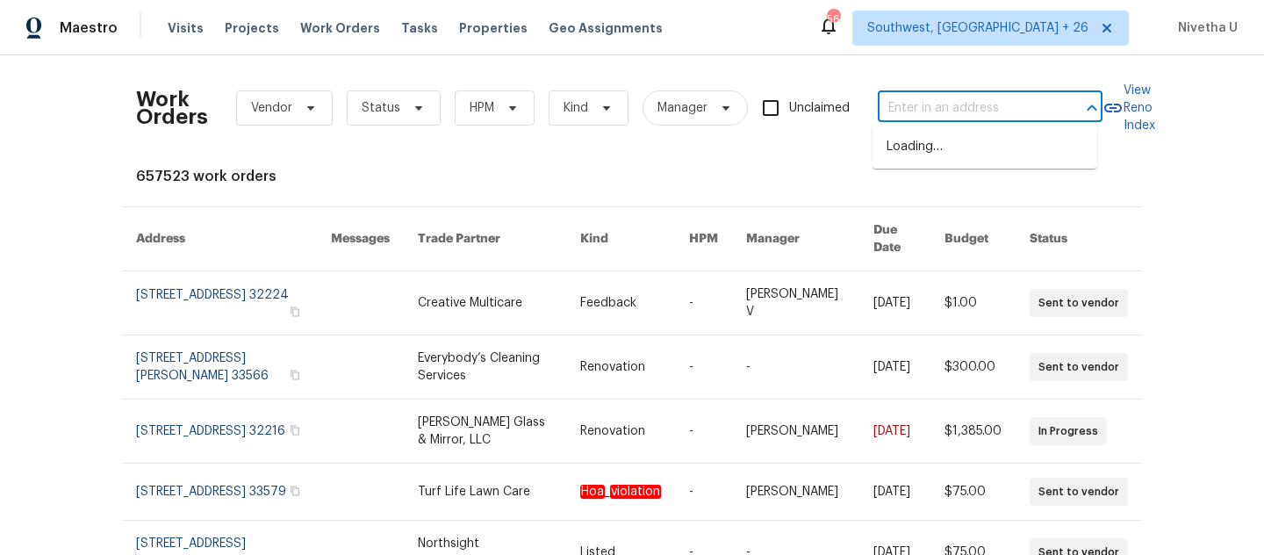
paste input "111 Harper Rd McDonough, GA 30252"
type input "111 Harper Rd McDonough, GA 30252"
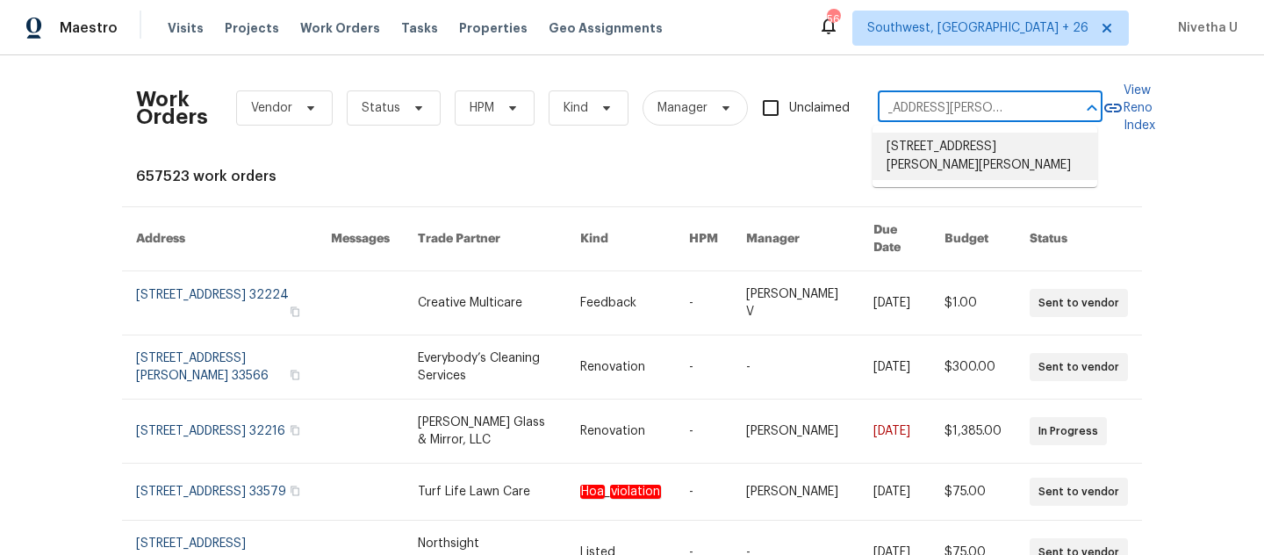
click at [953, 152] on li "111 Harper Rd, McDonough, GA 30252" at bounding box center [984, 156] width 225 height 47
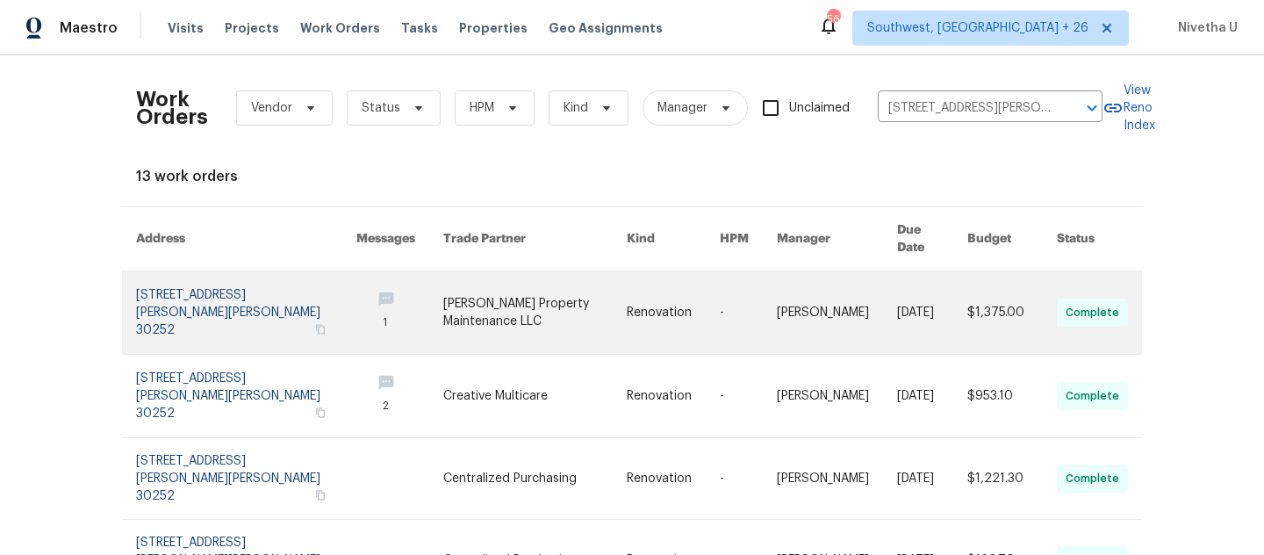
click at [195, 294] on link at bounding box center [246, 312] width 220 height 83
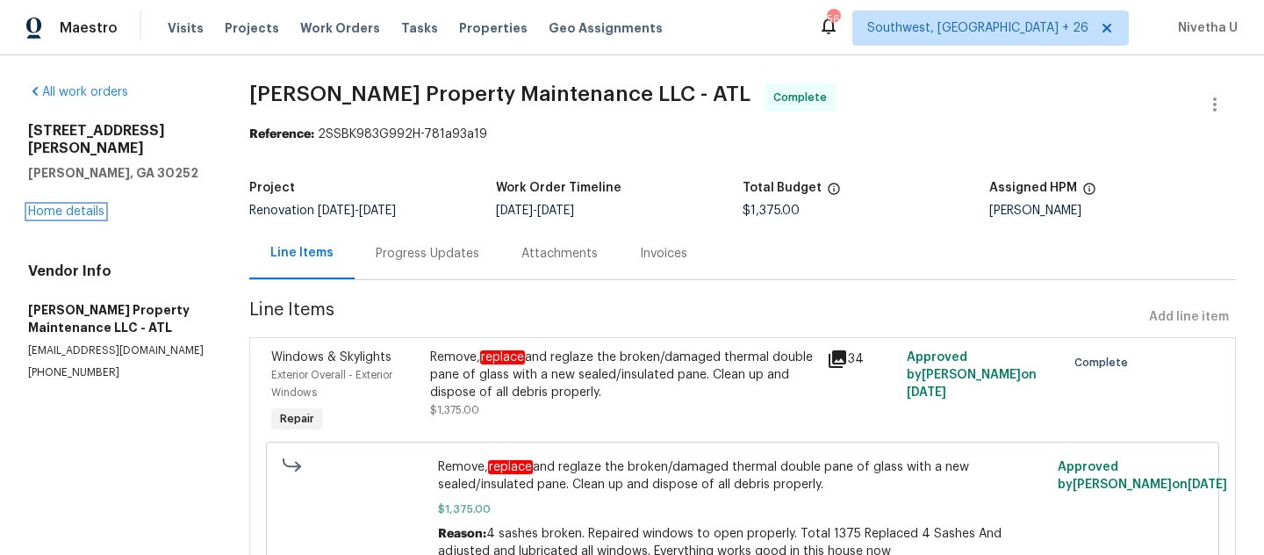
click at [47, 205] on link "Home details" at bounding box center [66, 211] width 76 height 12
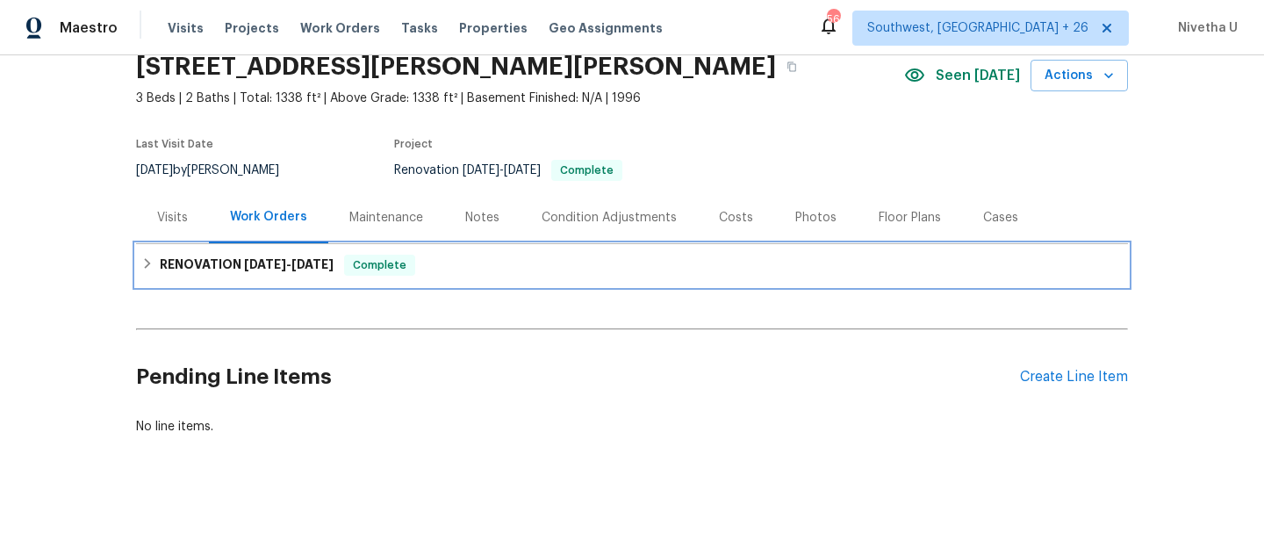
click at [421, 257] on div "RENOVATION 8/22/25 - 9/19/25 Complete" at bounding box center [631, 265] width 981 height 21
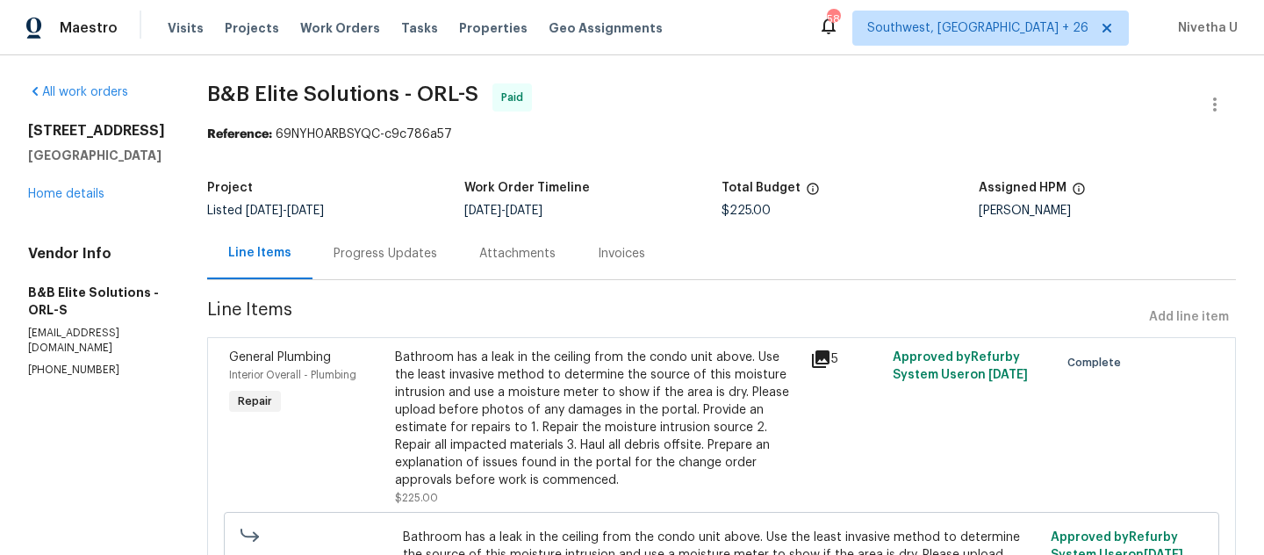
click at [436, 265] on div "Progress Updates" at bounding box center [385, 253] width 146 height 52
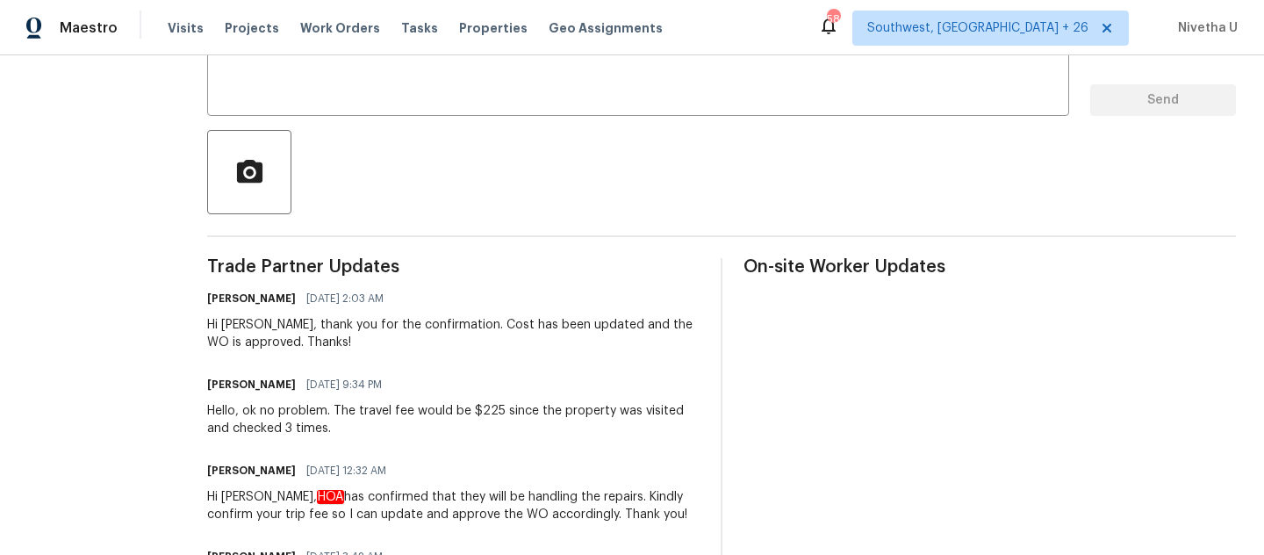
scroll to position [336, 0]
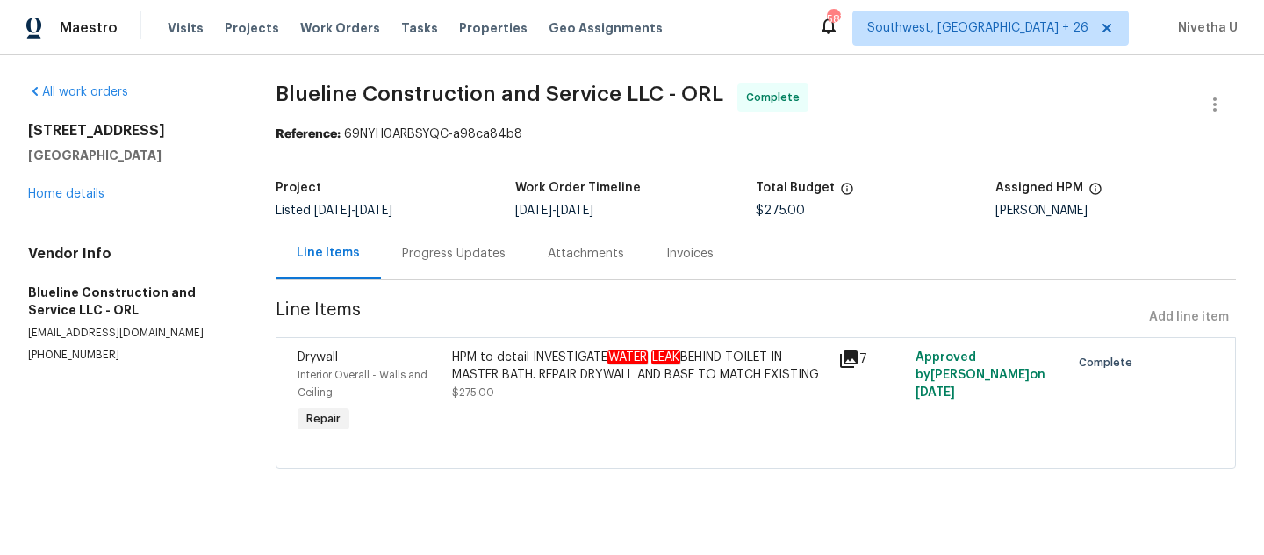
click at [466, 268] on div "Progress Updates" at bounding box center [454, 253] width 146 height 52
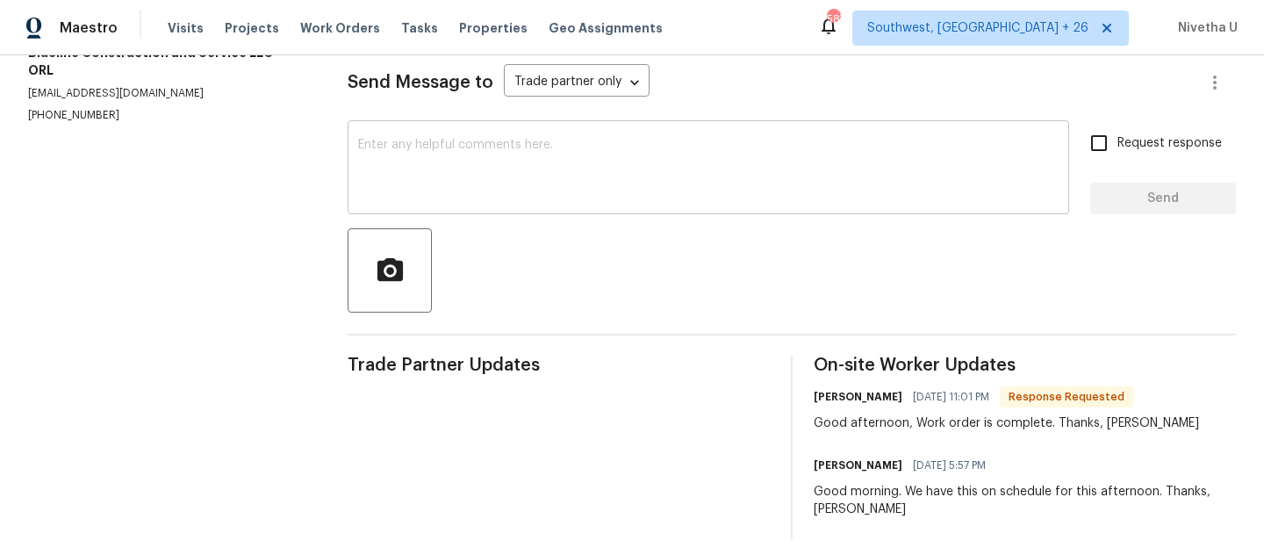
scroll to position [265, 0]
